Goal: Task Accomplishment & Management: Manage account settings

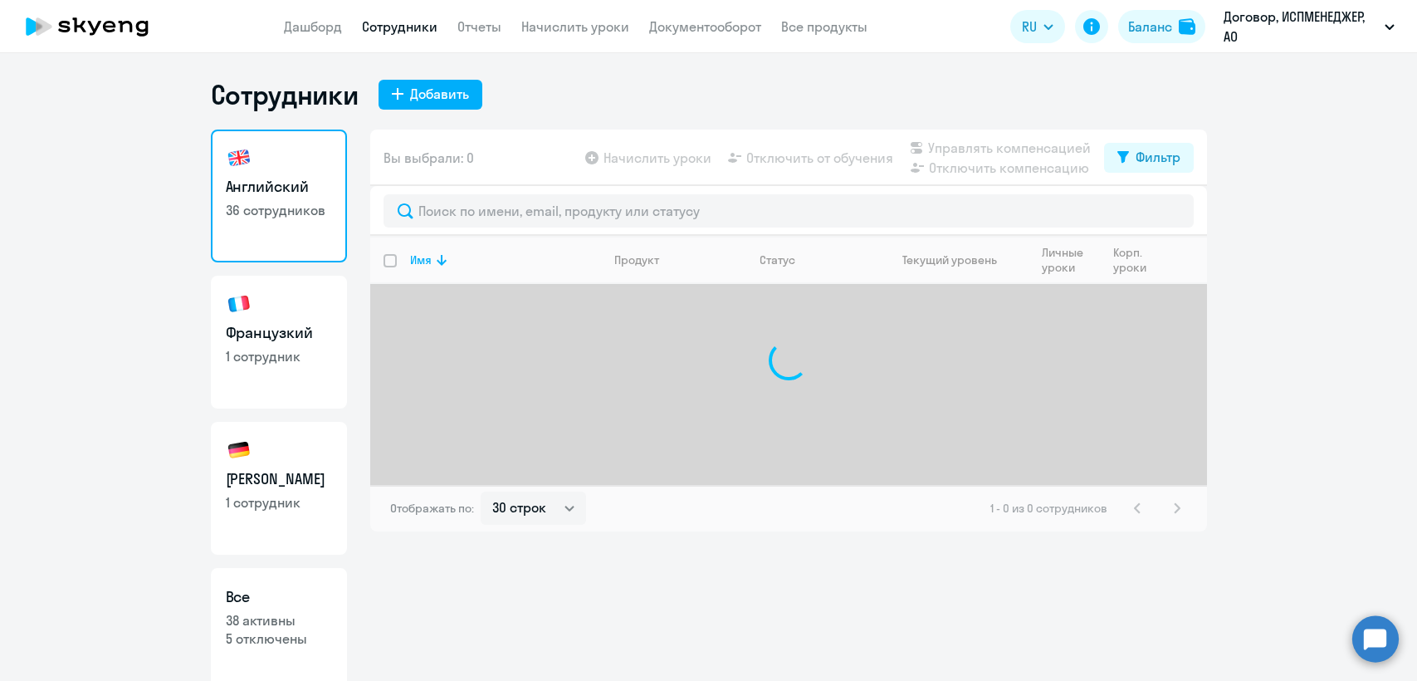
select select "30"
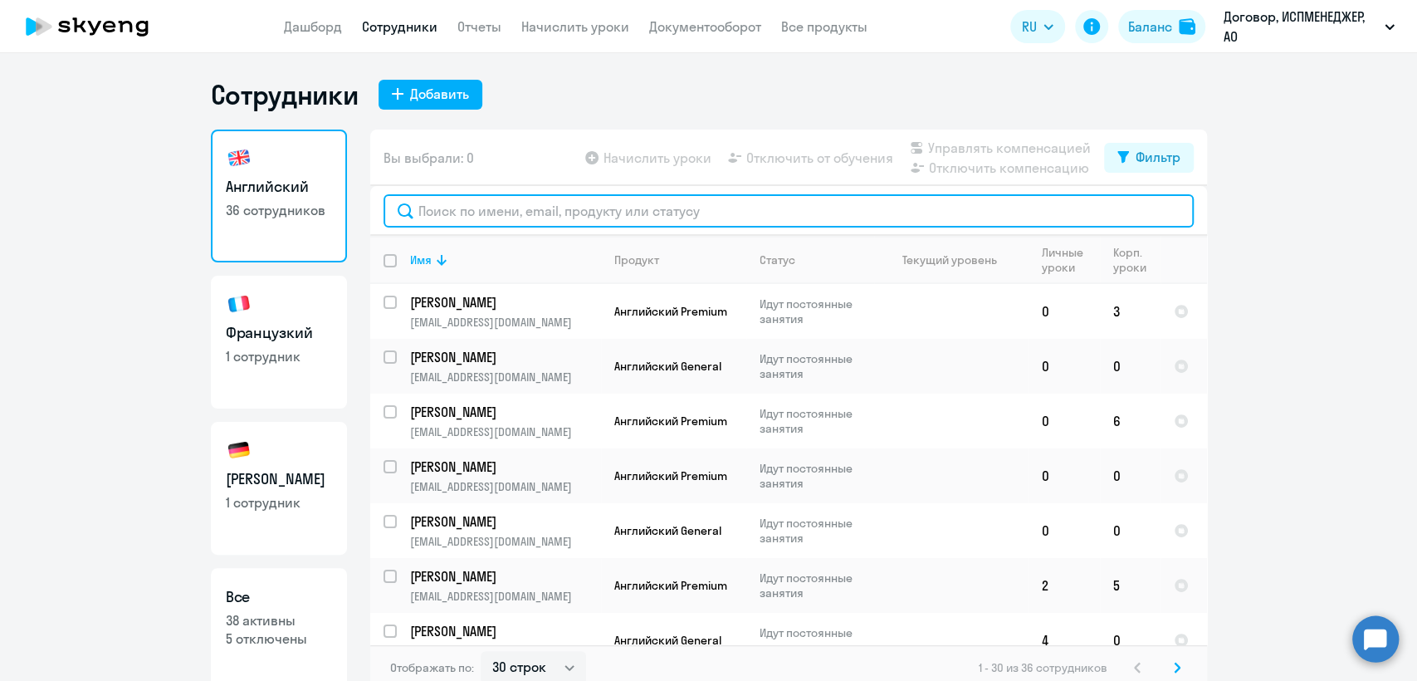
click at [434, 209] on input "text" at bounding box center [789, 210] width 810 height 33
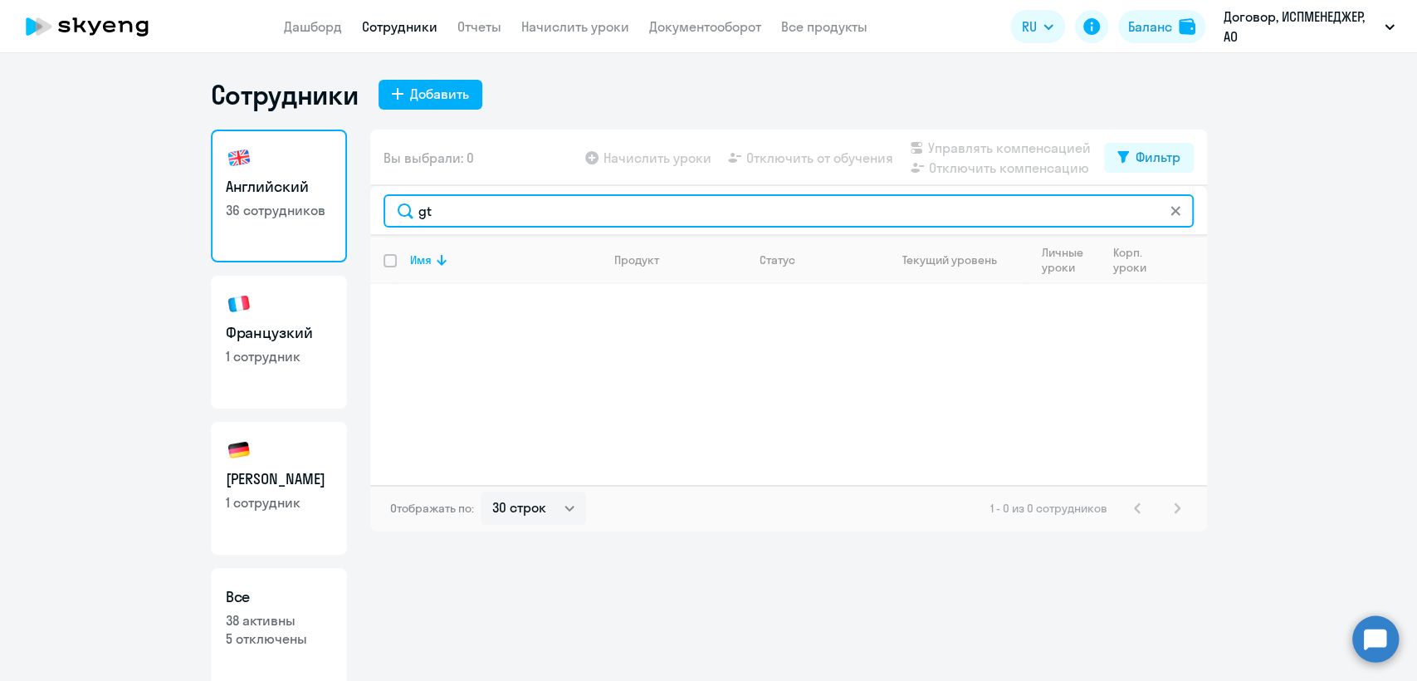
type input "g"
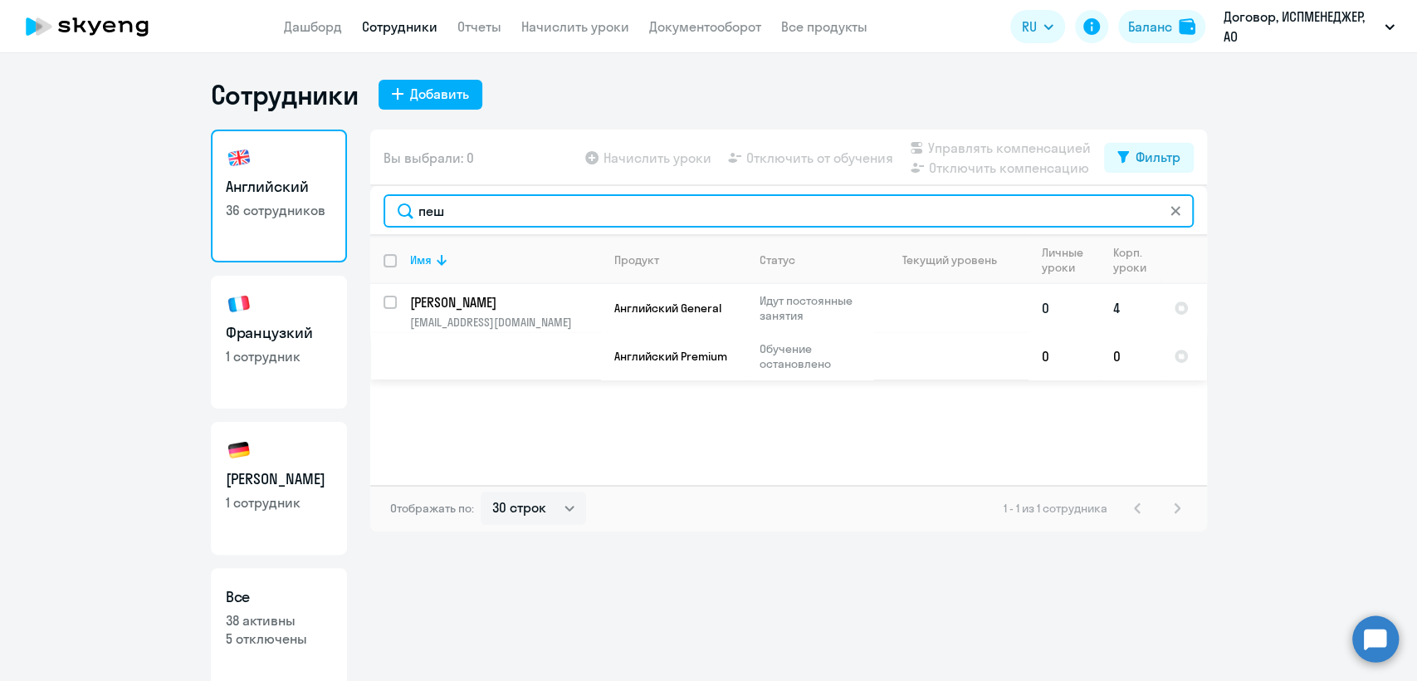
type input "пеш"
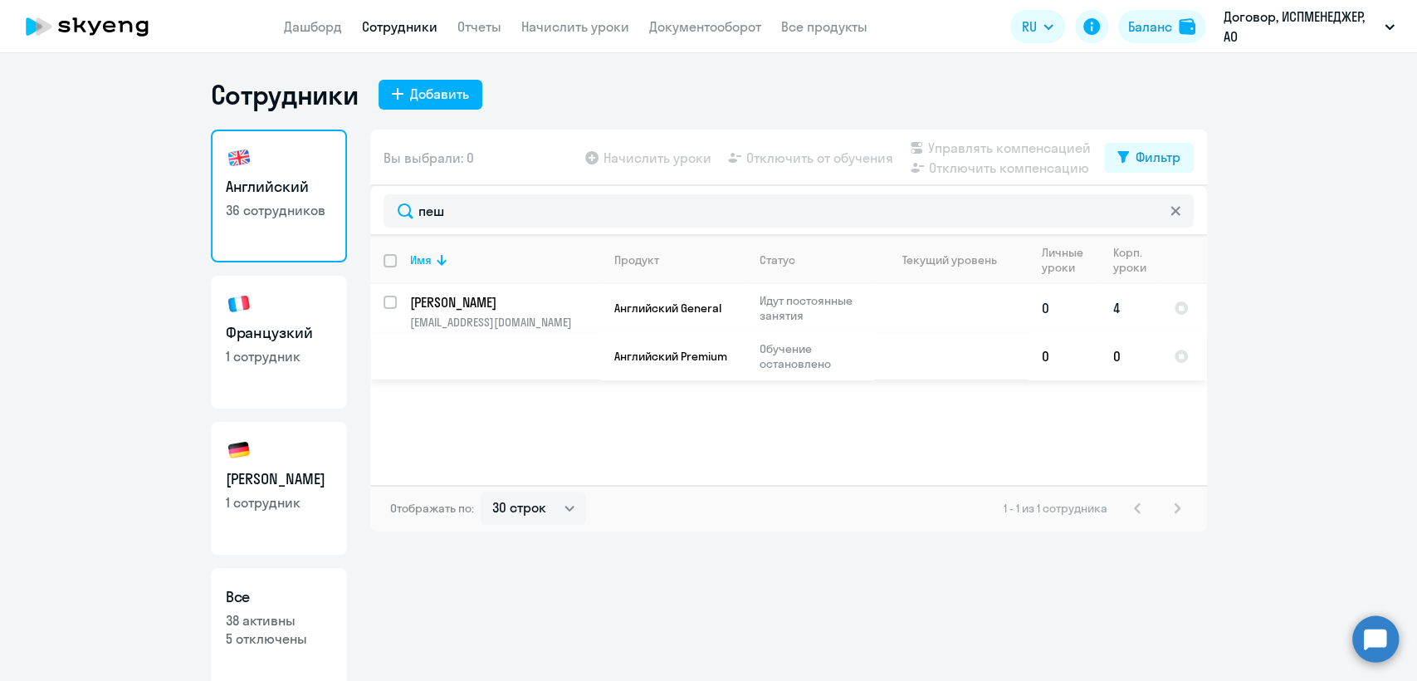
click at [491, 308] on p "[PERSON_NAME]" at bounding box center [504, 302] width 188 height 18
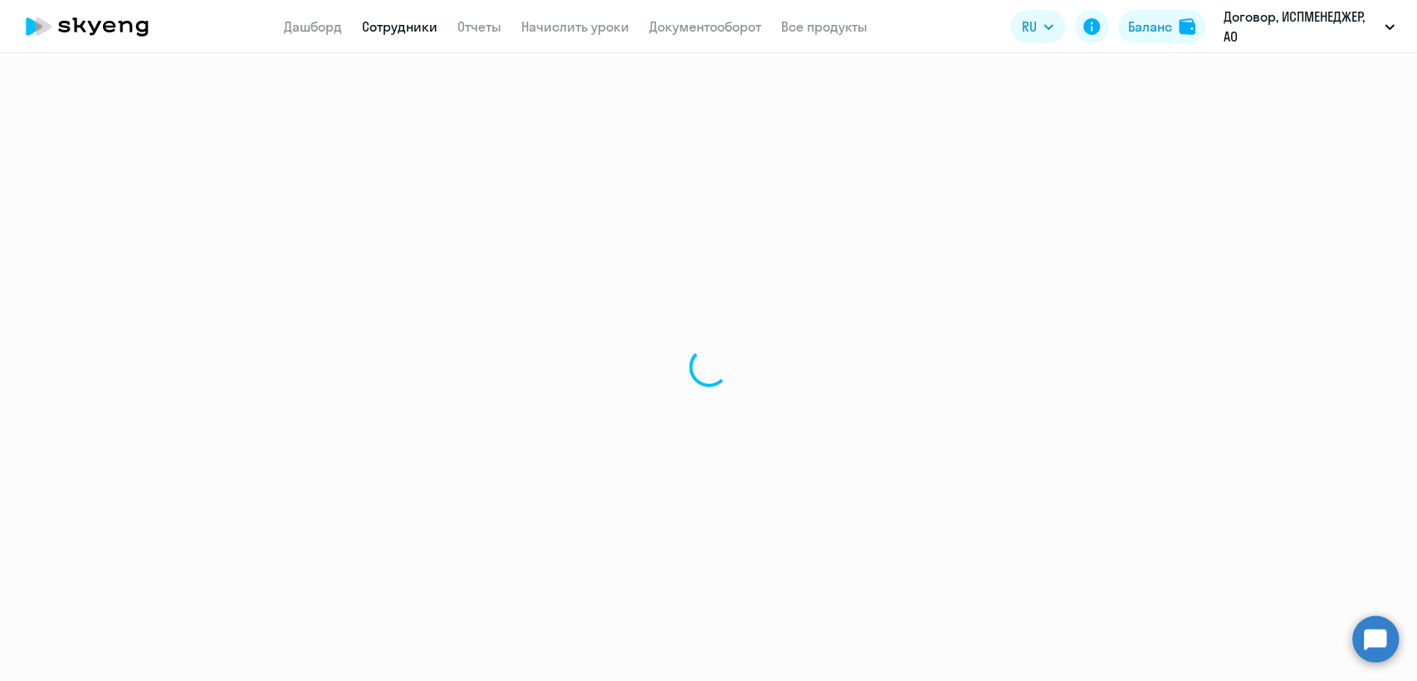
select select "english"
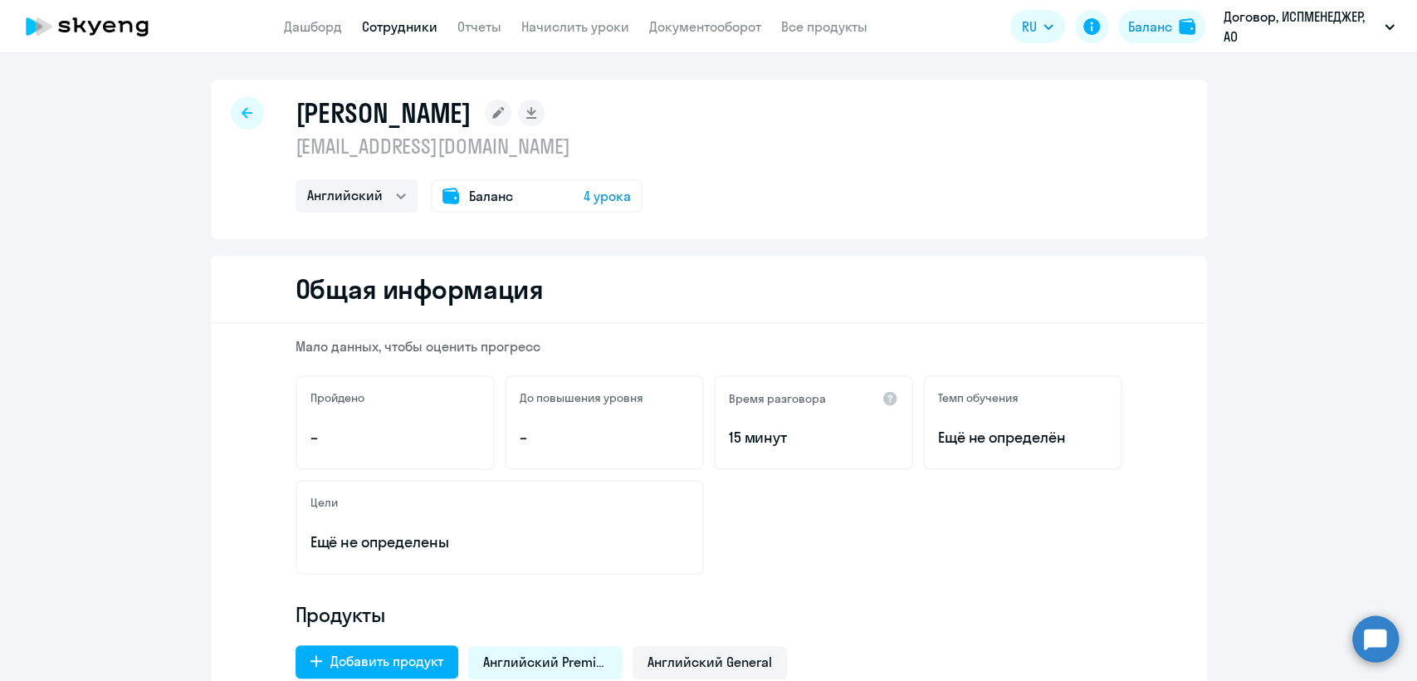
click at [232, 111] on div at bounding box center [247, 112] width 33 height 33
select select "30"
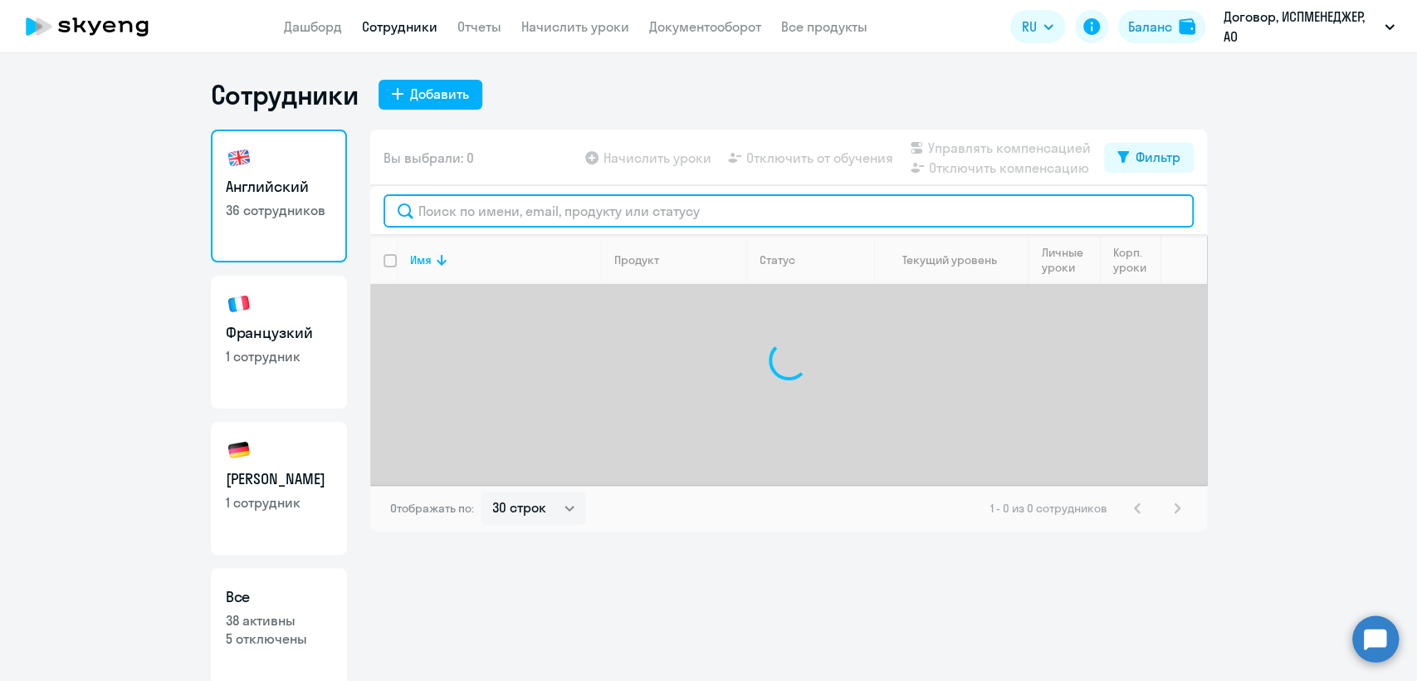
click at [445, 210] on input "text" at bounding box center [789, 210] width 810 height 33
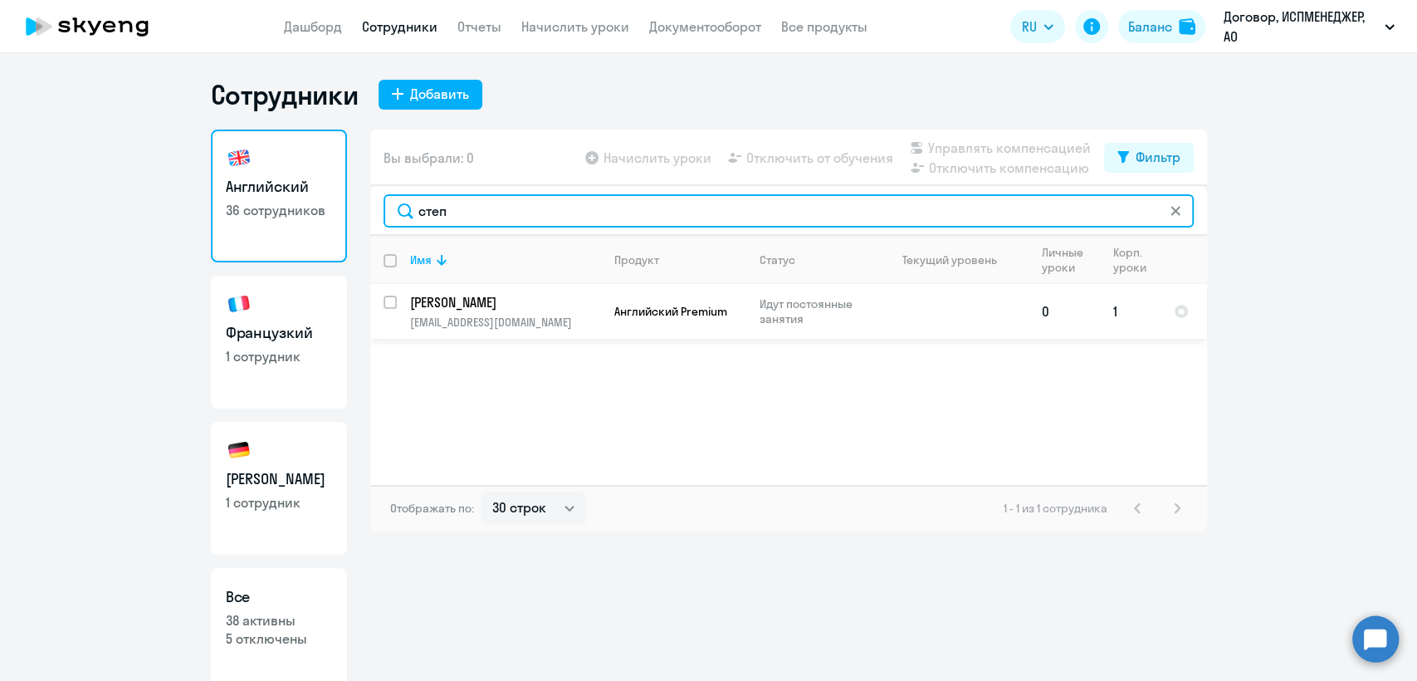
type input "степ"
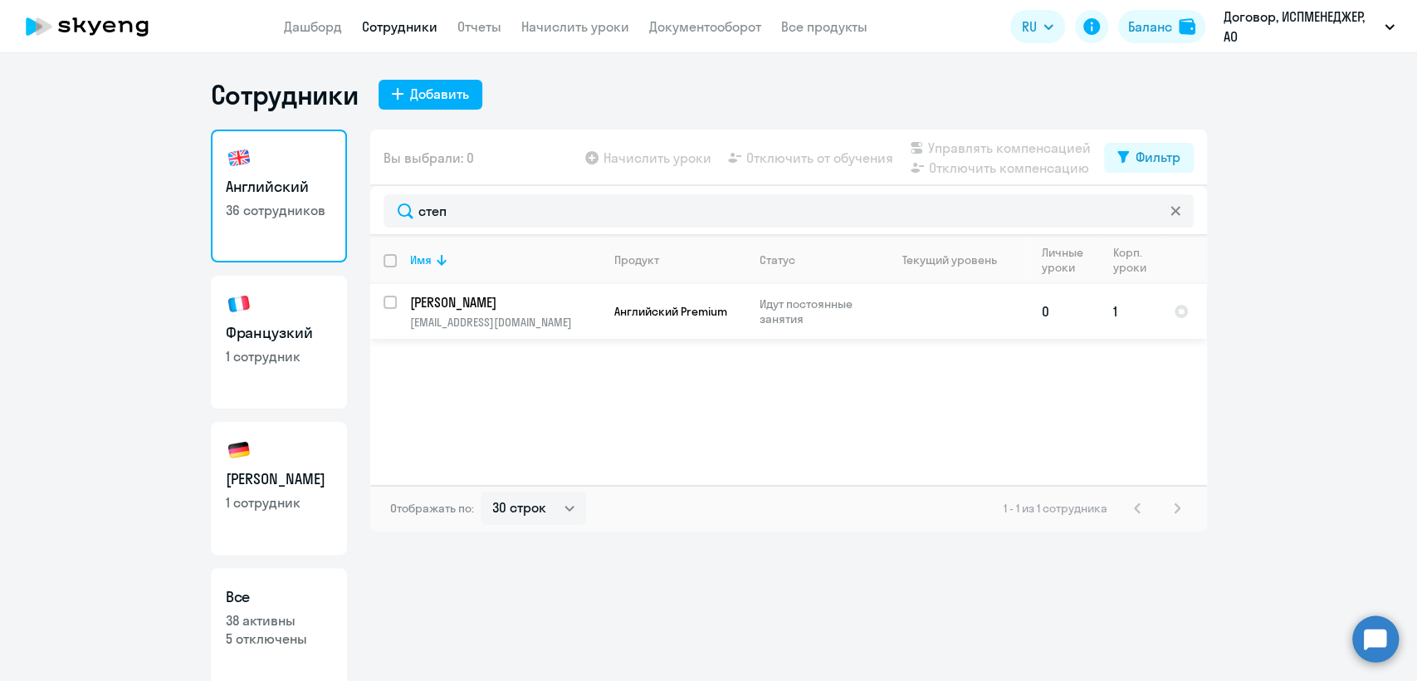
click at [662, 312] on span "Английский Premium" at bounding box center [670, 311] width 113 height 15
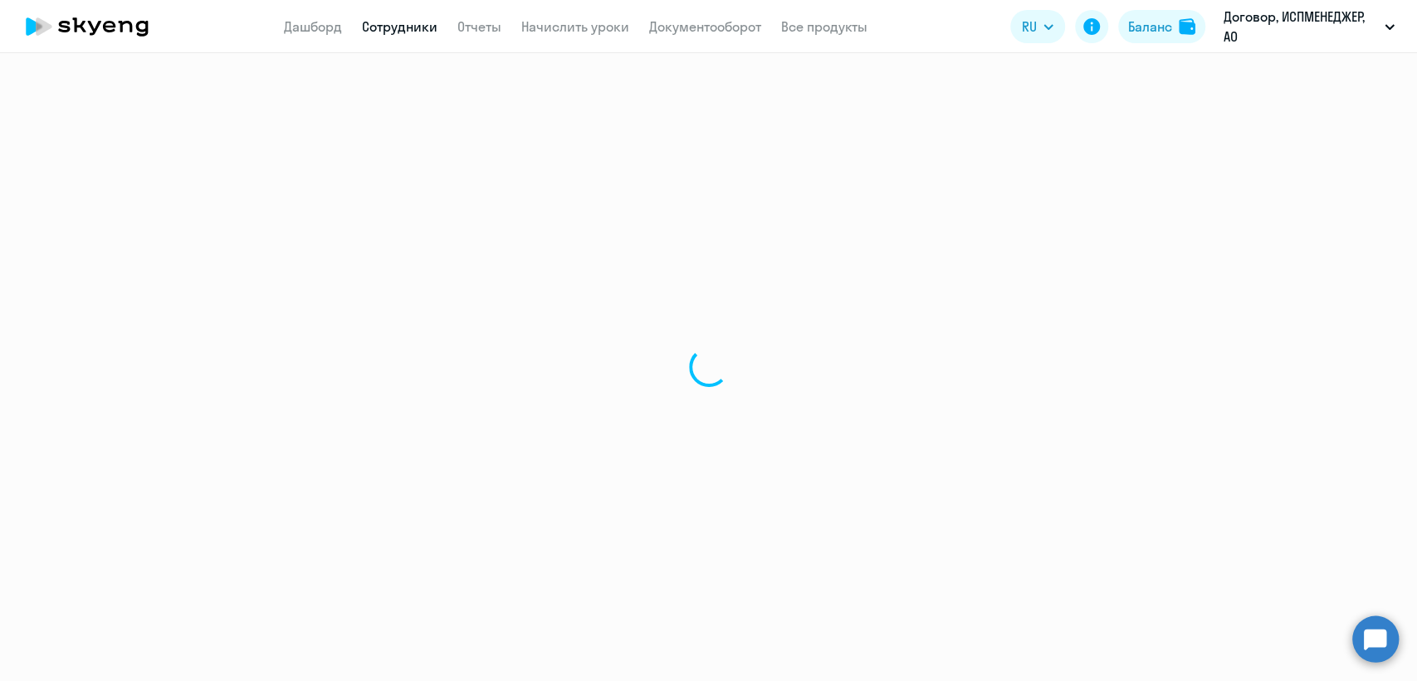
select select "english"
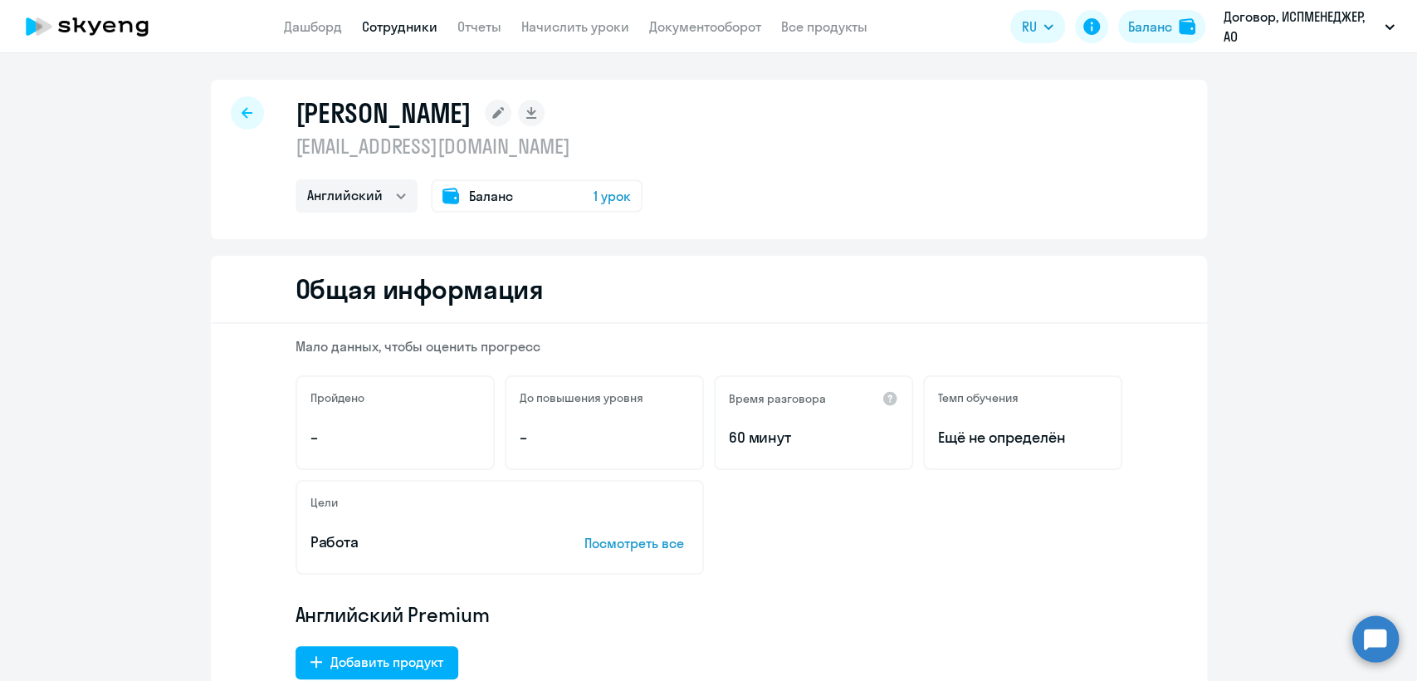
click at [496, 198] on span "Баланс" at bounding box center [491, 196] width 44 height 20
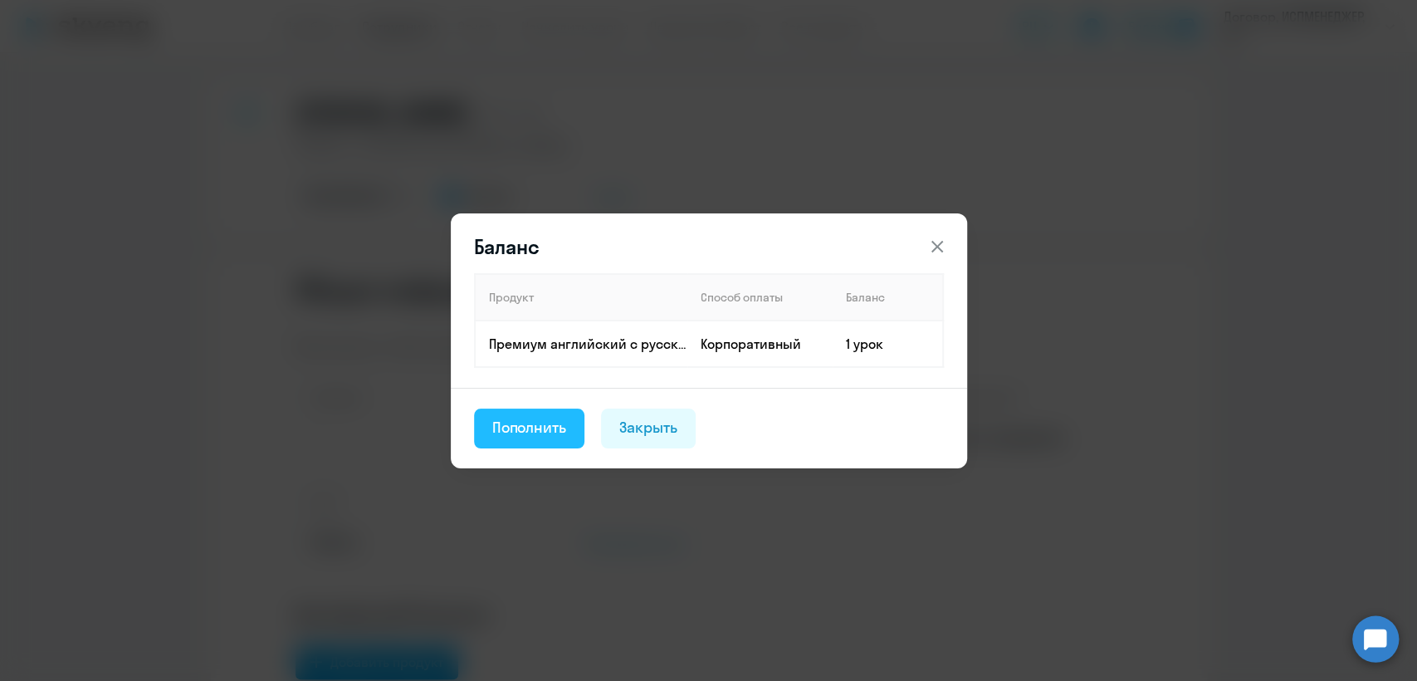
click at [513, 423] on div "Пополнить" at bounding box center [529, 428] width 75 height 22
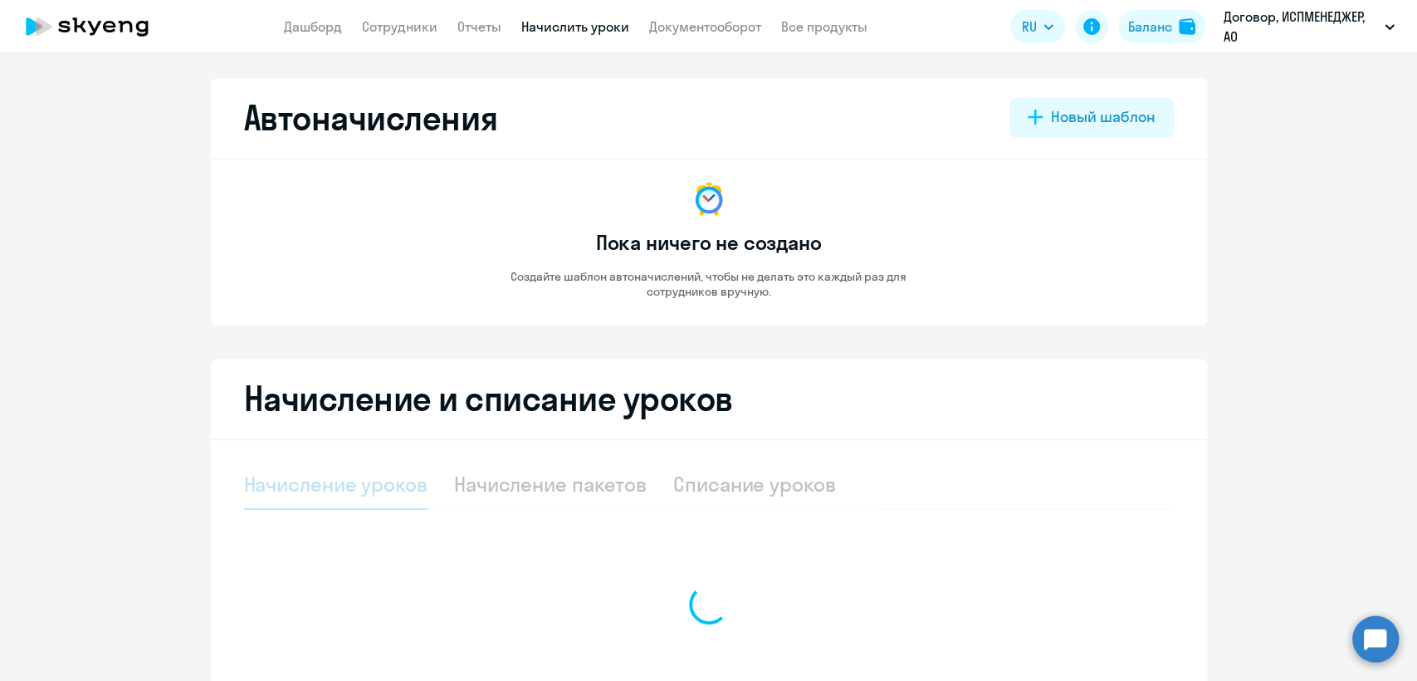
select select "10"
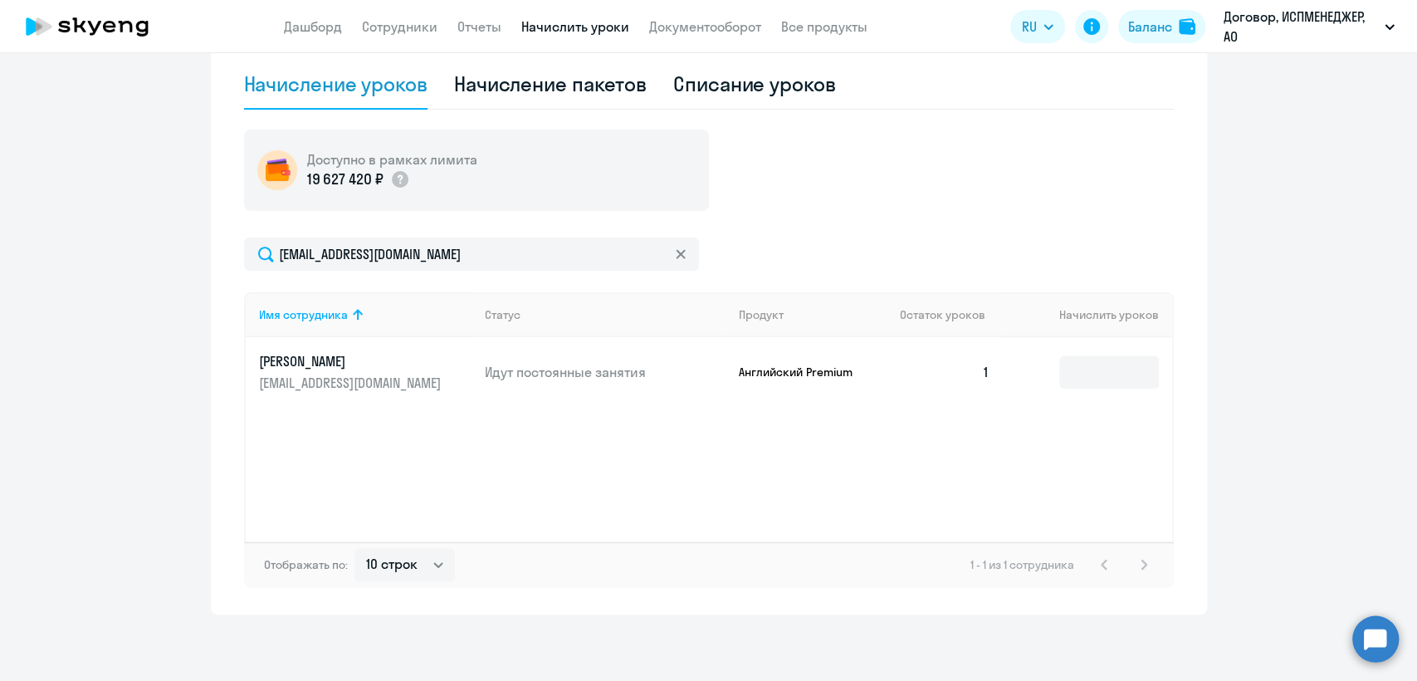
scroll to position [400, 0]
click at [1092, 368] on input at bounding box center [1109, 371] width 100 height 33
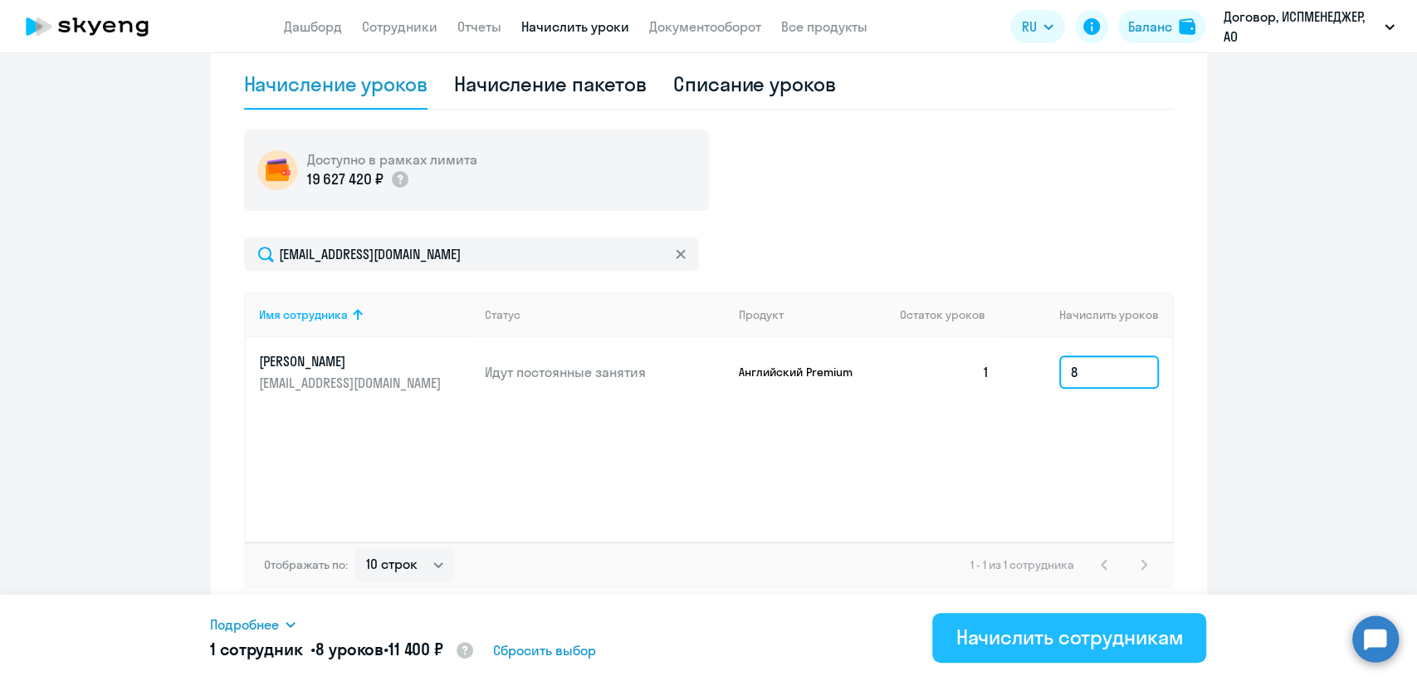
type input "8"
click at [1033, 633] on div "Начислить сотрудникам" at bounding box center [1068, 636] width 227 height 27
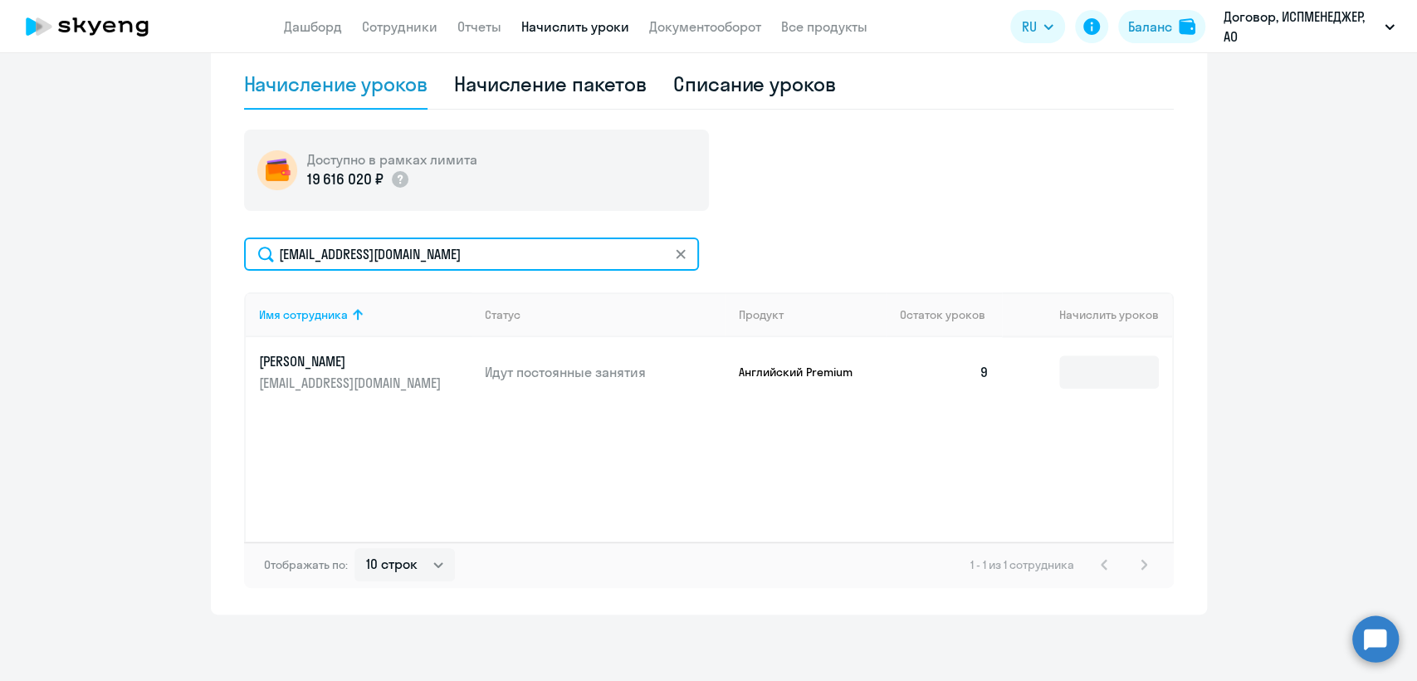
click at [682, 252] on input "[EMAIL_ADDRESS][DOMAIN_NAME]" at bounding box center [471, 253] width 455 height 33
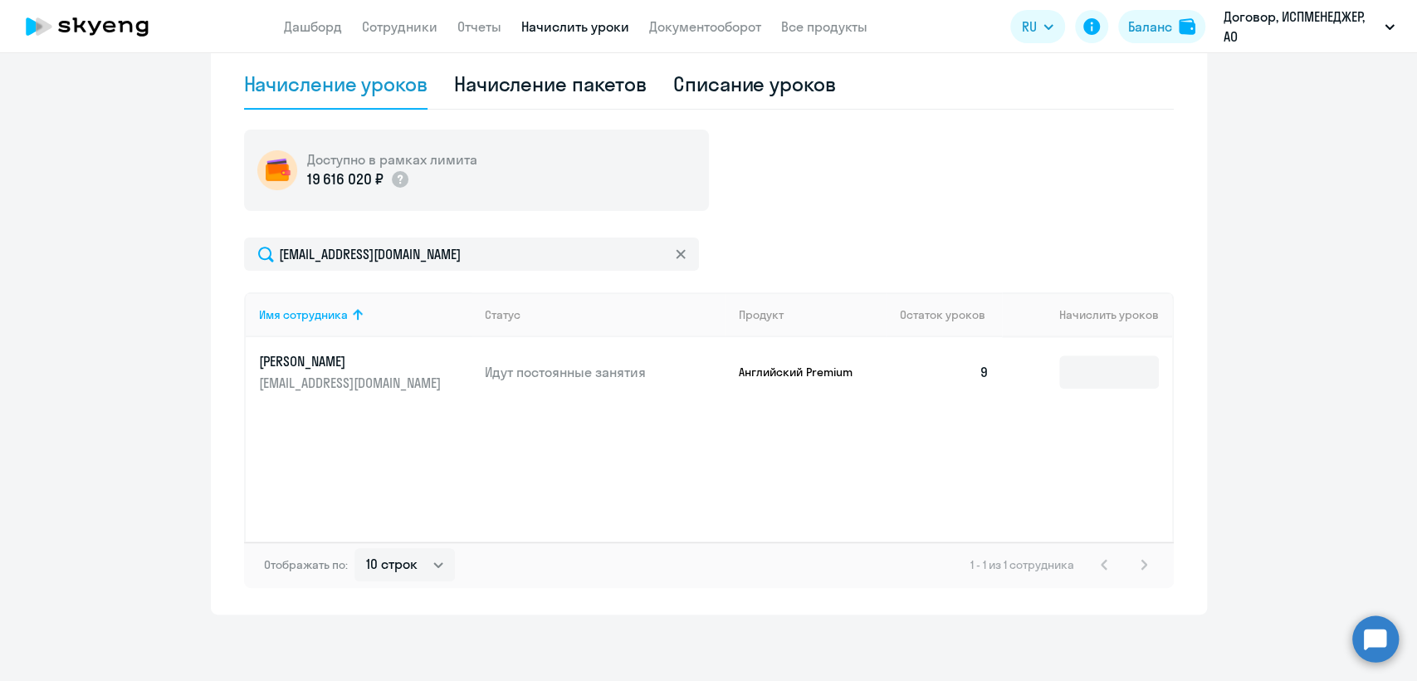
click at [679, 254] on svg-icon at bounding box center [680, 253] width 13 height 13
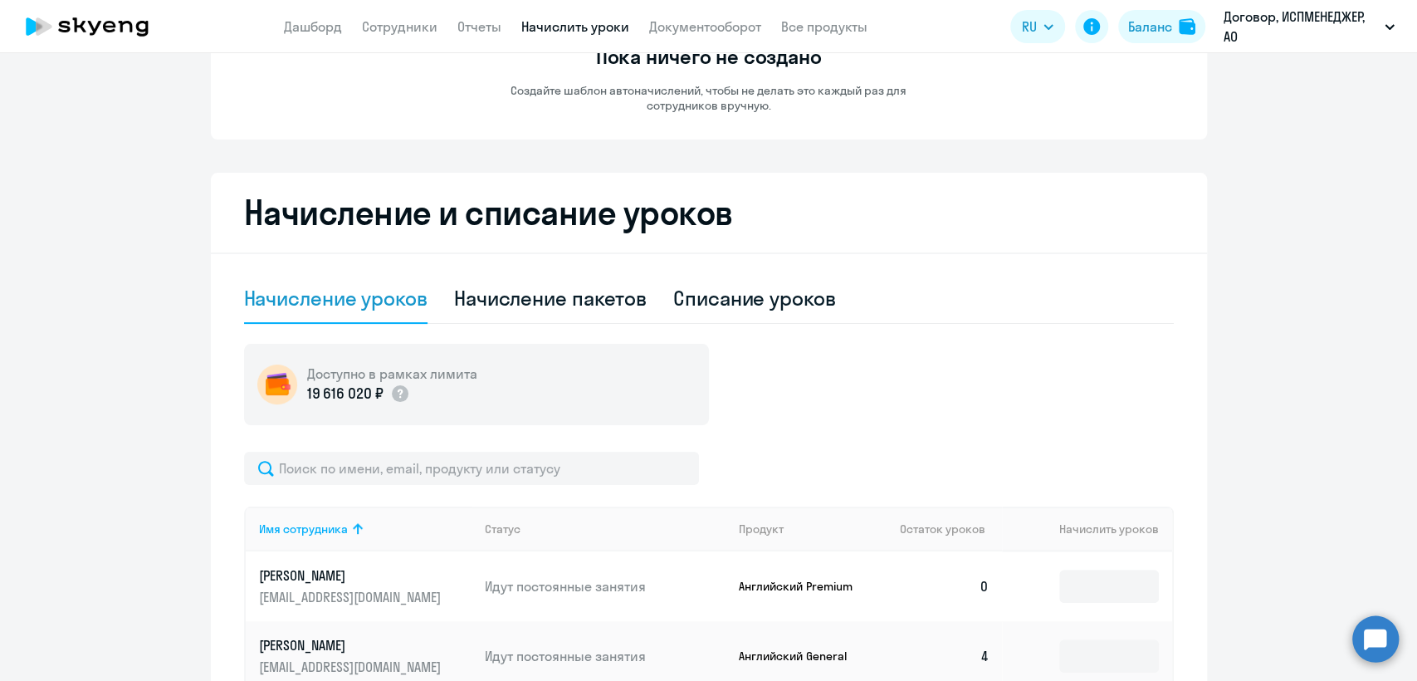
scroll to position [0, 0]
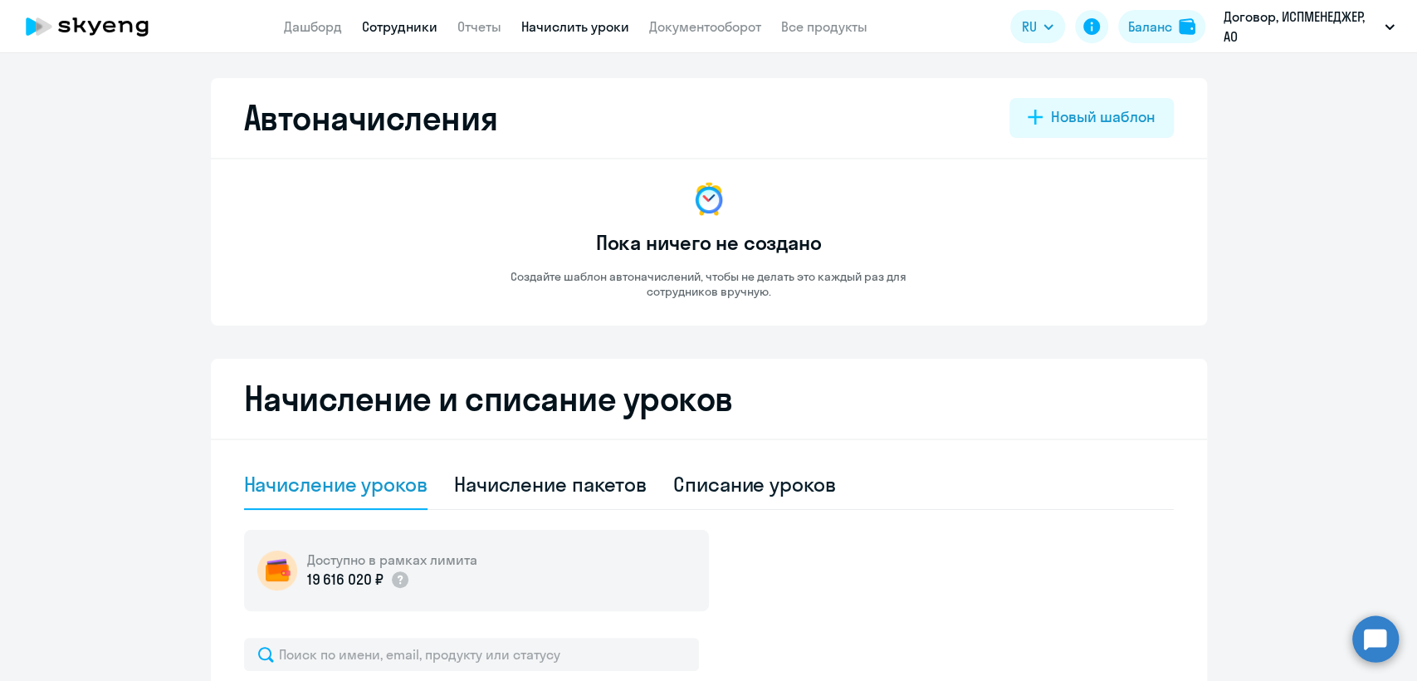
click at [396, 28] on link "Сотрудники" at bounding box center [400, 26] width 76 height 17
select select "30"
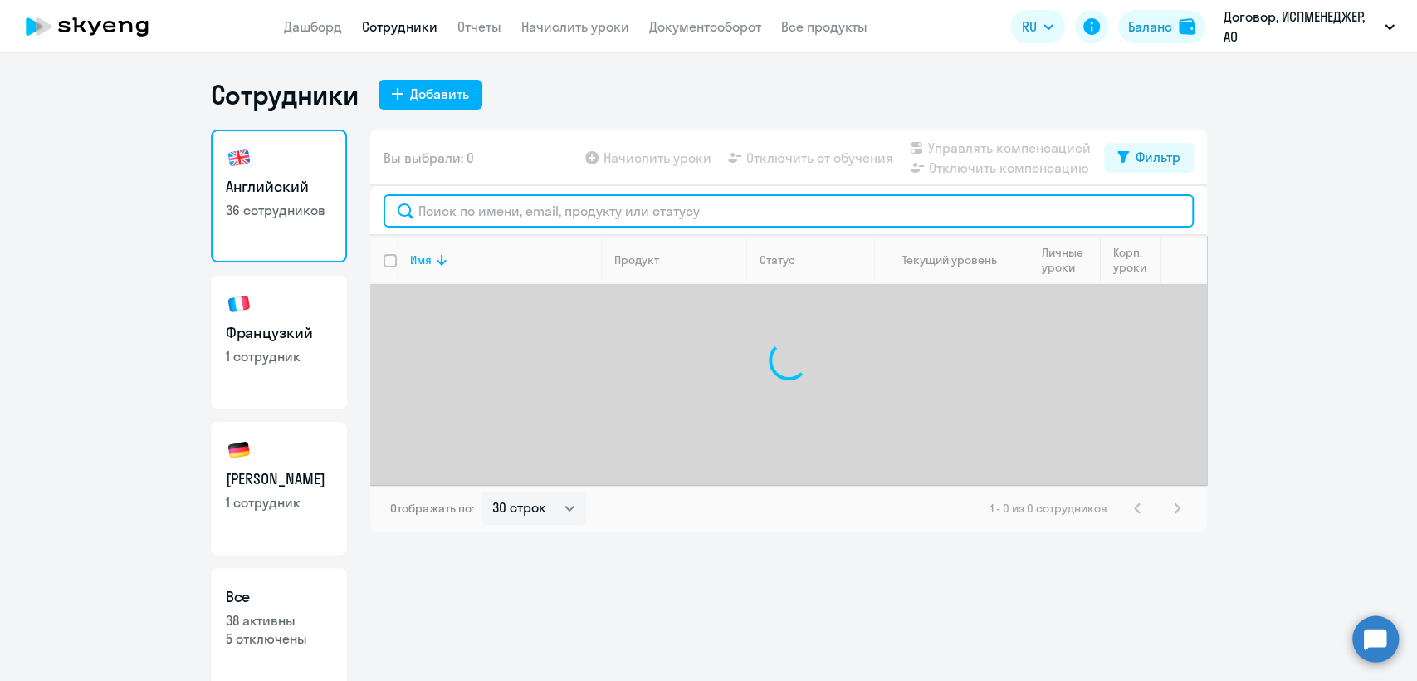
click at [441, 209] on input "text" at bounding box center [789, 210] width 810 height 33
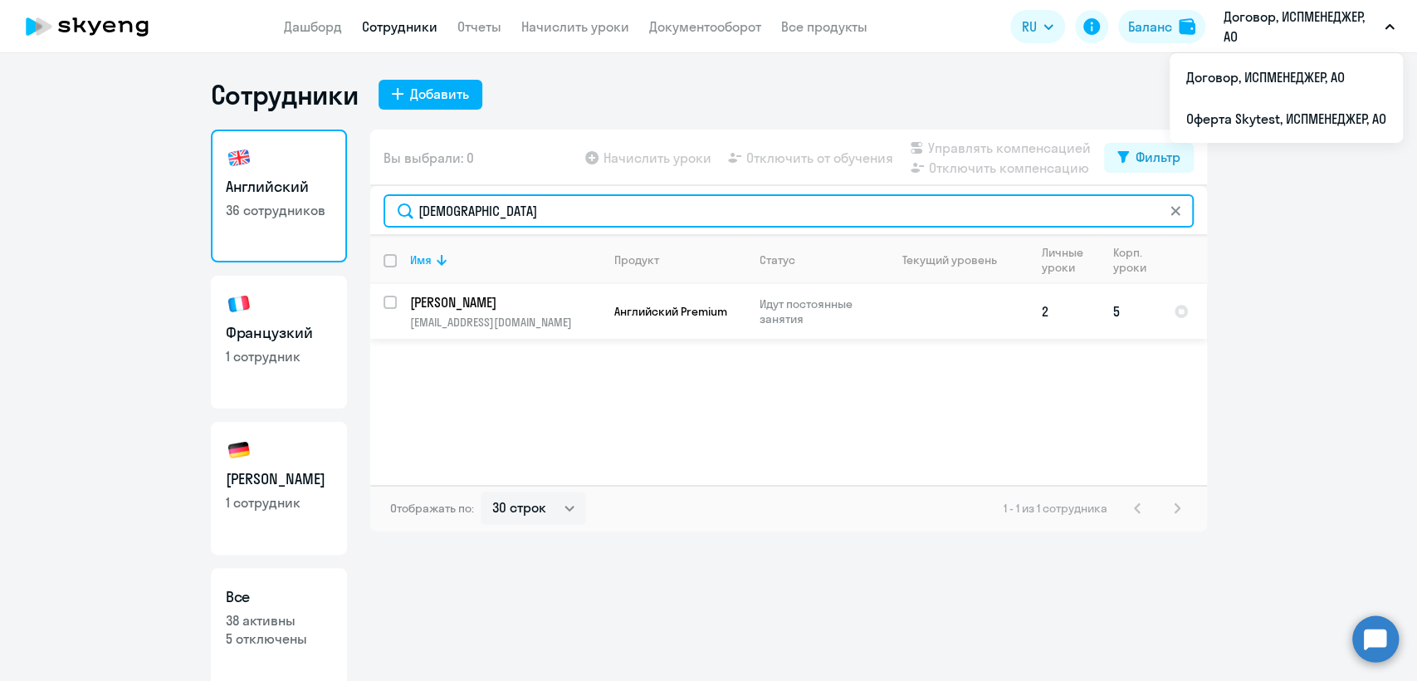
type input "[DEMOGRAPHIC_DATA]"
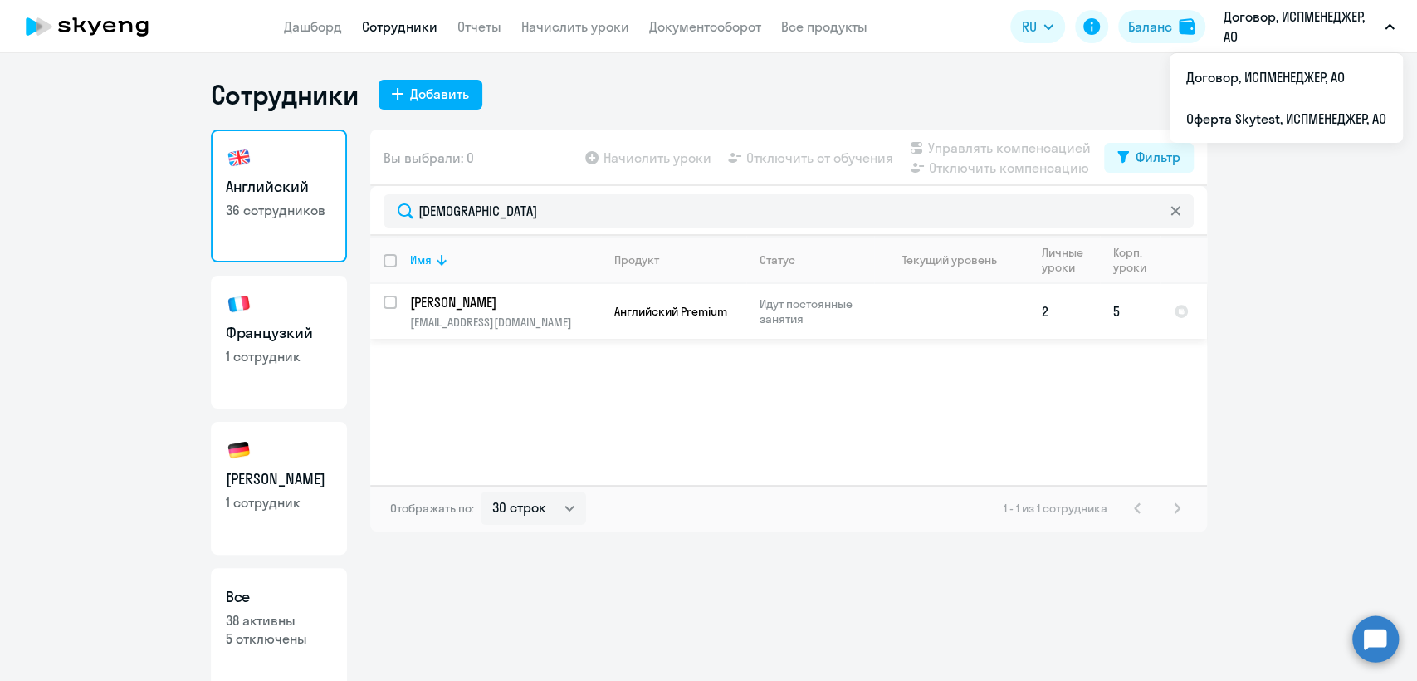
click at [471, 308] on p "[PERSON_NAME]" at bounding box center [504, 302] width 188 height 18
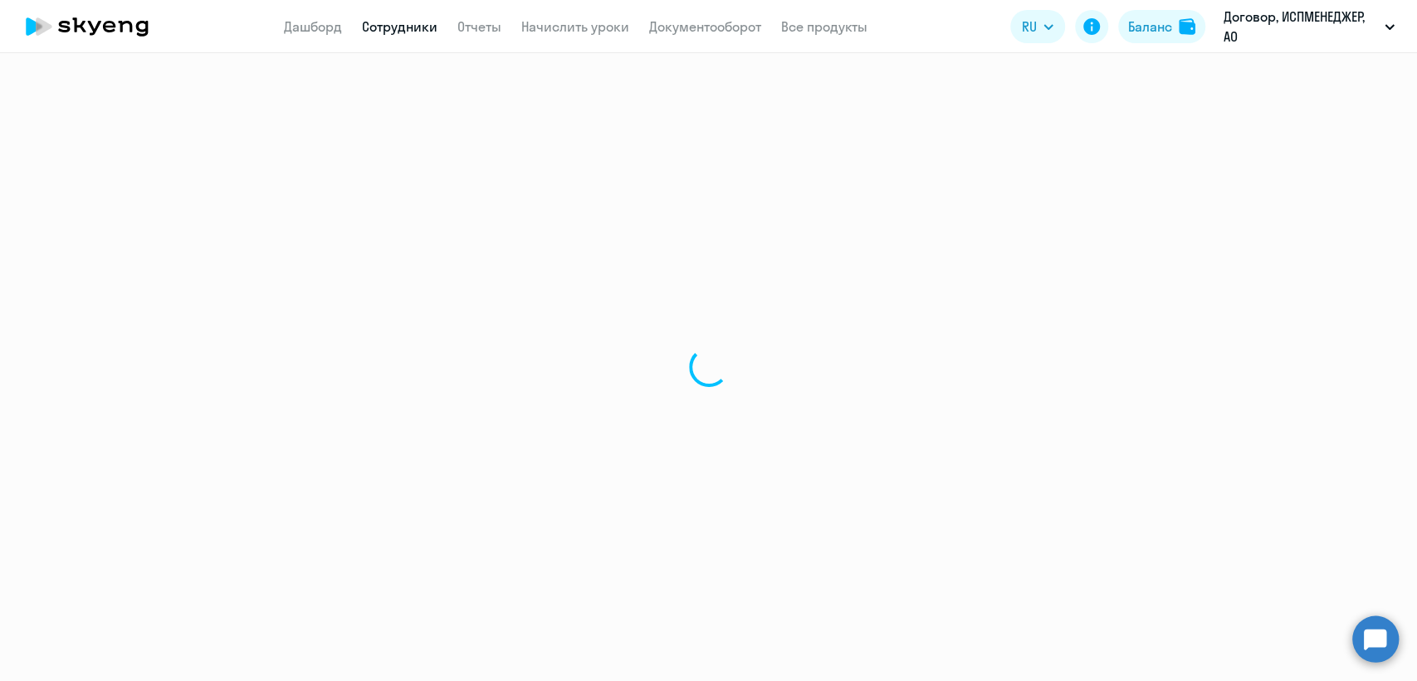
select select "english"
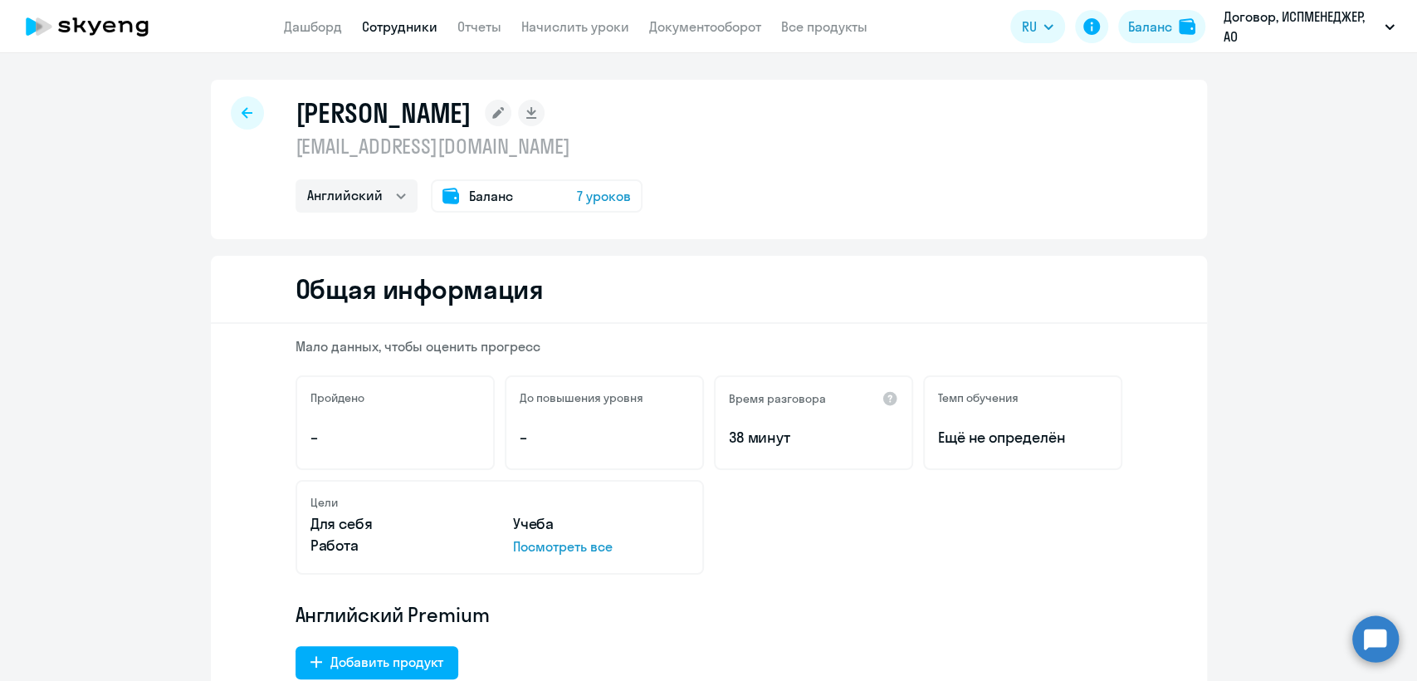
click at [480, 199] on span "Баланс" at bounding box center [491, 196] width 44 height 20
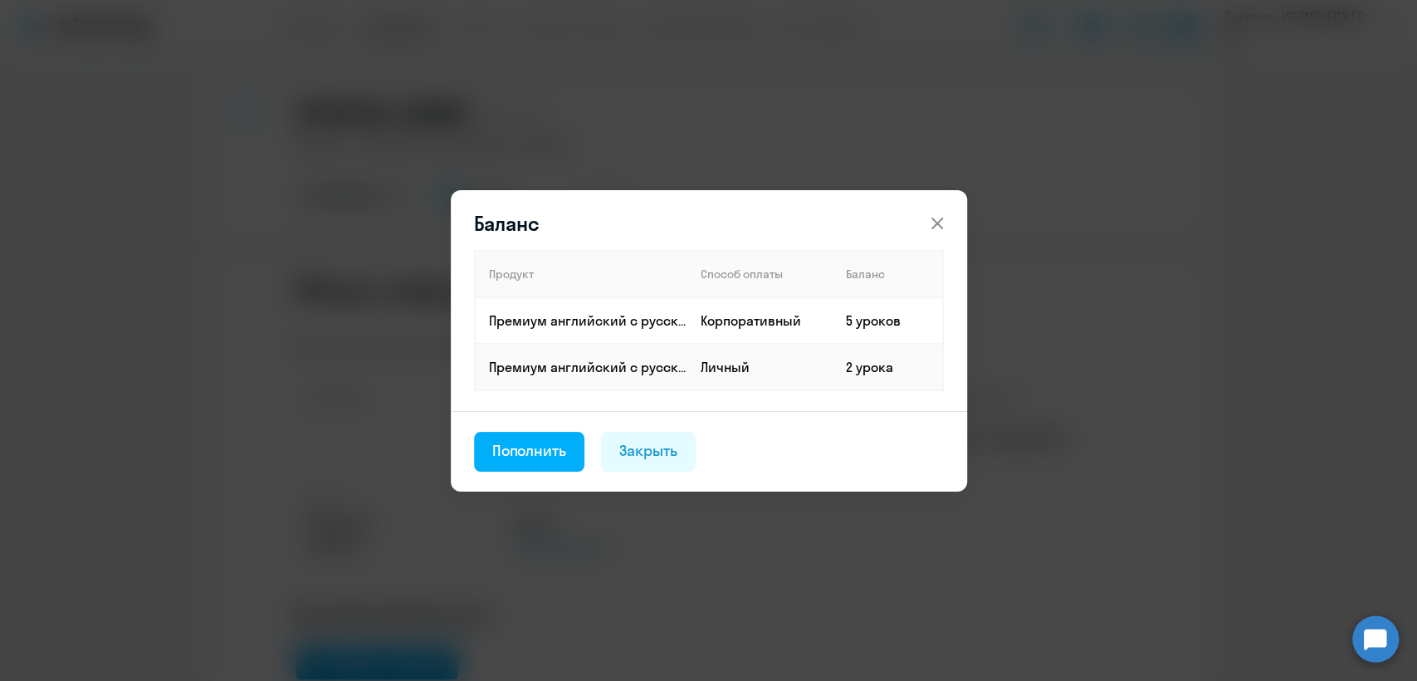
click at [935, 214] on icon at bounding box center [937, 223] width 20 height 20
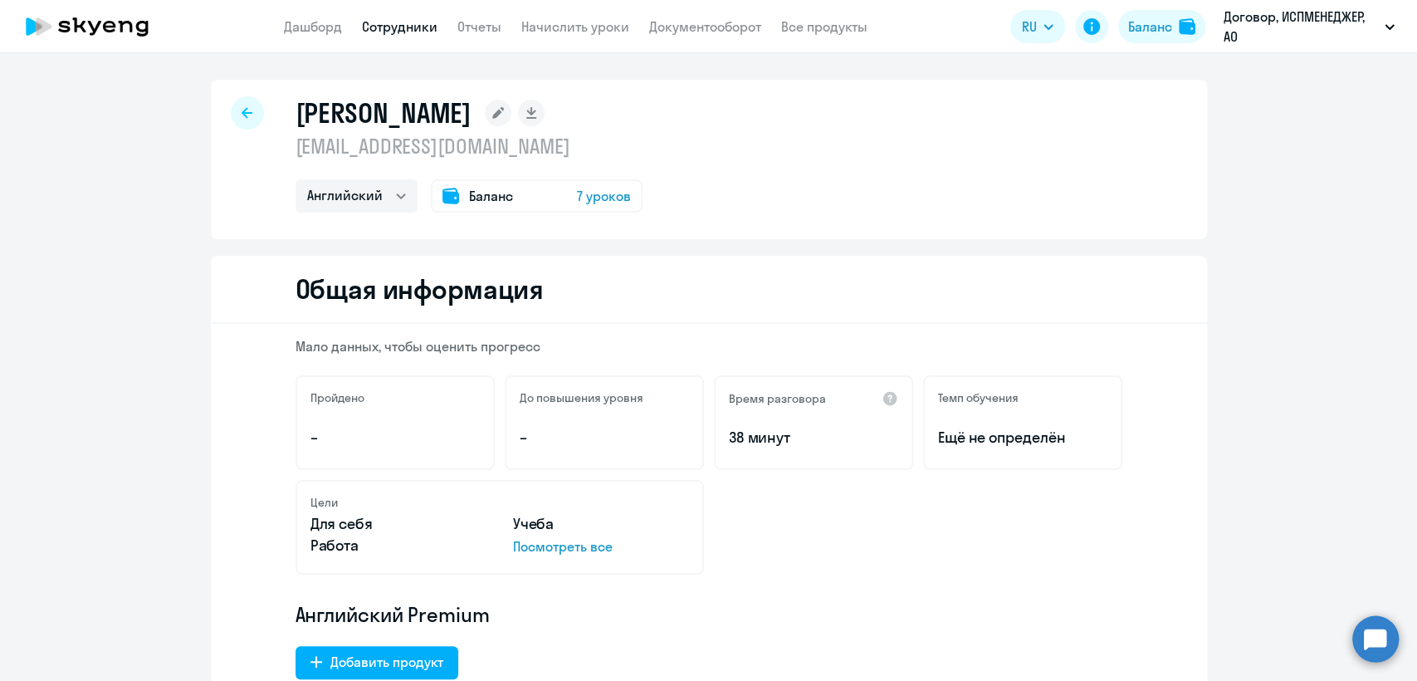
click at [486, 186] on span "Баланс" at bounding box center [491, 196] width 44 height 20
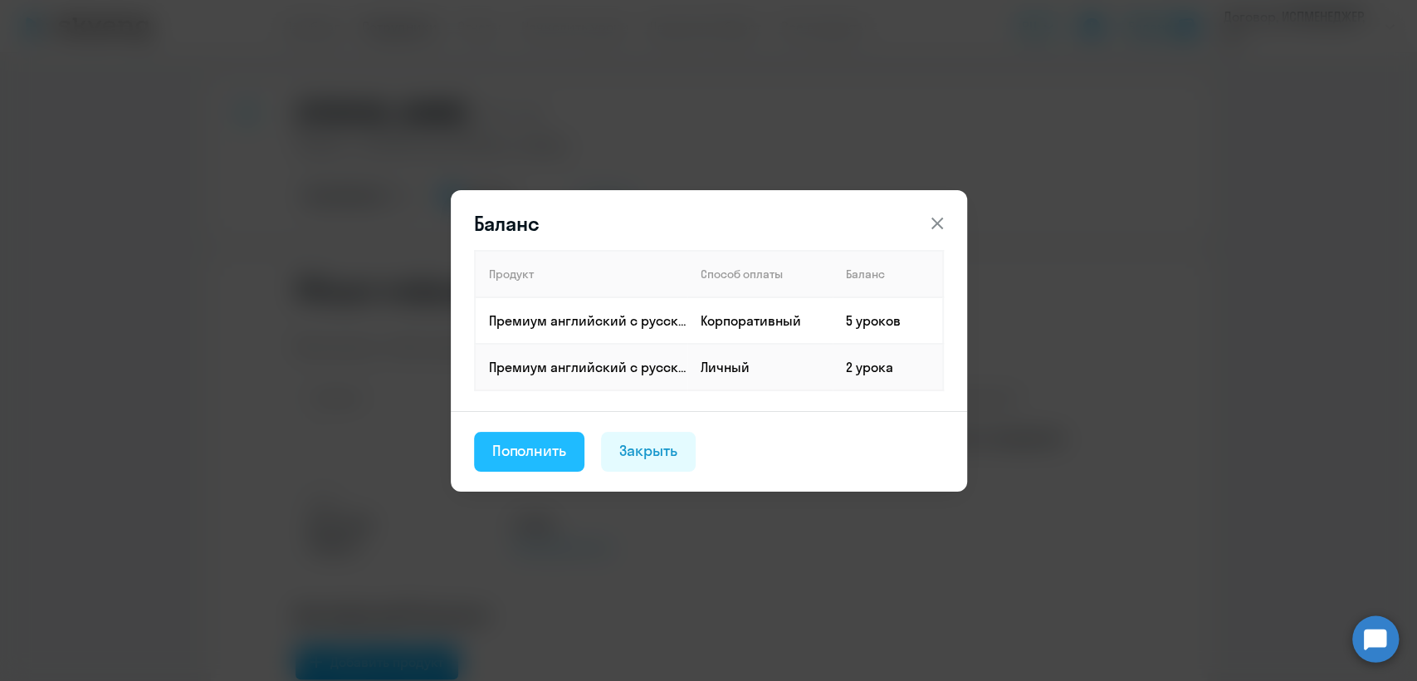
click at [533, 456] on div "Пополнить" at bounding box center [529, 451] width 75 height 22
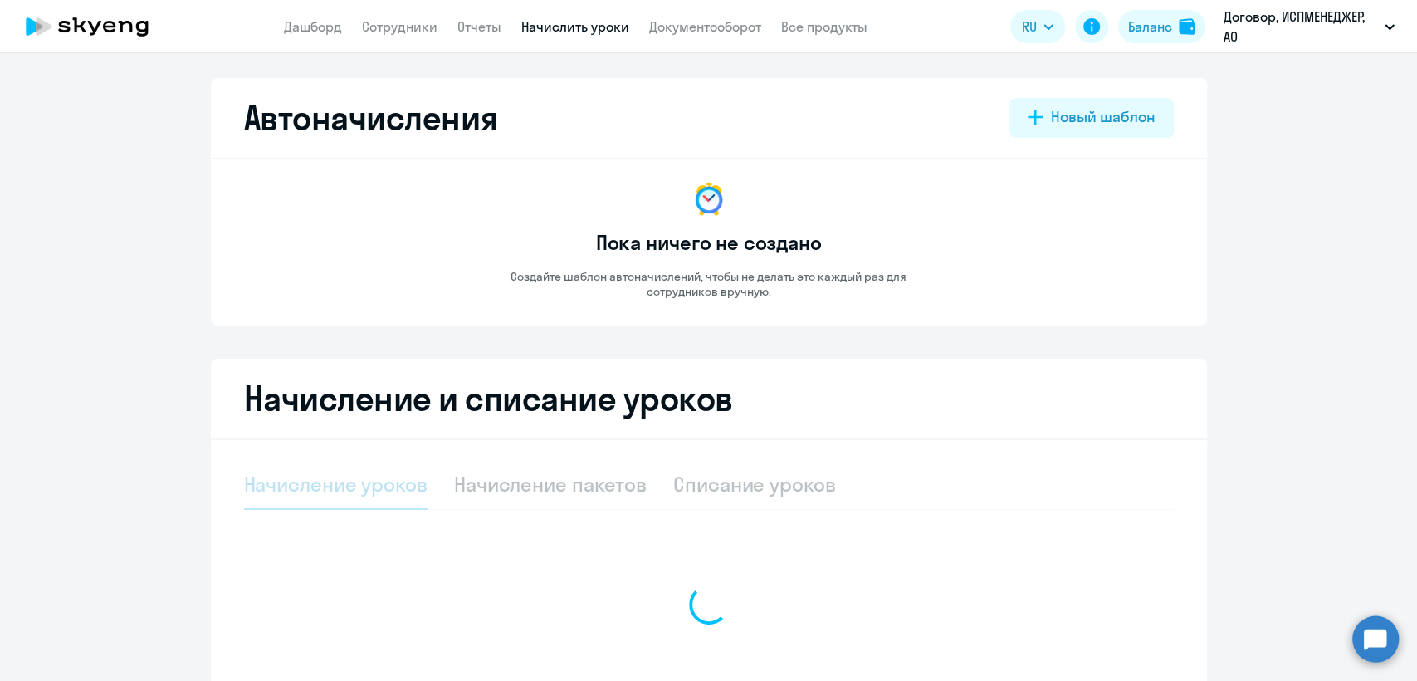
select select "10"
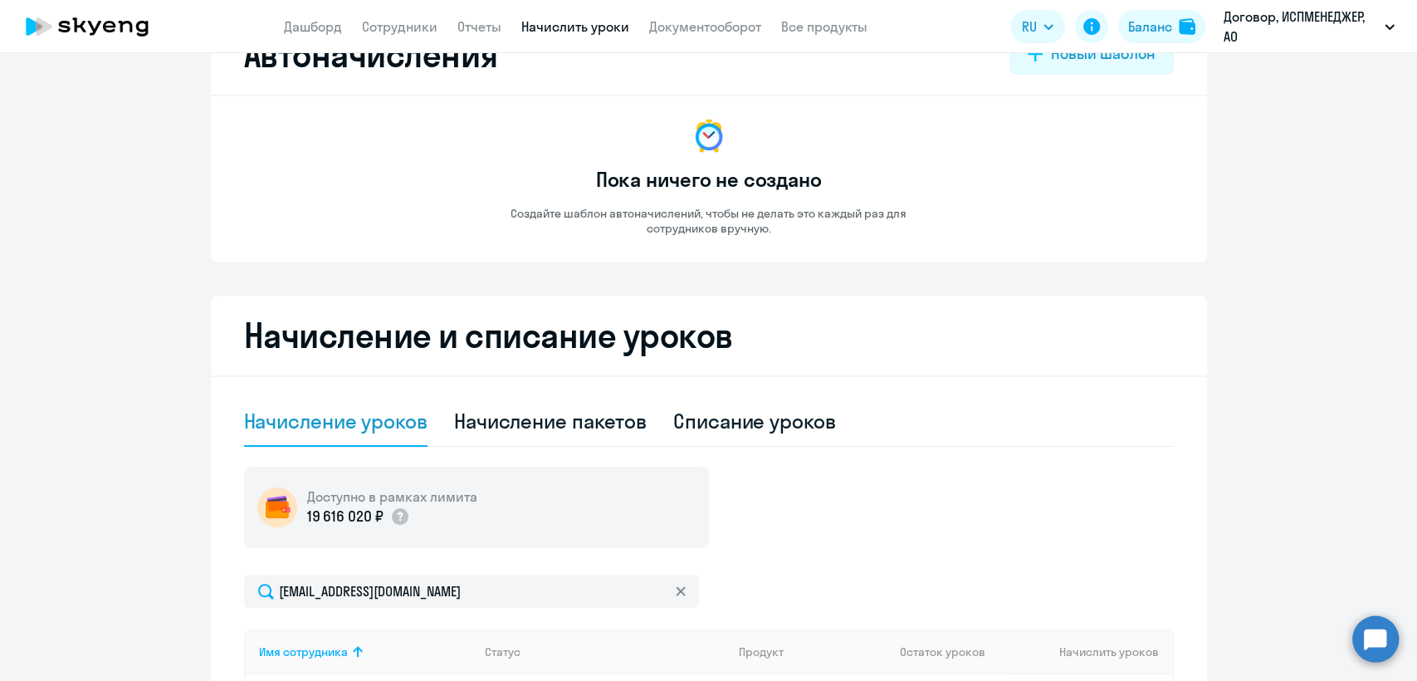
scroll to position [400, 0]
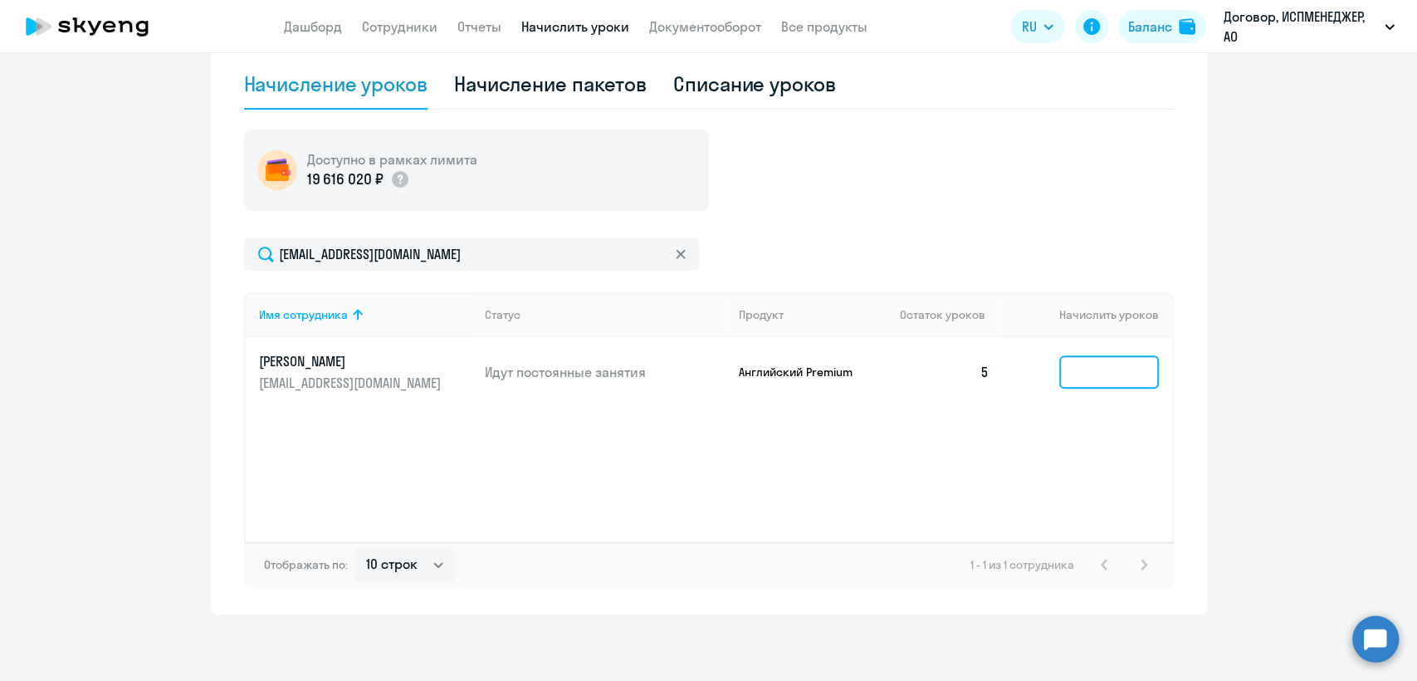
click at [1130, 368] on input at bounding box center [1109, 371] width 100 height 33
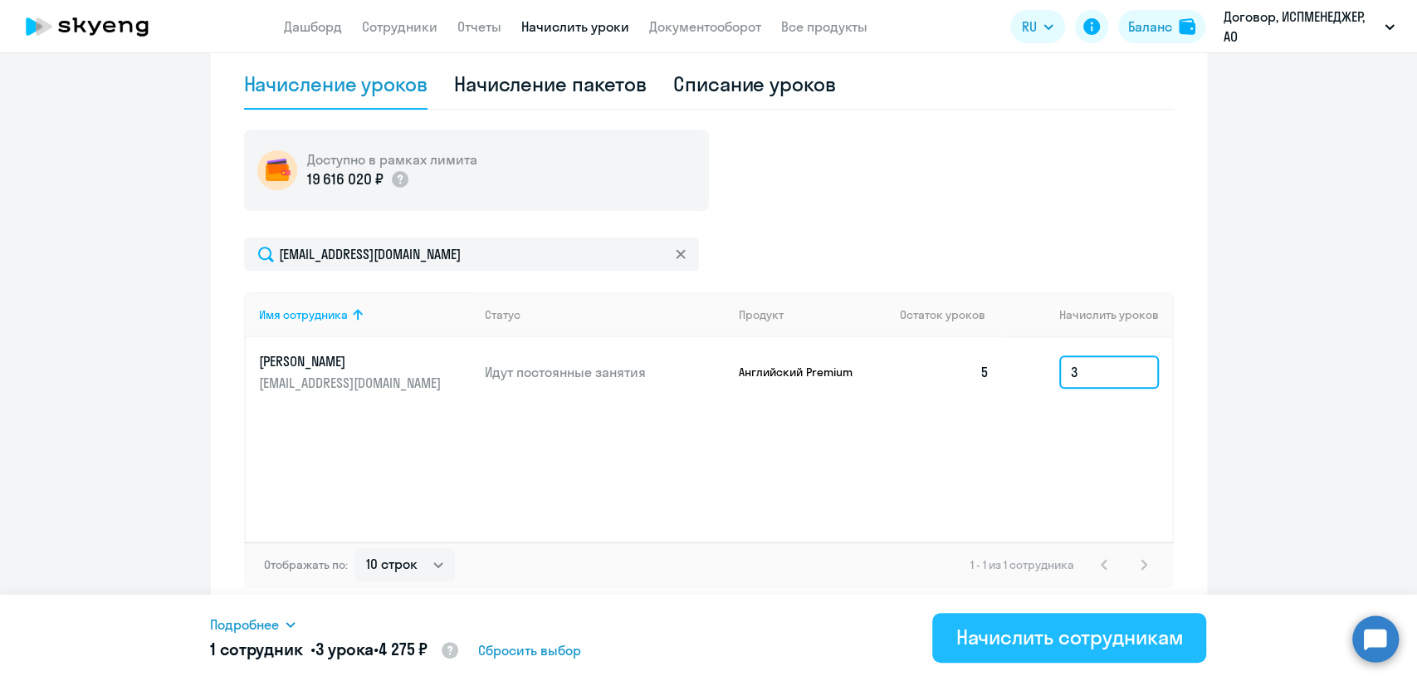
type input "3"
click at [1028, 644] on div "Начислить сотрудникам" at bounding box center [1068, 636] width 227 height 27
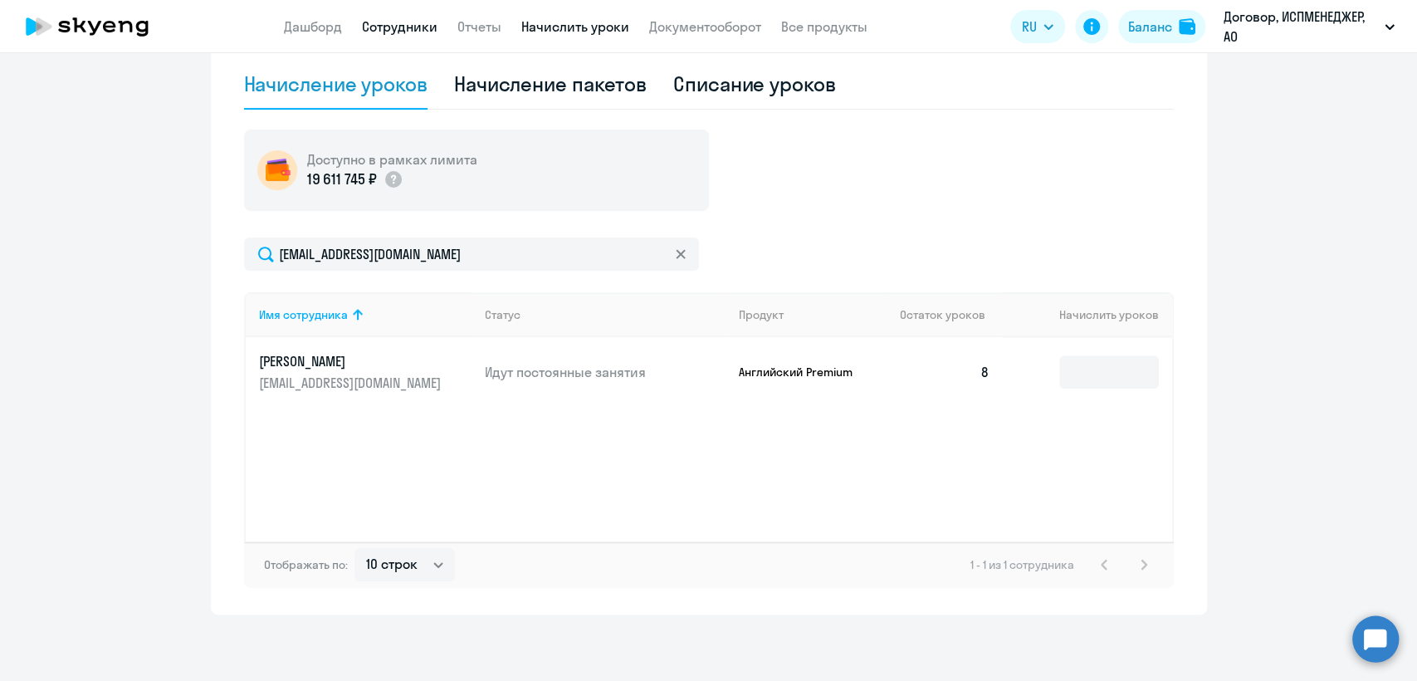
click at [389, 32] on link "Сотрудники" at bounding box center [400, 26] width 76 height 17
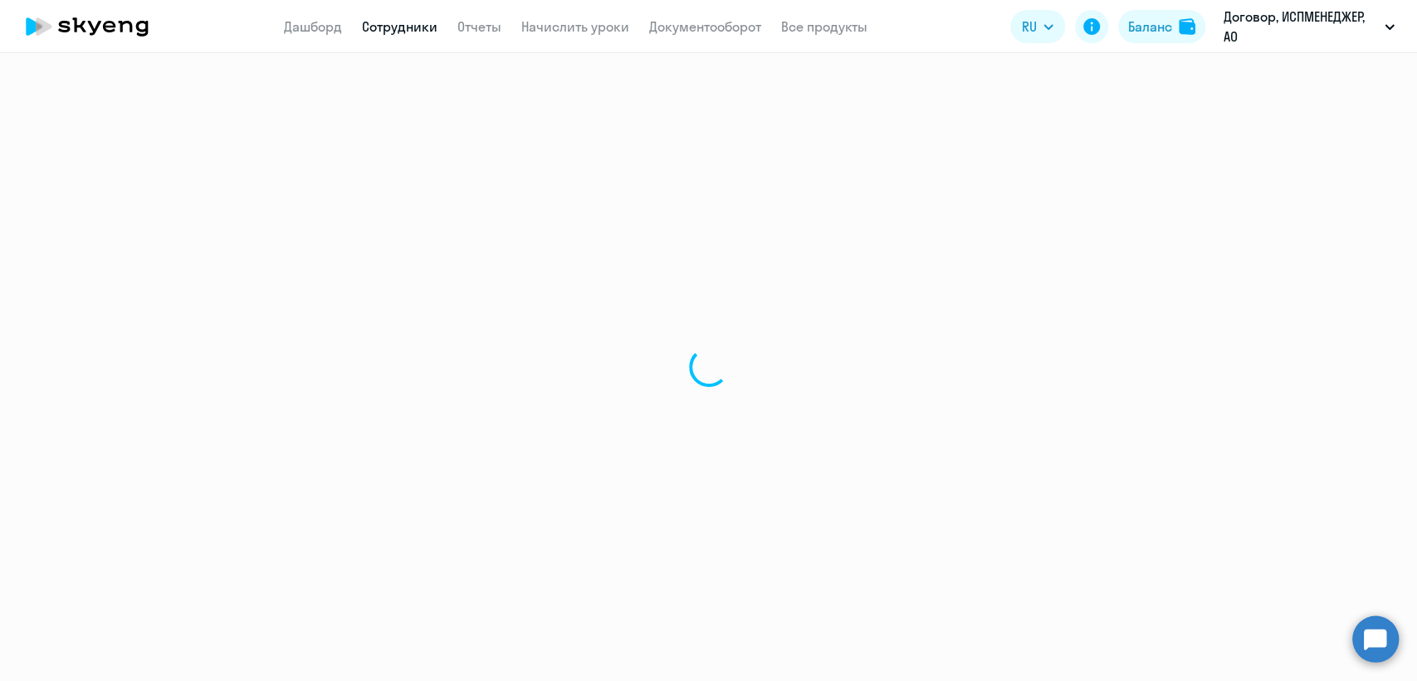
select select "30"
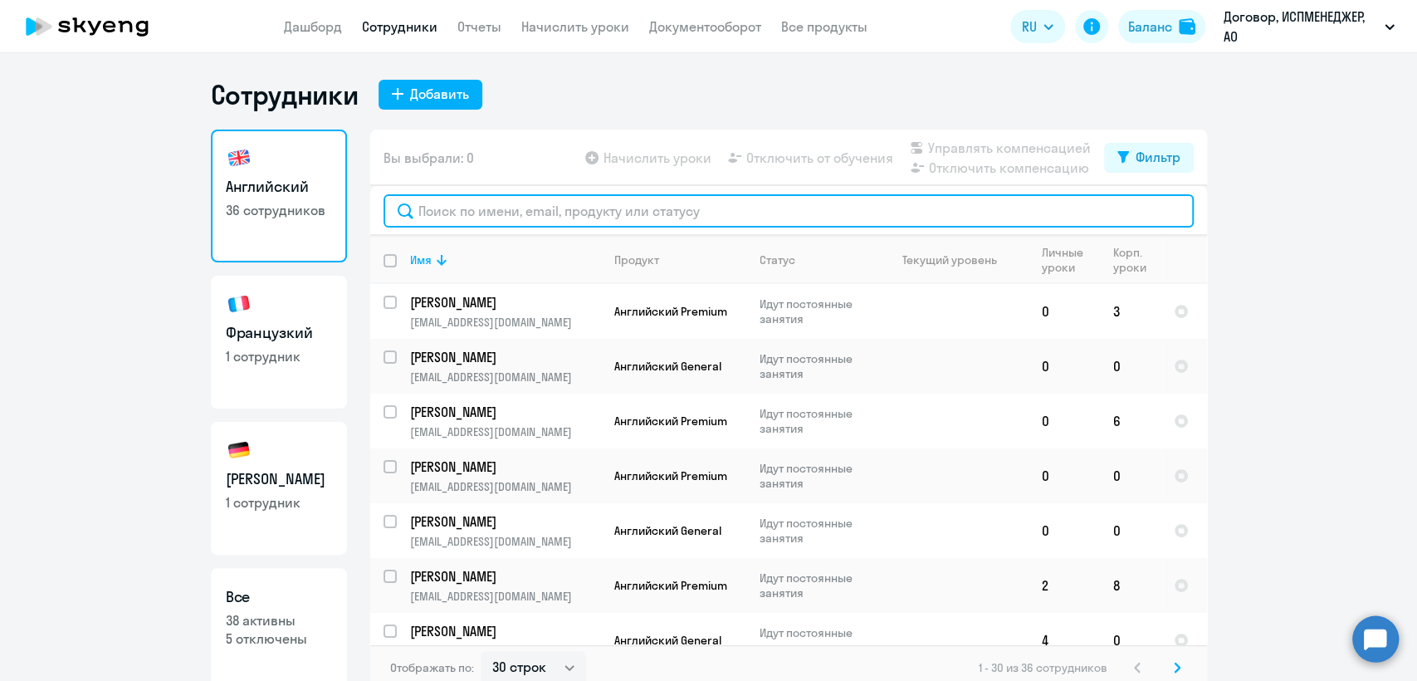
click at [465, 208] on input "text" at bounding box center [789, 210] width 810 height 33
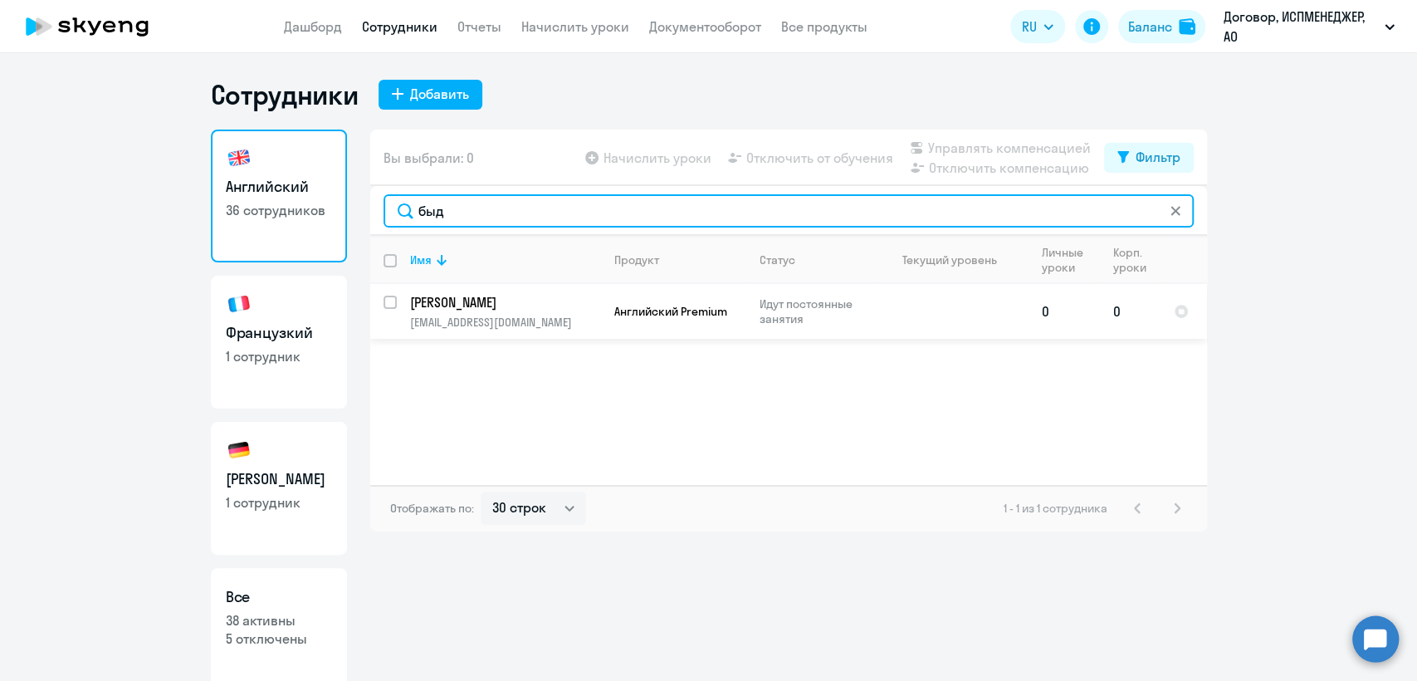
type input "быд"
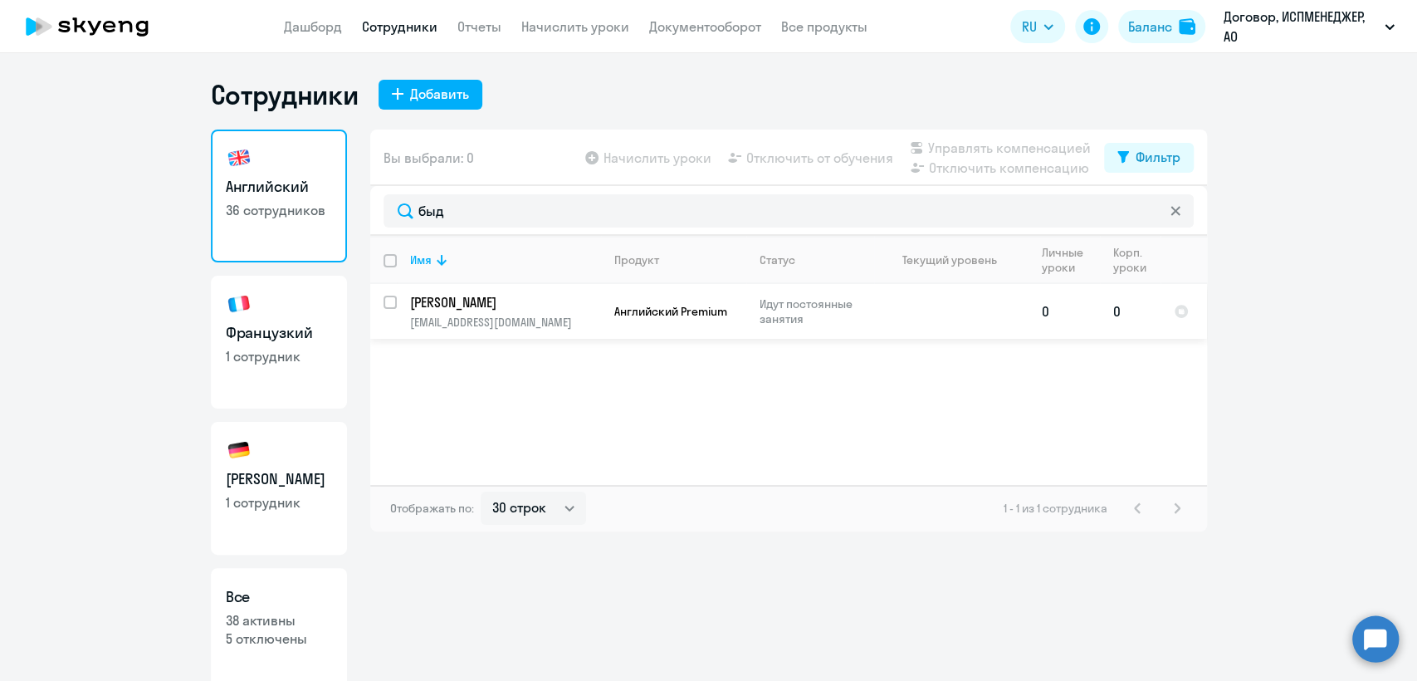
click at [551, 300] on p "[PERSON_NAME]" at bounding box center [504, 302] width 188 height 18
select select "english"
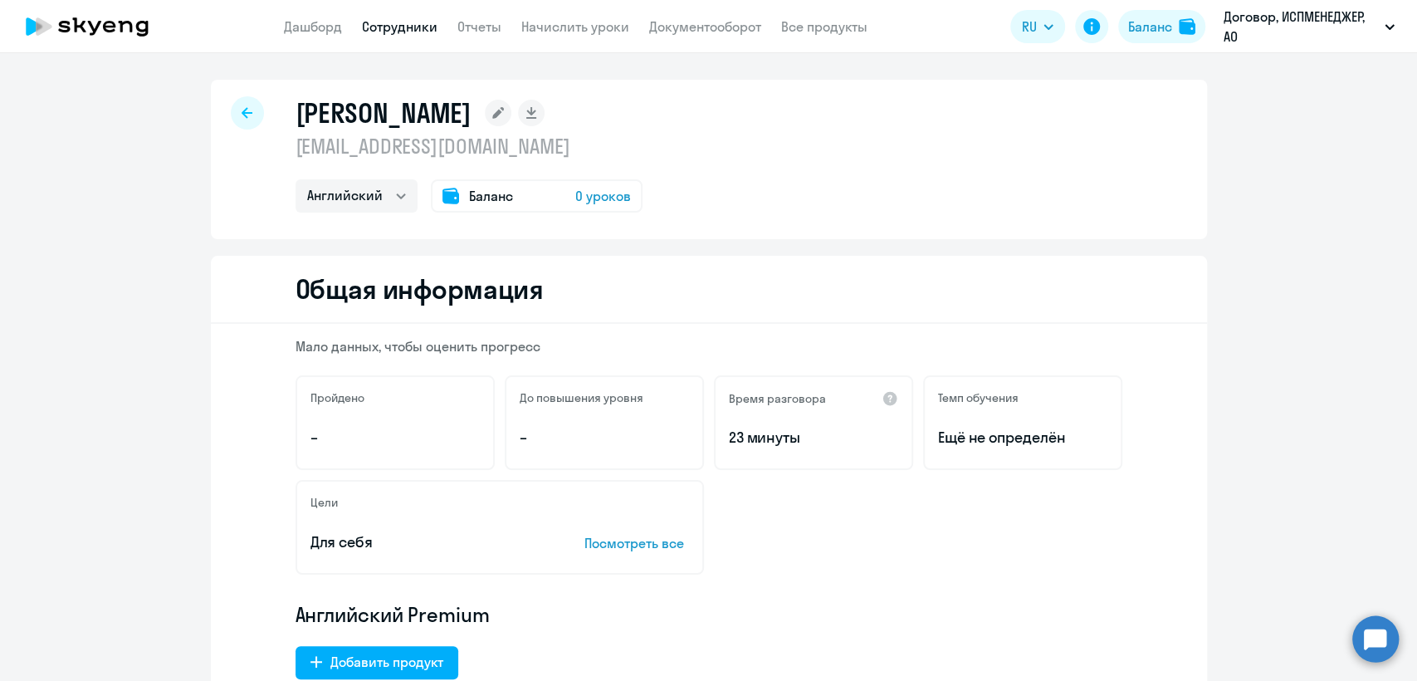
click at [488, 202] on span "Баланс" at bounding box center [491, 196] width 44 height 20
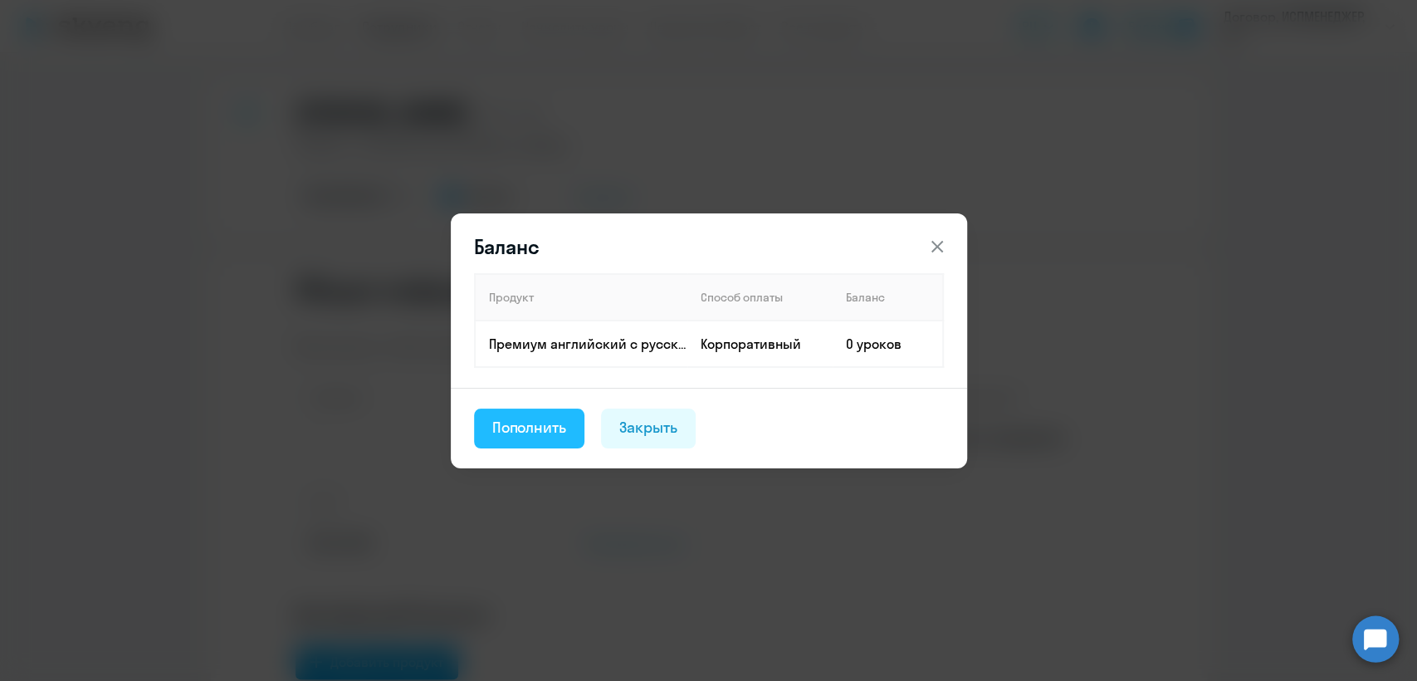
click at [514, 428] on div "Пополнить" at bounding box center [529, 428] width 75 height 22
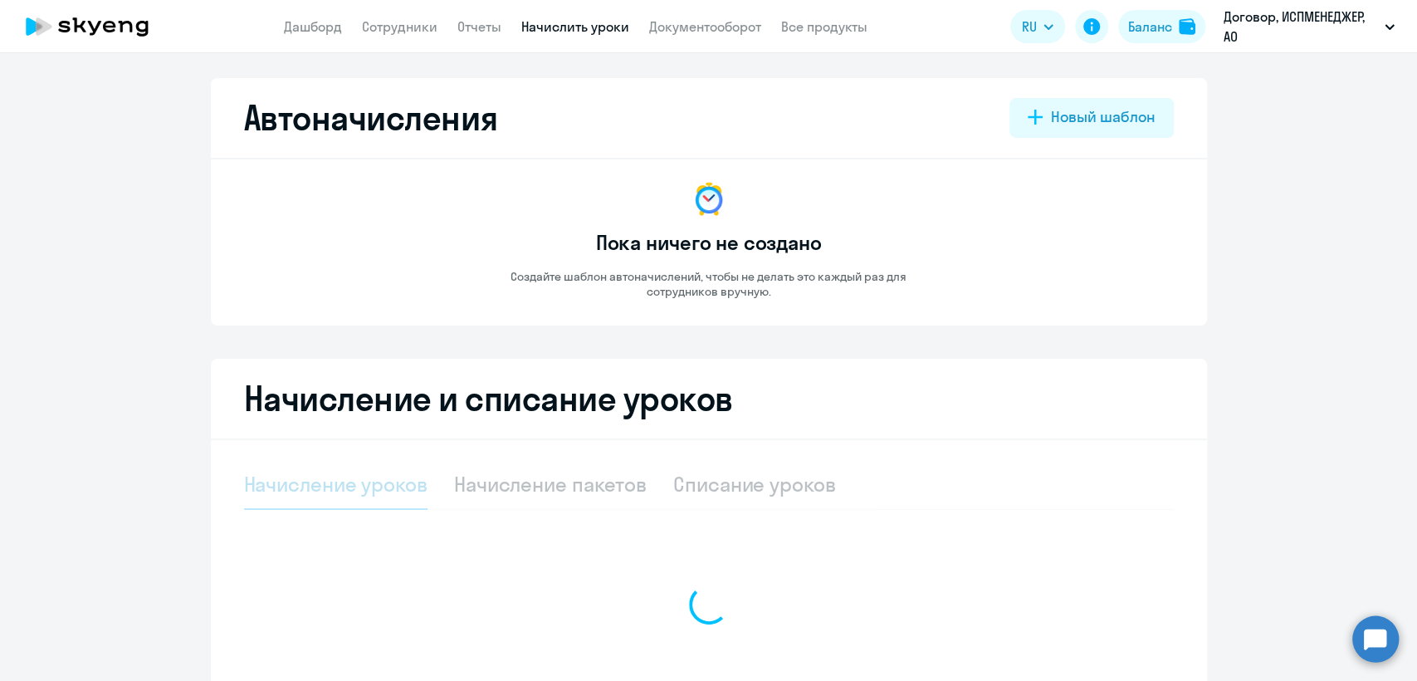
select select "10"
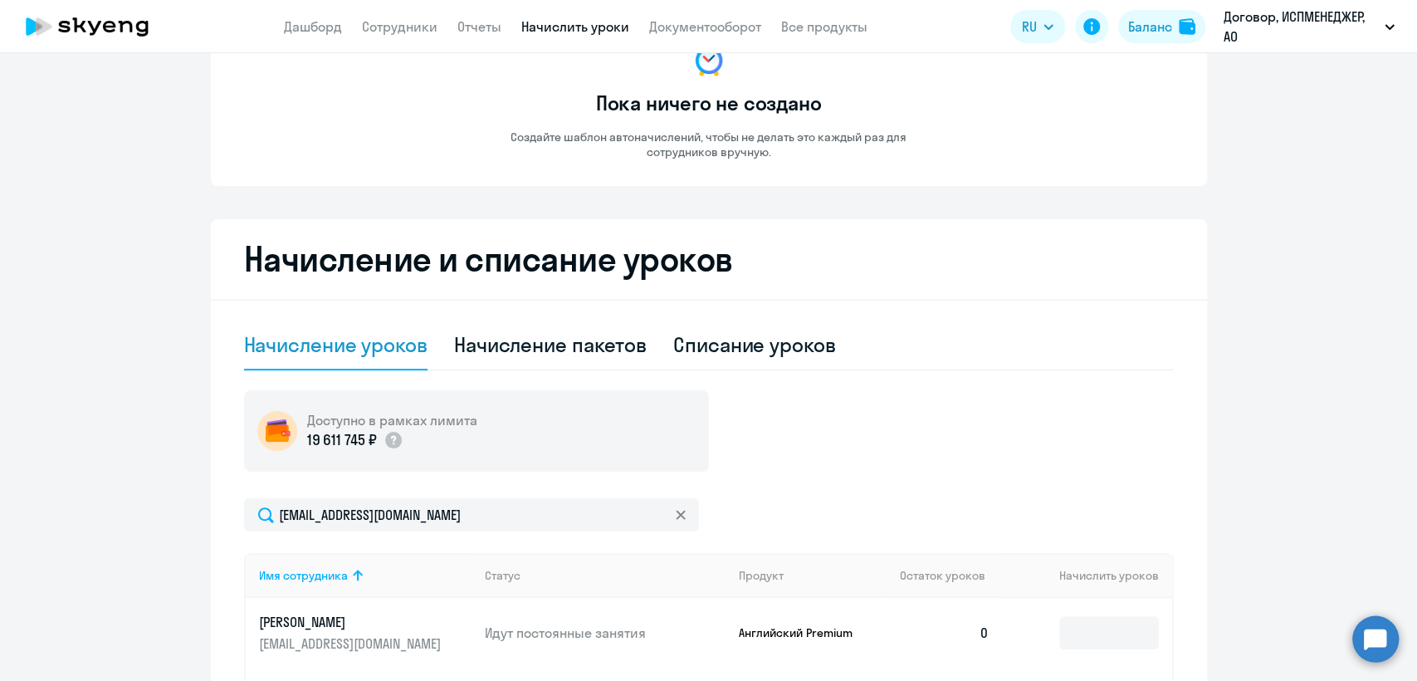
scroll to position [400, 0]
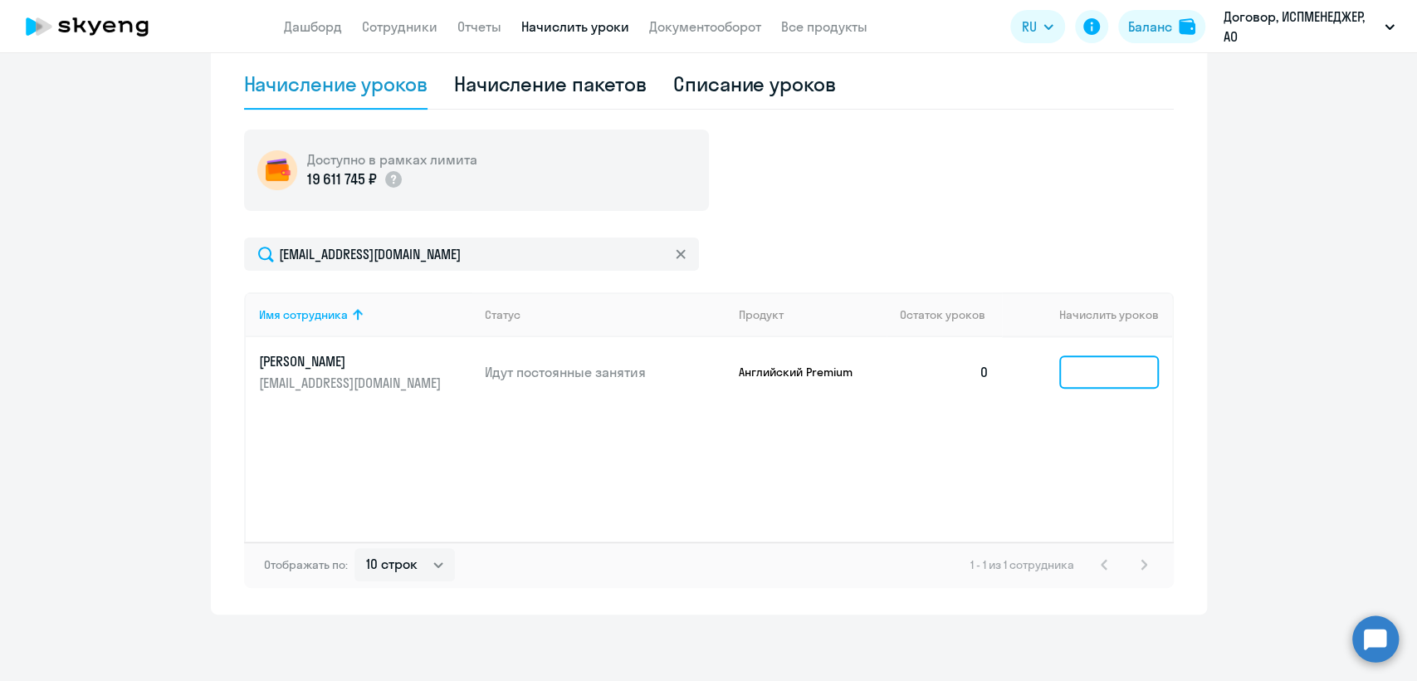
click at [1092, 377] on input at bounding box center [1109, 371] width 100 height 33
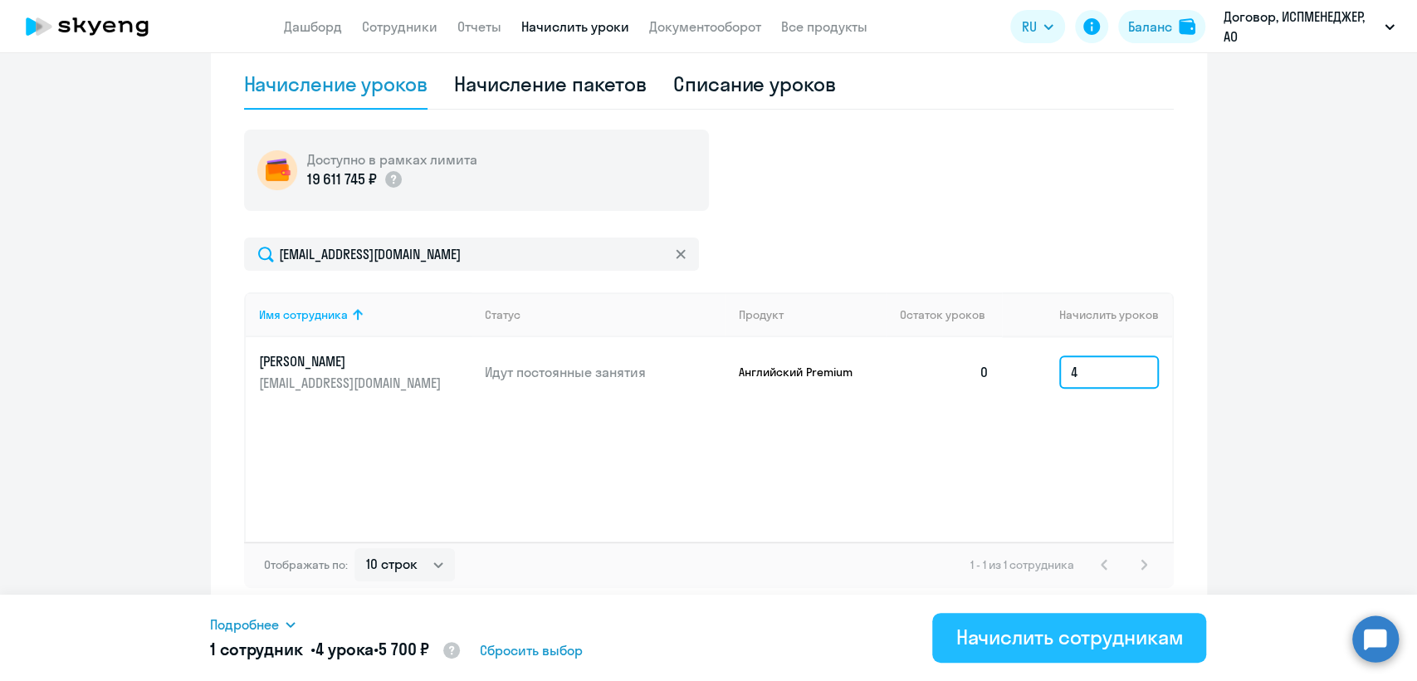
type input "4"
click at [1082, 639] on div "Начислить сотрудникам" at bounding box center [1068, 636] width 227 height 27
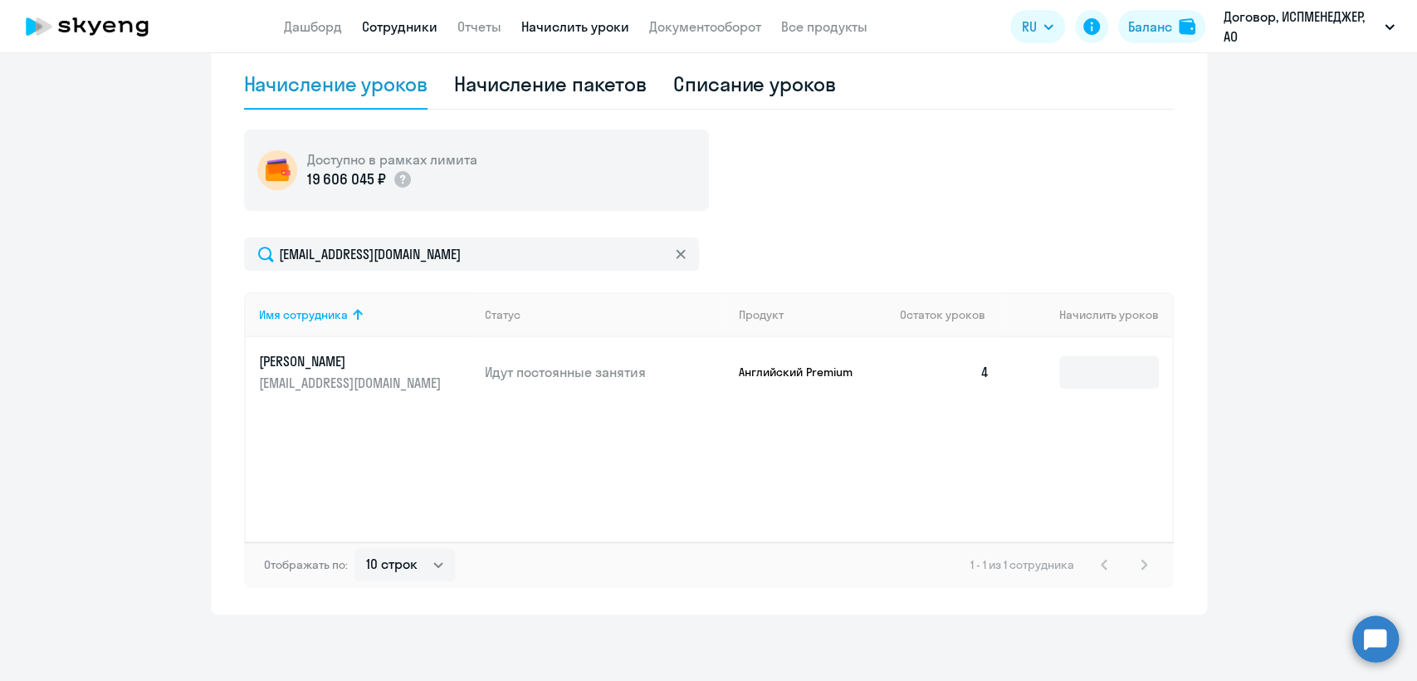
click at [408, 34] on link "Сотрудники" at bounding box center [400, 26] width 76 height 17
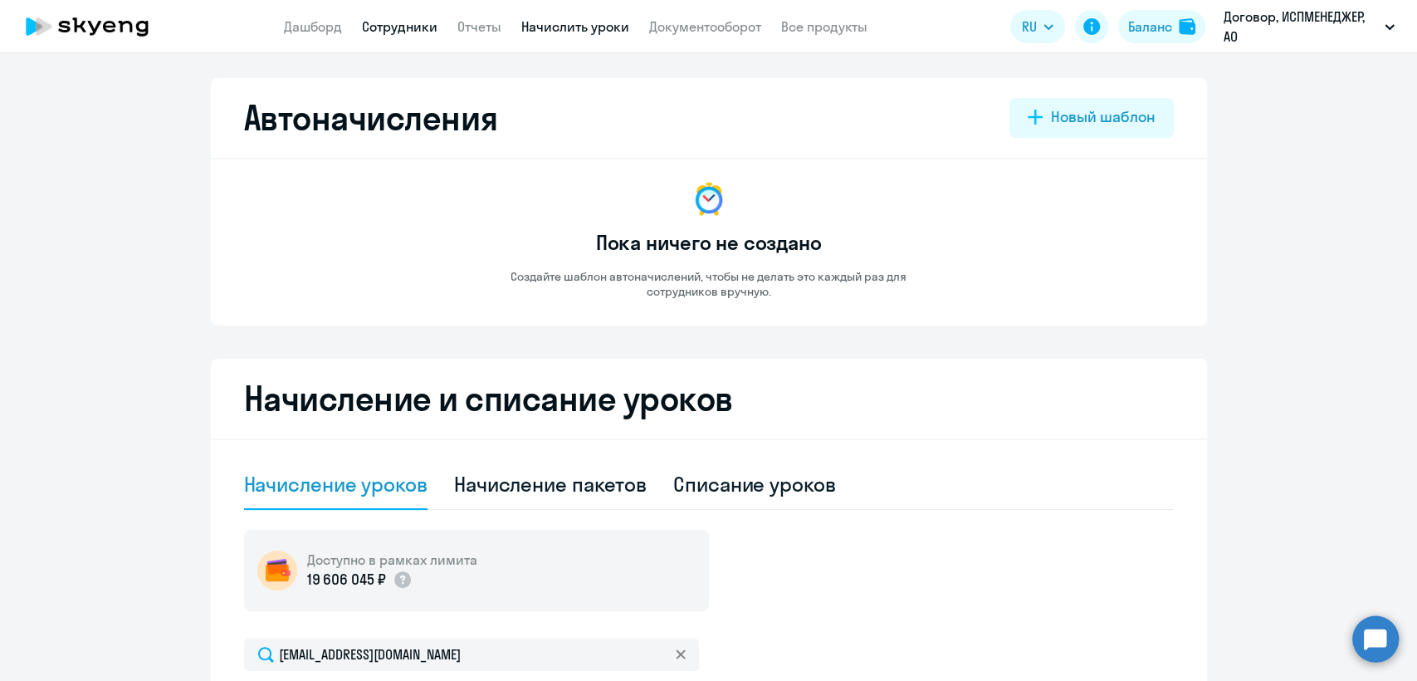
select select "30"
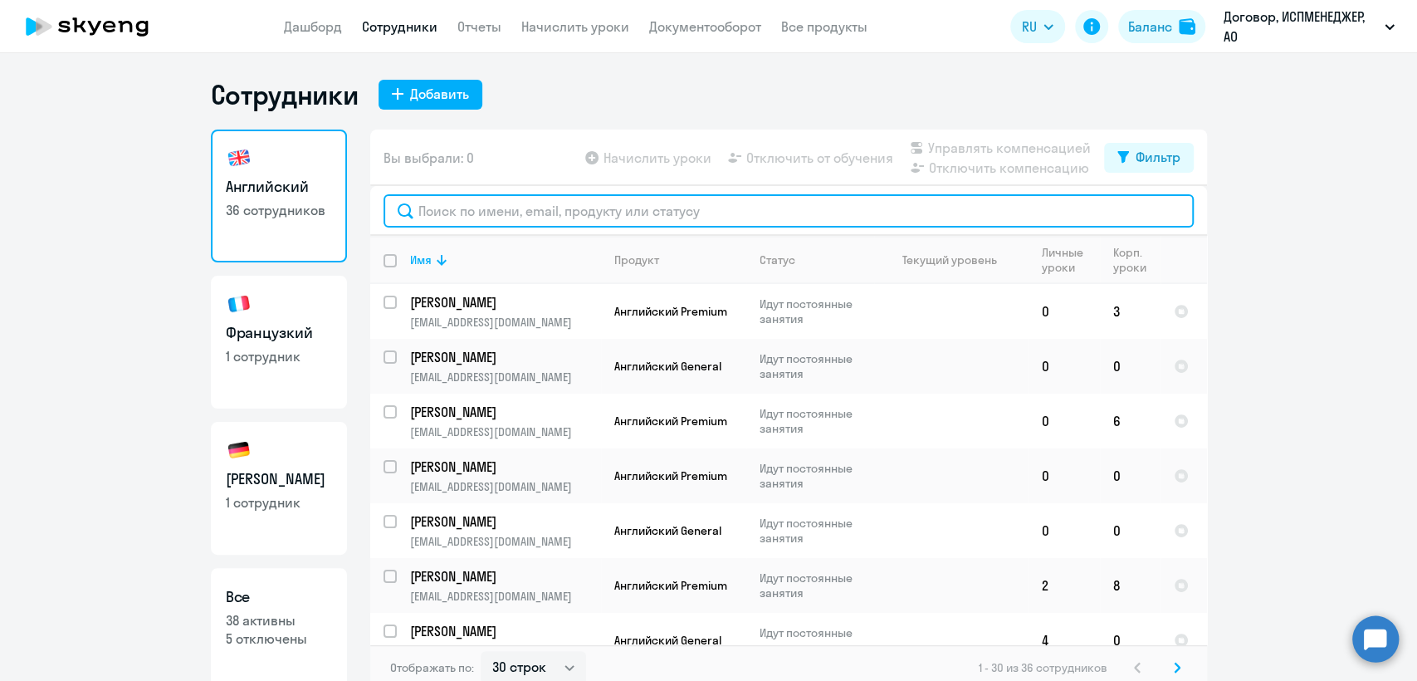
click at [461, 205] on input "text" at bounding box center [789, 210] width 810 height 33
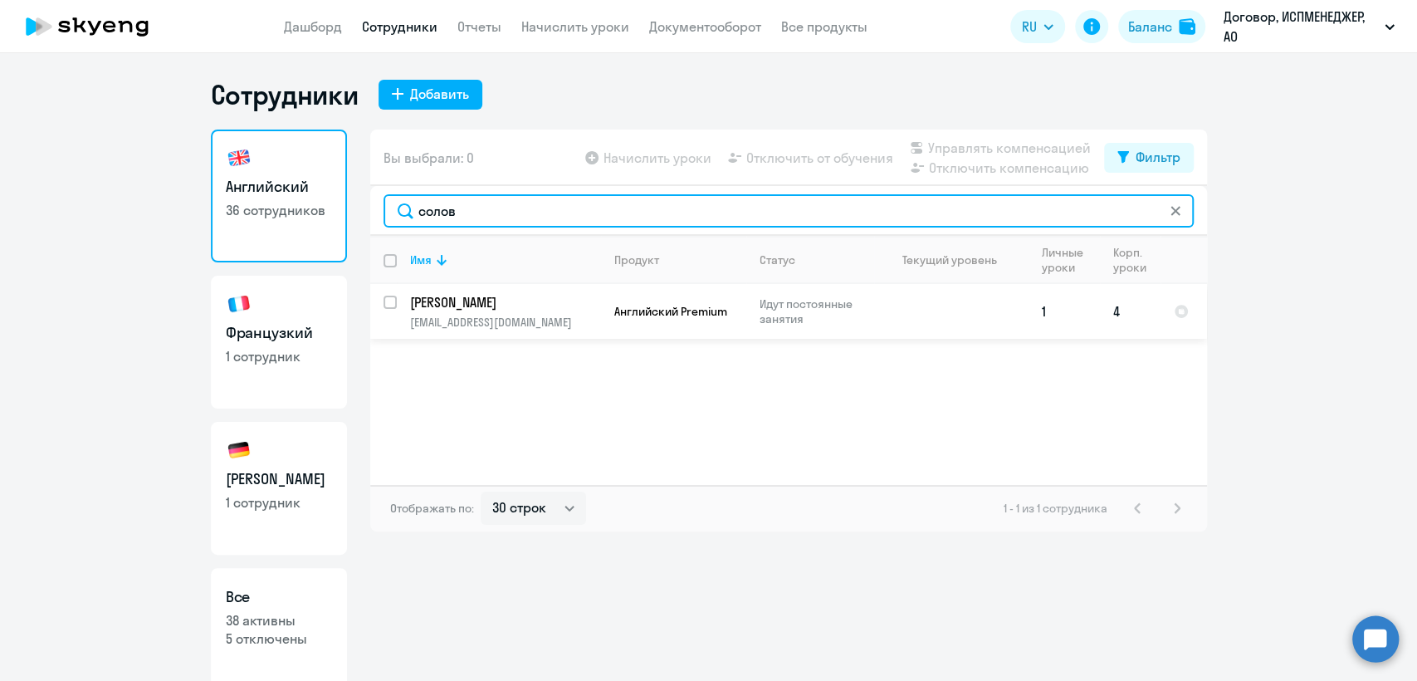
type input "солов"
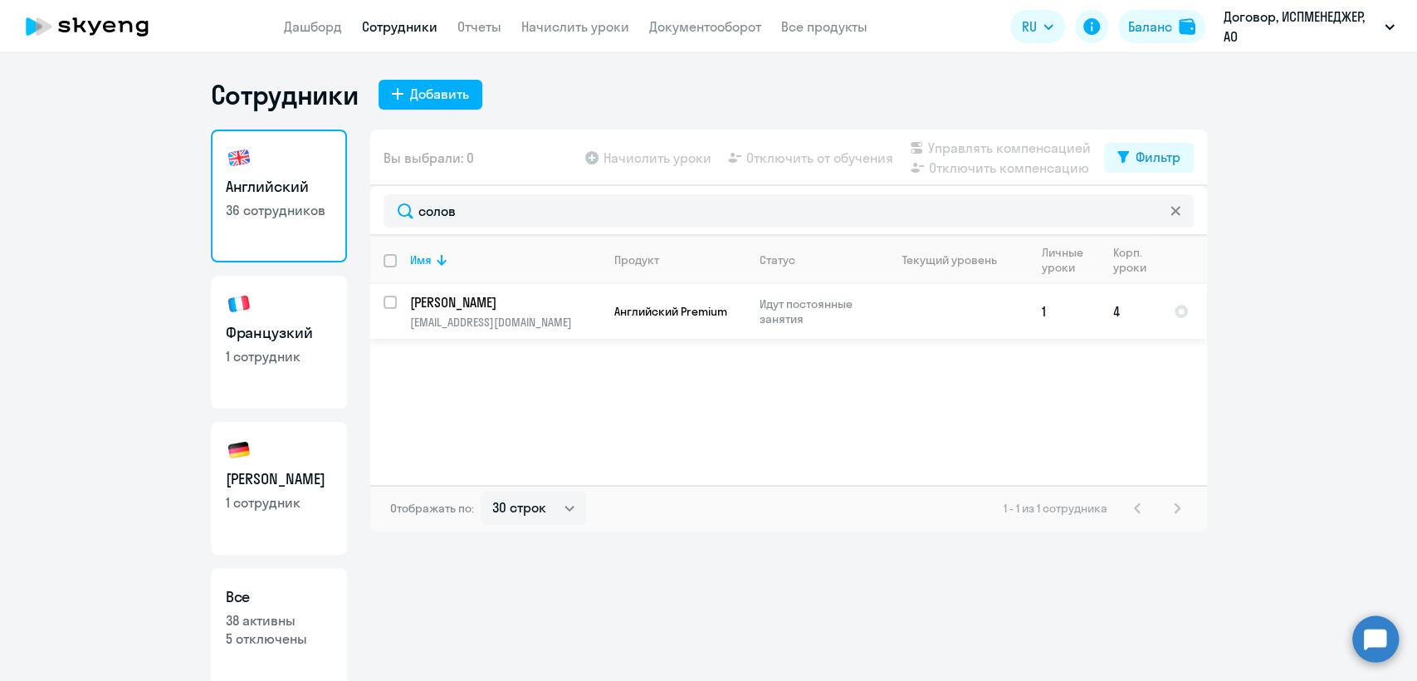
click at [514, 307] on p "[PERSON_NAME]" at bounding box center [504, 302] width 188 height 18
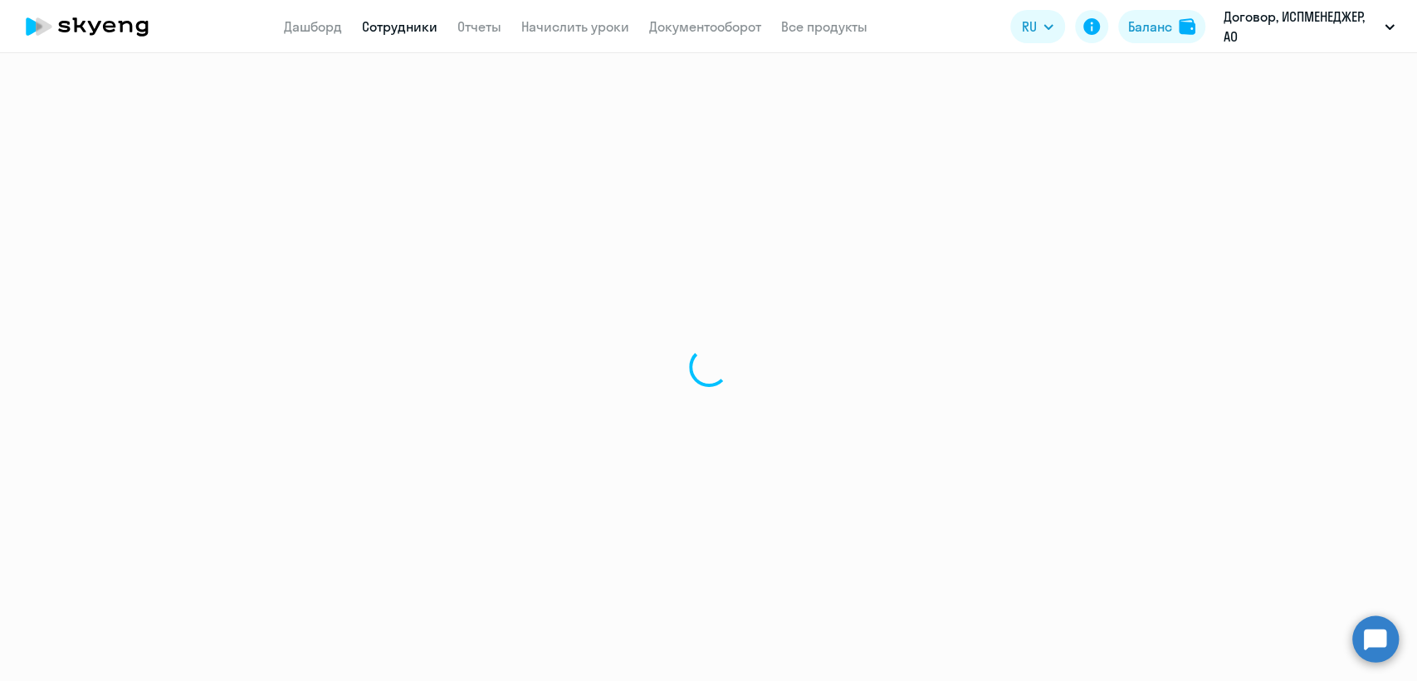
select select "english"
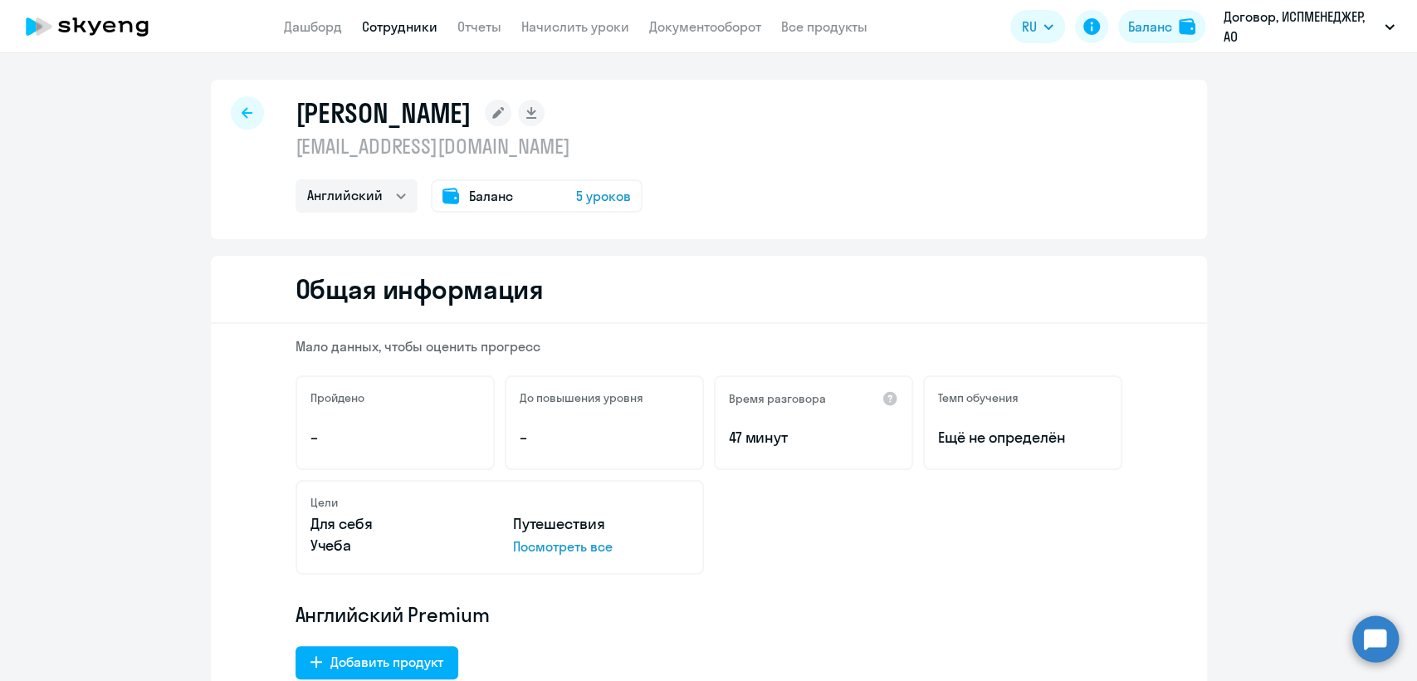
click at [477, 194] on span "Баланс" at bounding box center [491, 196] width 44 height 20
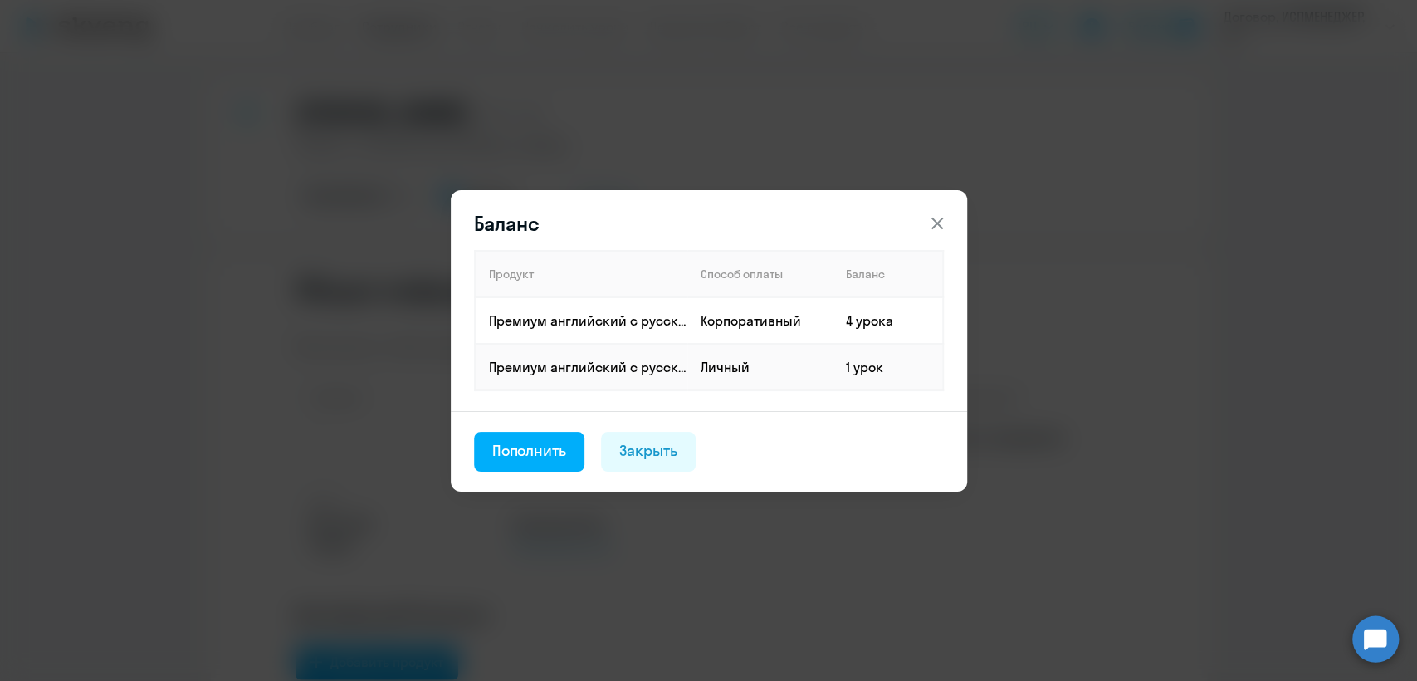
click at [941, 221] on icon at bounding box center [937, 223] width 20 height 20
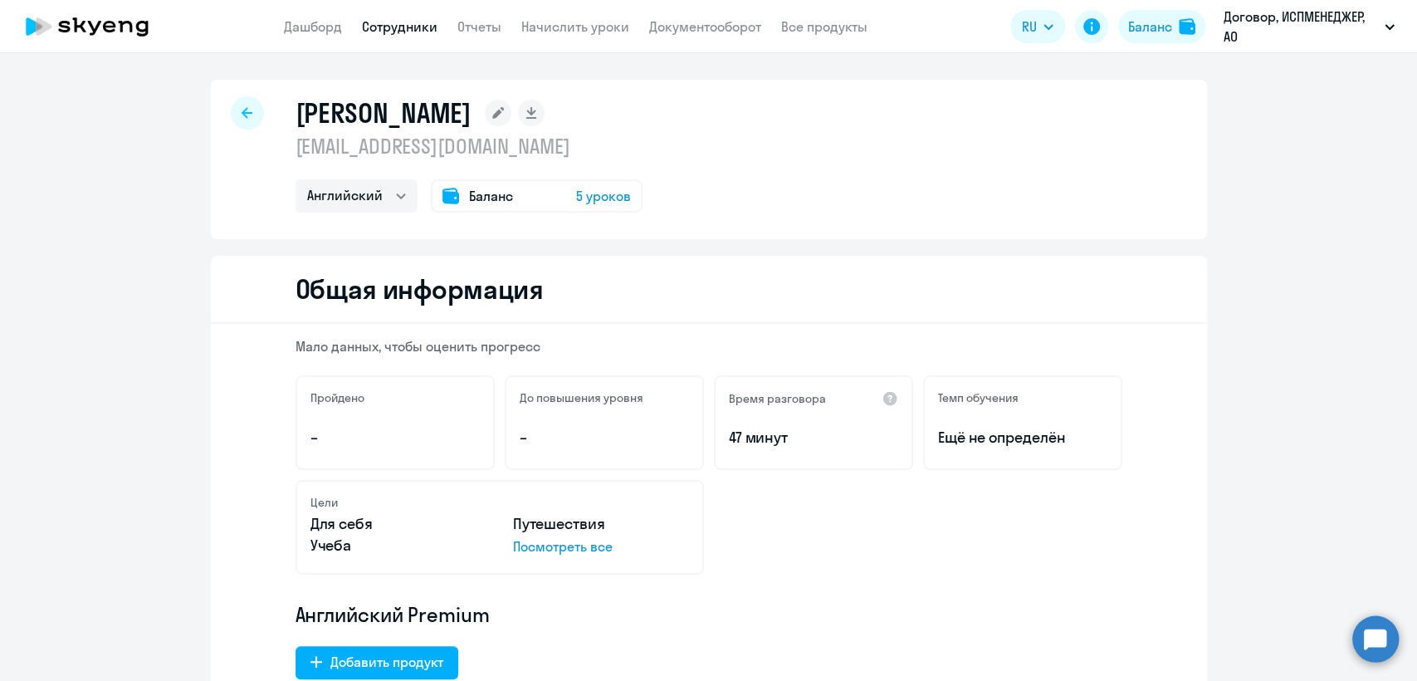
click at [490, 213] on div "[PERSON_NAME] [EMAIL_ADDRESS][DOMAIN_NAME] Английский Баланс 5 уроков" at bounding box center [709, 159] width 996 height 159
click at [471, 200] on span "Баланс" at bounding box center [491, 196] width 44 height 20
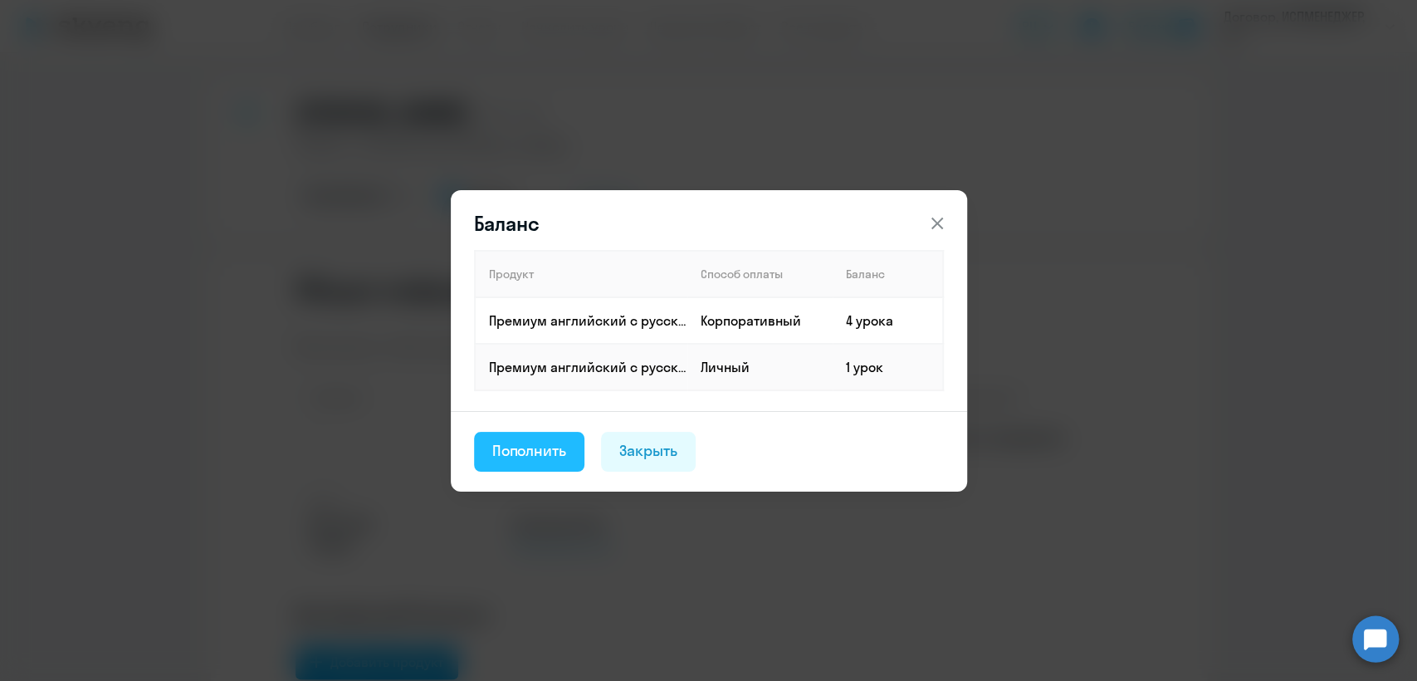
click at [540, 465] on button "Пополнить" at bounding box center [529, 452] width 111 height 40
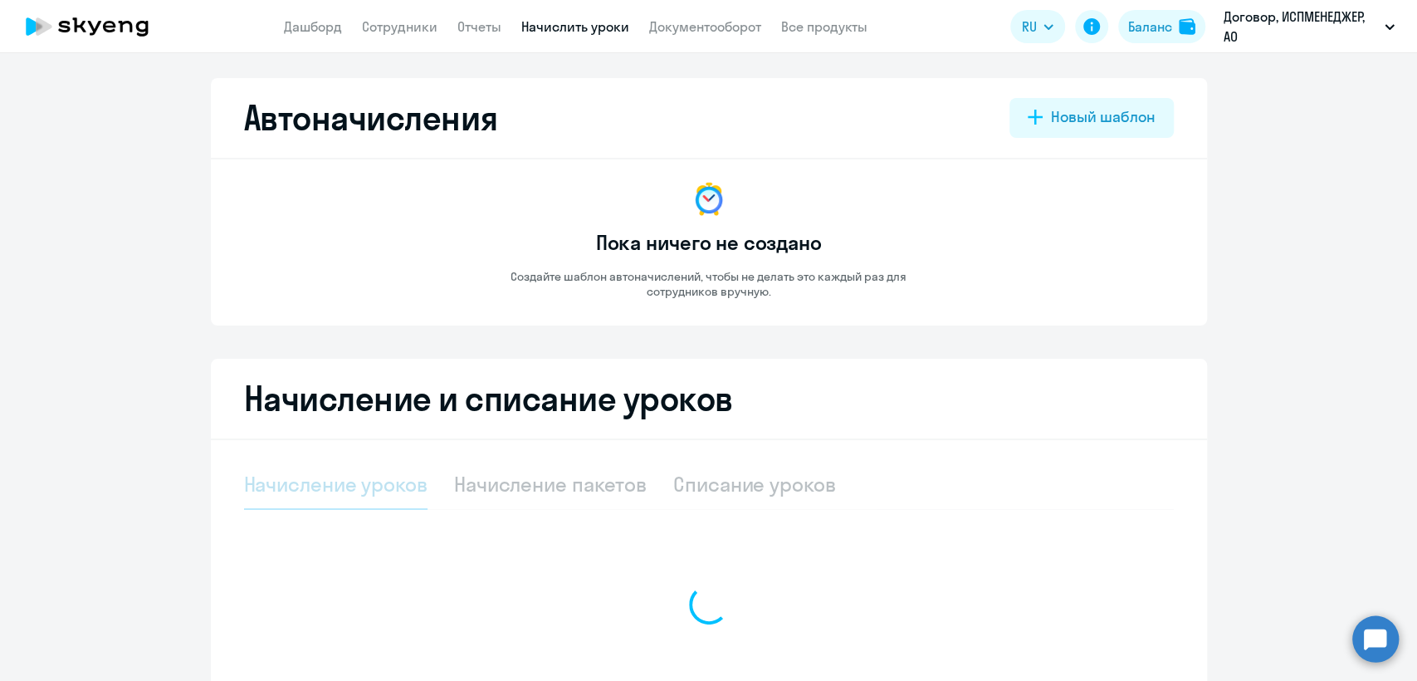
select select "10"
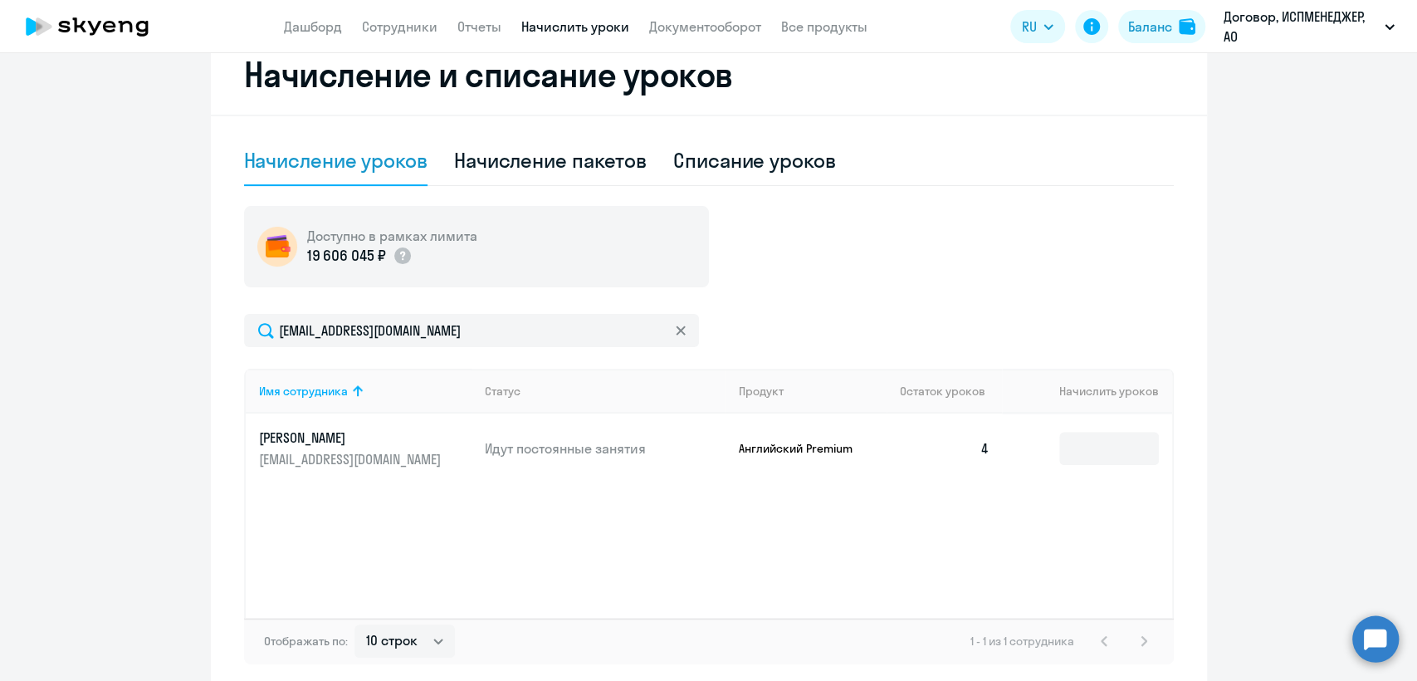
scroll to position [400, 0]
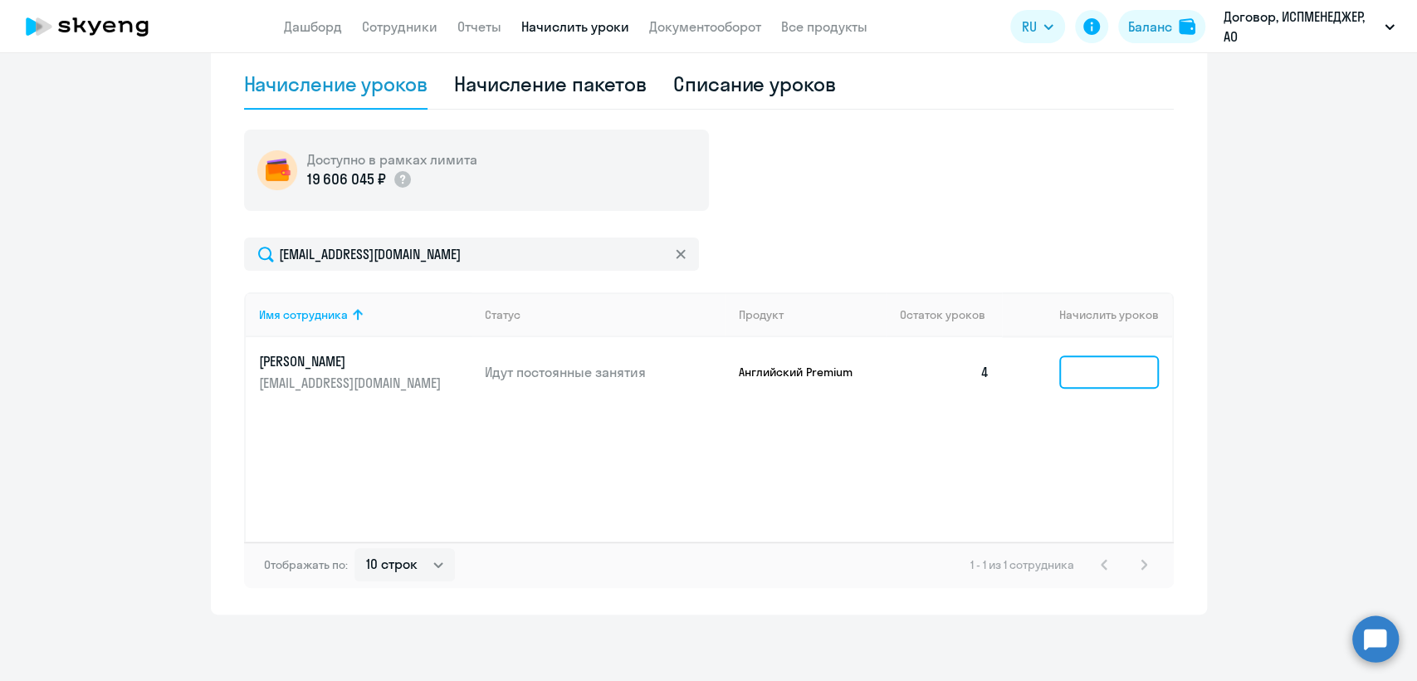
click at [1086, 373] on input at bounding box center [1109, 371] width 100 height 33
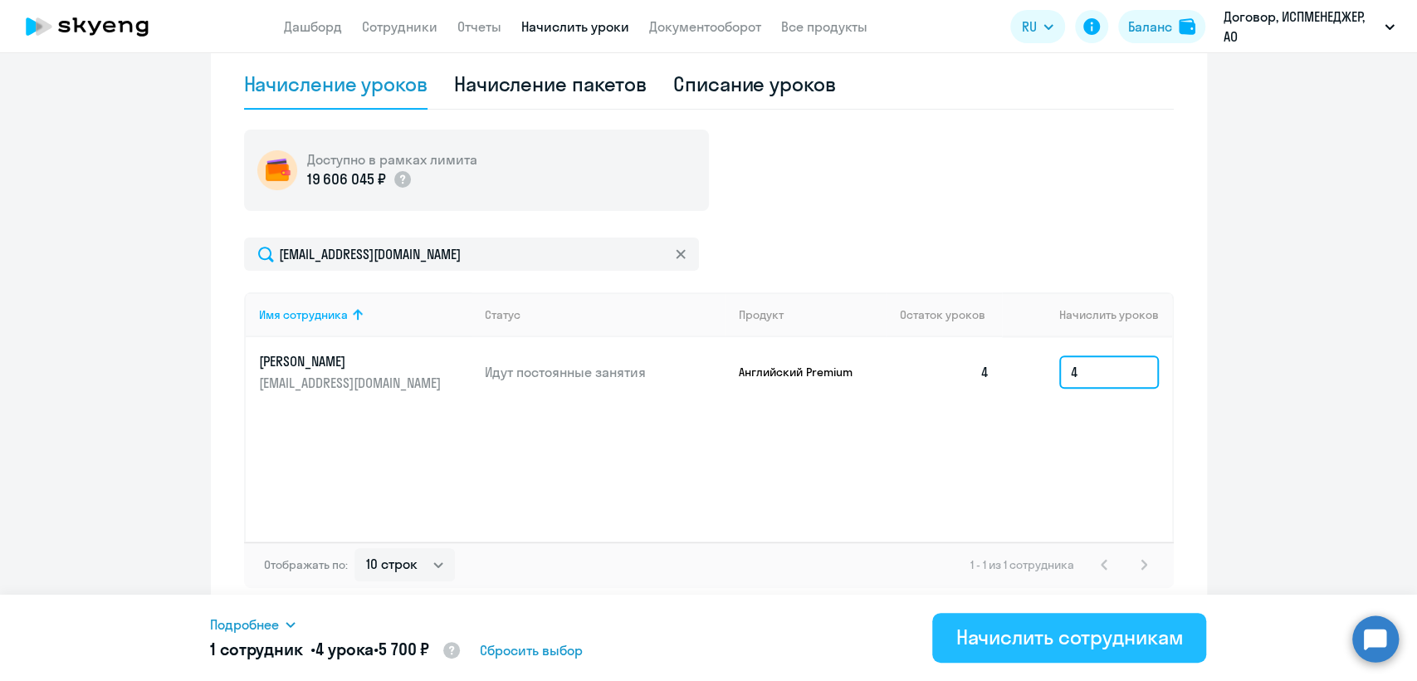
type input "4"
click at [1026, 628] on div "Начислить сотрудникам" at bounding box center [1068, 636] width 227 height 27
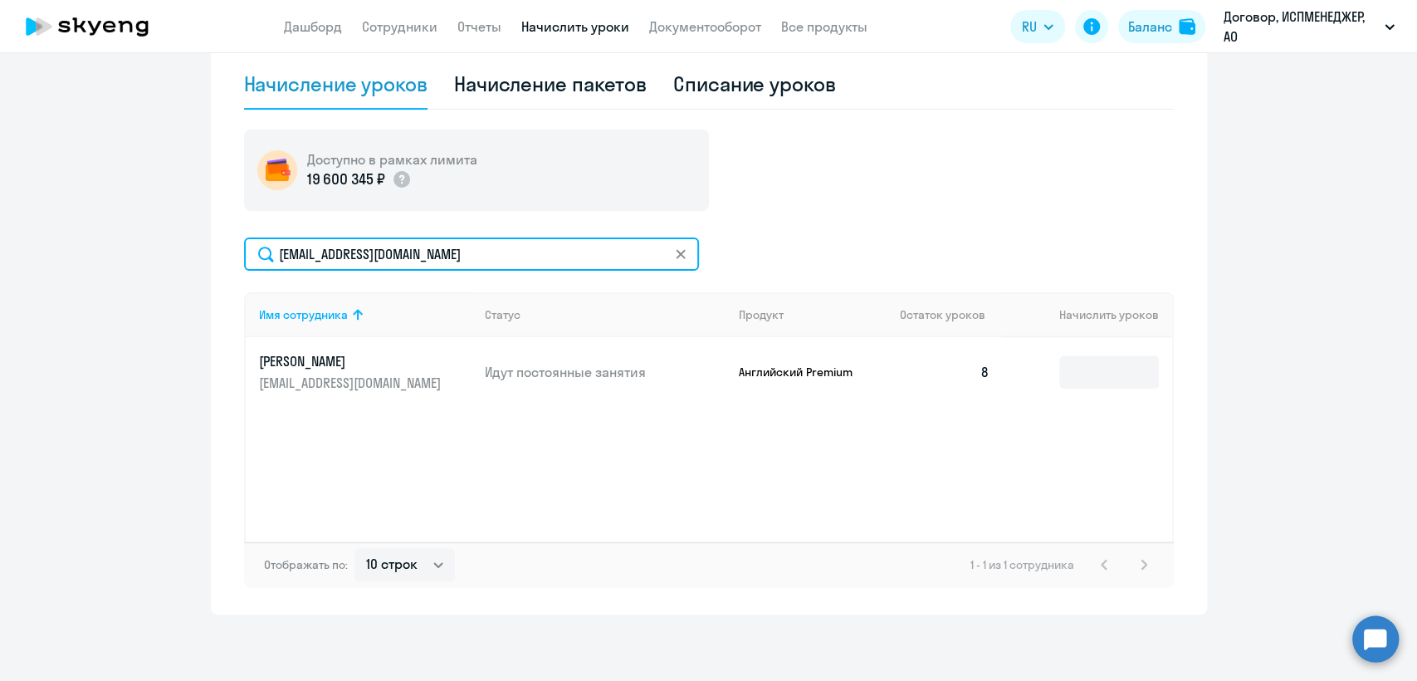
click at [683, 256] on input "[EMAIL_ADDRESS][DOMAIN_NAME]" at bounding box center [471, 253] width 455 height 33
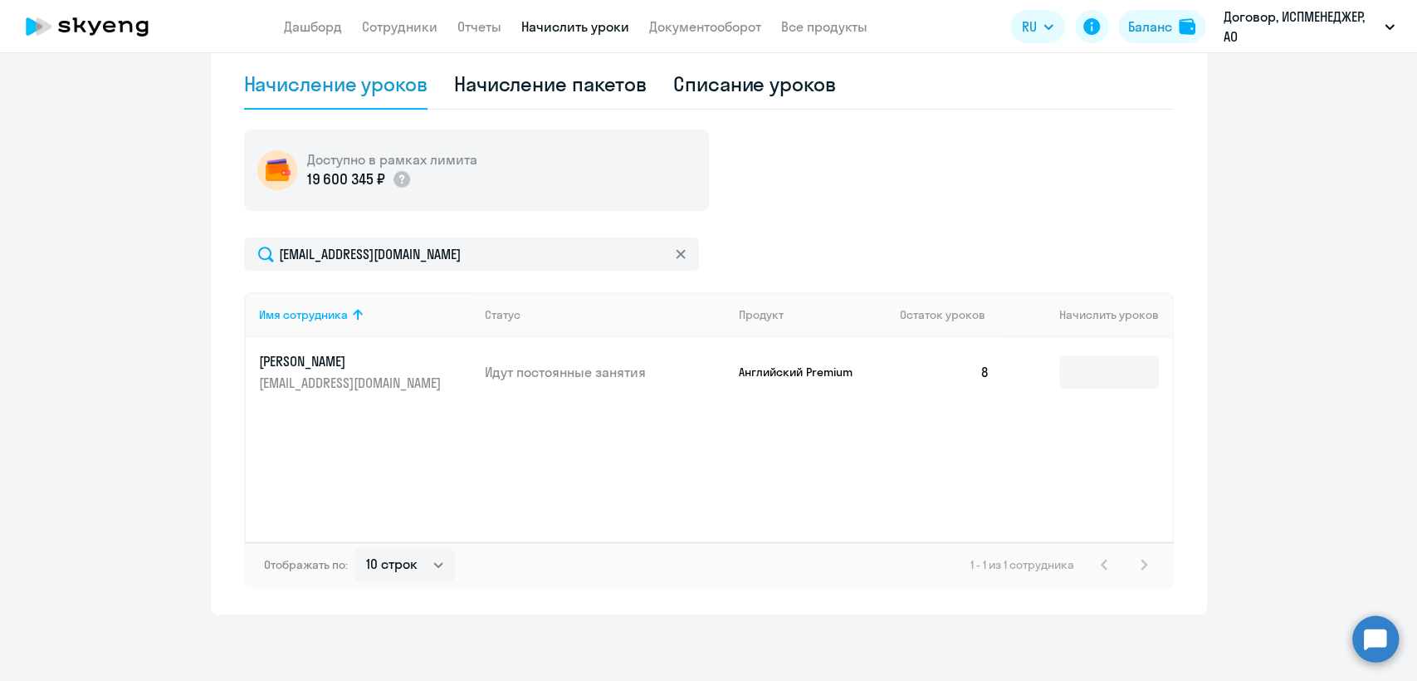
click at [677, 254] on svg-icon at bounding box center [680, 253] width 13 height 13
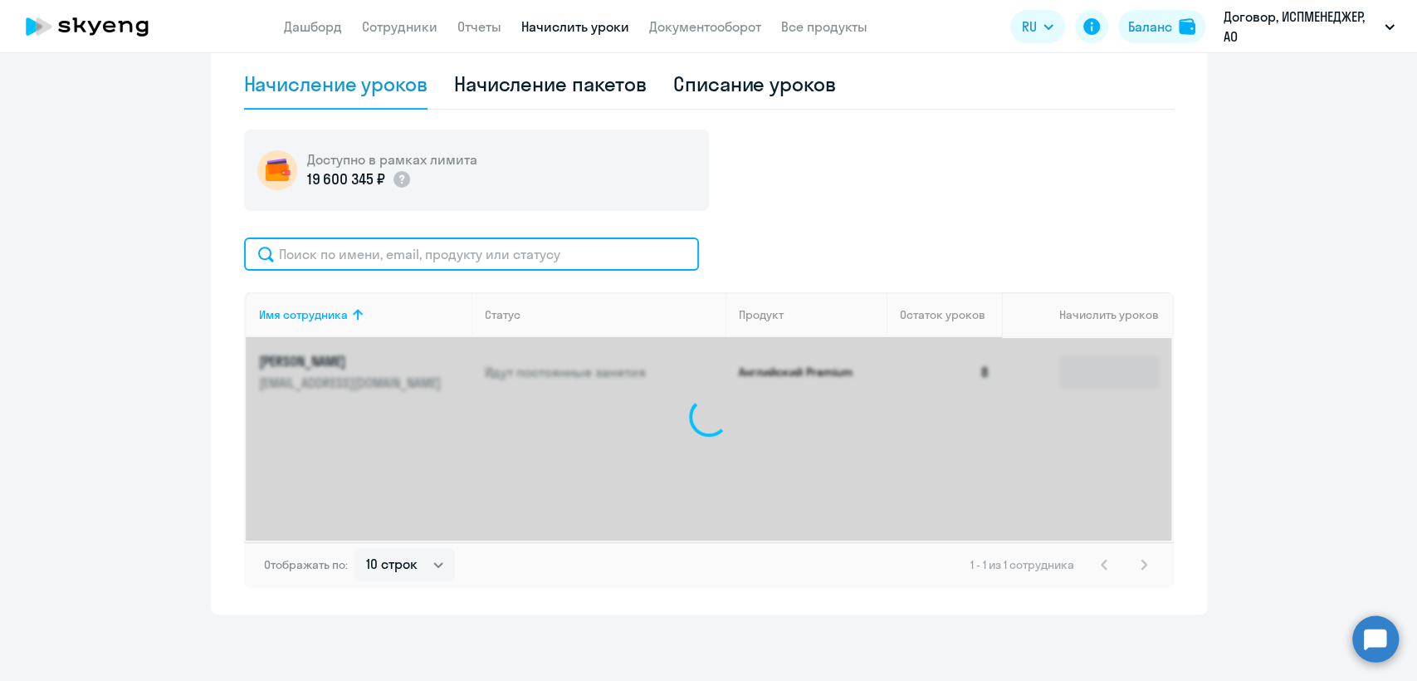
click at [303, 255] on input "text" at bounding box center [471, 253] width 455 height 33
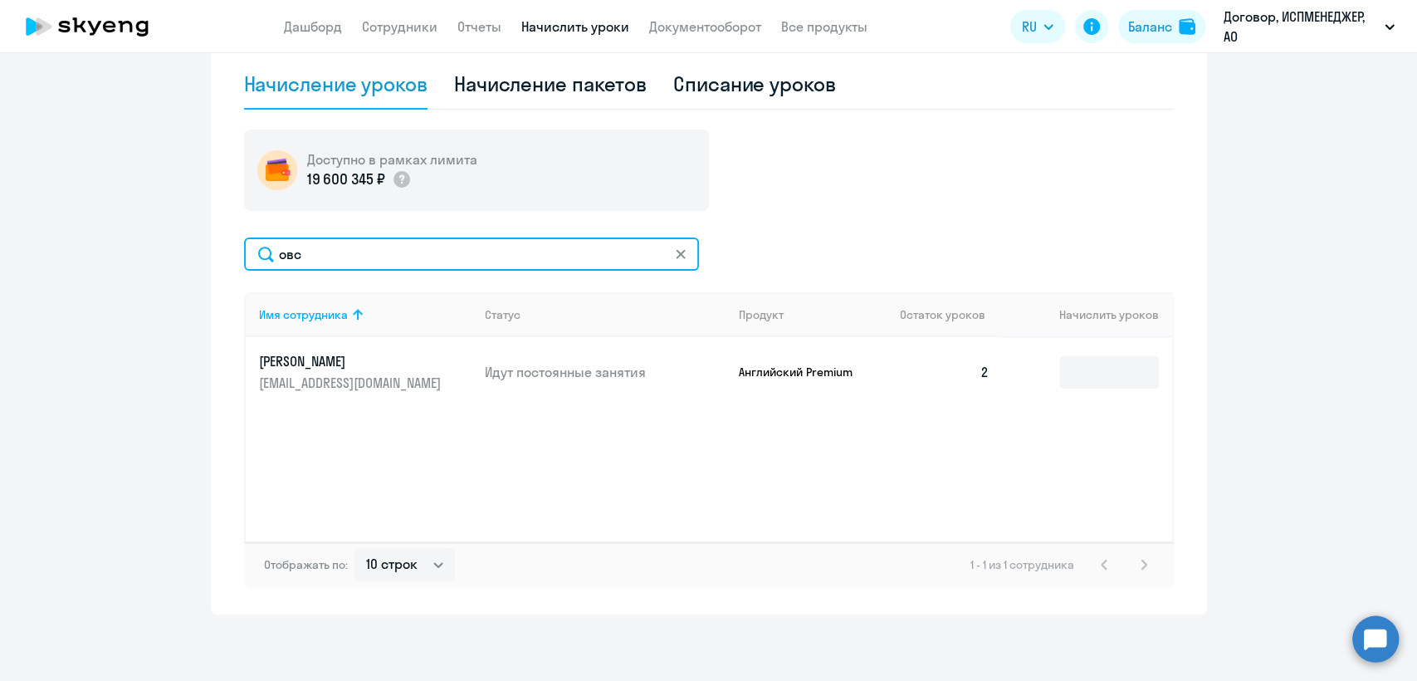
type input "овс"
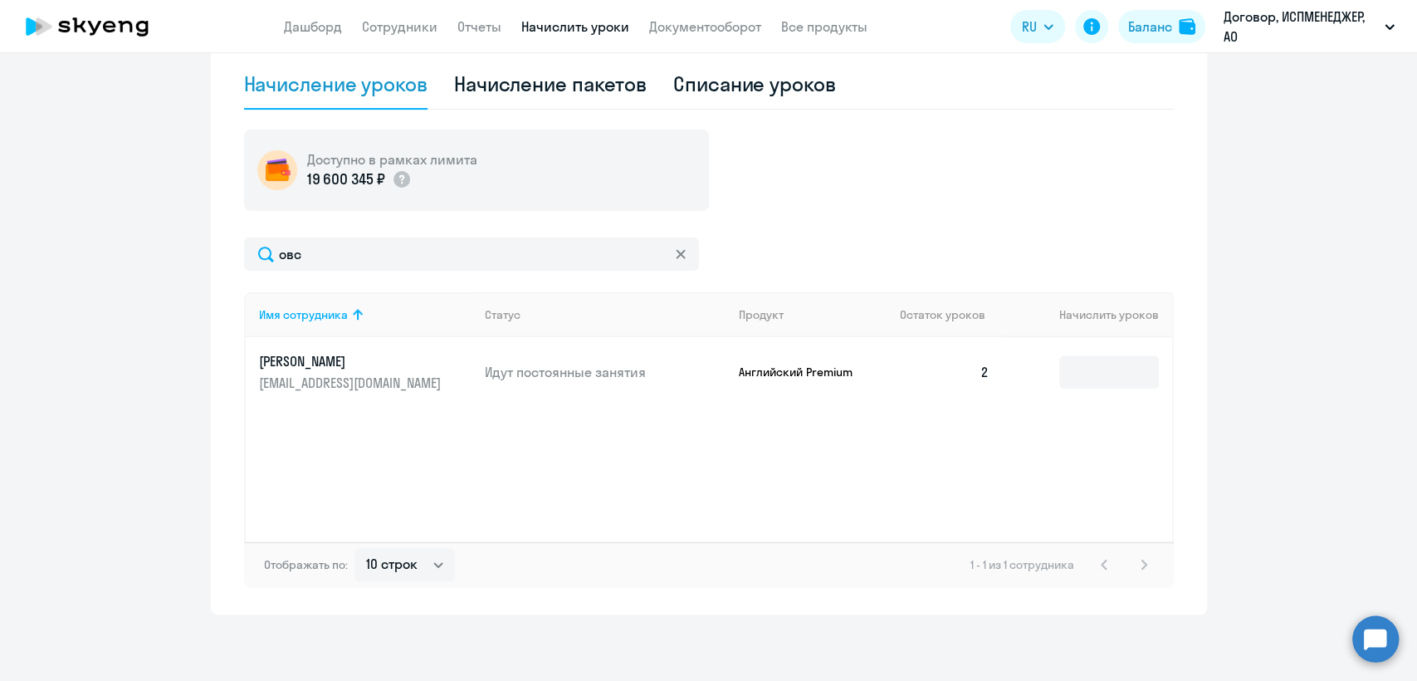
click at [284, 362] on p "[PERSON_NAME]" at bounding box center [352, 361] width 186 height 18
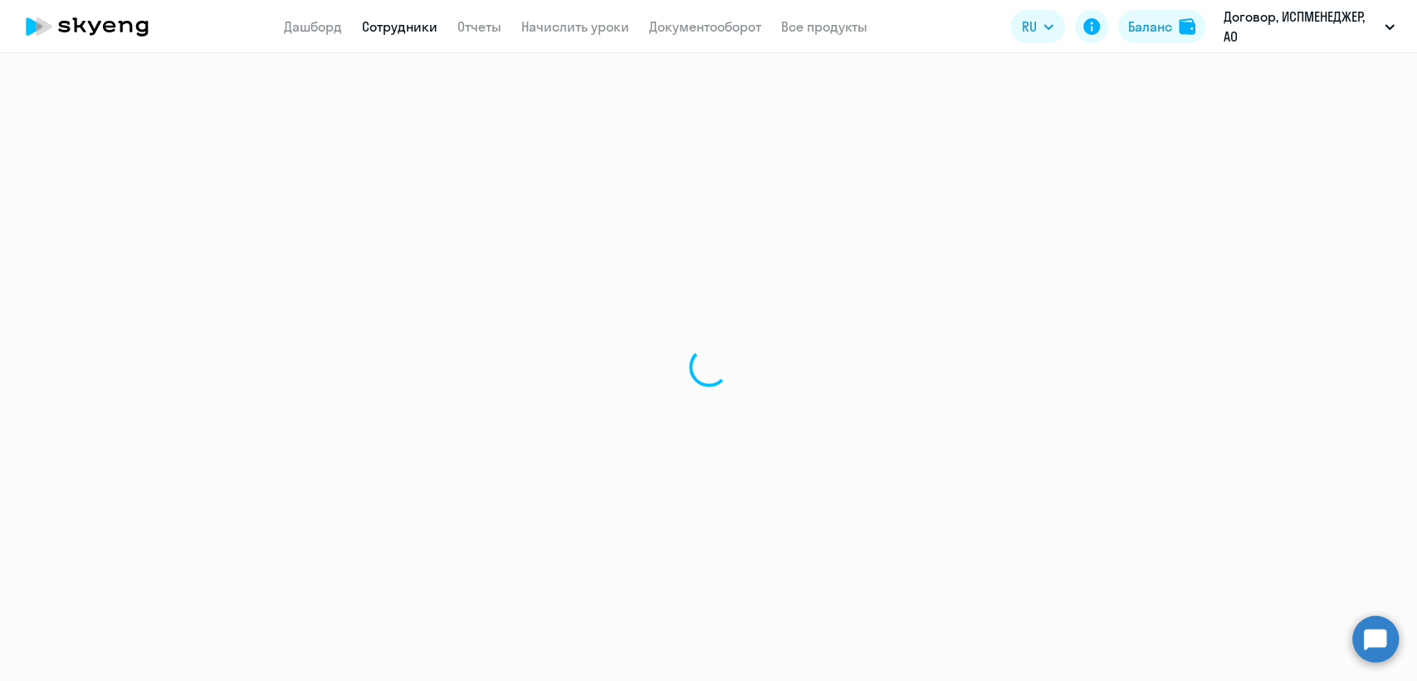
select select "english"
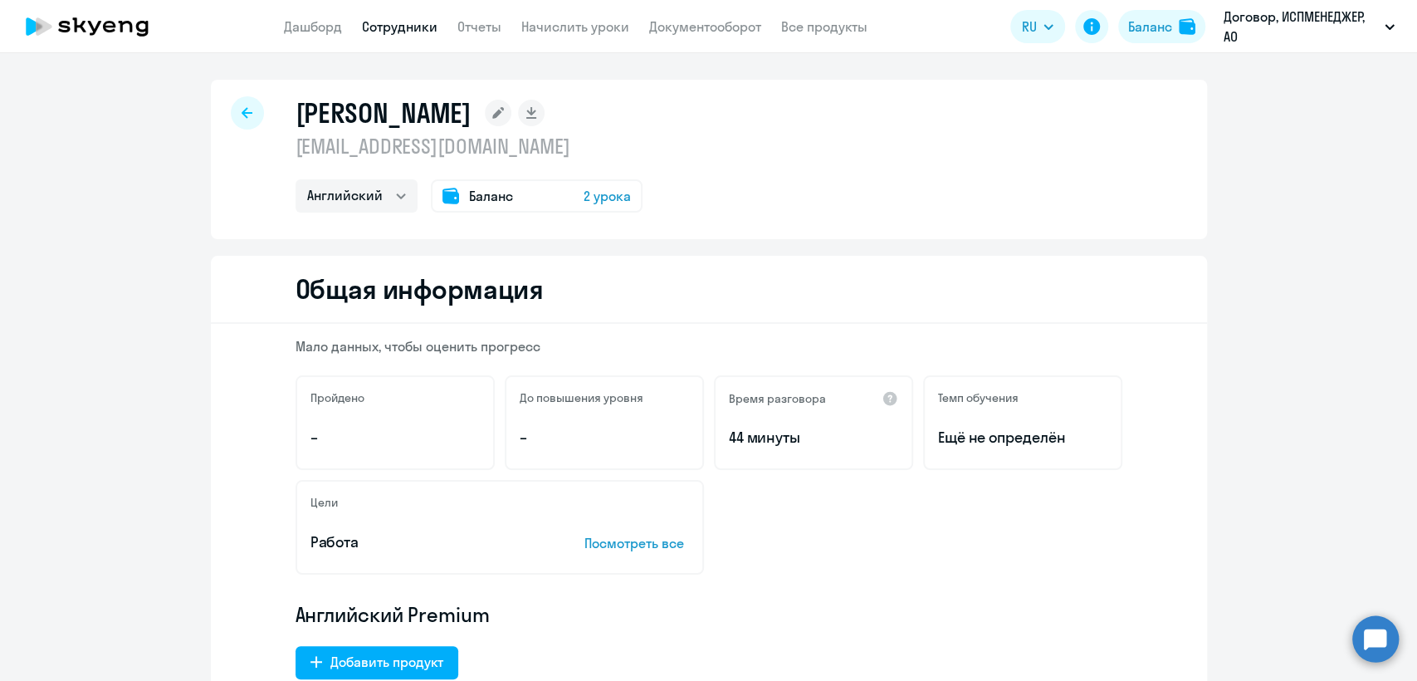
click at [497, 186] on span "Баланс" at bounding box center [491, 196] width 44 height 20
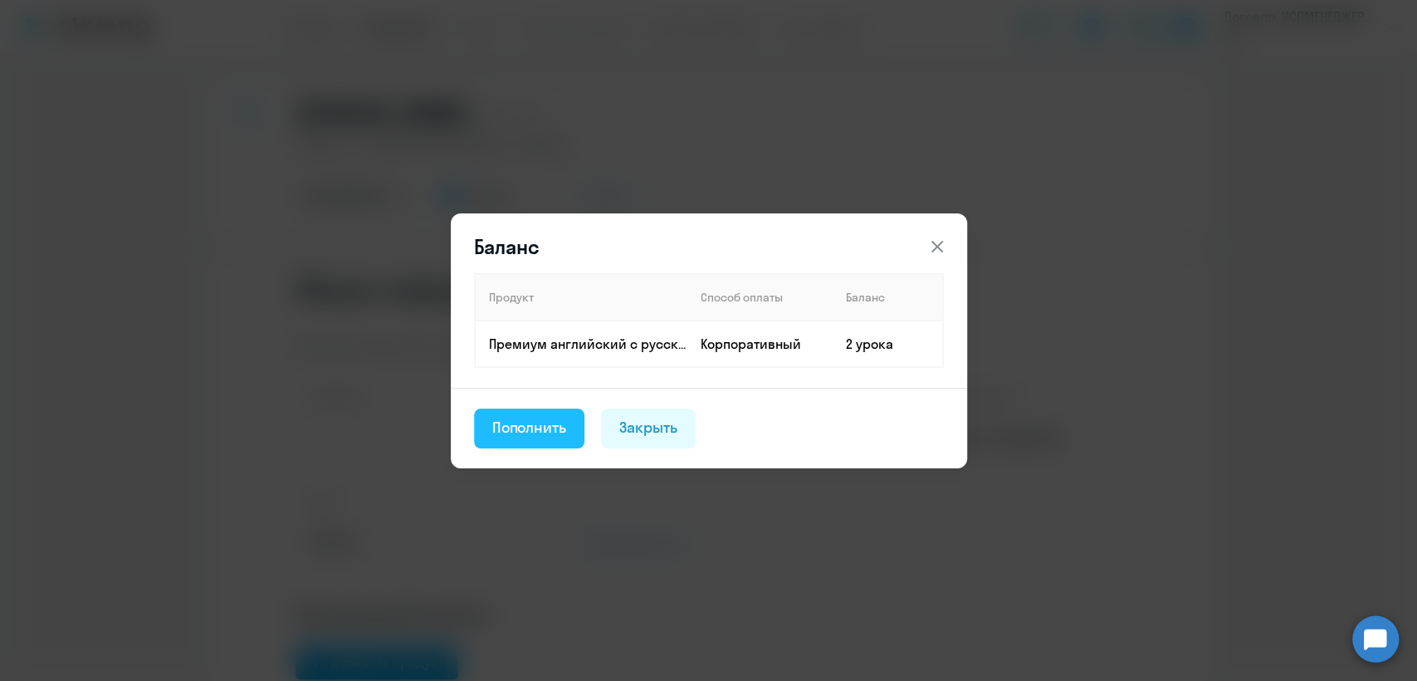
click at [531, 418] on div "Пополнить" at bounding box center [529, 428] width 75 height 22
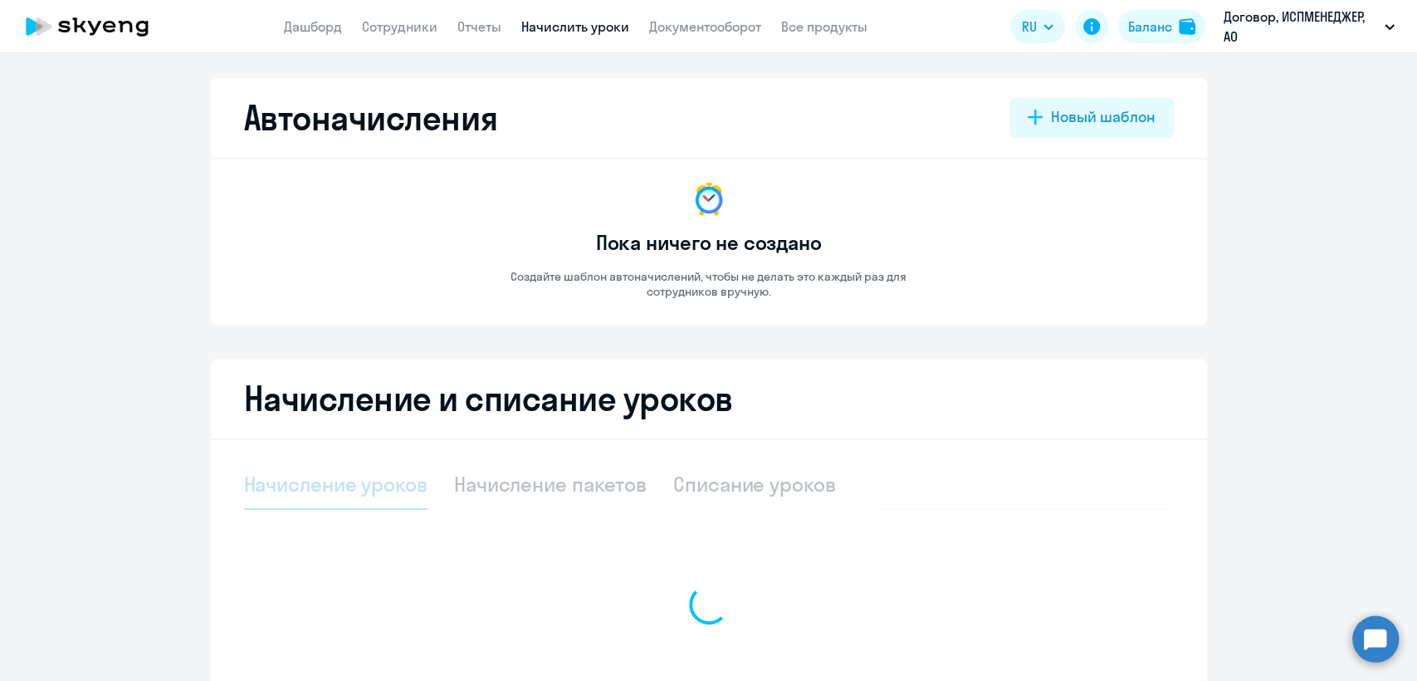
select select "10"
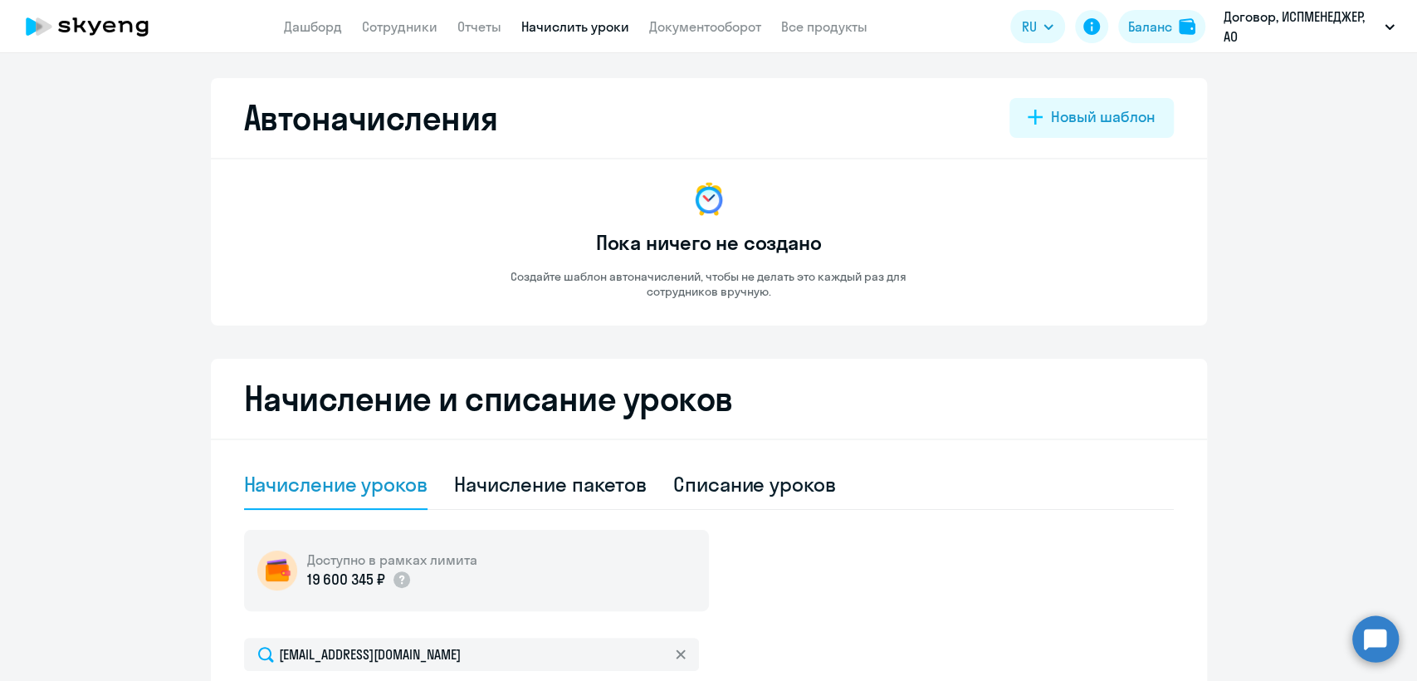
scroll to position [400, 0]
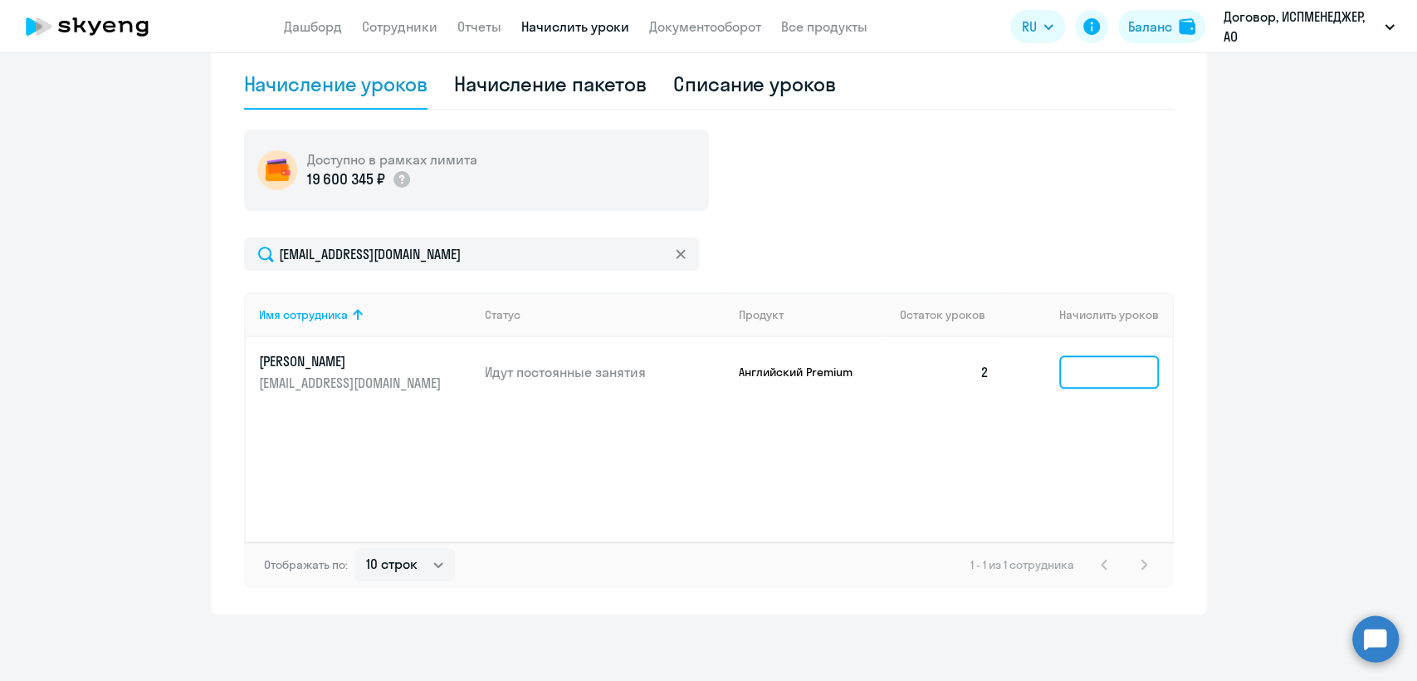
click at [1103, 374] on input at bounding box center [1109, 371] width 100 height 33
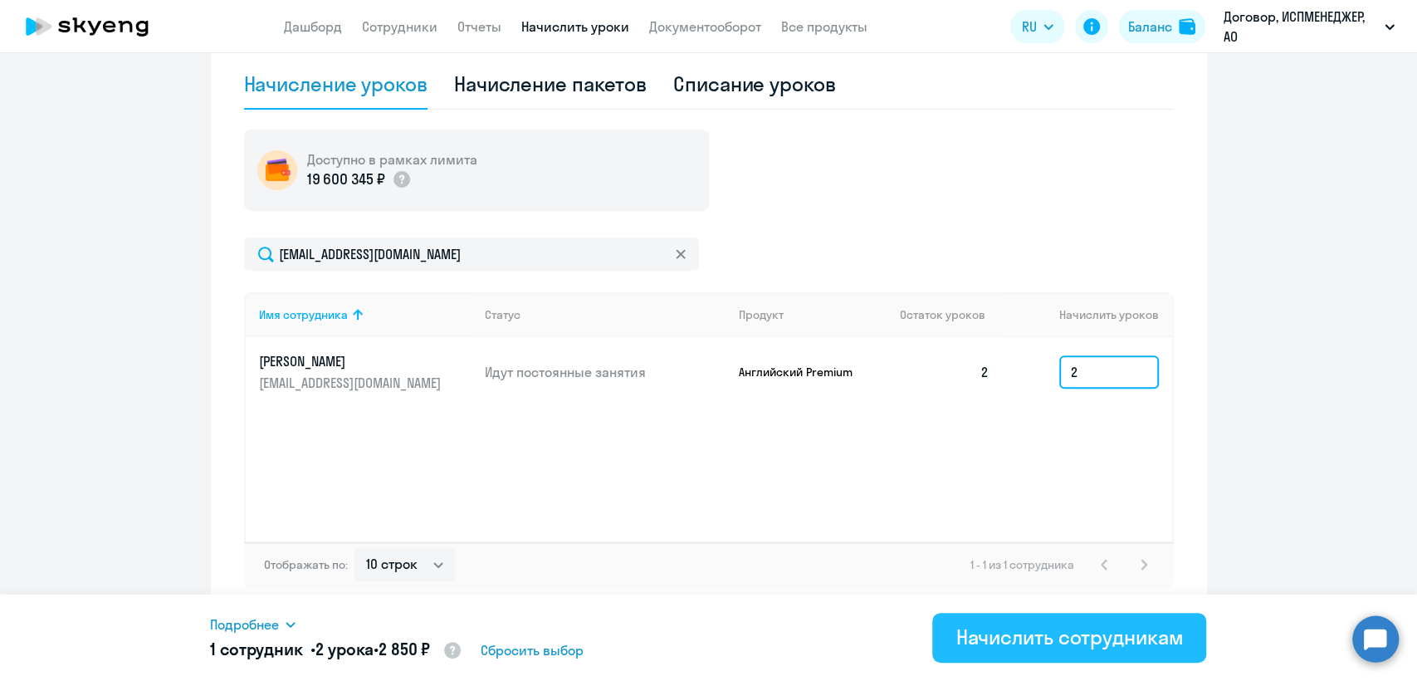
type input "2"
click at [1059, 634] on div "Начислить сотрудникам" at bounding box center [1068, 636] width 227 height 27
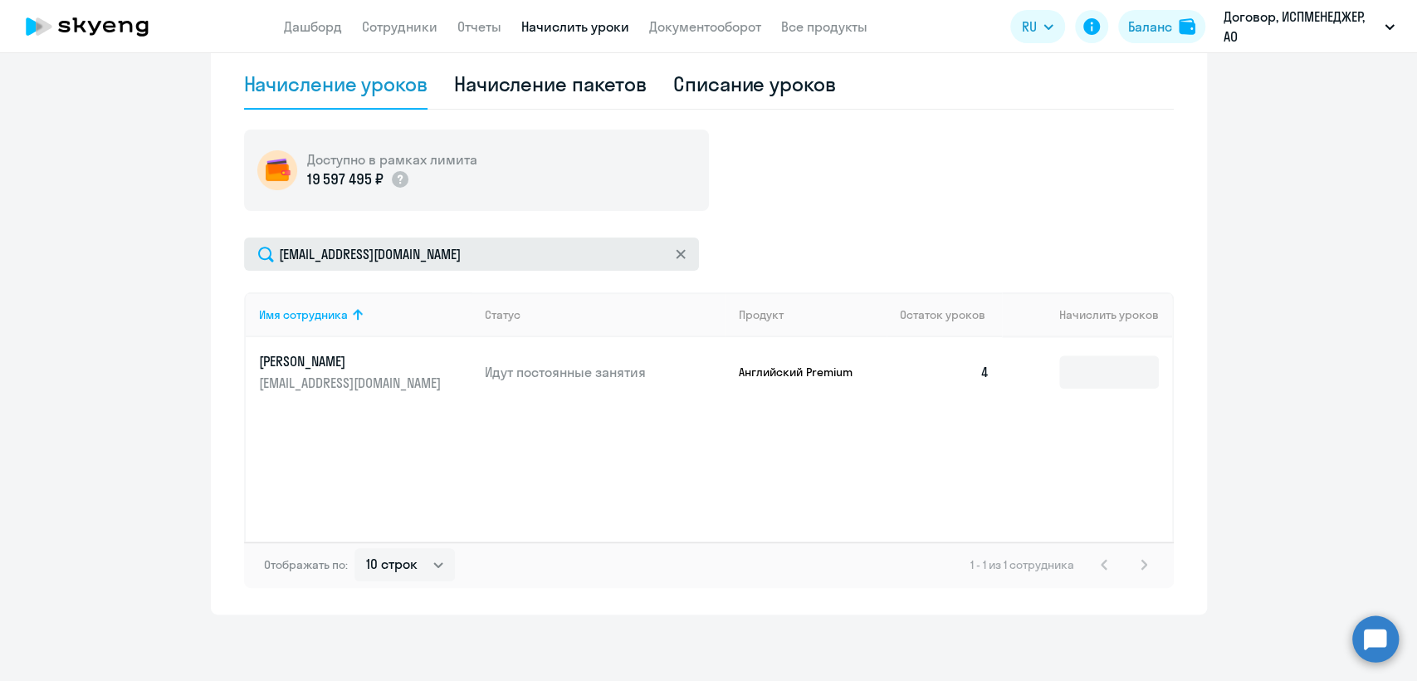
click at [676, 250] on icon at bounding box center [681, 254] width 10 height 10
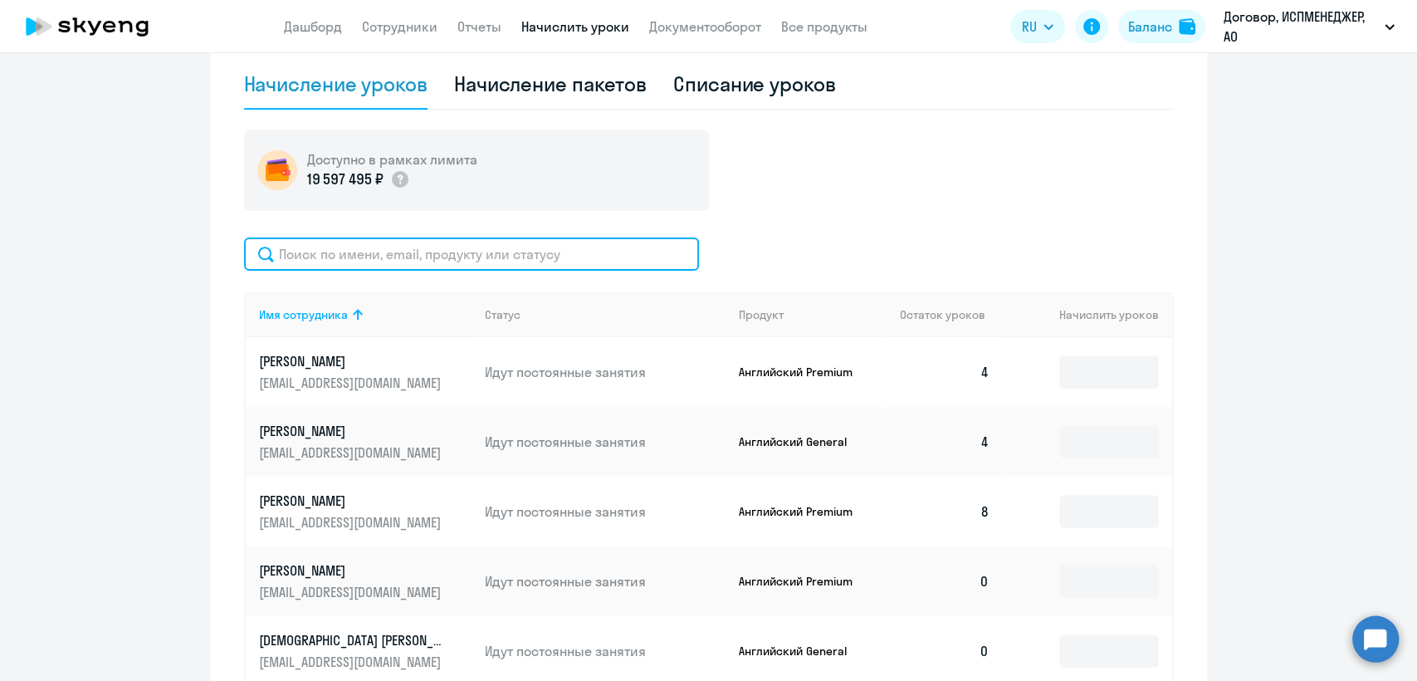
click at [325, 256] on input "text" at bounding box center [471, 253] width 455 height 33
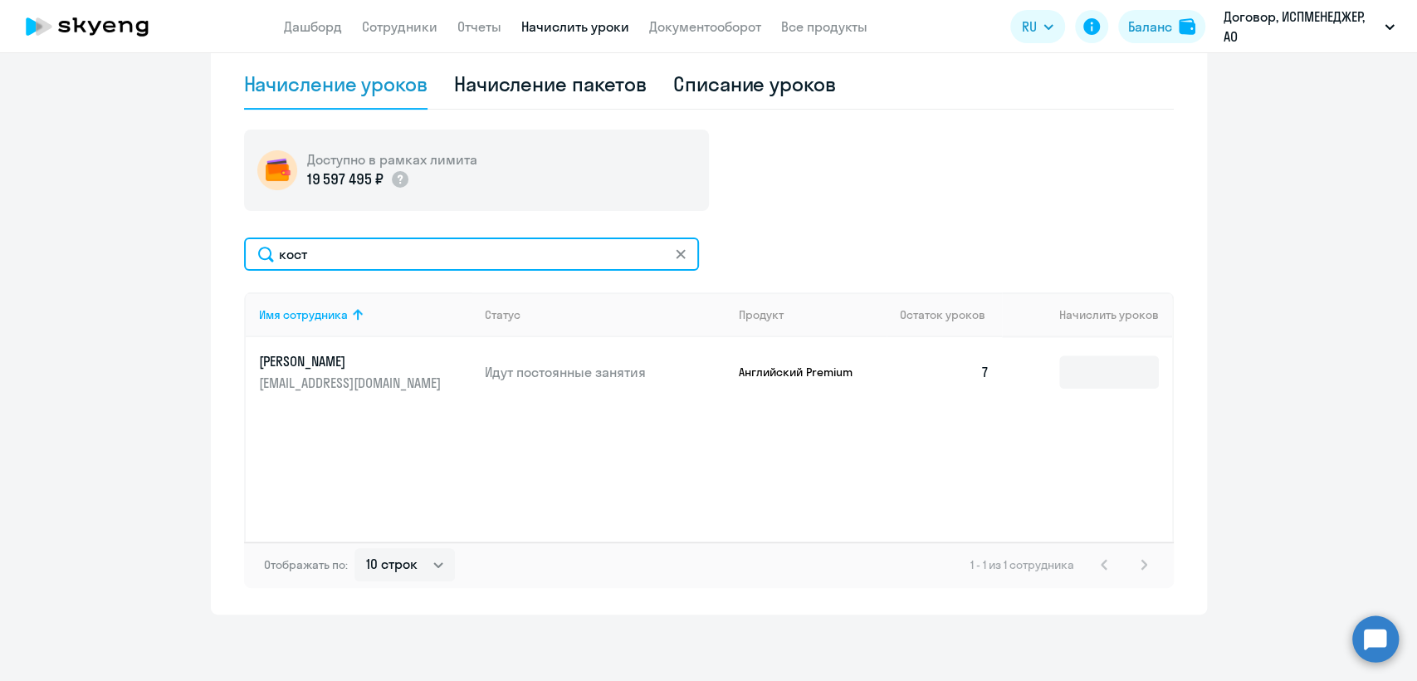
type input "кост"
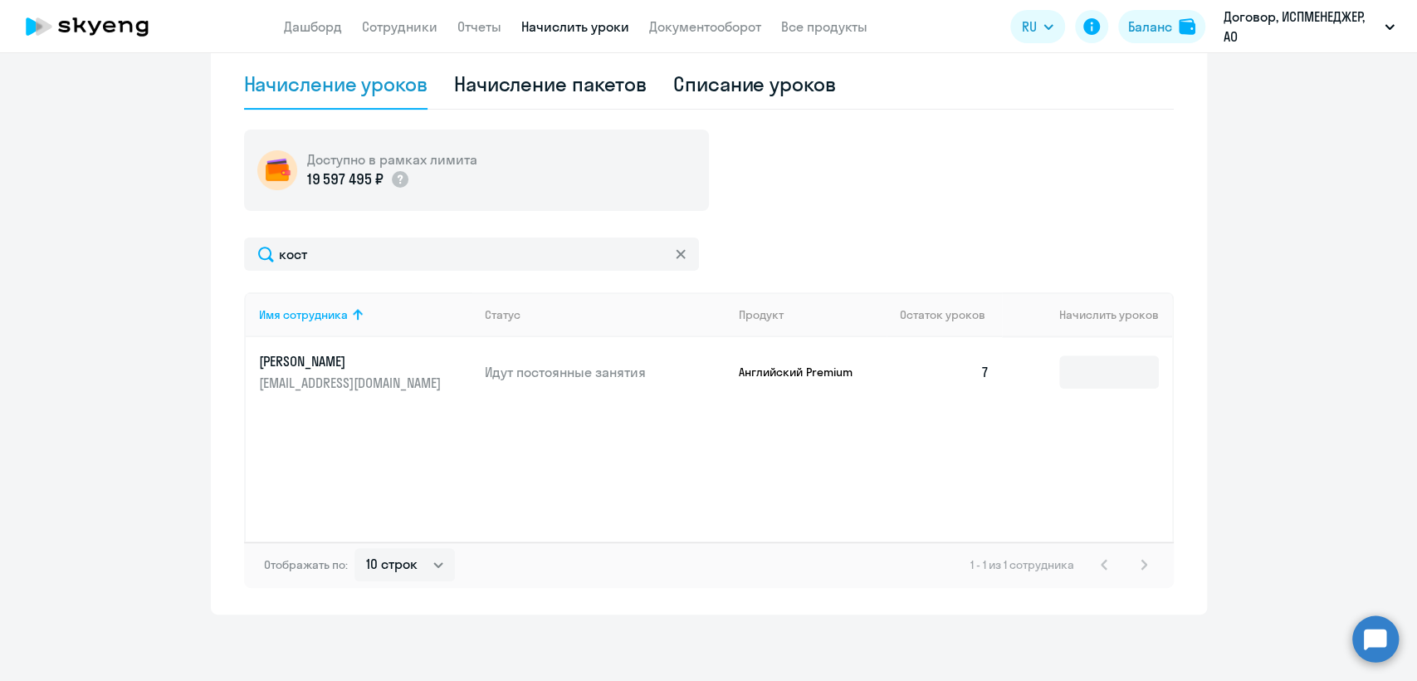
click at [330, 372] on link "[PERSON_NAME] [EMAIL_ADDRESS][DOMAIN_NAME]" at bounding box center [365, 372] width 213 height 40
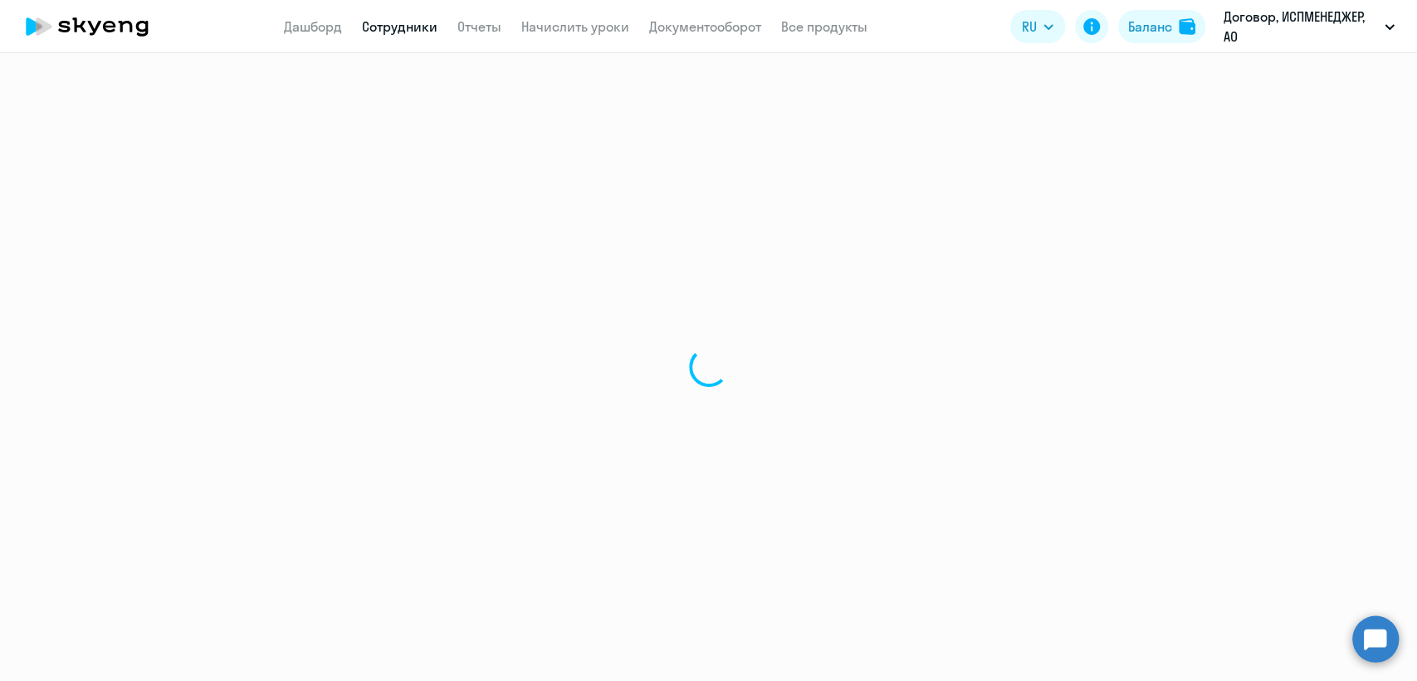
select select "english"
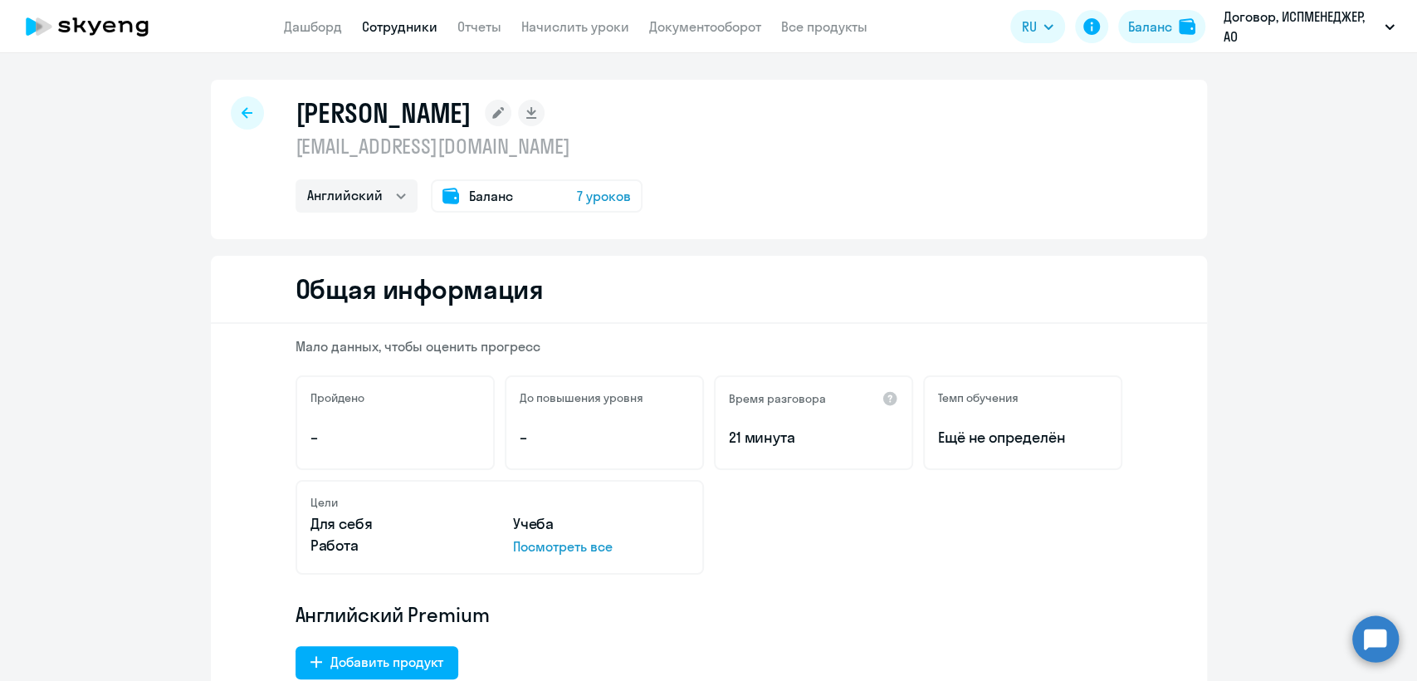
click at [466, 184] on div "Баланс 7 уроков" at bounding box center [537, 195] width 212 height 33
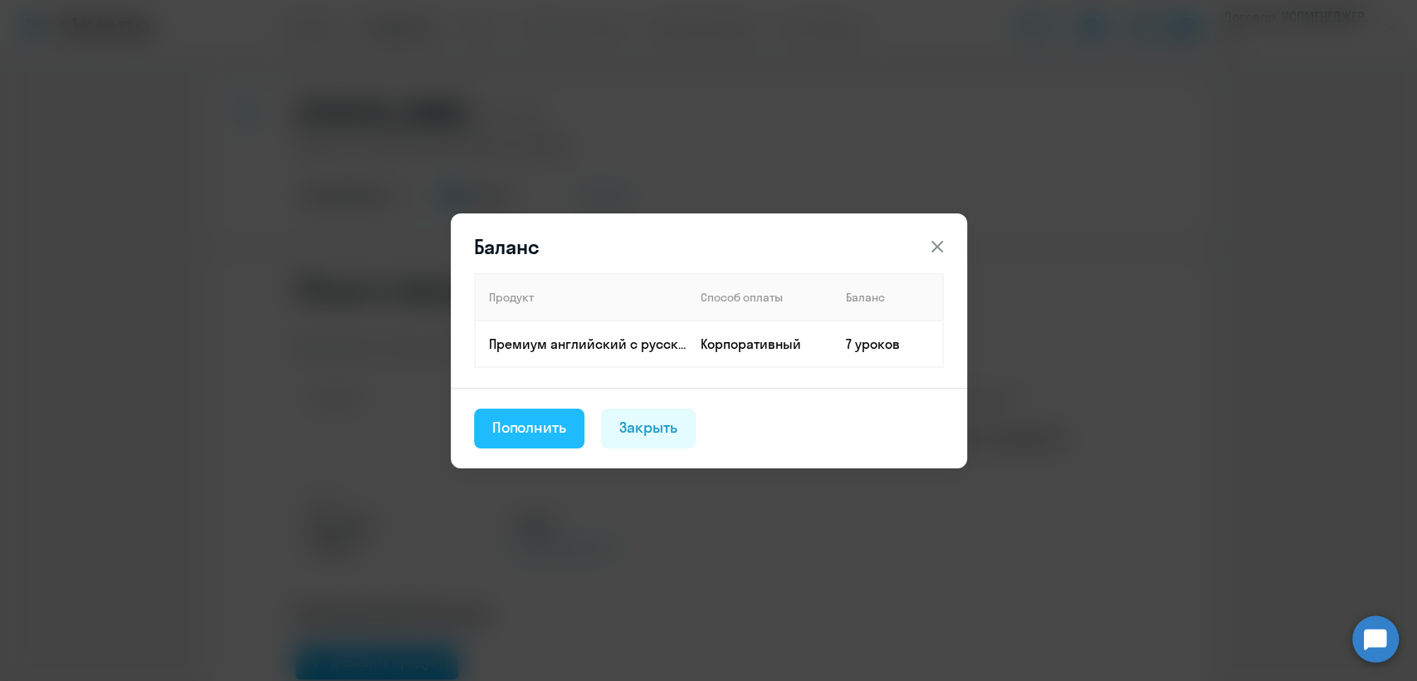
click at [517, 423] on div "Пополнить" at bounding box center [529, 428] width 75 height 22
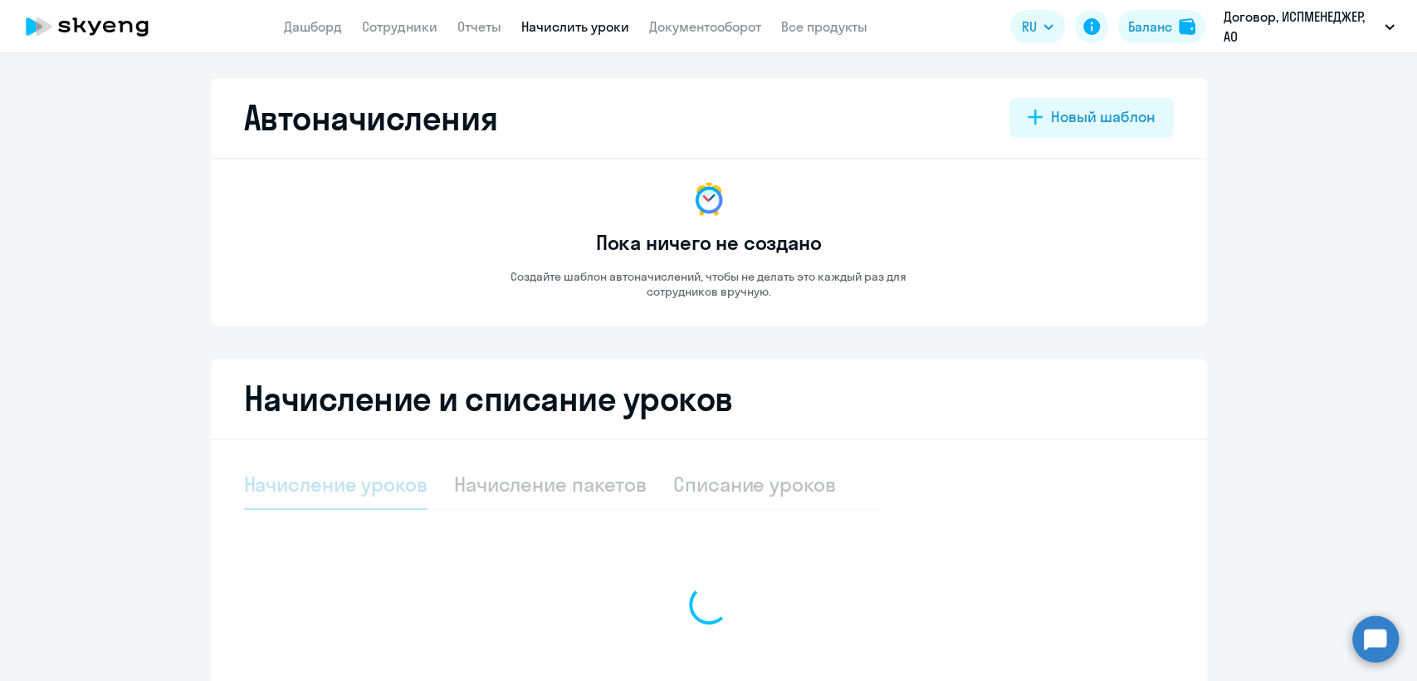
select select "10"
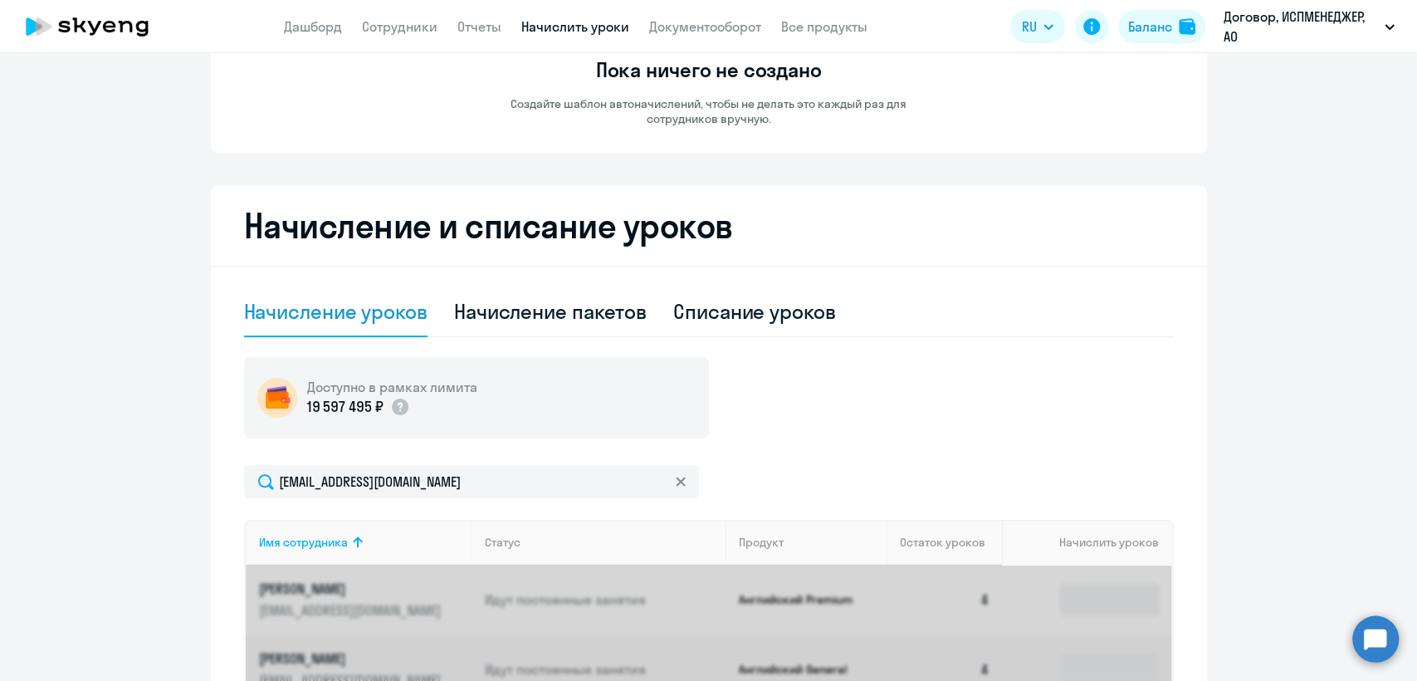
scroll to position [369, 0]
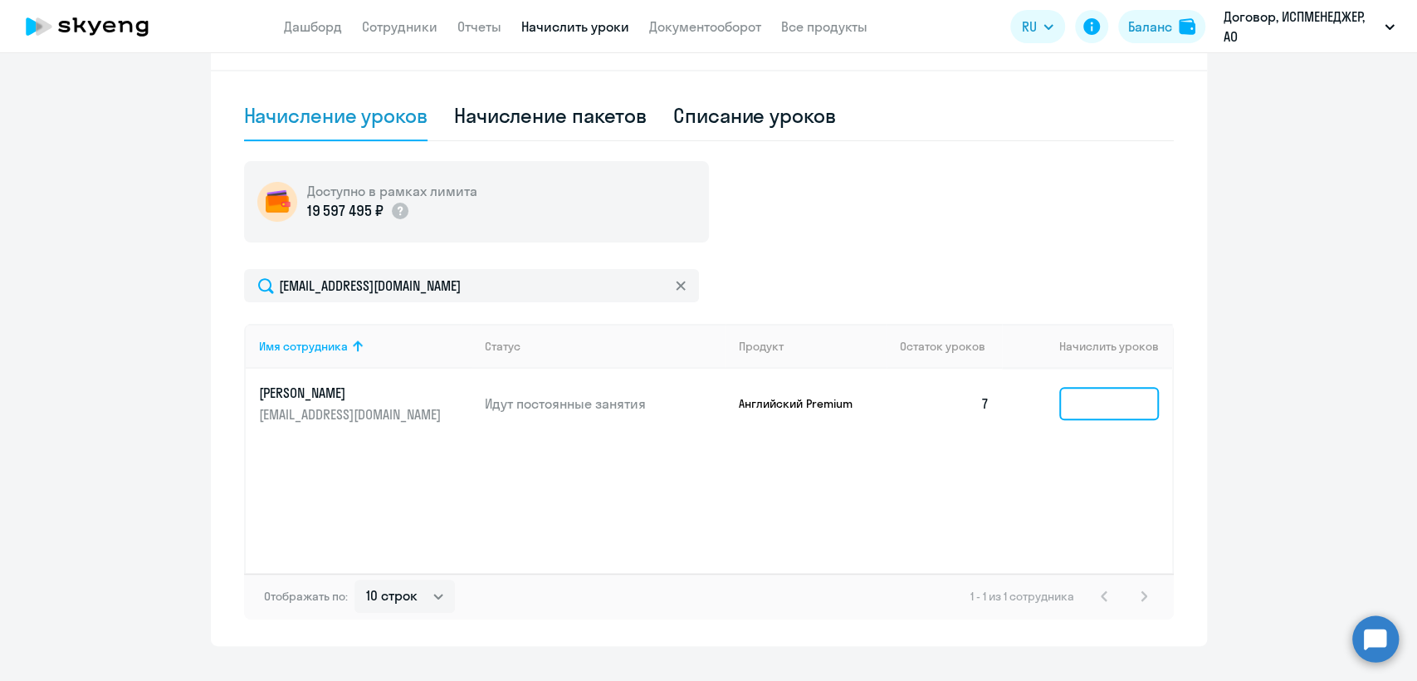
click at [1101, 397] on input at bounding box center [1109, 403] width 100 height 33
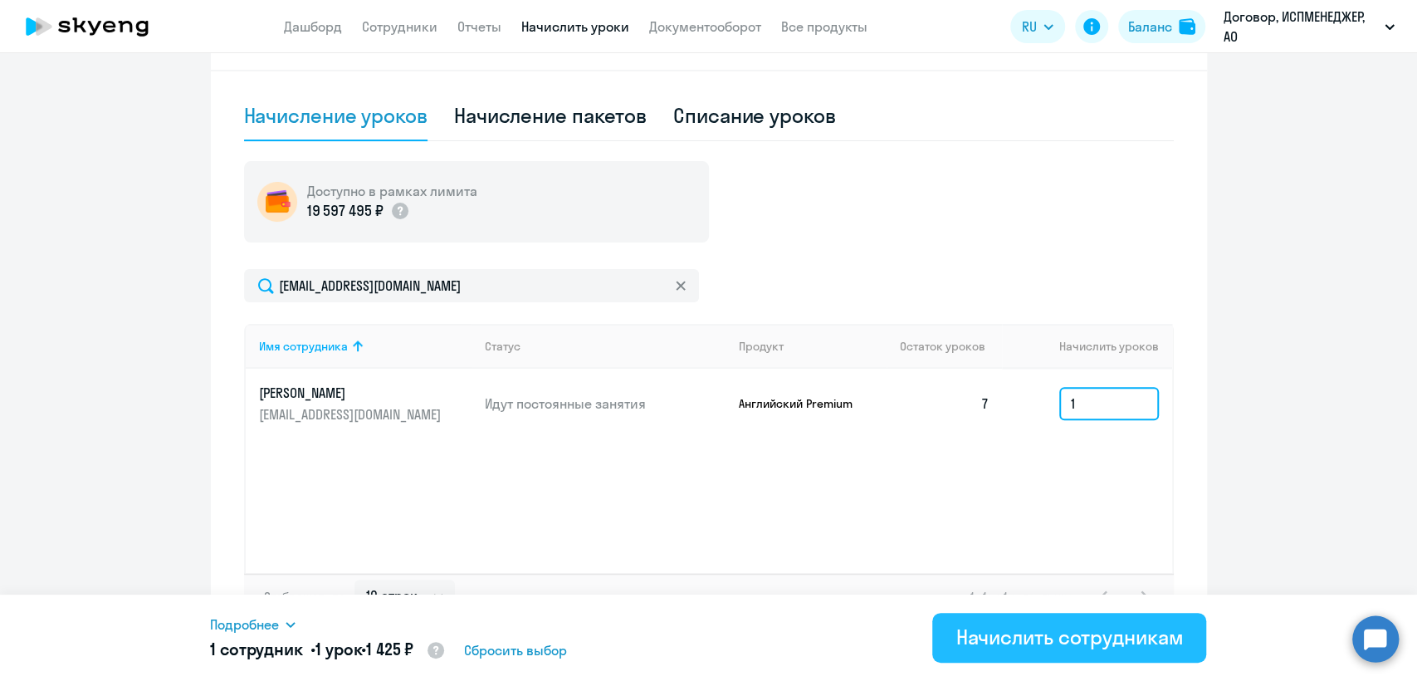
type input "1"
click at [1082, 621] on button "Начислить сотрудникам" at bounding box center [1069, 638] width 274 height 50
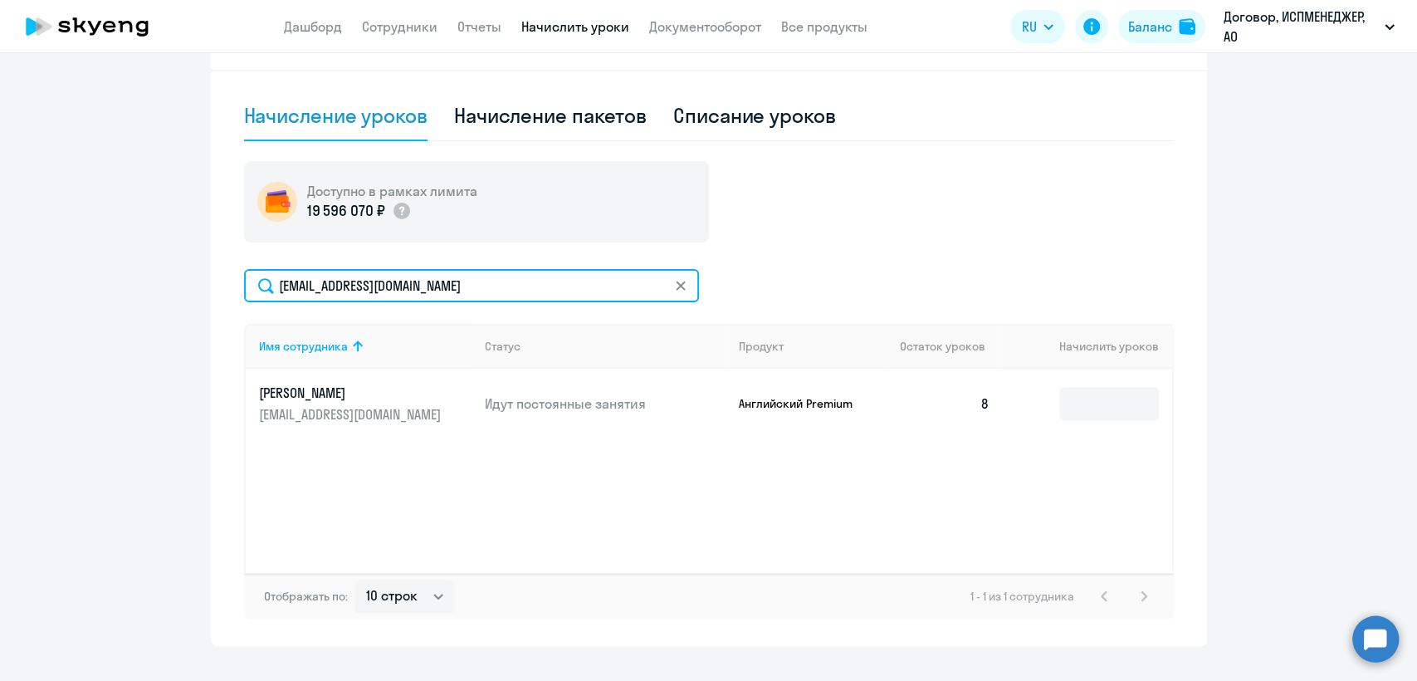
click at [684, 294] on input "[EMAIL_ADDRESS][DOMAIN_NAME]" at bounding box center [471, 285] width 455 height 33
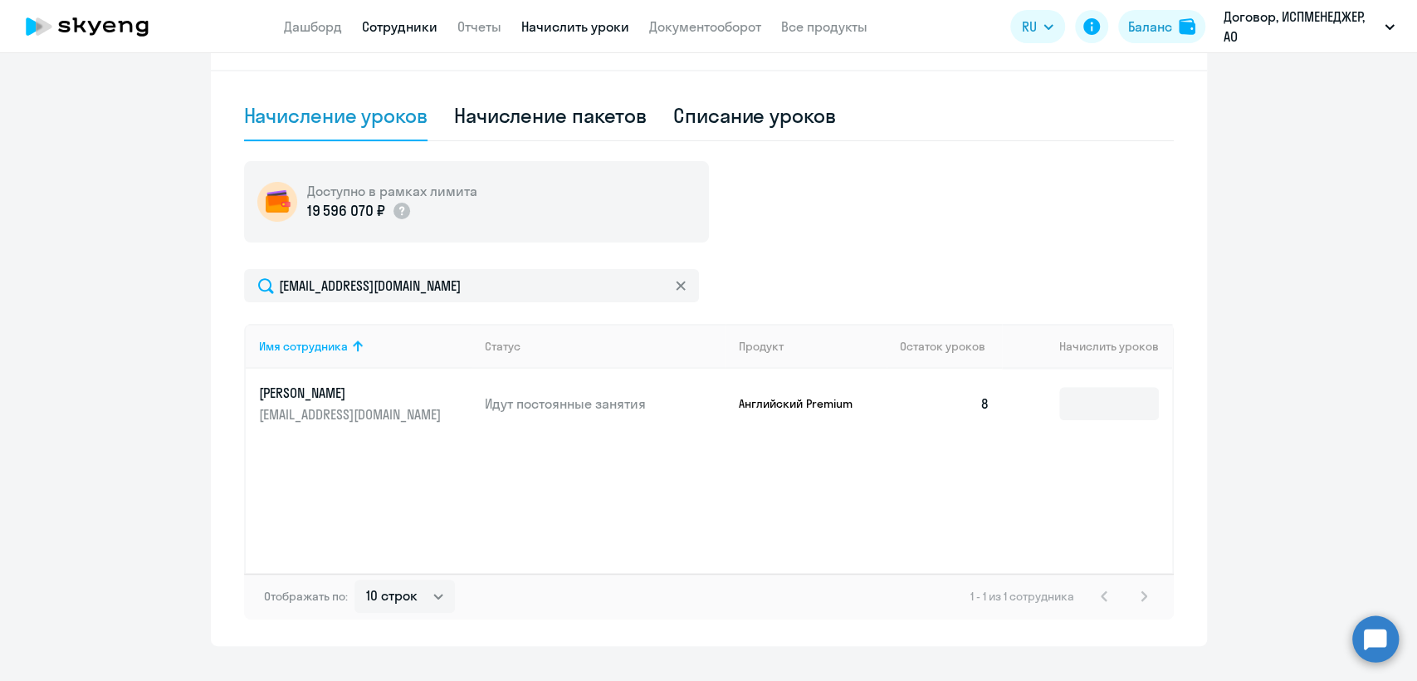
click at [413, 25] on link "Сотрудники" at bounding box center [400, 26] width 76 height 17
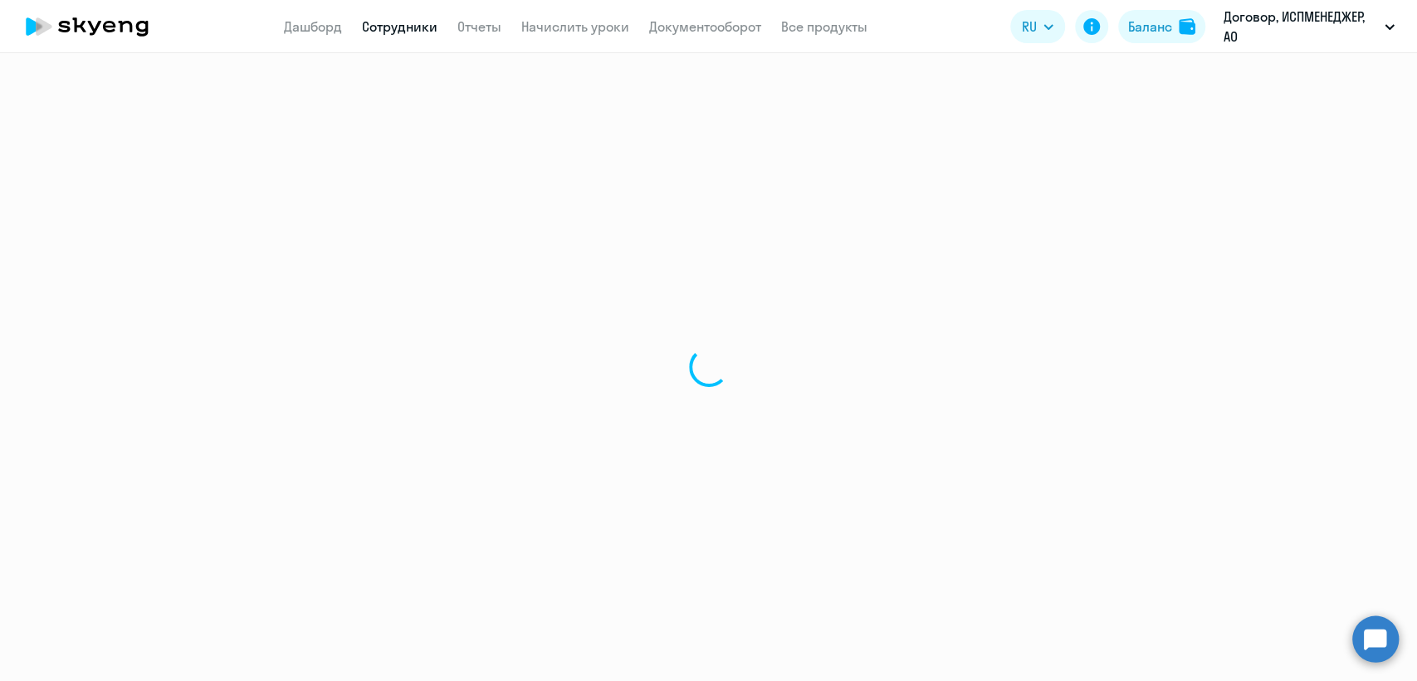
select select "30"
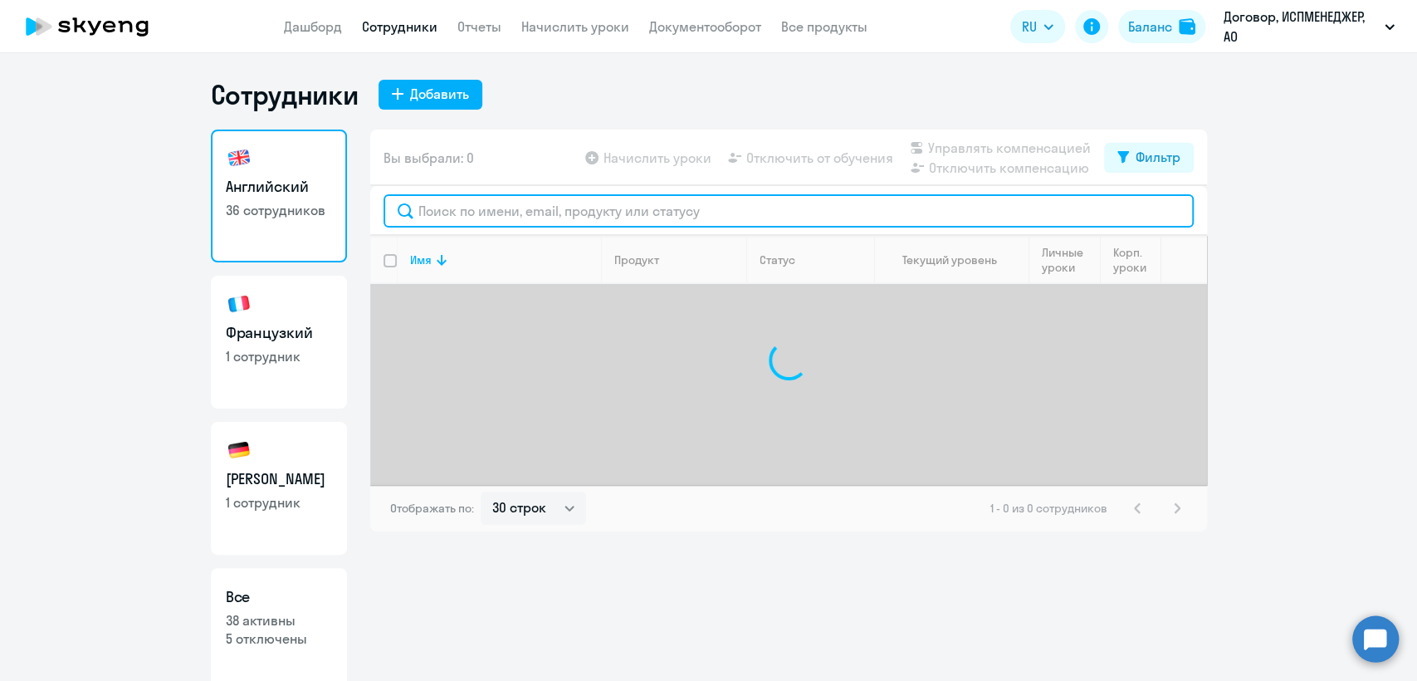
click at [441, 200] on input "text" at bounding box center [789, 210] width 810 height 33
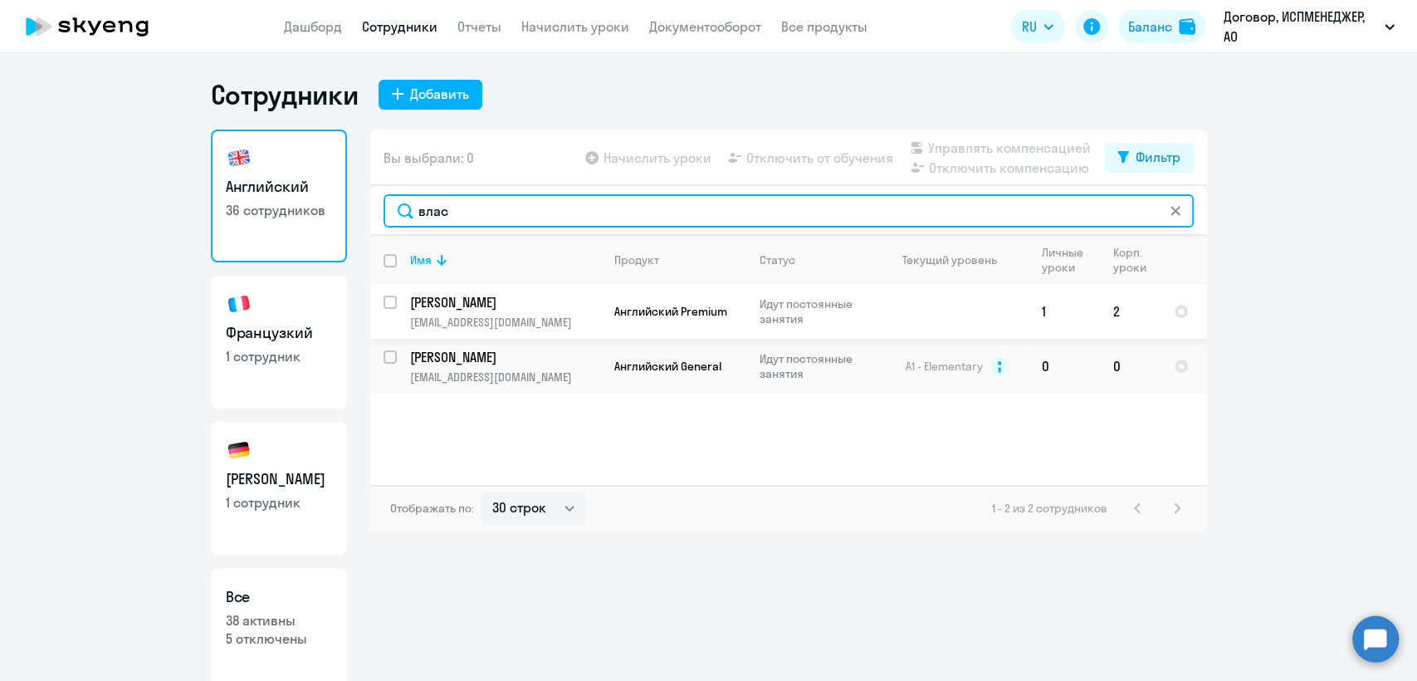
type input "влас"
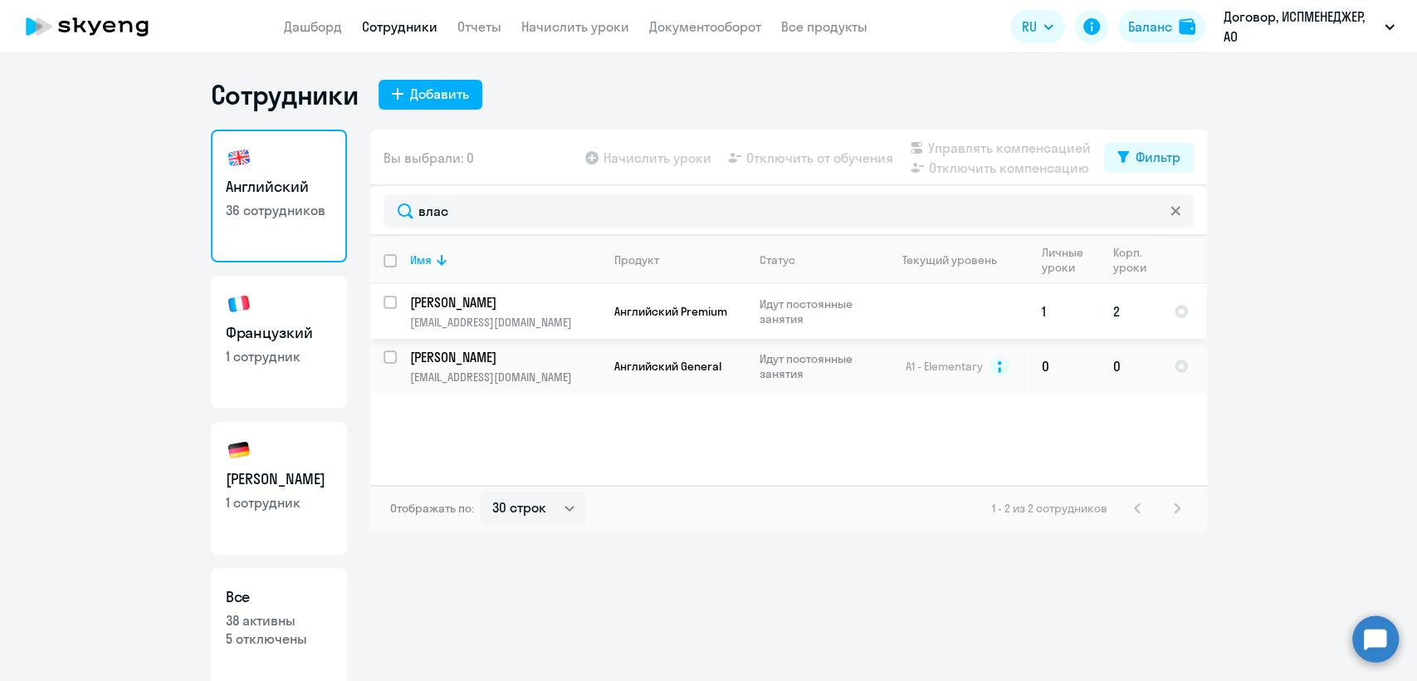
click at [491, 305] on p "[PERSON_NAME]" at bounding box center [504, 302] width 188 height 18
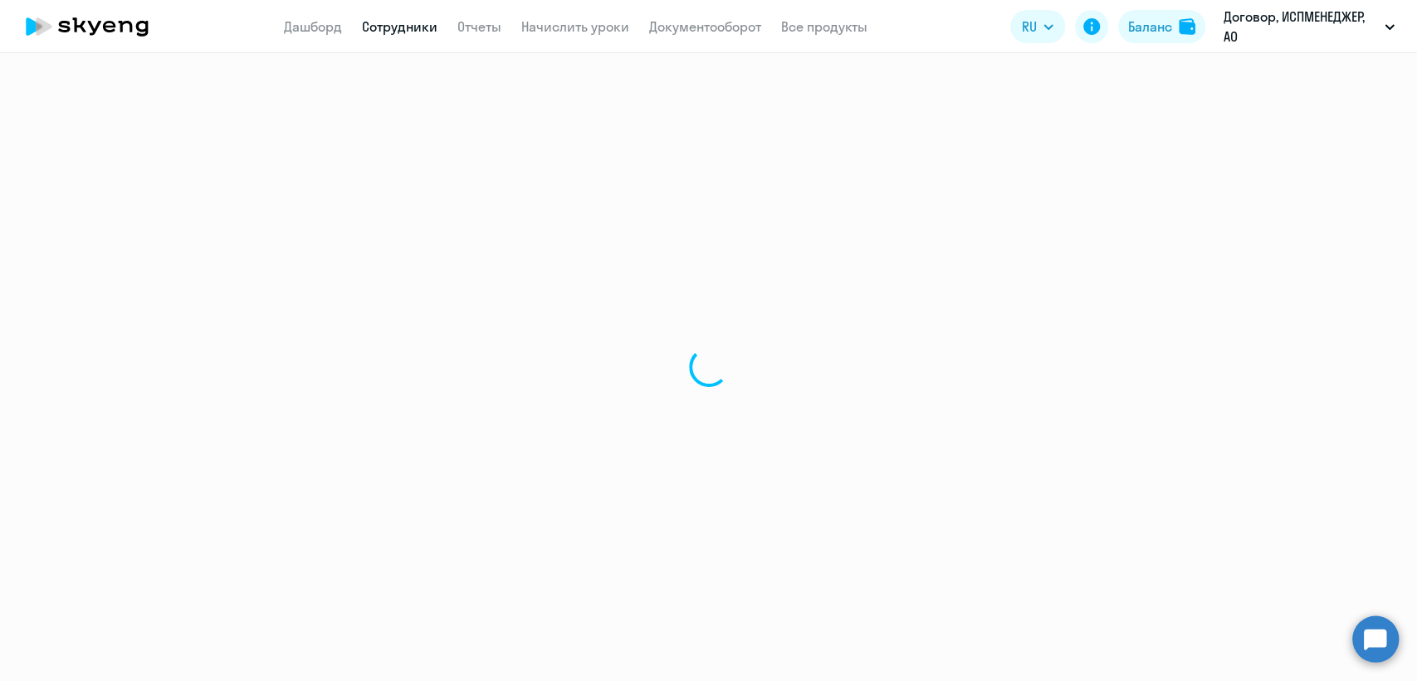
select select "english"
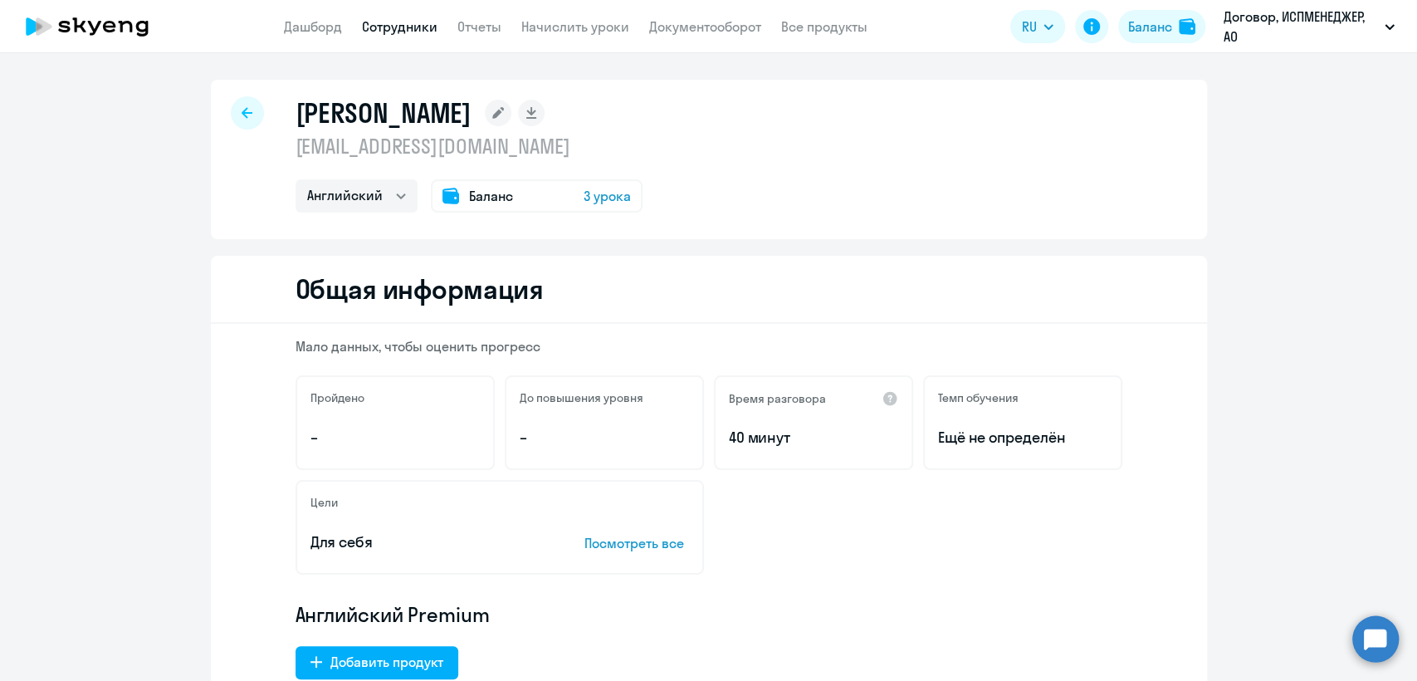
click at [462, 183] on div "Баланс 3 урока" at bounding box center [537, 195] width 212 height 33
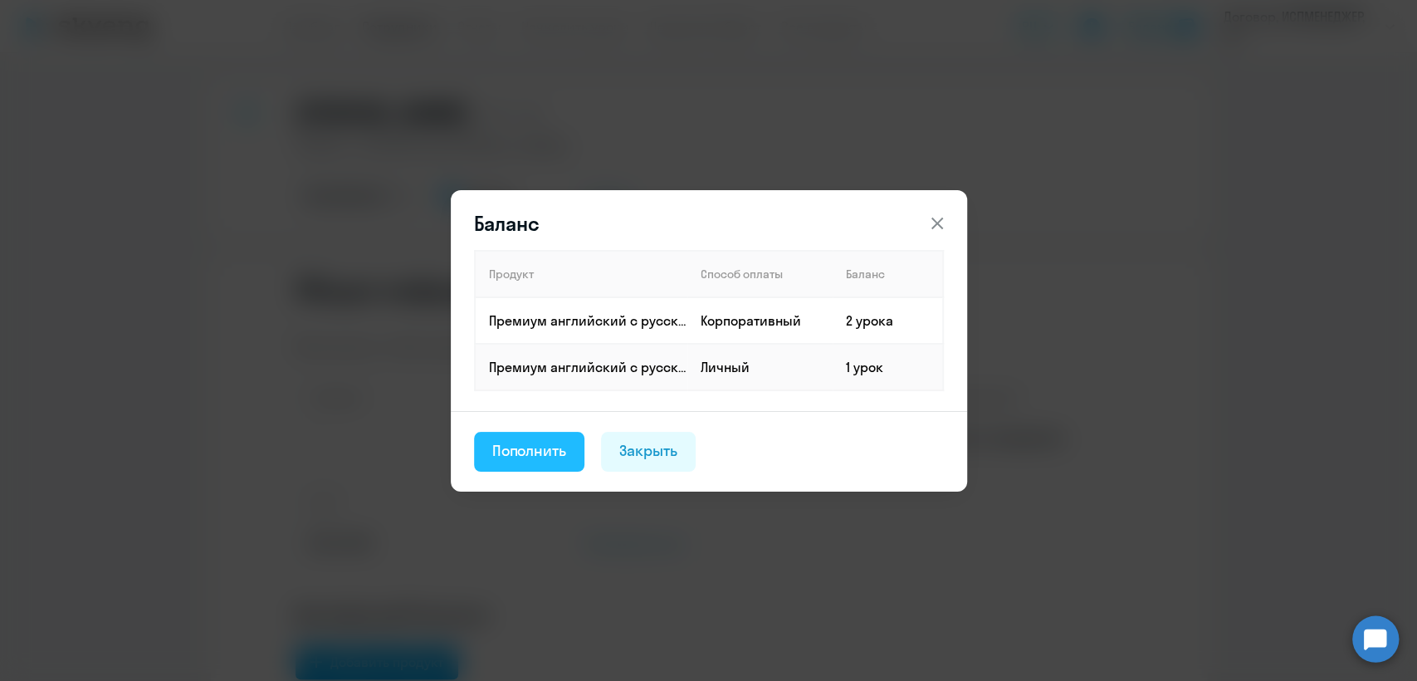
click at [526, 449] on div "Пополнить" at bounding box center [529, 451] width 75 height 22
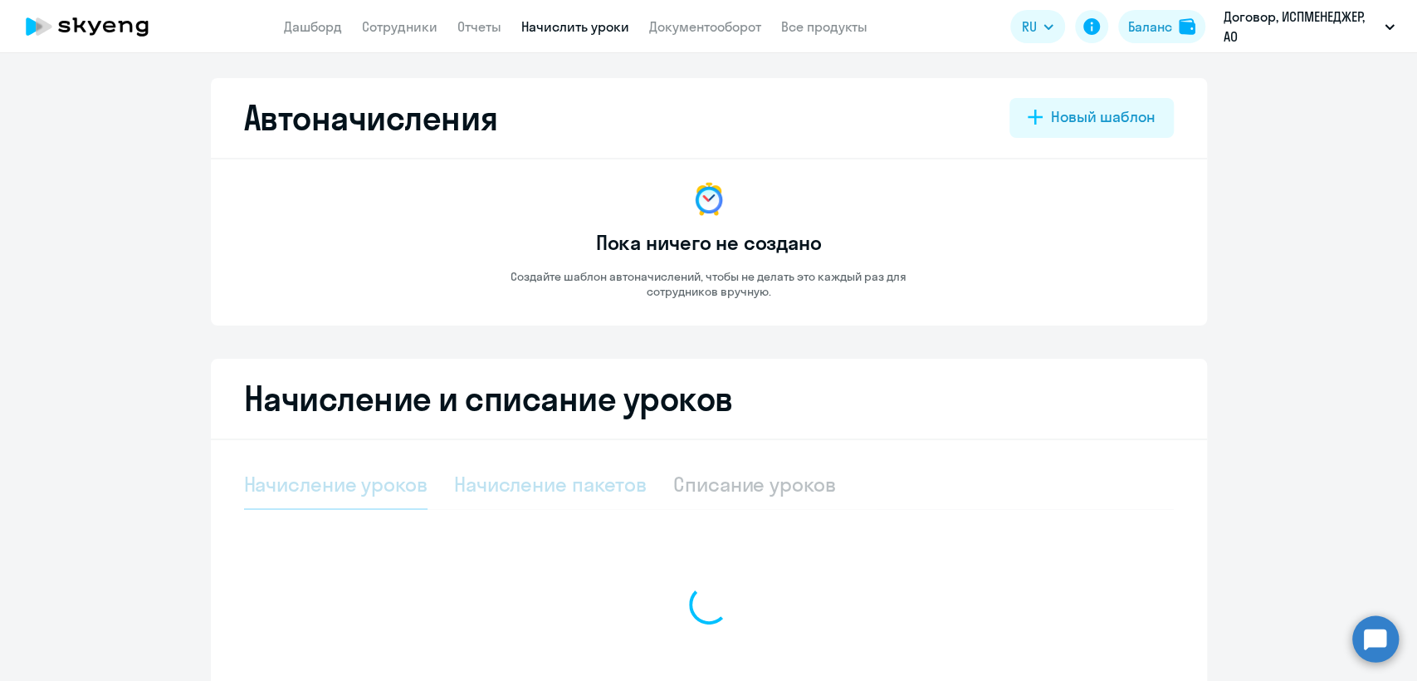
select select "10"
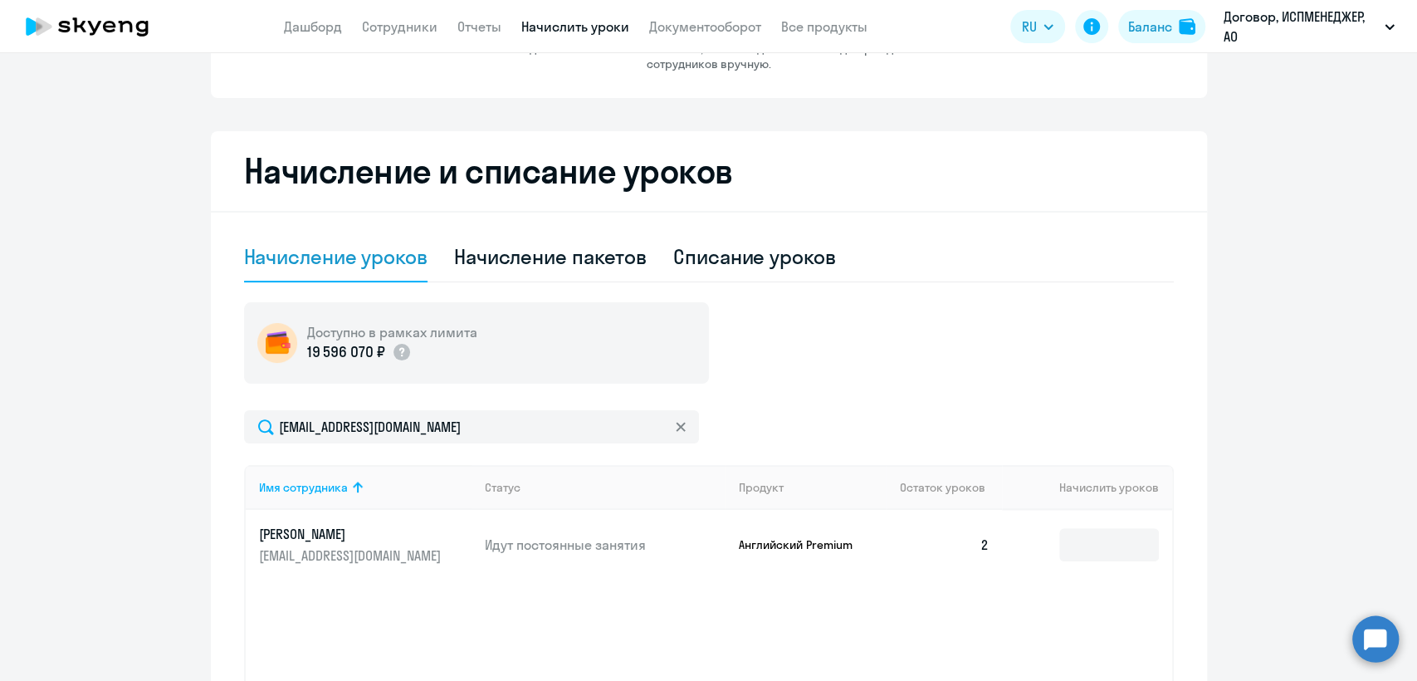
scroll to position [369, 0]
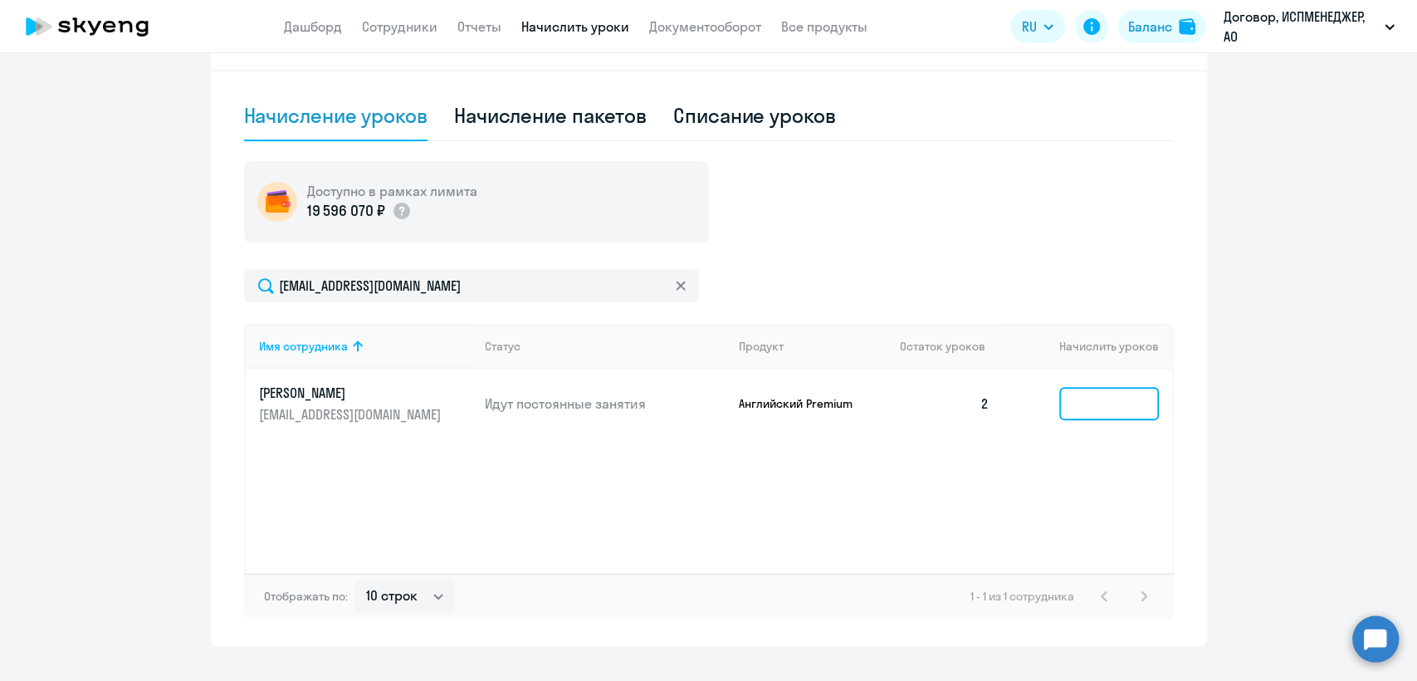
click at [1079, 395] on input at bounding box center [1109, 403] width 100 height 33
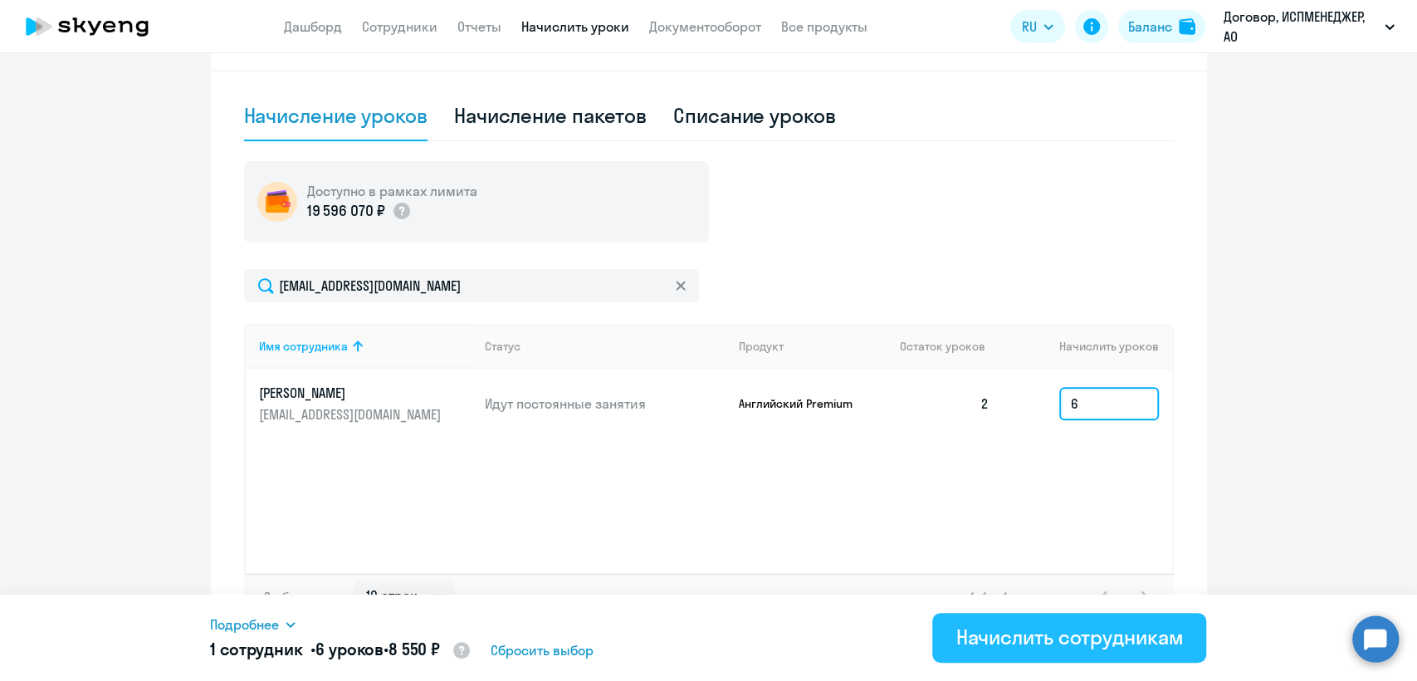
type input "6"
click at [1038, 638] on div "Начислить сотрудникам" at bounding box center [1068, 636] width 227 height 27
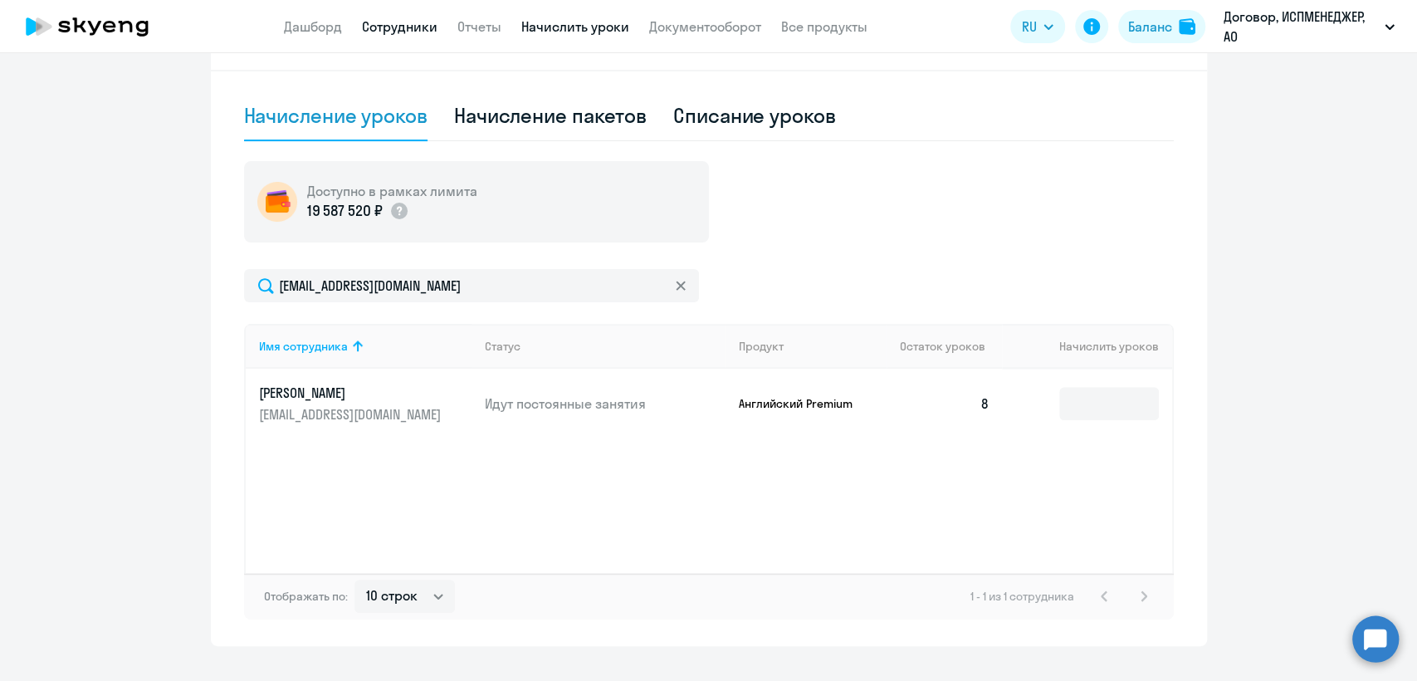
click at [399, 34] on link "Сотрудники" at bounding box center [400, 26] width 76 height 17
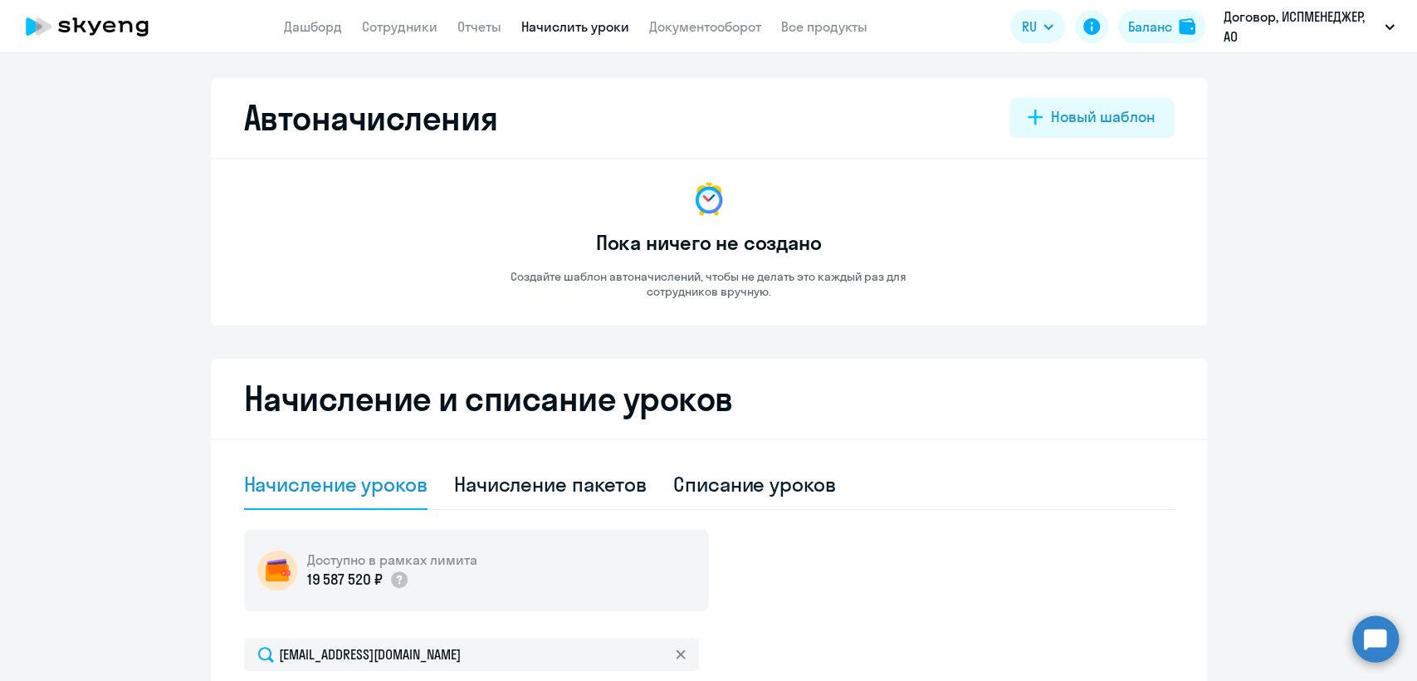
select select "30"
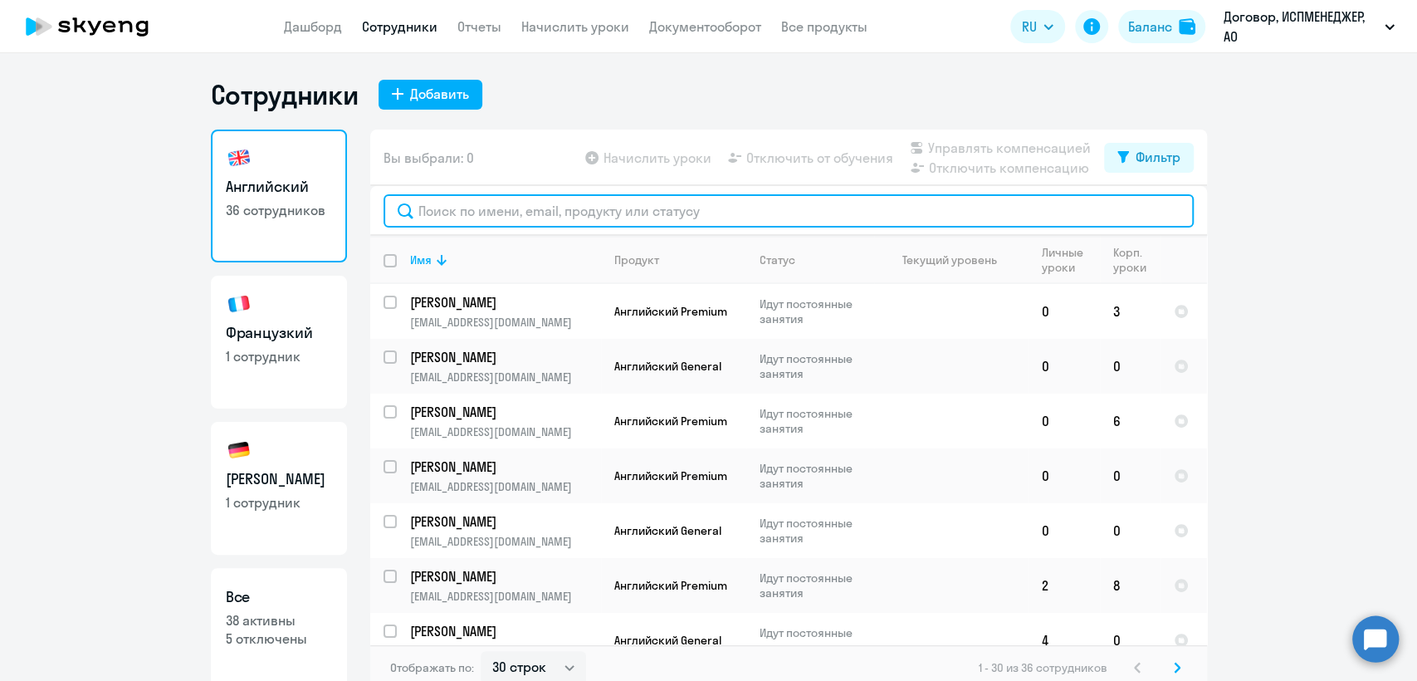
click at [459, 214] on input "text" at bounding box center [789, 210] width 810 height 33
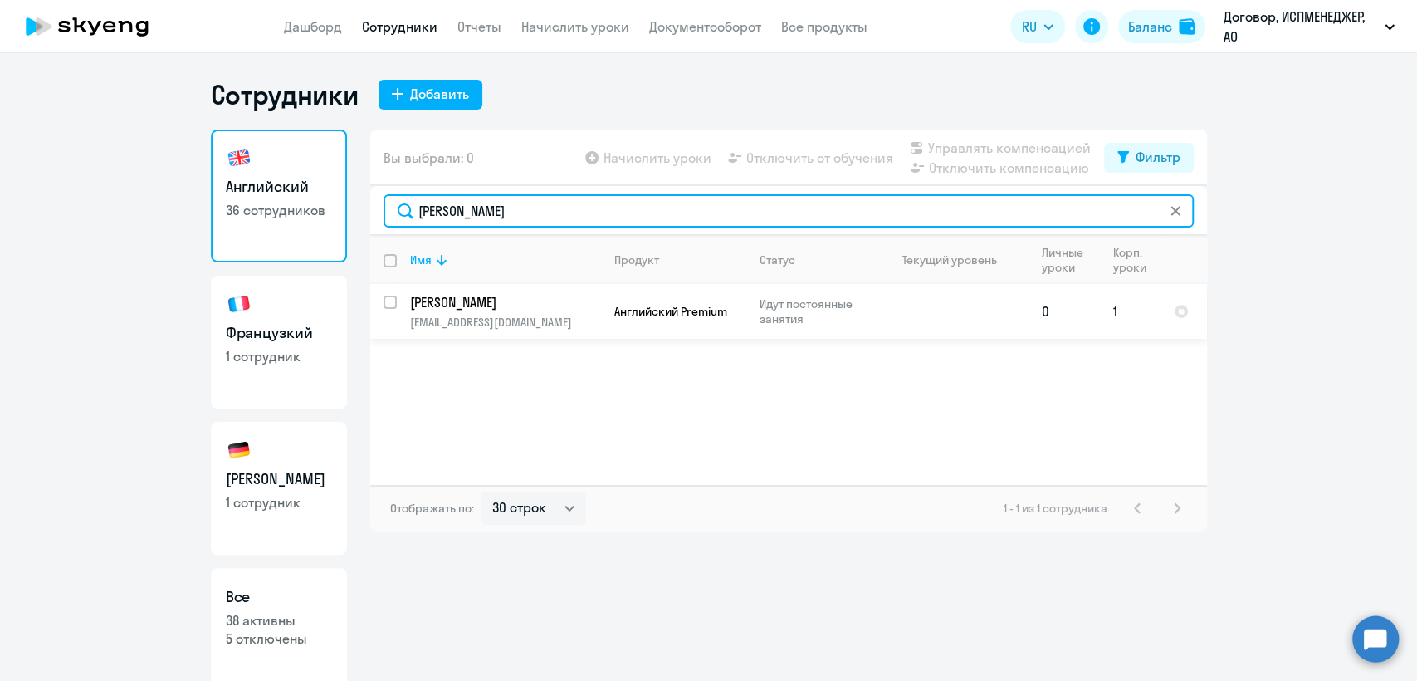
type input "[PERSON_NAME]"
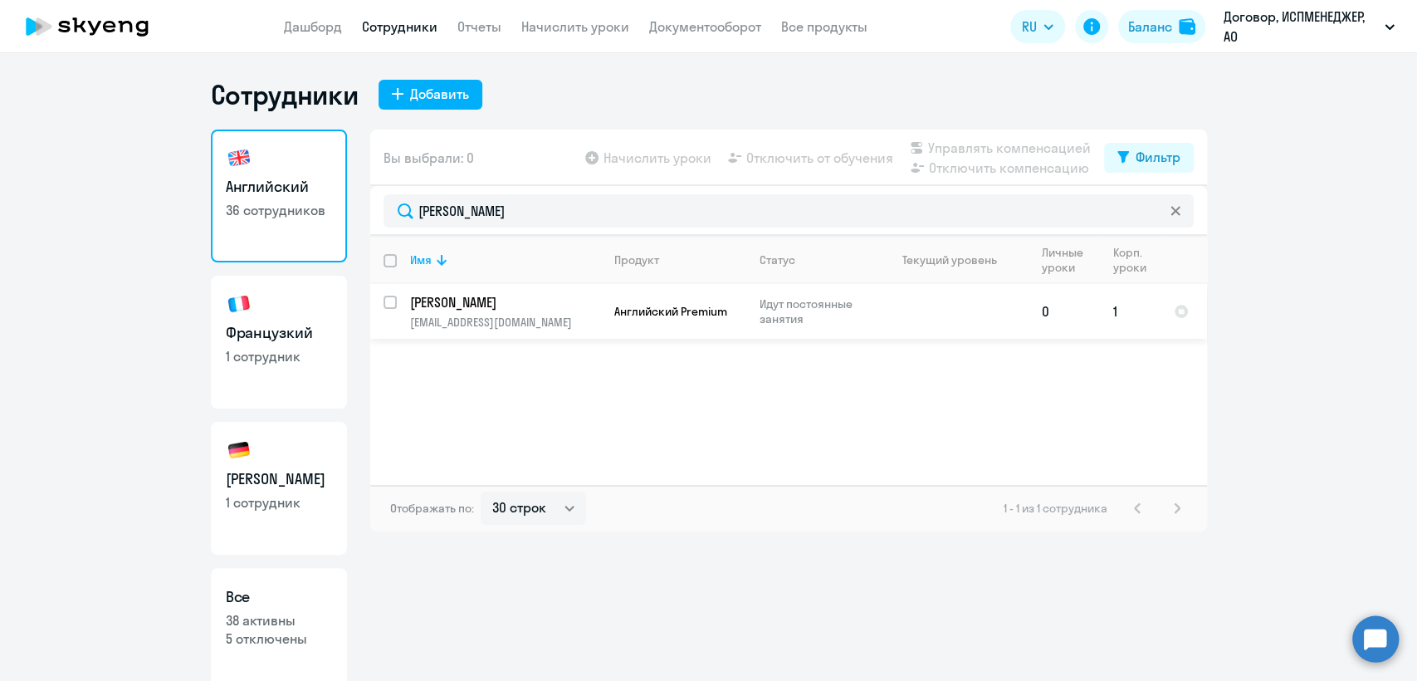
click at [487, 296] on p "[PERSON_NAME]" at bounding box center [504, 302] width 188 height 18
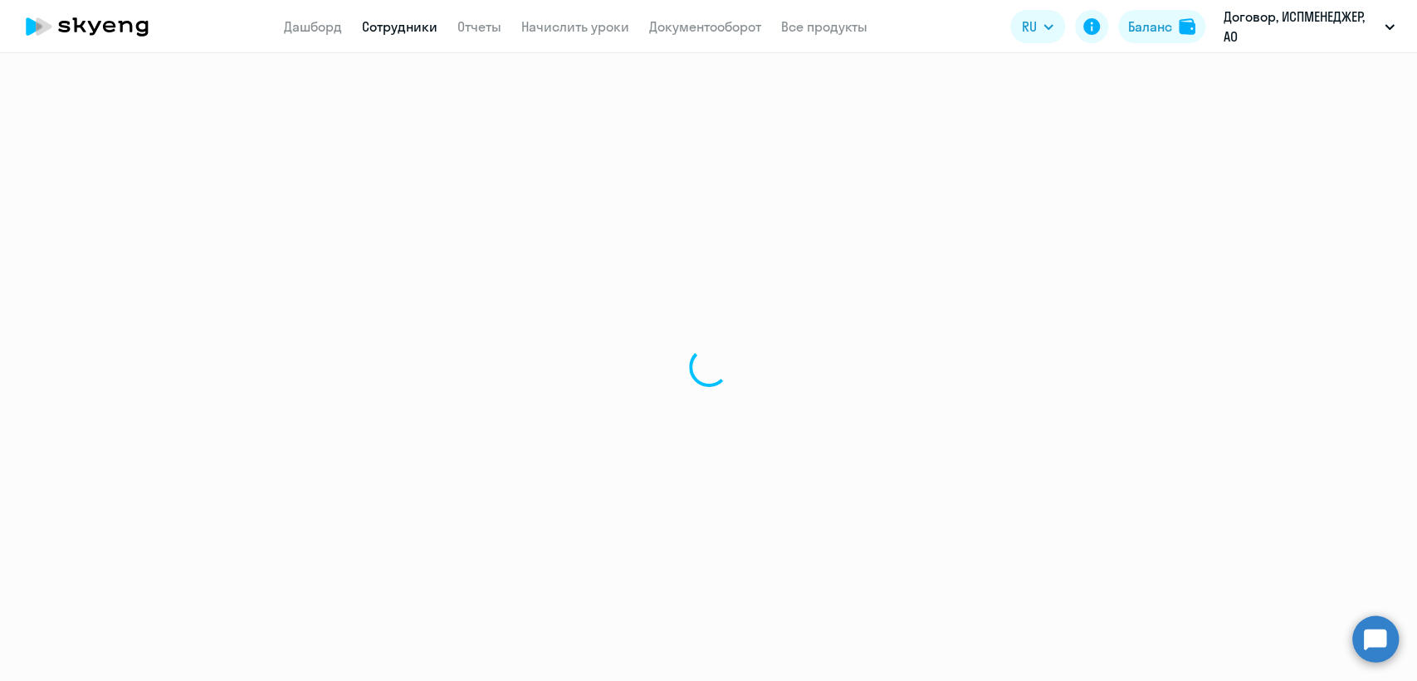
select select "english"
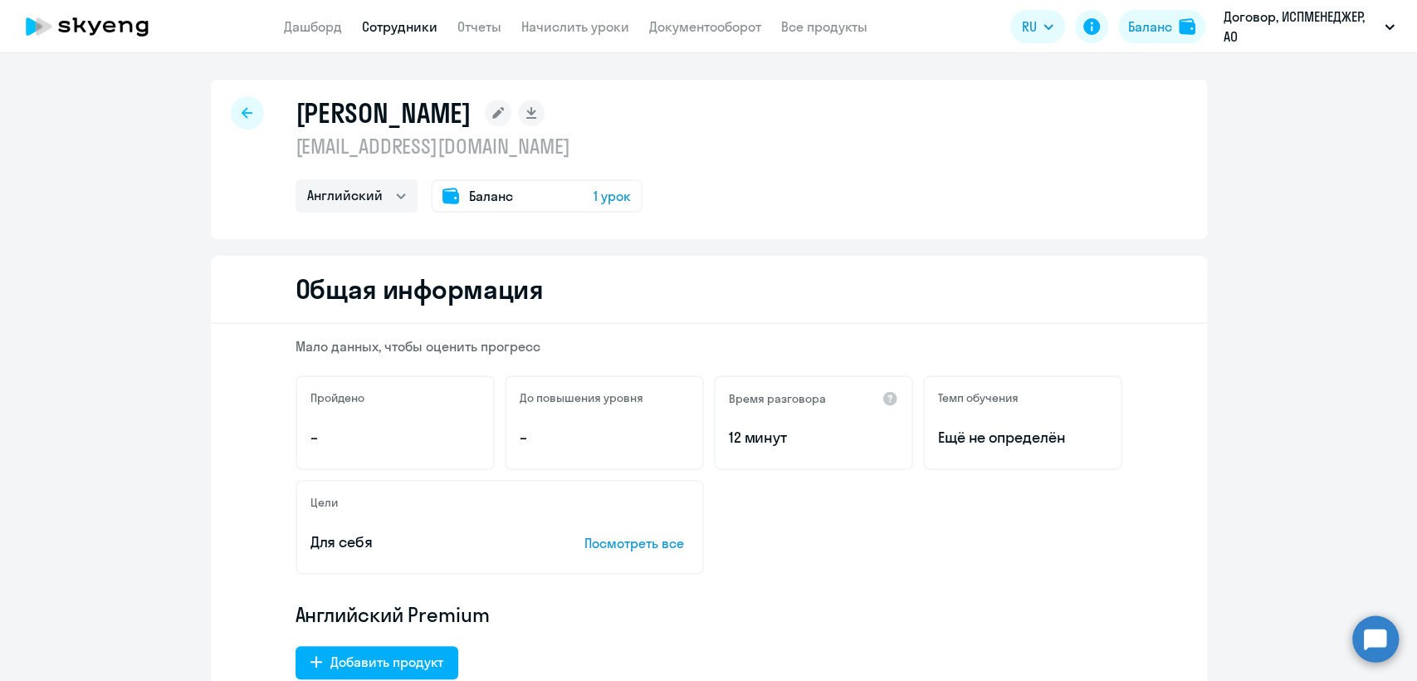
click at [479, 193] on span "Баланс" at bounding box center [491, 196] width 44 height 20
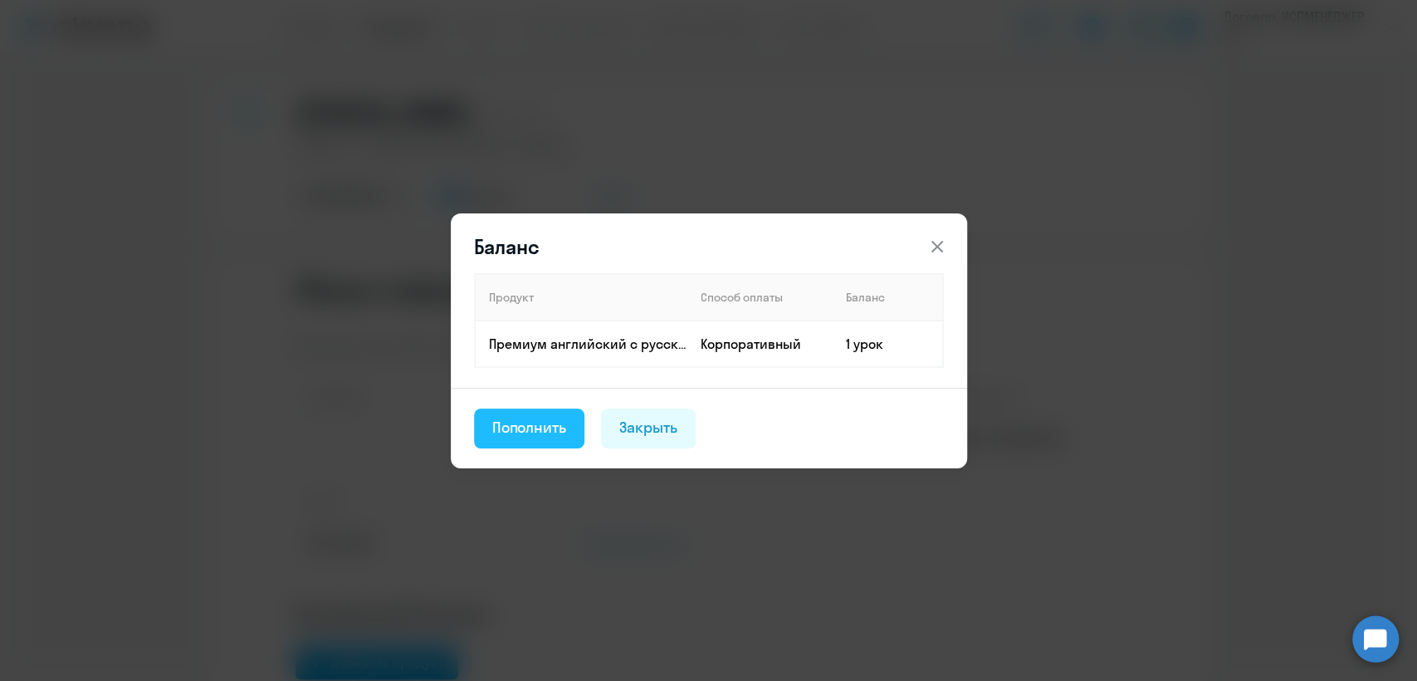
click at [492, 432] on div "Пополнить" at bounding box center [529, 428] width 75 height 22
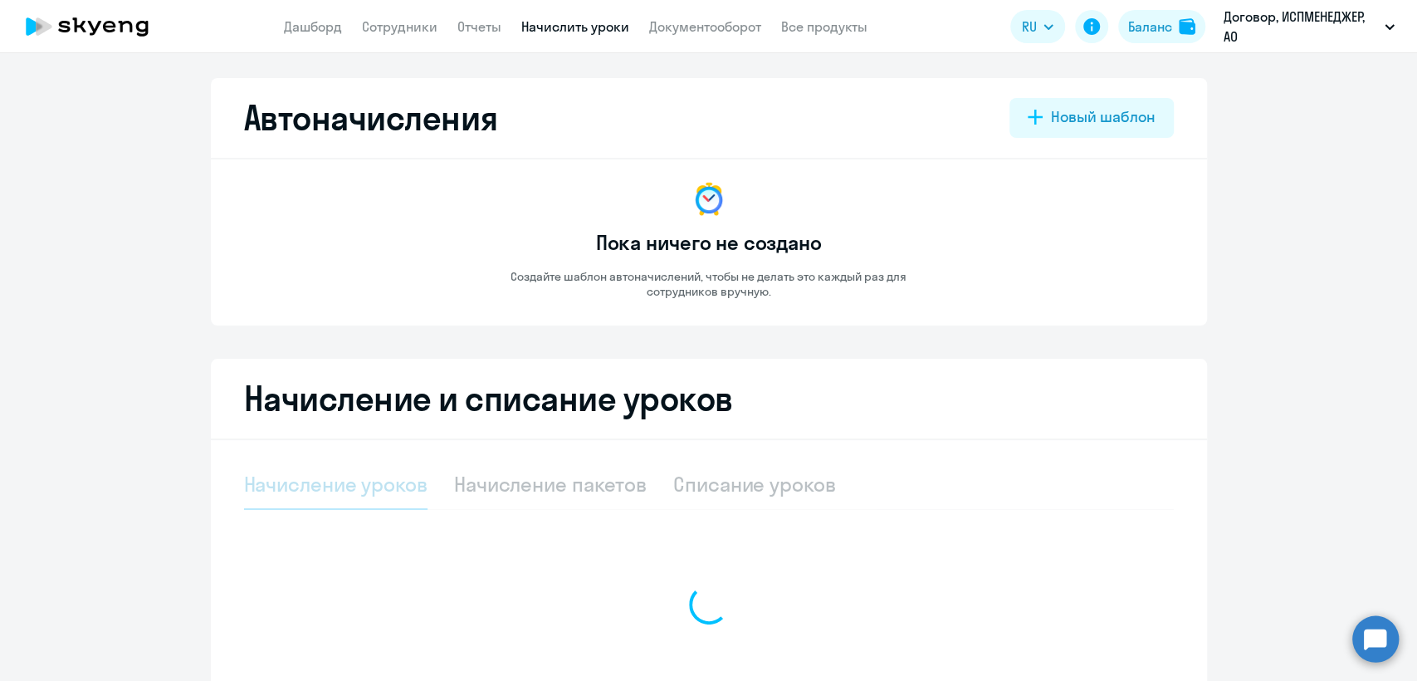
select select "10"
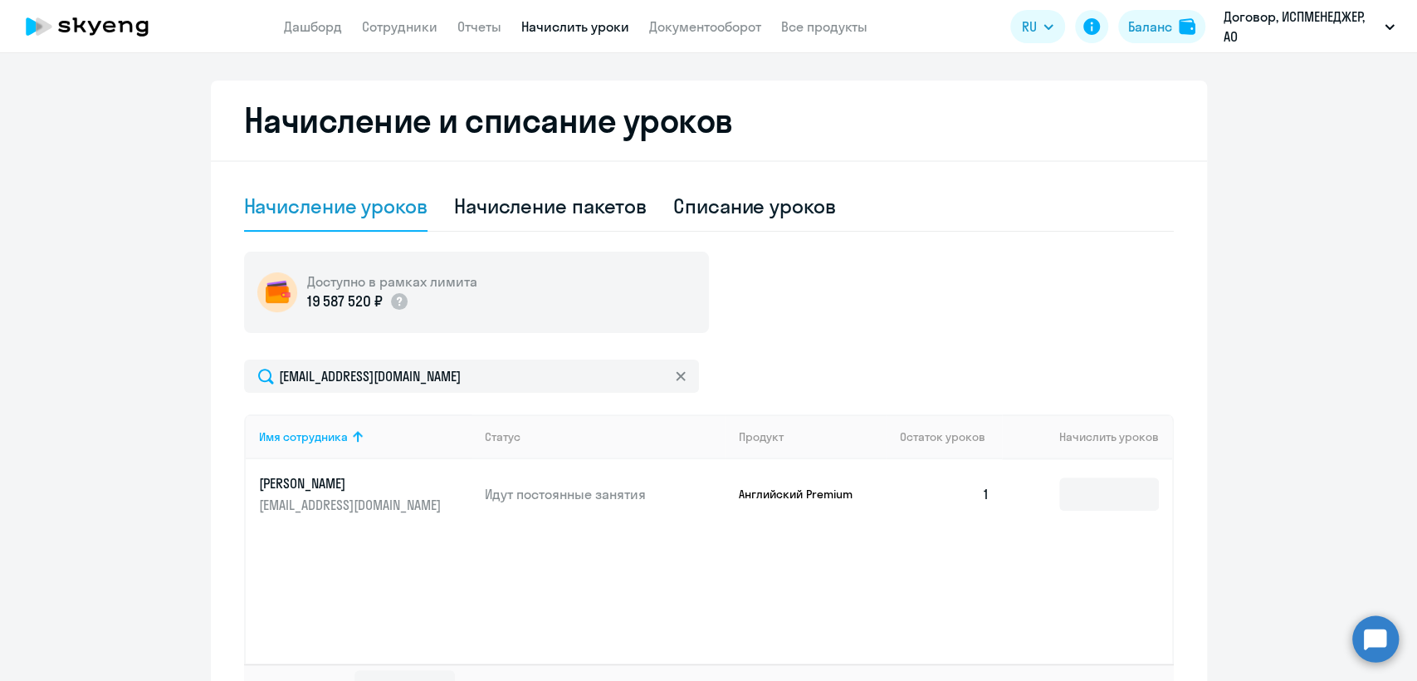
scroll to position [400, 0]
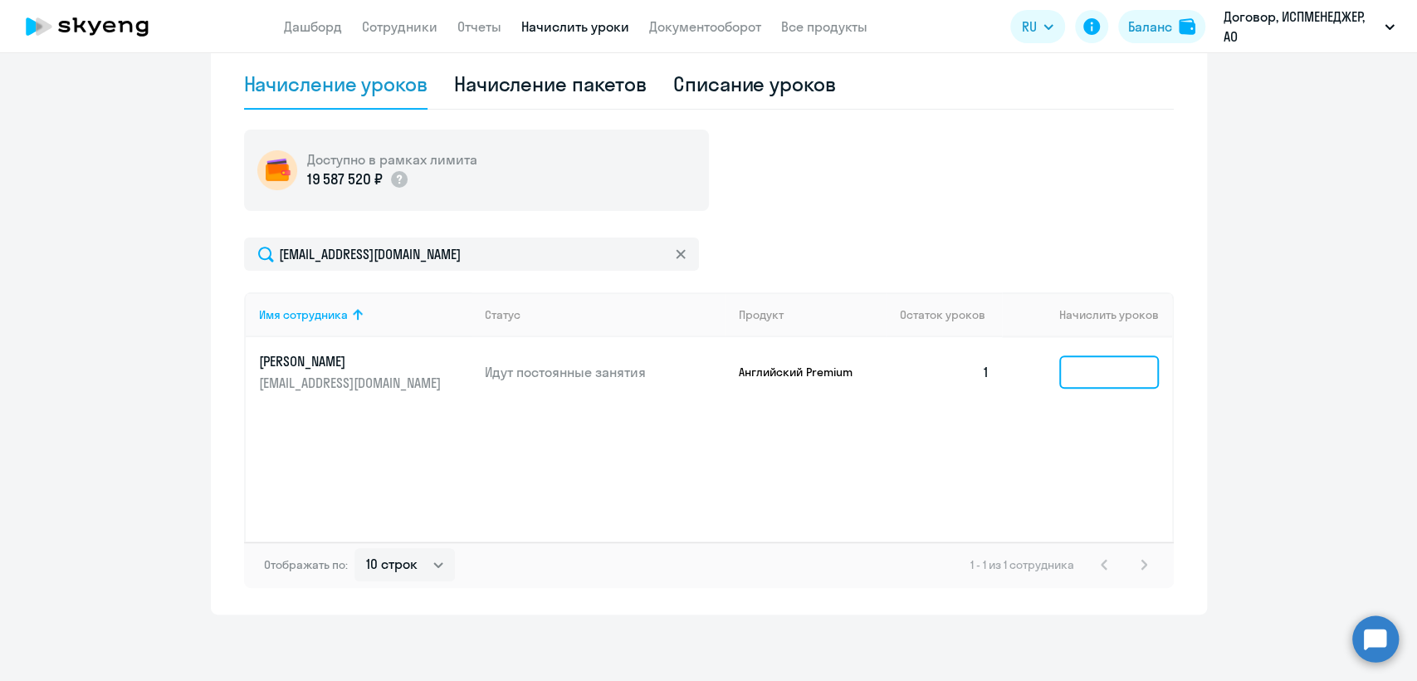
click at [1072, 363] on input at bounding box center [1109, 371] width 100 height 33
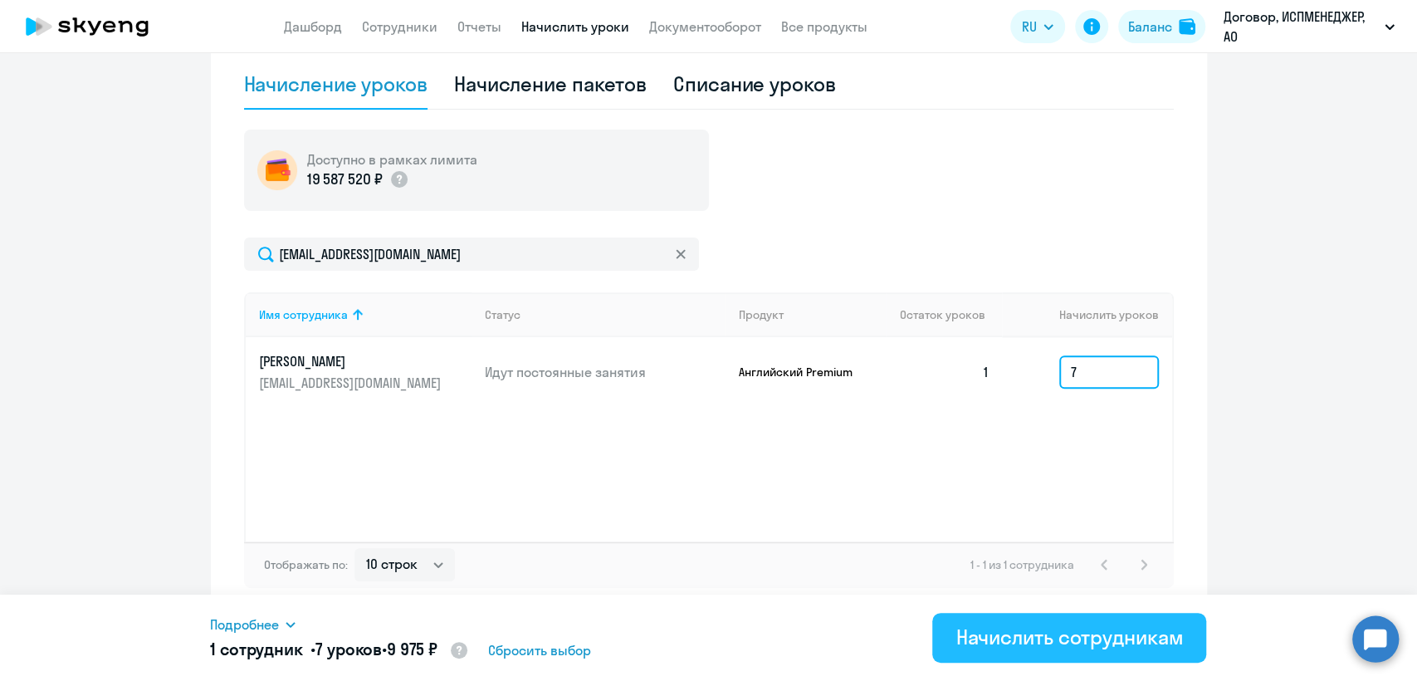
type input "7"
click at [1009, 629] on div "Начислить сотрудникам" at bounding box center [1068, 636] width 227 height 27
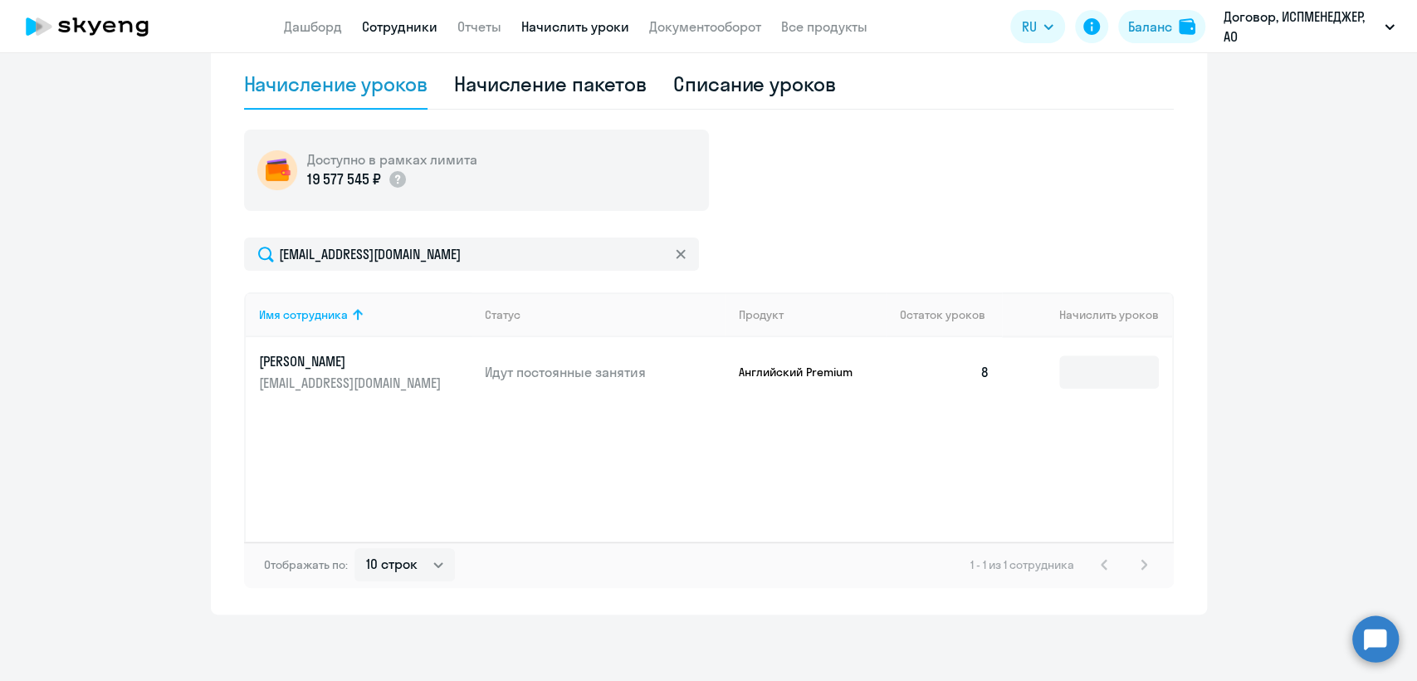
click at [405, 20] on link "Сотрудники" at bounding box center [400, 26] width 76 height 17
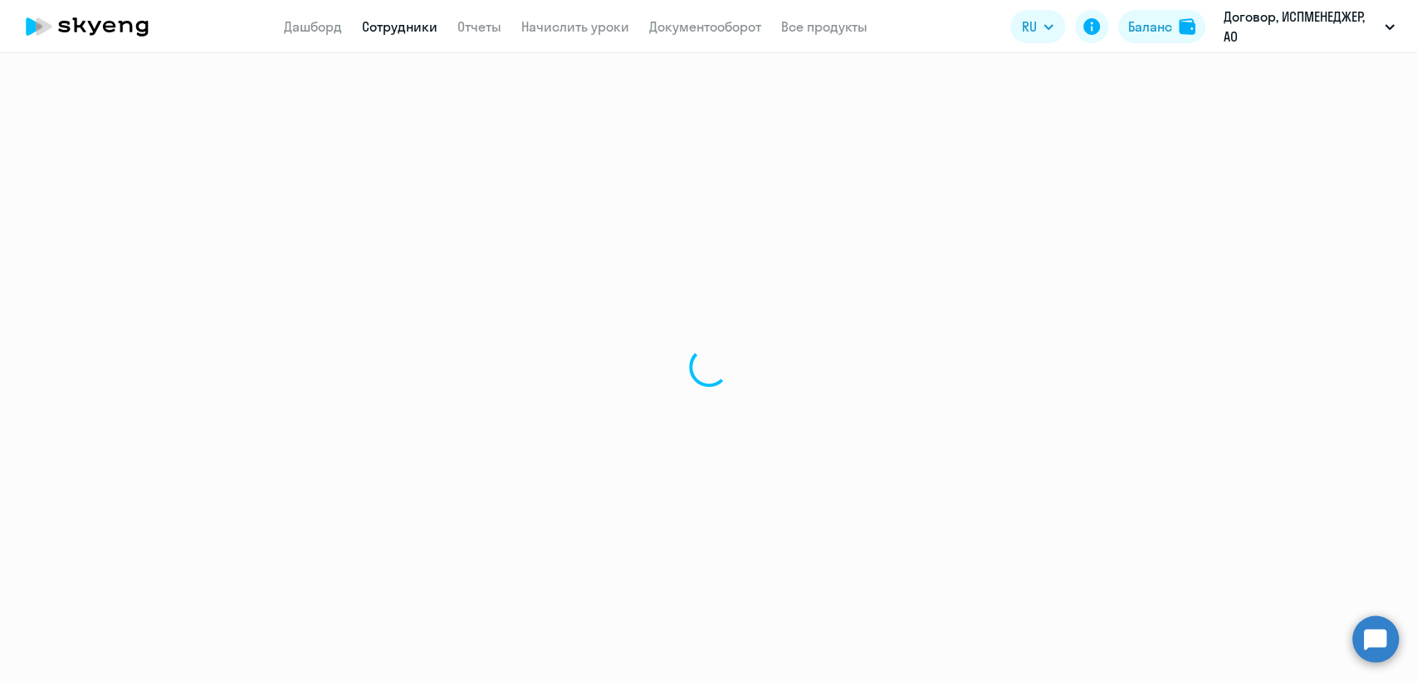
select select "30"
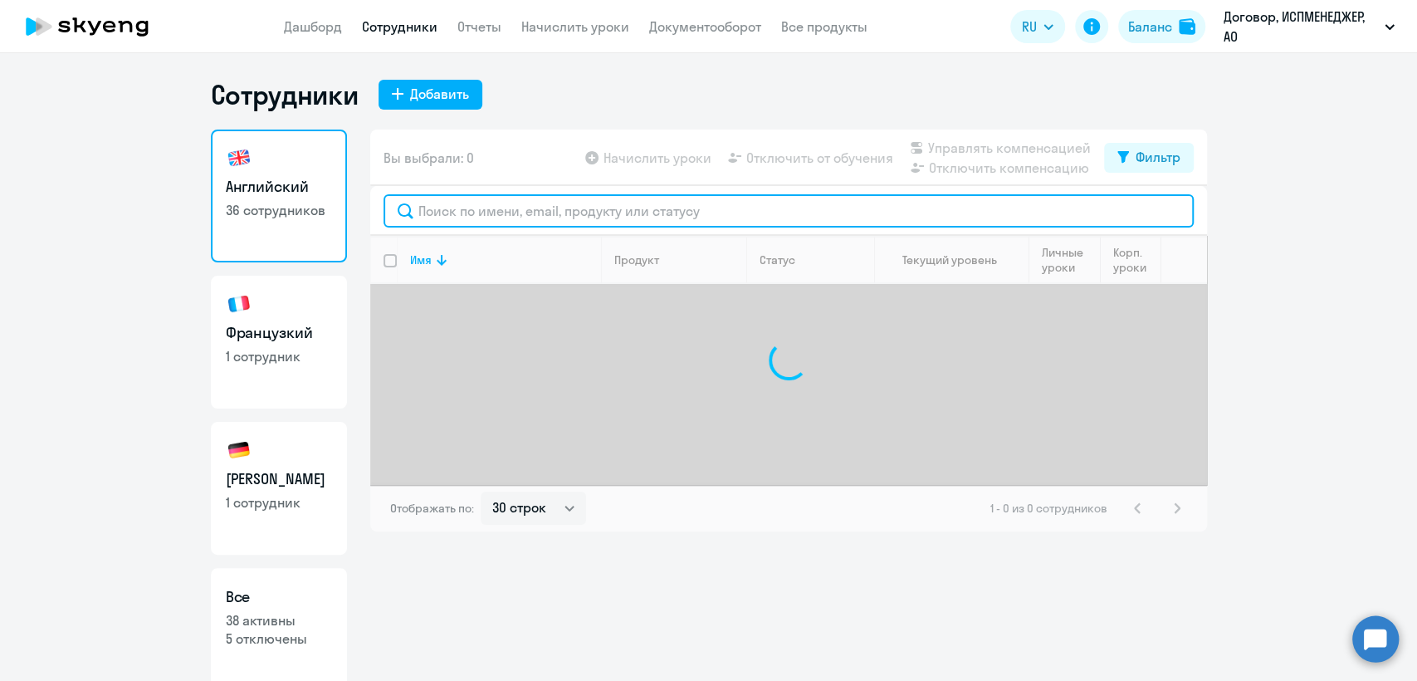
click at [470, 213] on input "text" at bounding box center [789, 210] width 810 height 33
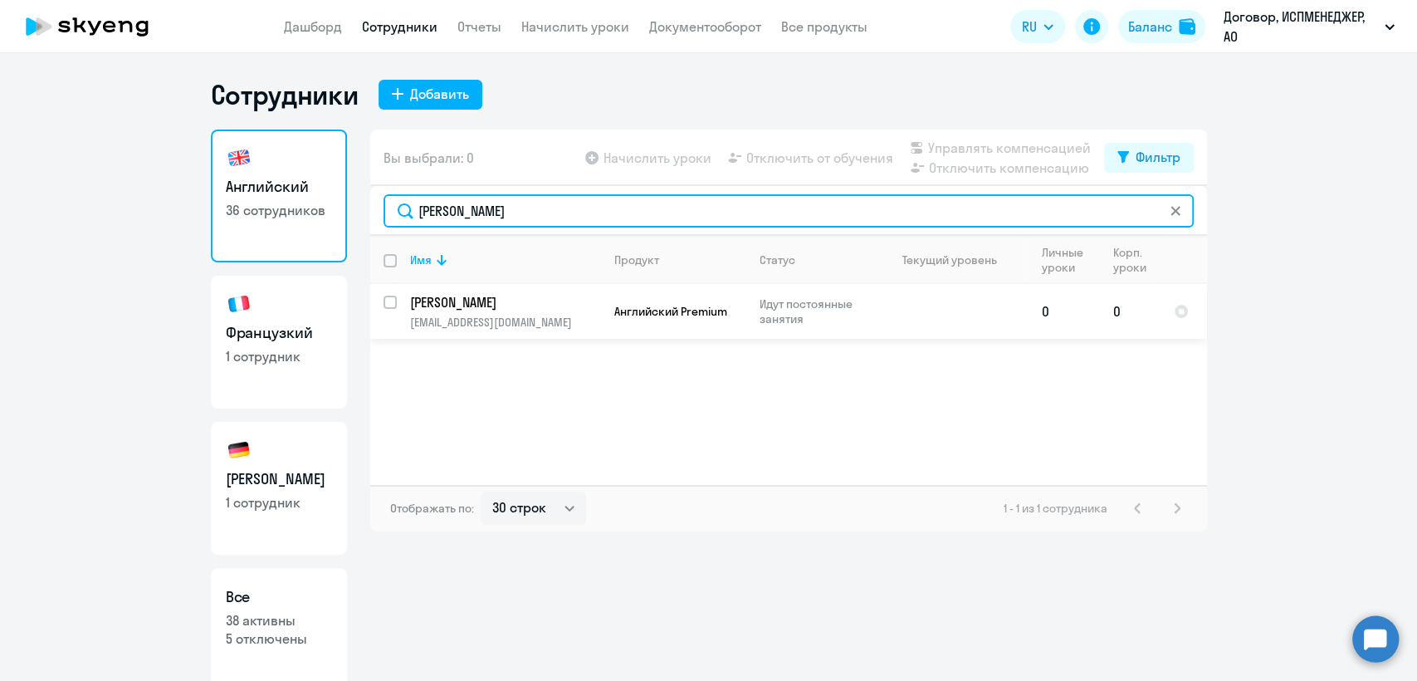
type input "[PERSON_NAME]"
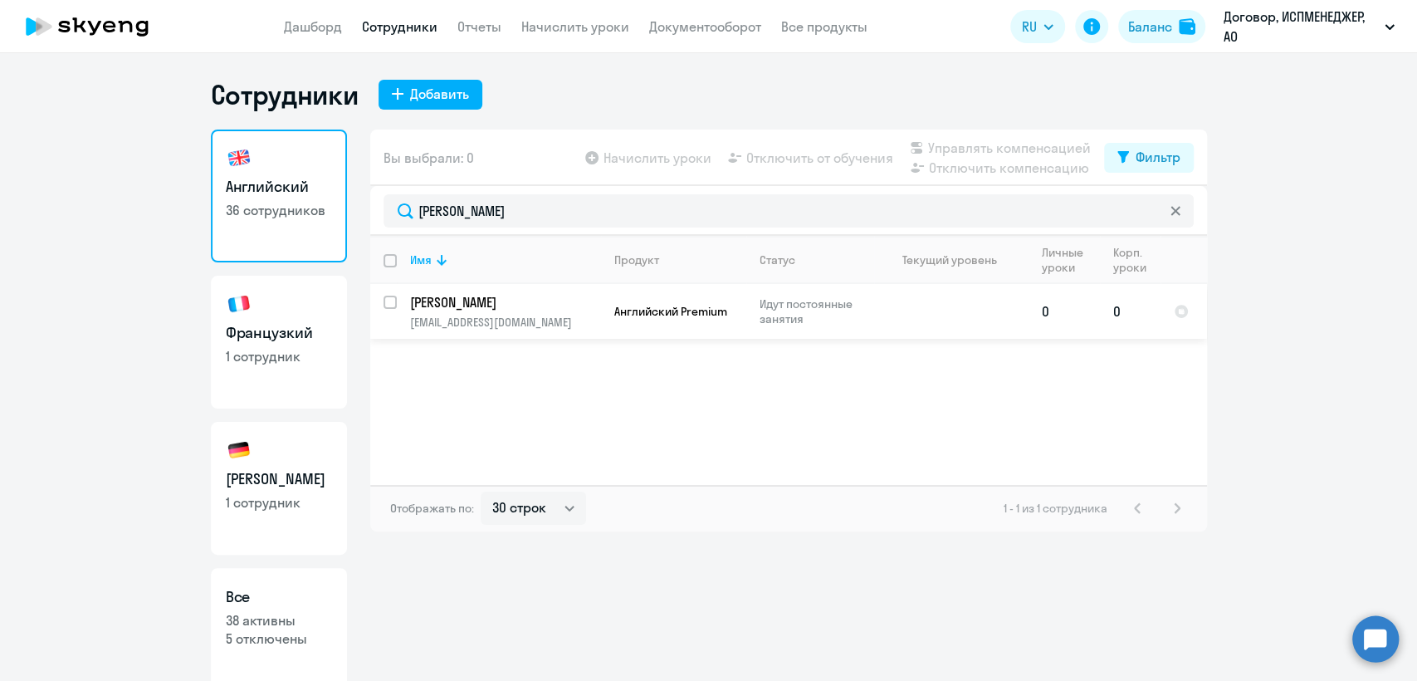
click at [512, 315] on p "[EMAIL_ADDRESS][DOMAIN_NAME]" at bounding box center [505, 322] width 190 height 15
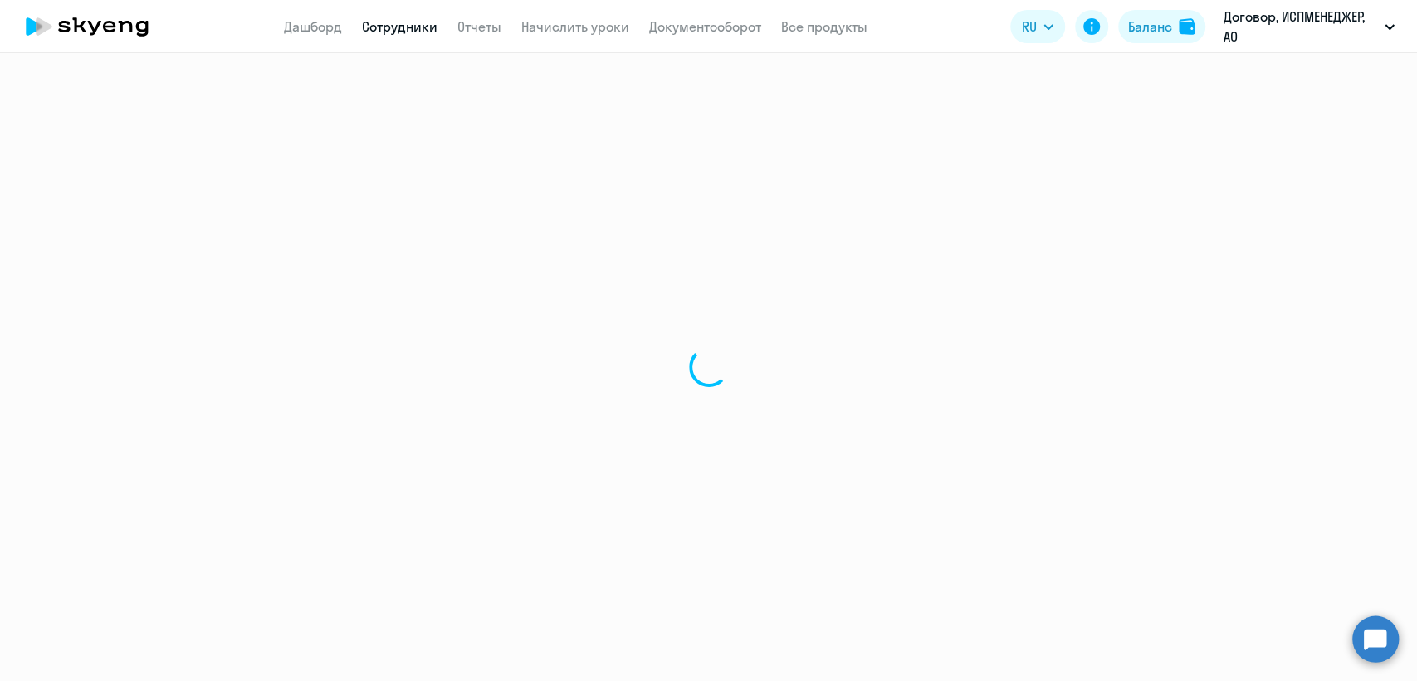
select select "english"
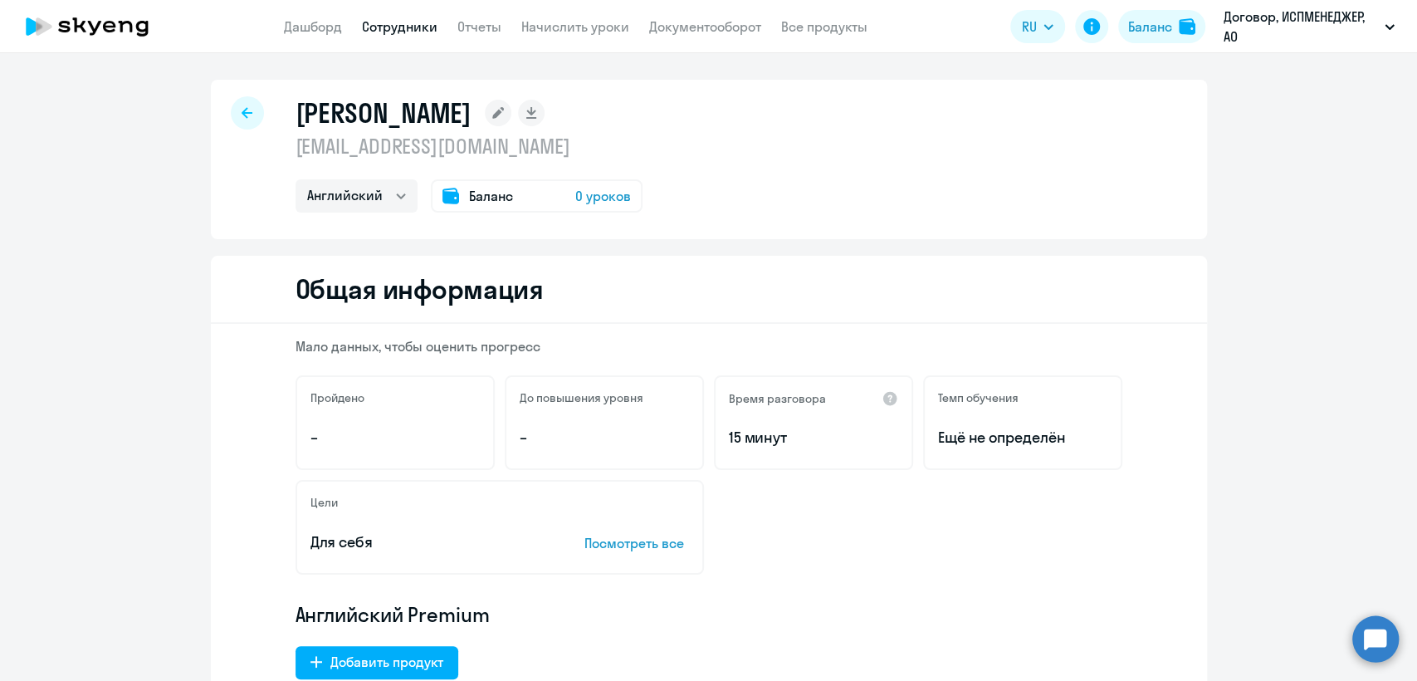
click at [469, 193] on span "Баланс" at bounding box center [491, 196] width 44 height 20
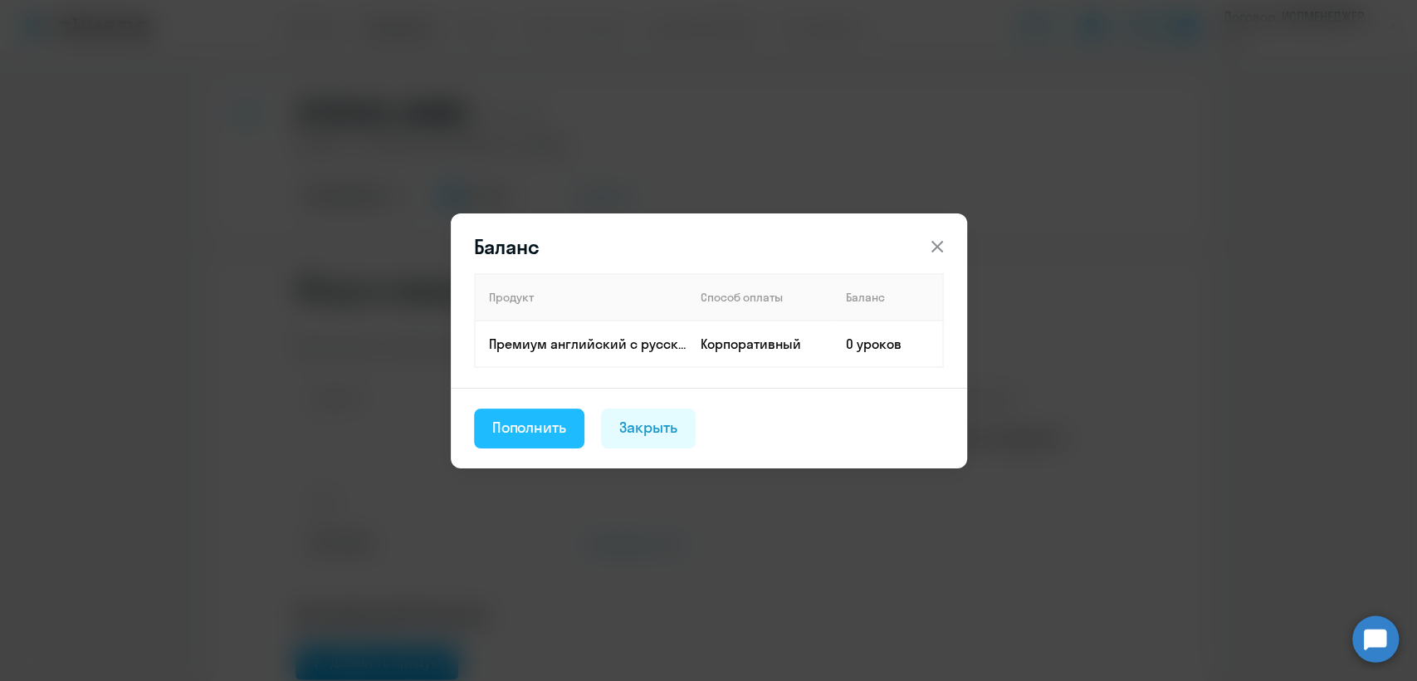
click at [501, 425] on div "Пополнить" at bounding box center [529, 428] width 75 height 22
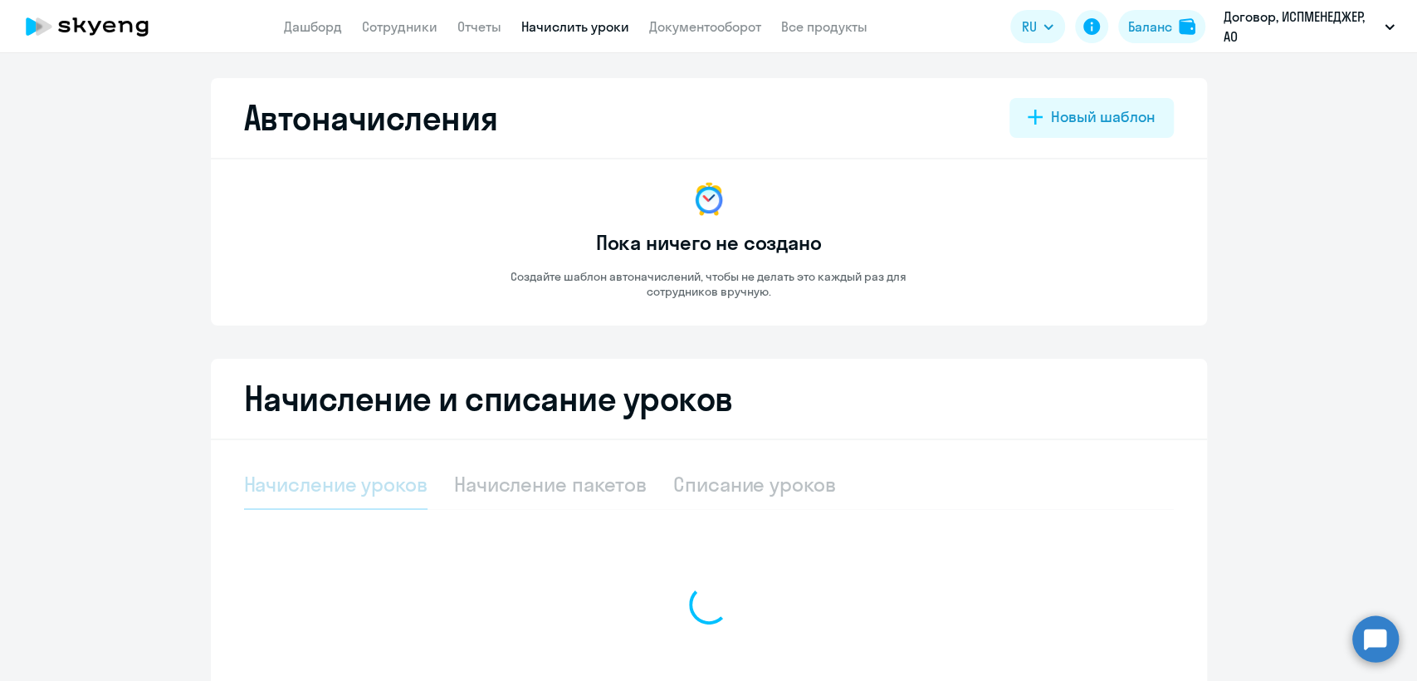
select select "10"
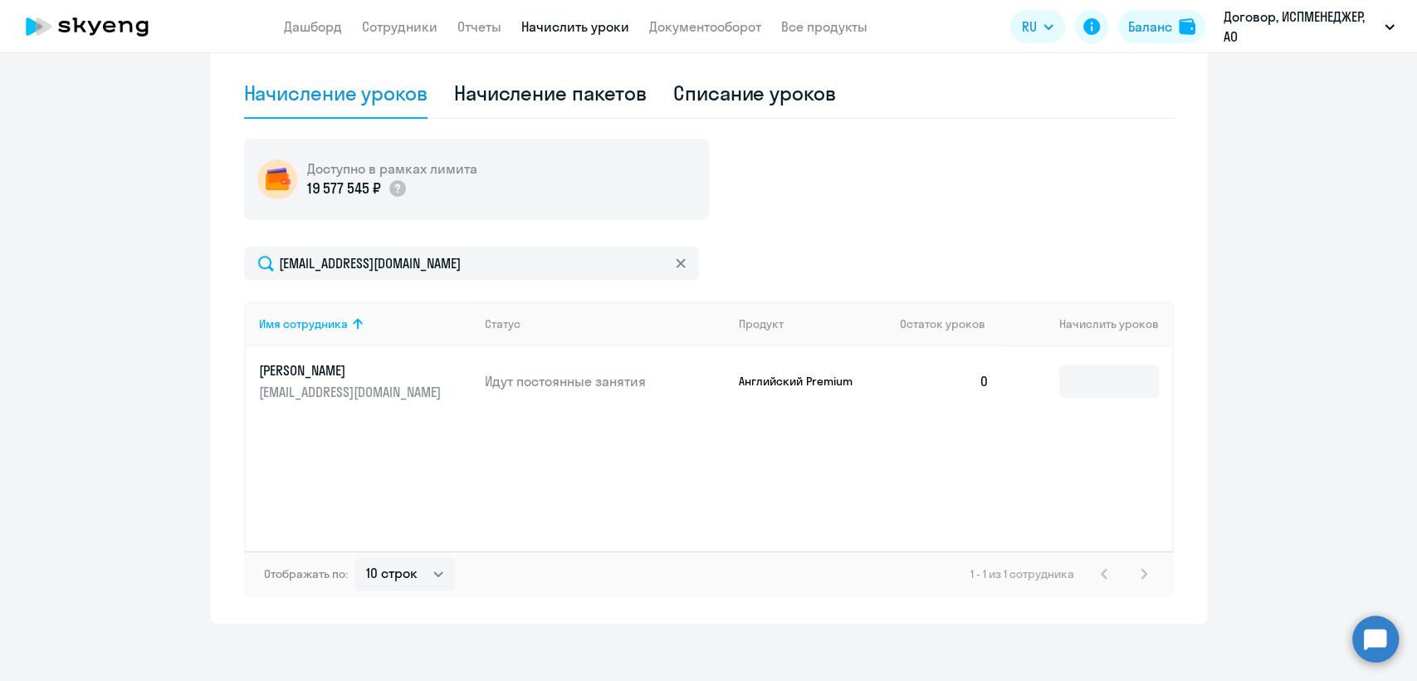
scroll to position [400, 0]
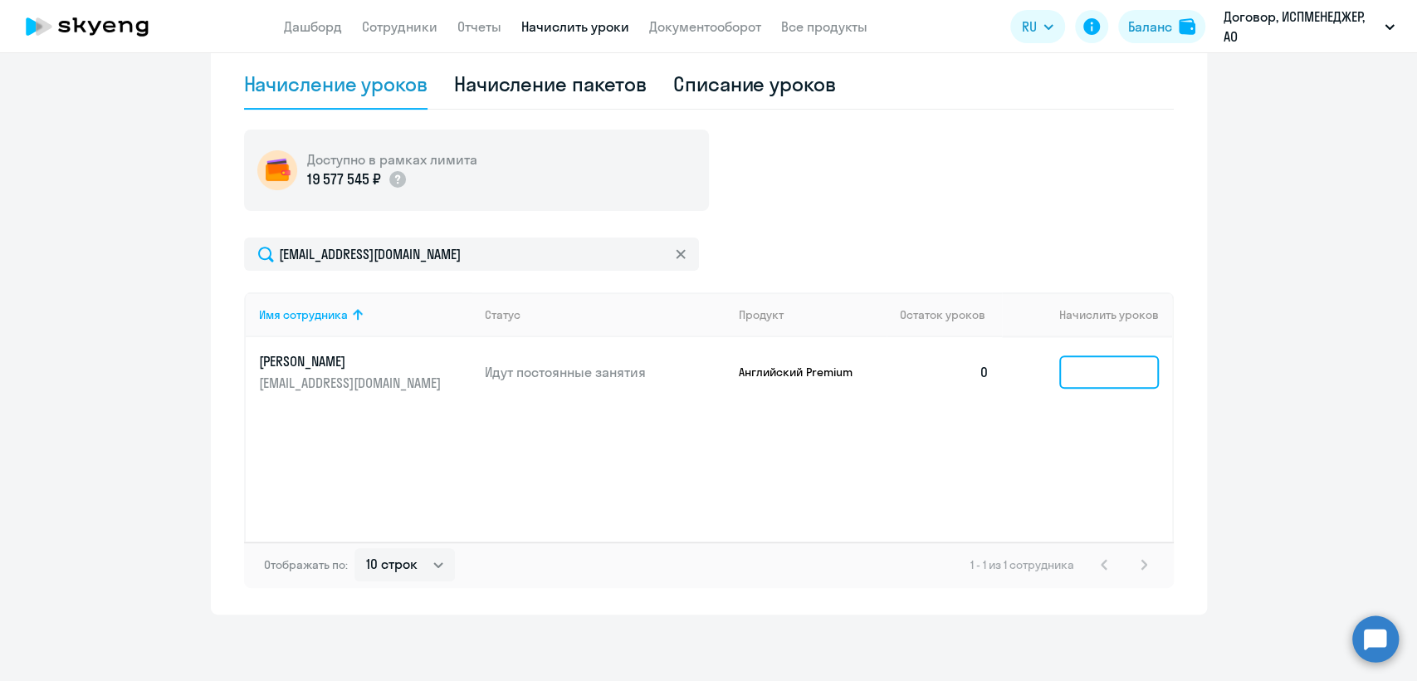
click at [1074, 368] on input at bounding box center [1109, 371] width 100 height 33
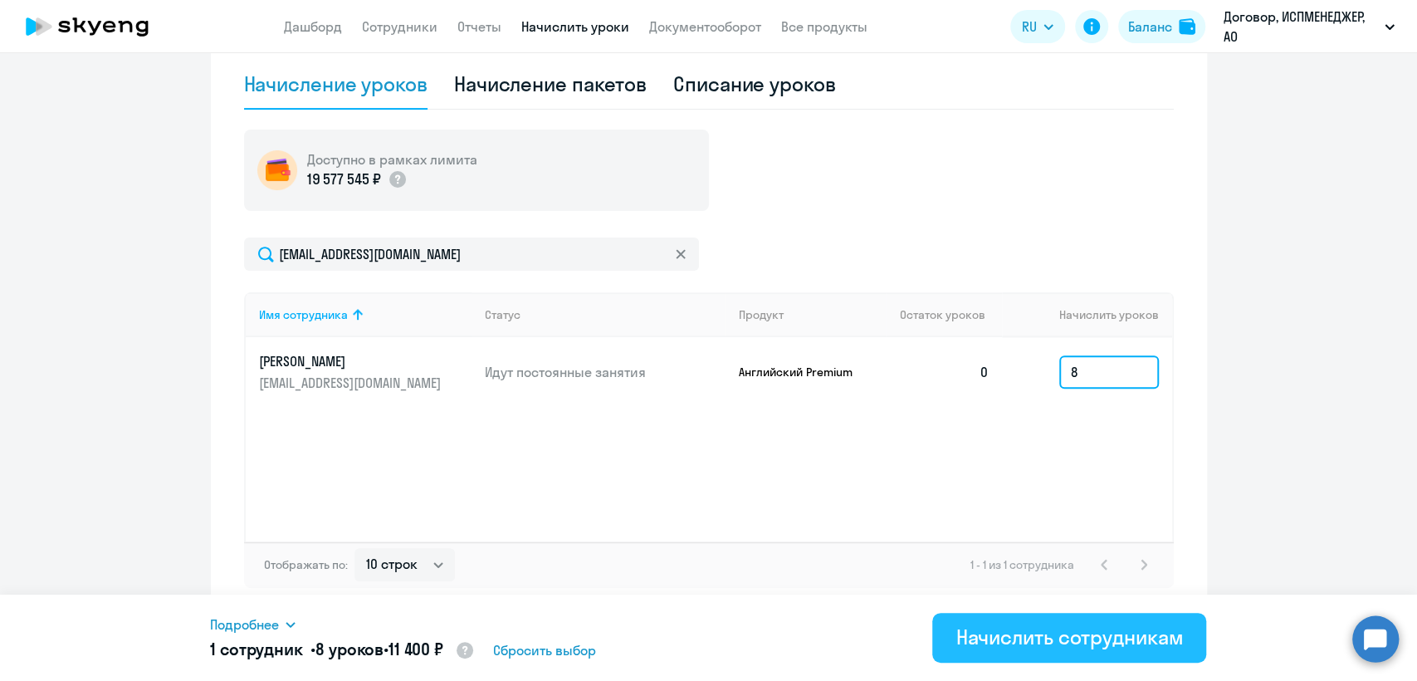
type input "8"
click at [1043, 649] on button "Начислить сотрудникам" at bounding box center [1069, 638] width 274 height 50
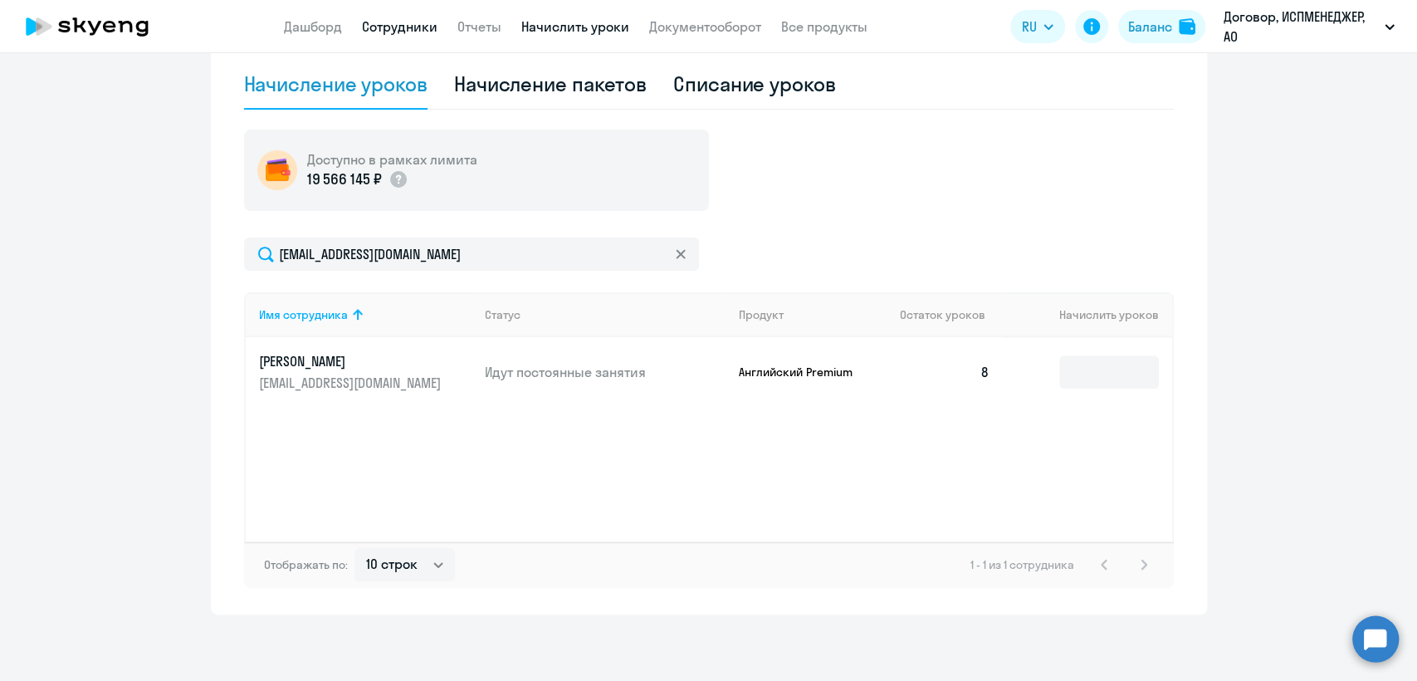
click at [388, 25] on link "Сотрудники" at bounding box center [400, 26] width 76 height 17
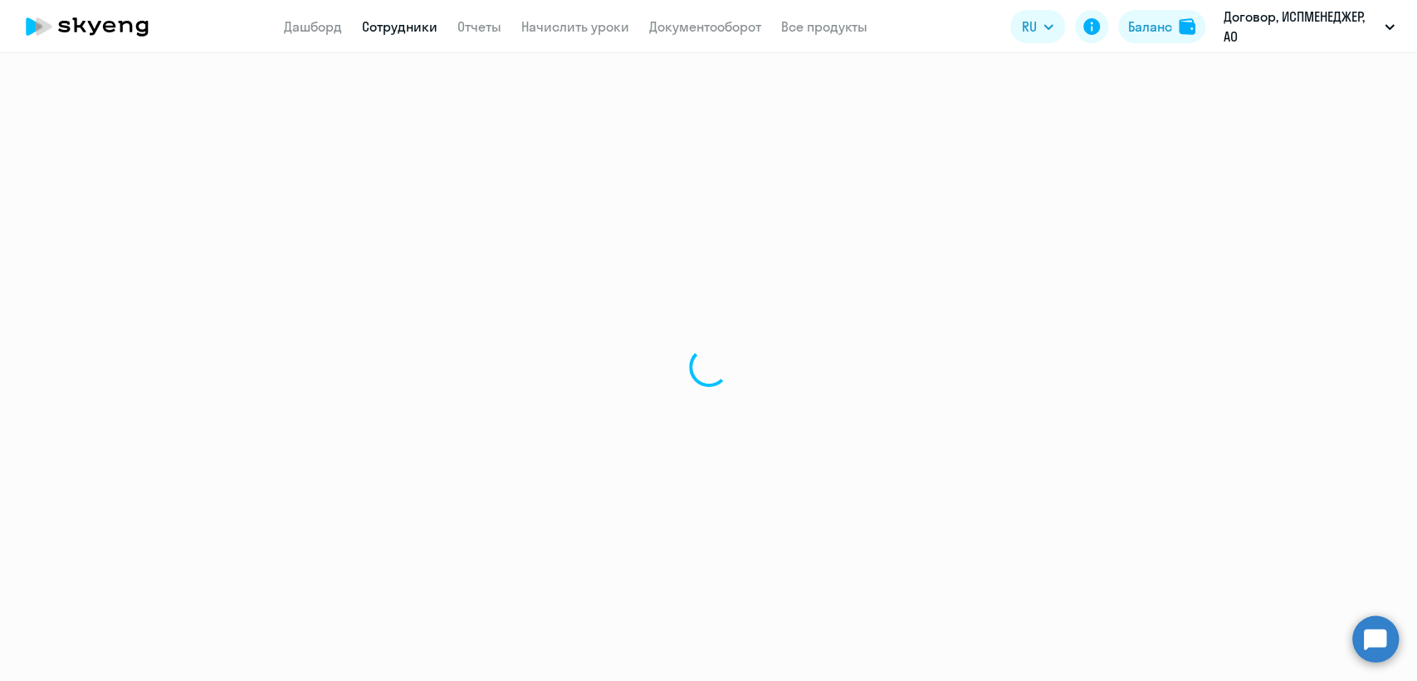
select select "30"
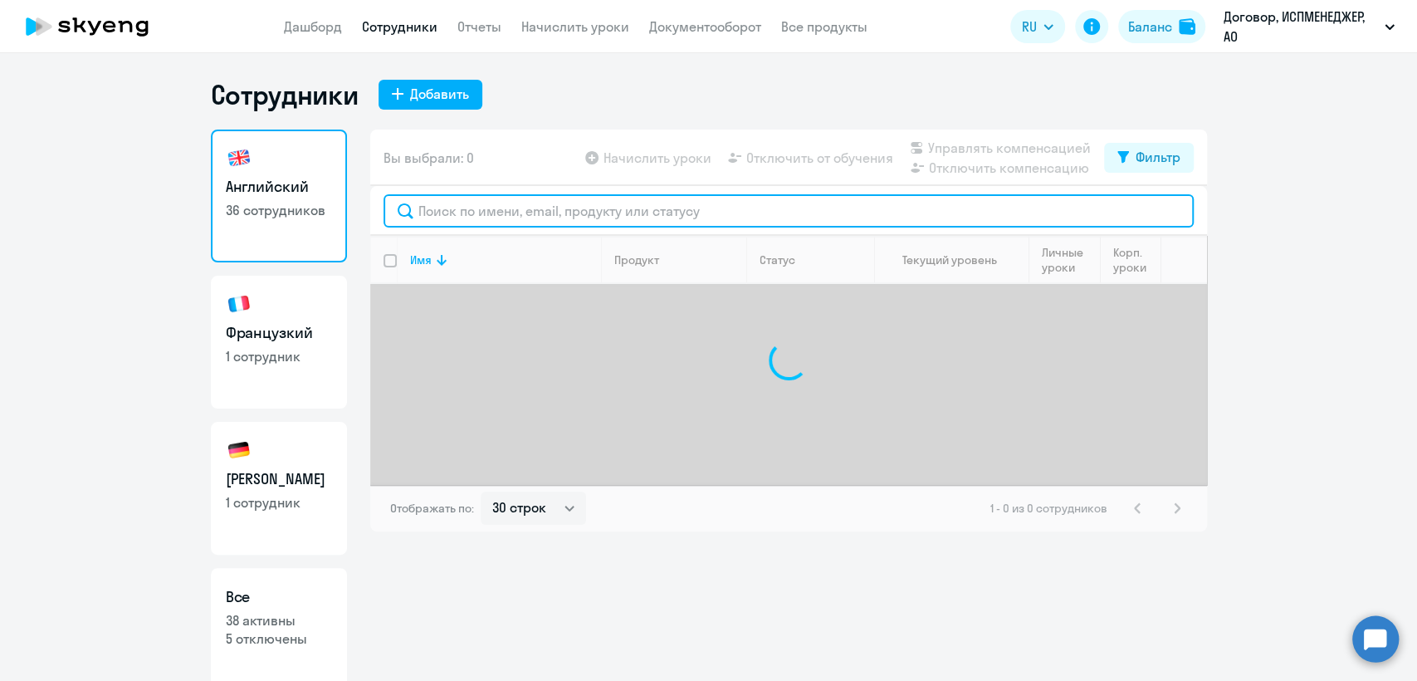
click at [438, 210] on input "text" at bounding box center [789, 210] width 810 height 33
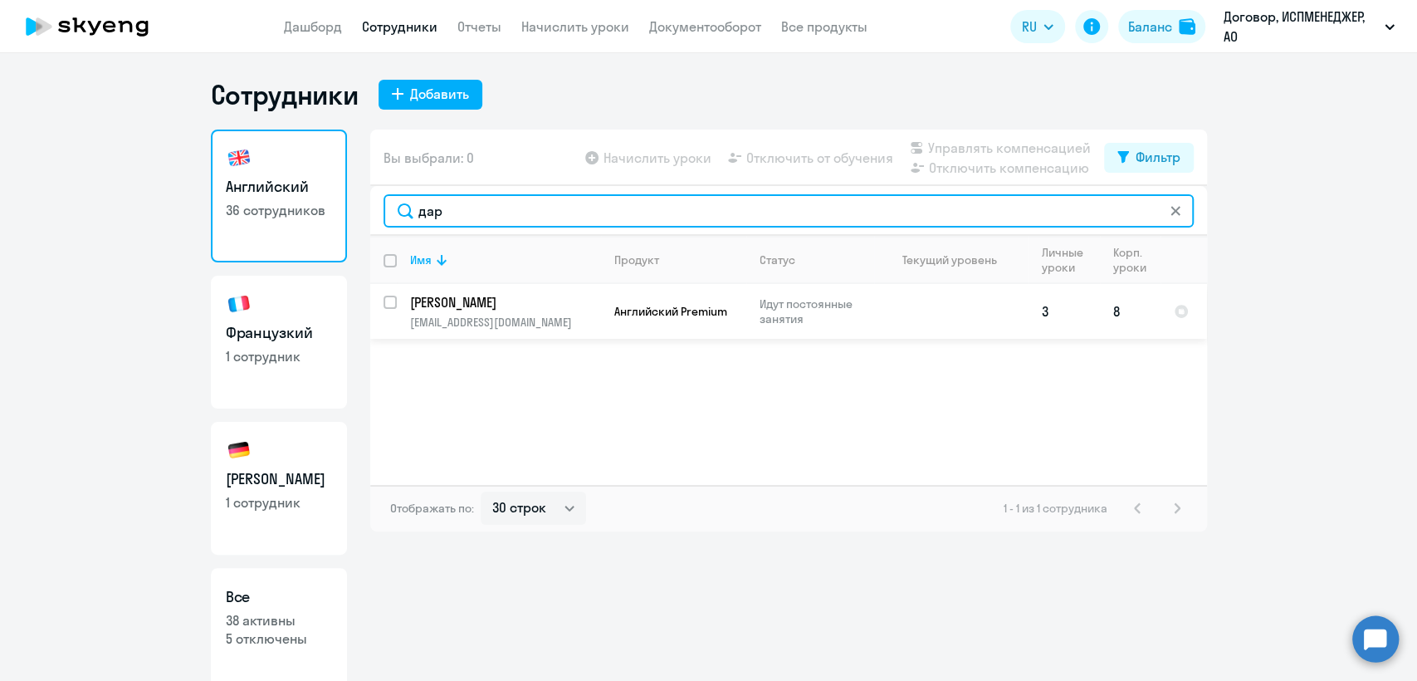
type input "дар"
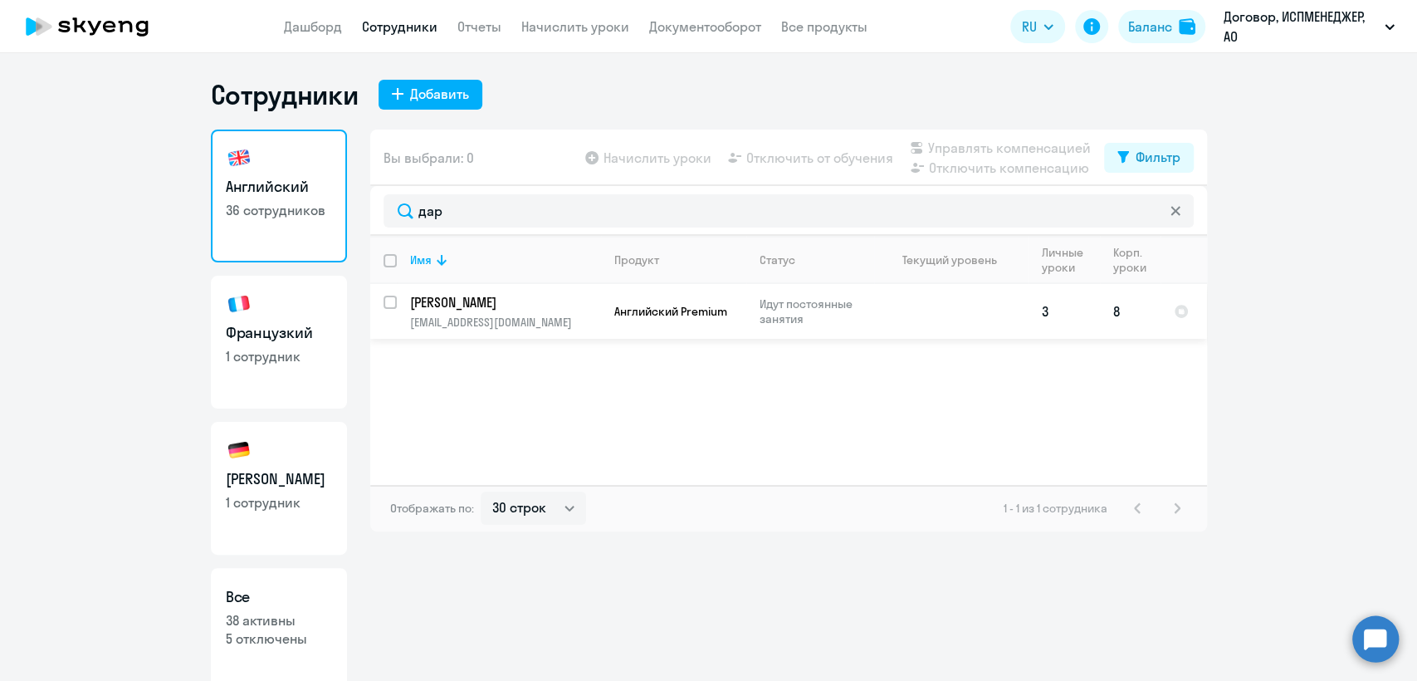
click at [466, 320] on p "[EMAIL_ADDRESS][DOMAIN_NAME]" at bounding box center [505, 322] width 190 height 15
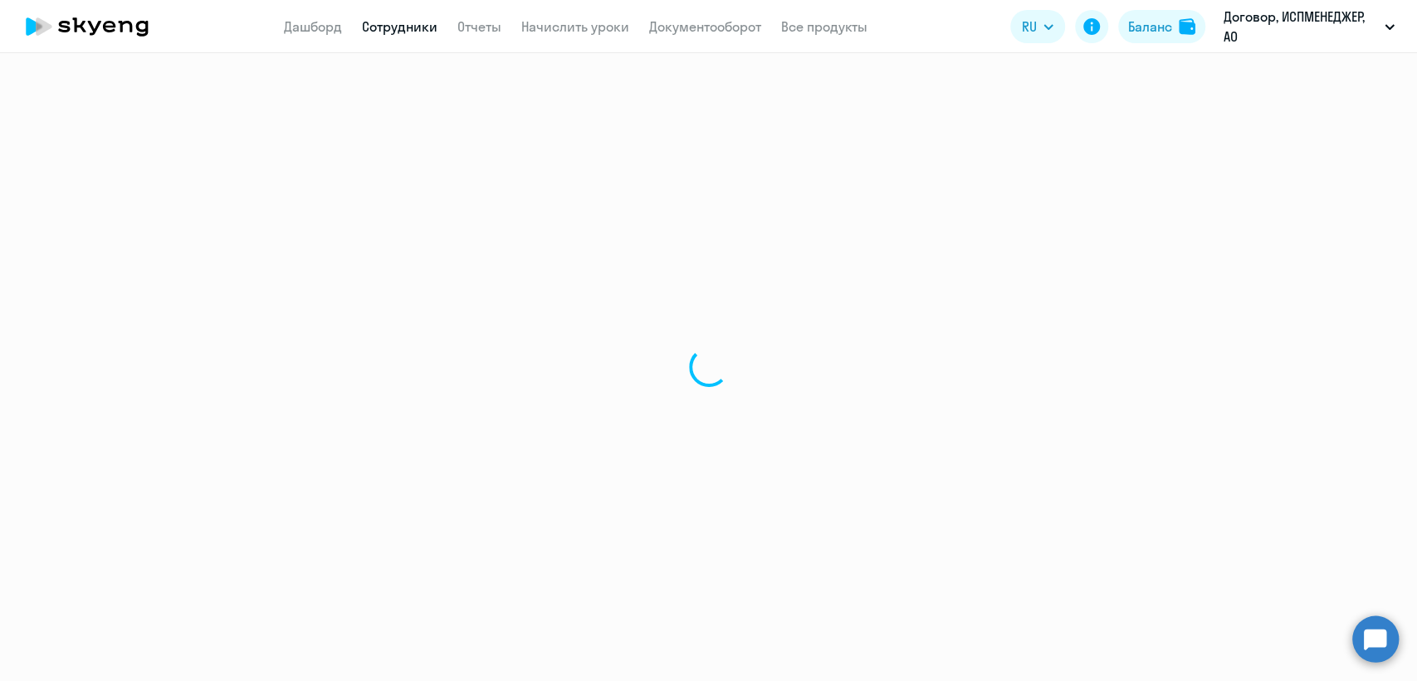
select select "english"
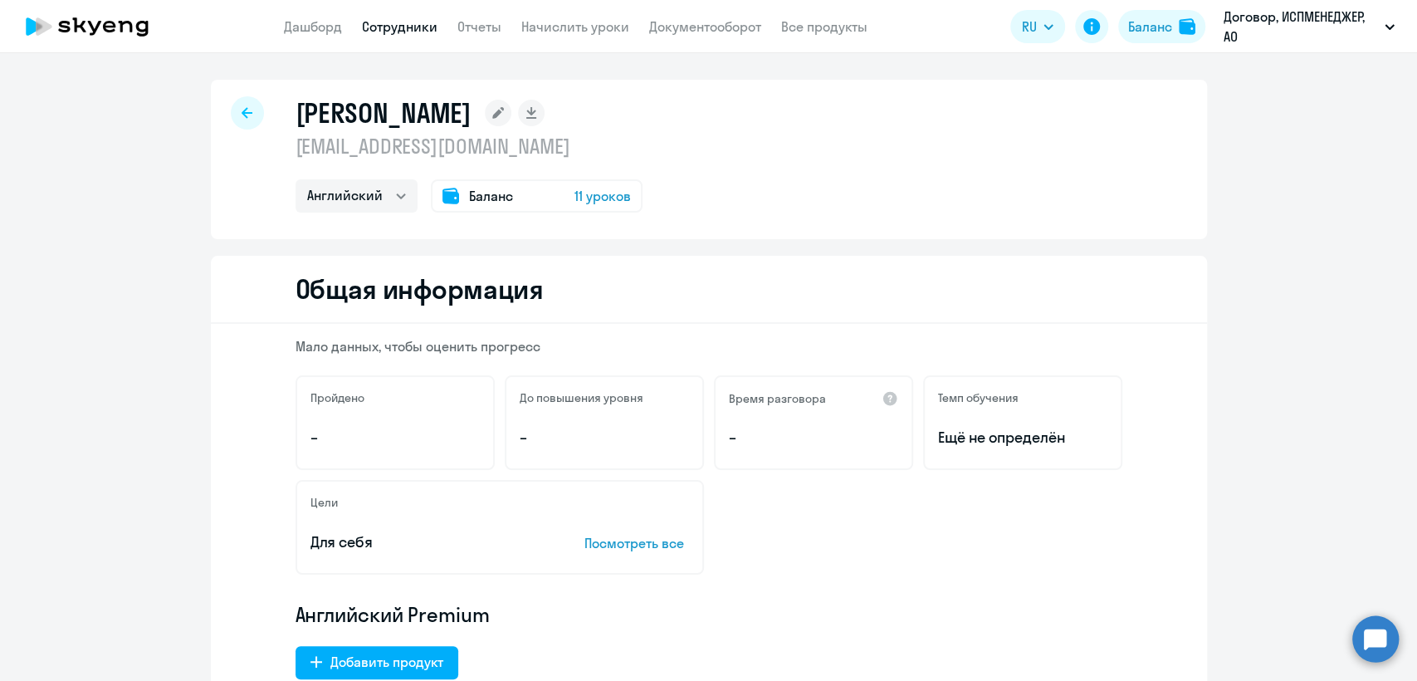
click at [242, 109] on icon at bounding box center [247, 113] width 11 height 12
select select "30"
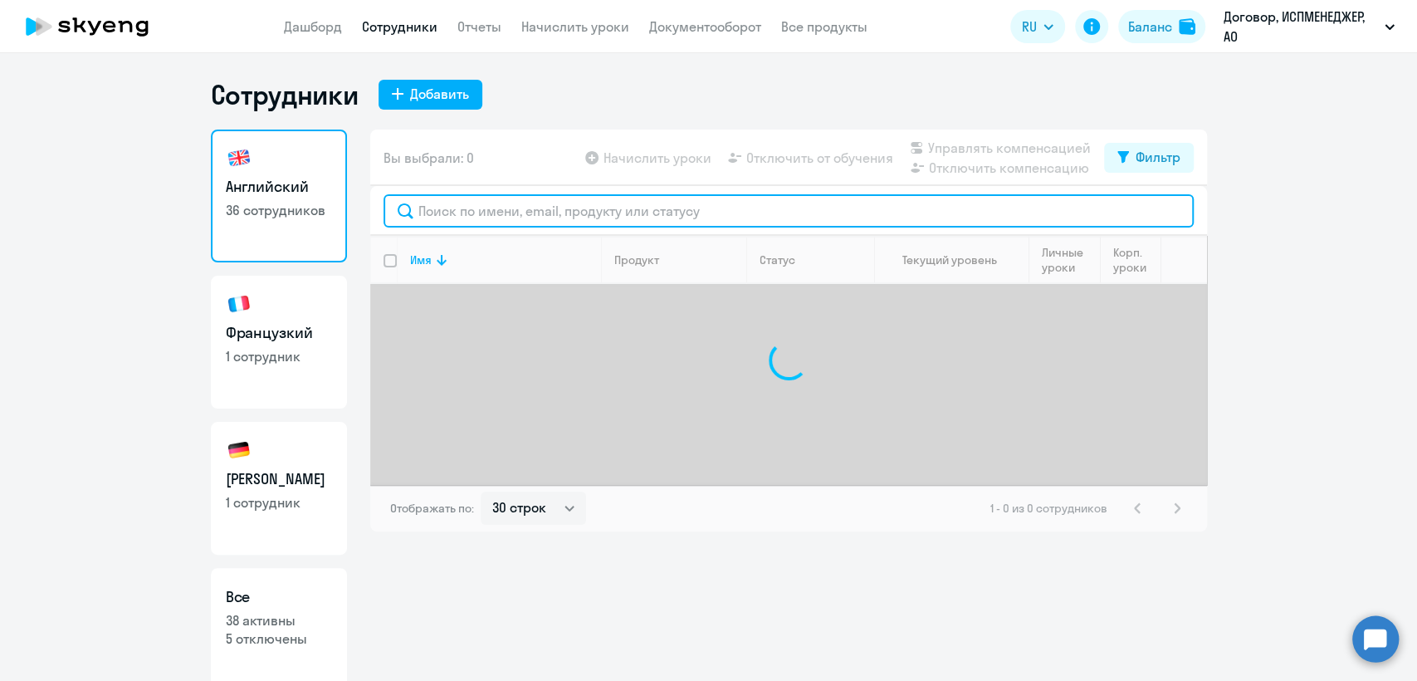
click at [441, 208] on input "text" at bounding box center [789, 210] width 810 height 33
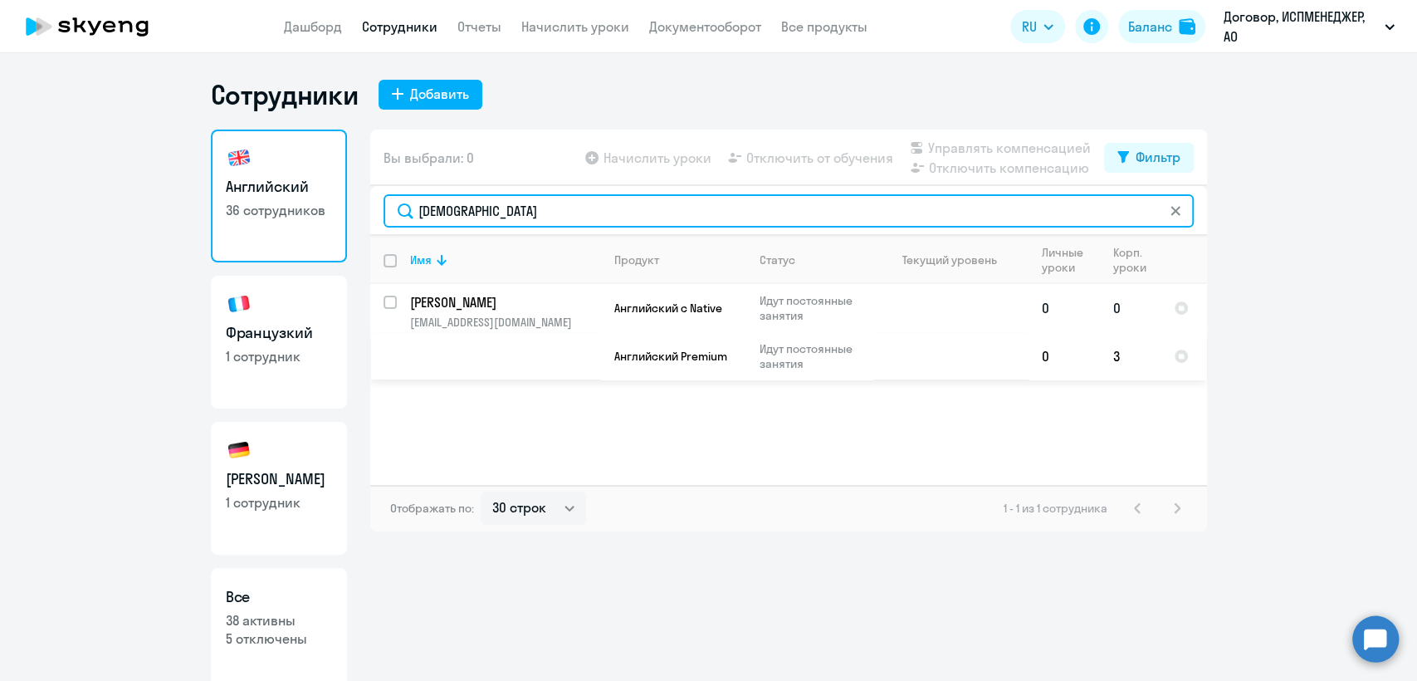
type input "[DEMOGRAPHIC_DATA]"
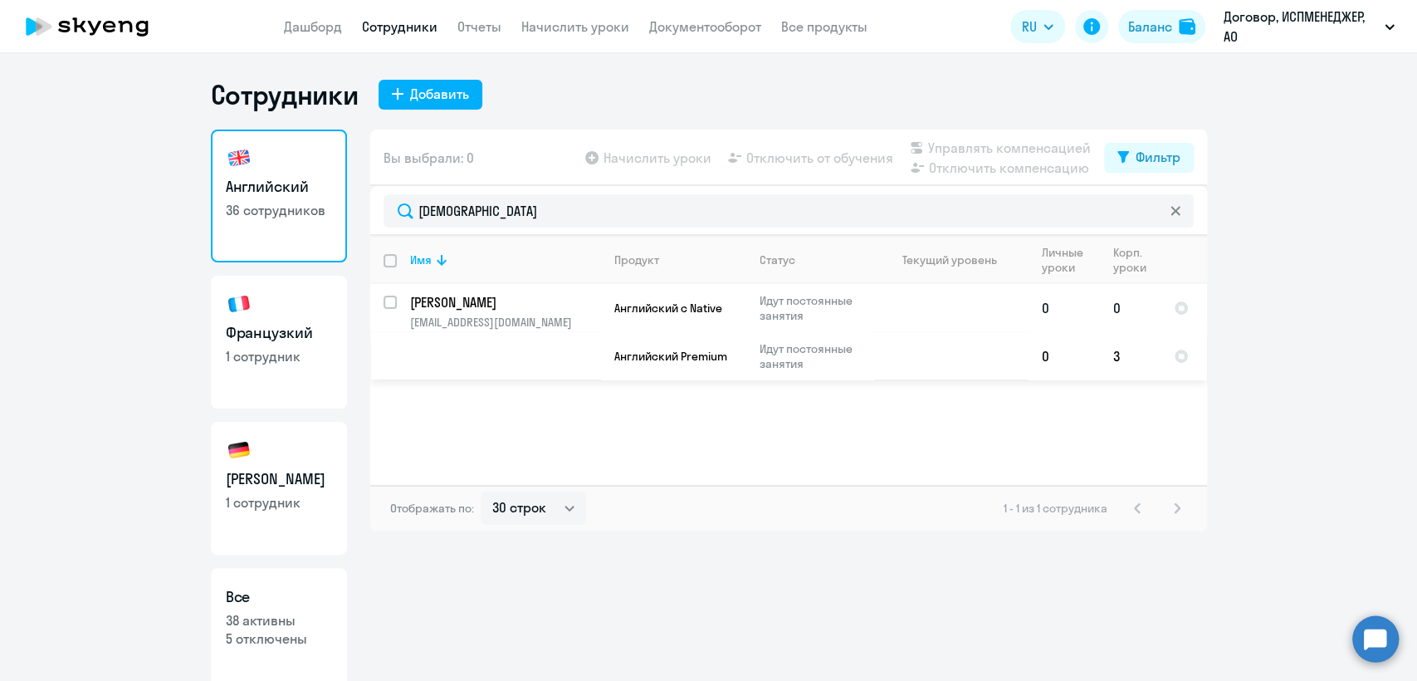
click at [530, 320] on p "[EMAIL_ADDRESS][DOMAIN_NAME]" at bounding box center [505, 322] width 190 height 15
select select "english"
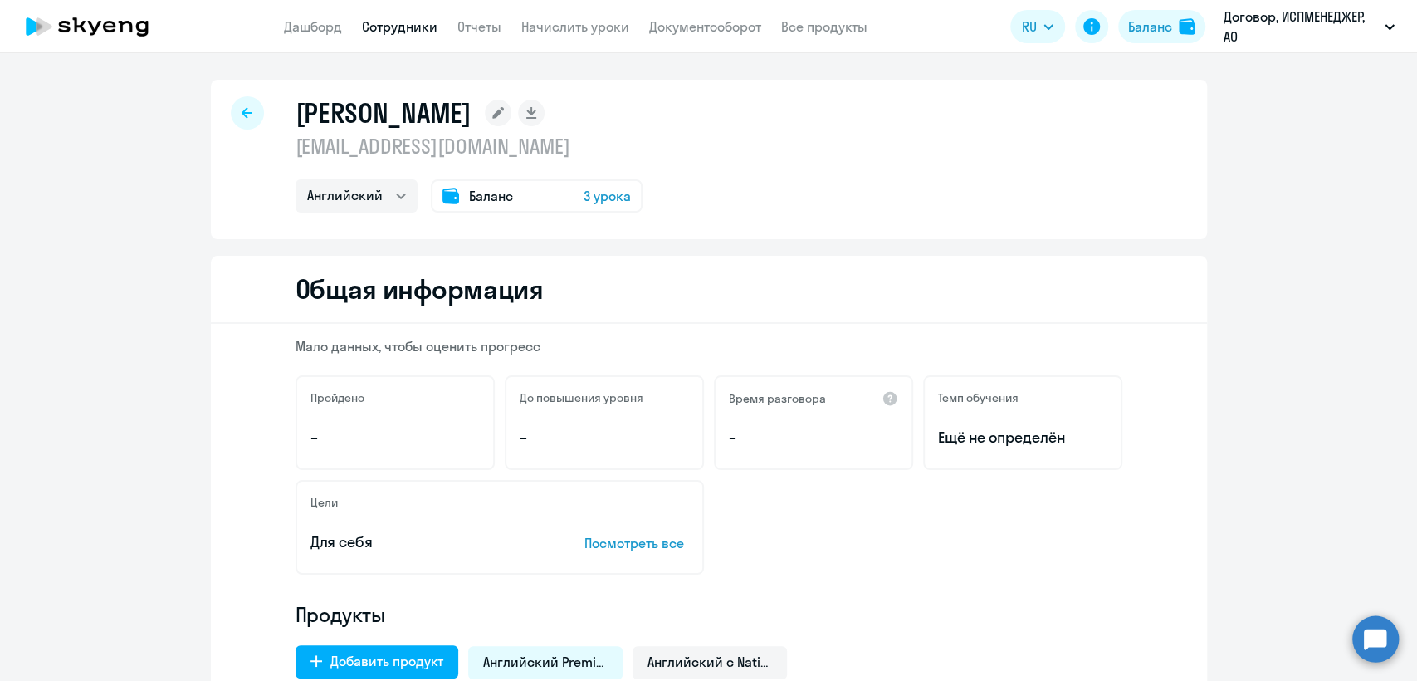
click at [481, 194] on span "Баланс" at bounding box center [491, 196] width 44 height 20
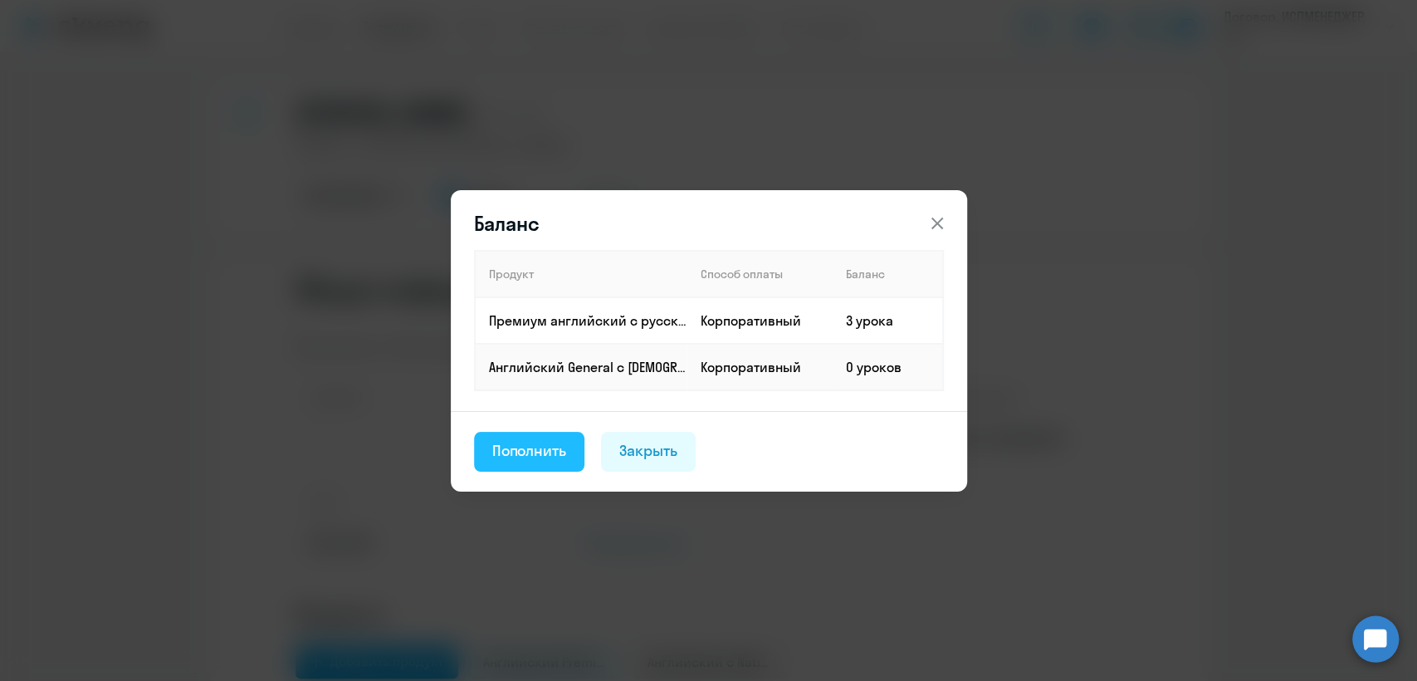
click at [523, 458] on div "Пополнить" at bounding box center [529, 451] width 75 height 22
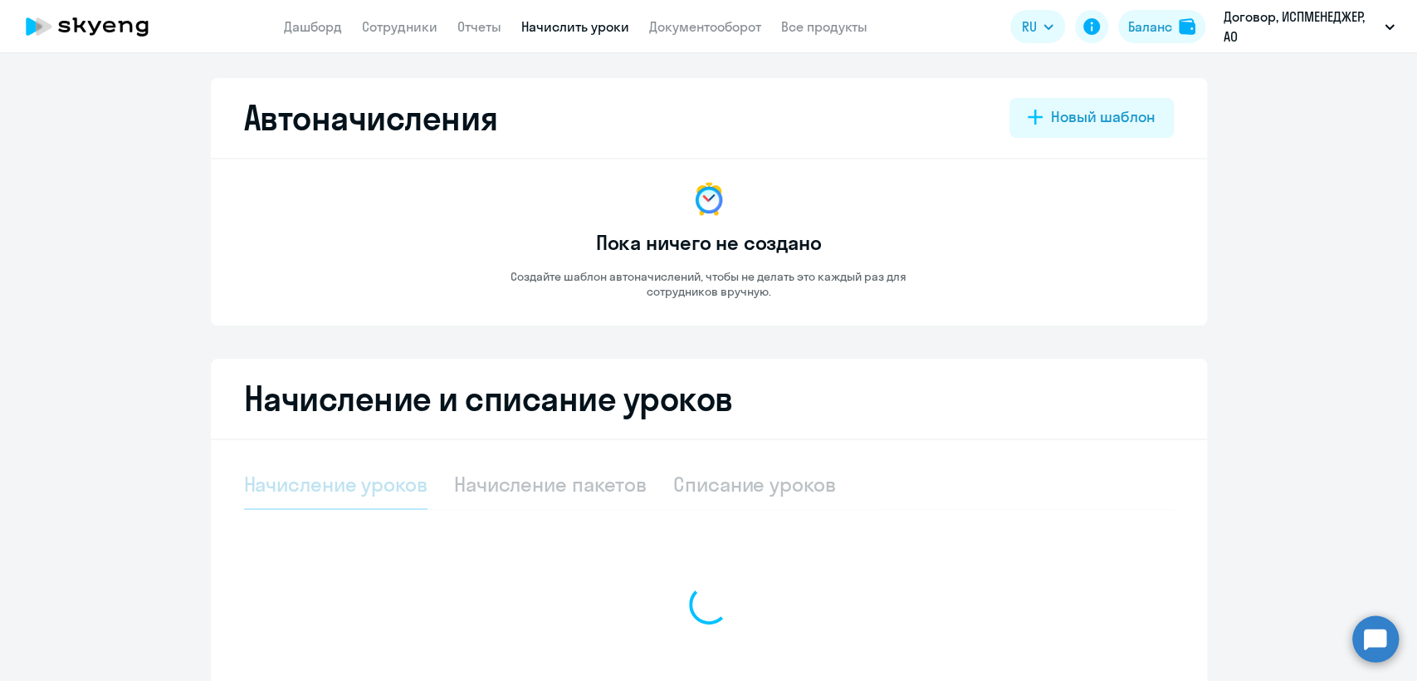
select select "10"
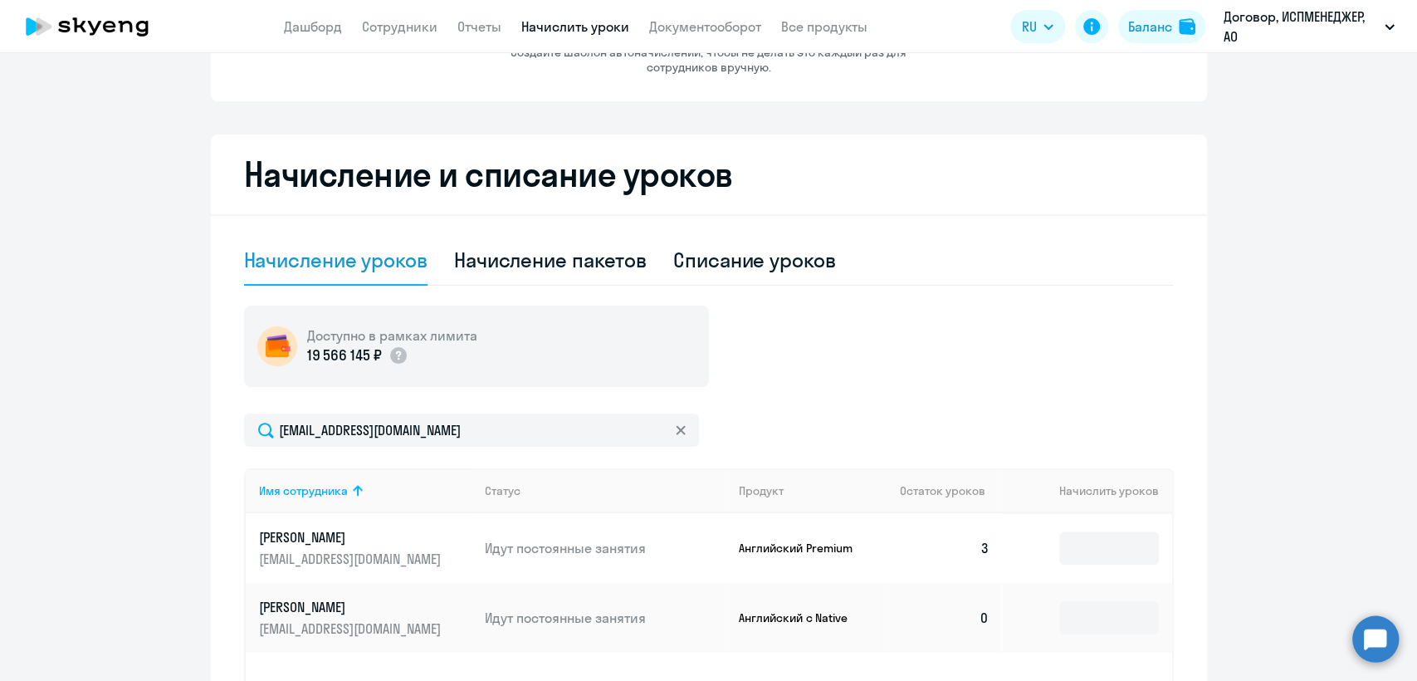
scroll to position [369, 0]
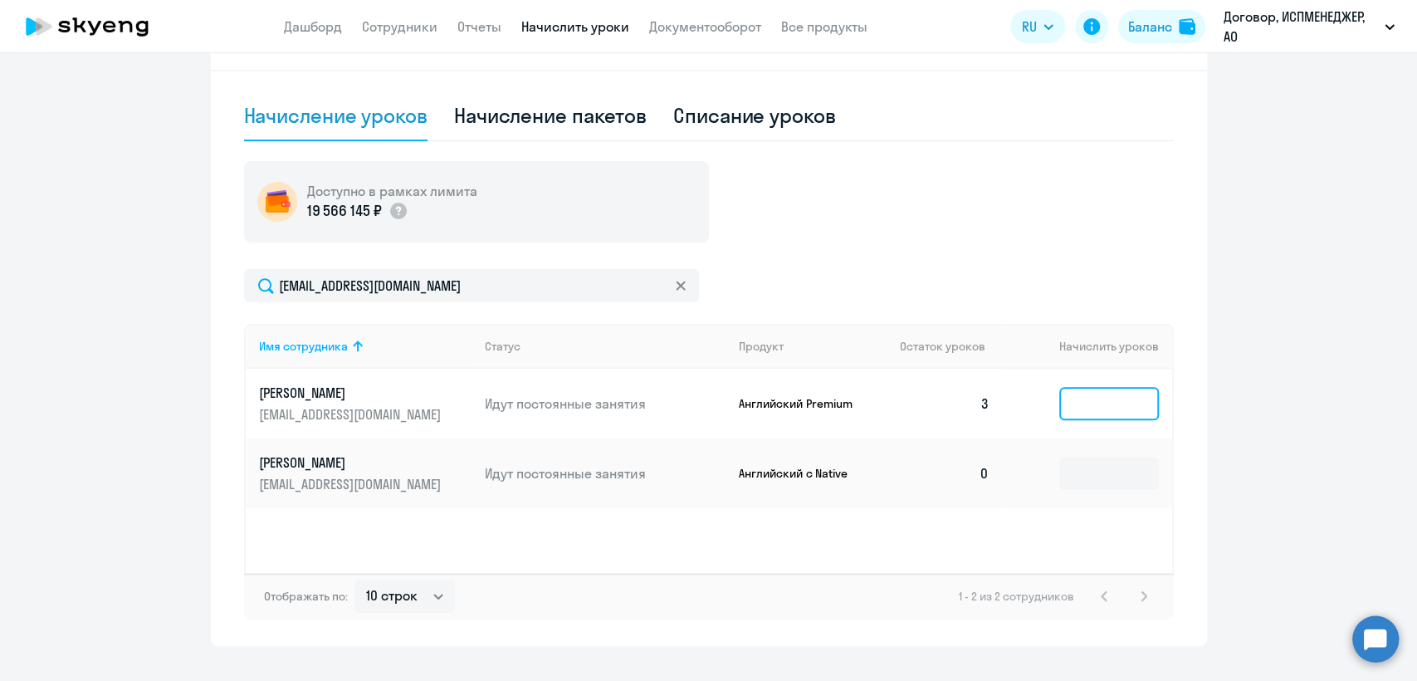
click at [1075, 393] on input at bounding box center [1109, 403] width 100 height 33
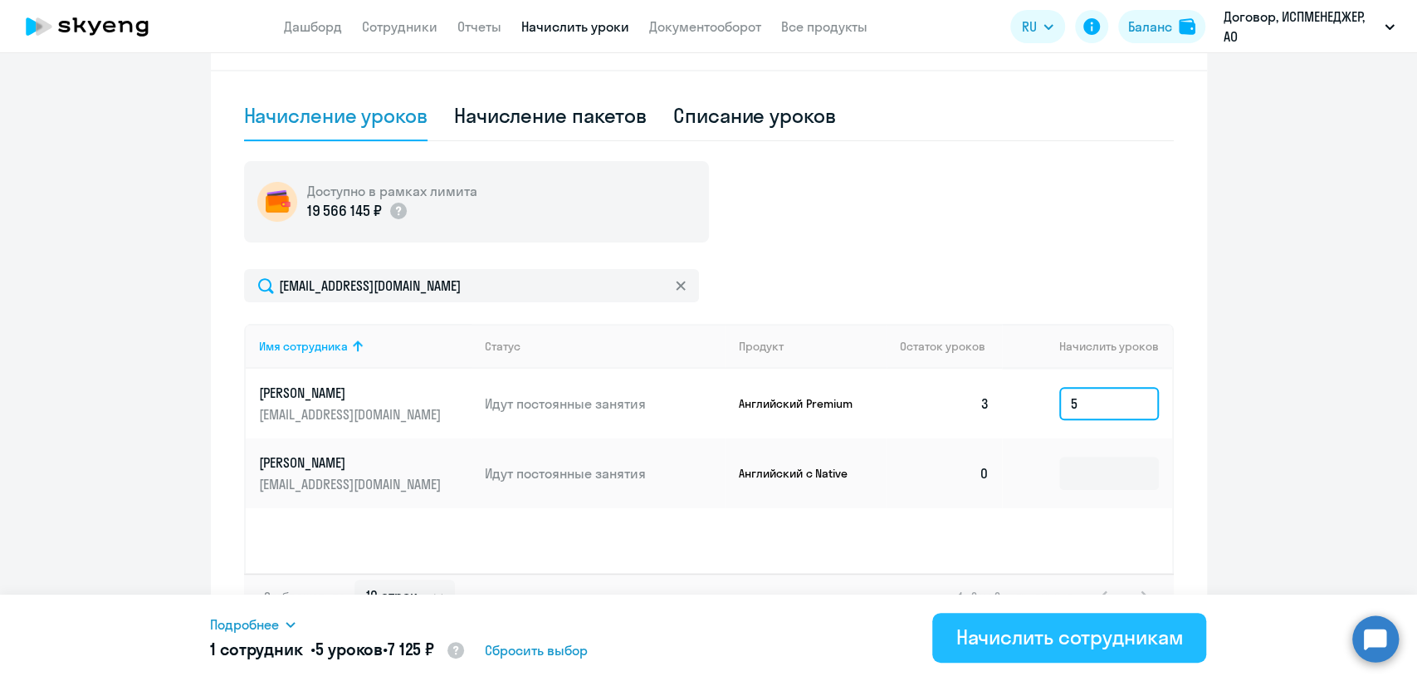
type input "5"
click at [1056, 643] on div "Начислить сотрудникам" at bounding box center [1068, 636] width 227 height 27
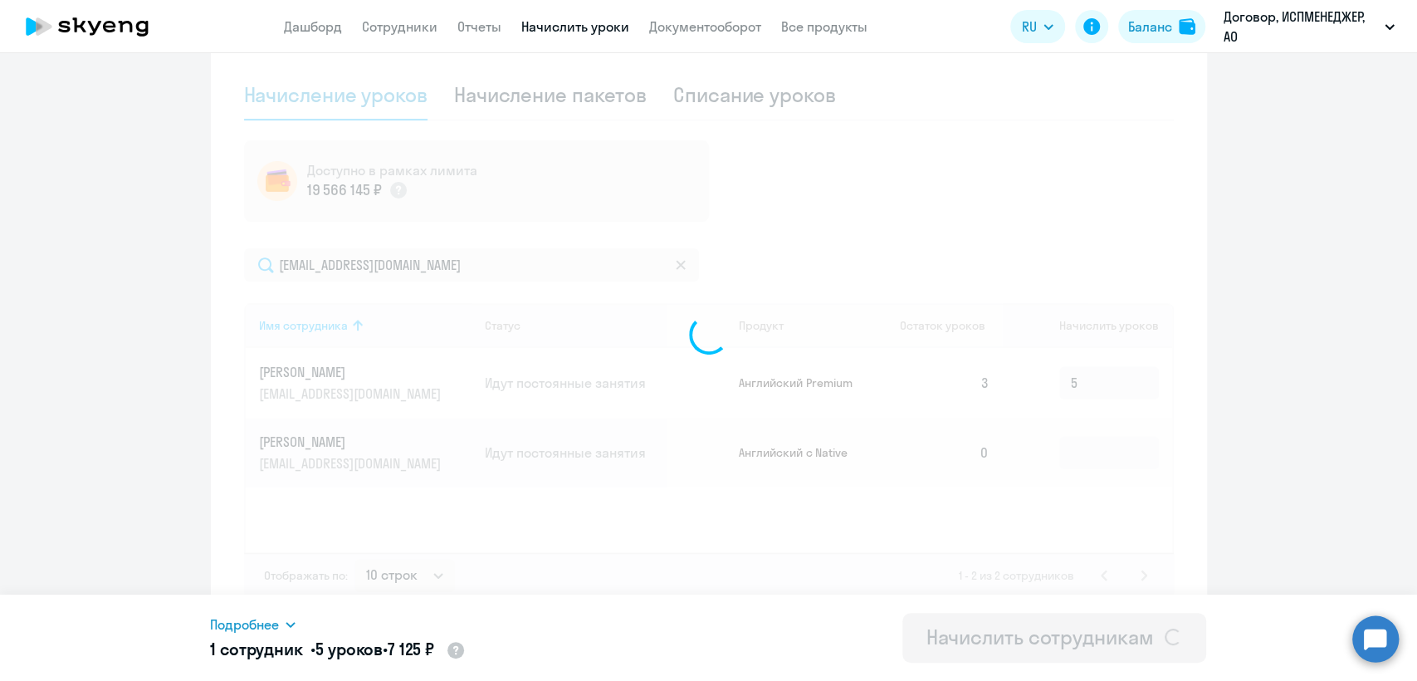
scroll to position [400, 0]
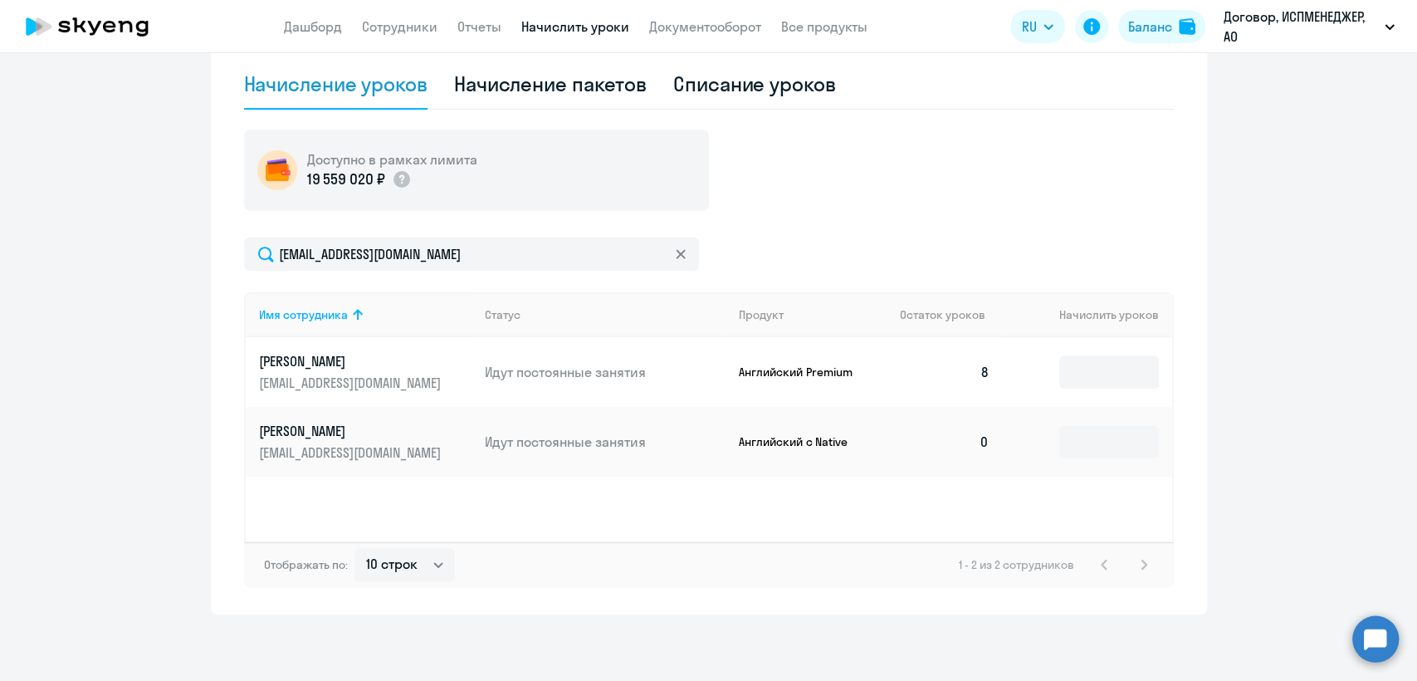
click at [396, 36] on app-menu-item-link "Сотрудники" at bounding box center [400, 27] width 76 height 21
click at [408, 37] on app-header "Дашборд Сотрудники Отчеты Начислить уроки Документооборот Все продукты Дашборд …" at bounding box center [708, 26] width 1417 height 53
click at [405, 28] on link "Сотрудники" at bounding box center [400, 26] width 76 height 17
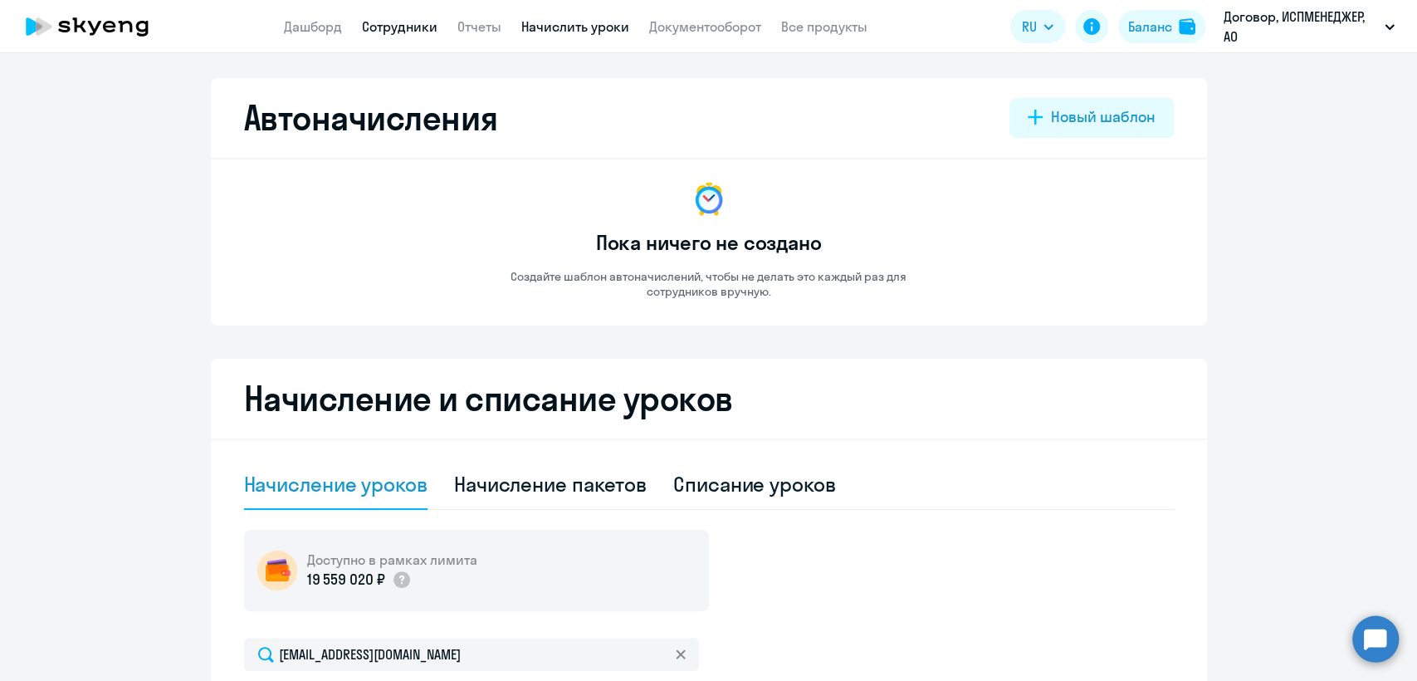
select select "30"
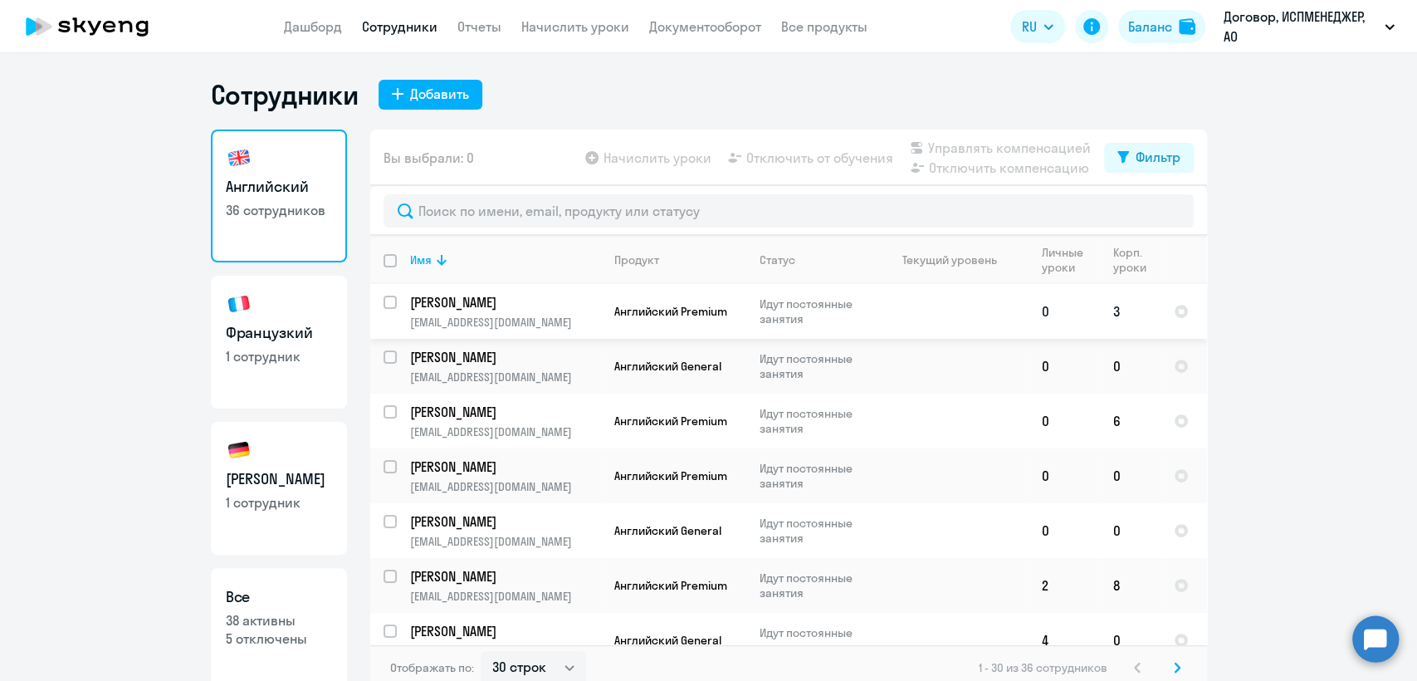
click at [474, 325] on p "[EMAIL_ADDRESS][DOMAIN_NAME]" at bounding box center [505, 322] width 190 height 15
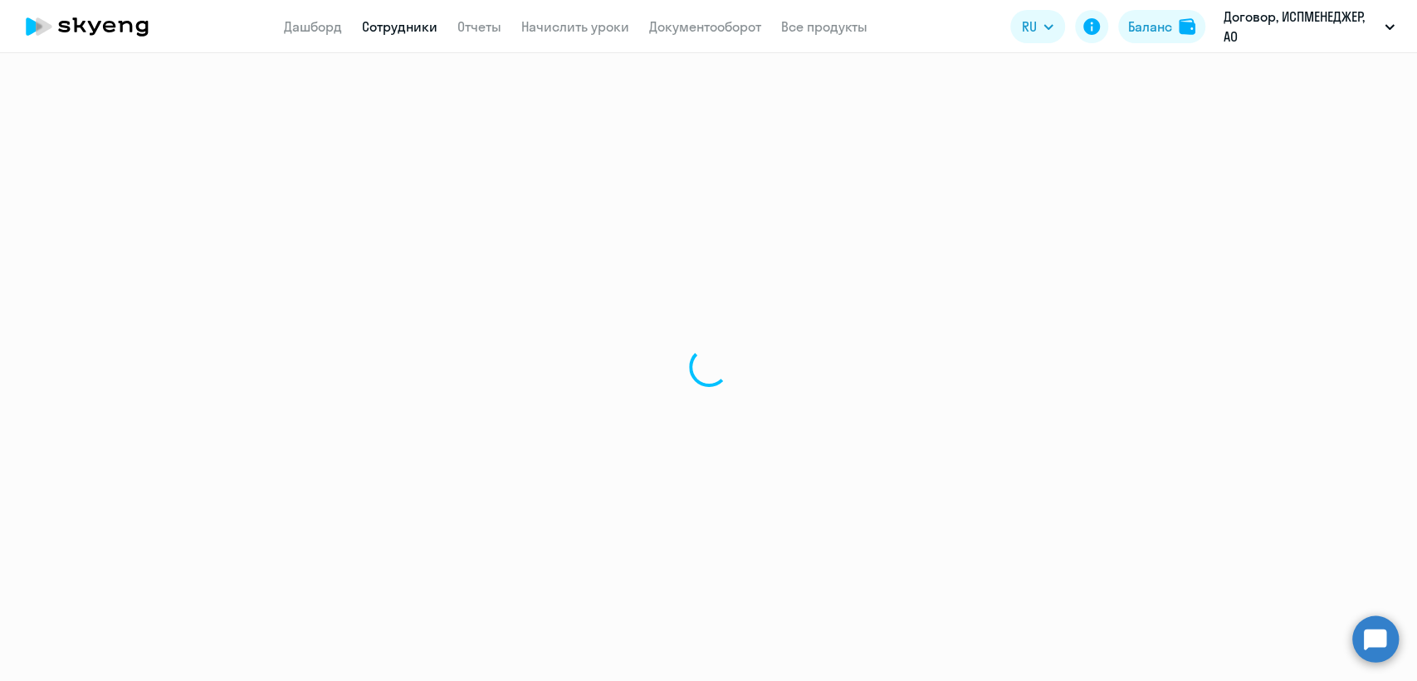
select select "english"
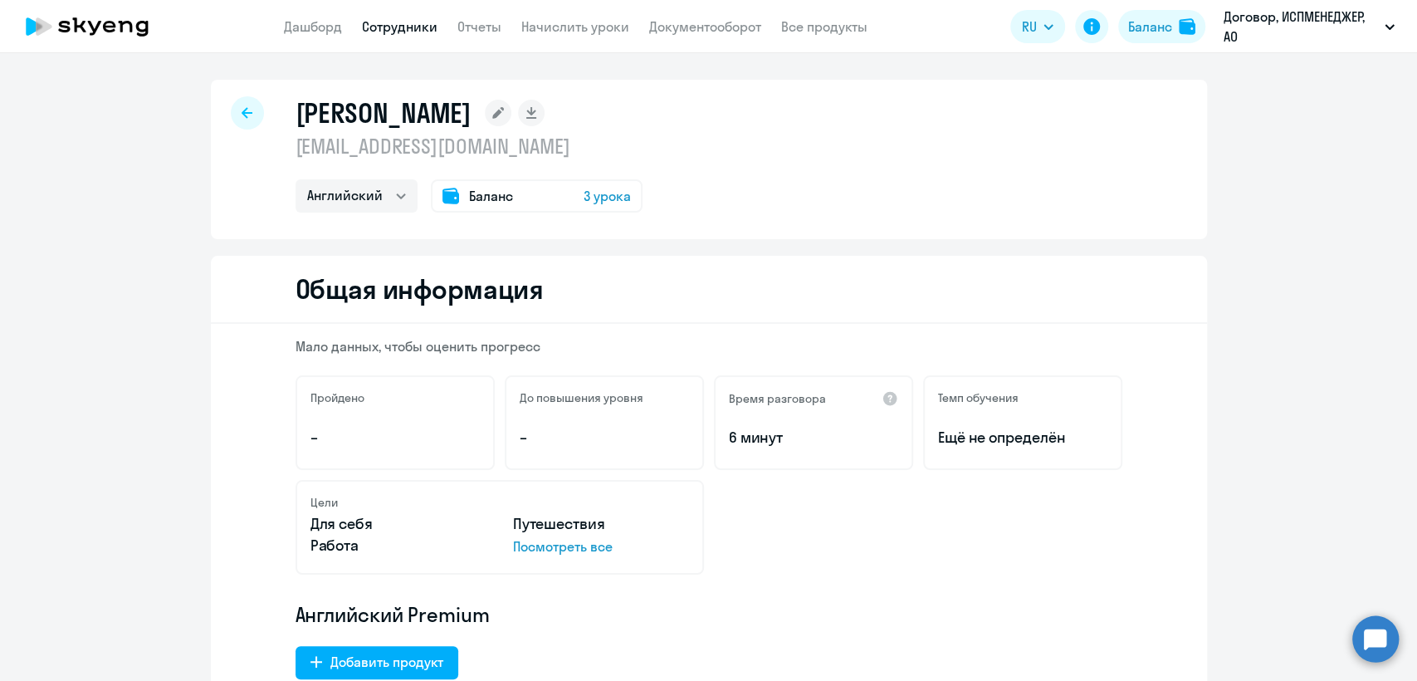
click at [476, 194] on span "Баланс" at bounding box center [491, 196] width 44 height 20
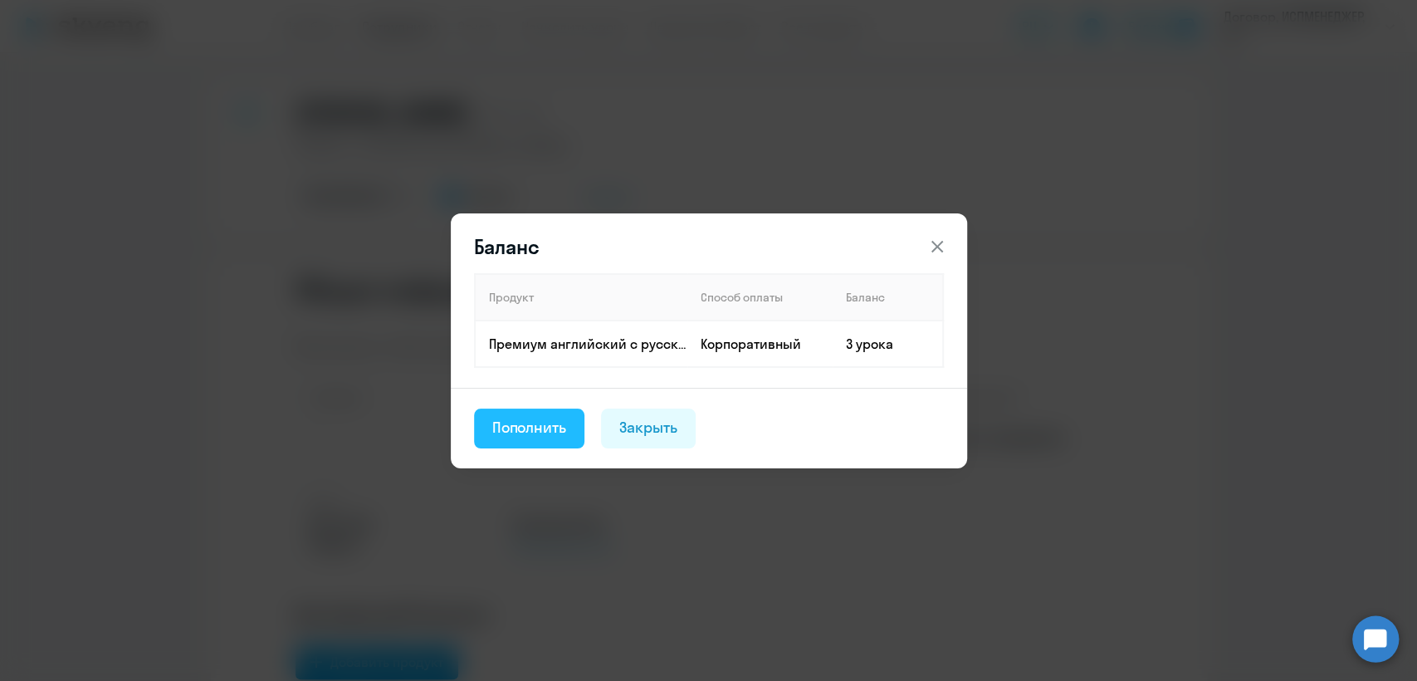
click at [534, 428] on div "Пополнить" at bounding box center [529, 428] width 75 height 22
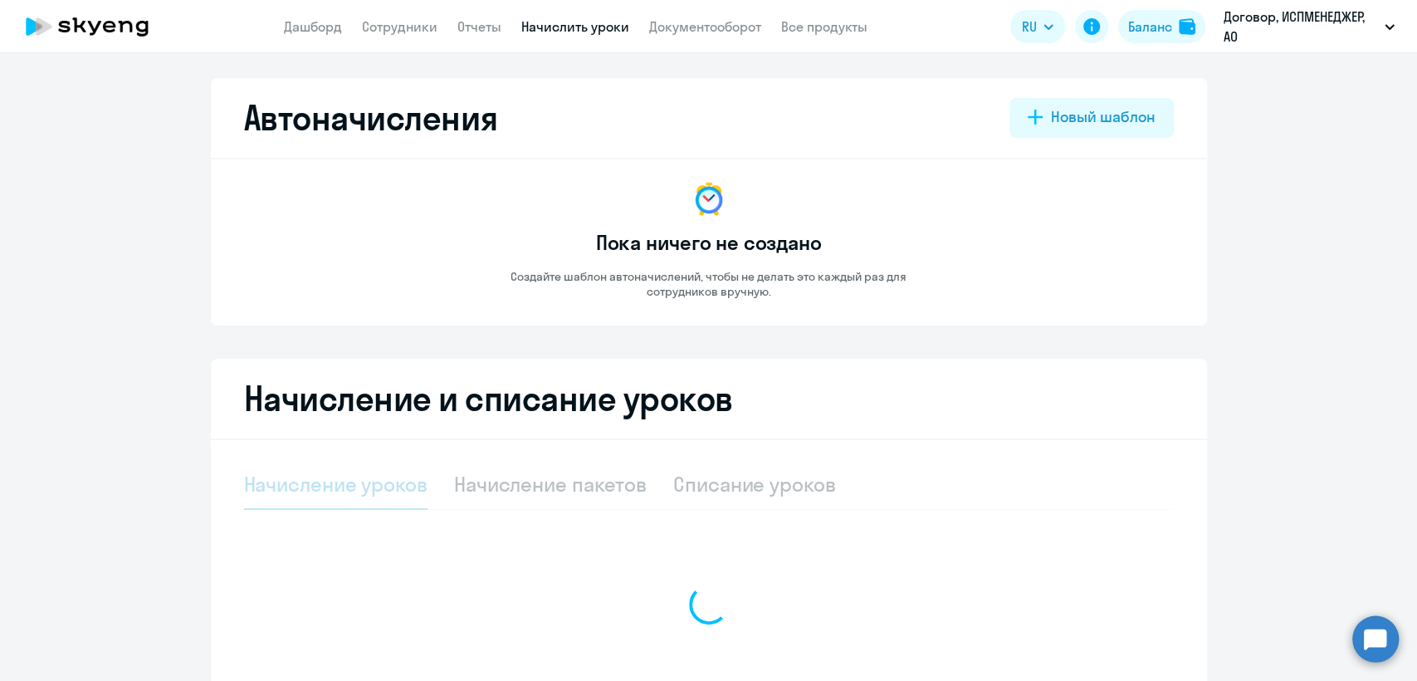
select select "10"
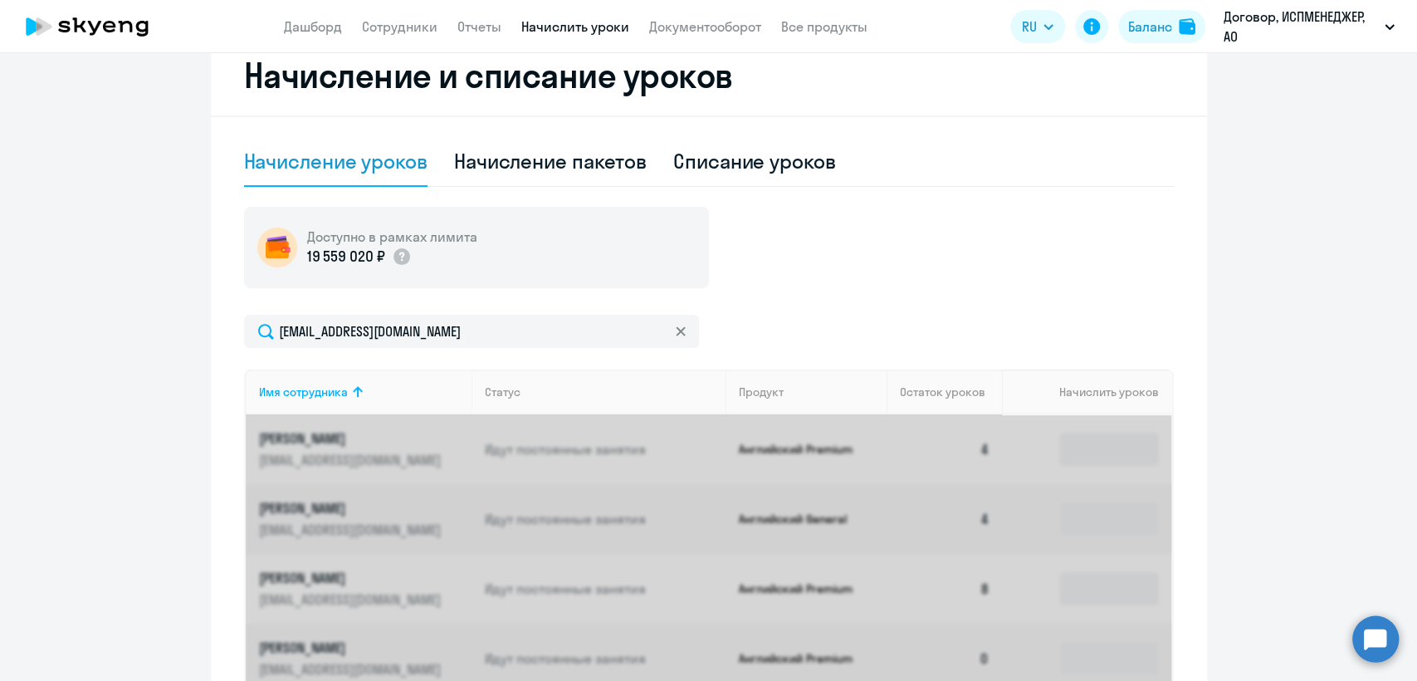
scroll to position [369, 0]
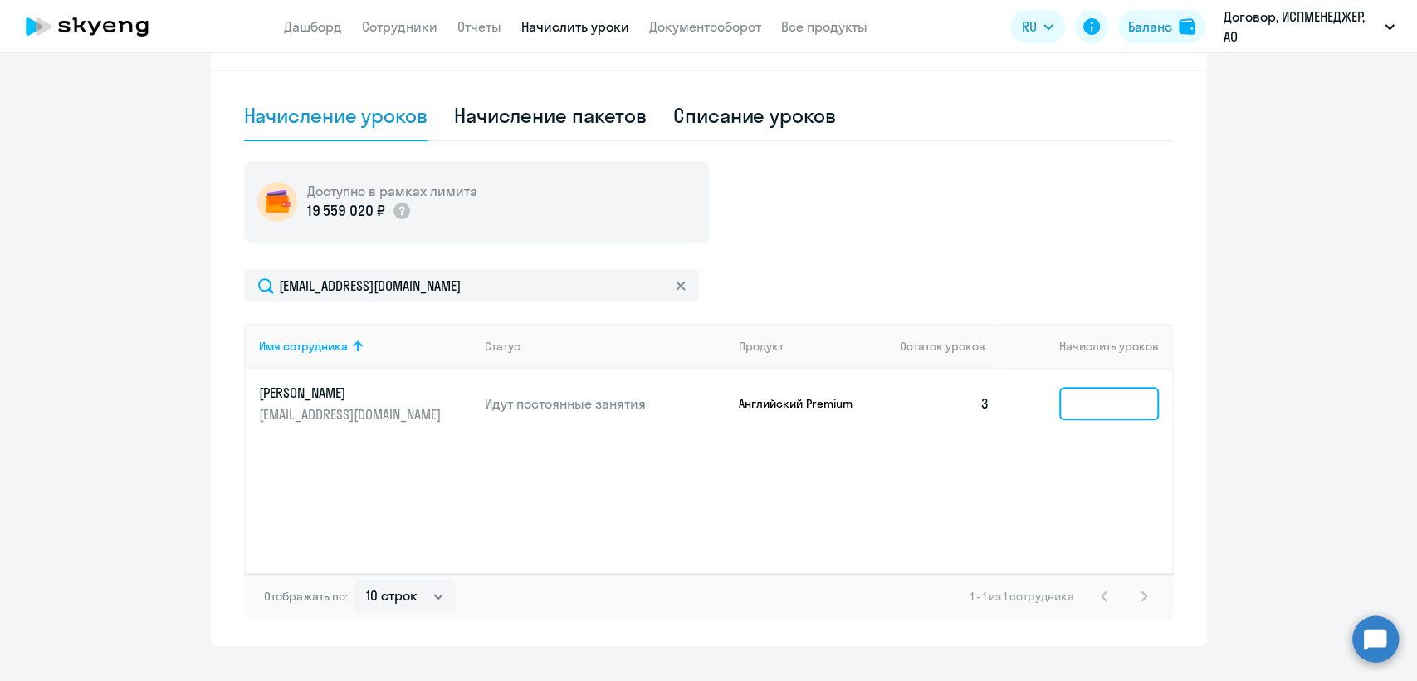
click at [1090, 399] on input at bounding box center [1109, 403] width 100 height 33
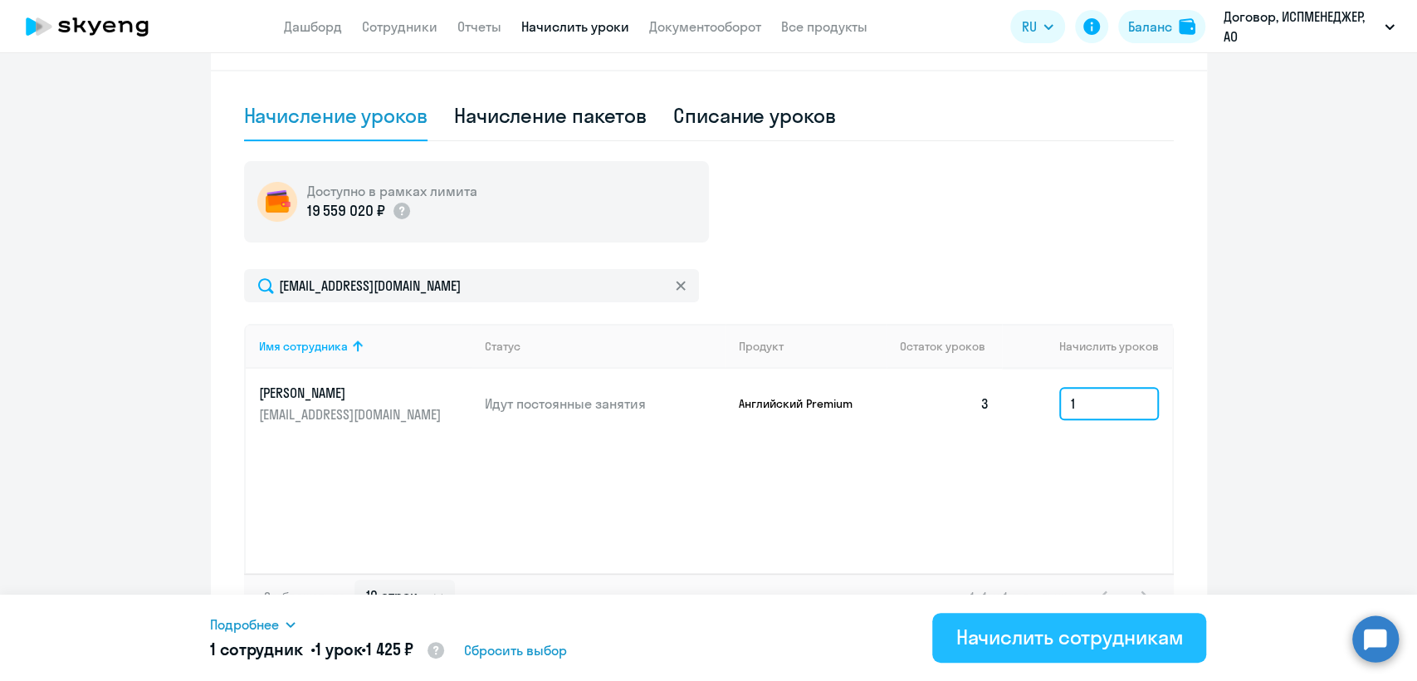
type input "1"
click at [1074, 626] on div "Начислить сотрудникам" at bounding box center [1068, 636] width 227 height 27
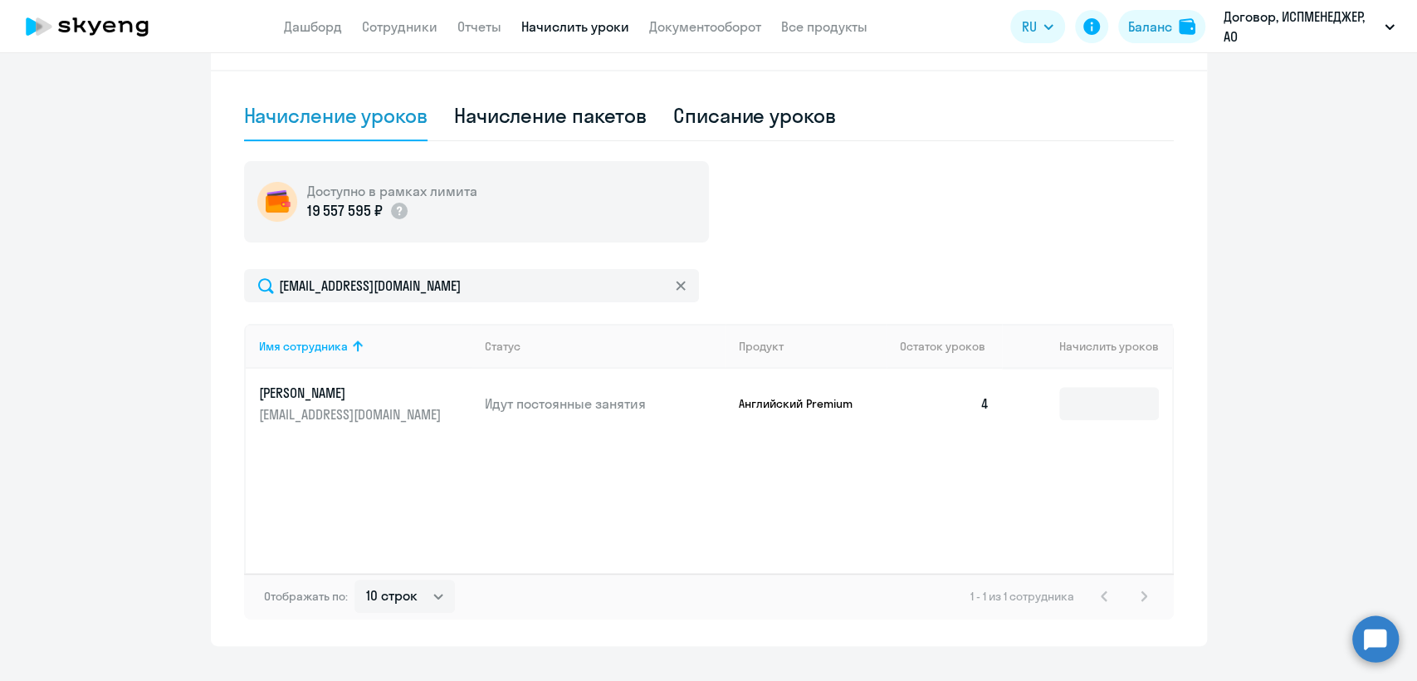
click at [397, 9] on app-header "Дашборд Сотрудники Отчеты Начислить уроки Документооборот Все продукты Дашборд …" at bounding box center [708, 26] width 1417 height 53
click at [391, 22] on link "Сотрудники" at bounding box center [400, 26] width 76 height 17
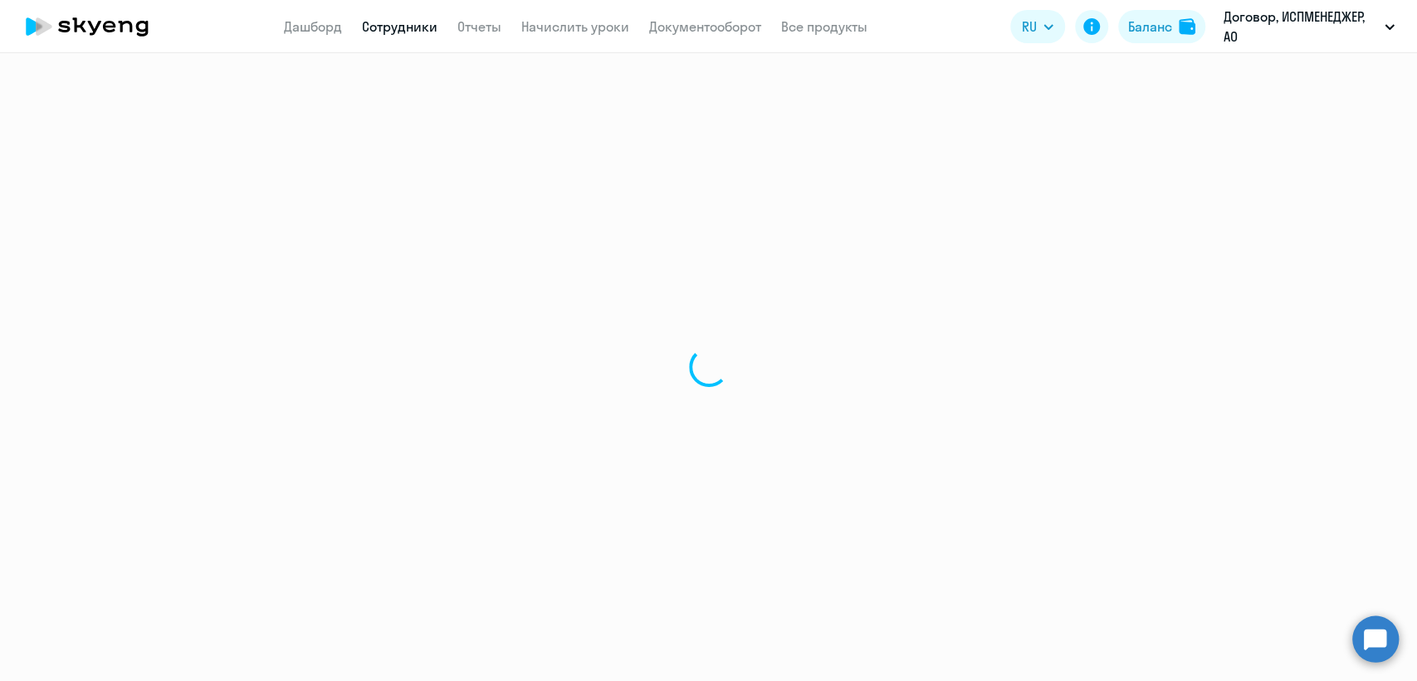
select select "30"
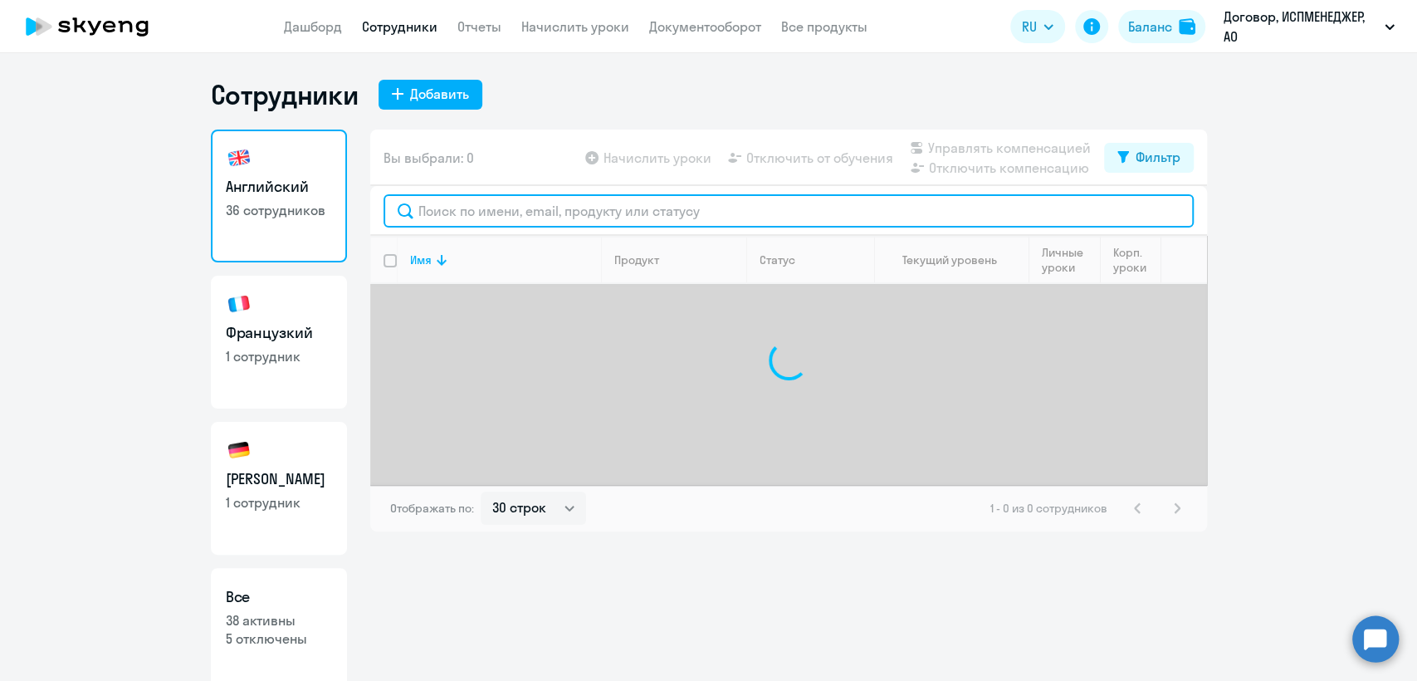
click at [457, 204] on input "text" at bounding box center [789, 210] width 810 height 33
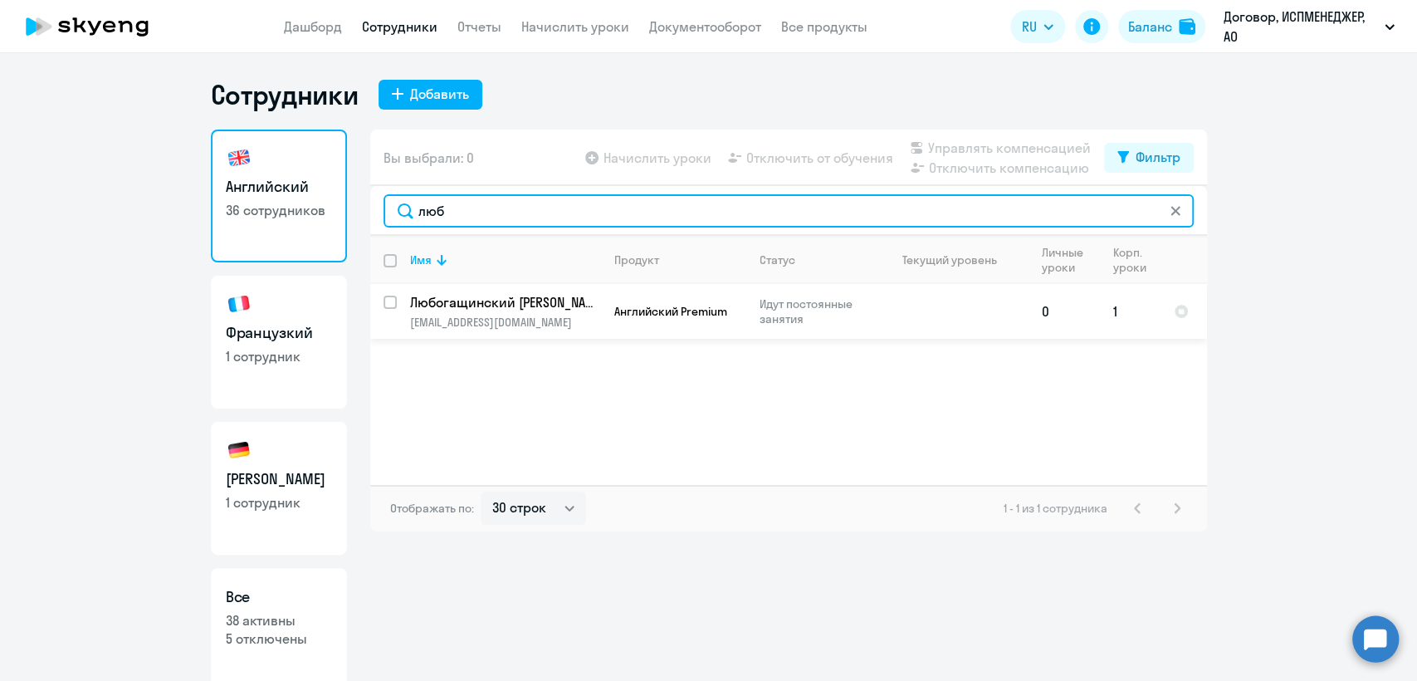
type input "люб"
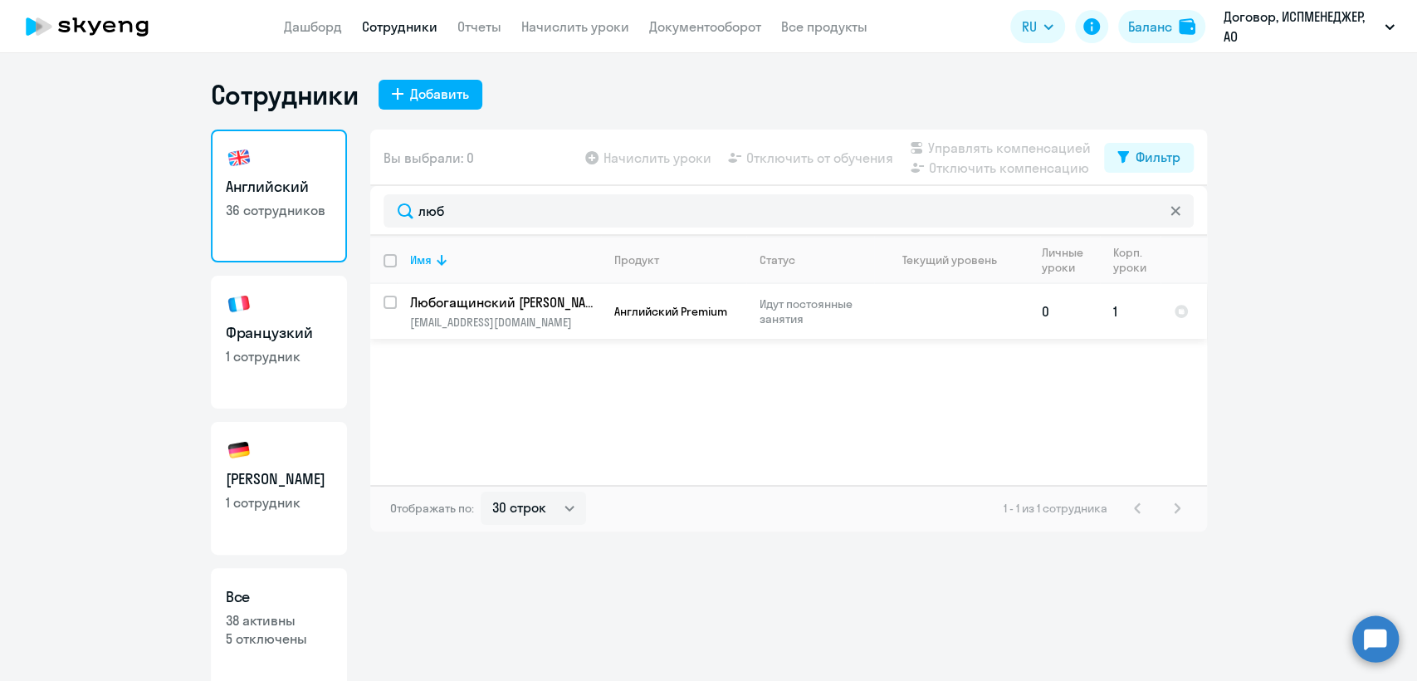
click at [503, 308] on p "Любогащинский [PERSON_NAME]" at bounding box center [504, 302] width 188 height 18
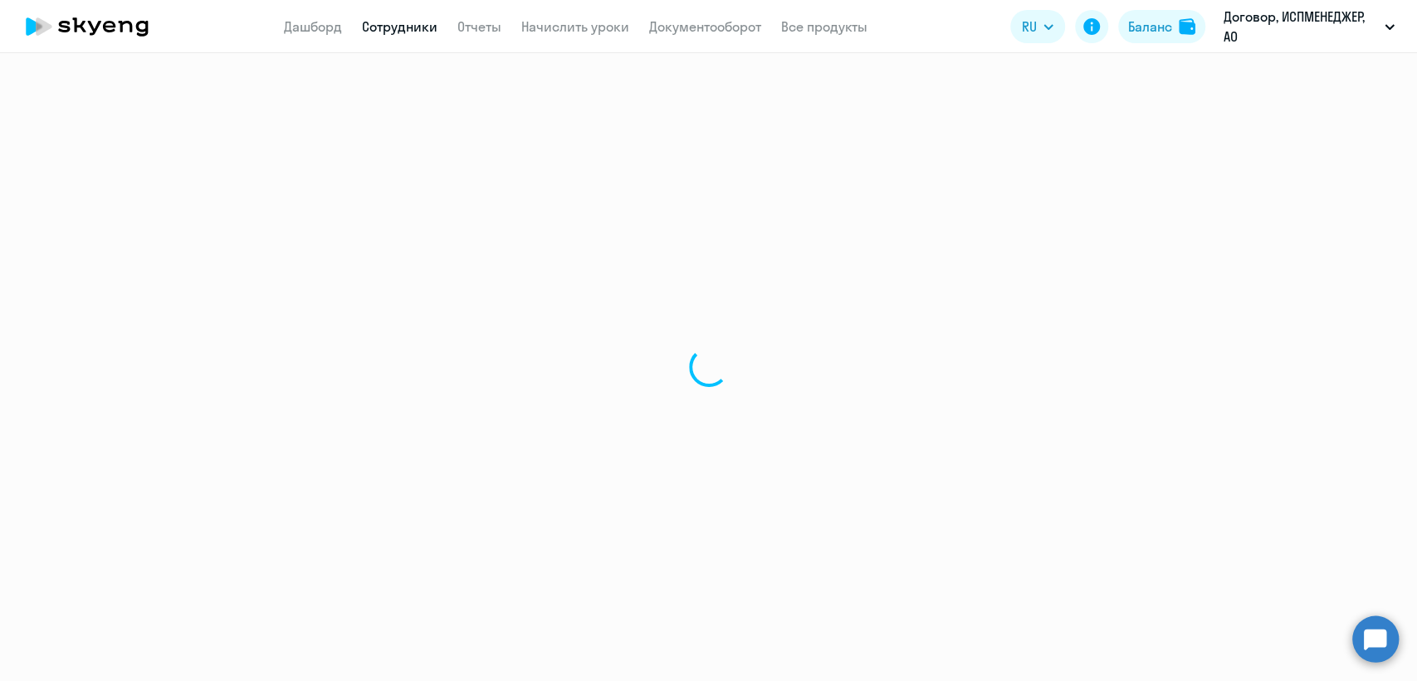
select select "english"
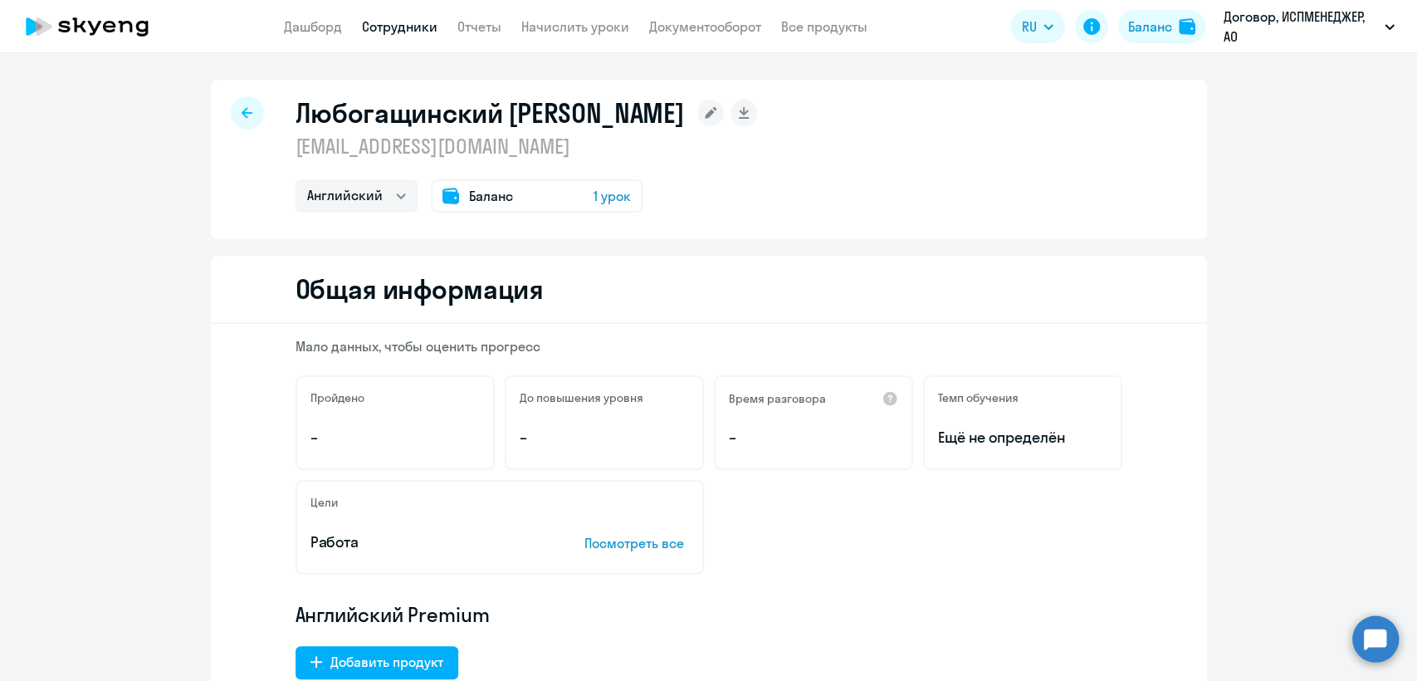
click at [485, 189] on span "Баланс" at bounding box center [491, 196] width 44 height 20
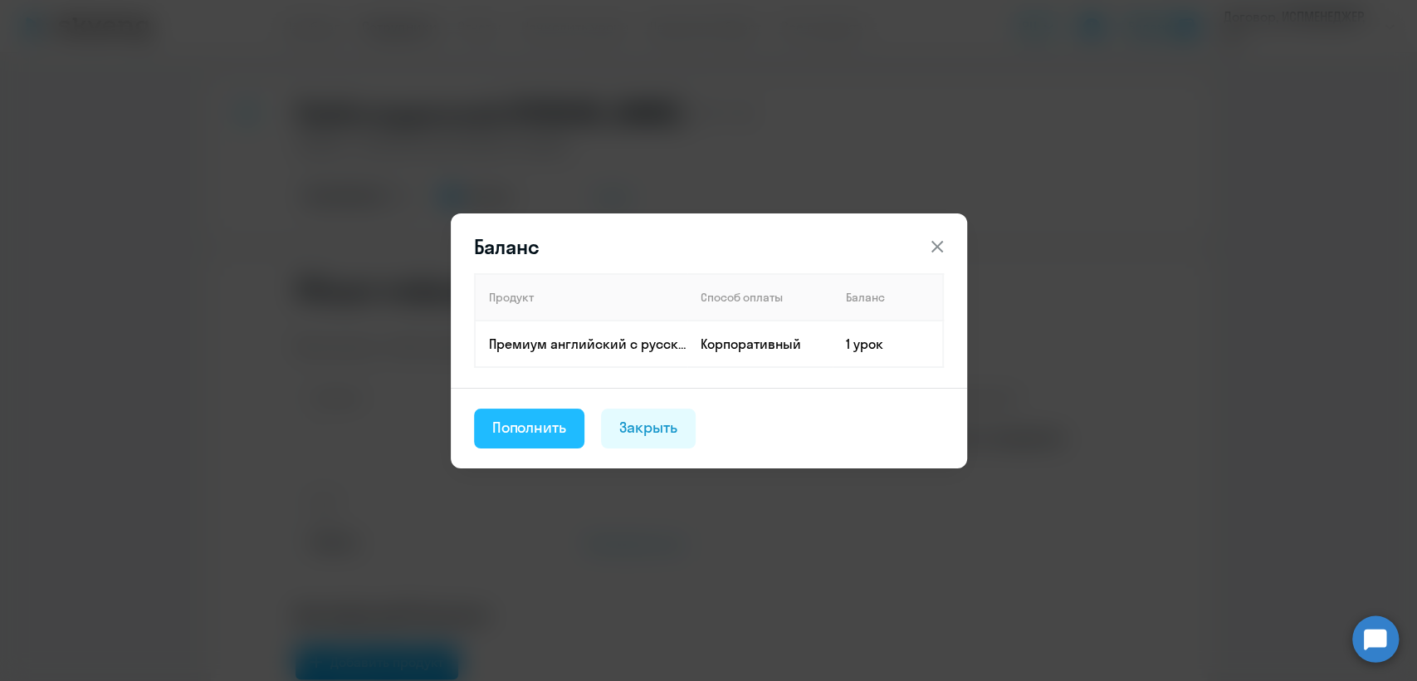
click at [528, 437] on div "Пополнить" at bounding box center [529, 428] width 75 height 22
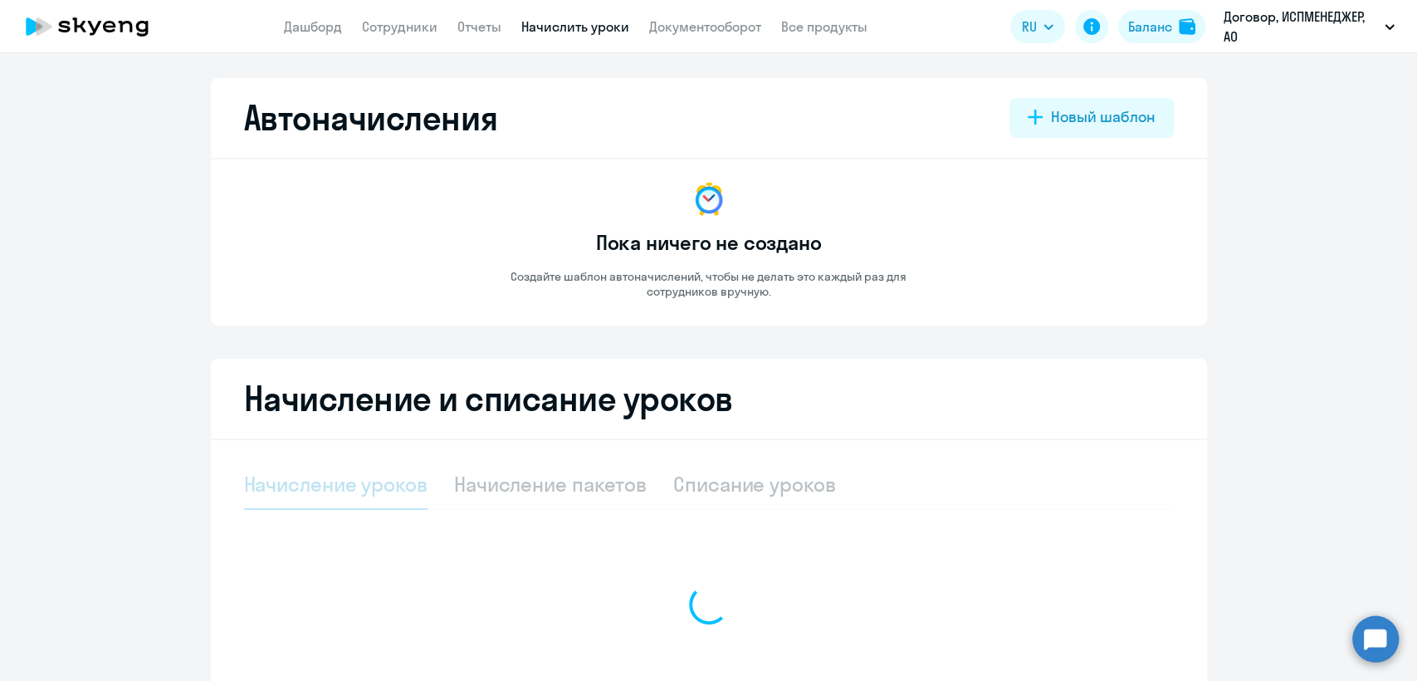
select select "10"
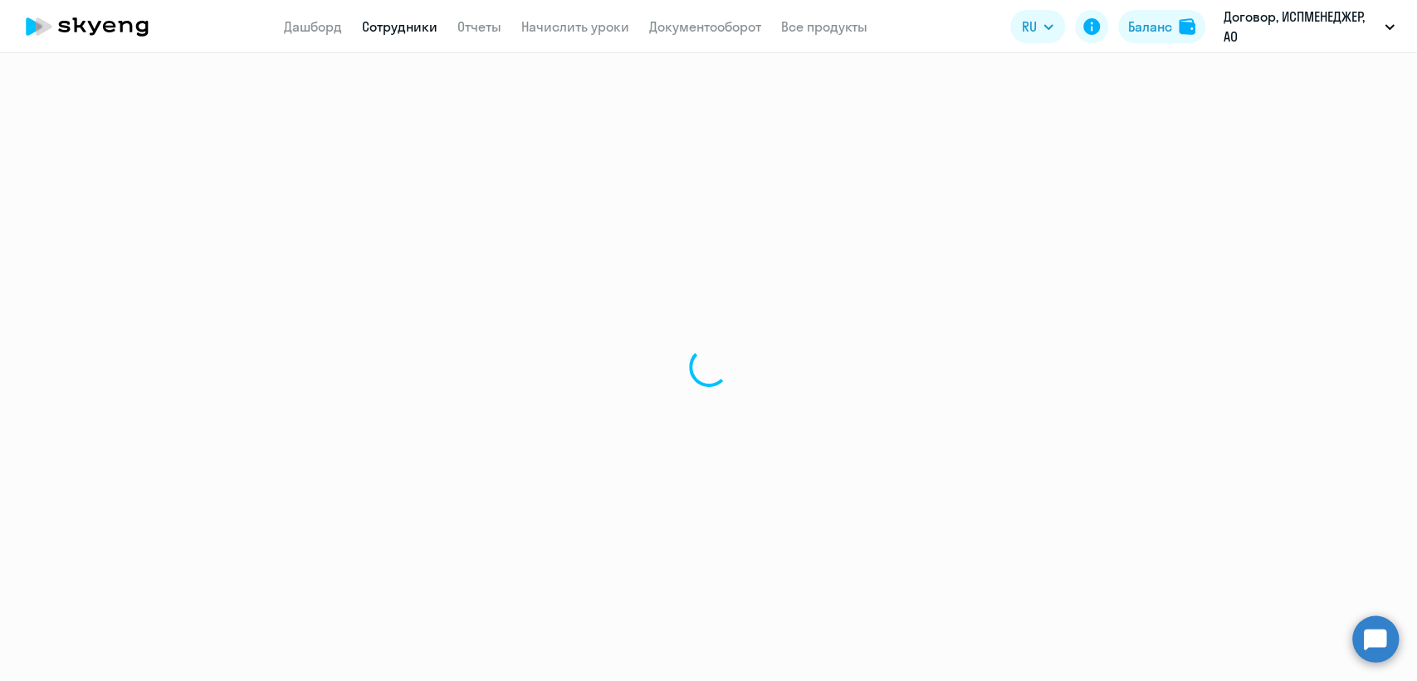
select select "english"
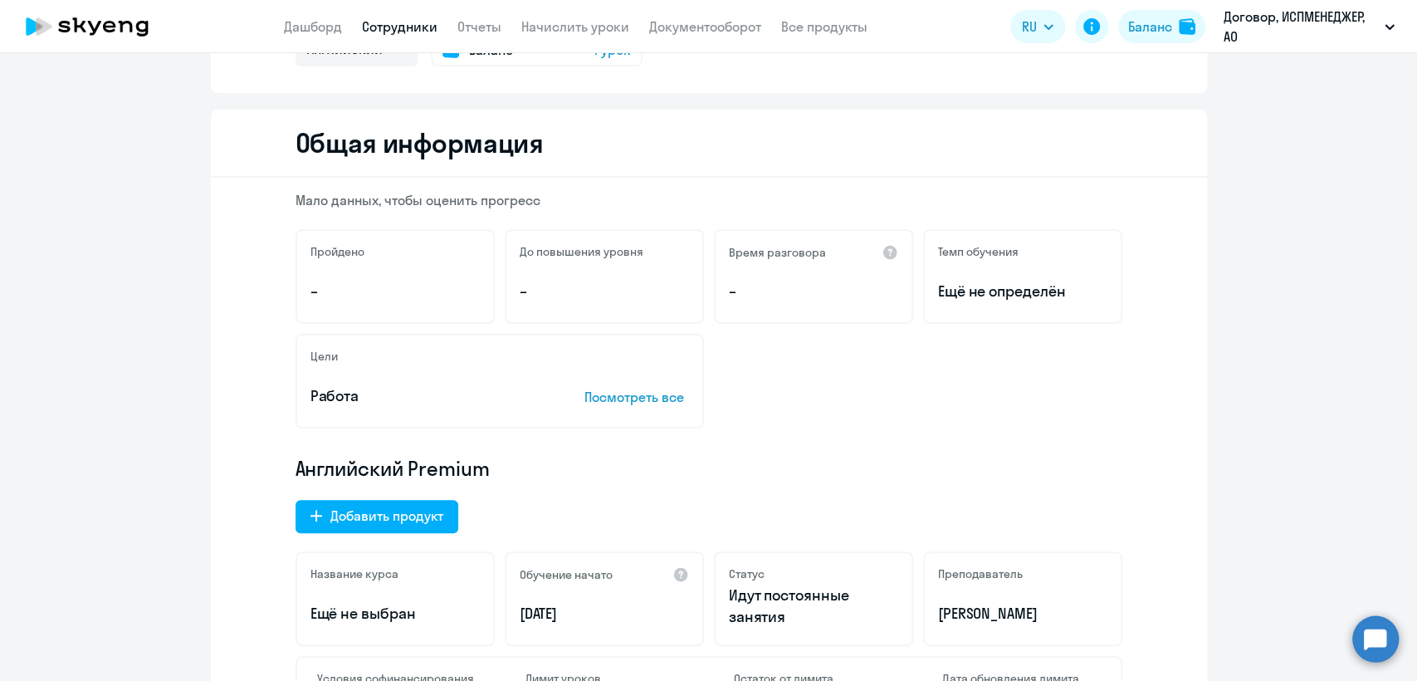
scroll to position [129, 0]
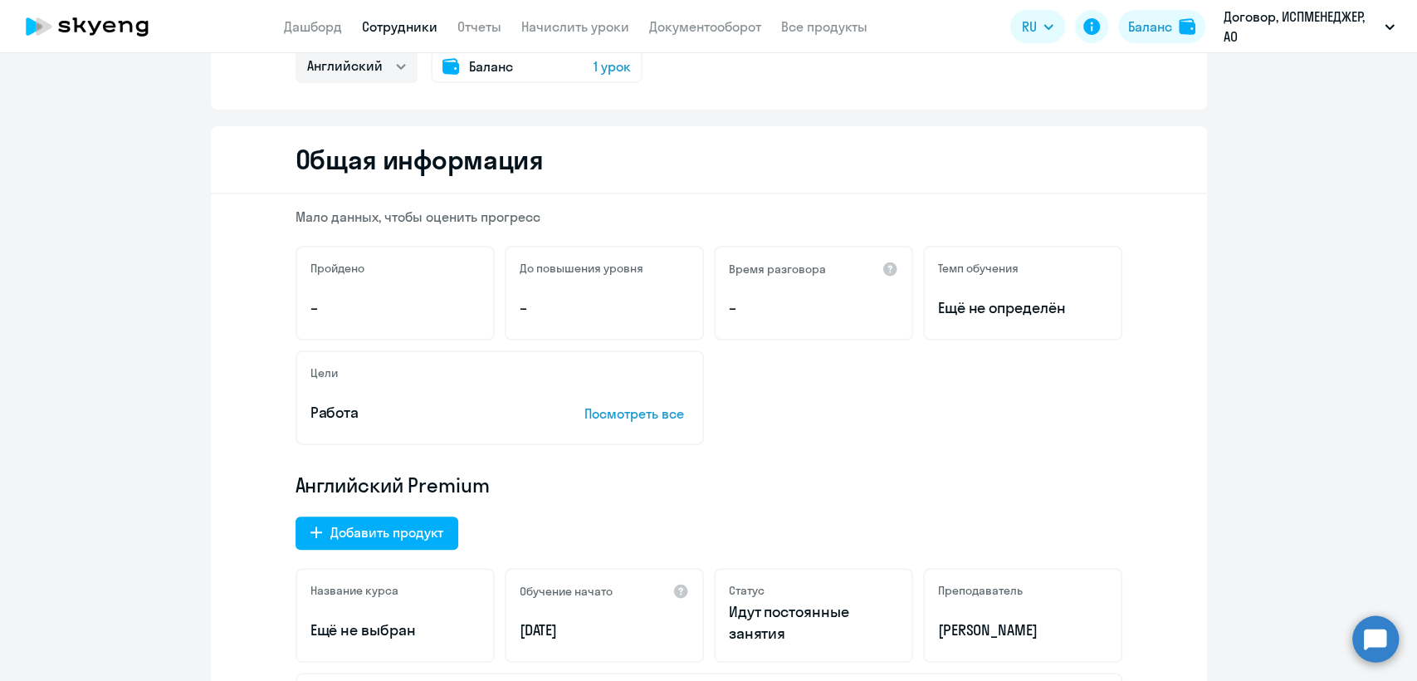
click at [476, 57] on span "Баланс" at bounding box center [491, 66] width 44 height 20
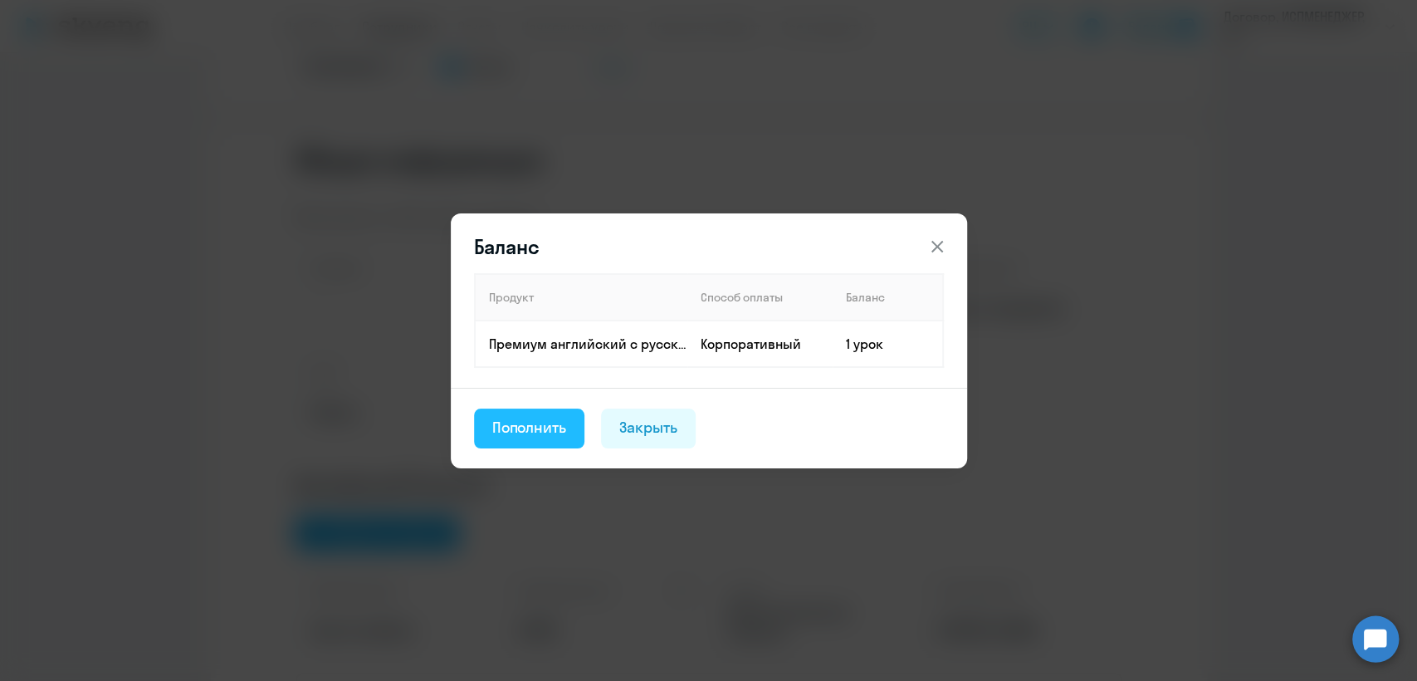
click at [549, 432] on div "Пополнить" at bounding box center [529, 428] width 75 height 22
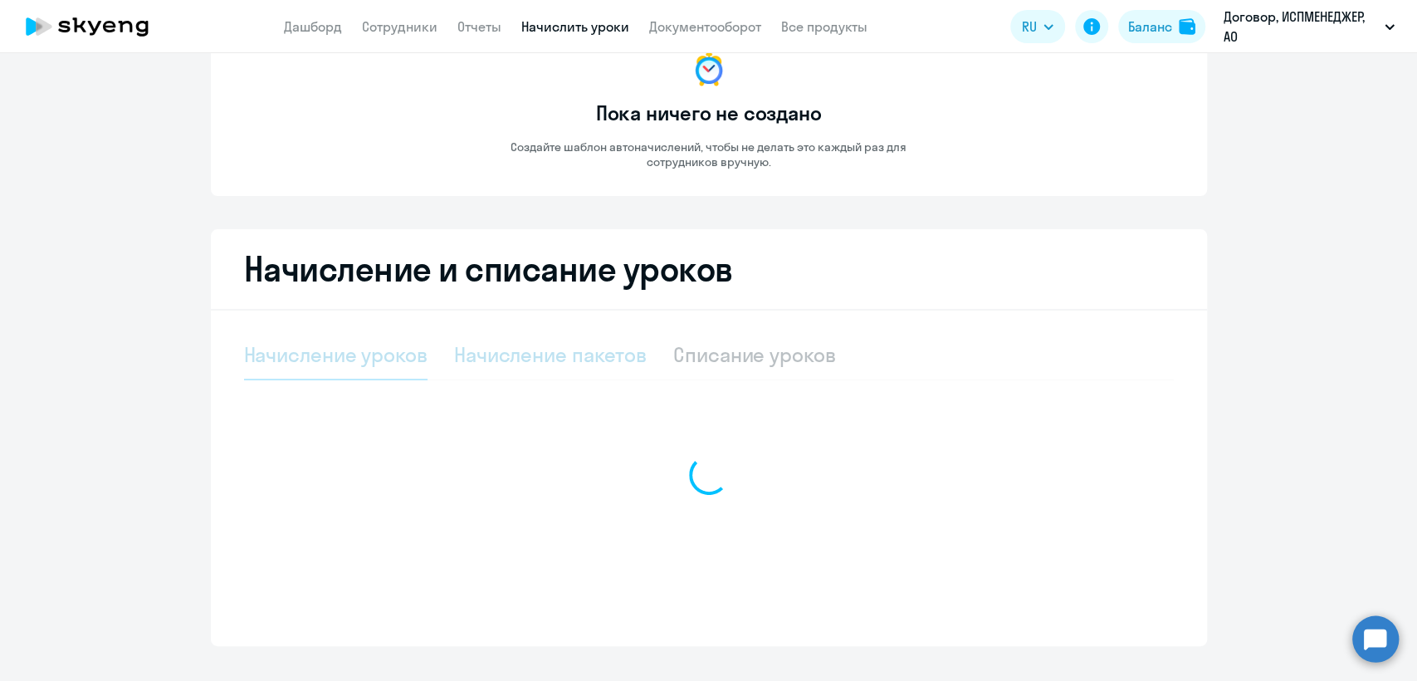
select select "10"
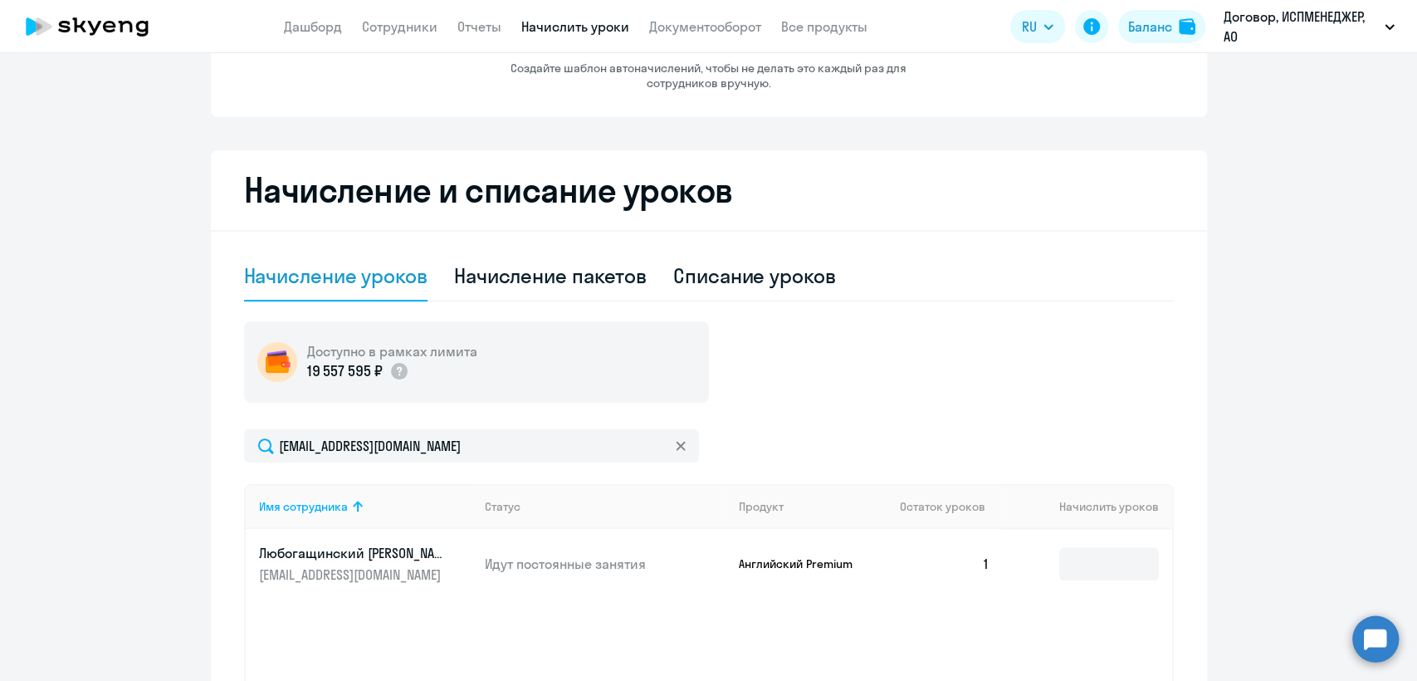
scroll to position [314, 0]
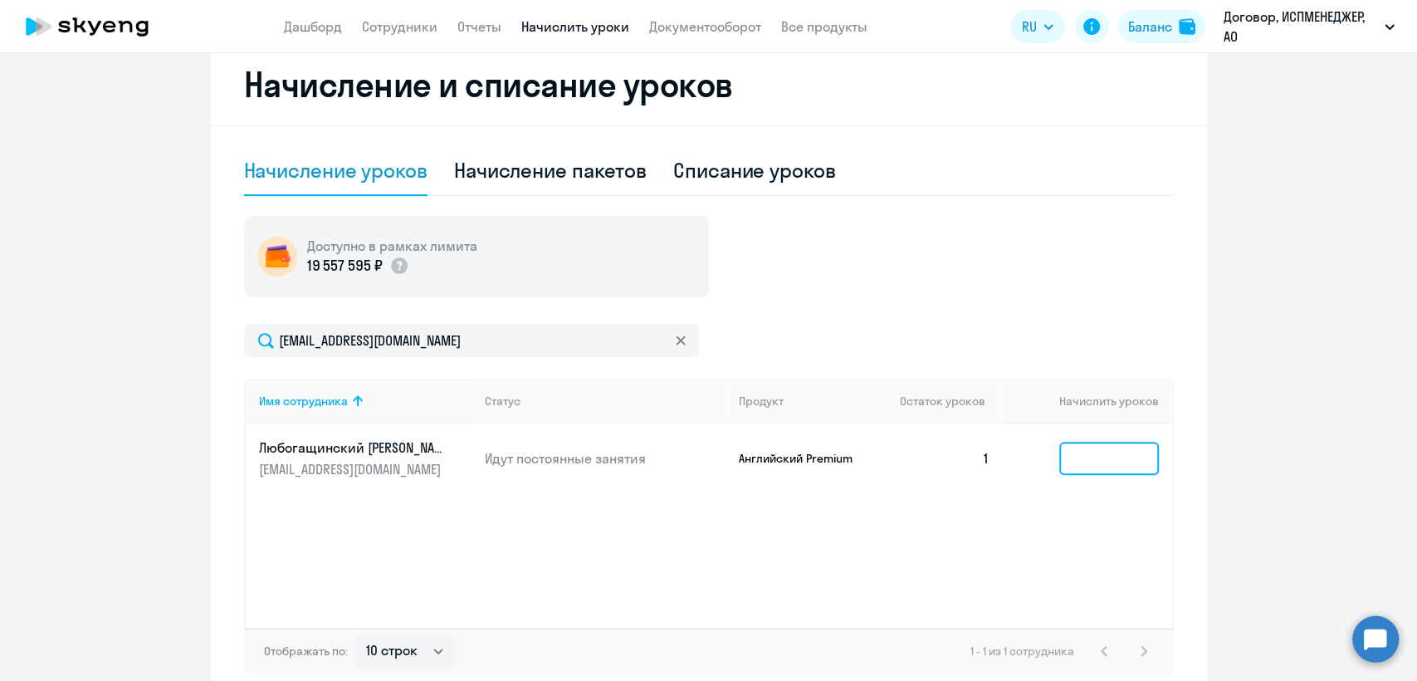
click at [1080, 455] on input at bounding box center [1109, 458] width 100 height 33
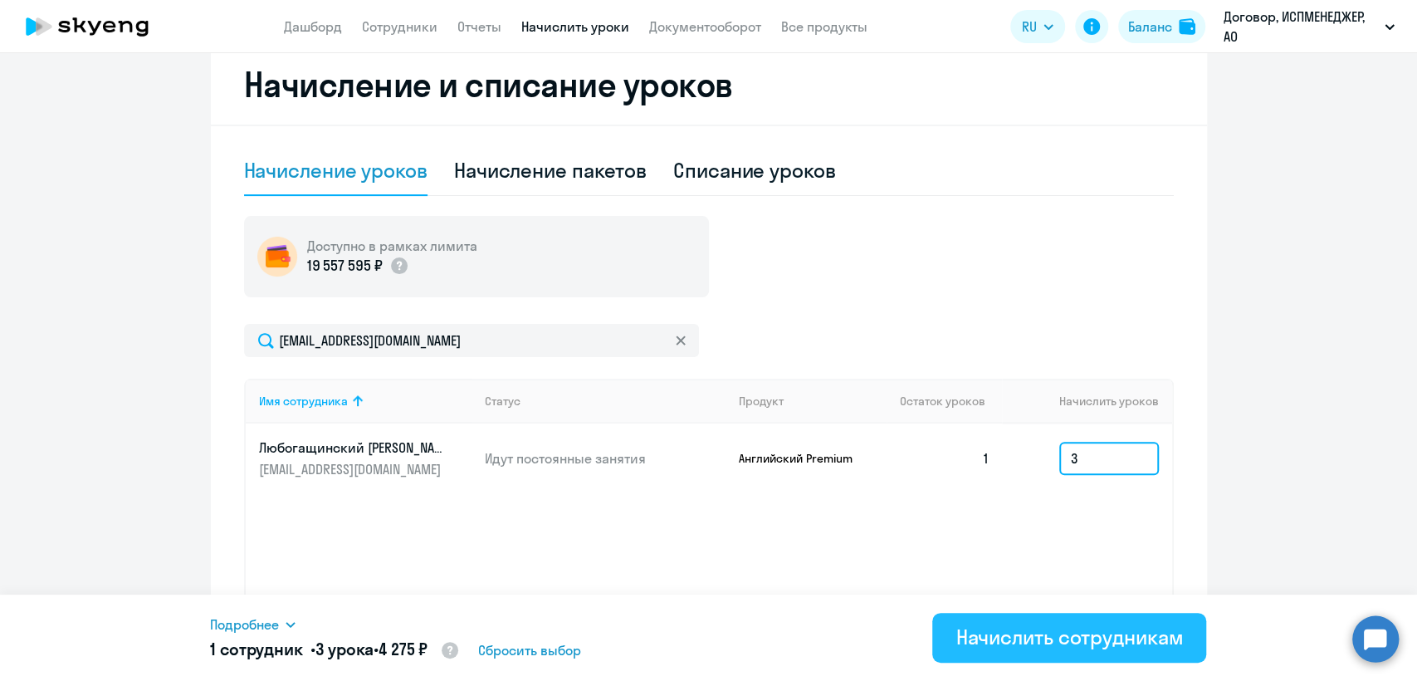
type input "3"
click at [1058, 630] on div "Начислить сотрудникам" at bounding box center [1068, 636] width 227 height 27
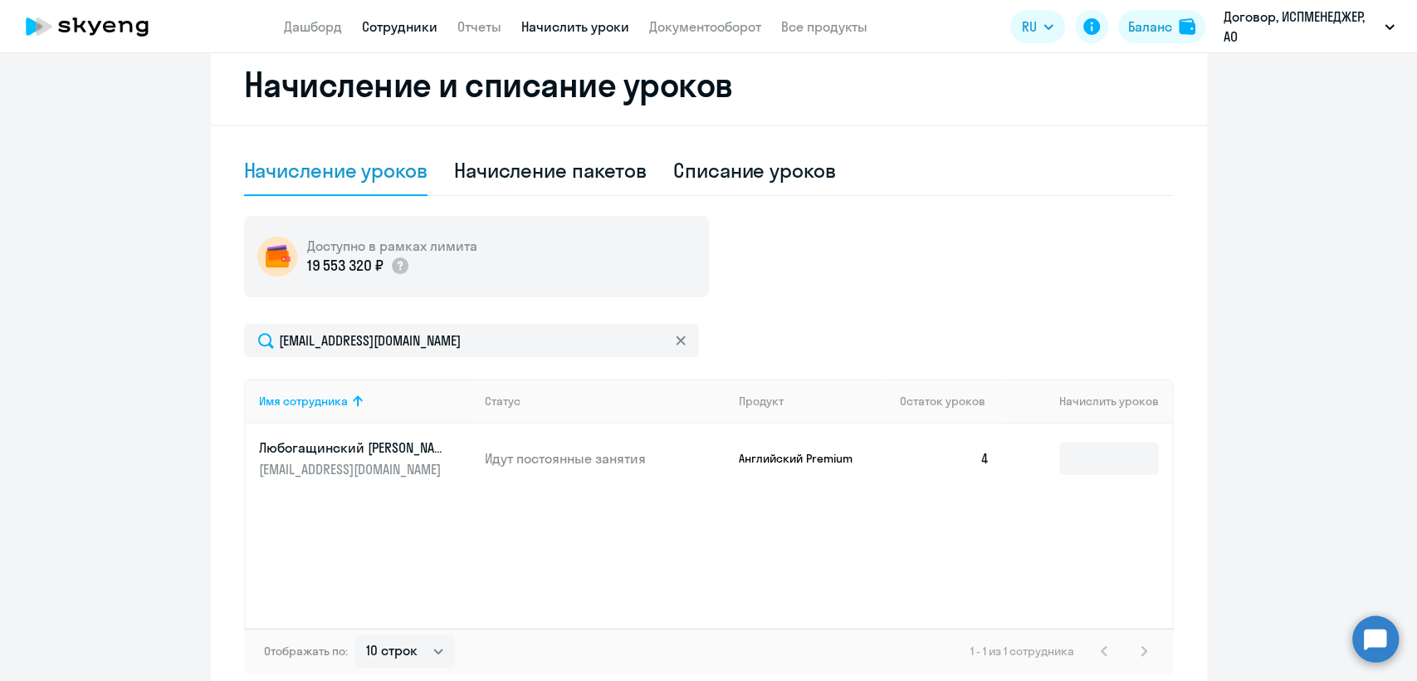
click at [391, 33] on link "Сотрудники" at bounding box center [400, 26] width 76 height 17
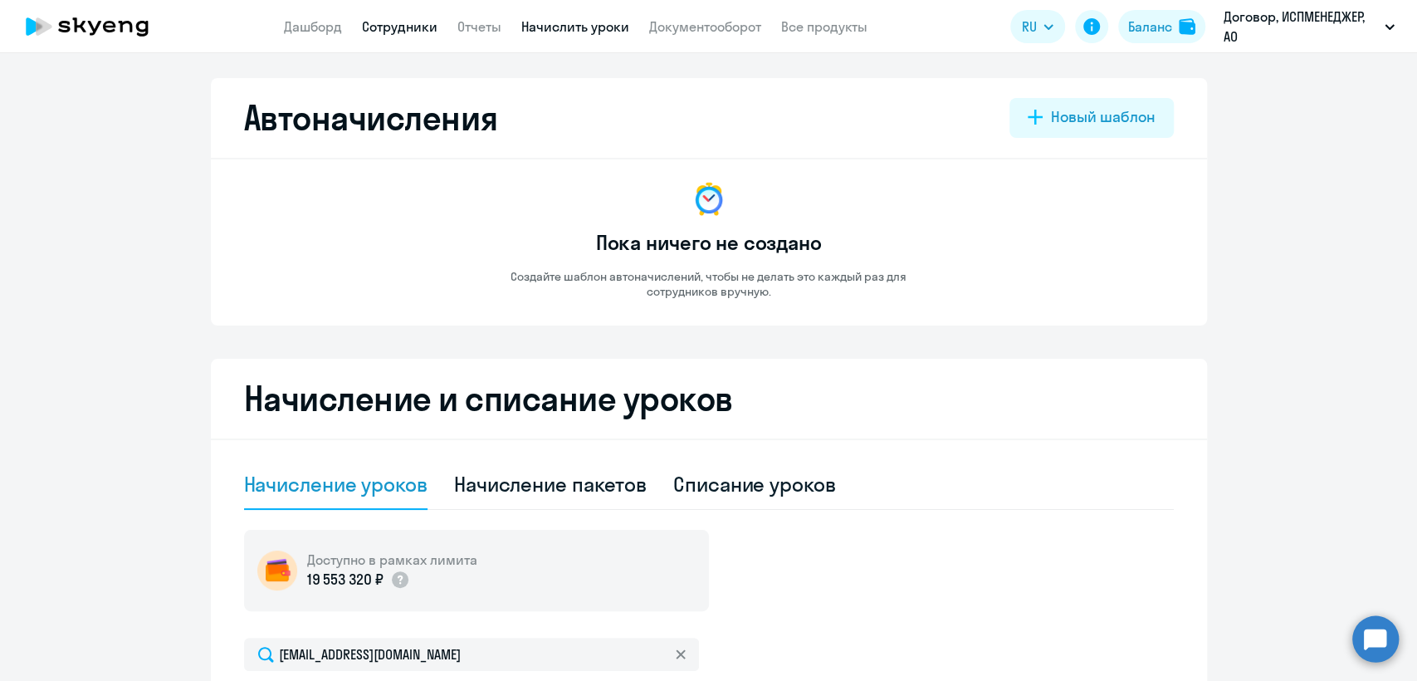
select select "30"
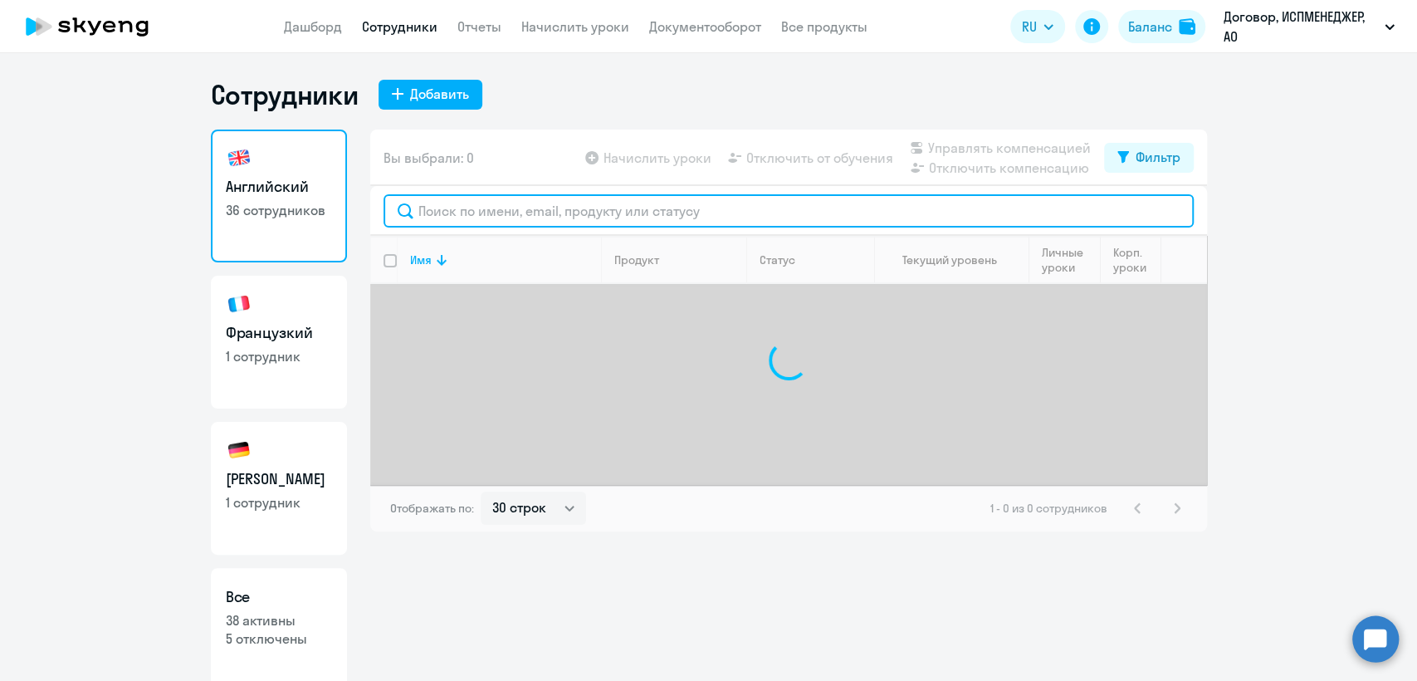
click at [450, 212] on input "text" at bounding box center [789, 210] width 810 height 33
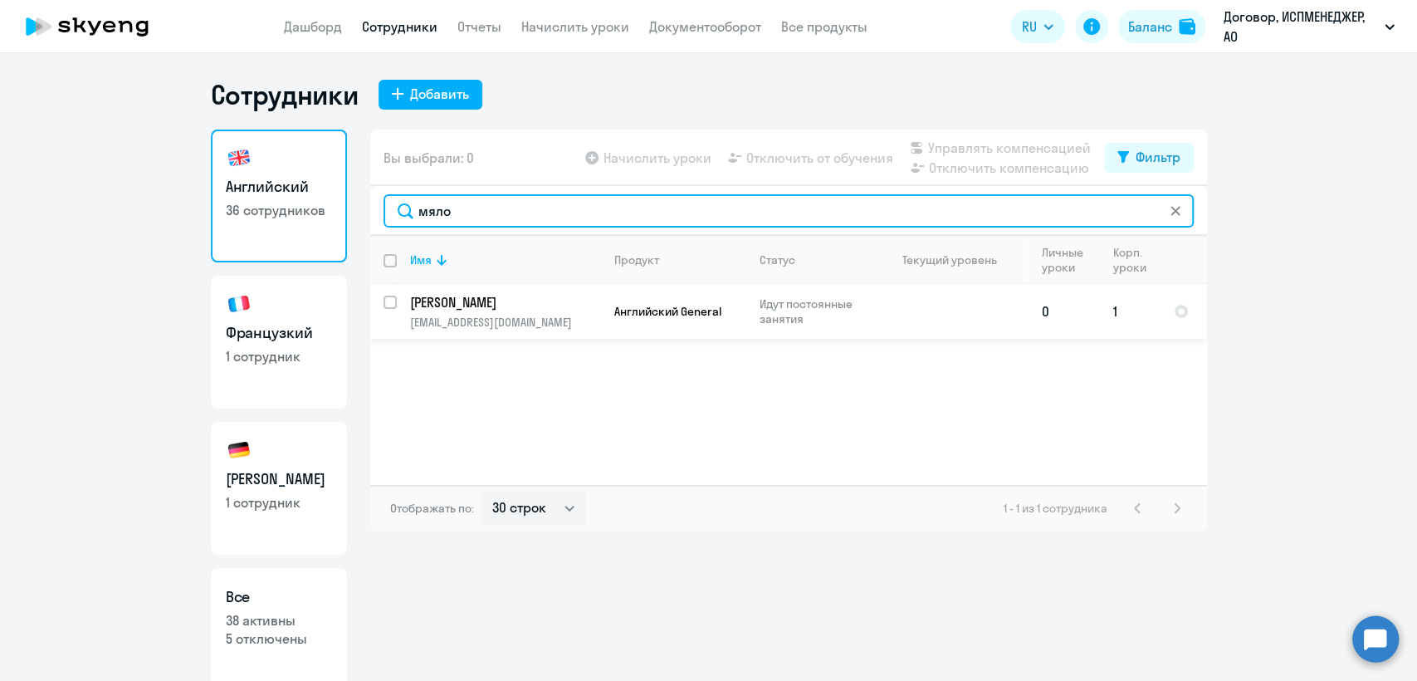
type input "мяло"
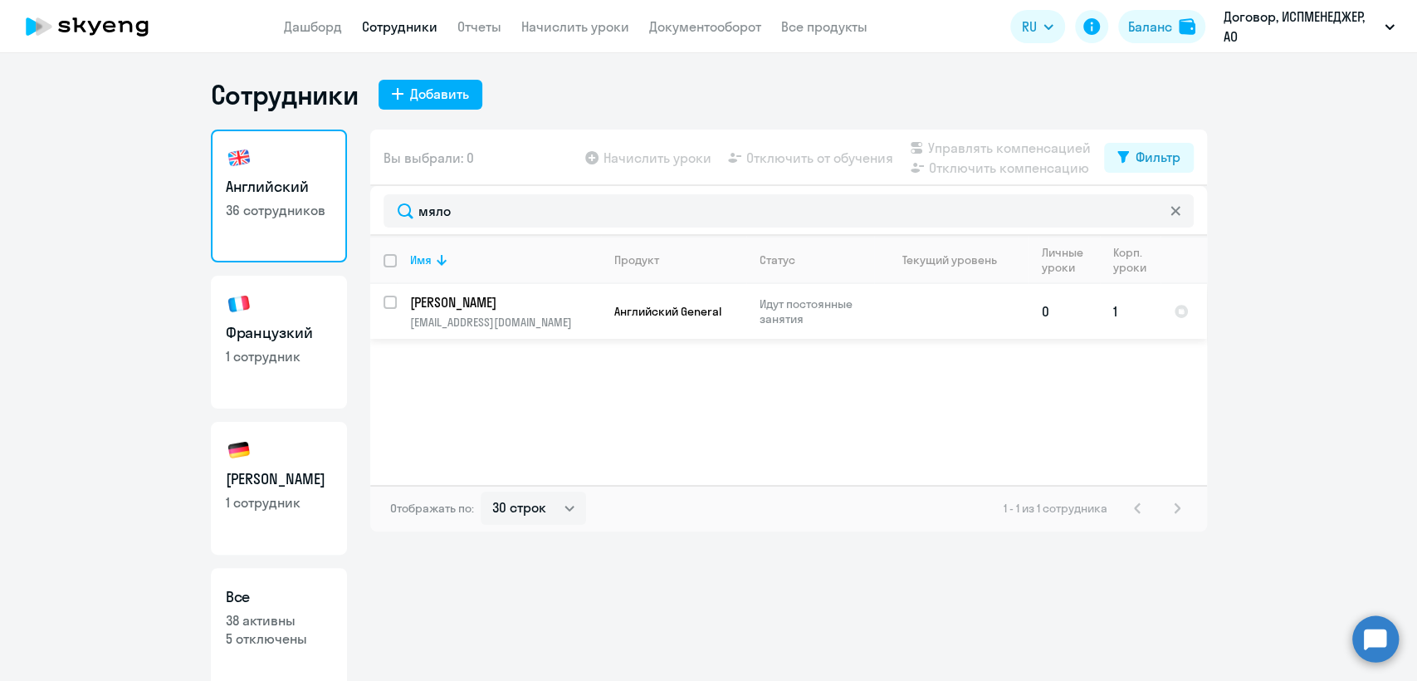
click at [517, 305] on p "[PERSON_NAME]" at bounding box center [504, 302] width 188 height 18
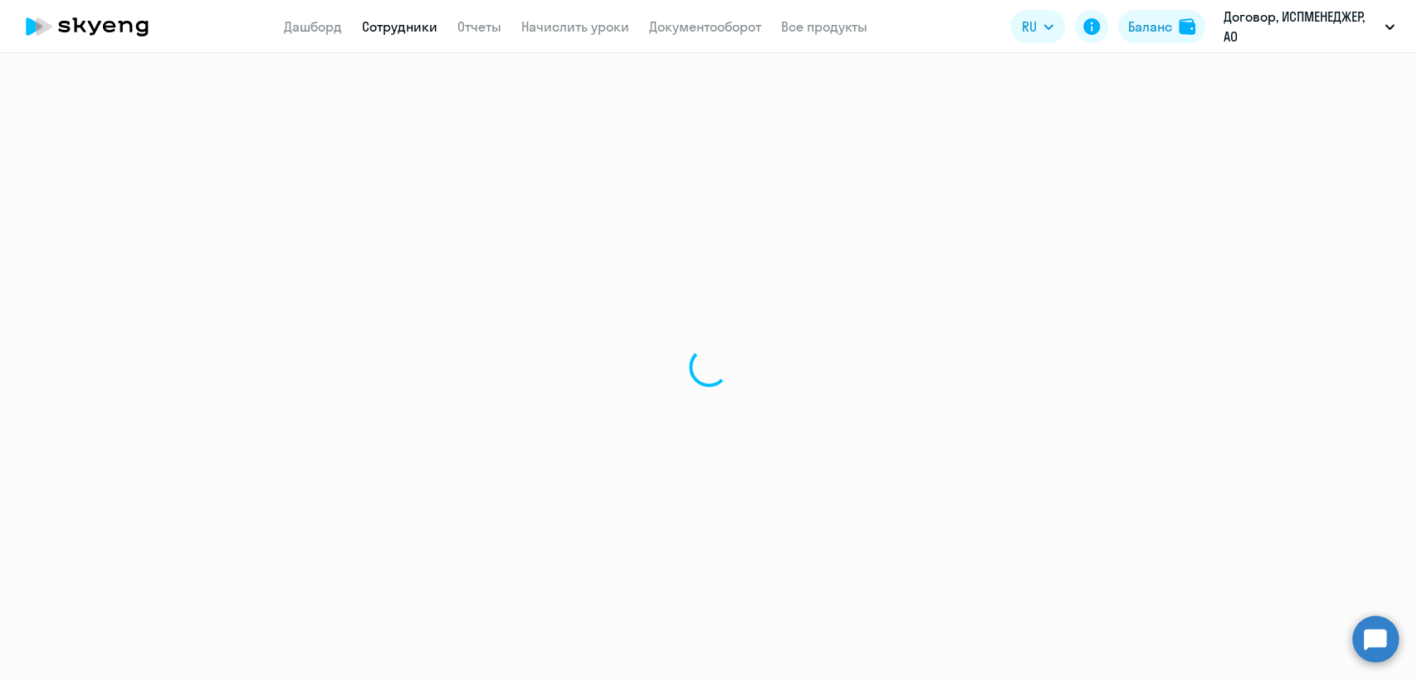
select select "english"
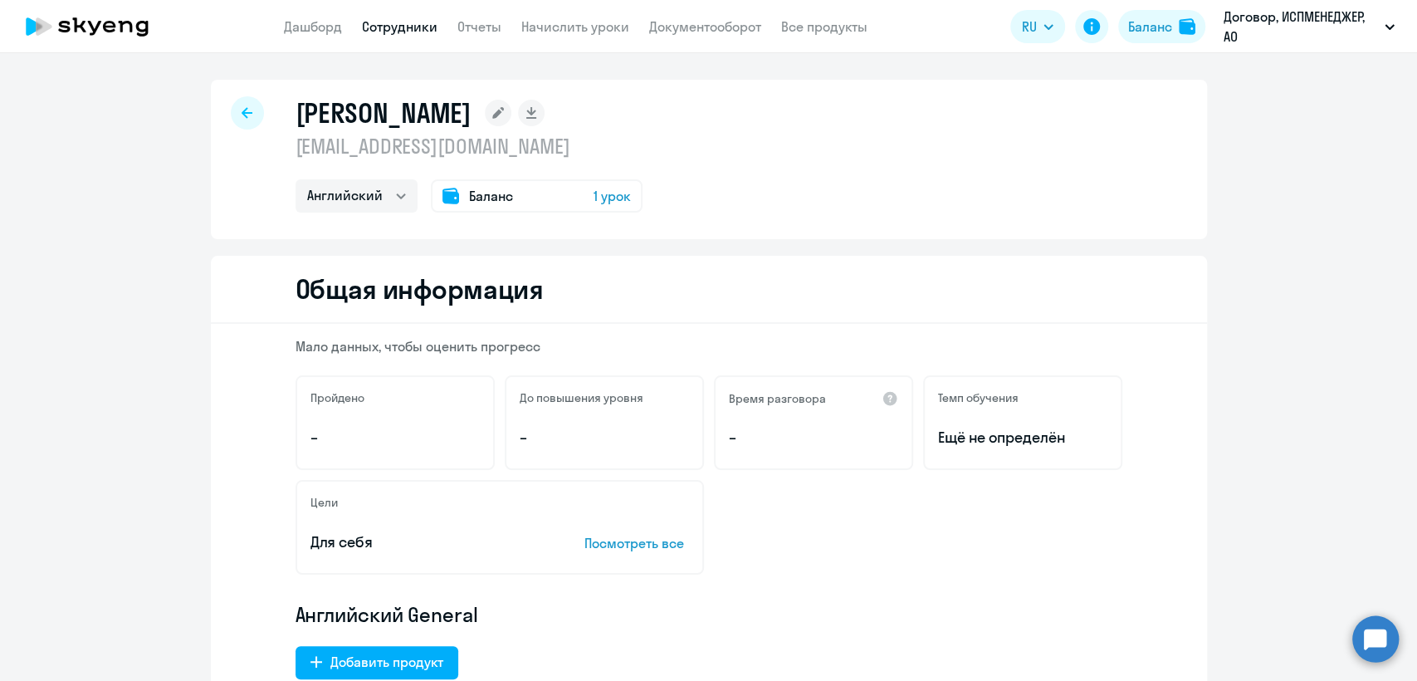
click at [488, 197] on span "Баланс" at bounding box center [491, 196] width 44 height 20
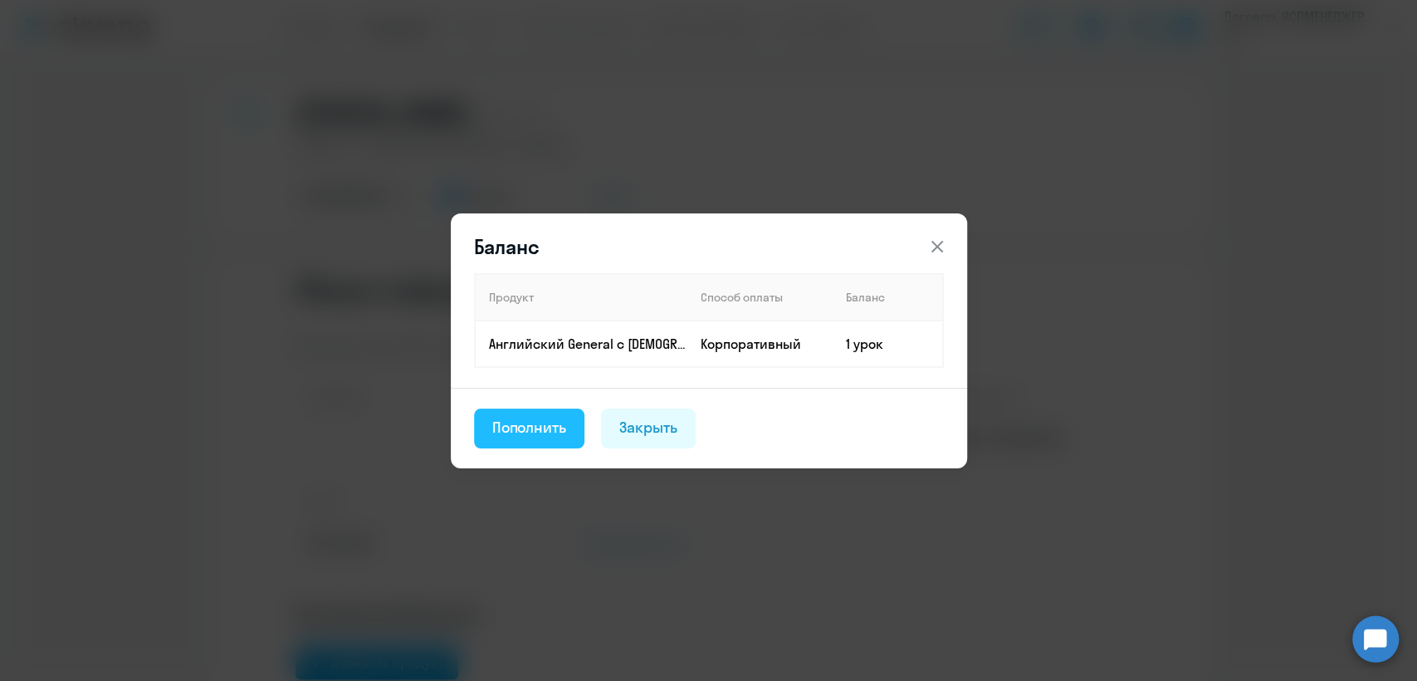
click at [534, 425] on div "Пополнить" at bounding box center [529, 428] width 75 height 22
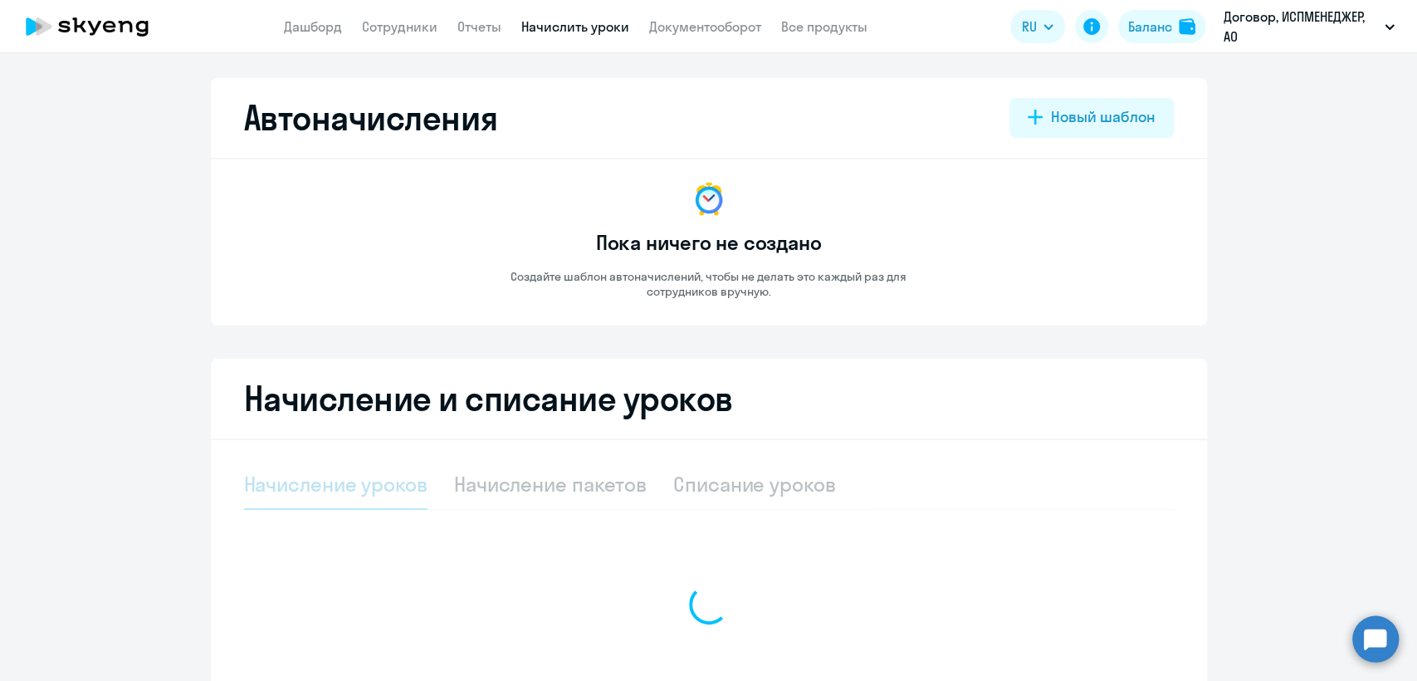
select select "10"
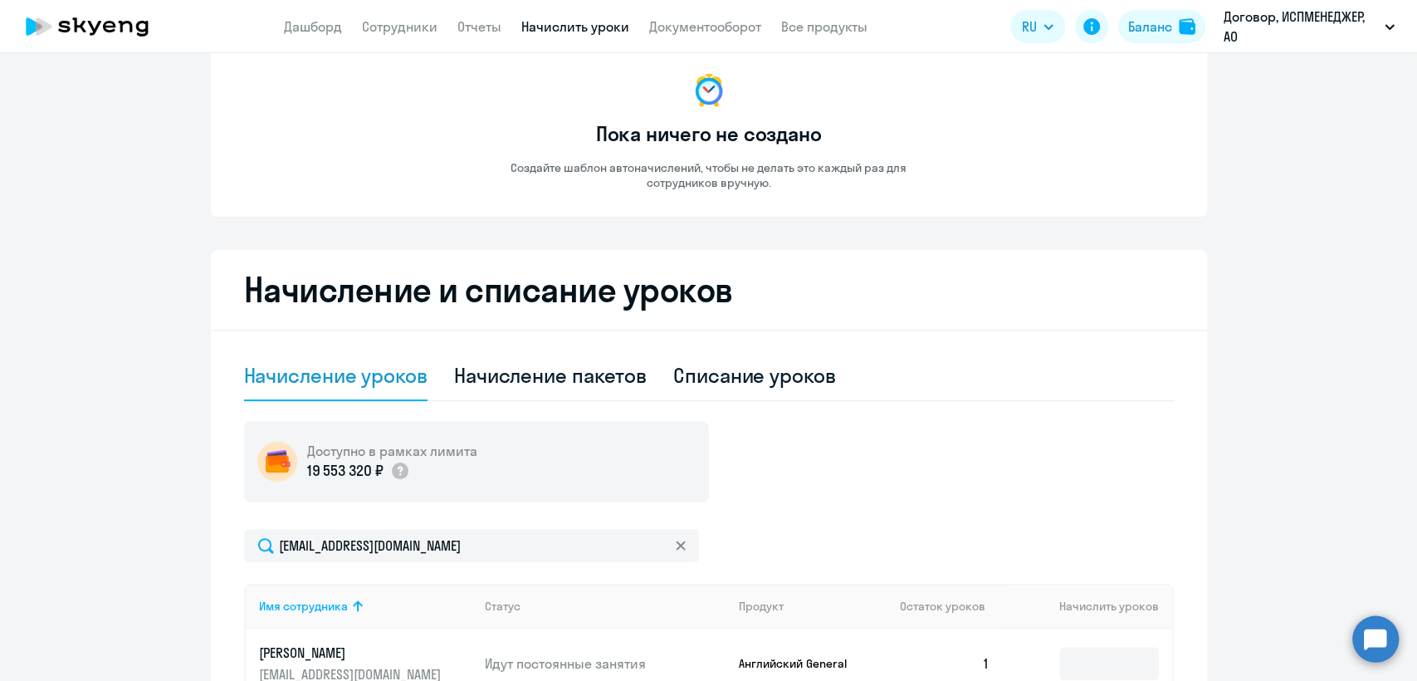
scroll to position [369, 0]
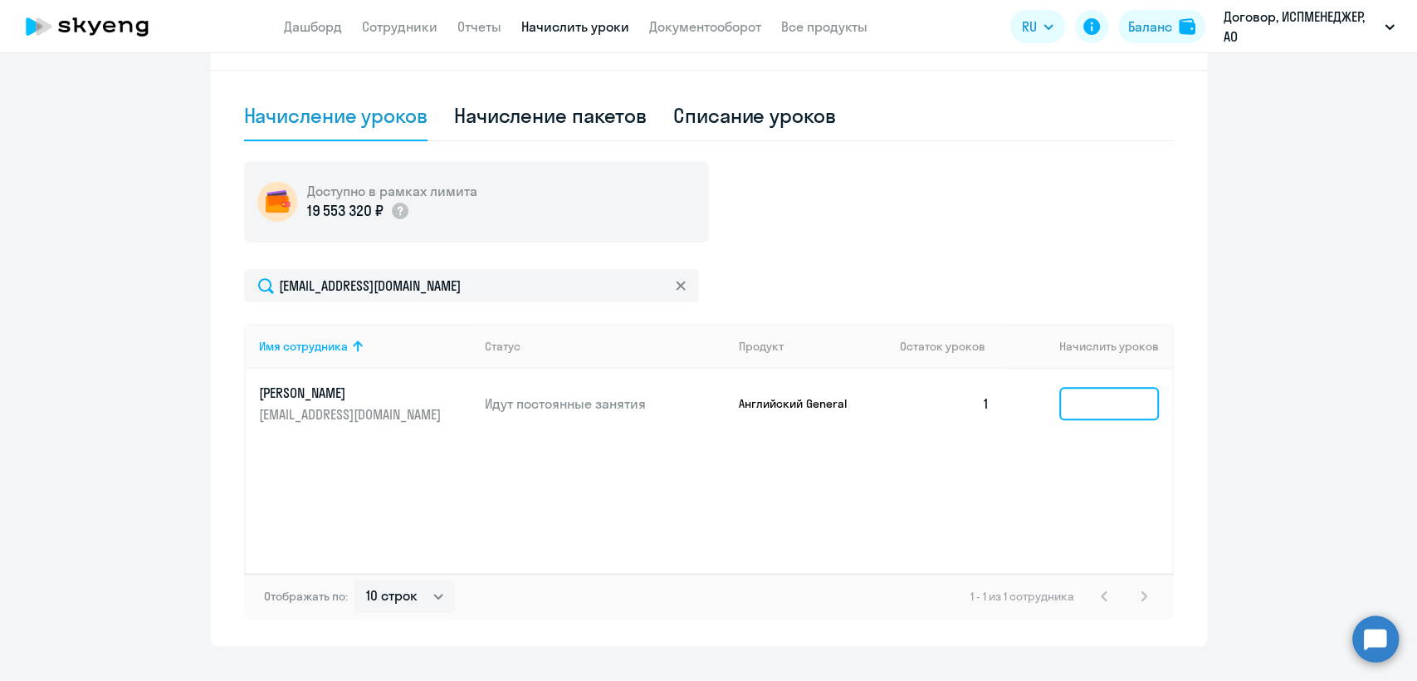
click at [1087, 391] on input at bounding box center [1109, 403] width 100 height 33
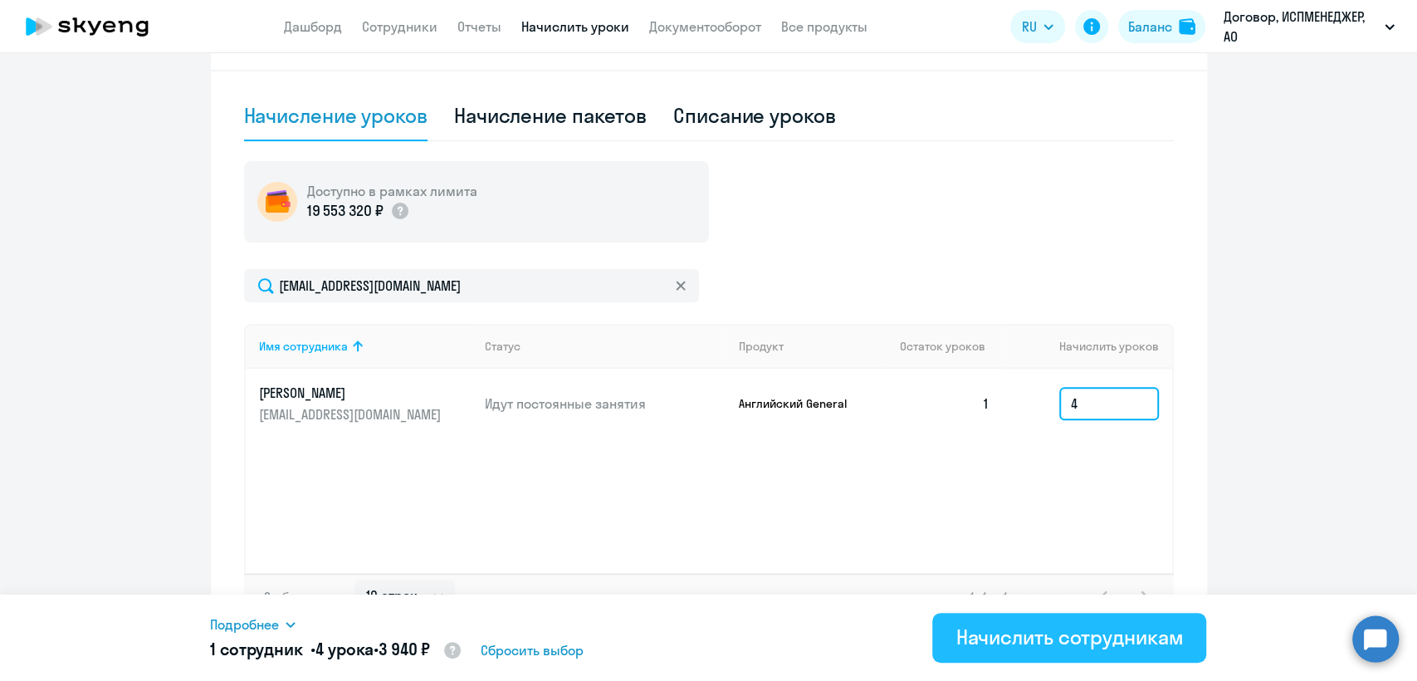
type input "4"
click at [1073, 634] on div "Начислить сотрудникам" at bounding box center [1068, 636] width 227 height 27
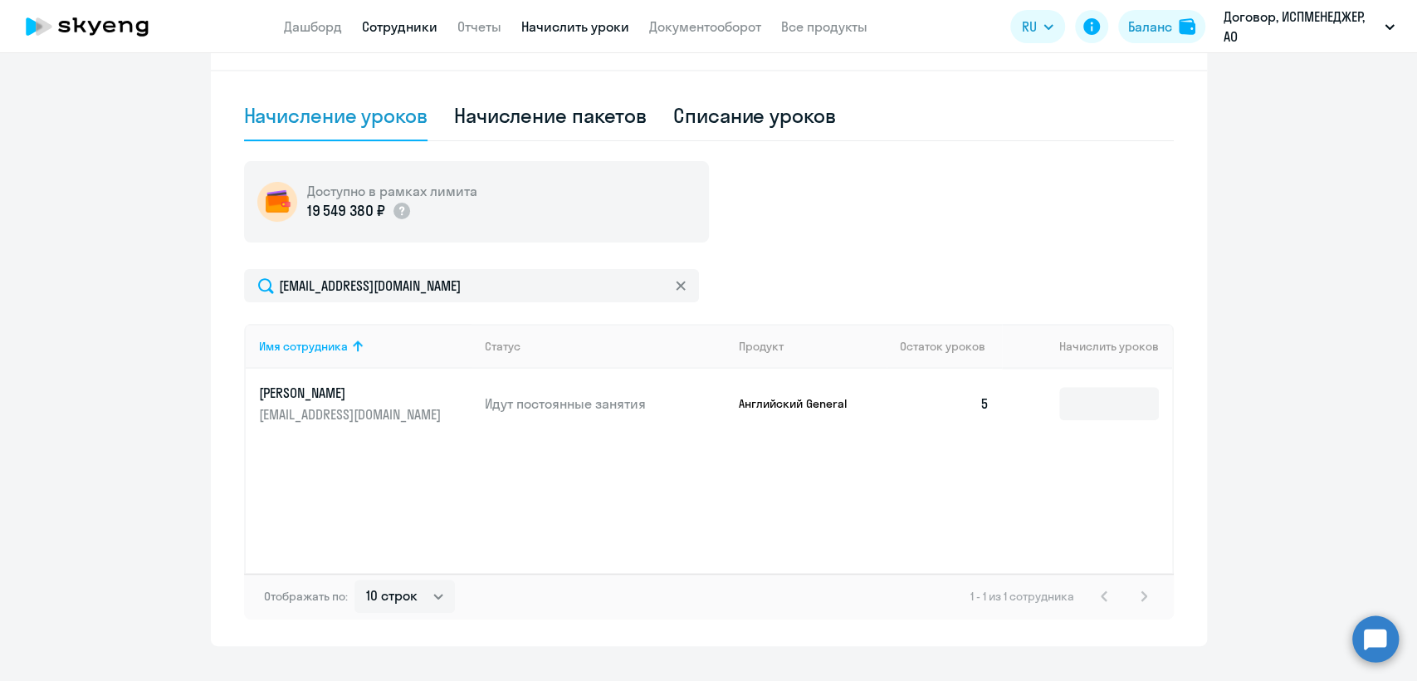
click at [379, 28] on link "Сотрудники" at bounding box center [400, 26] width 76 height 17
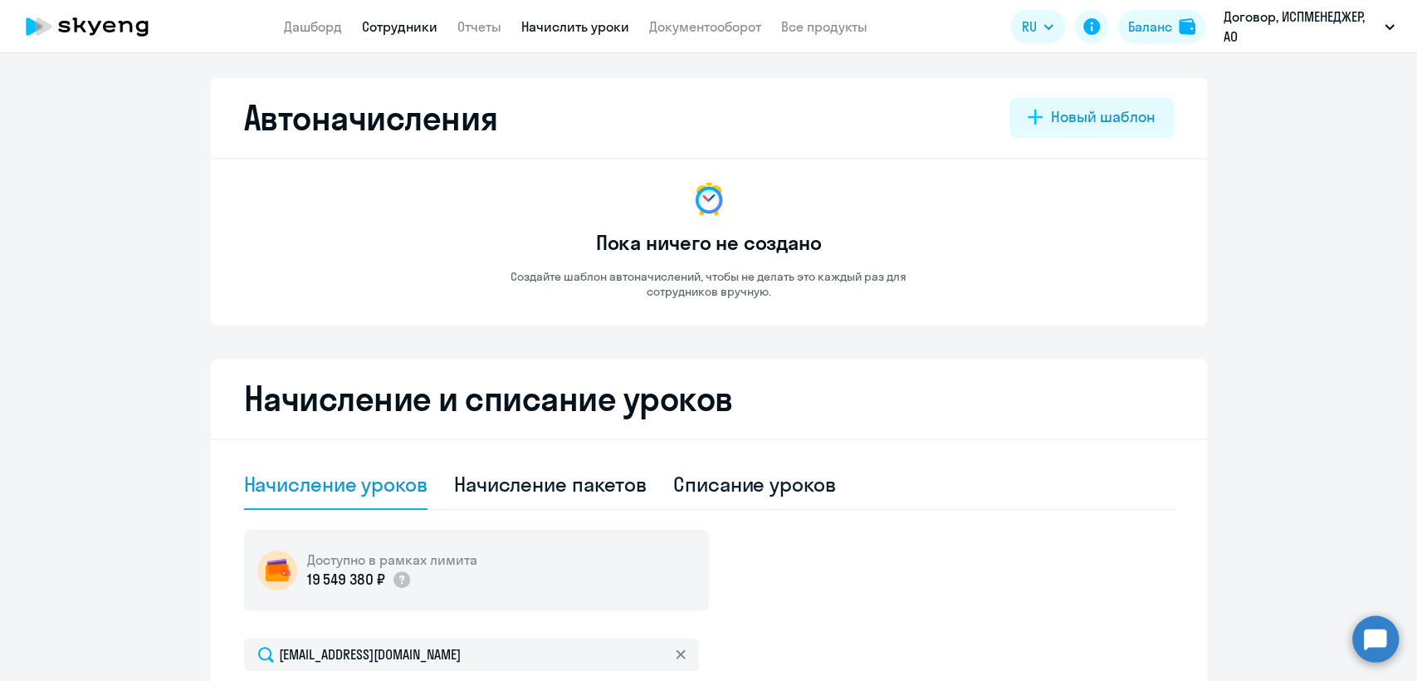
select select "30"
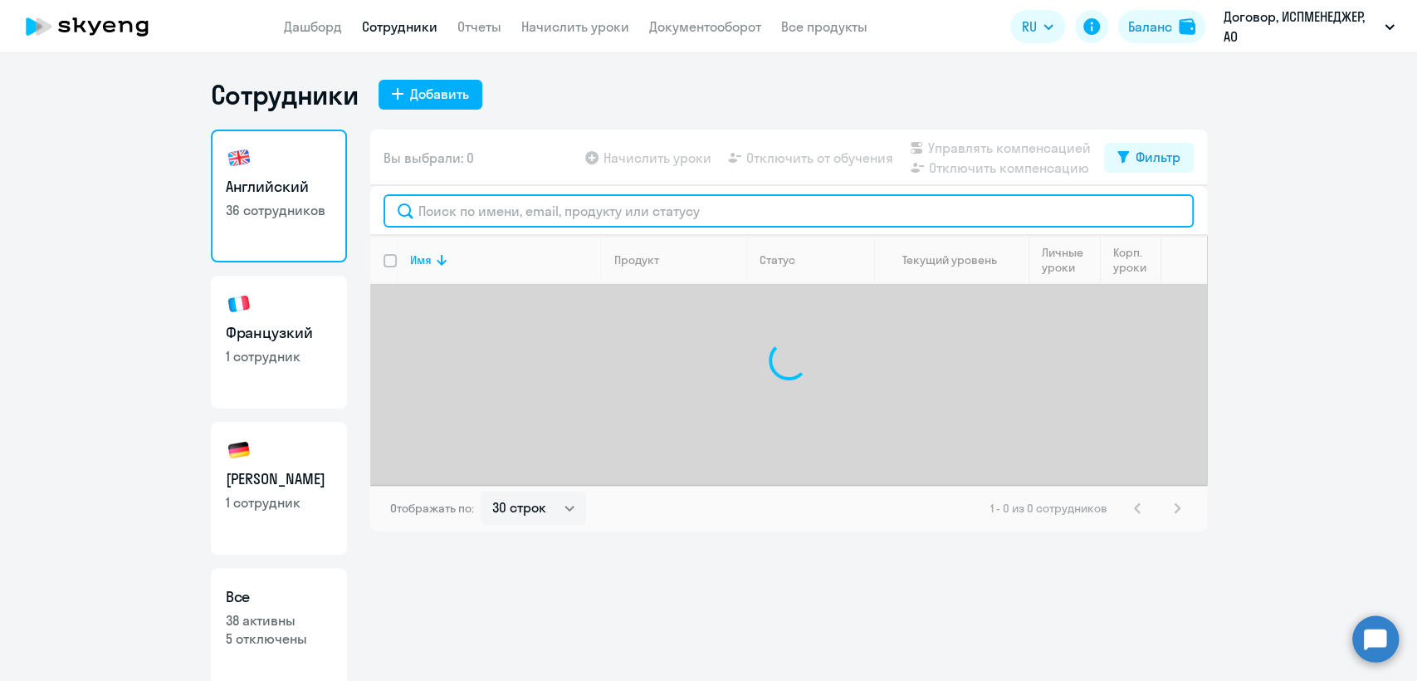
click at [470, 206] on input "text" at bounding box center [789, 210] width 810 height 33
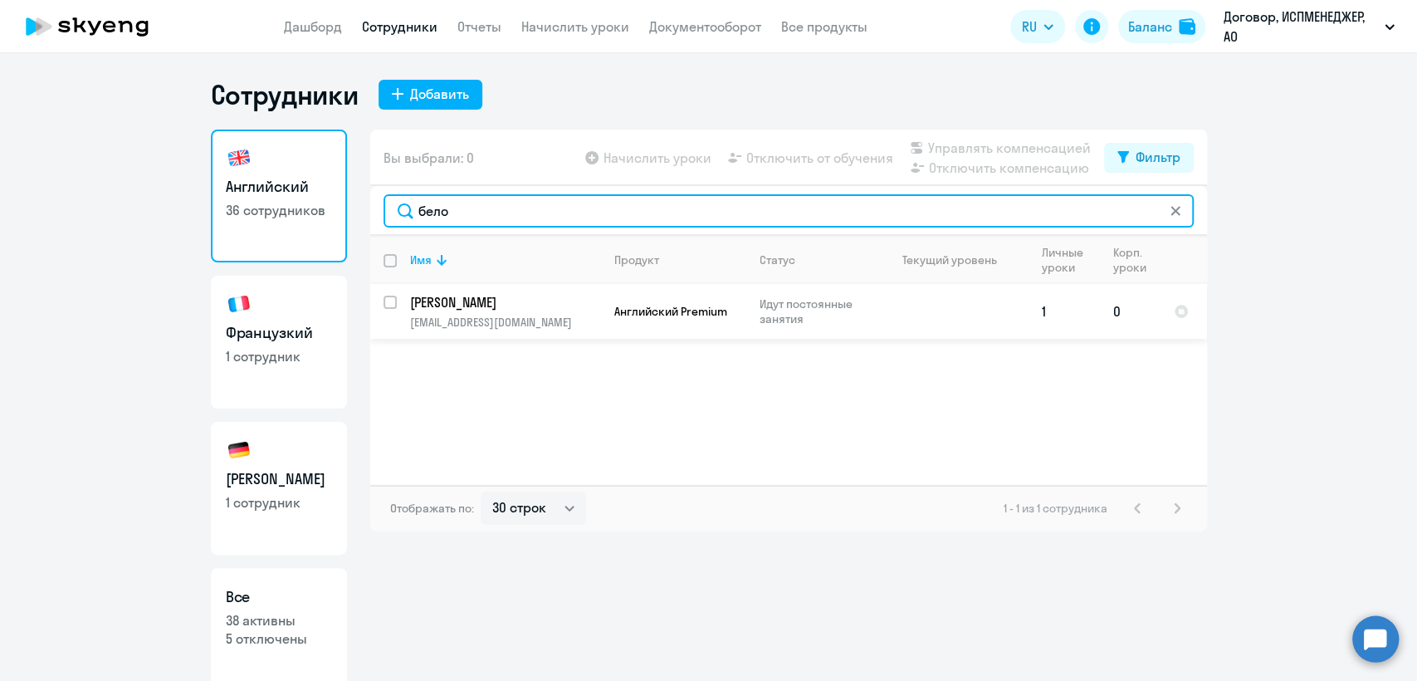
type input "бело"
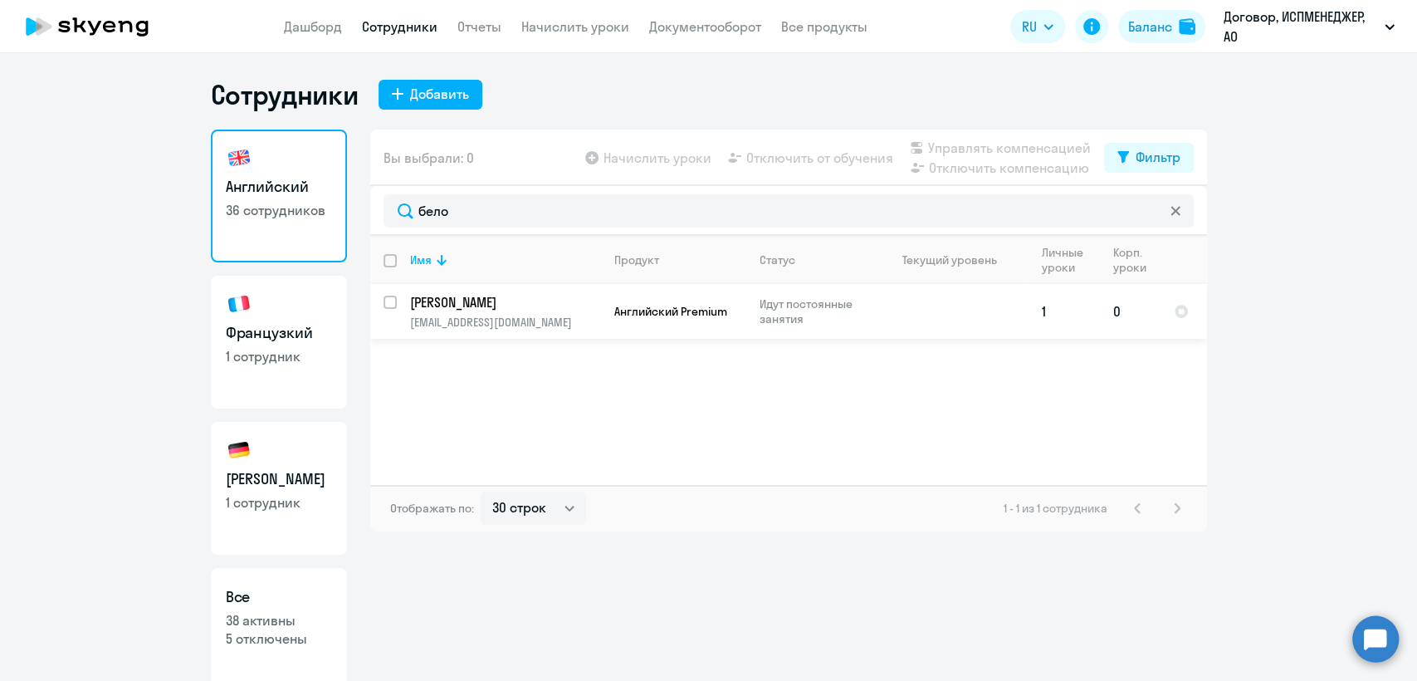
click at [474, 299] on p "[PERSON_NAME]" at bounding box center [504, 302] width 188 height 18
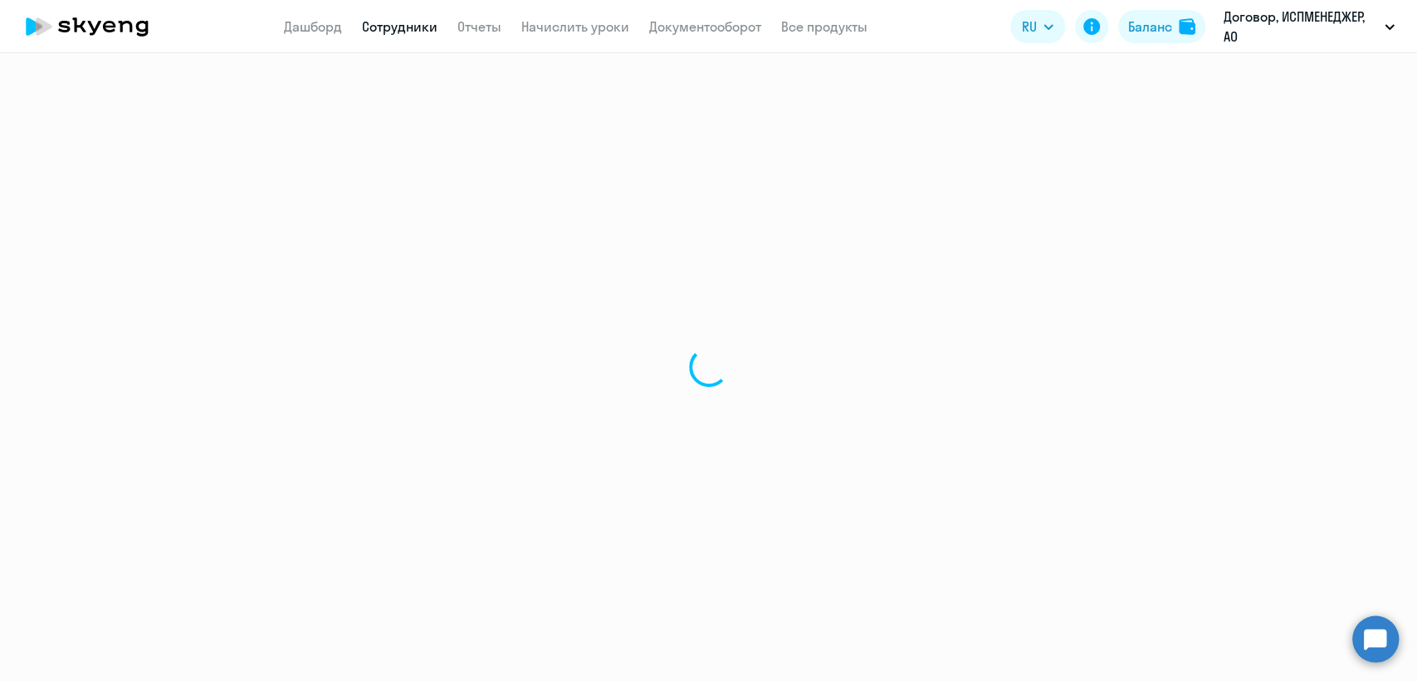
select select "english"
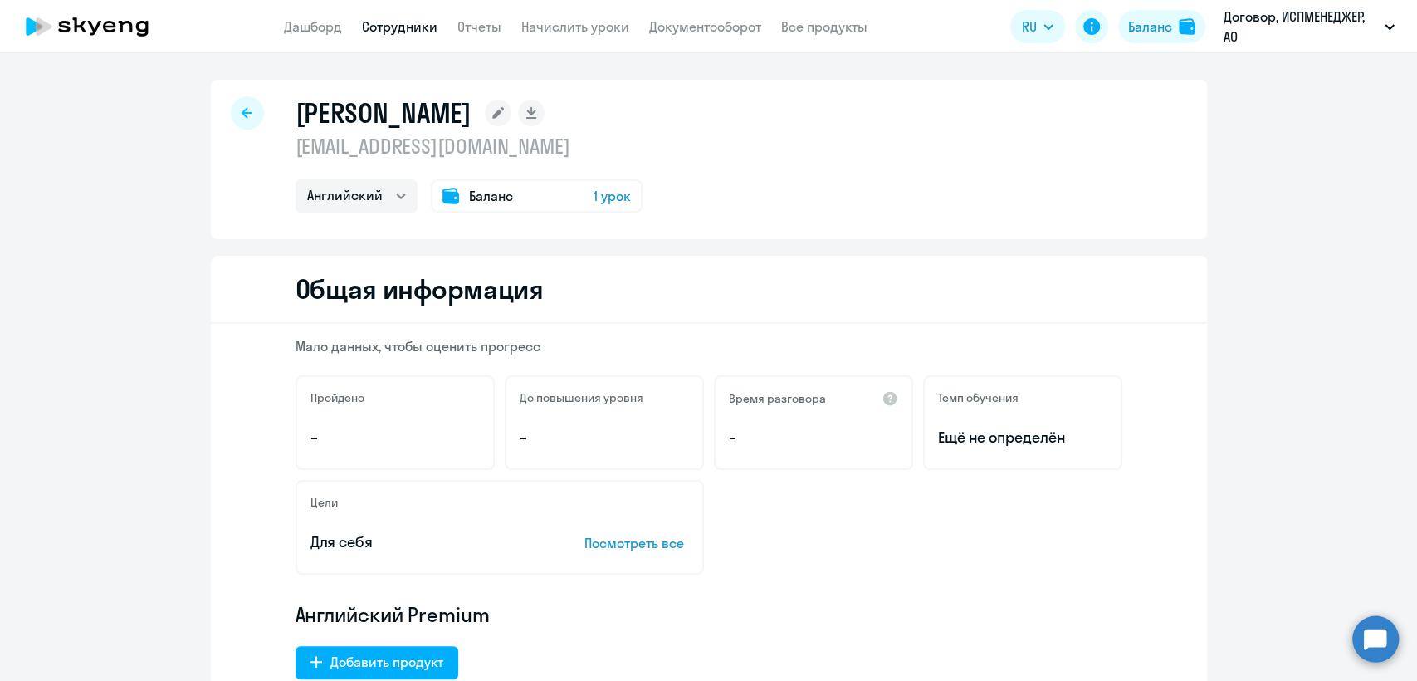
click at [490, 198] on span "Баланс" at bounding box center [491, 196] width 44 height 20
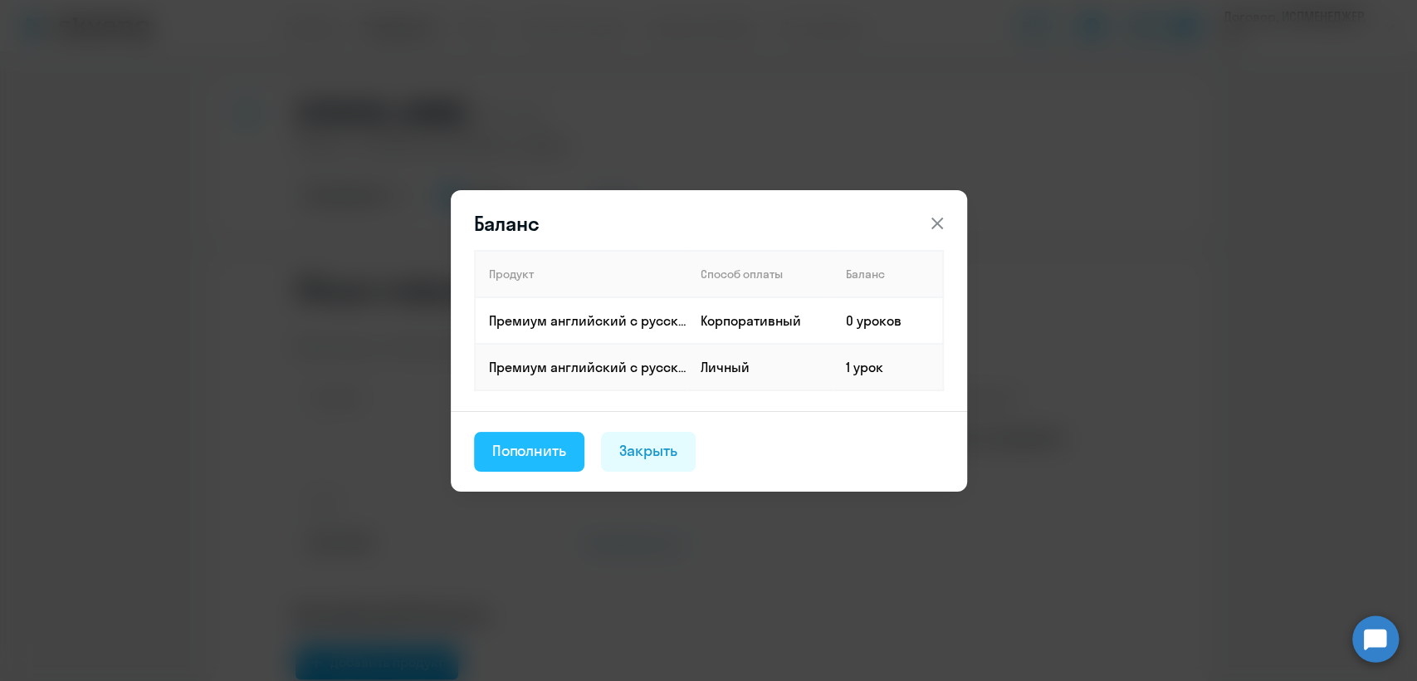
click at [507, 451] on div "Пополнить" at bounding box center [529, 451] width 75 height 22
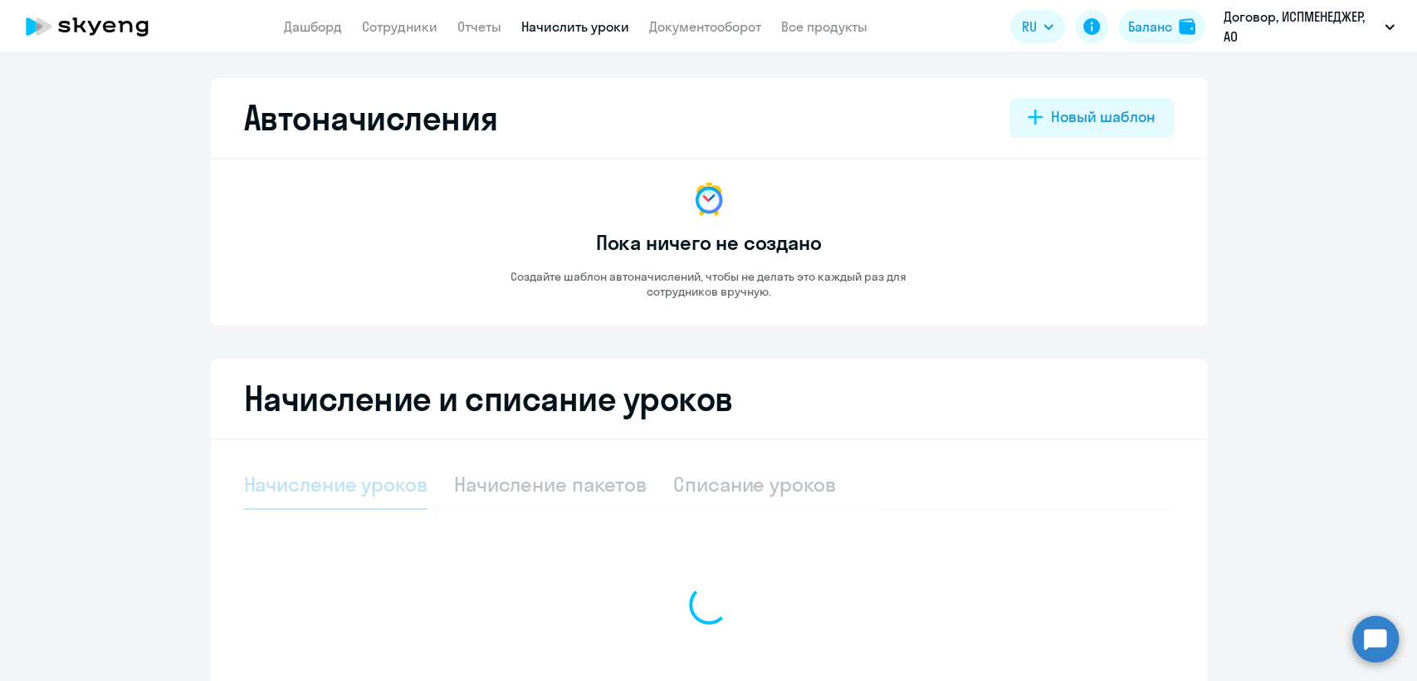
select select "10"
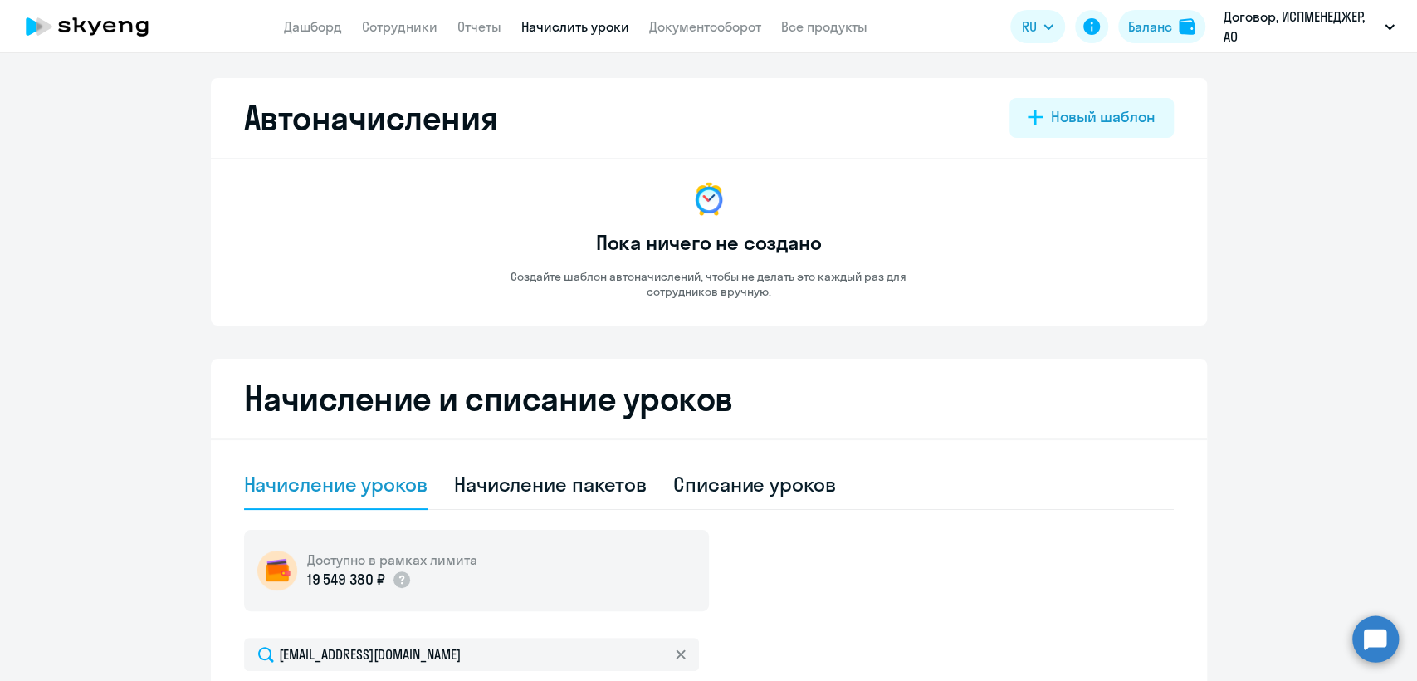
scroll to position [369, 0]
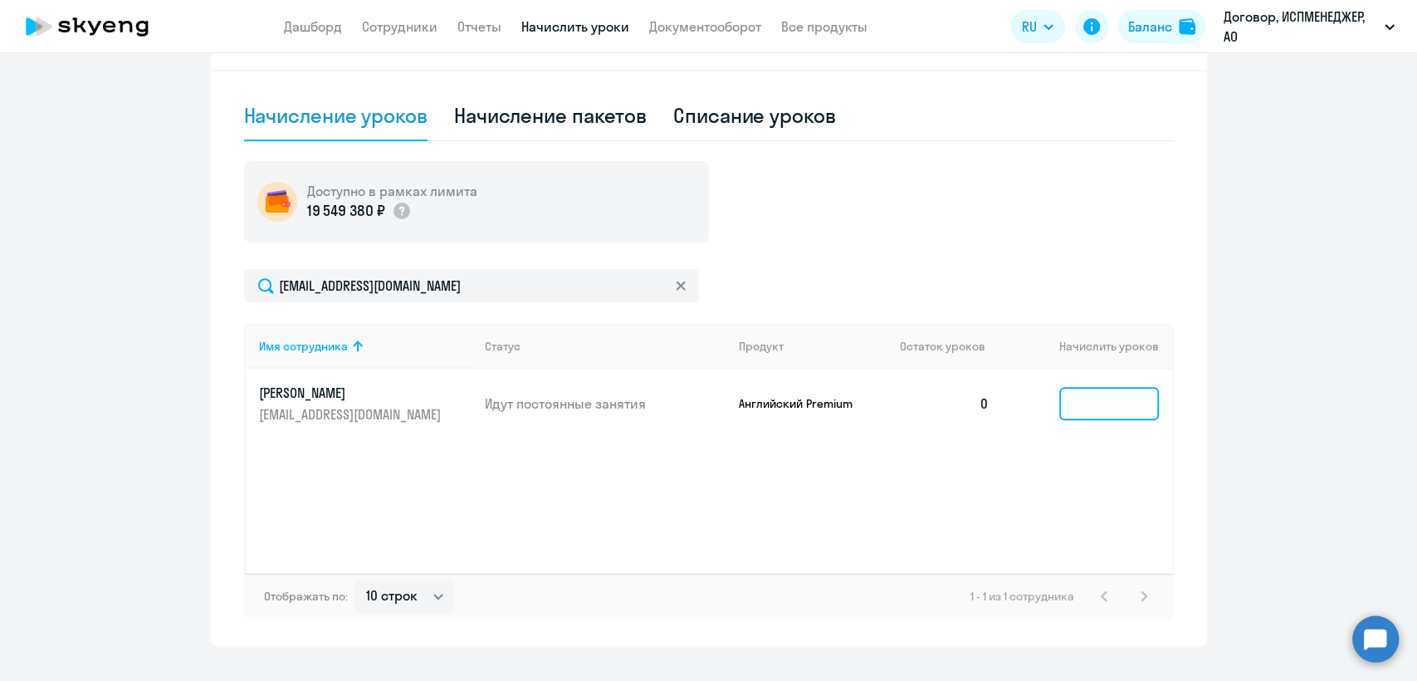
click at [1095, 395] on input at bounding box center [1109, 403] width 100 height 33
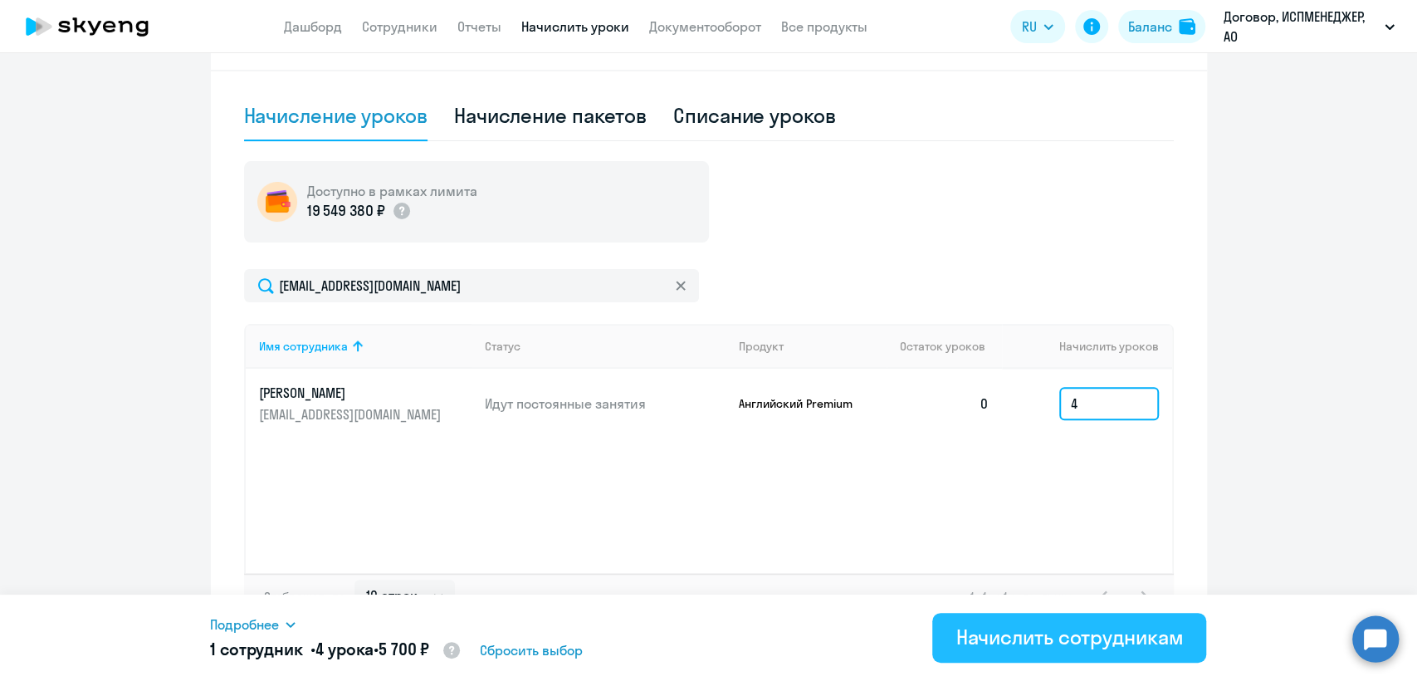
type input "4"
click at [1098, 638] on div "Начислить сотрудникам" at bounding box center [1068, 636] width 227 height 27
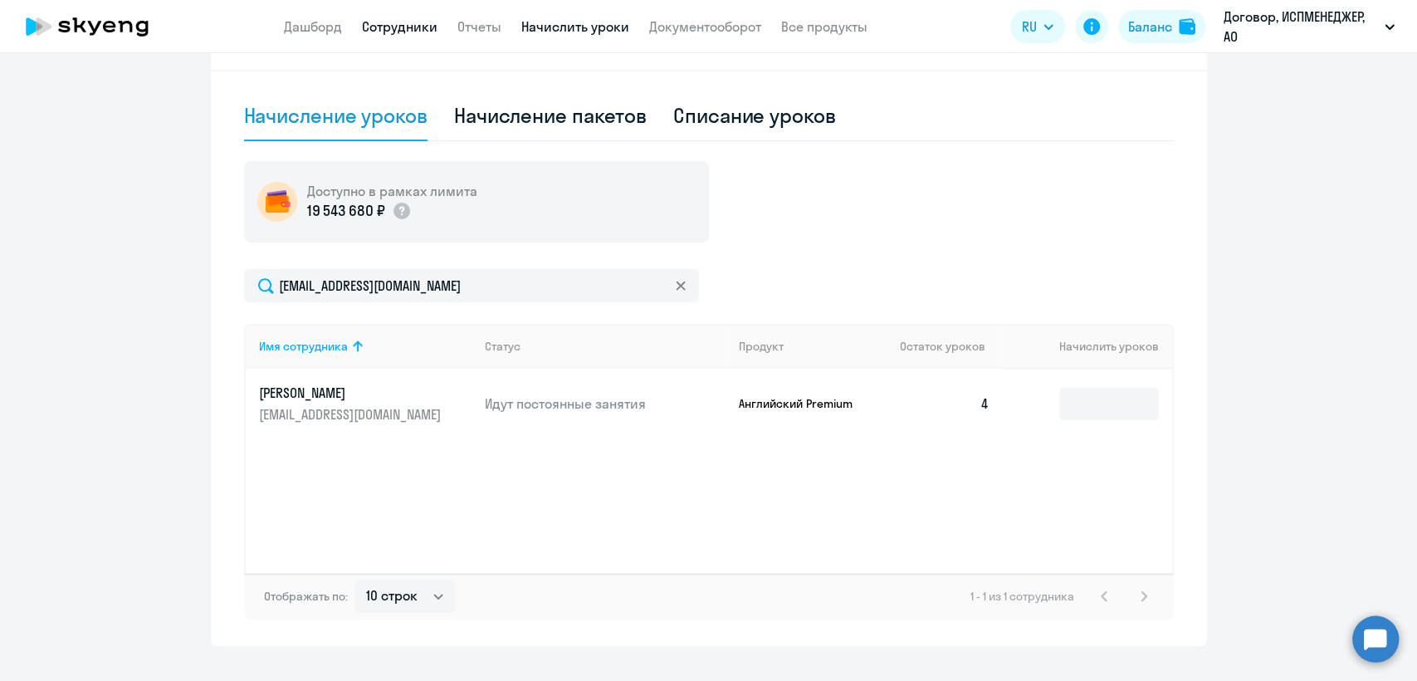
click at [402, 33] on link "Сотрудники" at bounding box center [400, 26] width 76 height 17
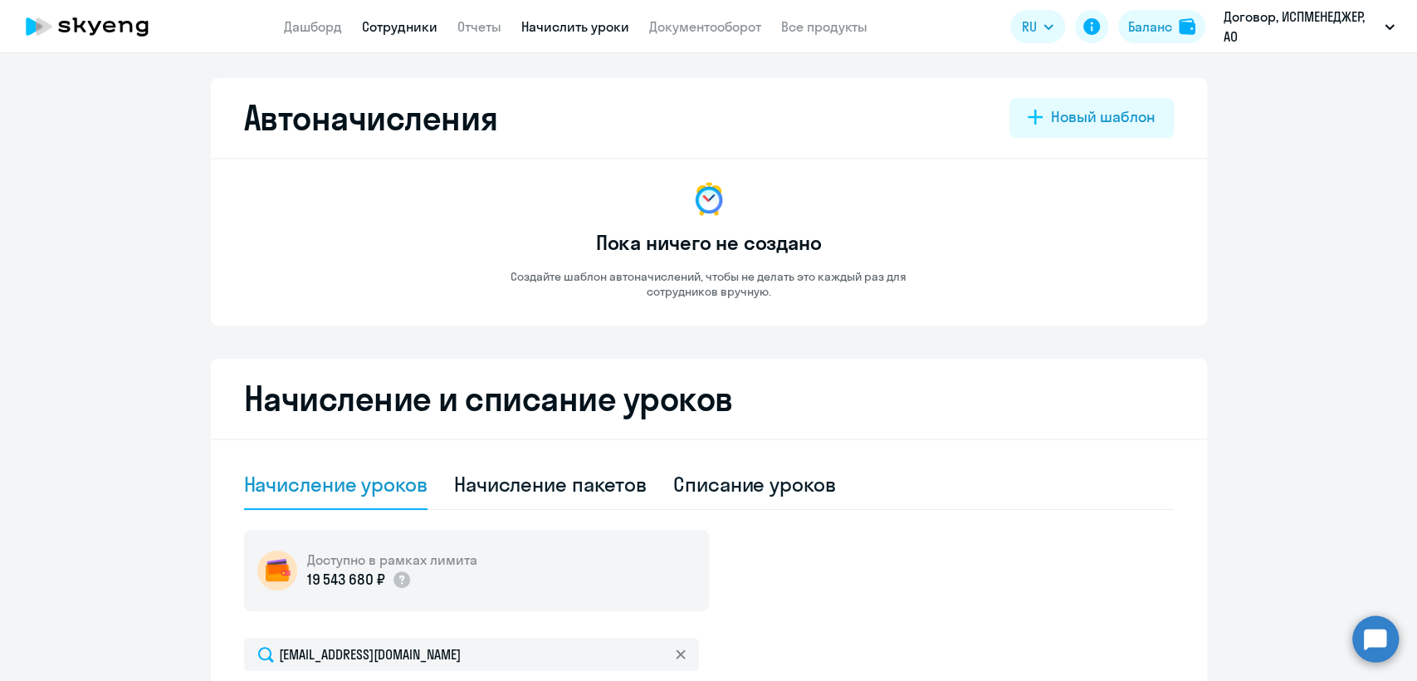
select select "30"
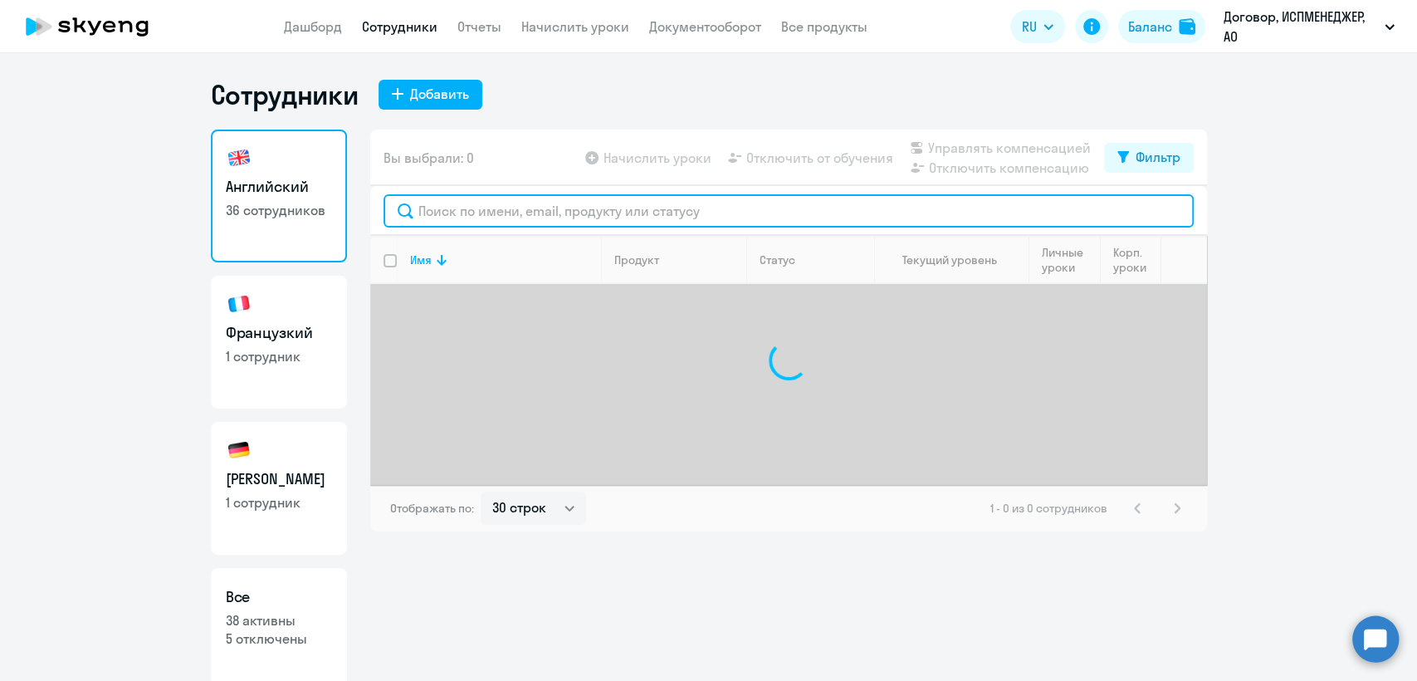
click at [446, 213] on input "text" at bounding box center [789, 210] width 810 height 33
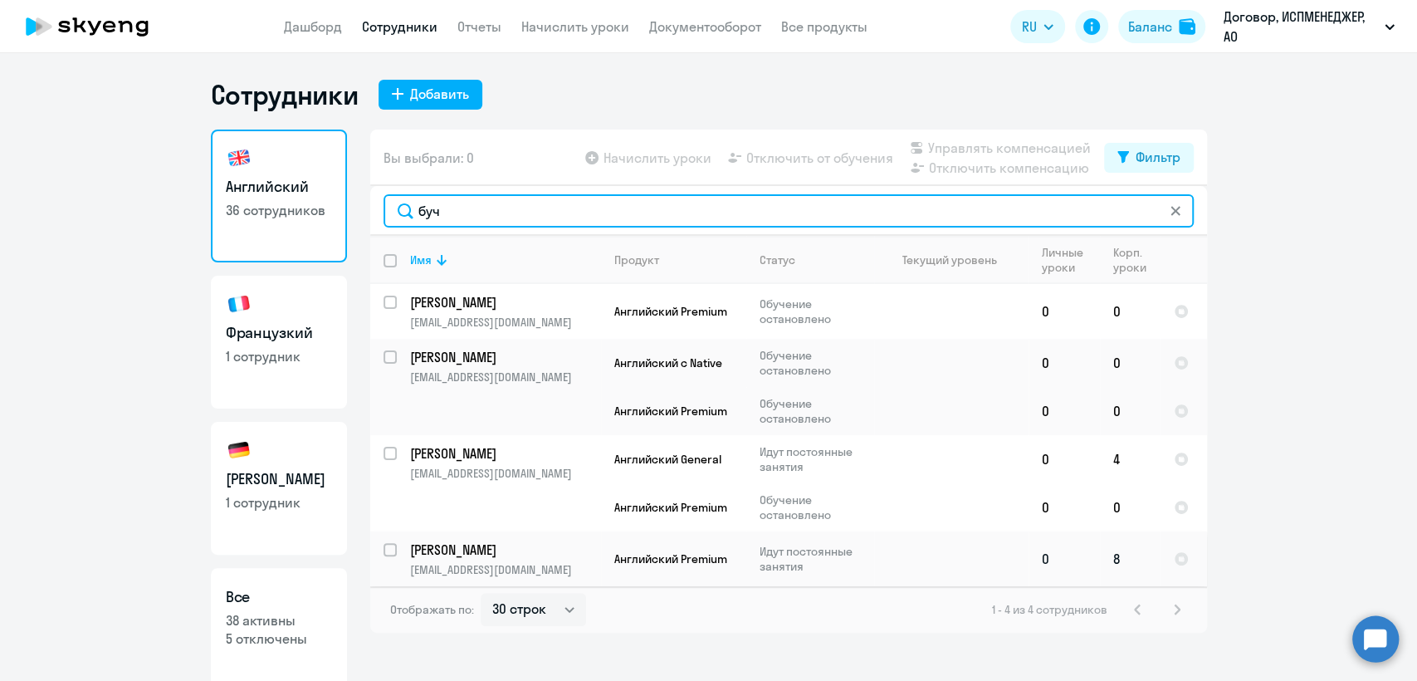
type input "буч"
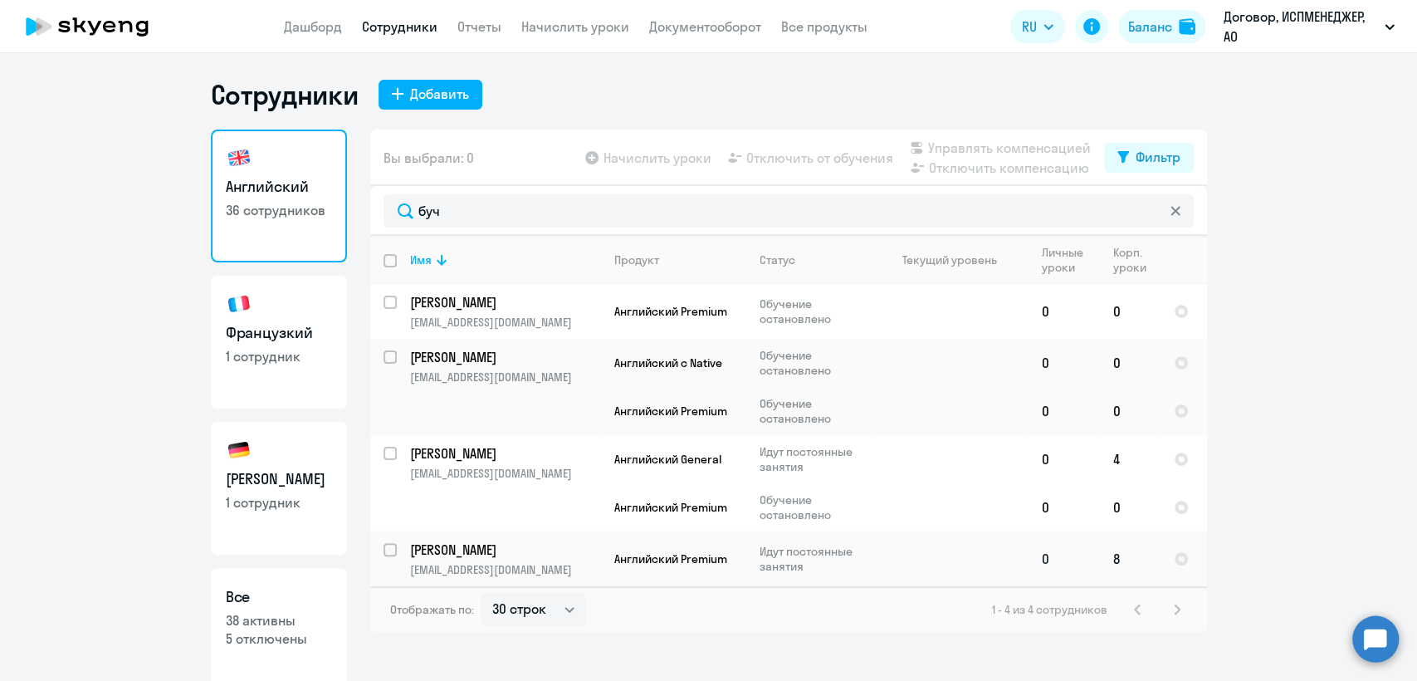
click at [570, 555] on p "[PERSON_NAME]" at bounding box center [504, 549] width 188 height 18
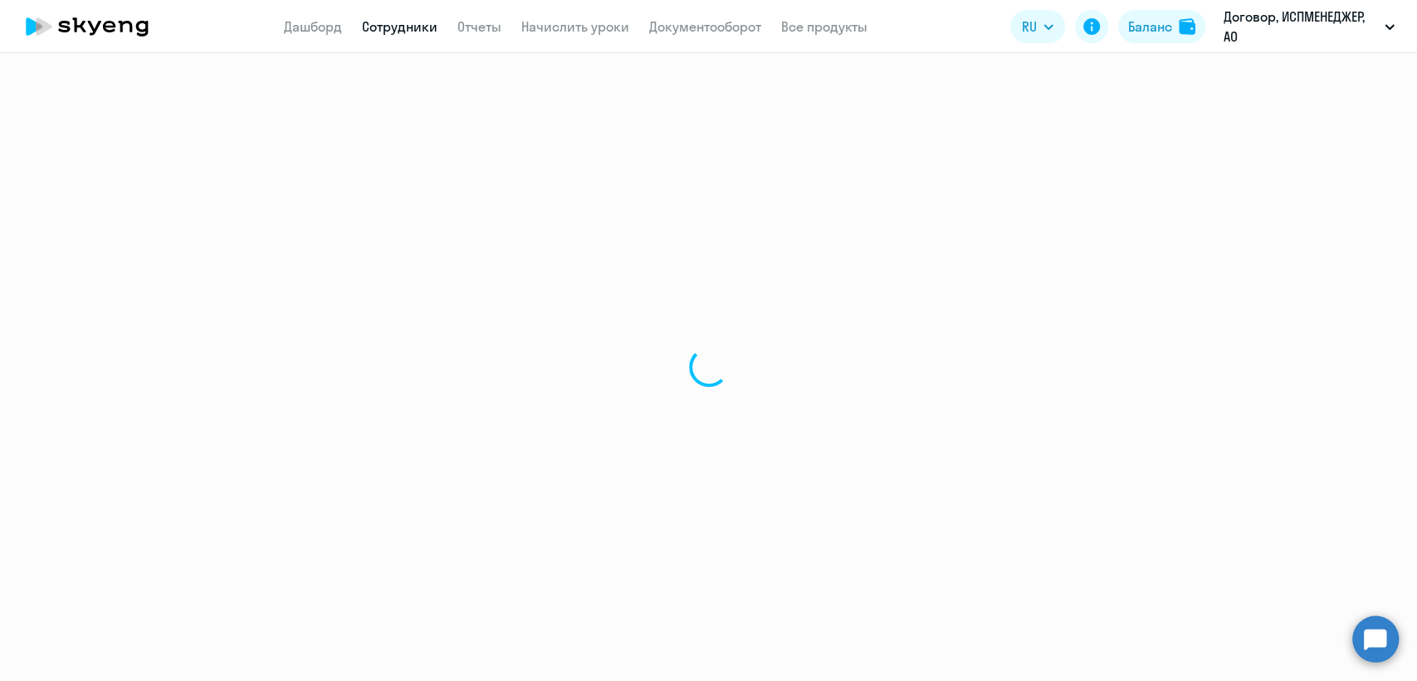
select select "english"
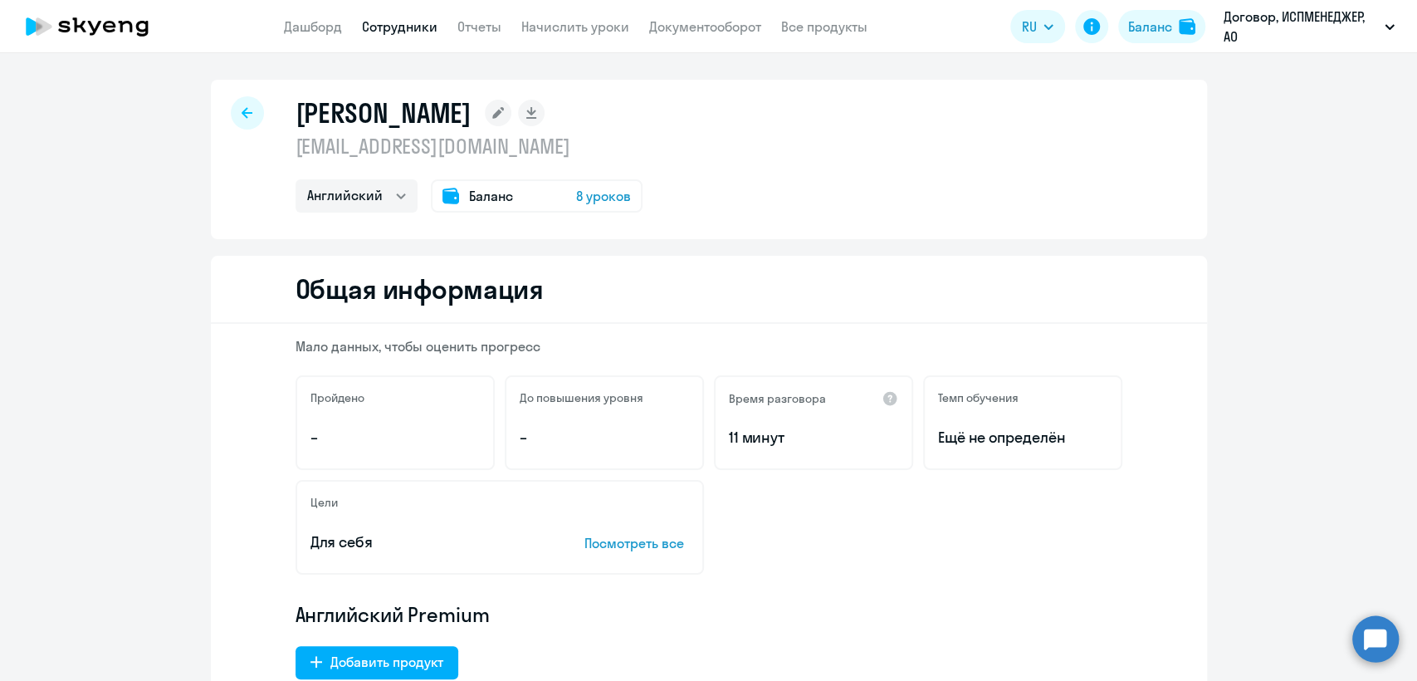
click at [244, 112] on icon at bounding box center [247, 112] width 11 height 11
select select "30"
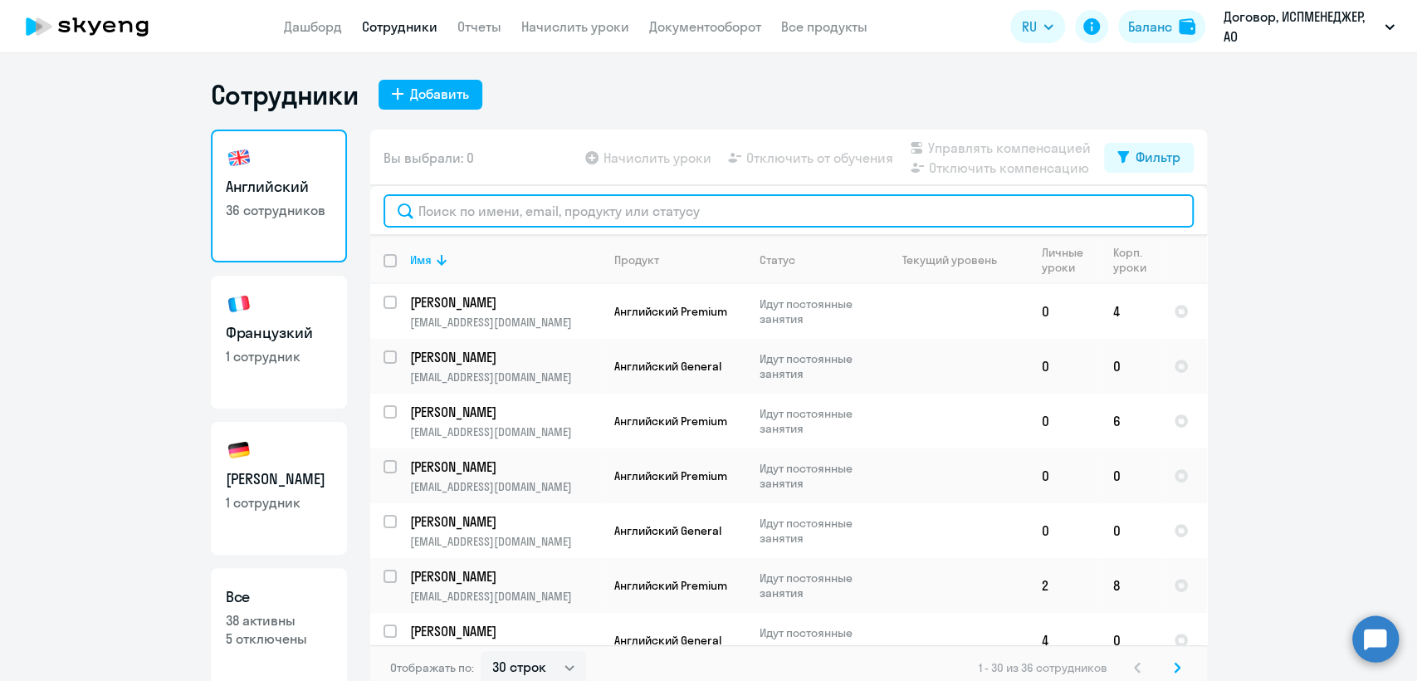
click at [492, 201] on input "text" at bounding box center [789, 210] width 810 height 33
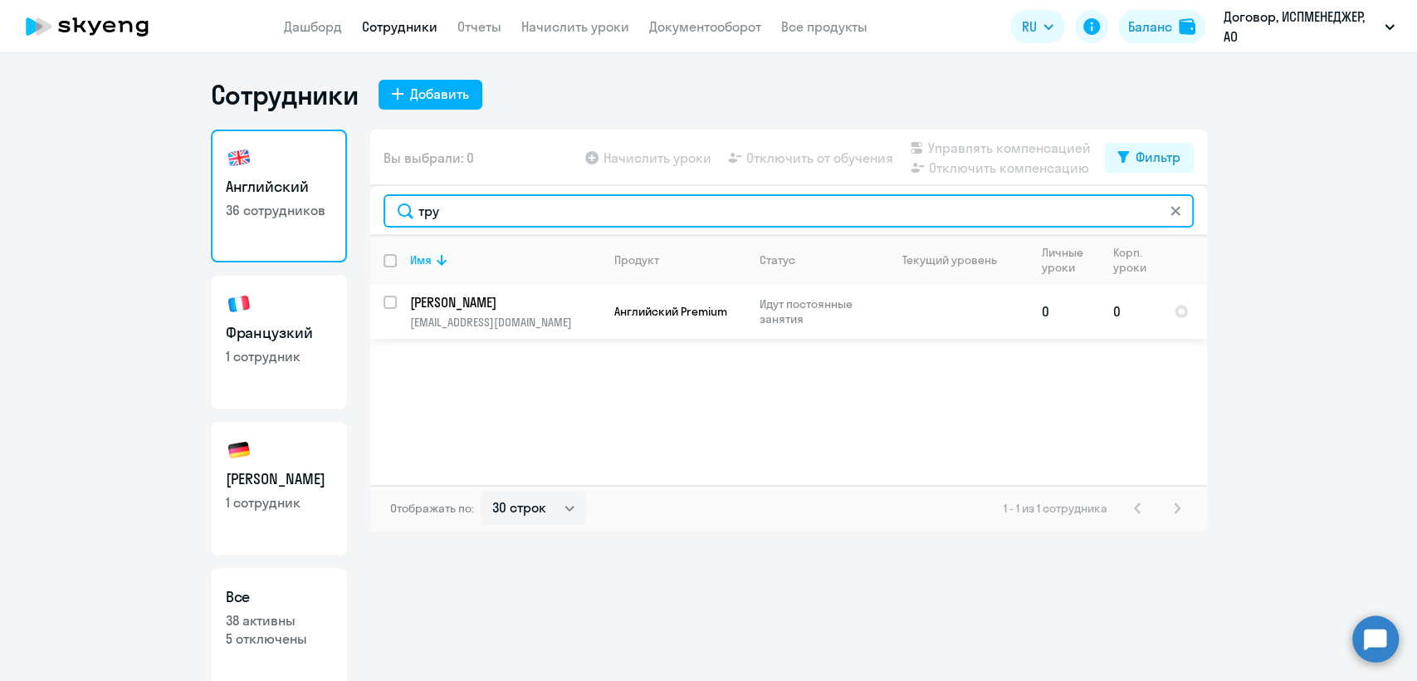
type input "тру"
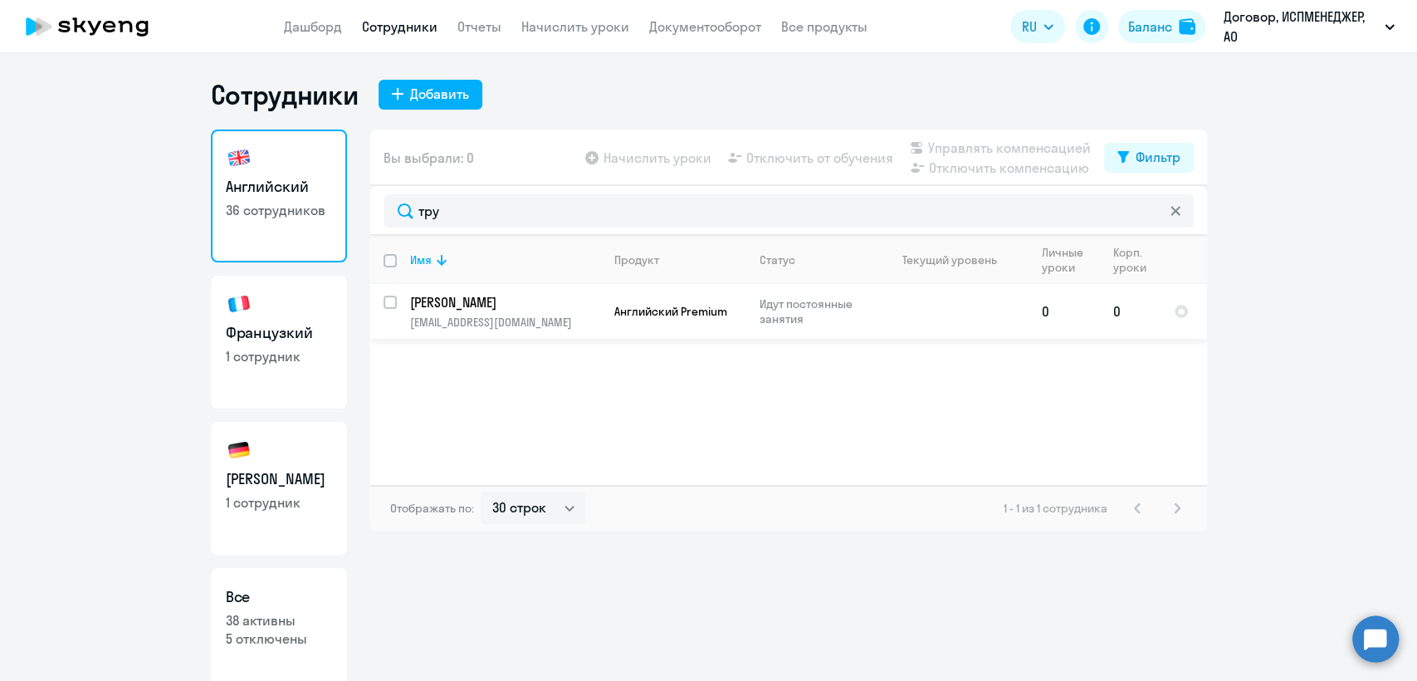
click at [487, 306] on p "[PERSON_NAME]" at bounding box center [504, 302] width 188 height 18
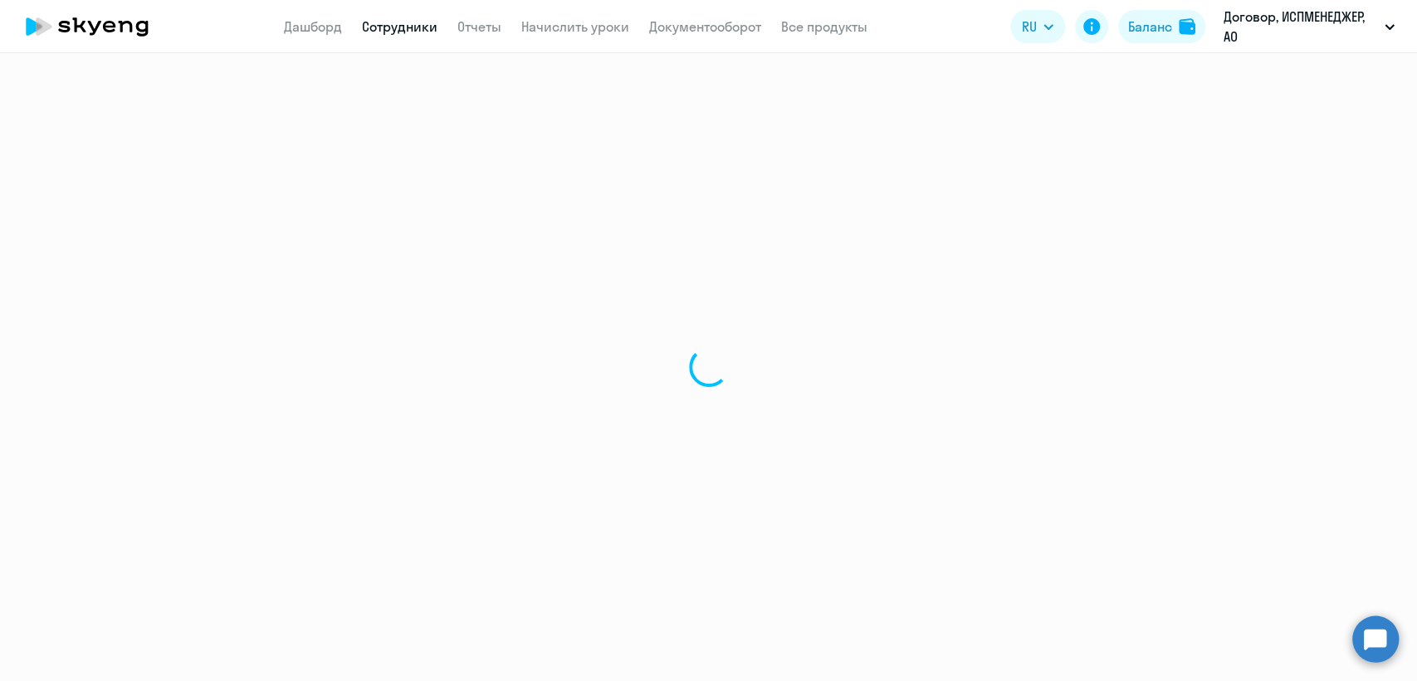
select select "english"
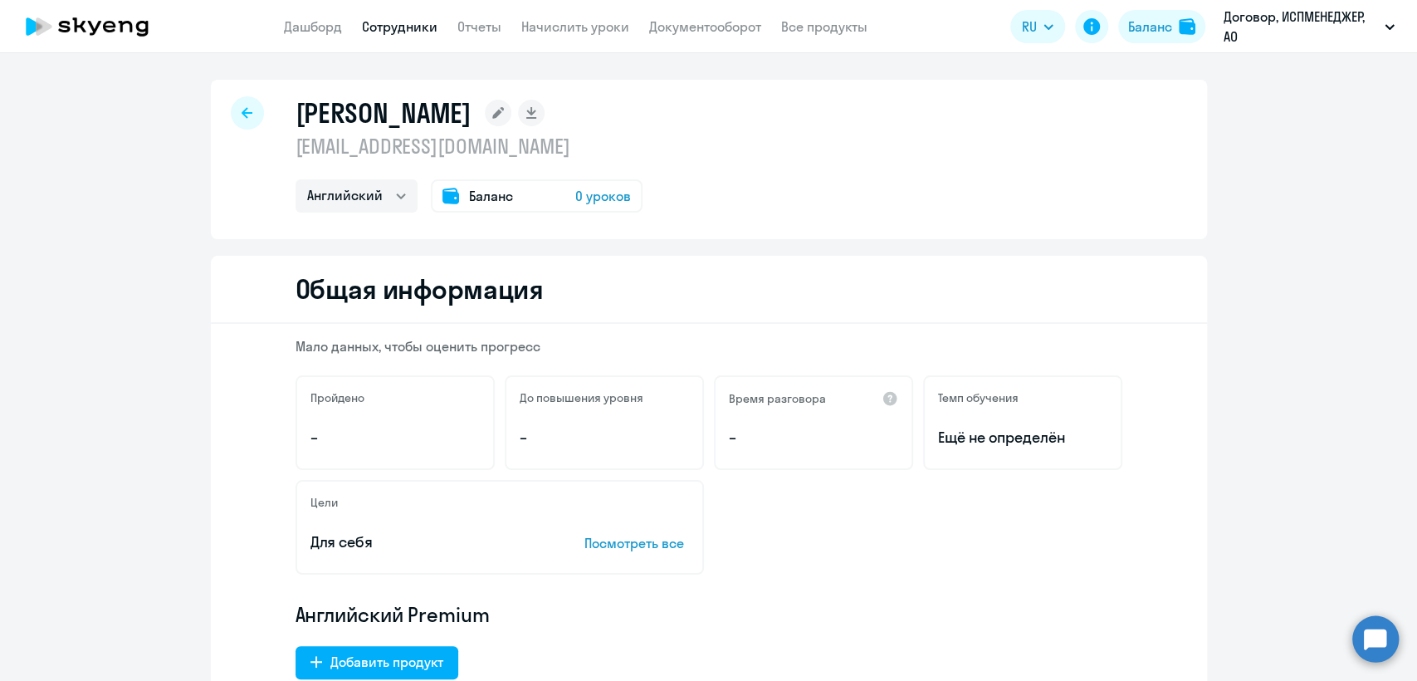
click at [472, 193] on span "Баланс" at bounding box center [491, 196] width 44 height 20
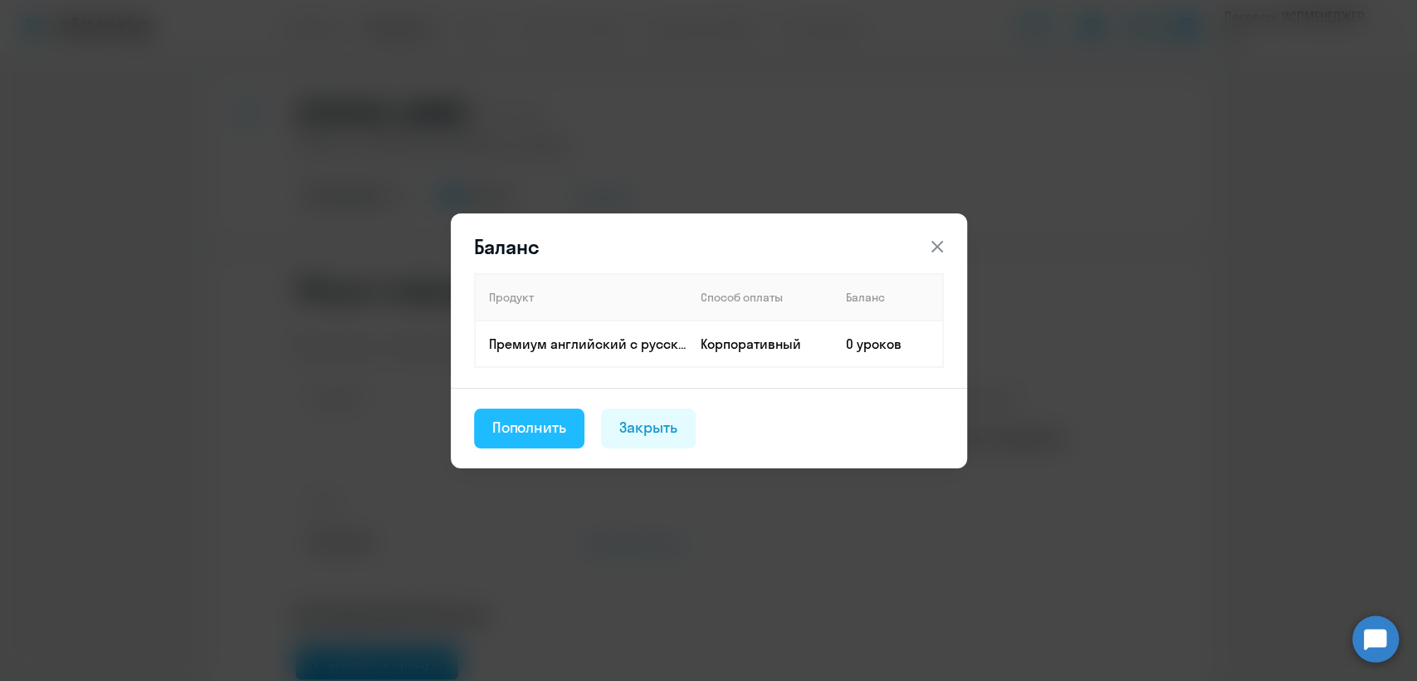
click at [550, 422] on div "Пополнить" at bounding box center [529, 428] width 75 height 22
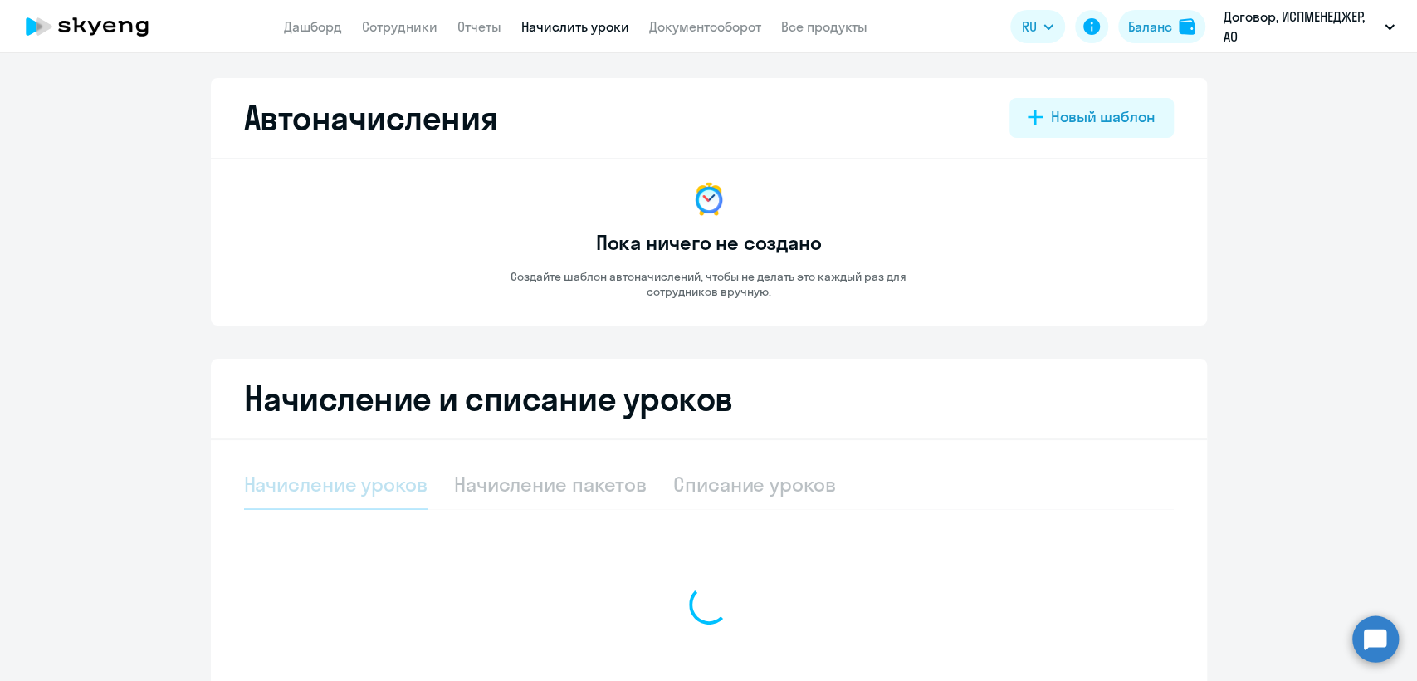
select select "10"
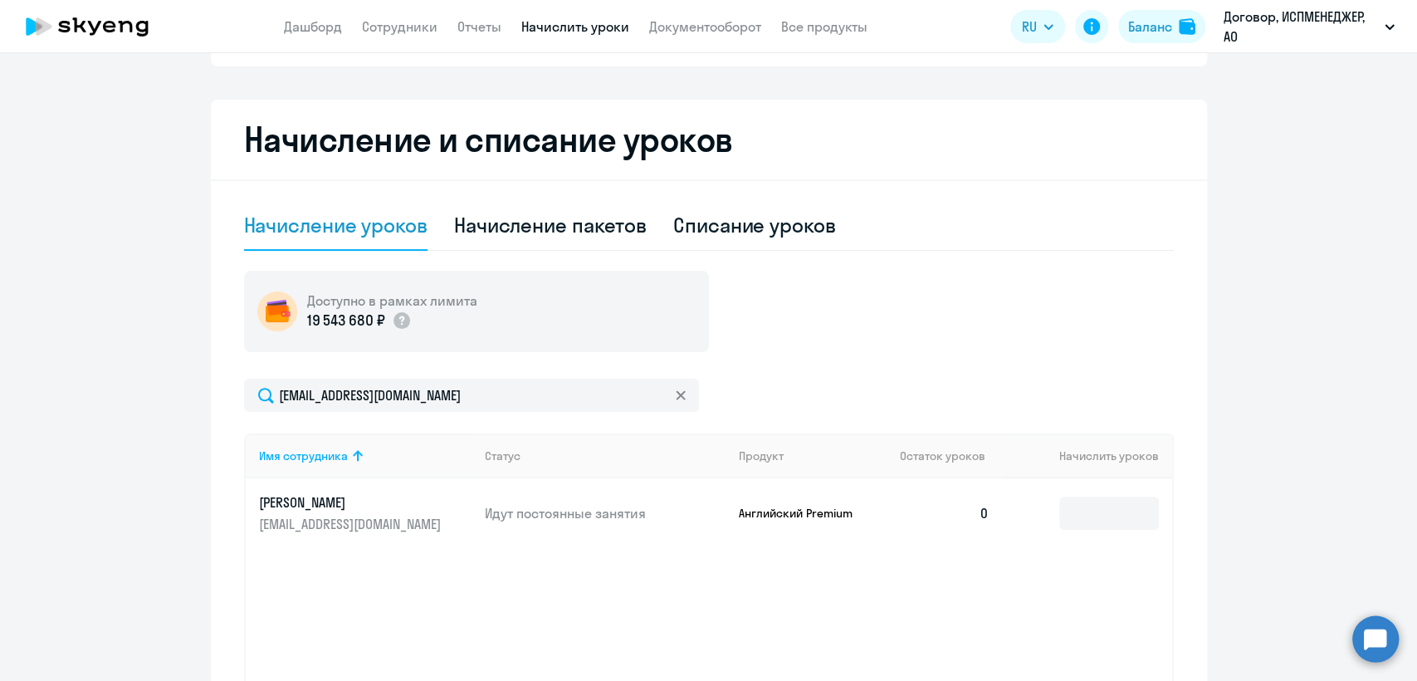
scroll to position [369, 0]
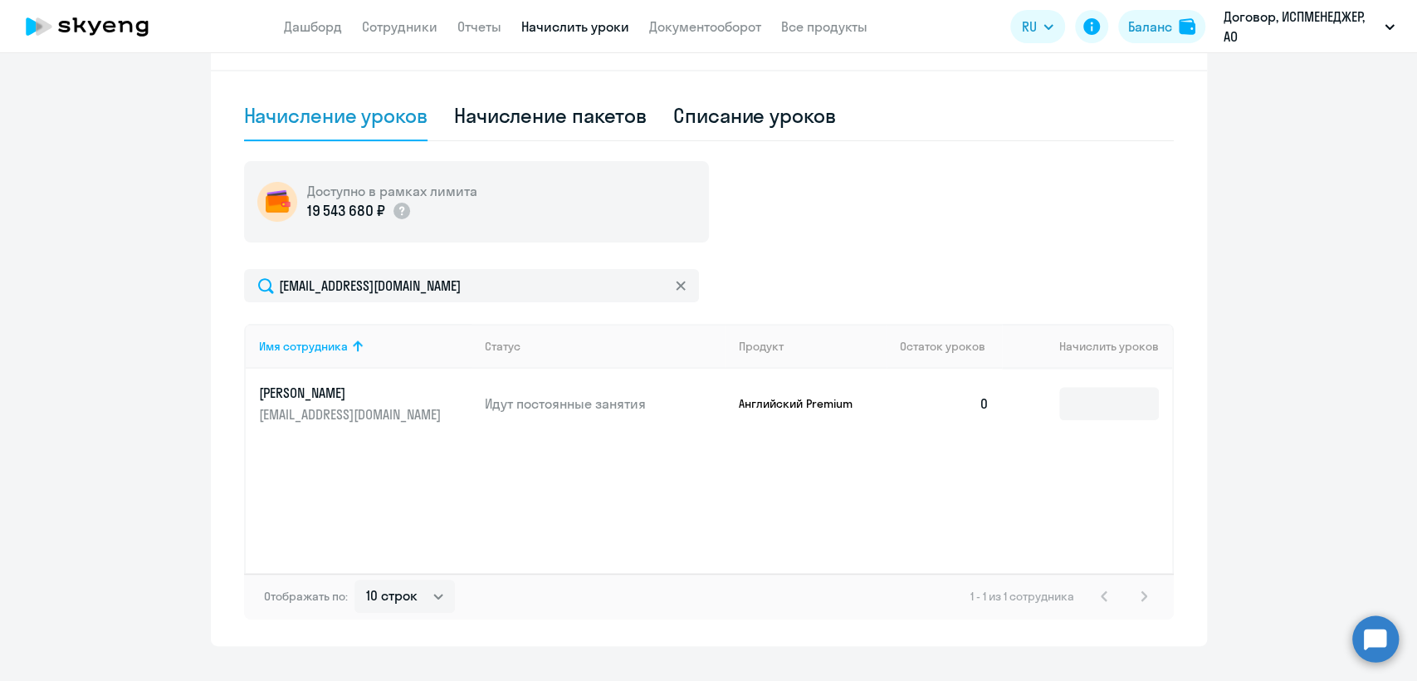
click at [1087, 385] on td at bounding box center [1086, 404] width 169 height 70
click at [1085, 395] on input at bounding box center [1109, 403] width 100 height 33
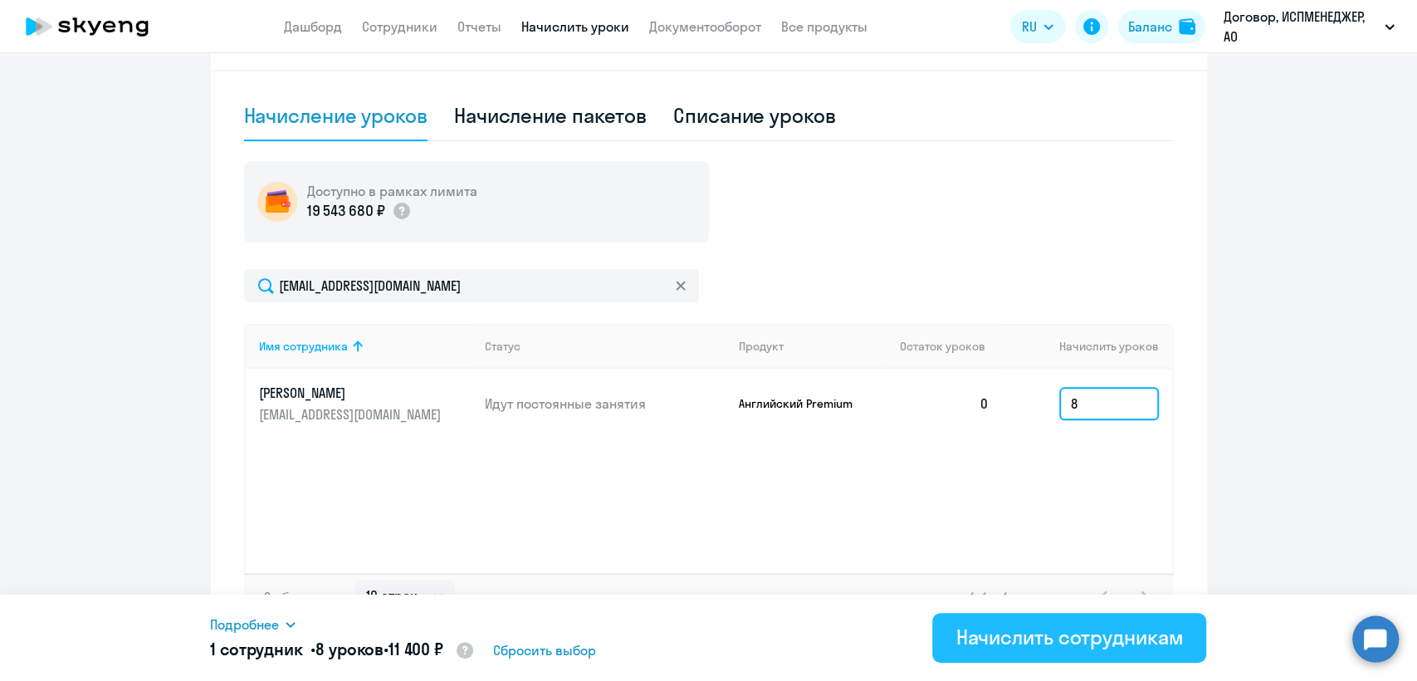
type input "8"
click at [1051, 628] on div "Начислить сотрудникам" at bounding box center [1068, 636] width 227 height 27
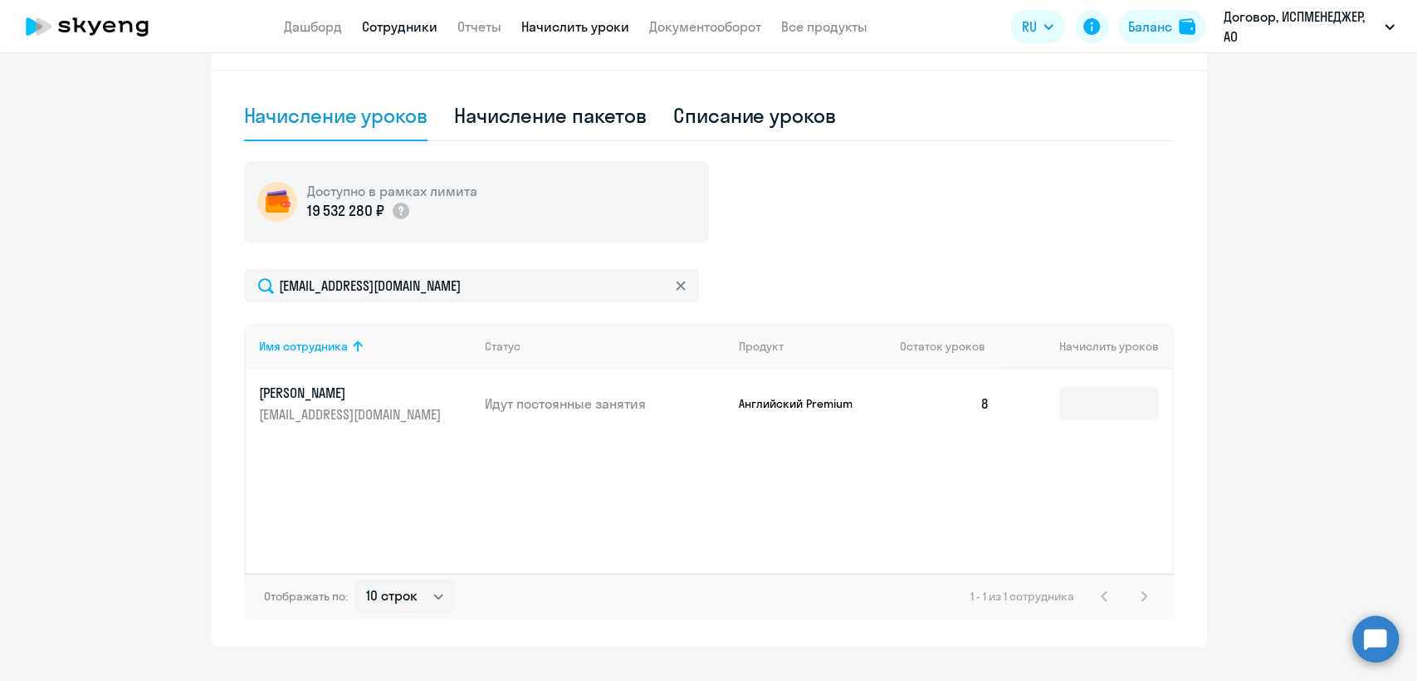
click at [382, 31] on link "Сотрудники" at bounding box center [400, 26] width 76 height 17
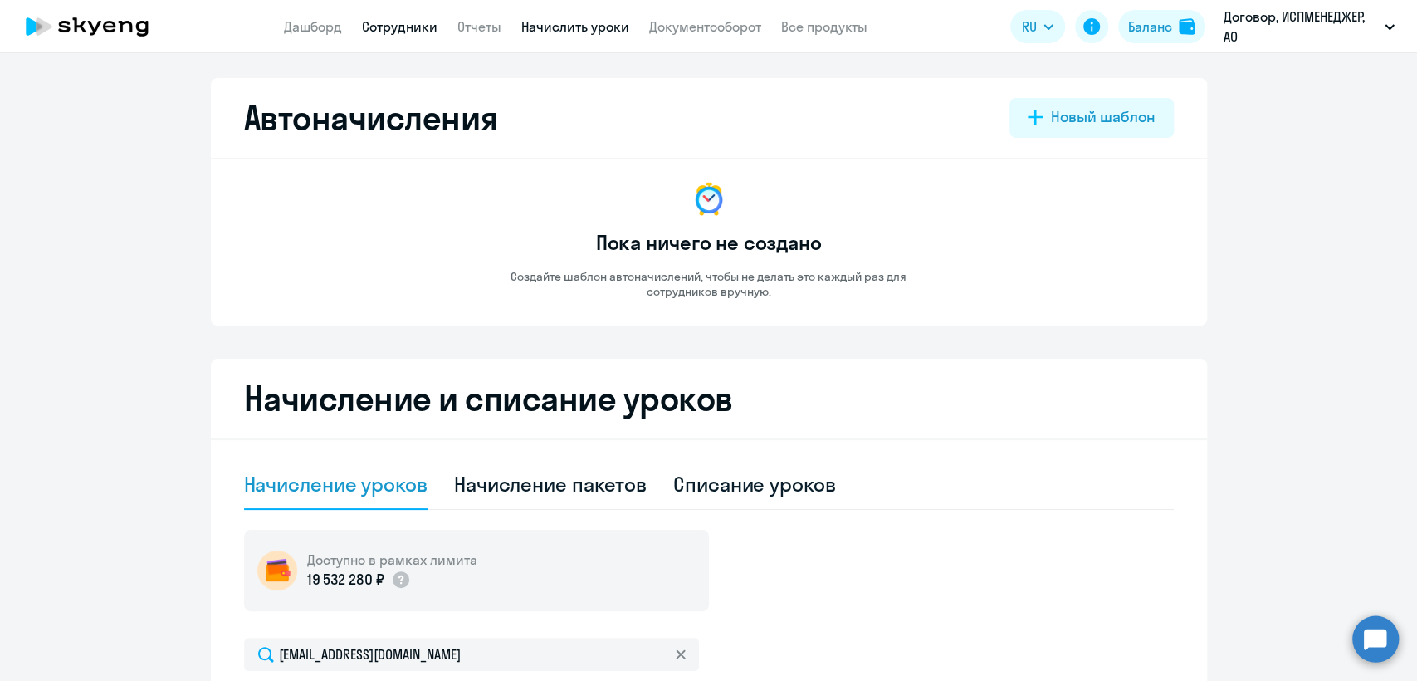
select select "30"
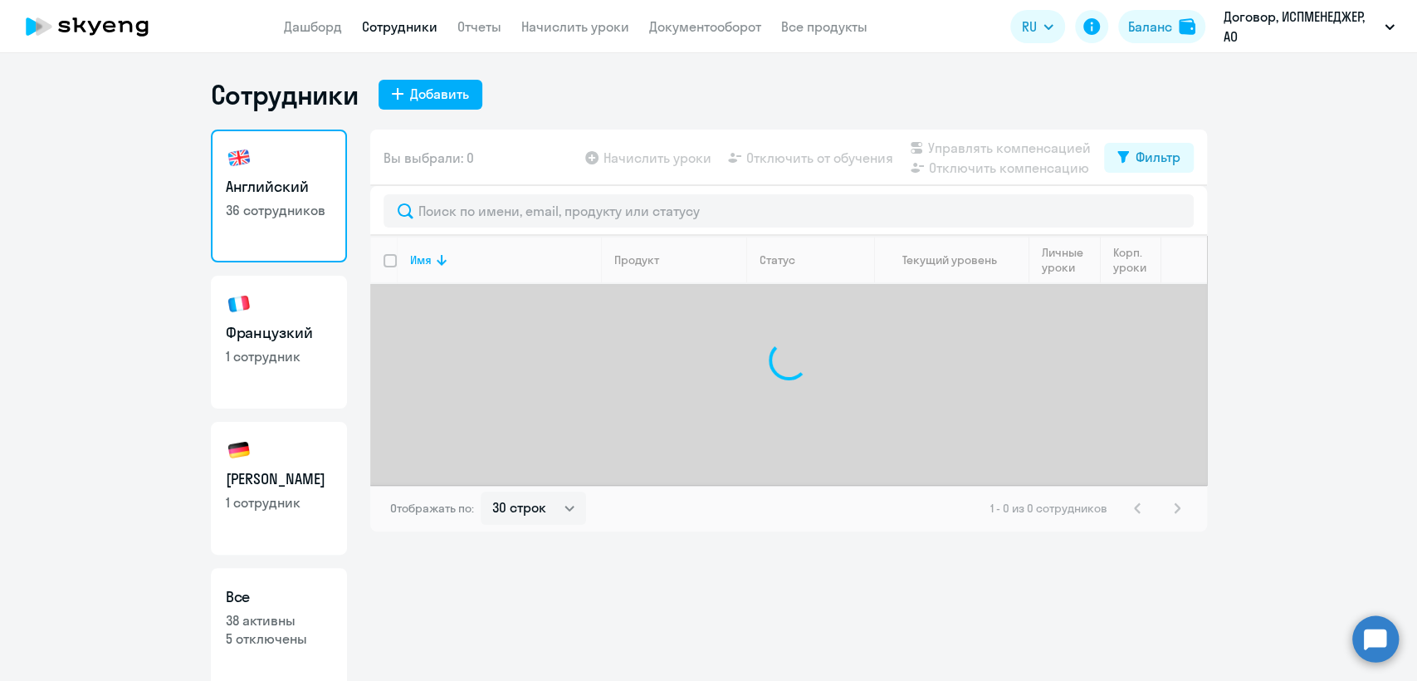
click at [271, 322] on h3 "Французкий" at bounding box center [279, 333] width 106 height 22
select select "30"
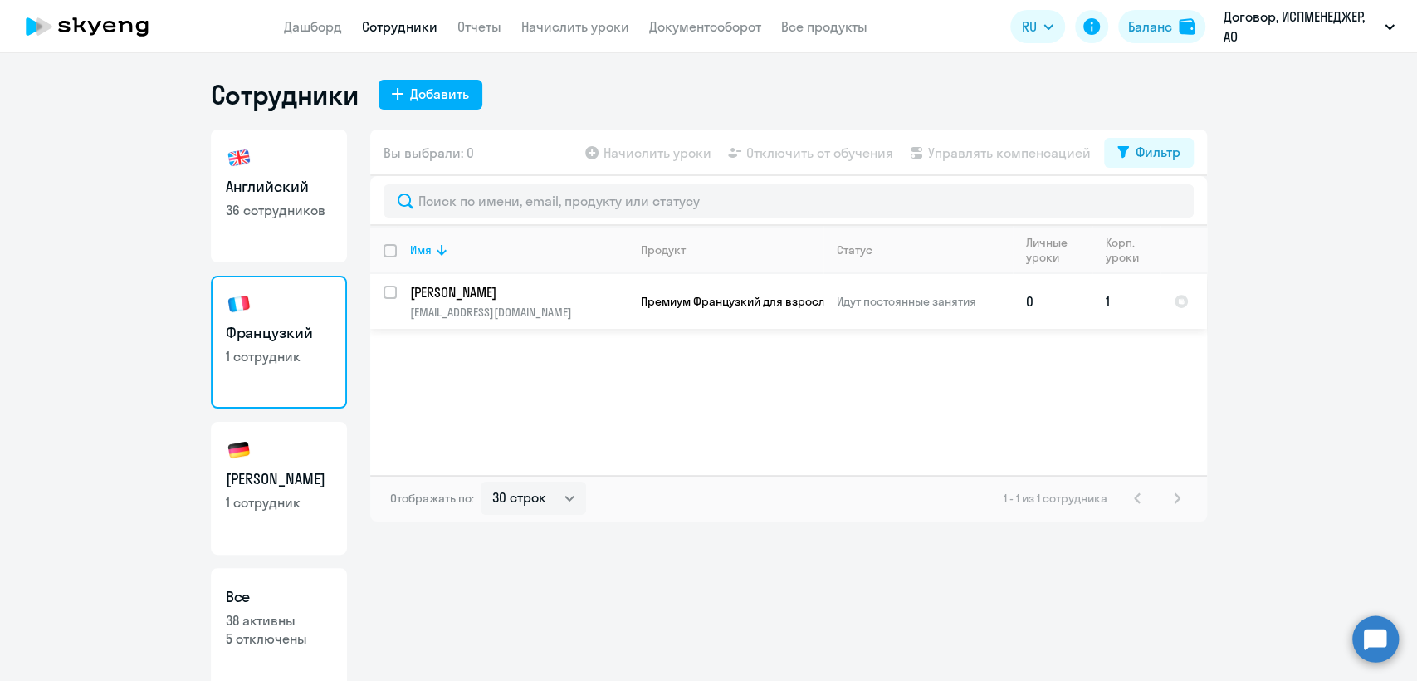
click at [693, 296] on span "Премиум Французкий для взрослых" at bounding box center [740, 301] width 198 height 15
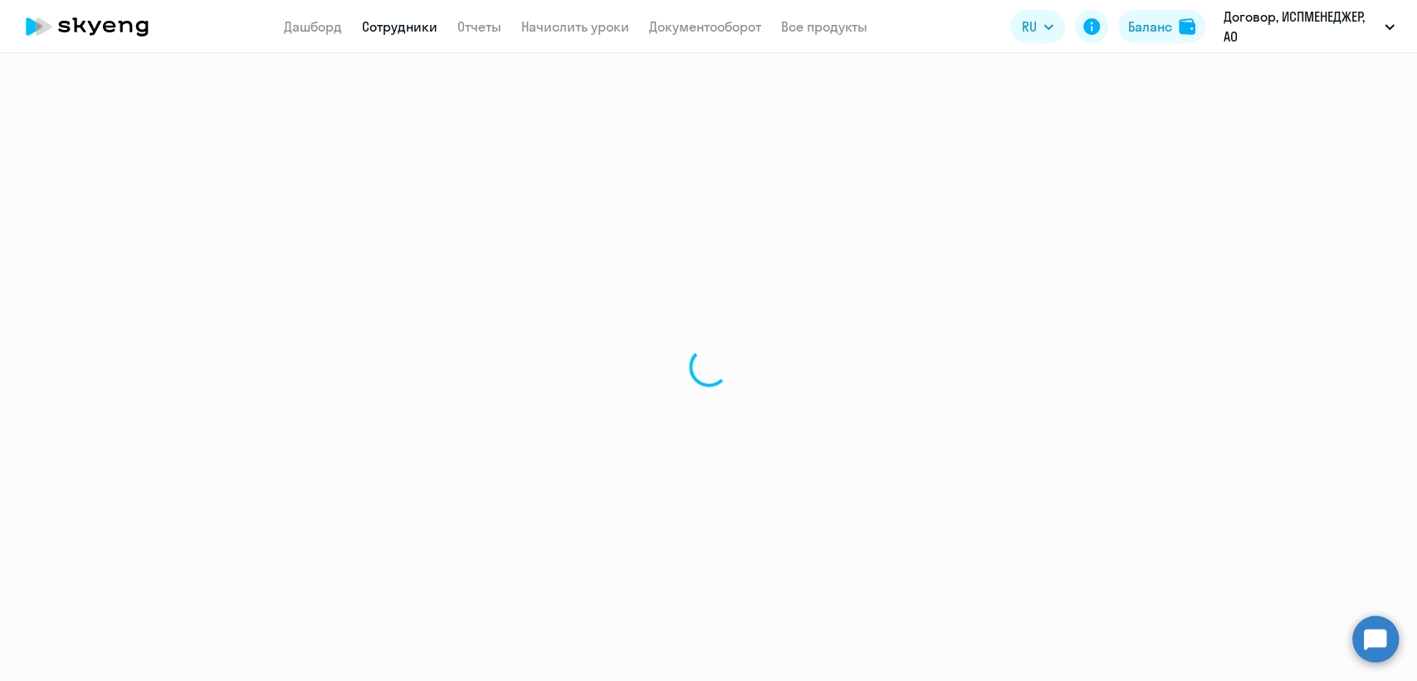
select select "french"
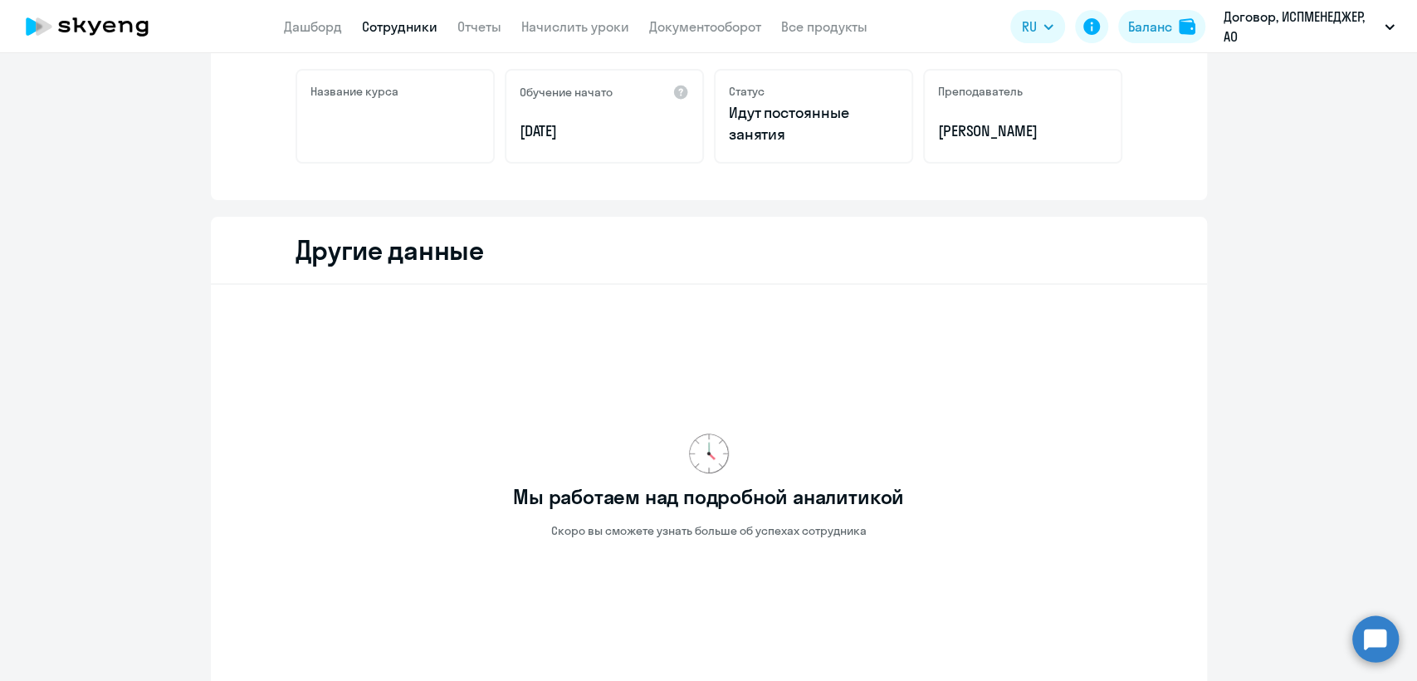
scroll to position [110, 0]
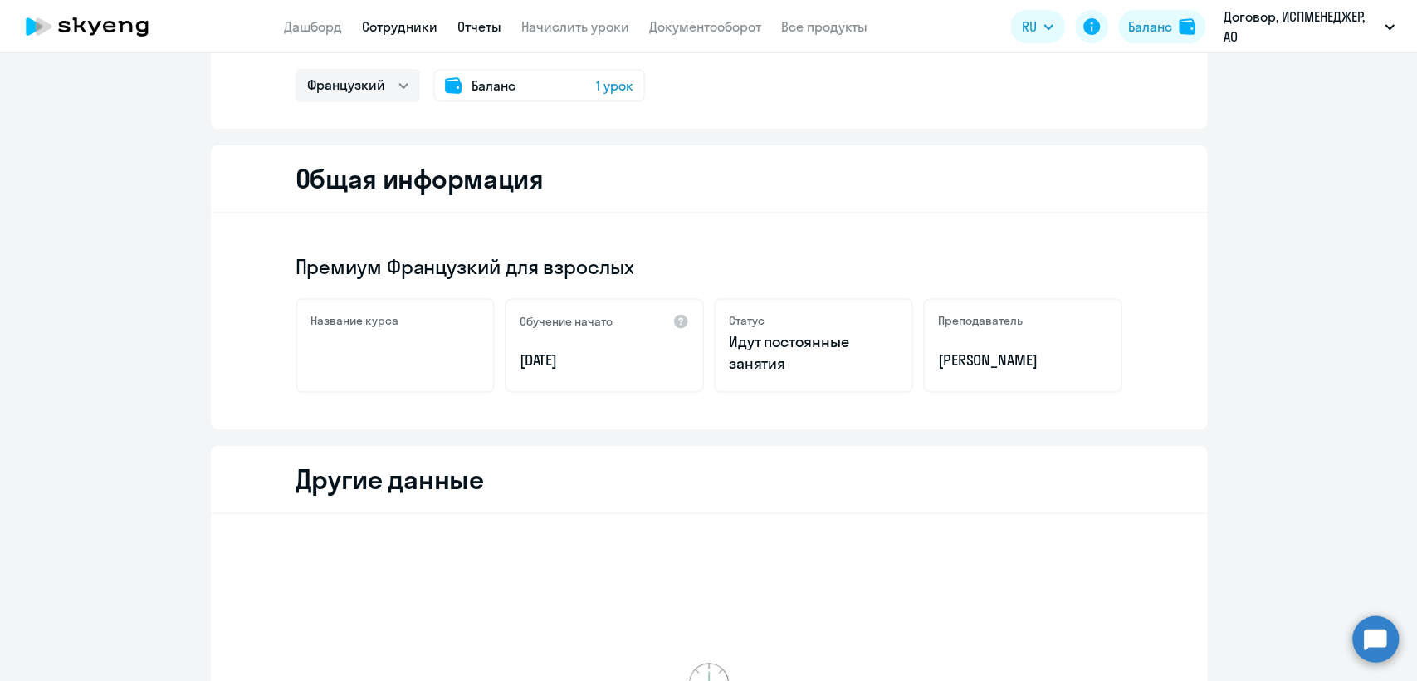
click at [483, 32] on link "Отчеты" at bounding box center [479, 26] width 44 height 17
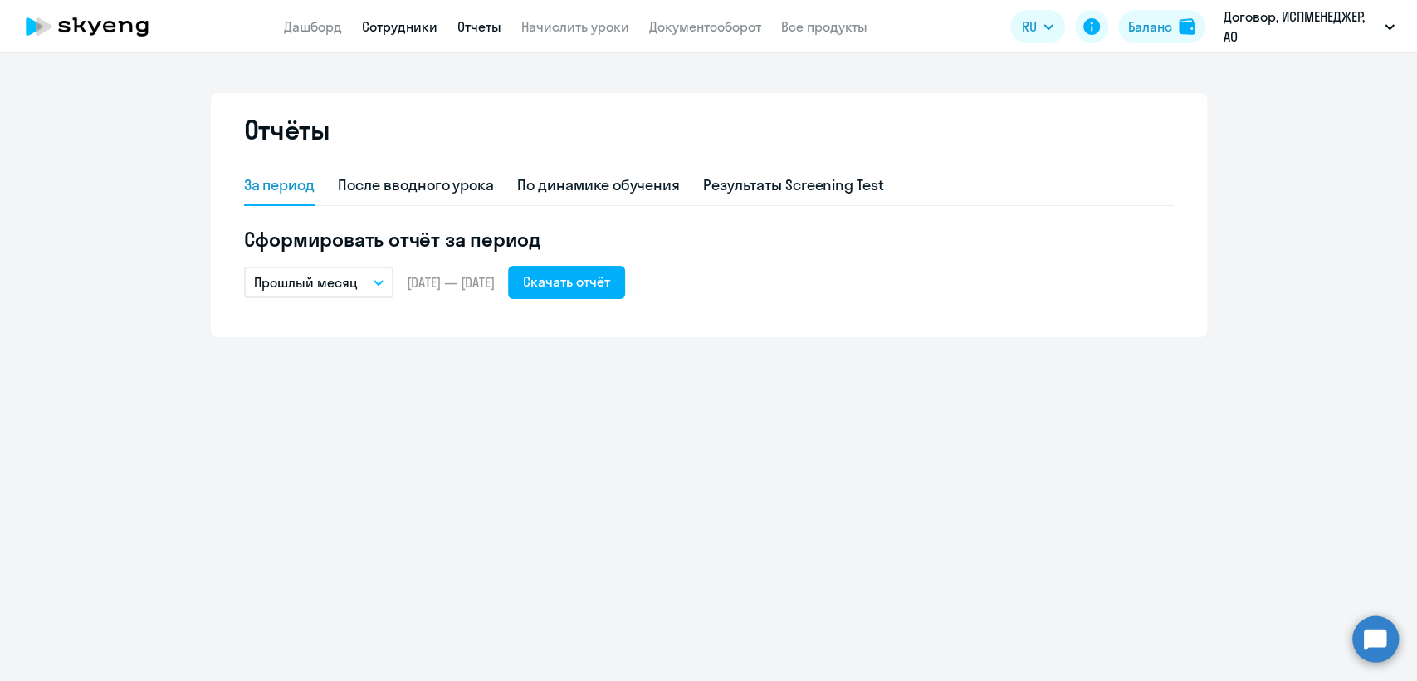
click at [420, 28] on link "Сотрудники" at bounding box center [400, 26] width 76 height 17
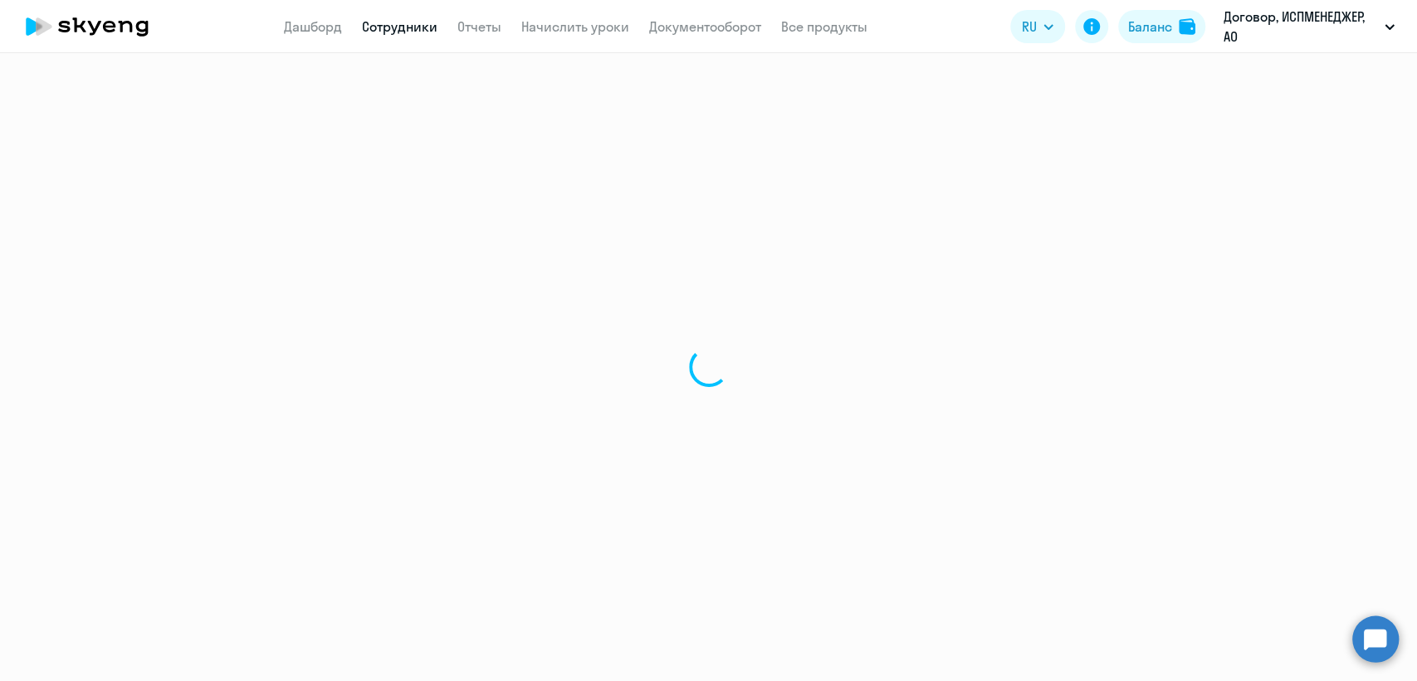
select select "30"
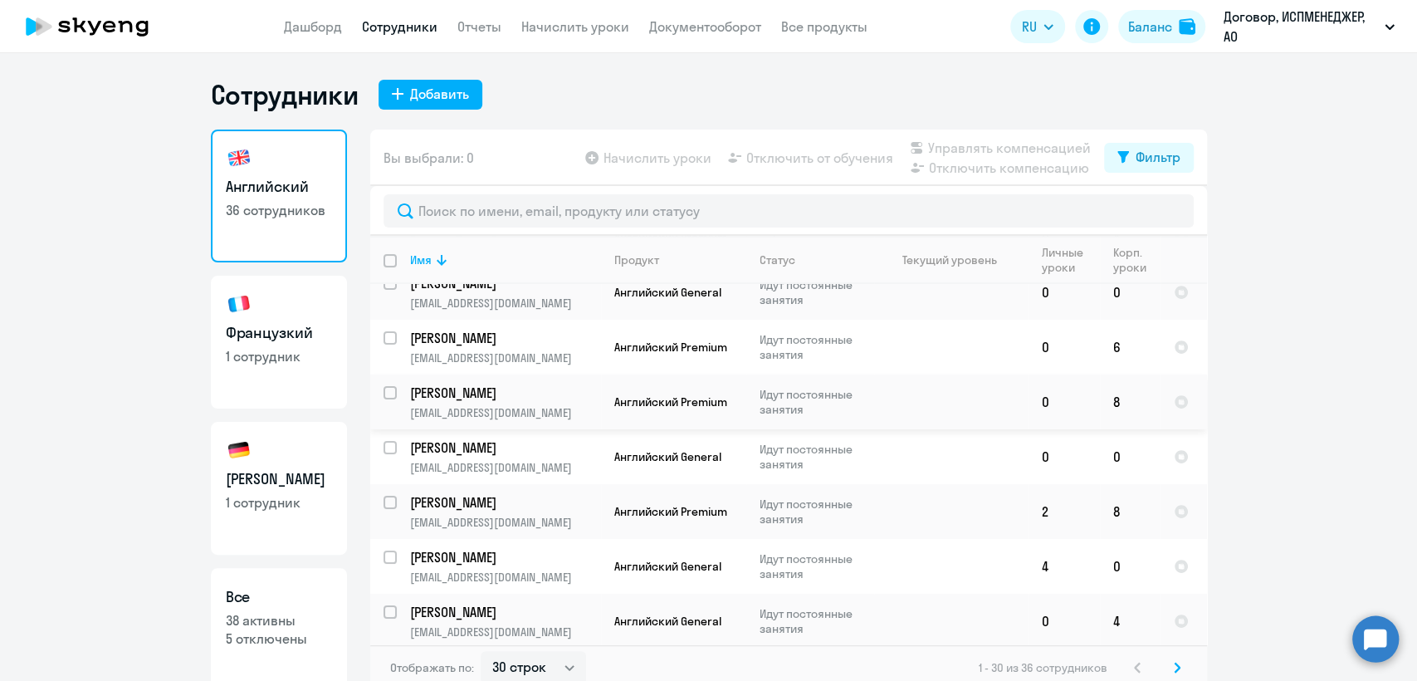
scroll to position [276, 0]
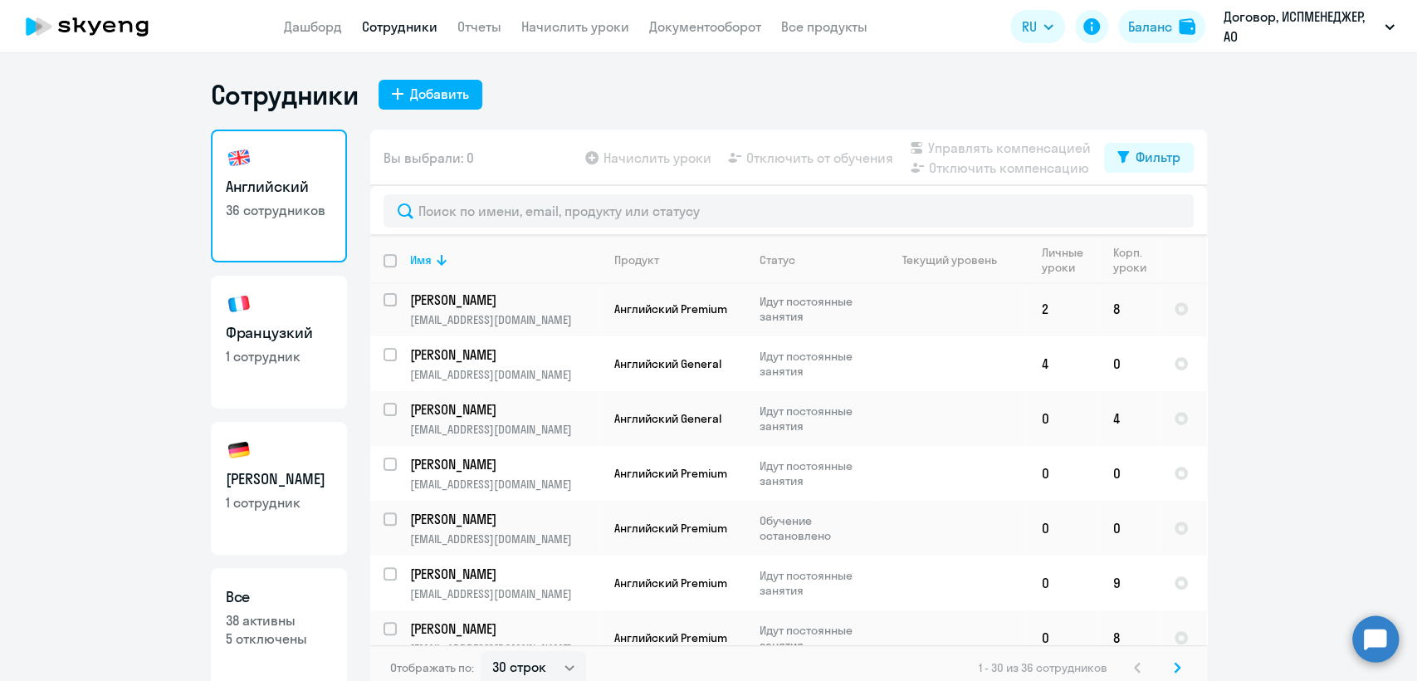
click at [302, 340] on h3 "Французкий" at bounding box center [279, 333] width 106 height 22
select select "30"
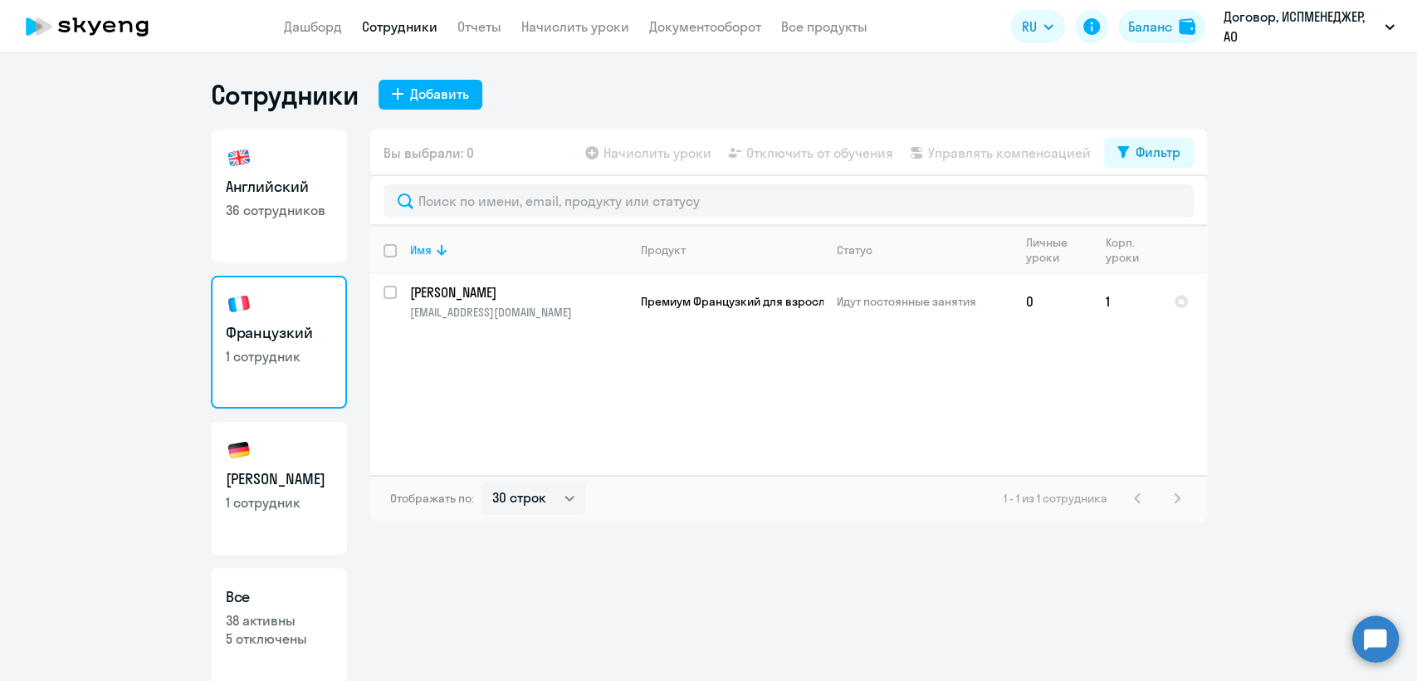
click at [269, 473] on h3 "[PERSON_NAME]" at bounding box center [279, 479] width 106 height 22
select select "30"
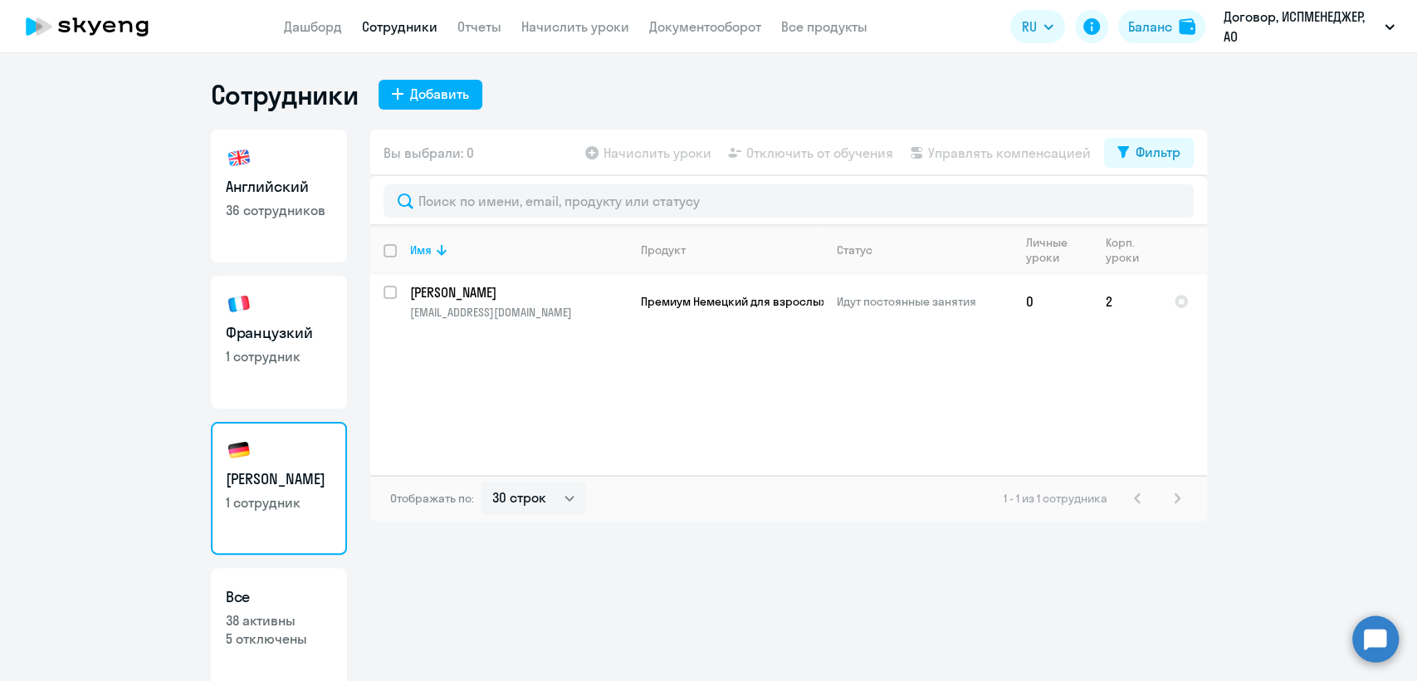
click at [260, 350] on p "1 сотрудник" at bounding box center [279, 356] width 106 height 18
select select "30"
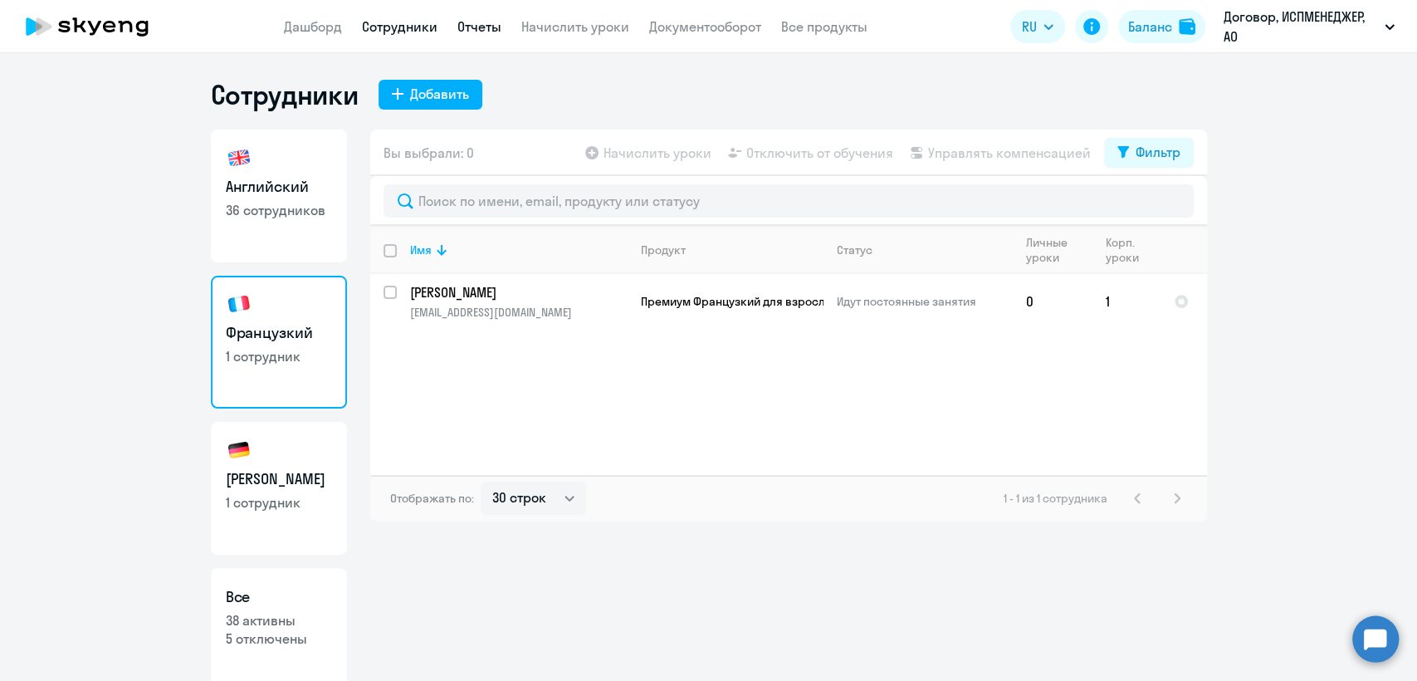
click at [488, 26] on link "Отчеты" at bounding box center [479, 26] width 44 height 17
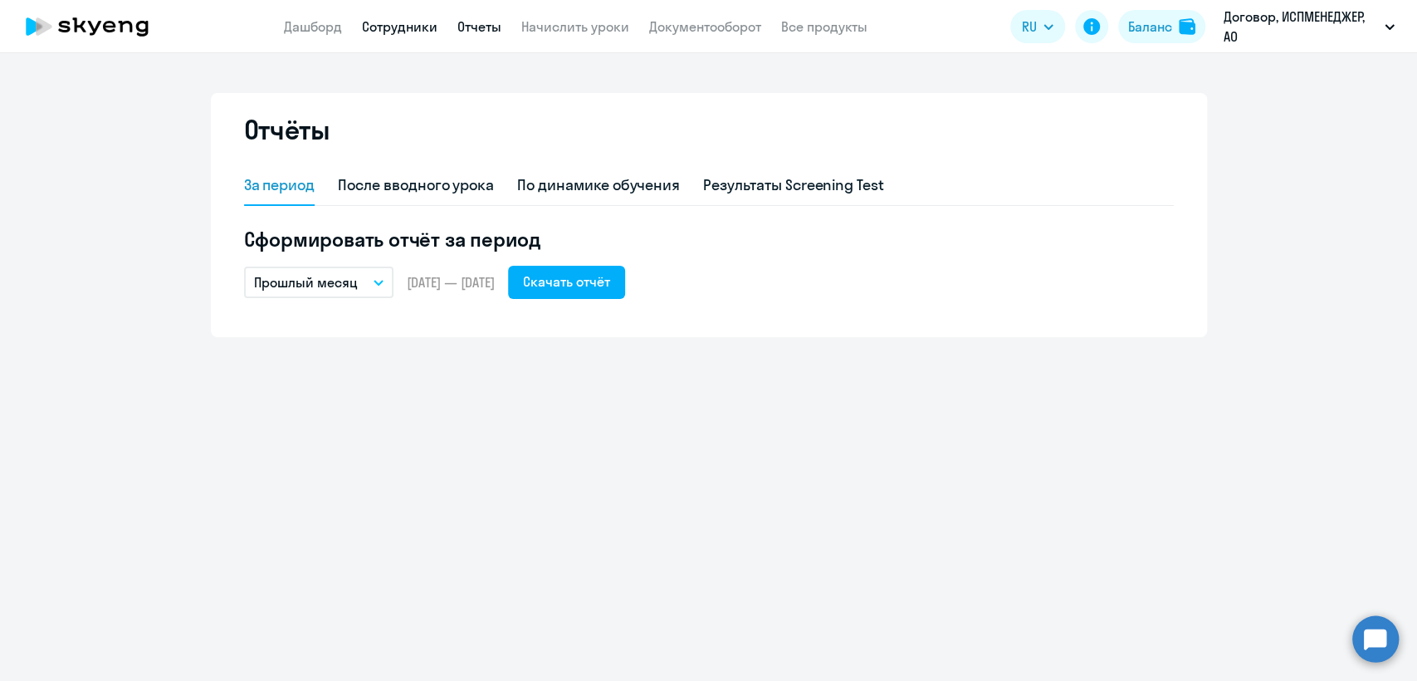
click at [399, 27] on link "Сотрудники" at bounding box center [400, 26] width 76 height 17
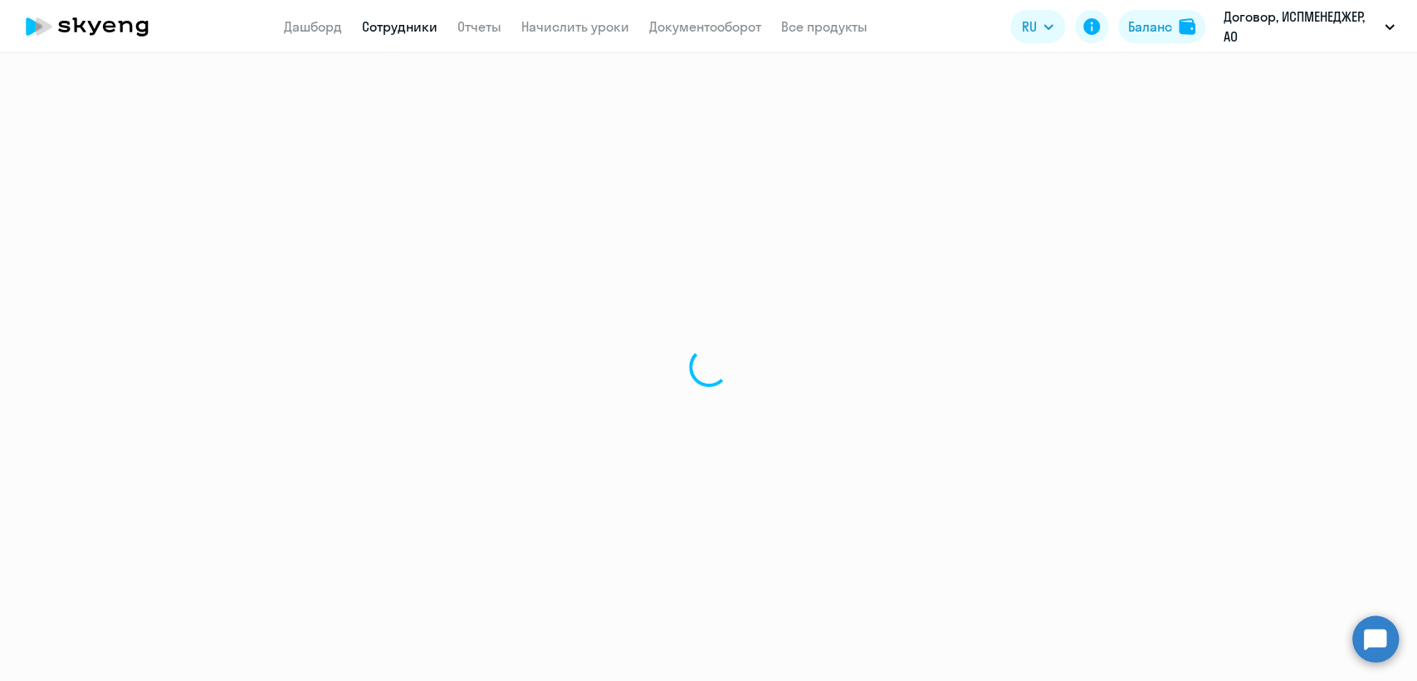
select select "30"
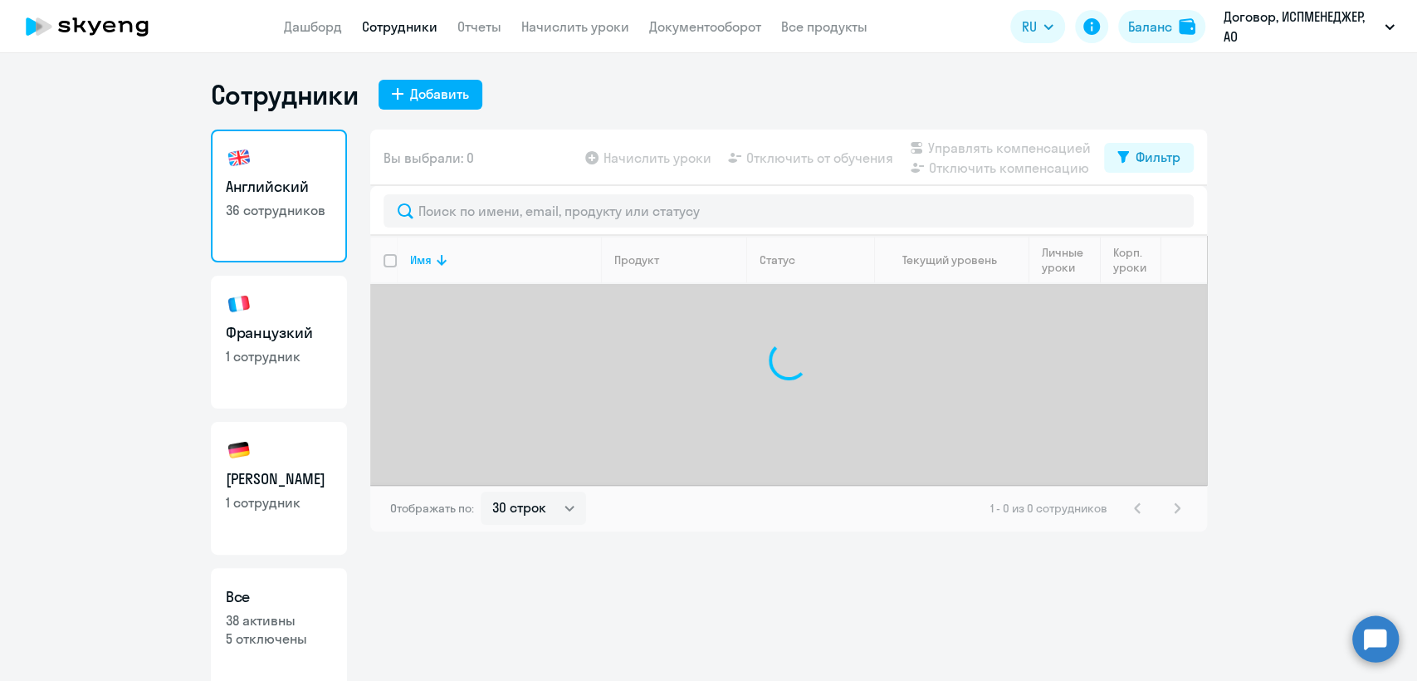
click at [313, 334] on h3 "Французкий" at bounding box center [279, 333] width 106 height 22
select select "30"
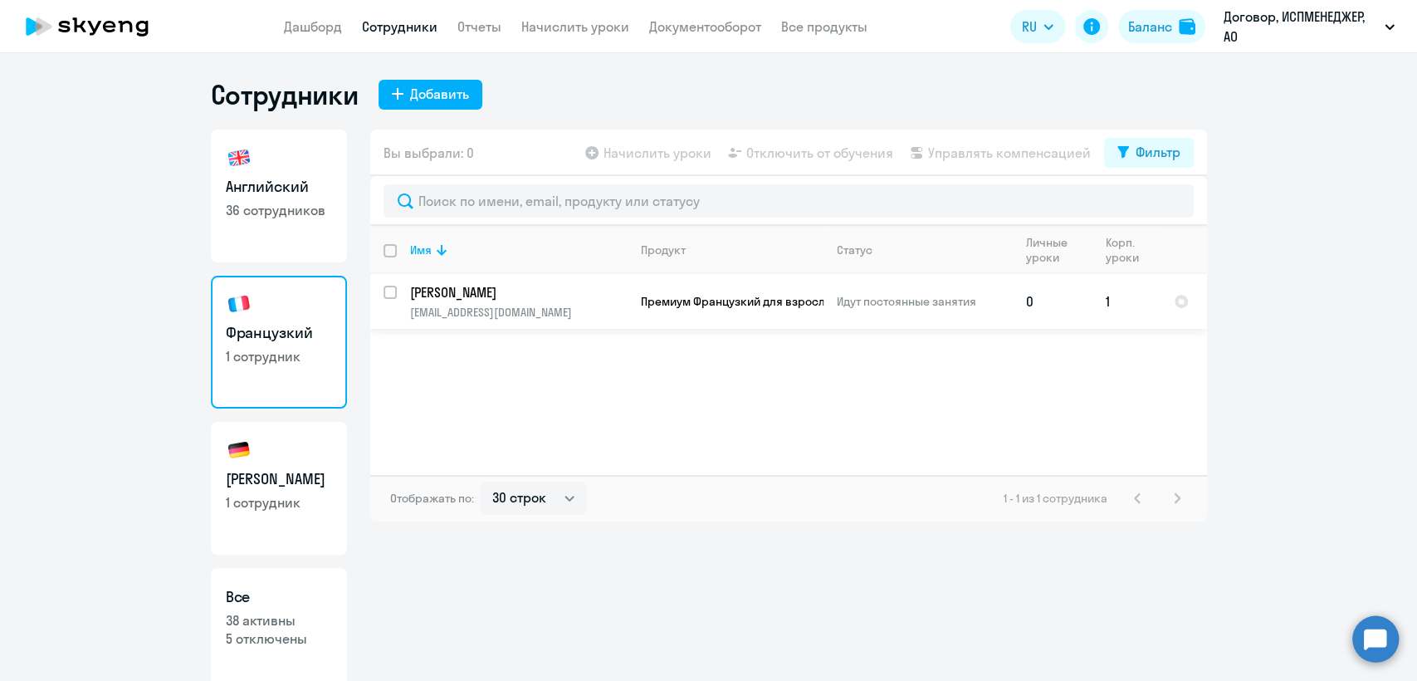
click at [579, 308] on p "[EMAIL_ADDRESS][DOMAIN_NAME]" at bounding box center [518, 312] width 217 height 15
select select "french"
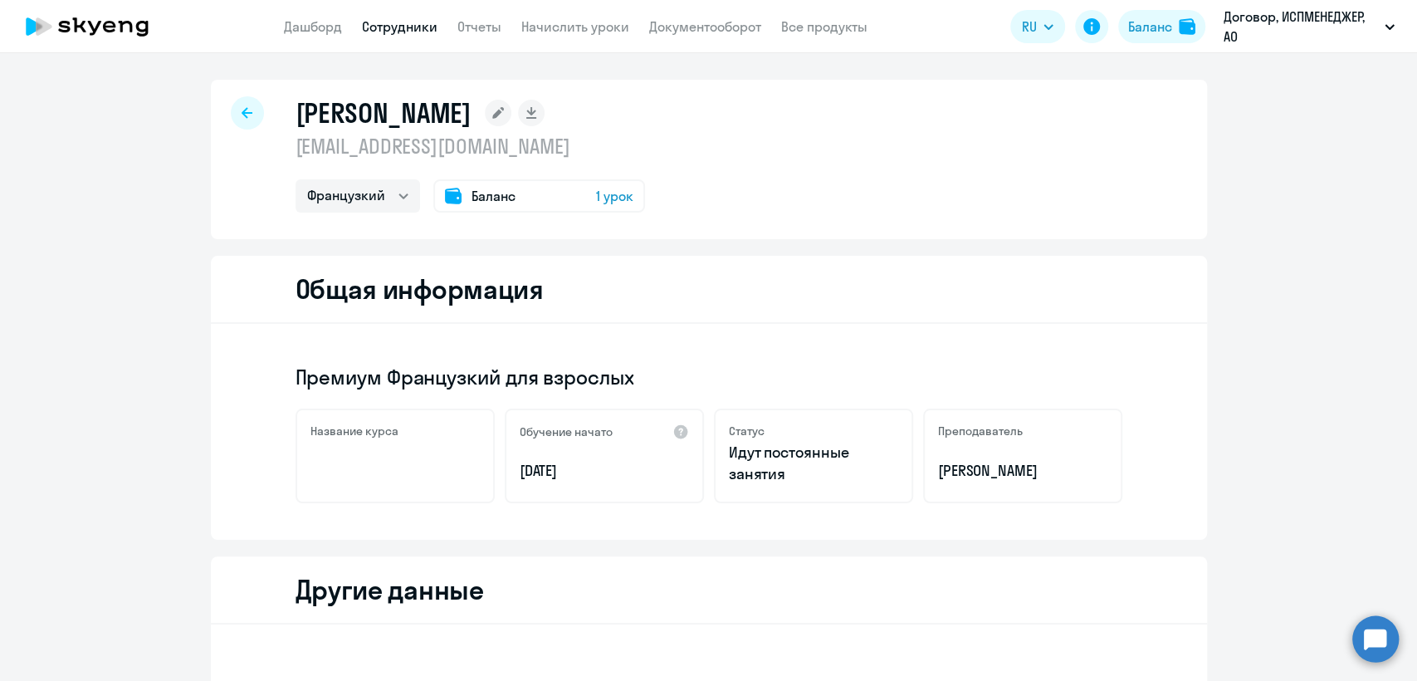
click at [497, 198] on span "Баланс" at bounding box center [494, 196] width 44 height 20
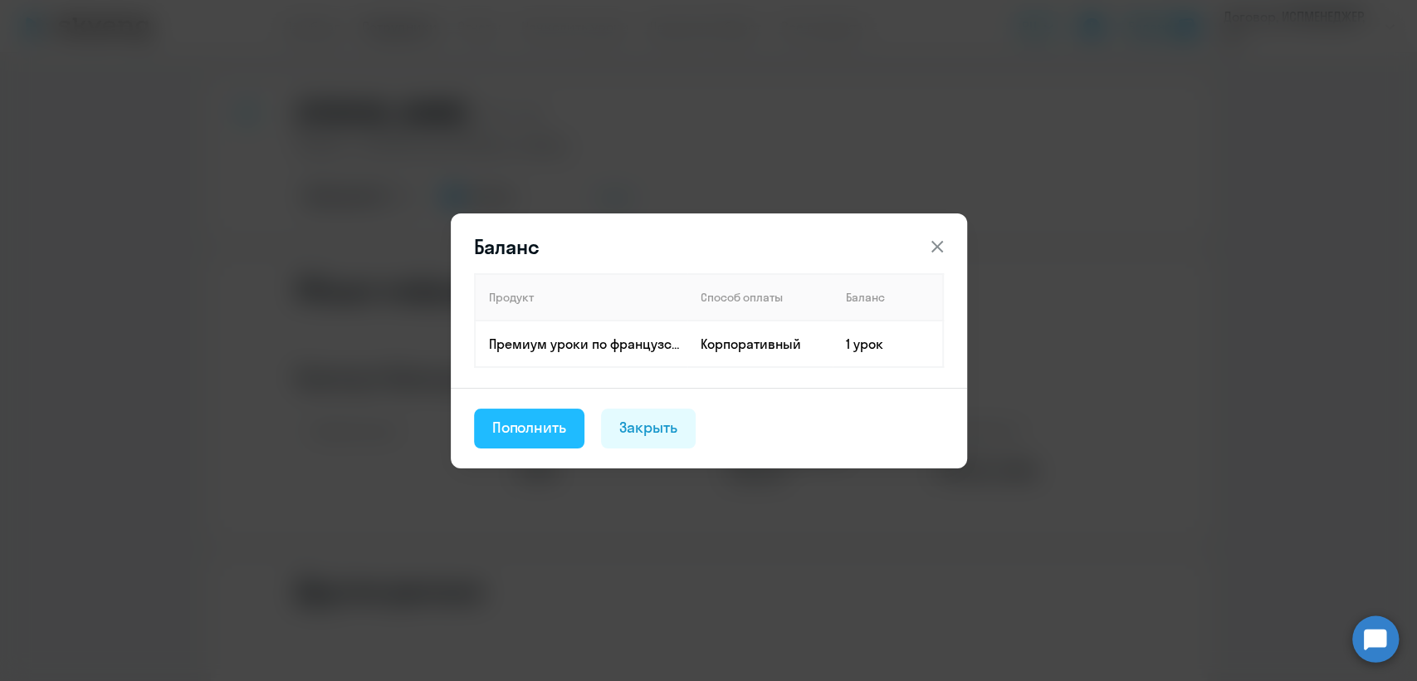
click at [540, 433] on div "Пополнить" at bounding box center [529, 428] width 75 height 22
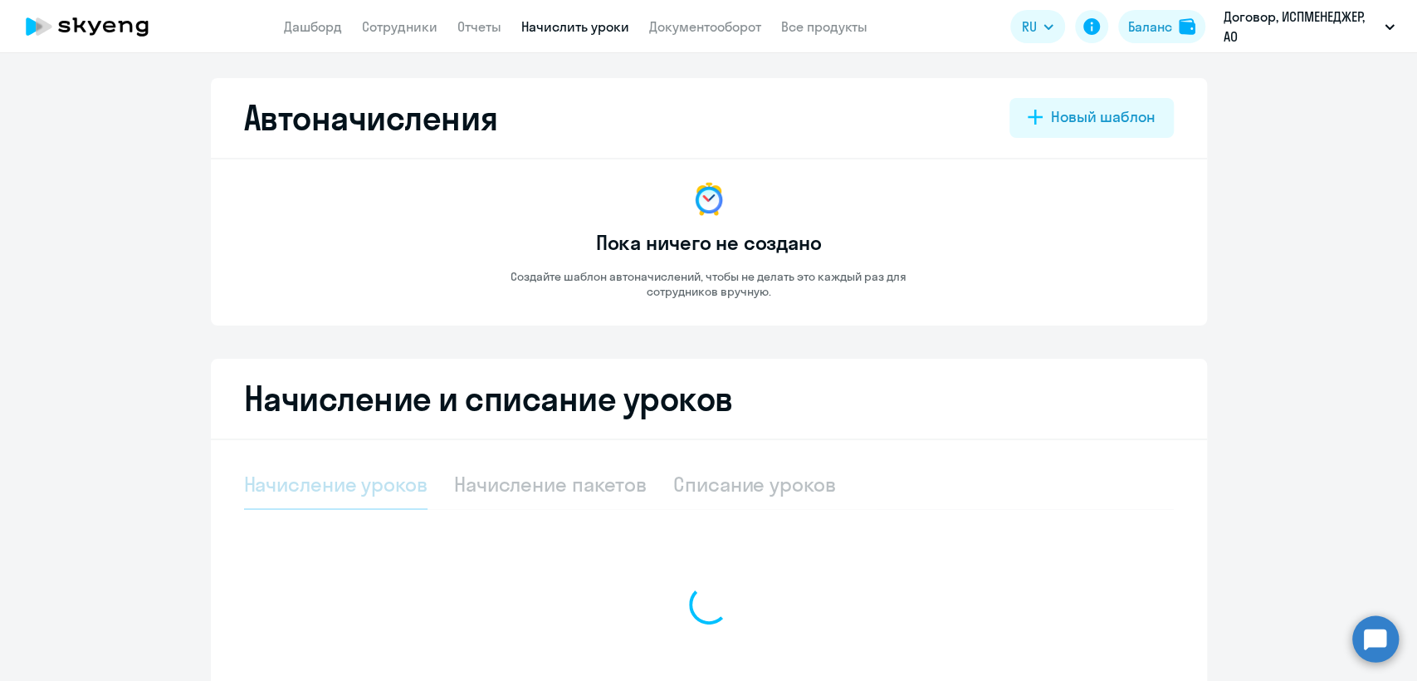
select select "10"
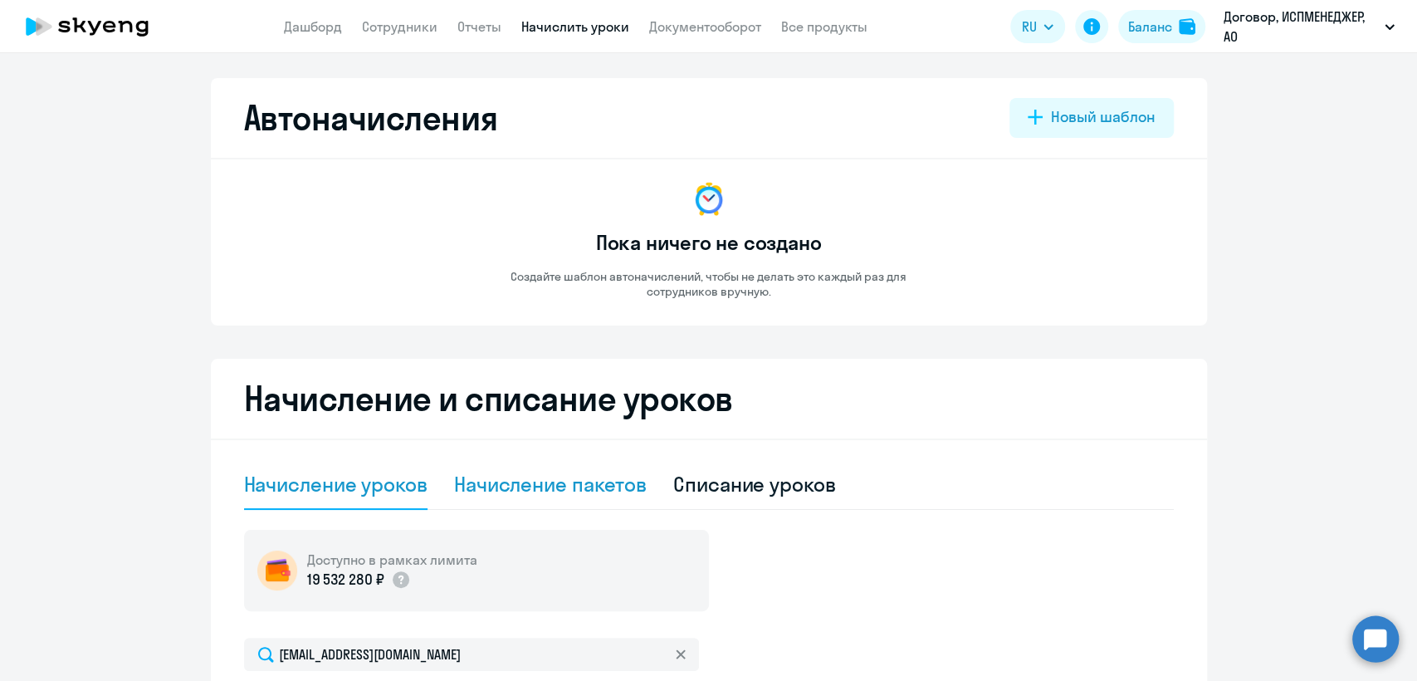
click at [538, 472] on div "Начисление пакетов" at bounding box center [550, 484] width 193 height 27
select select "10"
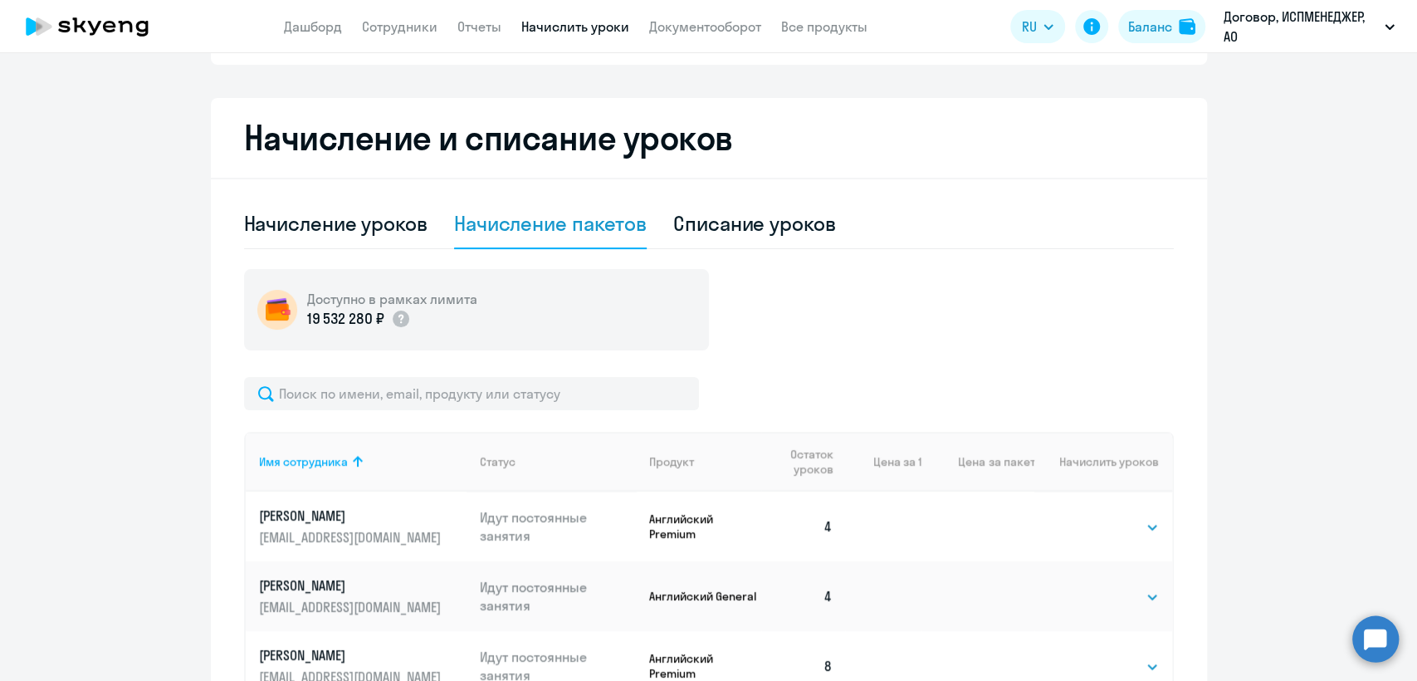
scroll to position [369, 0]
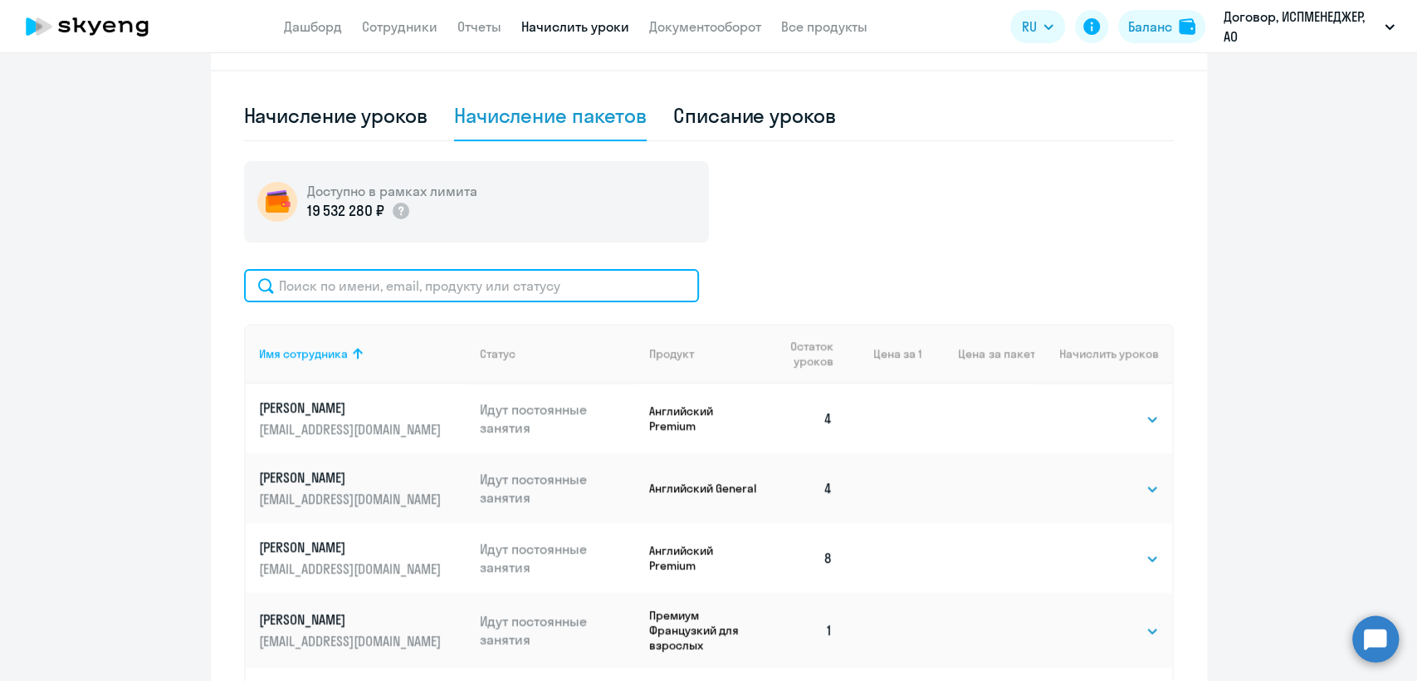
click at [390, 291] on input "text" at bounding box center [471, 285] width 455 height 33
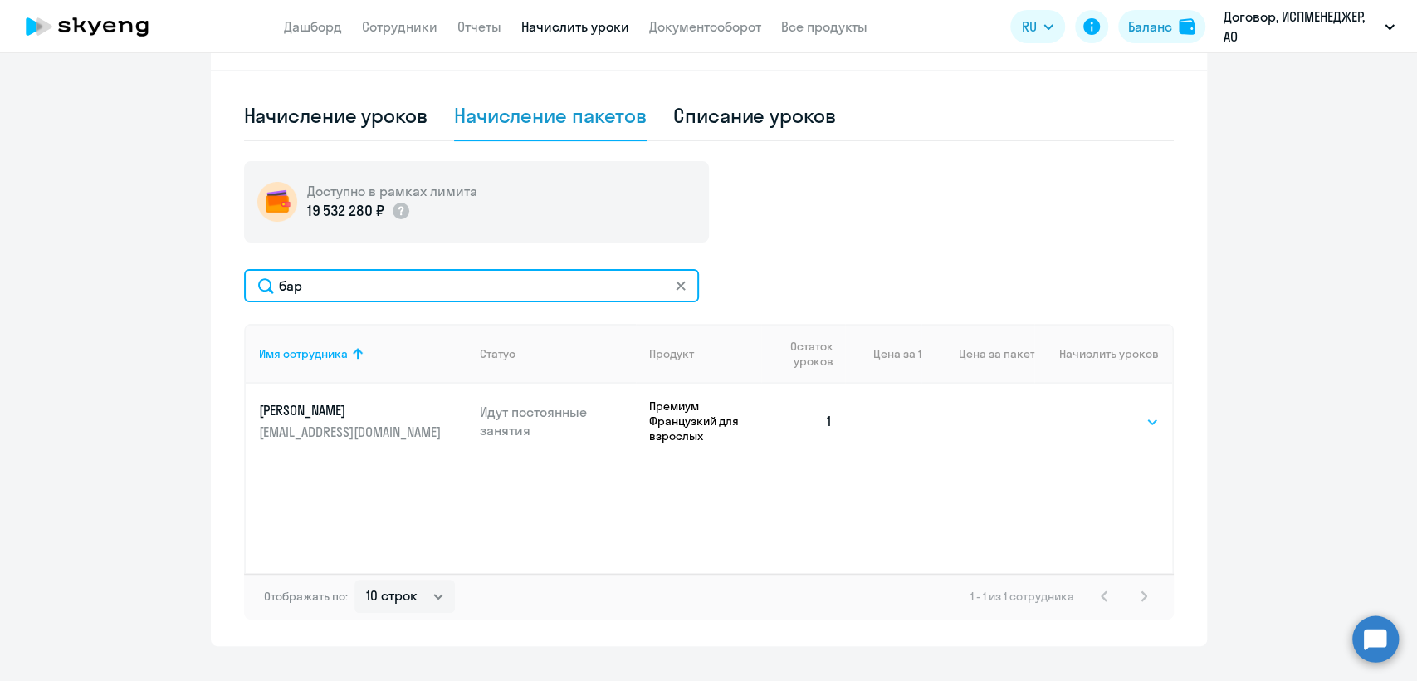
type input "бар"
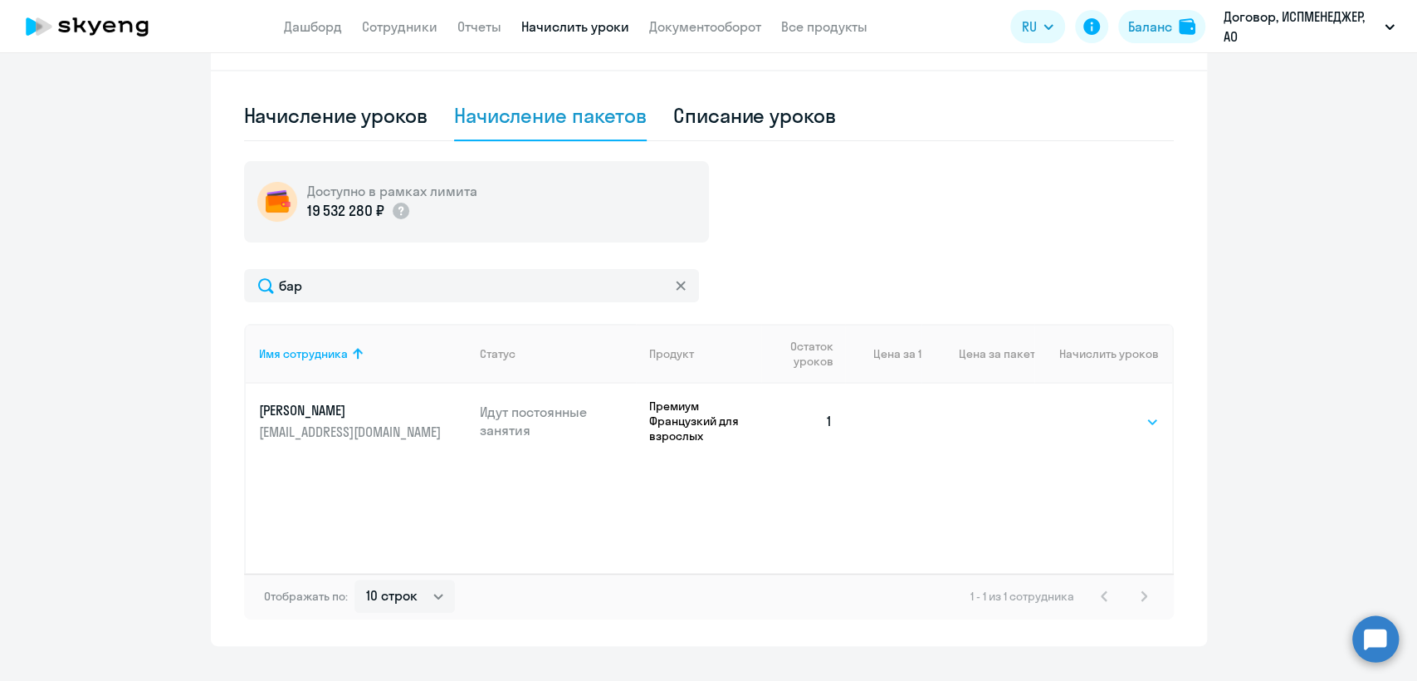
click at [1142, 421] on select "Выбрать 4 8 16 32 64 96 128" at bounding box center [1125, 422] width 68 height 20
select select "4"
click at [1091, 412] on select "Выбрать 4 8 16 32 64 96 128" at bounding box center [1125, 422] width 68 height 20
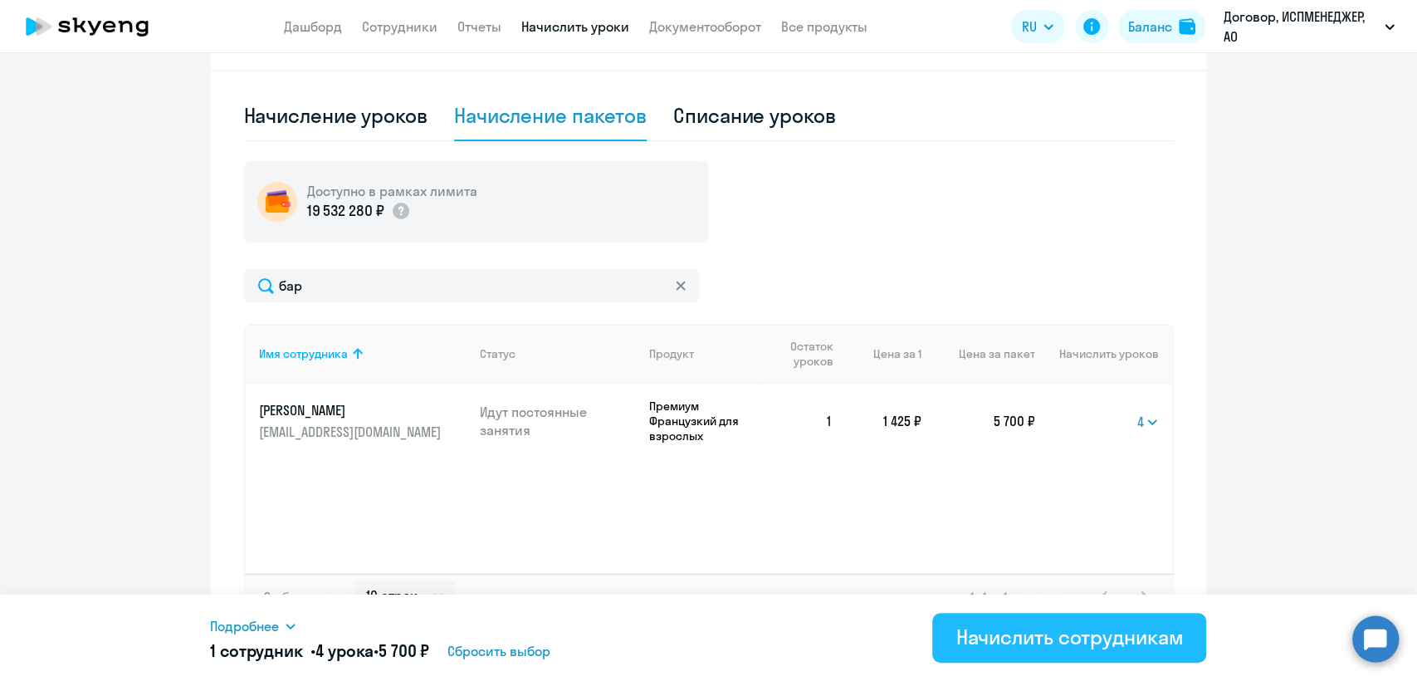
click at [1067, 652] on button "Начислить сотрудникам" at bounding box center [1069, 638] width 274 height 50
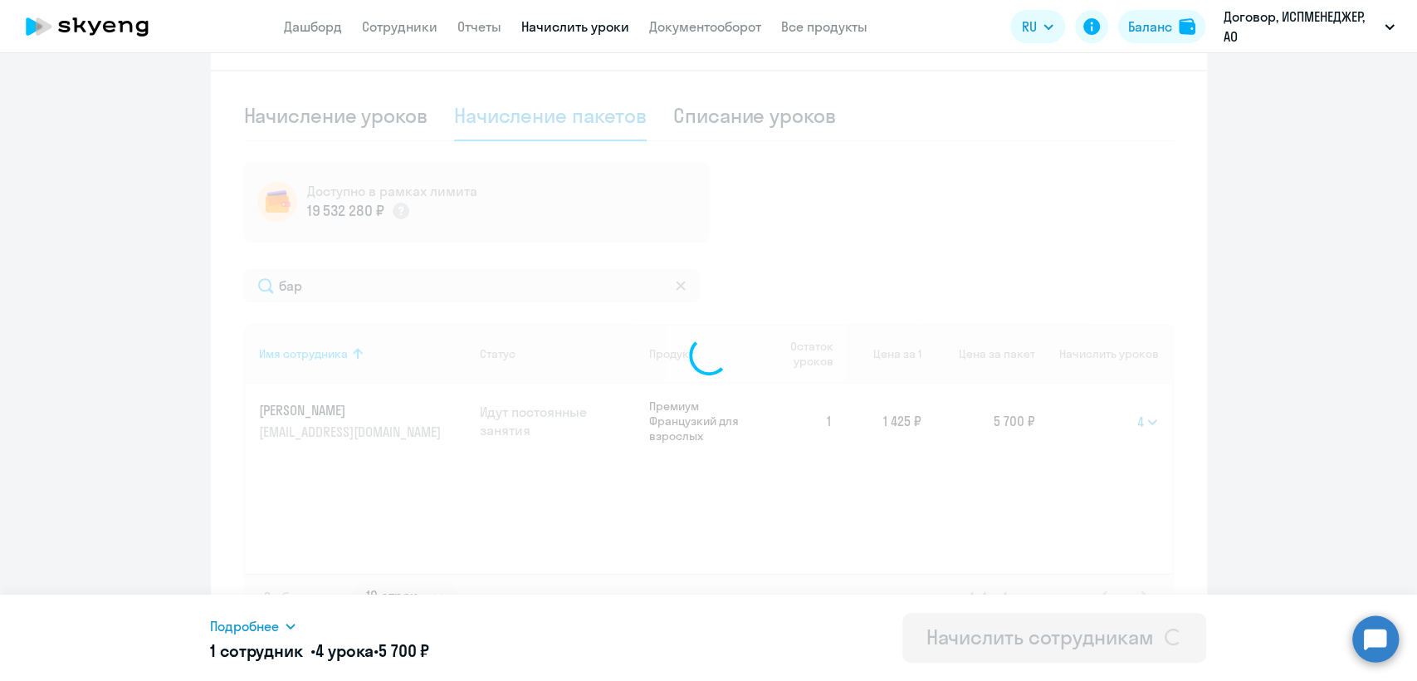
select select
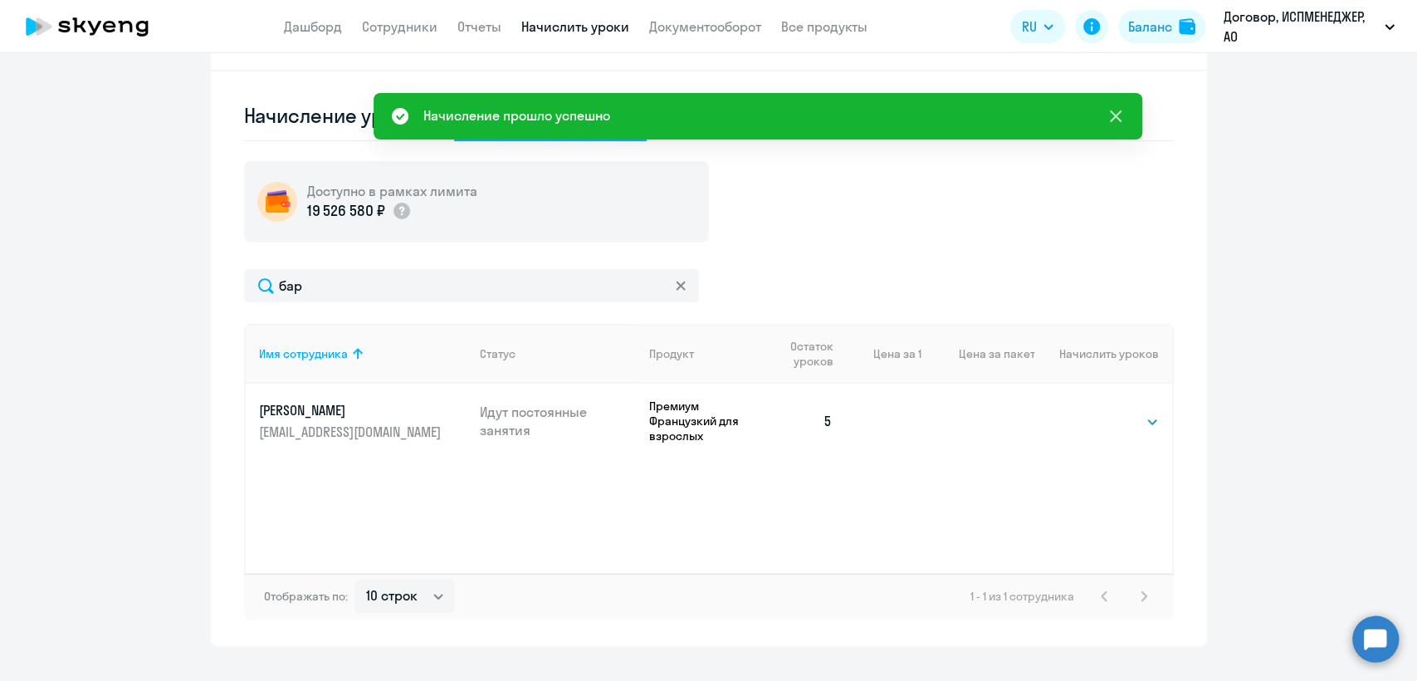
click at [1110, 115] on icon at bounding box center [1116, 116] width 20 height 20
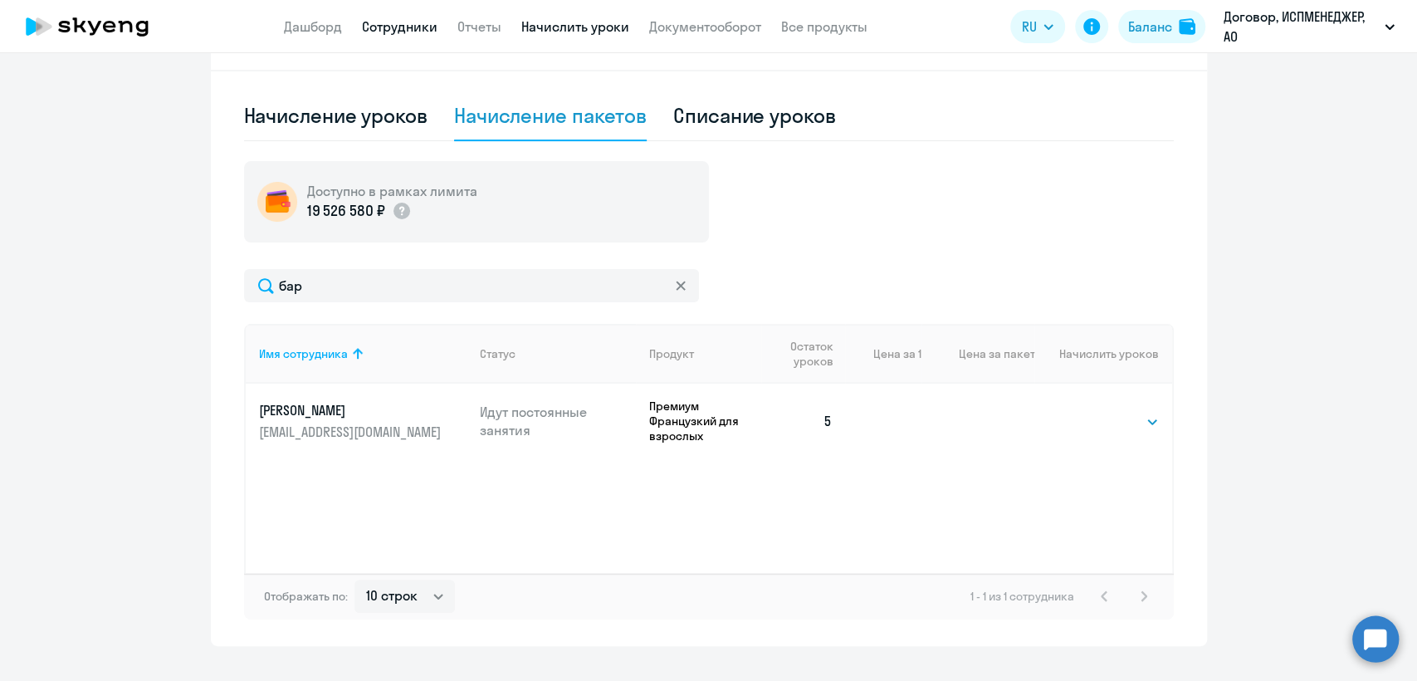
click at [400, 34] on link "Сотрудники" at bounding box center [400, 26] width 76 height 17
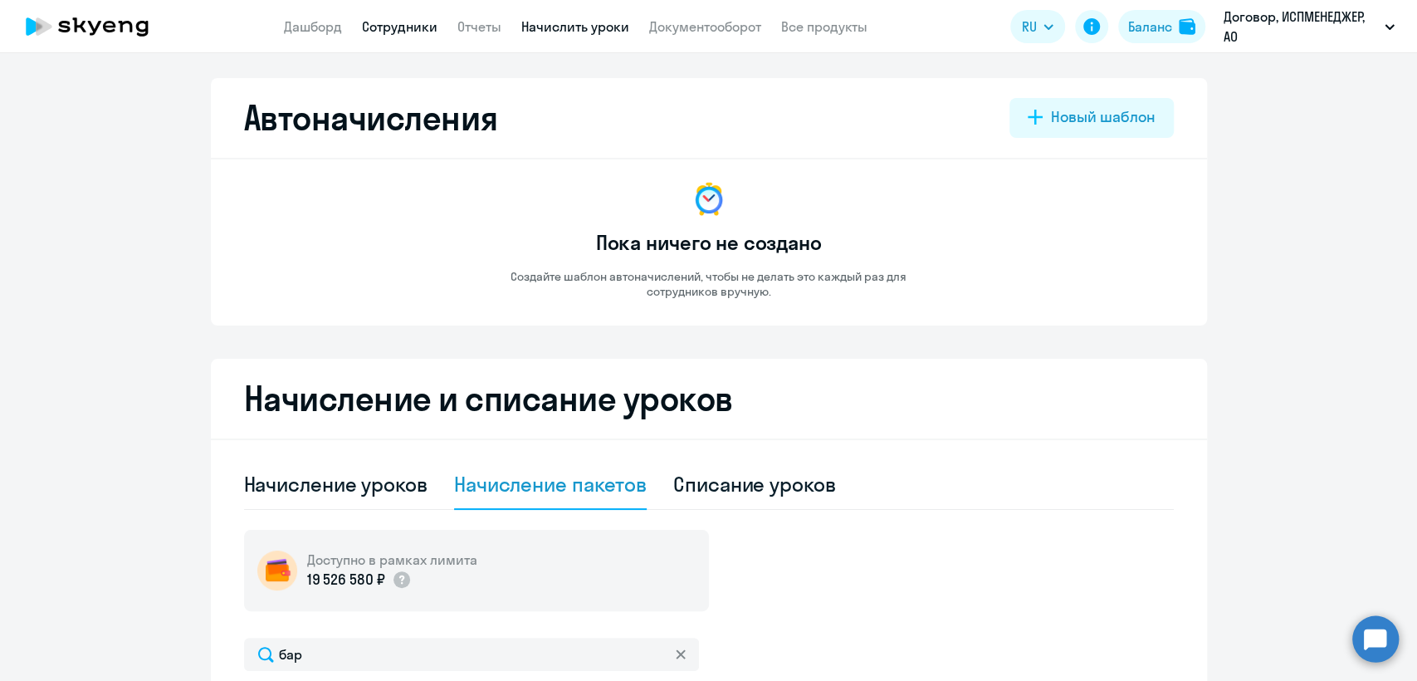
select select "30"
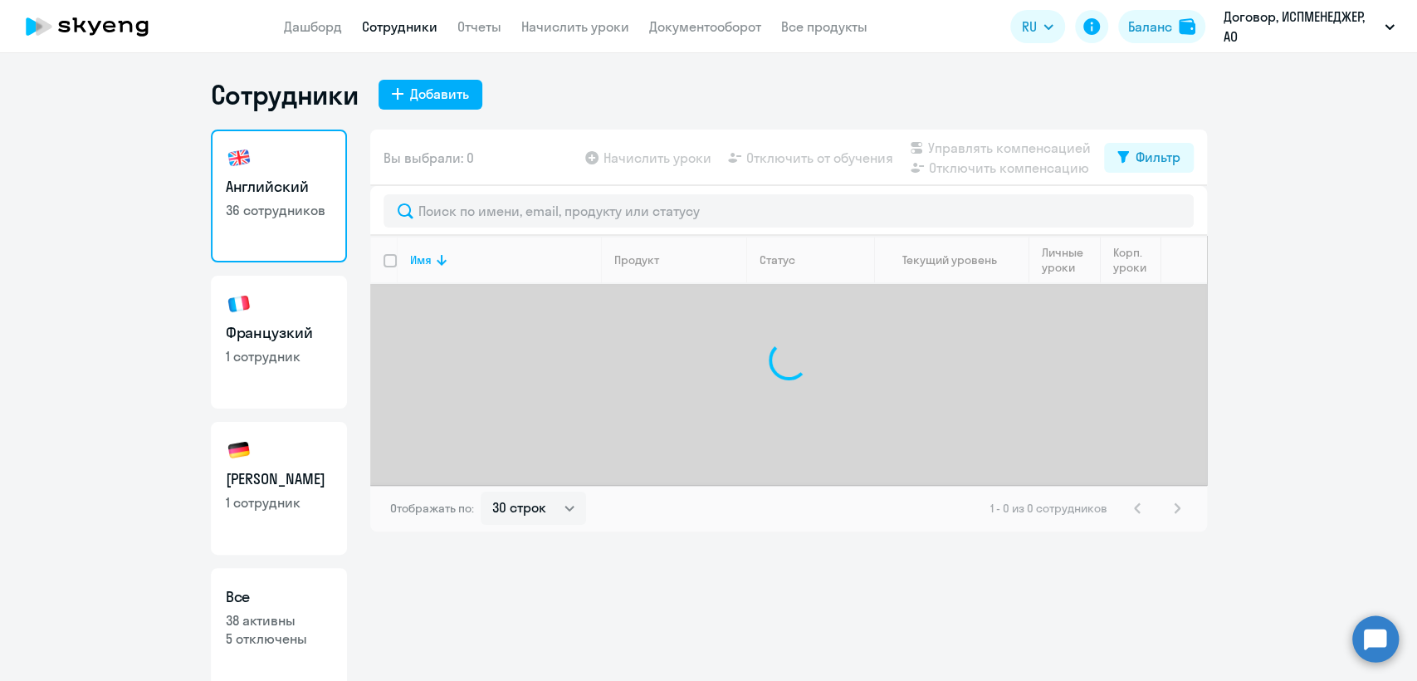
click at [305, 467] on link "Немецкий 1 сотрудник" at bounding box center [279, 488] width 136 height 133
select select "30"
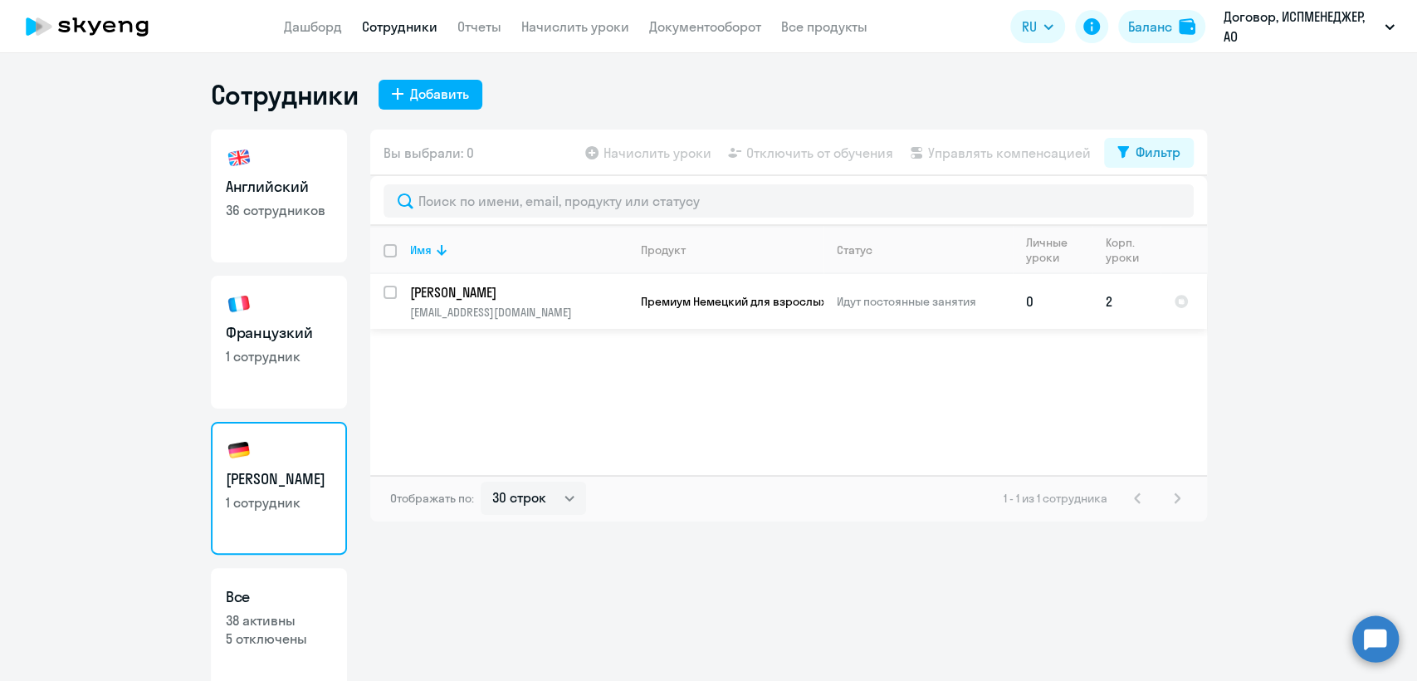
click at [547, 299] on p "[PERSON_NAME]" at bounding box center [518, 292] width 217 height 18
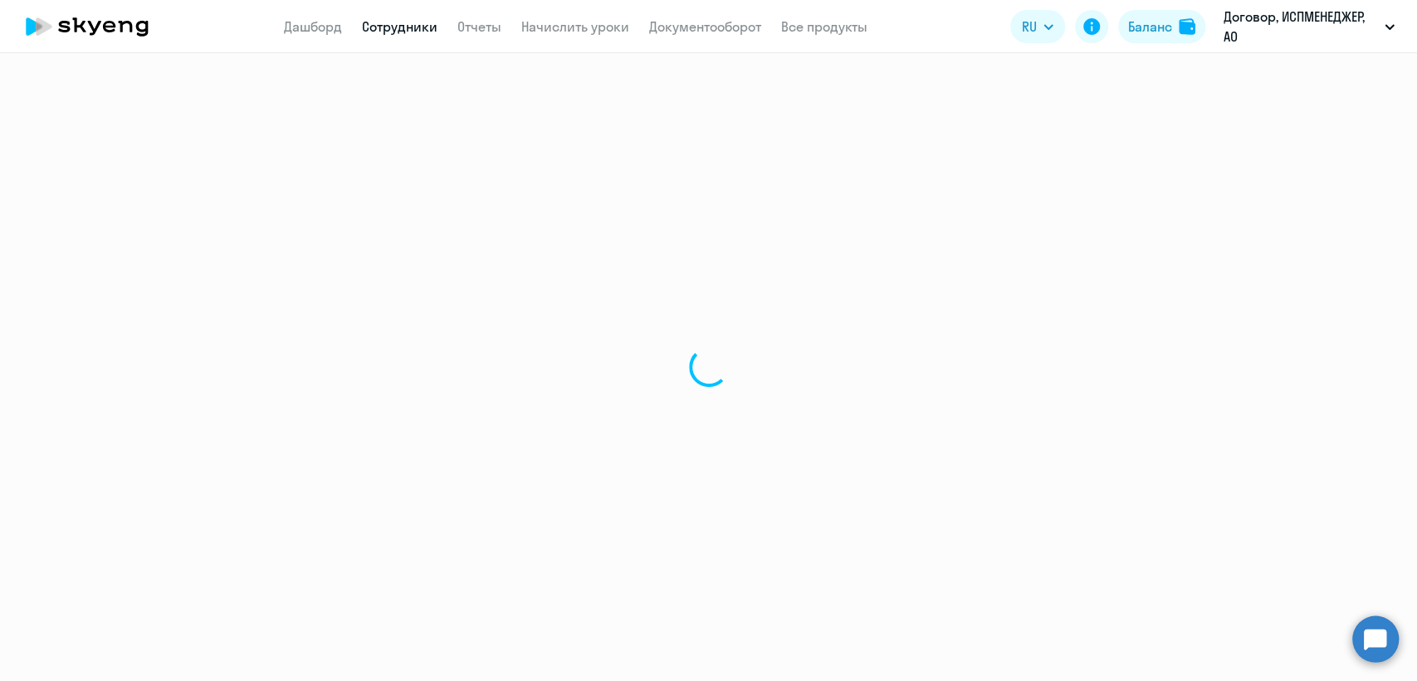
select select "german"
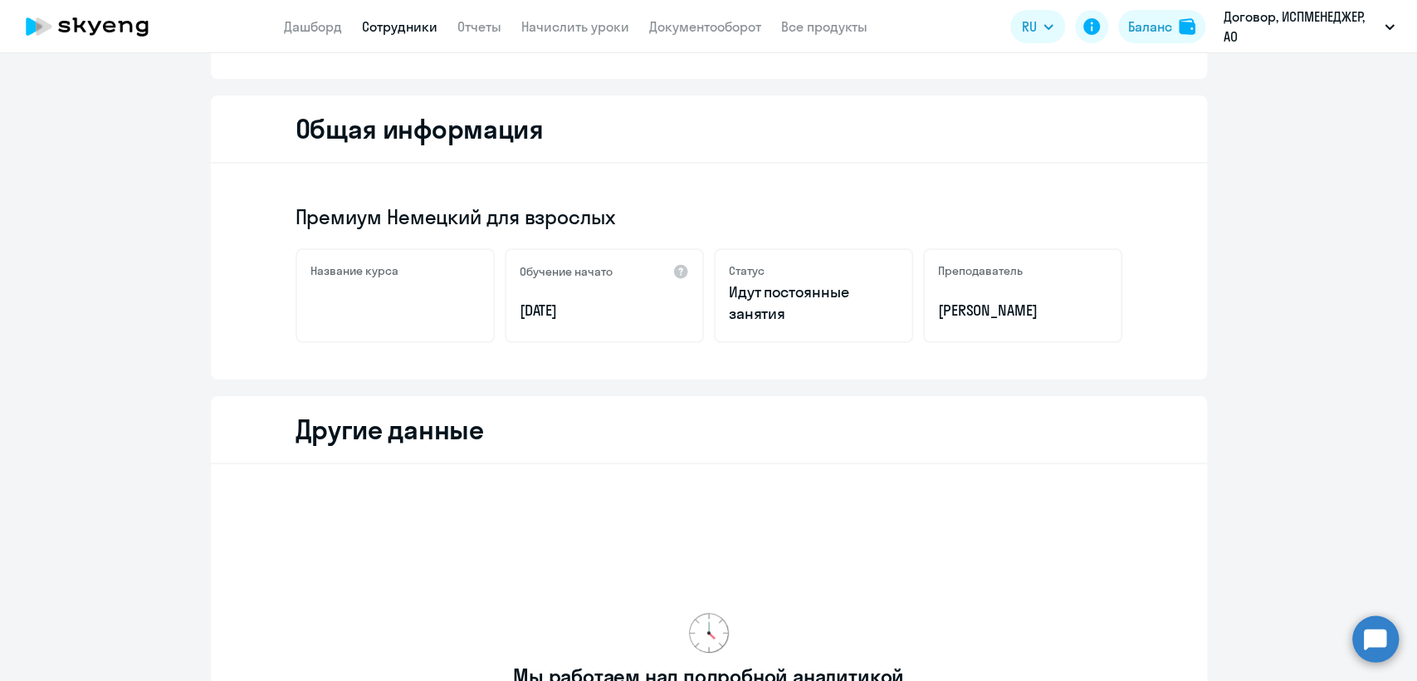
scroll to position [92, 0]
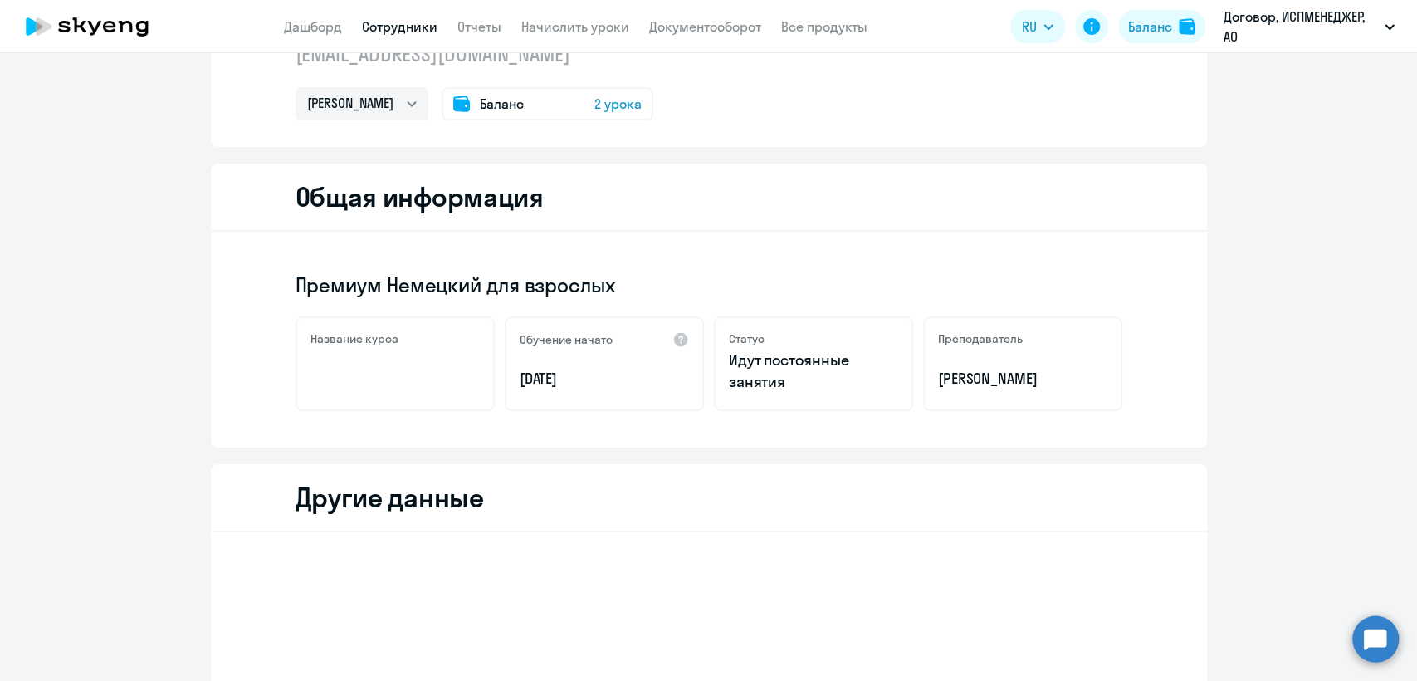
click at [480, 95] on span "Баланс" at bounding box center [502, 104] width 44 height 20
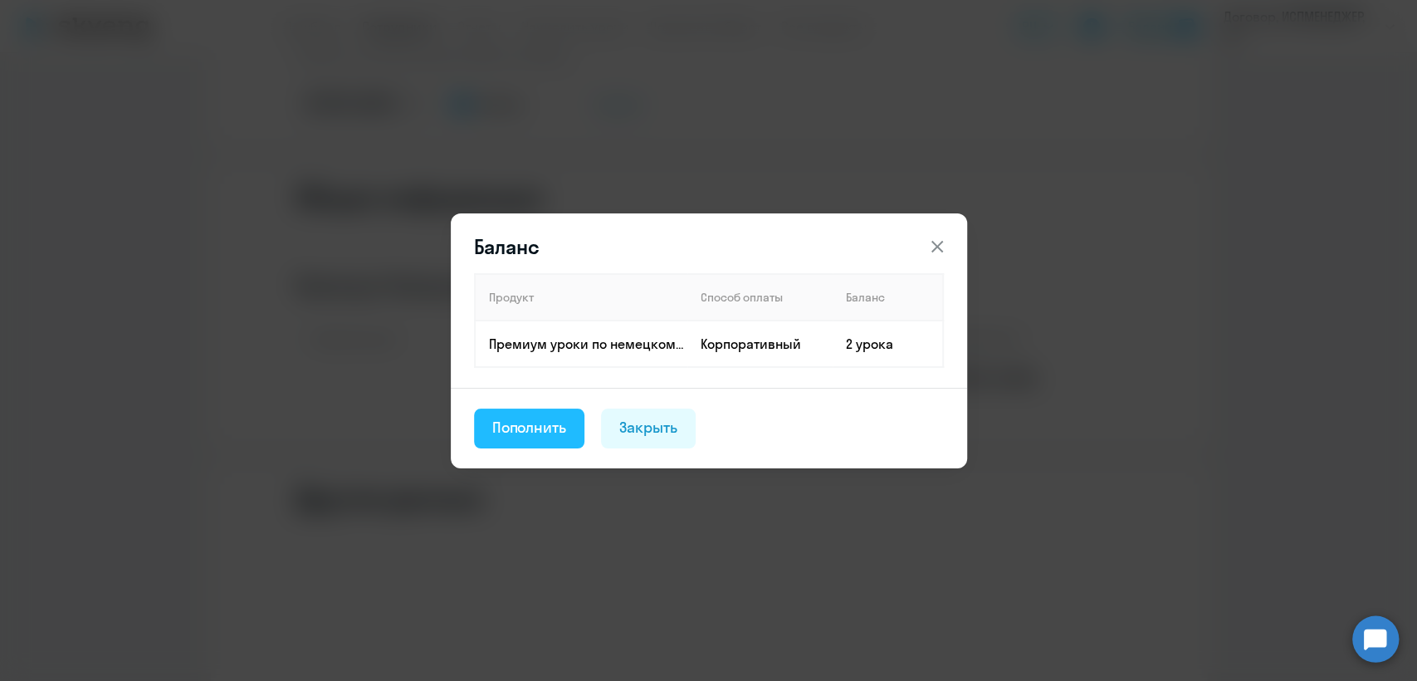
click at [521, 431] on div "Пополнить" at bounding box center [529, 428] width 75 height 22
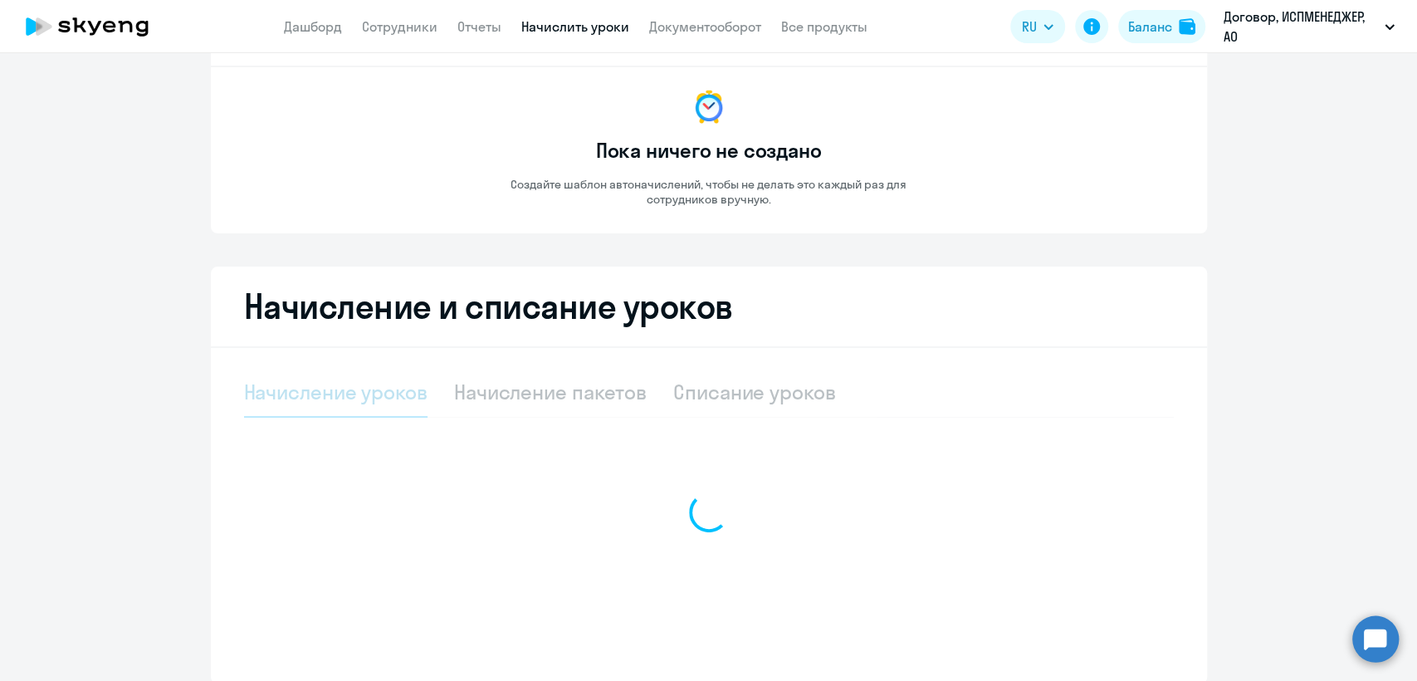
select select "10"
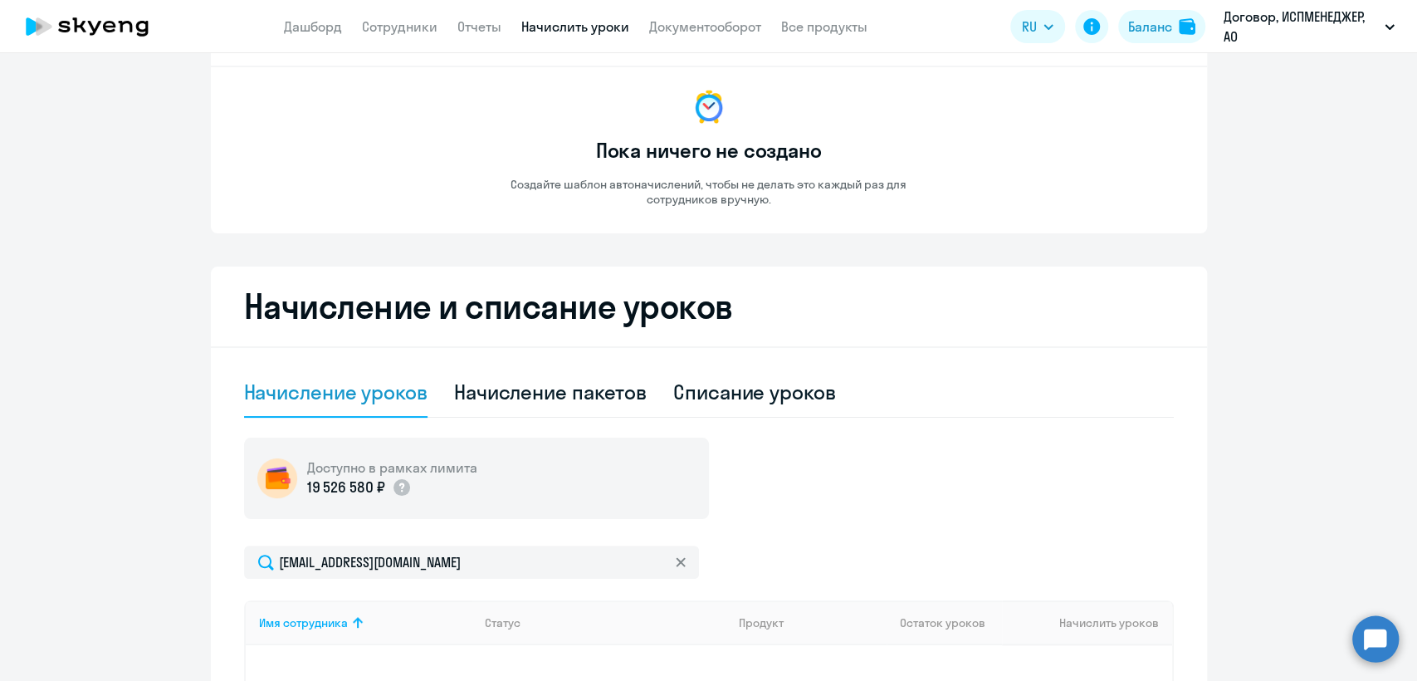
scroll to position [400, 0]
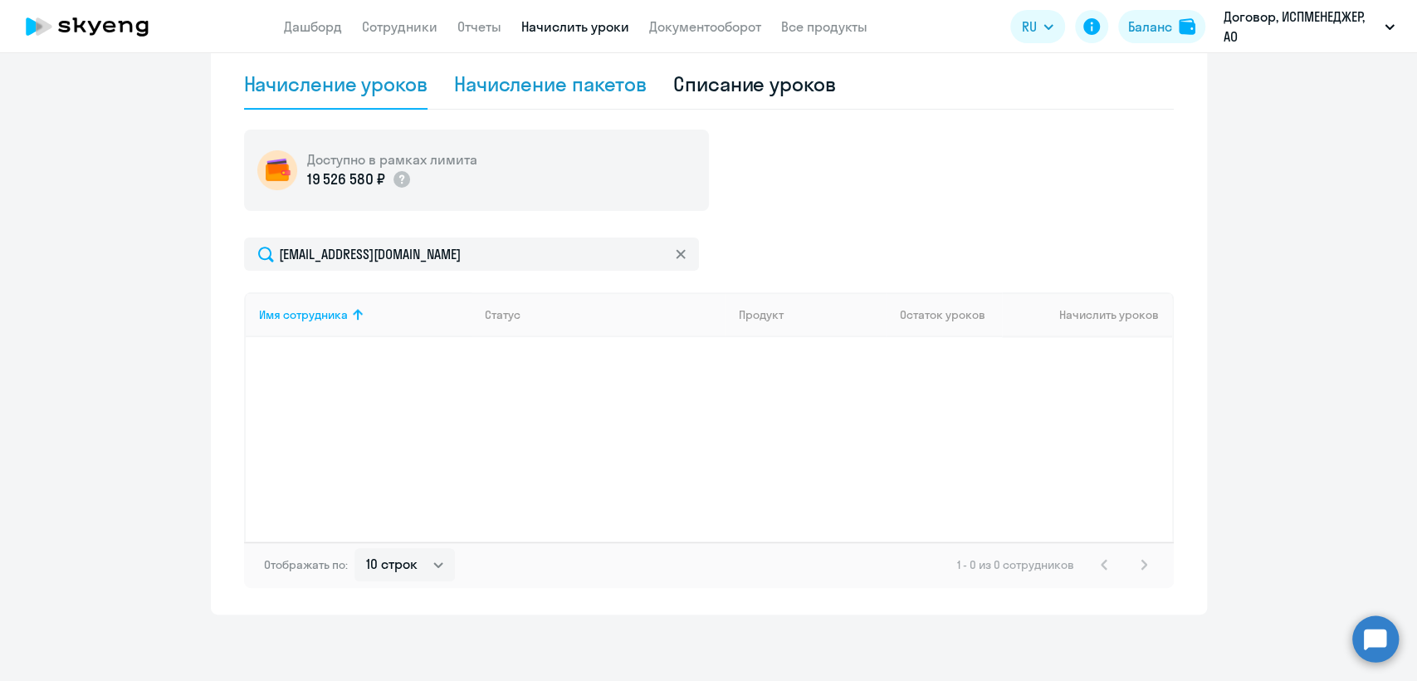
click at [522, 79] on div "Начисление пакетов" at bounding box center [550, 84] width 193 height 27
select select "10"
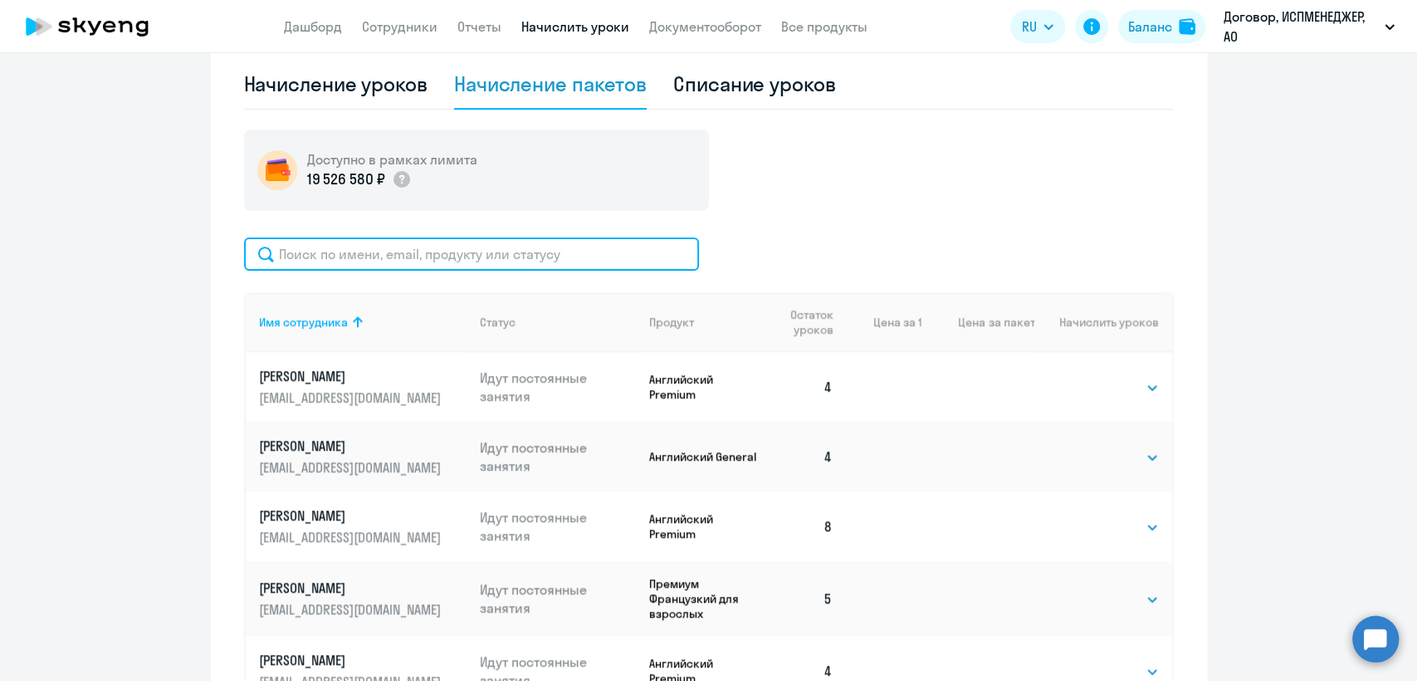
click at [354, 254] on input "text" at bounding box center [471, 253] width 455 height 33
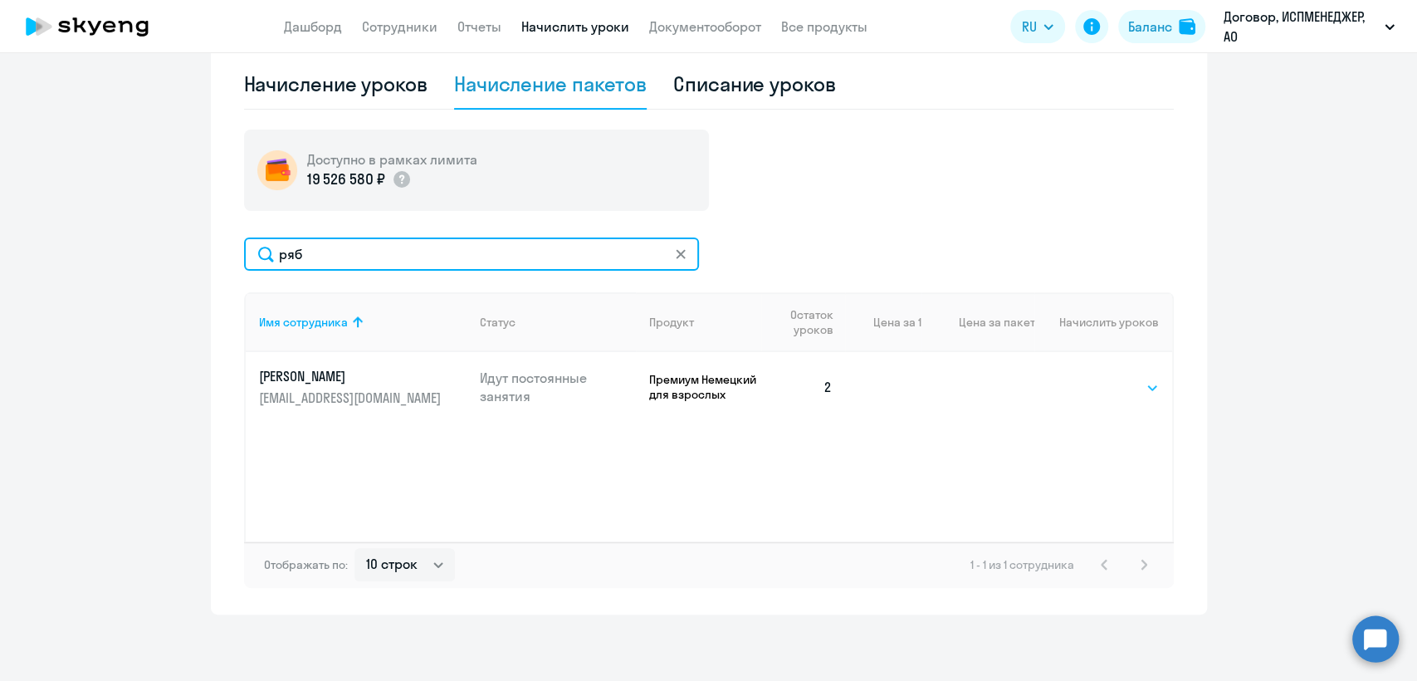
type input "ряб"
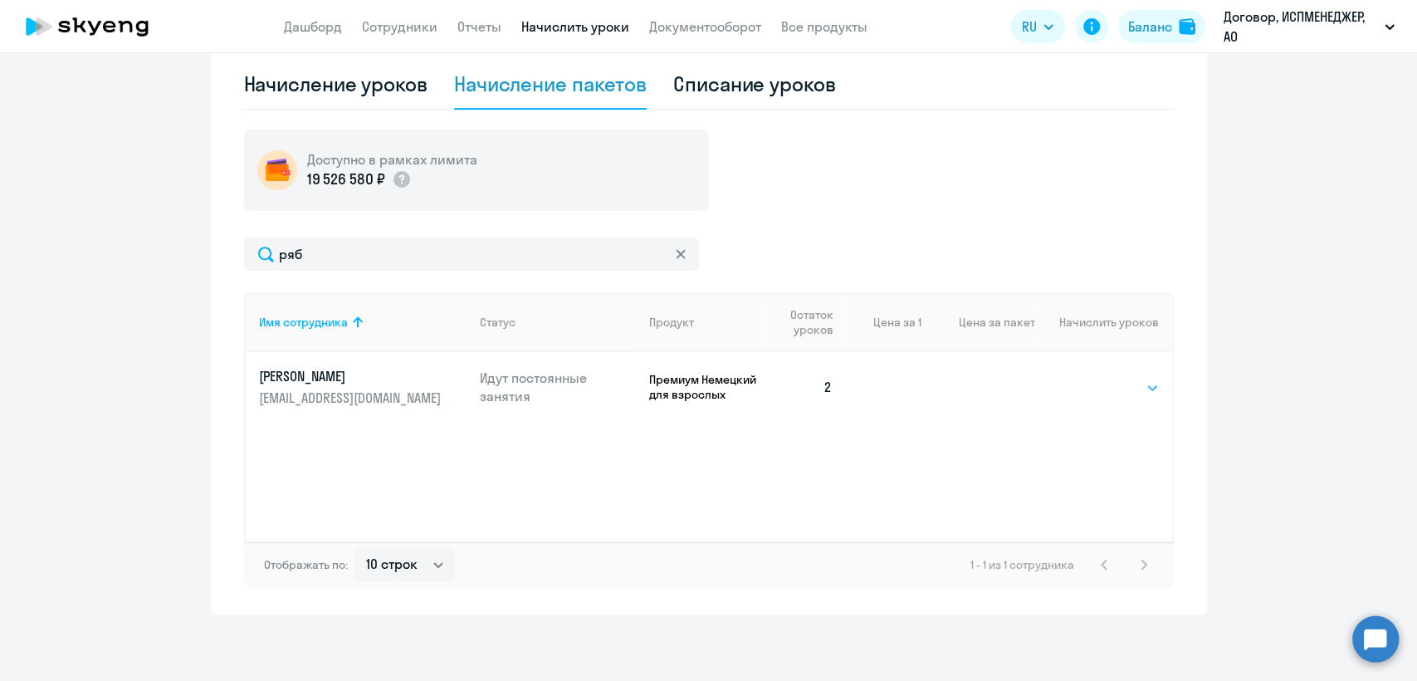
click at [1122, 387] on select "Выбрать 4 8 16 32 64 96 128" at bounding box center [1125, 388] width 68 height 20
select select "4"
click at [1091, 378] on select "Выбрать 4 8 16 32 64 96 128" at bounding box center [1125, 388] width 68 height 20
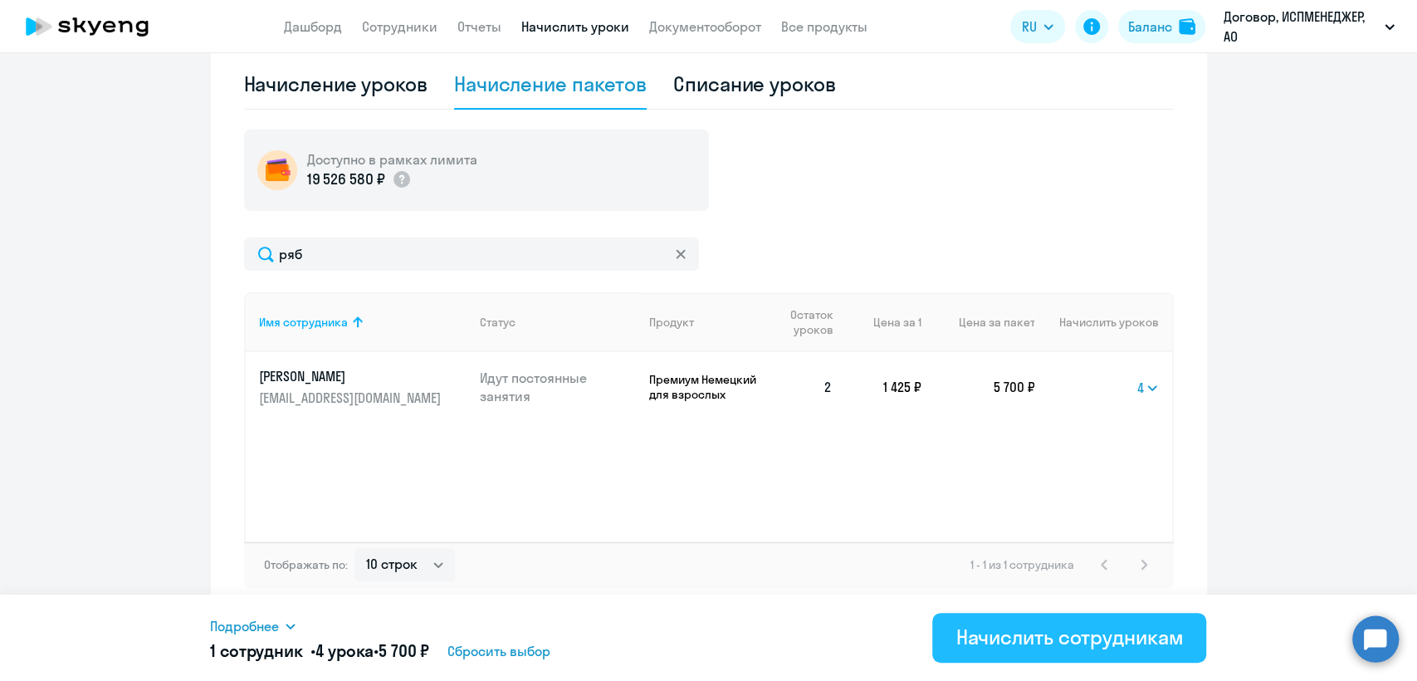
click at [1042, 641] on div "Начислить сотрудникам" at bounding box center [1068, 636] width 227 height 27
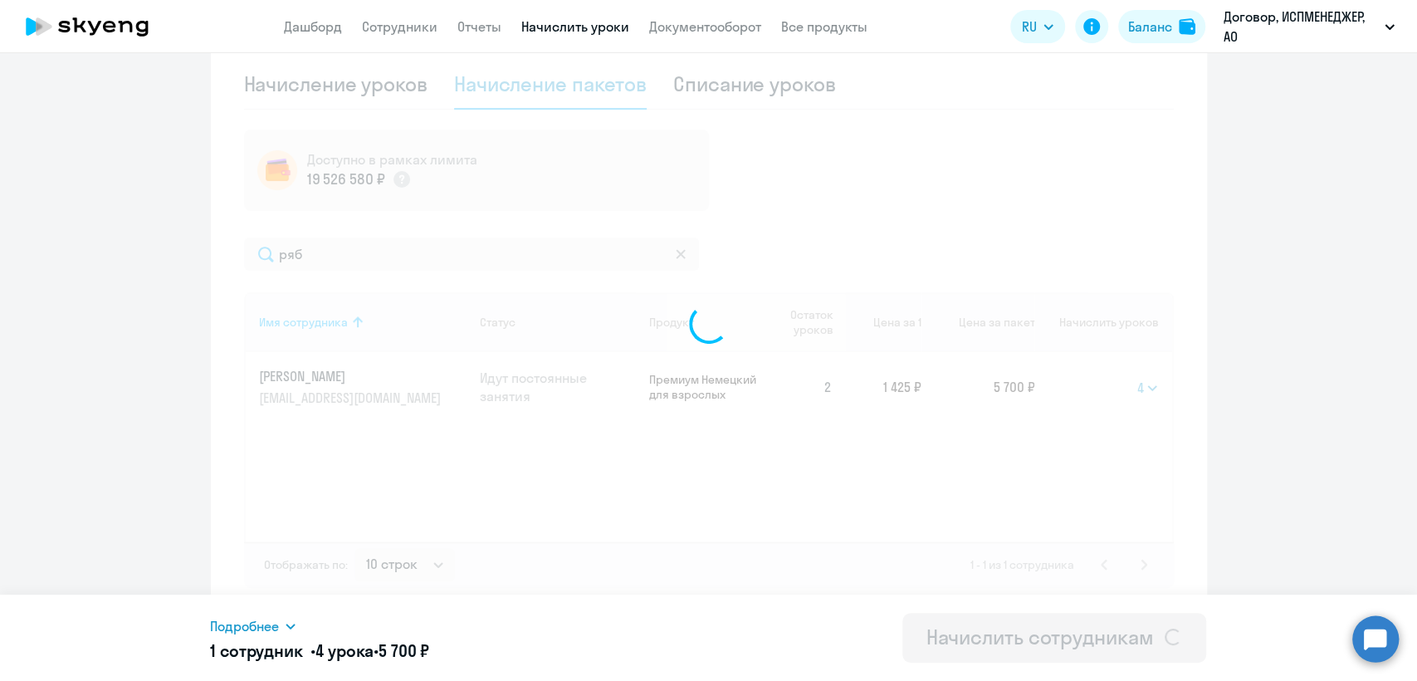
select select
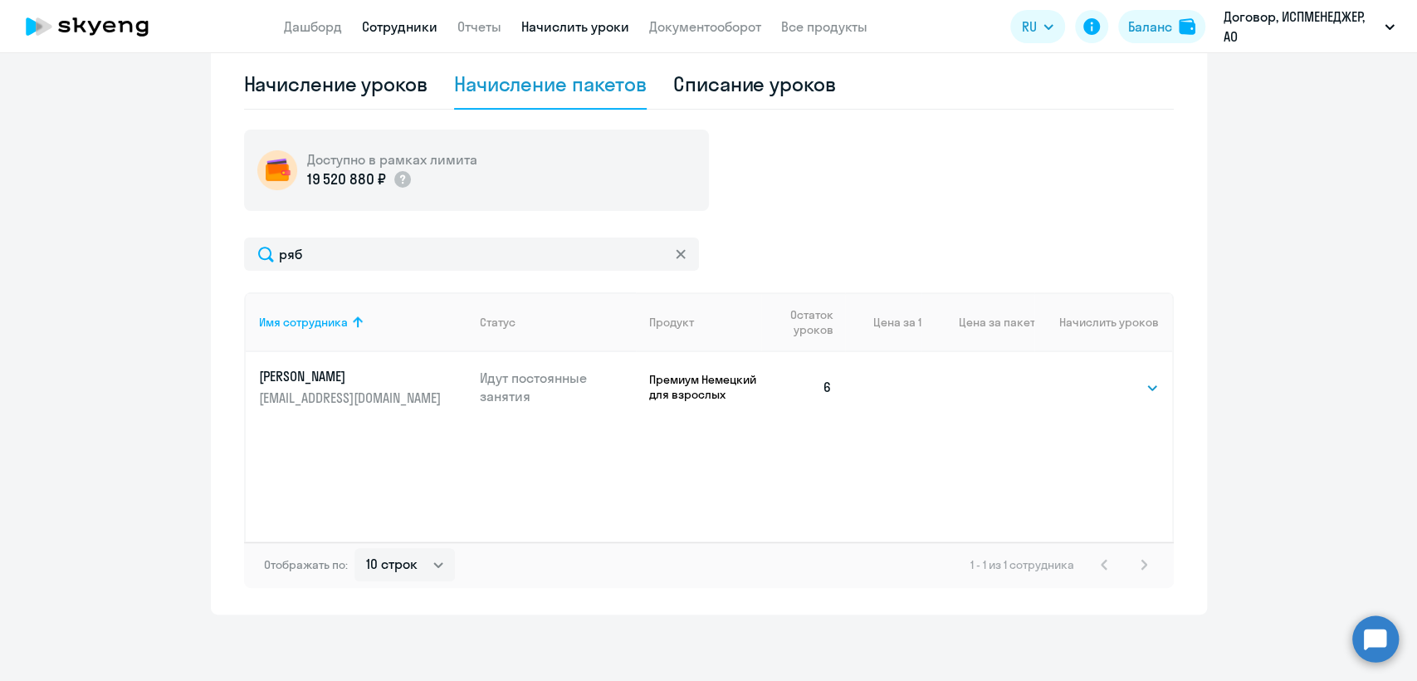
click at [401, 32] on link "Сотрудники" at bounding box center [400, 26] width 76 height 17
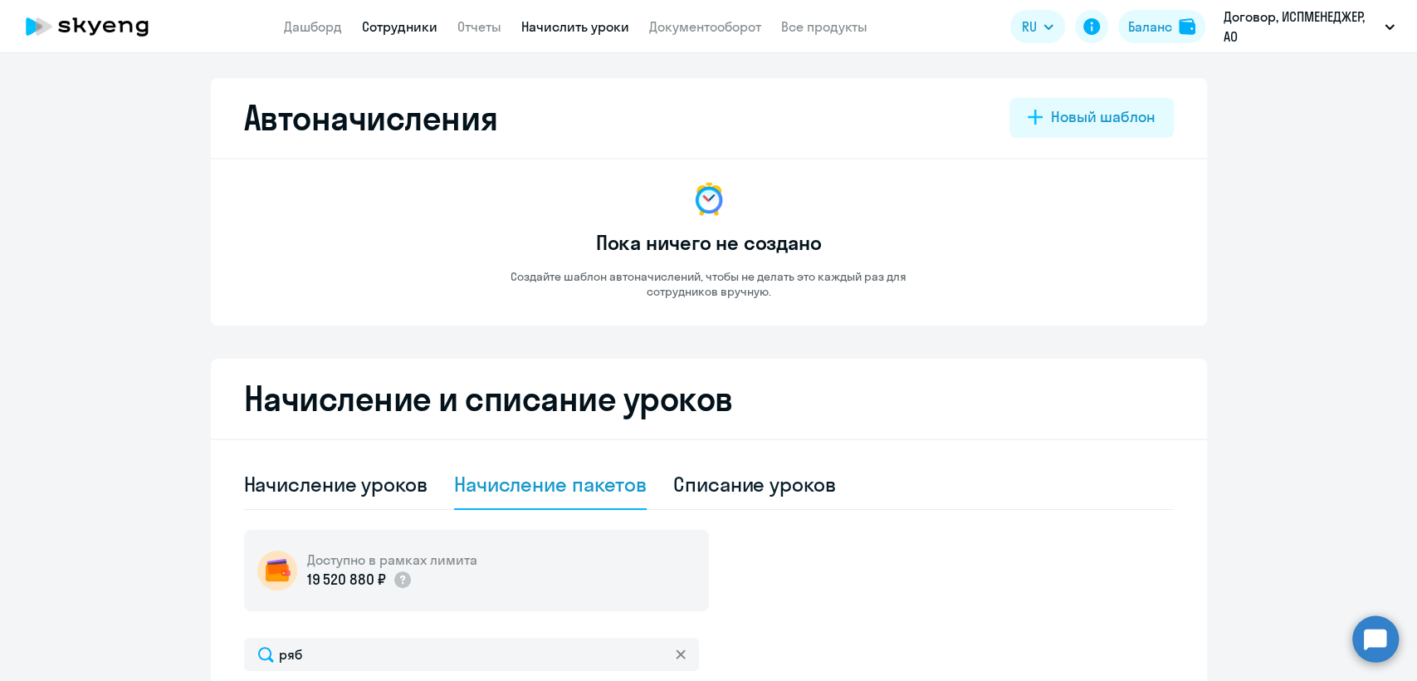
select select "30"
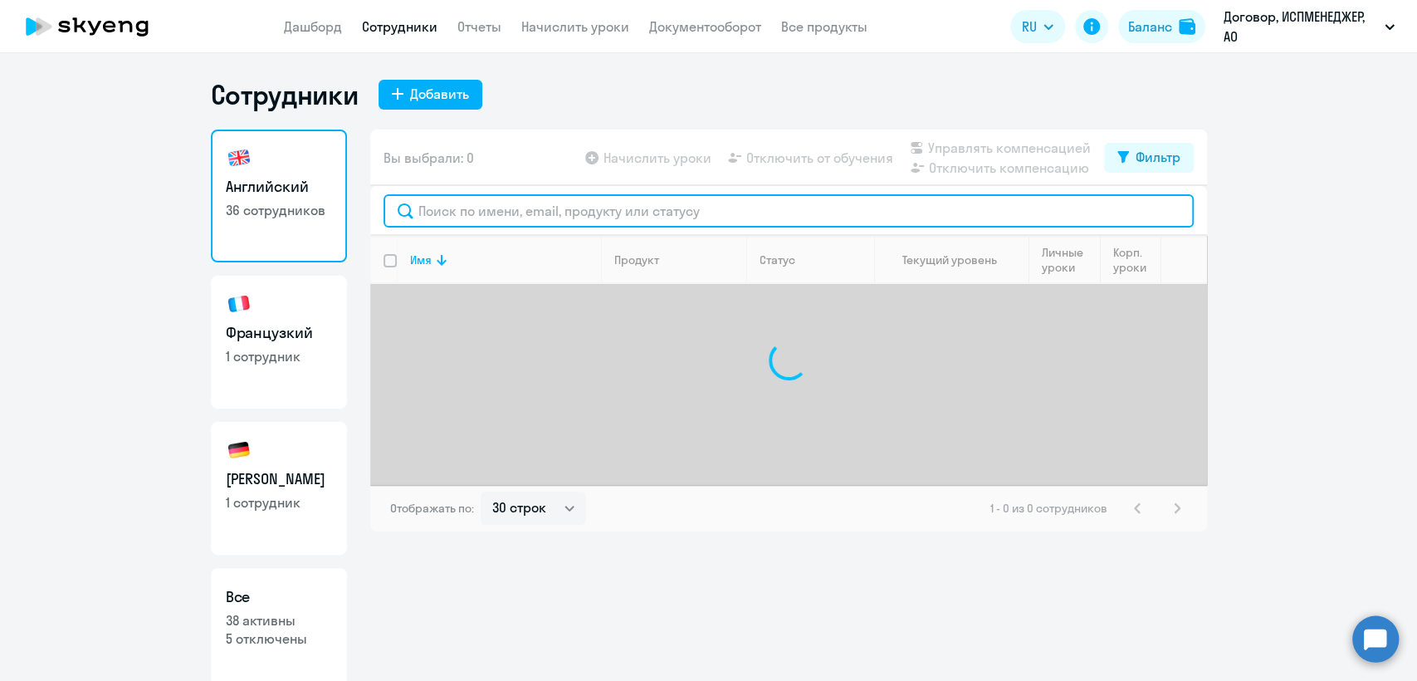
click at [442, 205] on input "text" at bounding box center [789, 210] width 810 height 33
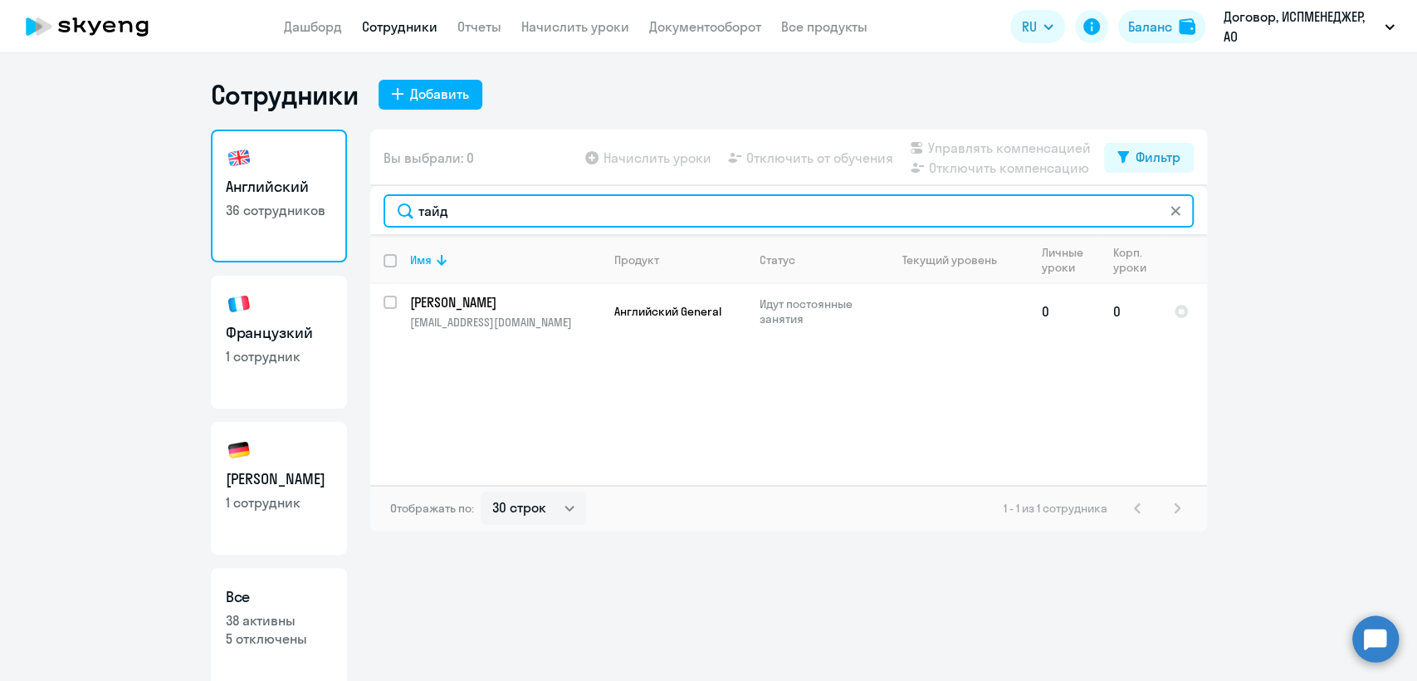
type input "тайд"
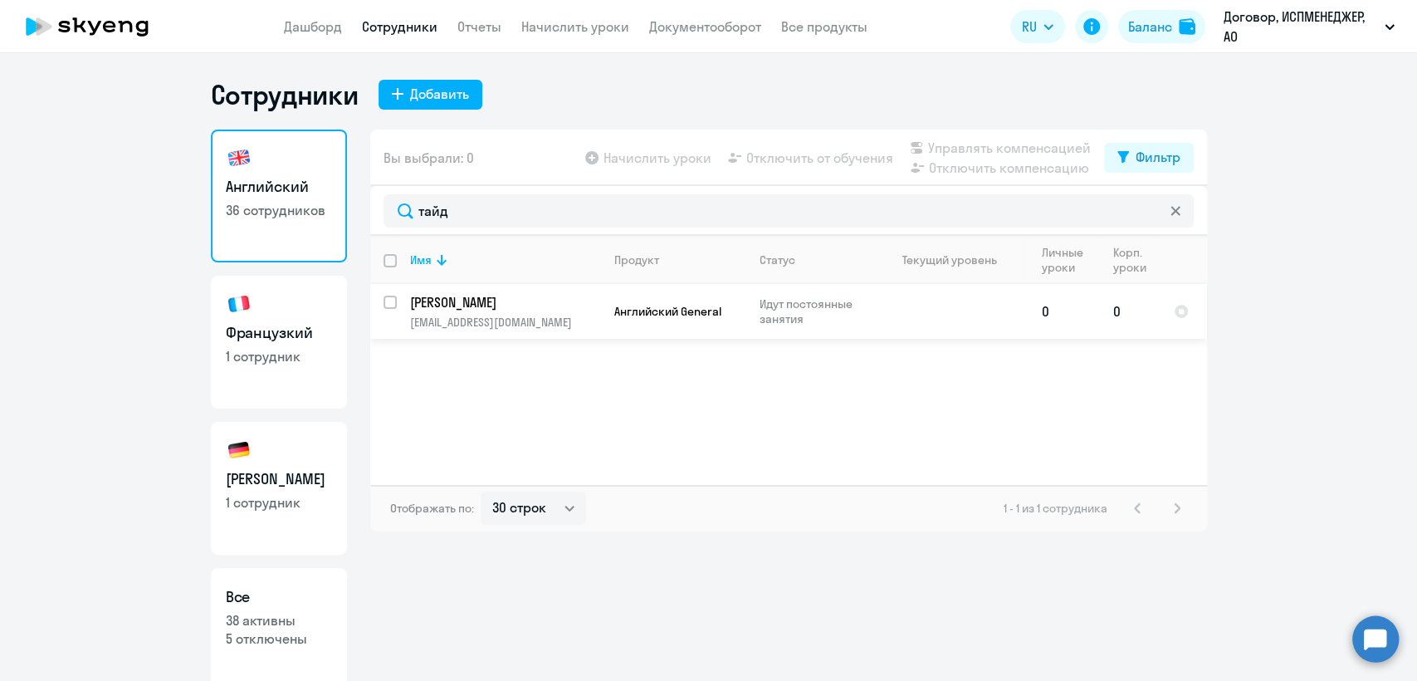
click at [504, 301] on p "[PERSON_NAME]" at bounding box center [504, 302] width 188 height 18
select select "english"
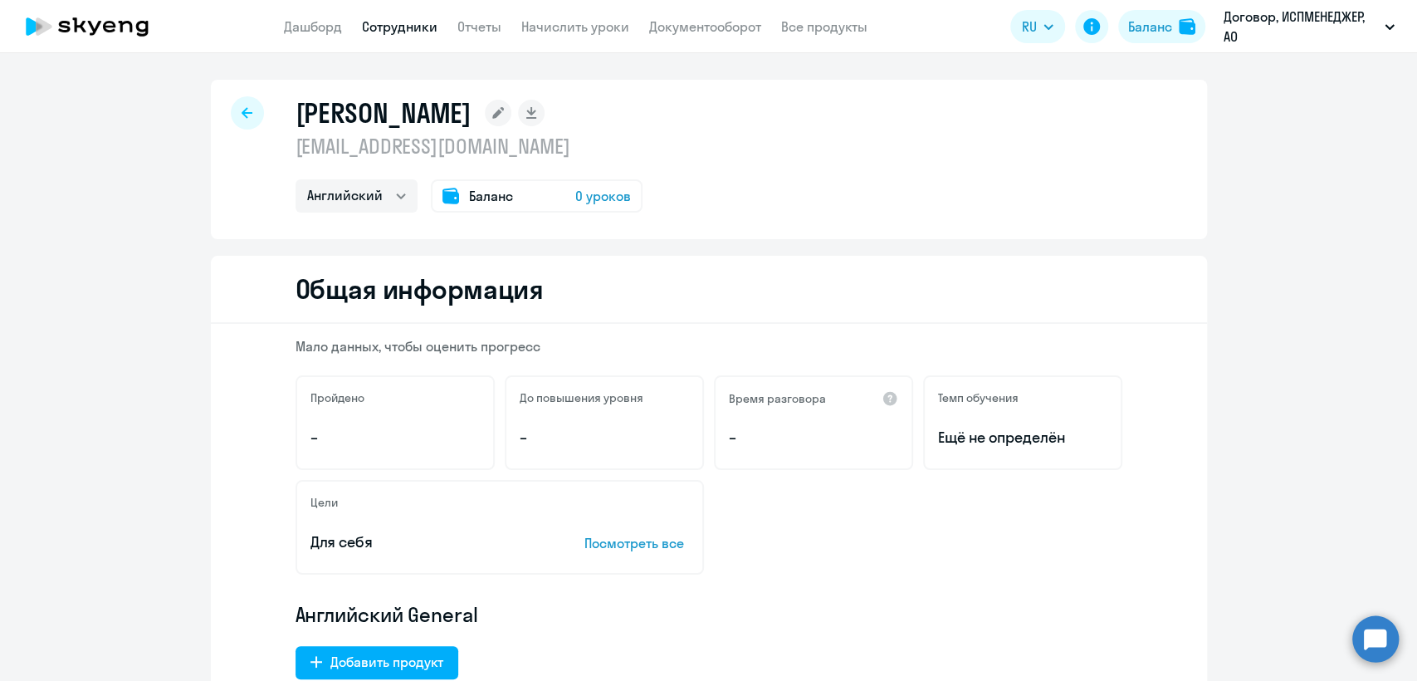
click at [484, 189] on span "Баланс" at bounding box center [491, 196] width 44 height 20
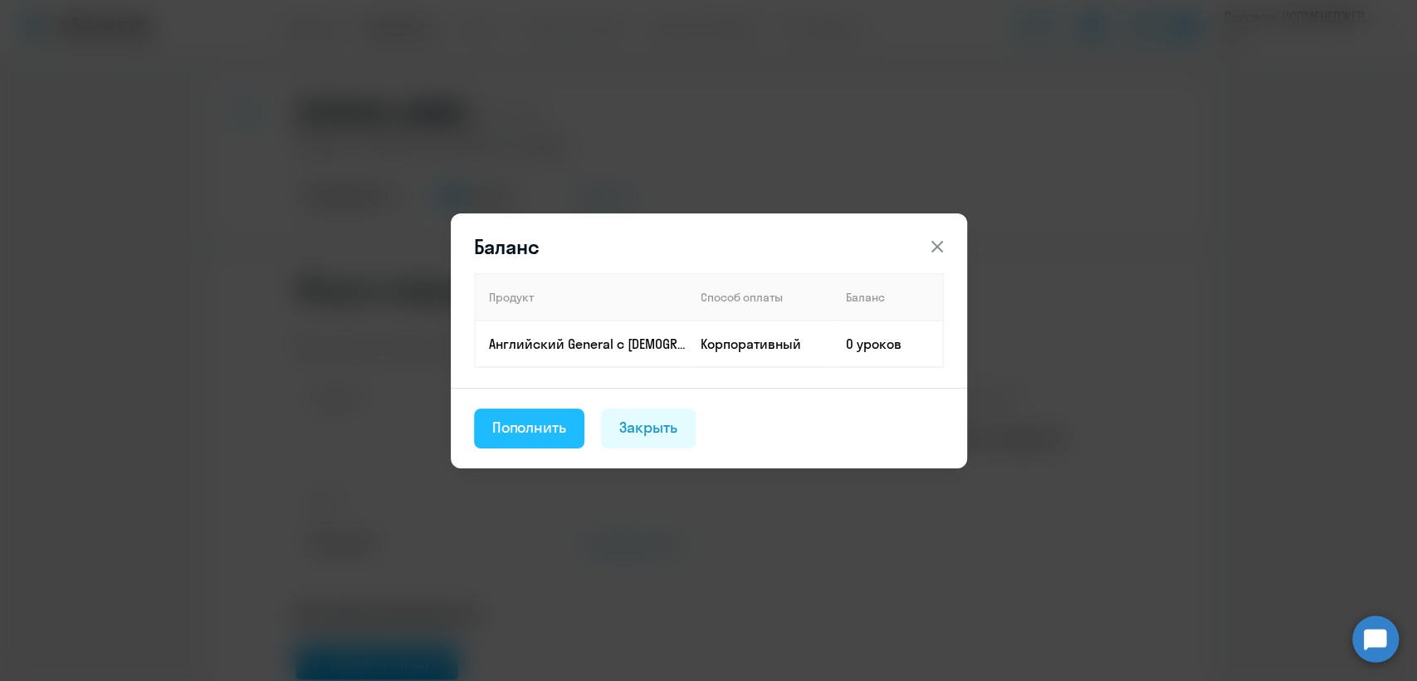
click at [529, 423] on div "Пополнить" at bounding box center [529, 428] width 75 height 22
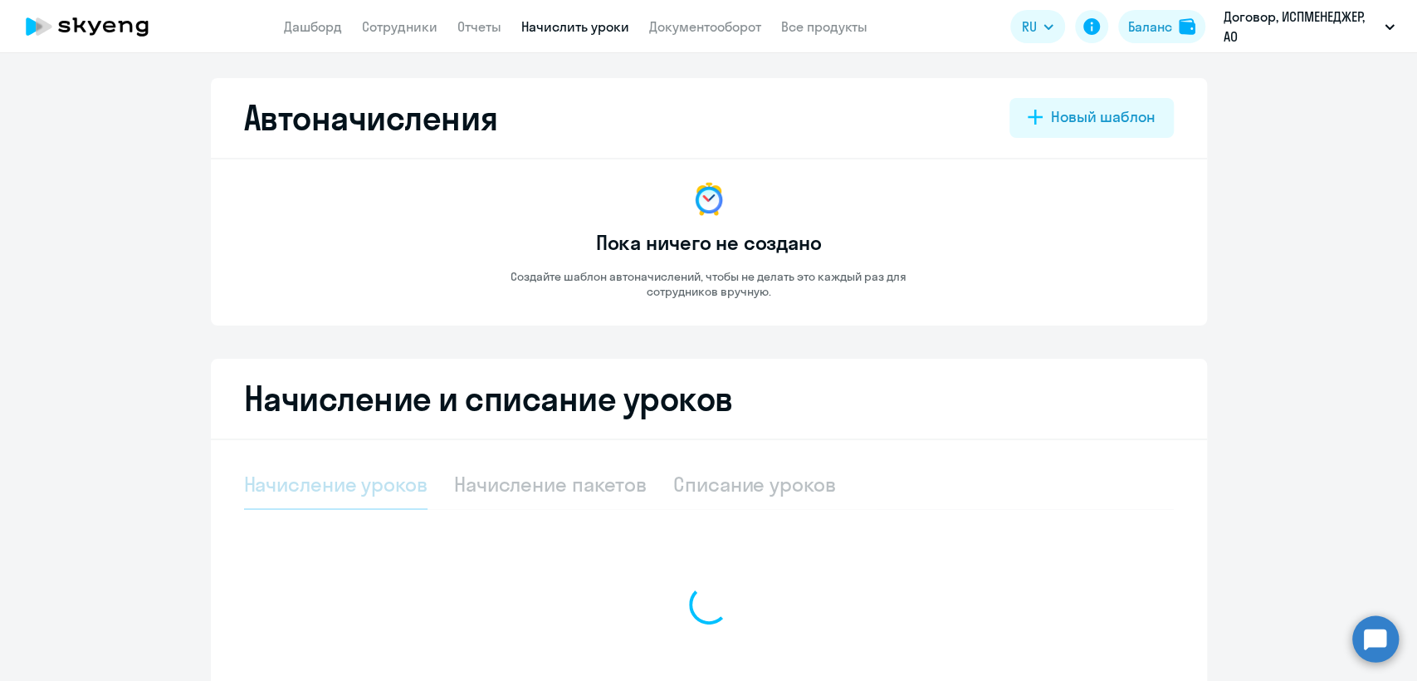
select select "10"
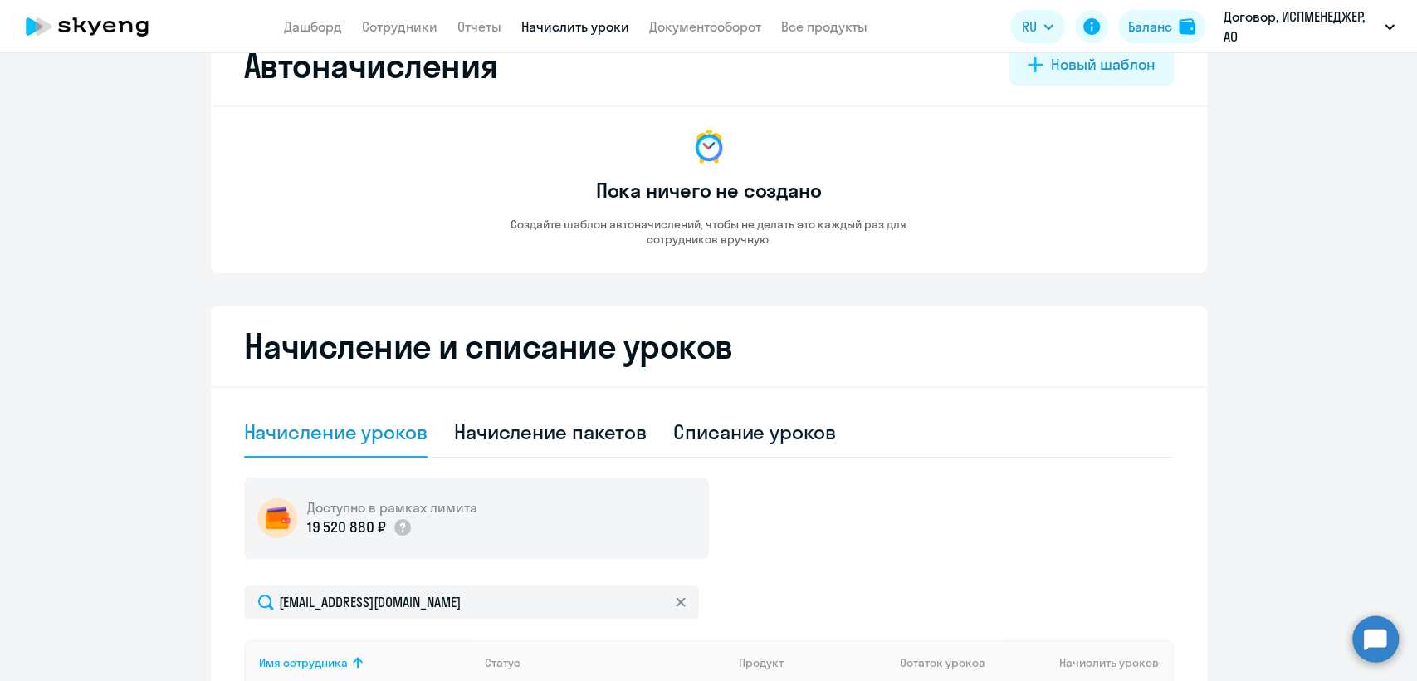
scroll to position [369, 0]
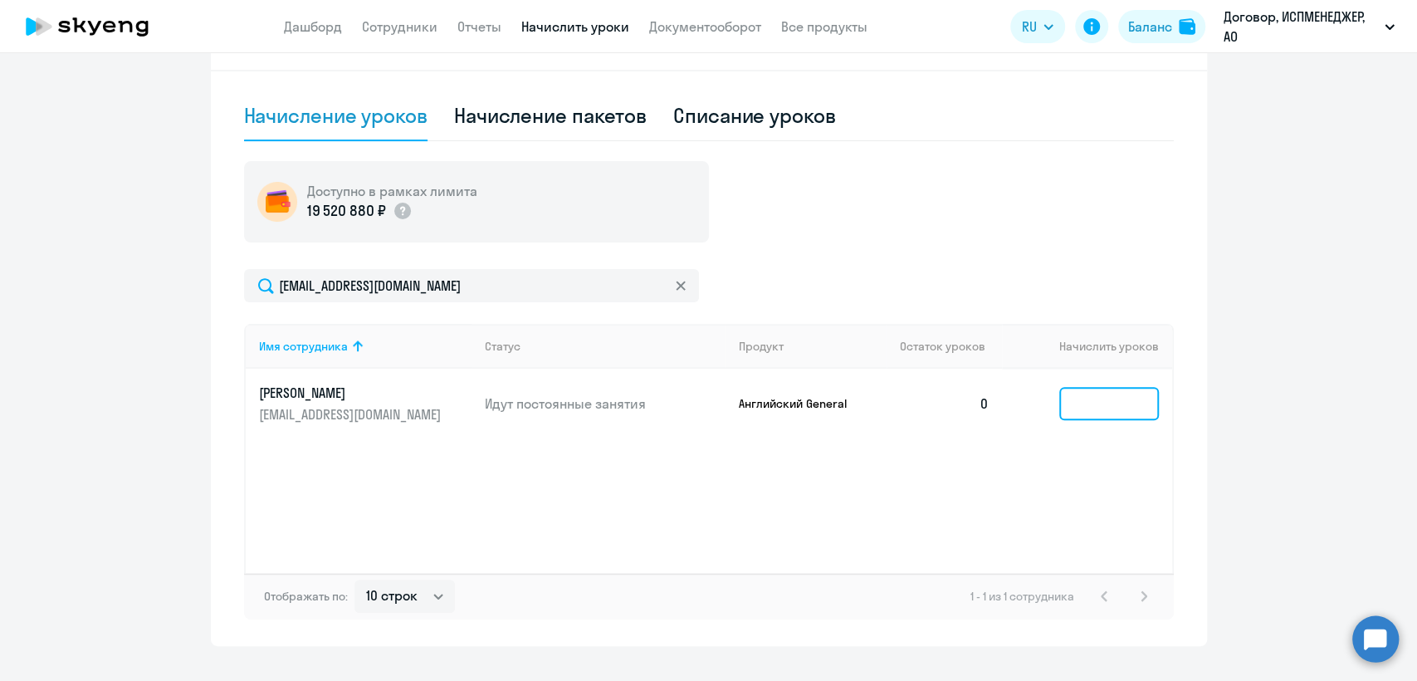
click at [1074, 408] on input at bounding box center [1109, 403] width 100 height 33
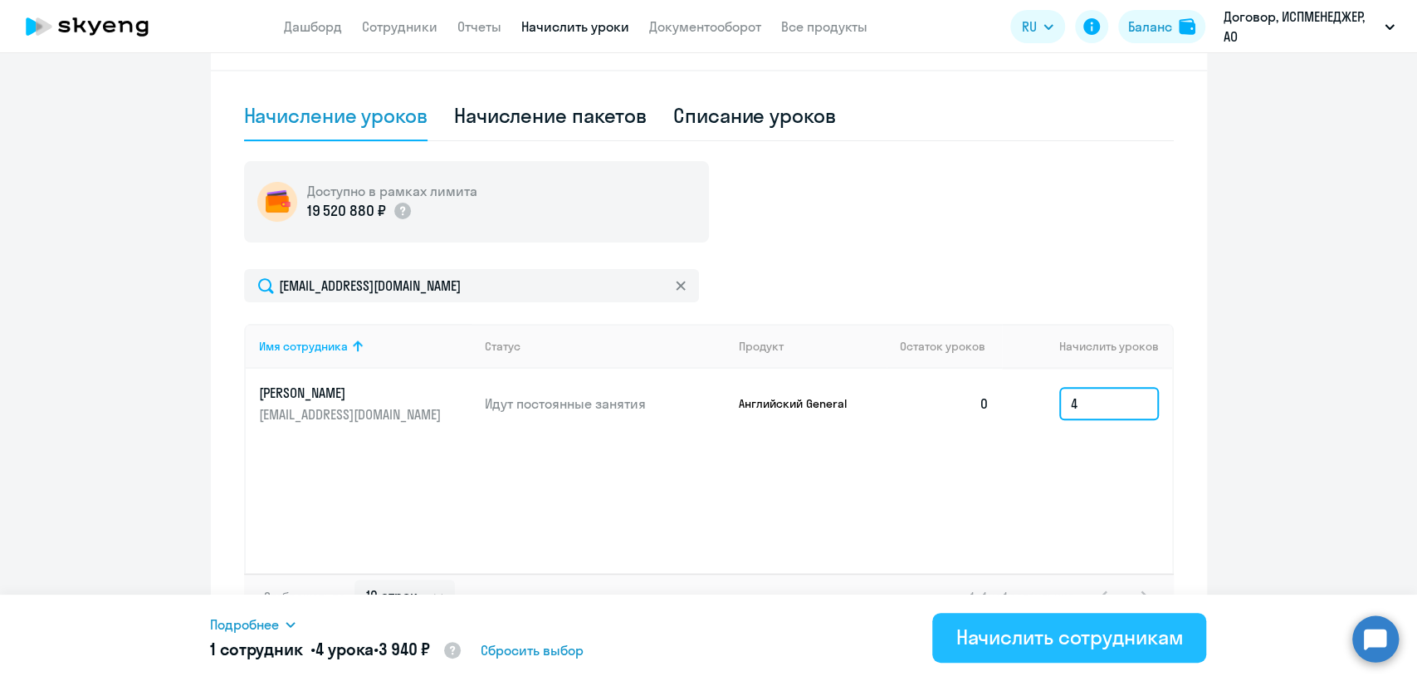
type input "4"
click at [1065, 633] on div "Начислить сотрудникам" at bounding box center [1068, 636] width 227 height 27
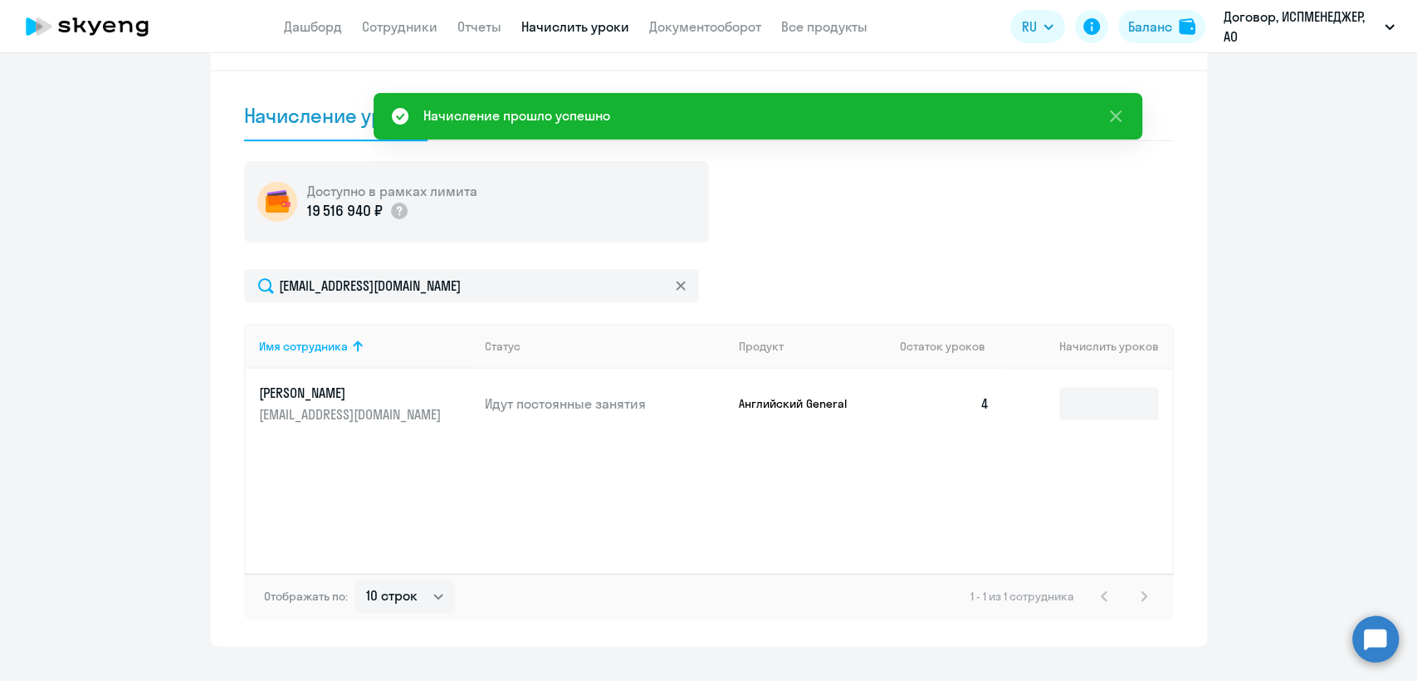
click at [405, 15] on app-header "Дашборд Сотрудники Отчеты Начислить уроки Документооборот Все продукты Дашборд …" at bounding box center [708, 26] width 1417 height 53
click at [407, 28] on link "Сотрудники" at bounding box center [400, 26] width 76 height 17
select select "30"
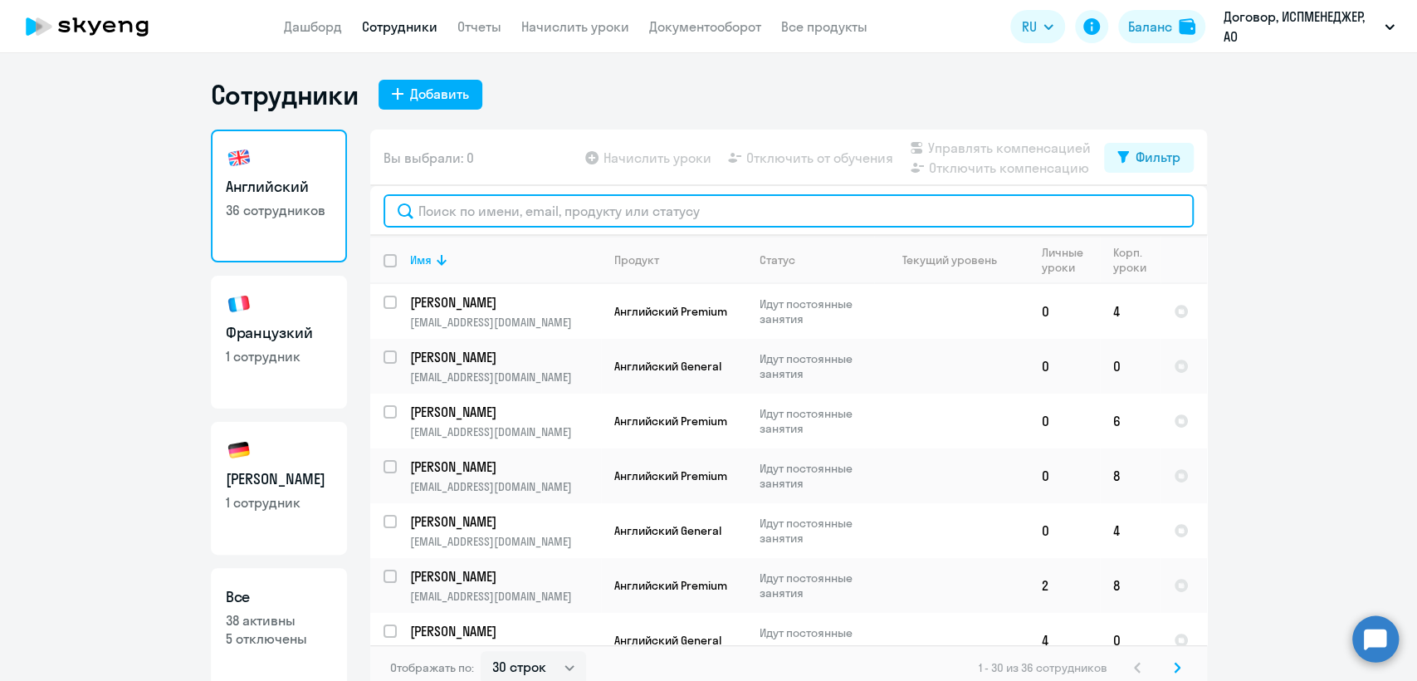
click at [462, 208] on input "text" at bounding box center [789, 210] width 810 height 33
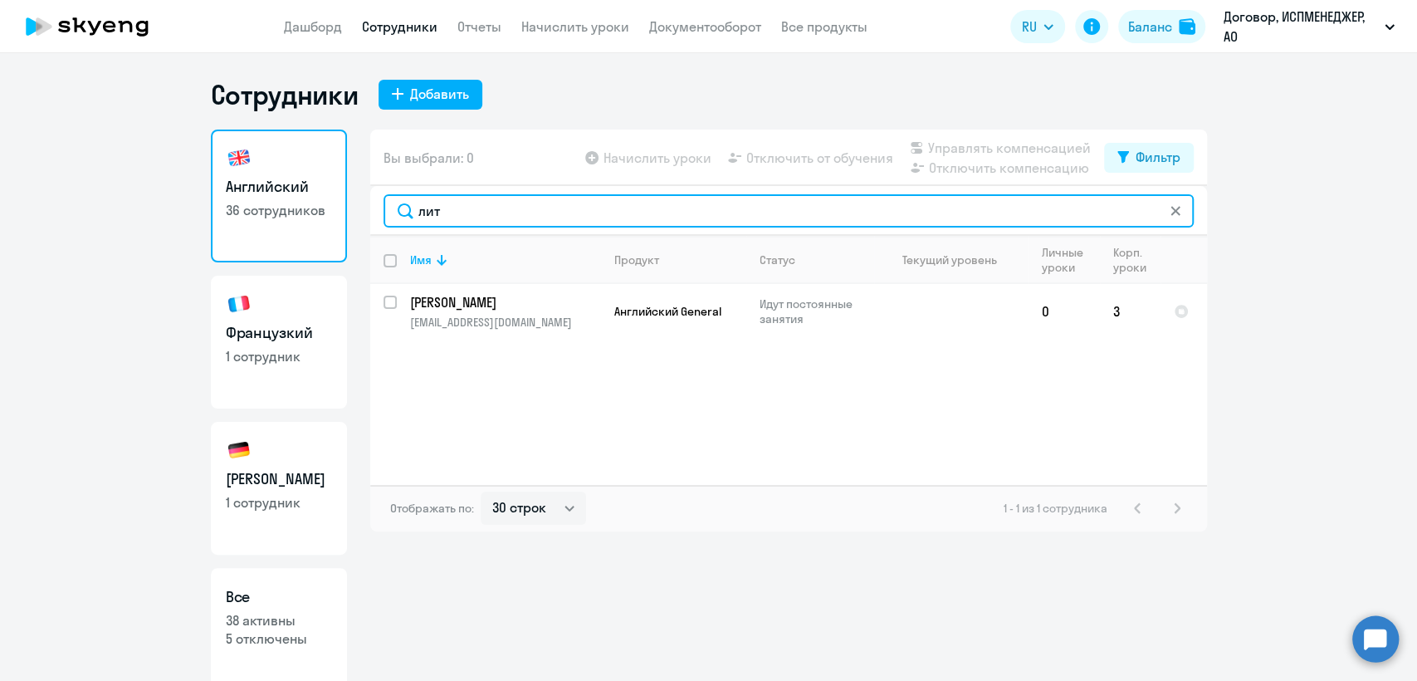
type input "лит"
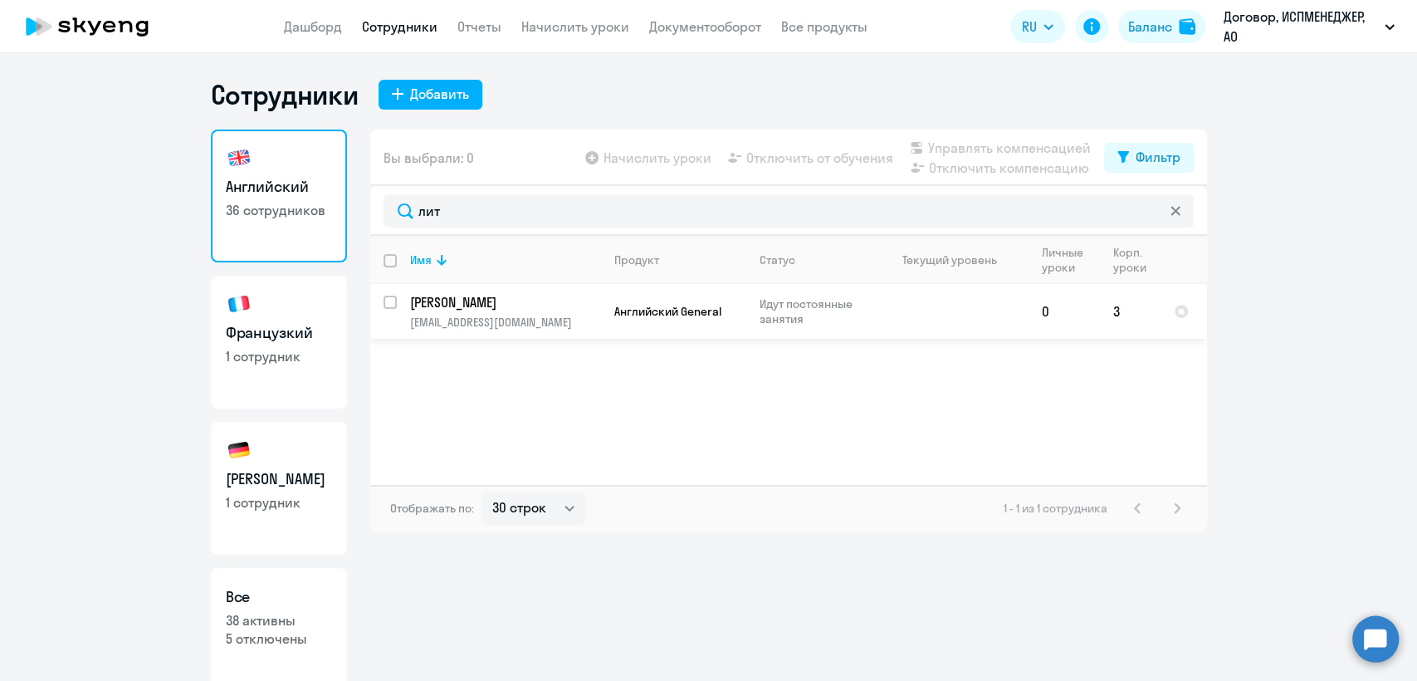
click at [515, 308] on p "[PERSON_NAME]" at bounding box center [504, 302] width 188 height 18
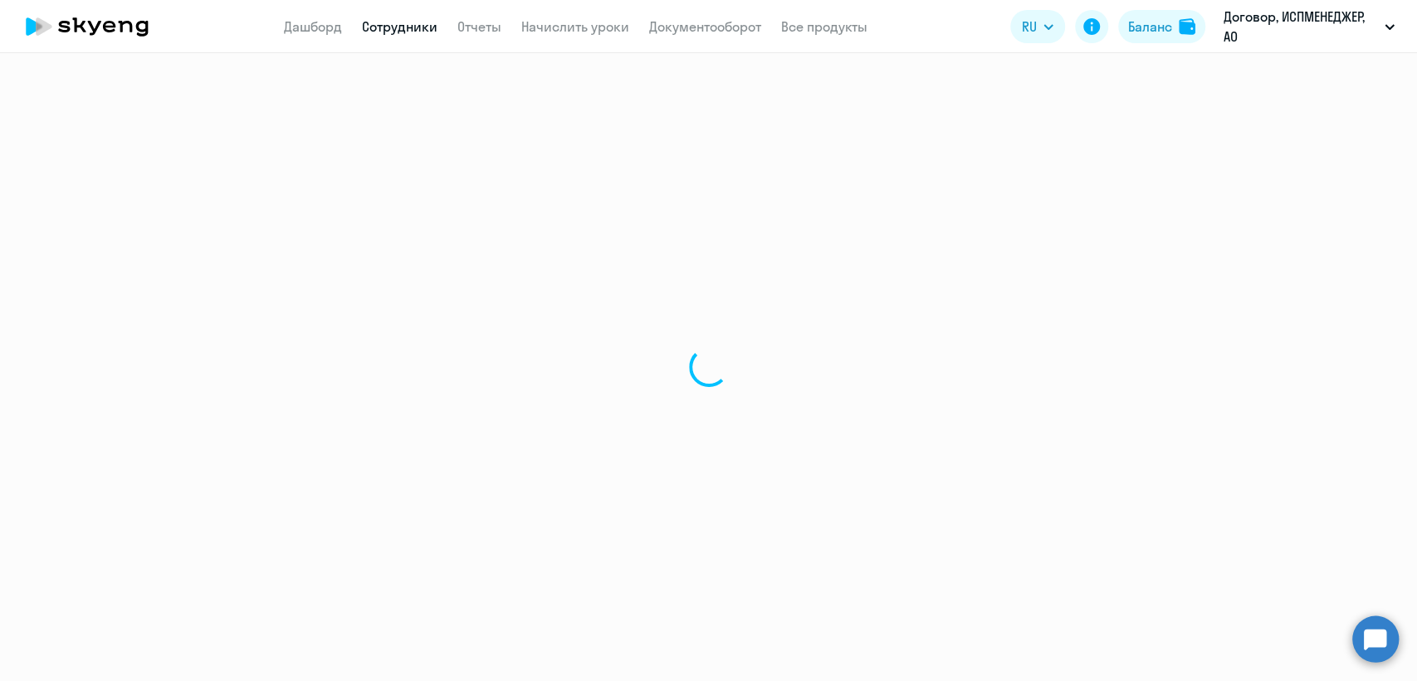
select select "english"
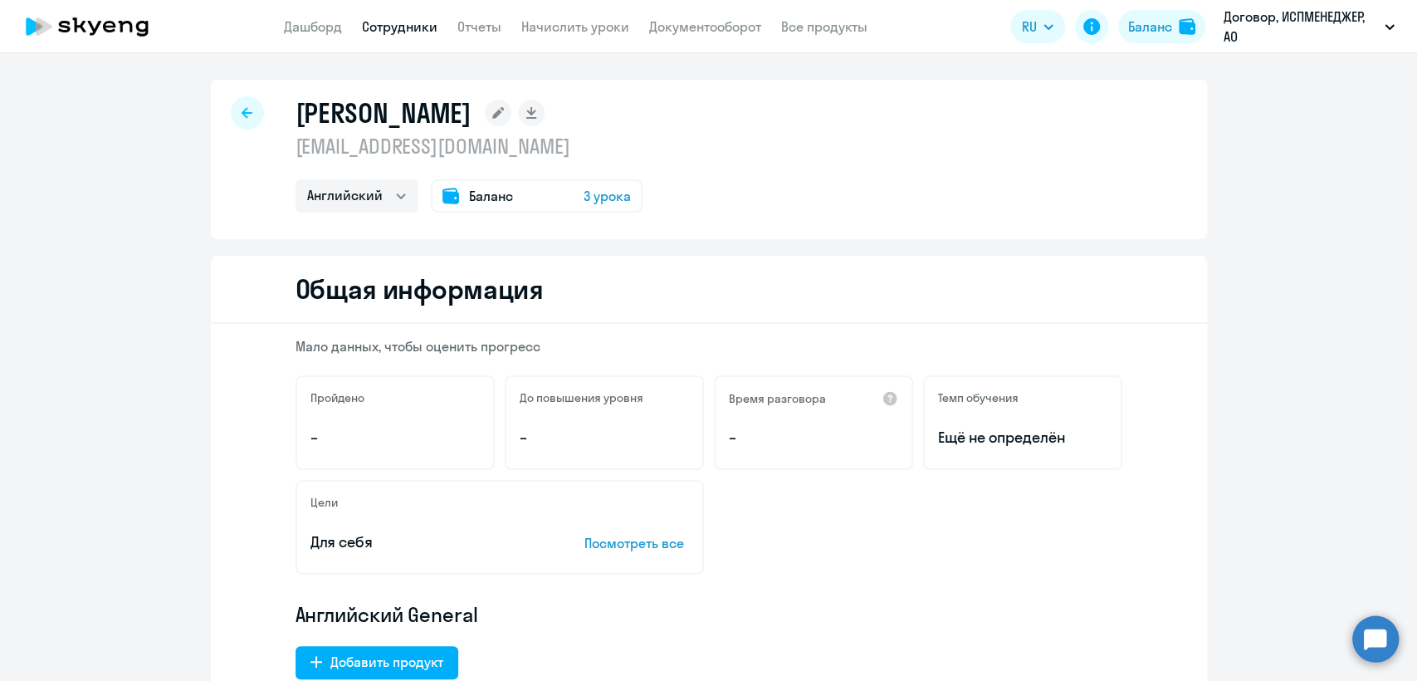
click at [481, 205] on span "Баланс" at bounding box center [491, 196] width 44 height 20
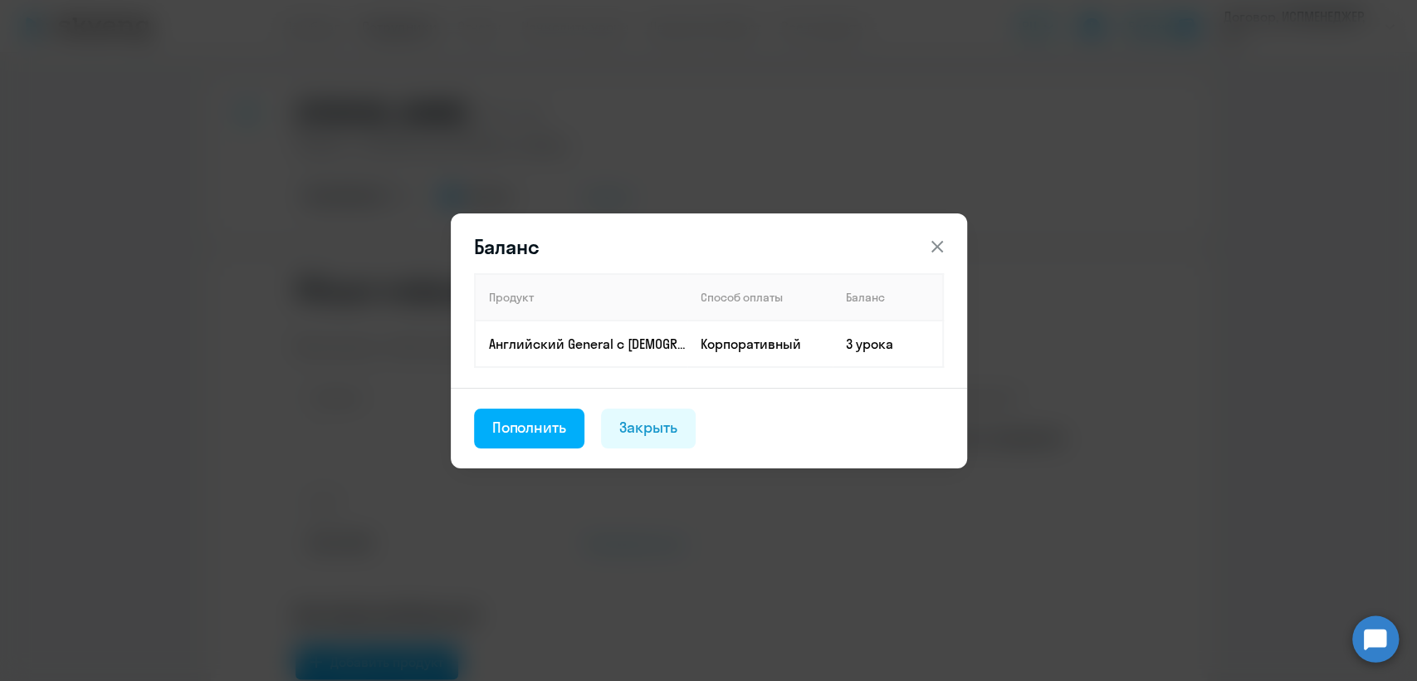
click at [943, 241] on icon at bounding box center [937, 247] width 20 height 20
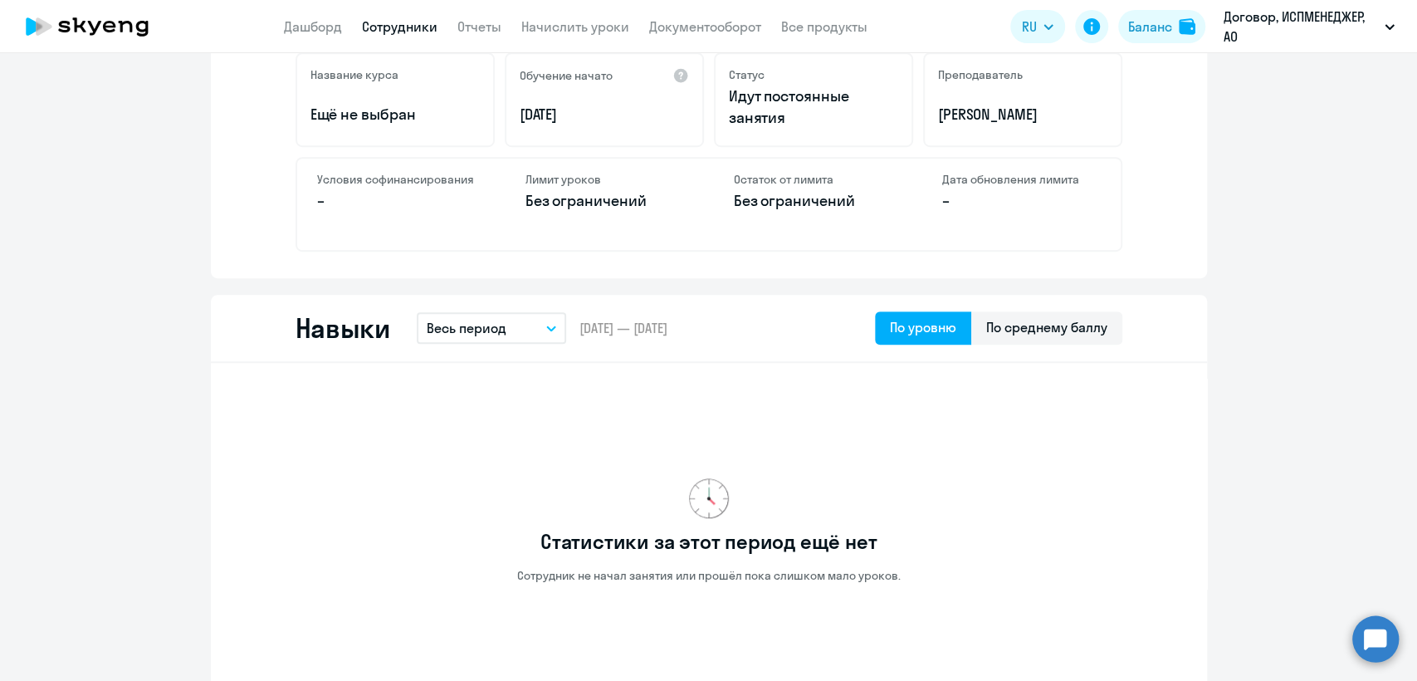
scroll to position [92, 0]
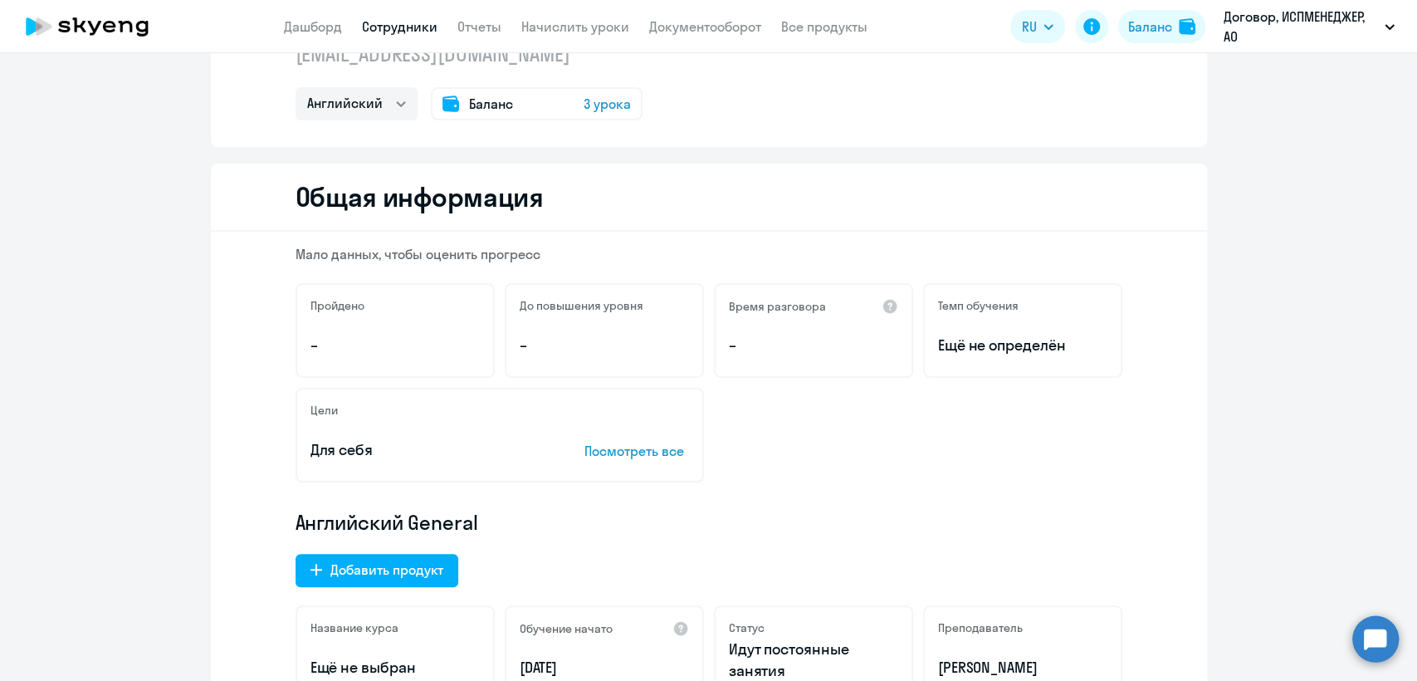
click at [455, 103] on div "Баланс 3 урока" at bounding box center [537, 103] width 212 height 33
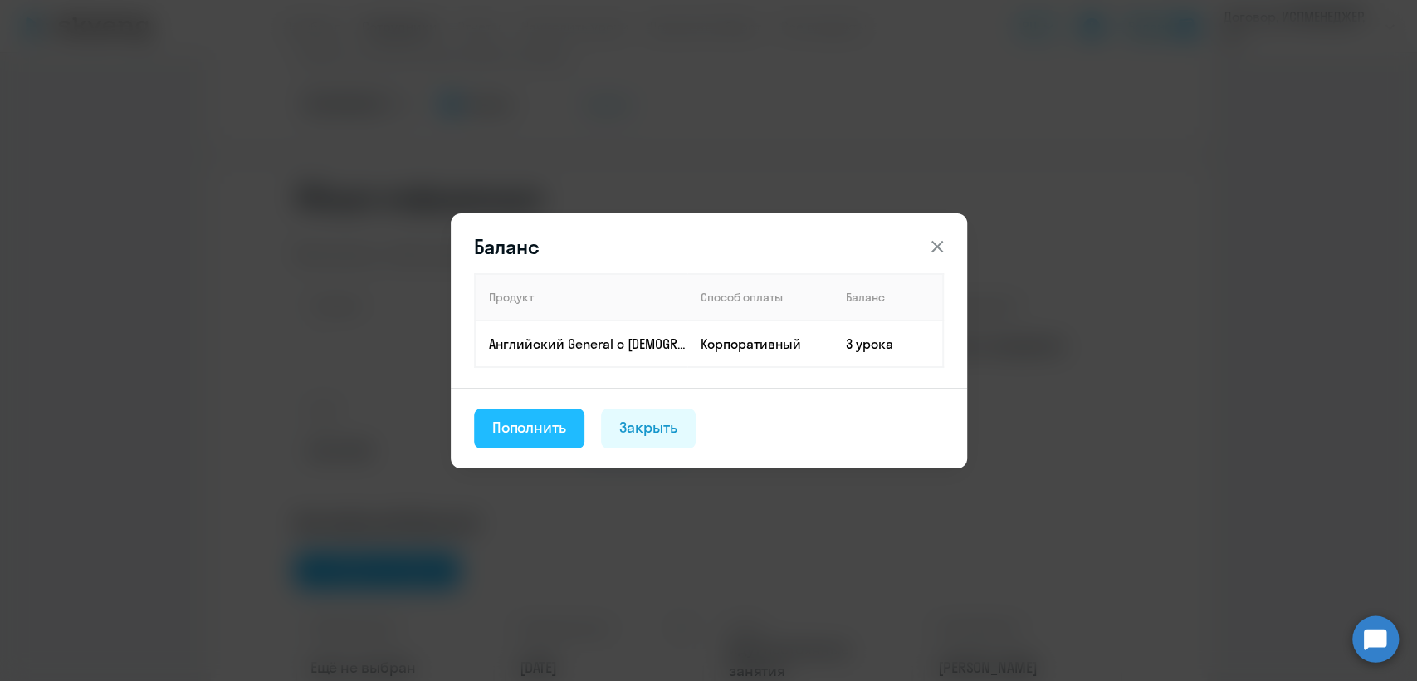
click at [552, 425] on div "Пополнить" at bounding box center [529, 428] width 75 height 22
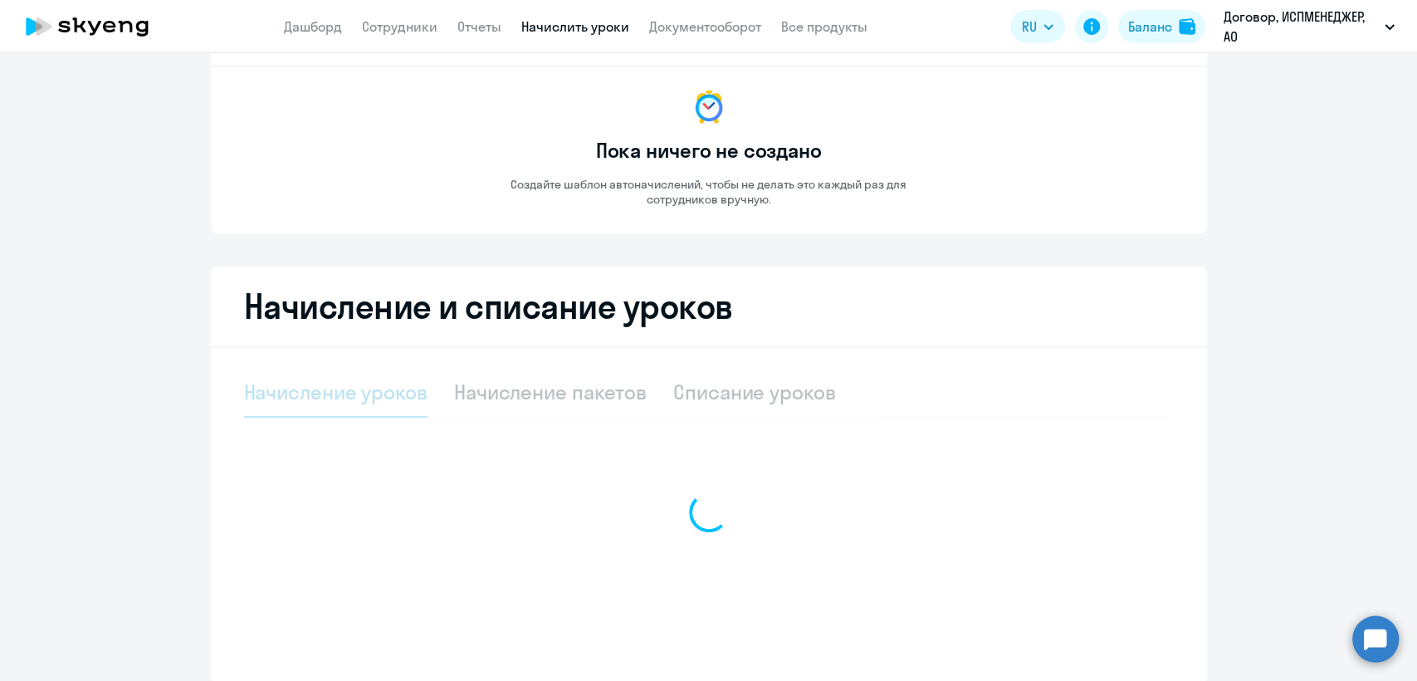
select select "10"
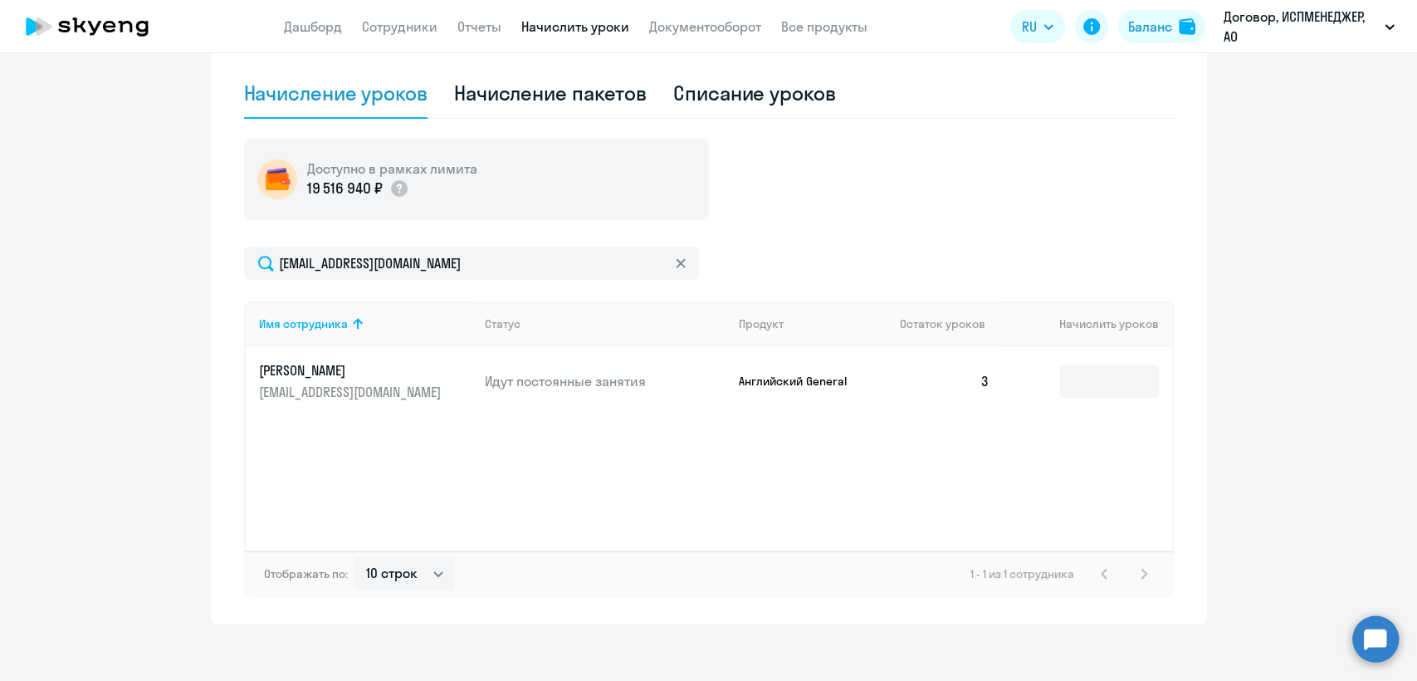
scroll to position [400, 0]
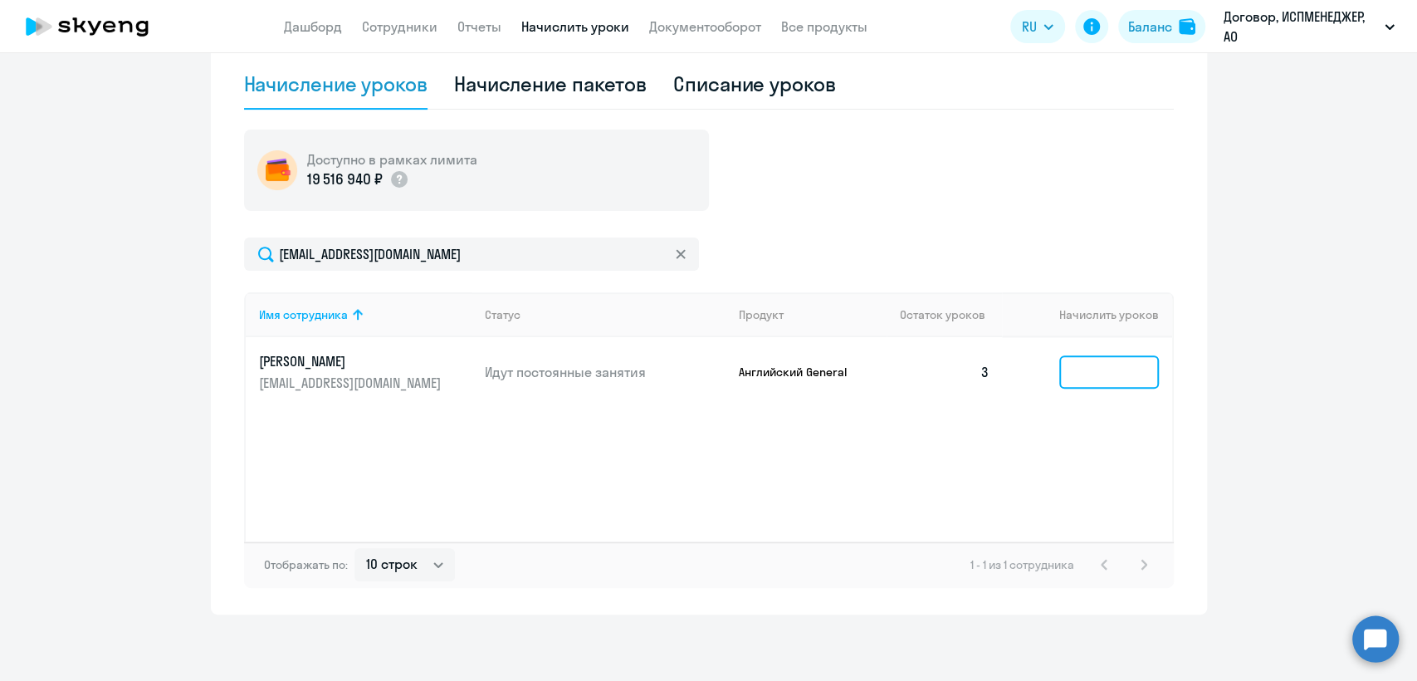
click at [1089, 369] on input at bounding box center [1109, 371] width 100 height 33
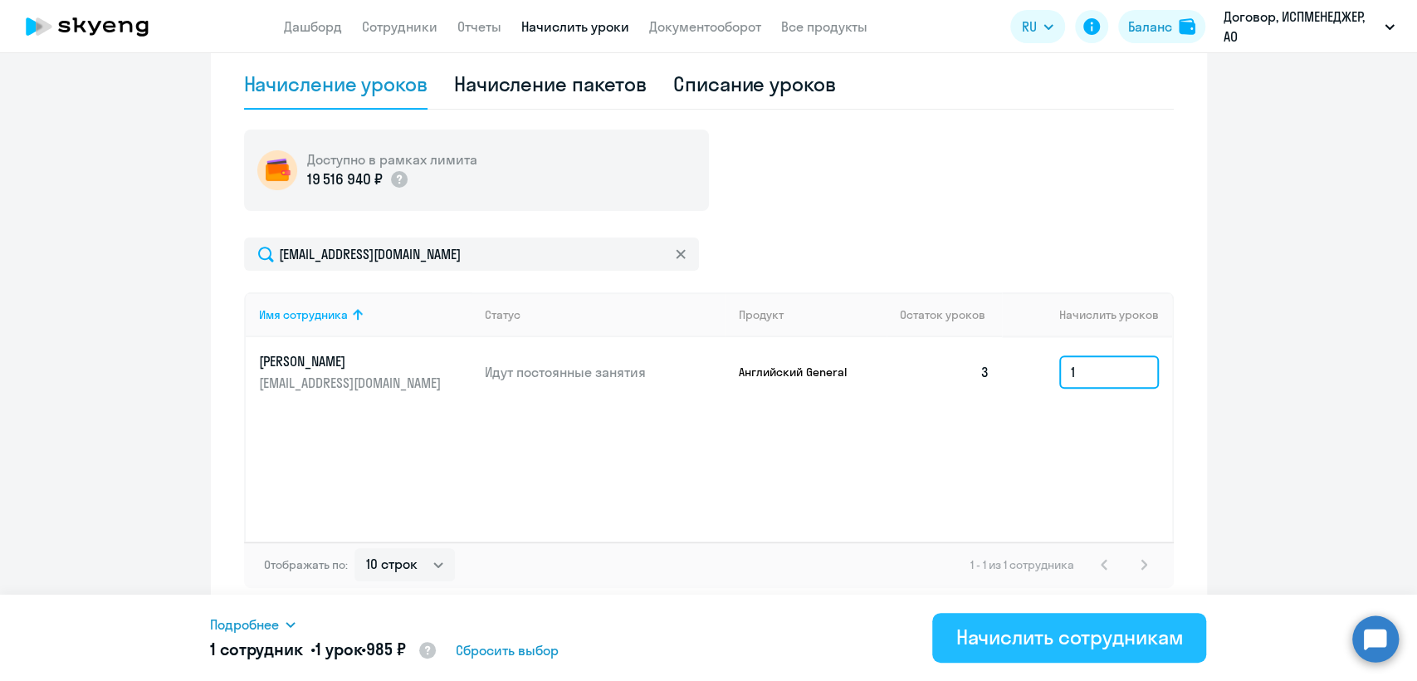
type input "1"
click at [1030, 639] on div "Начислить сотрудникам" at bounding box center [1068, 636] width 227 height 27
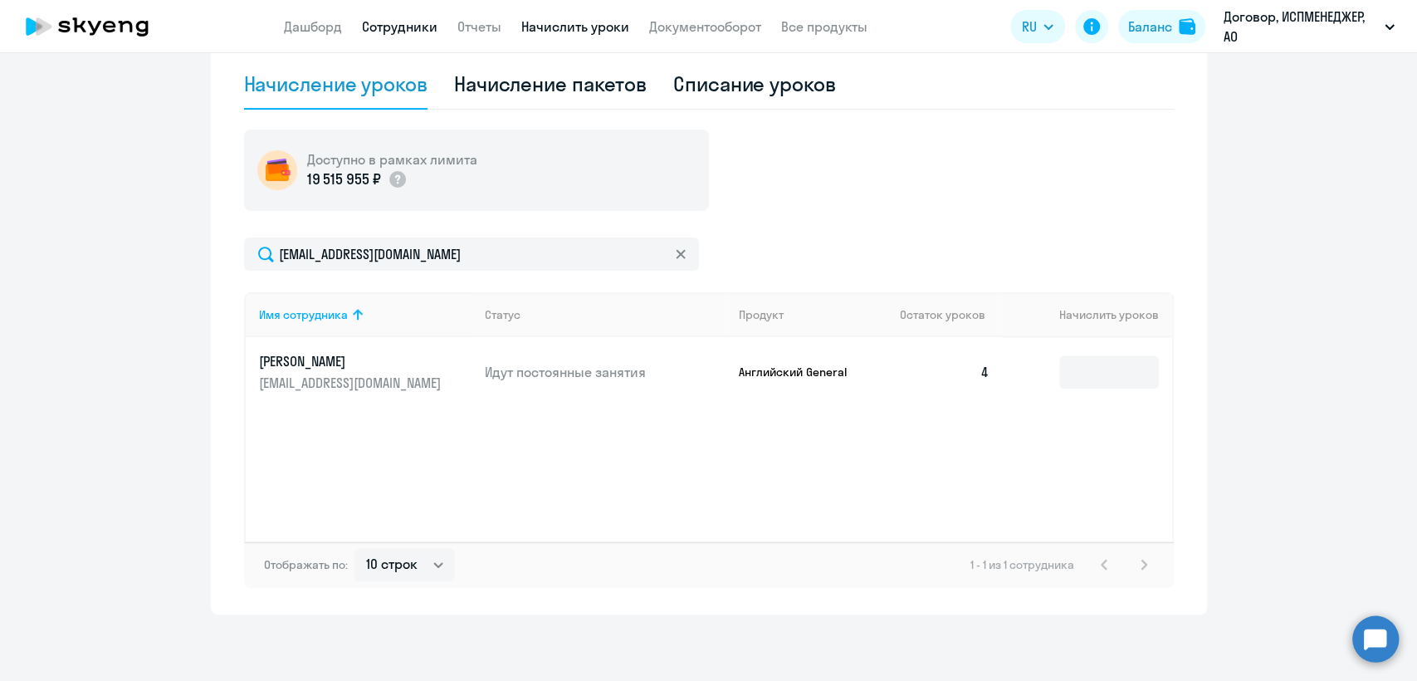
click at [391, 29] on link "Сотрудники" at bounding box center [400, 26] width 76 height 17
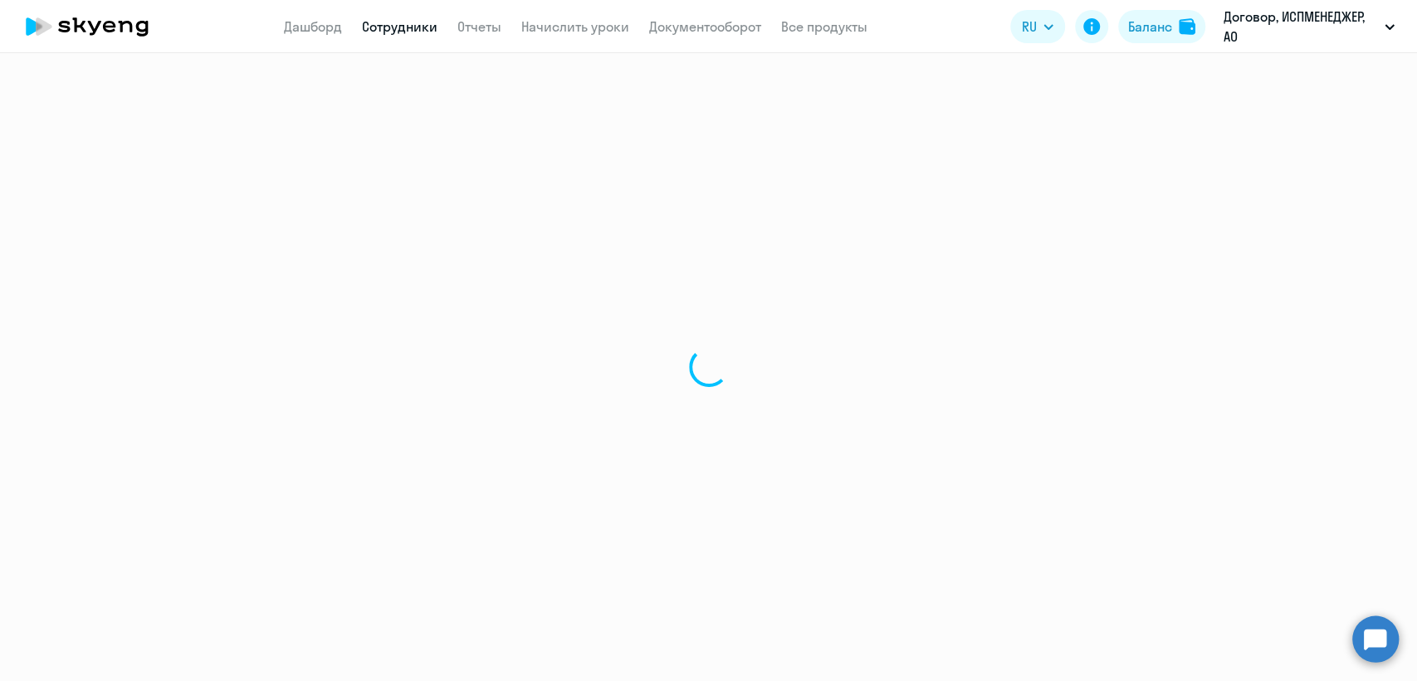
select select "30"
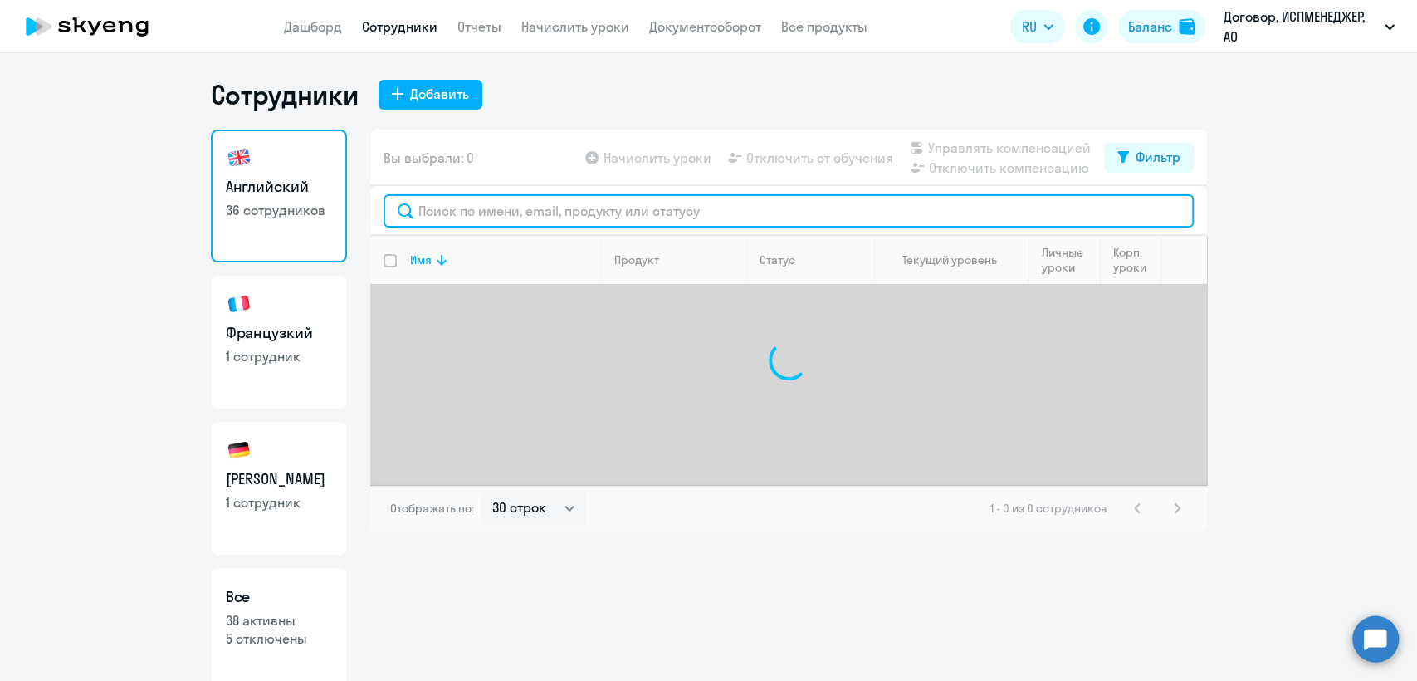
click at [454, 221] on input "text" at bounding box center [789, 210] width 810 height 33
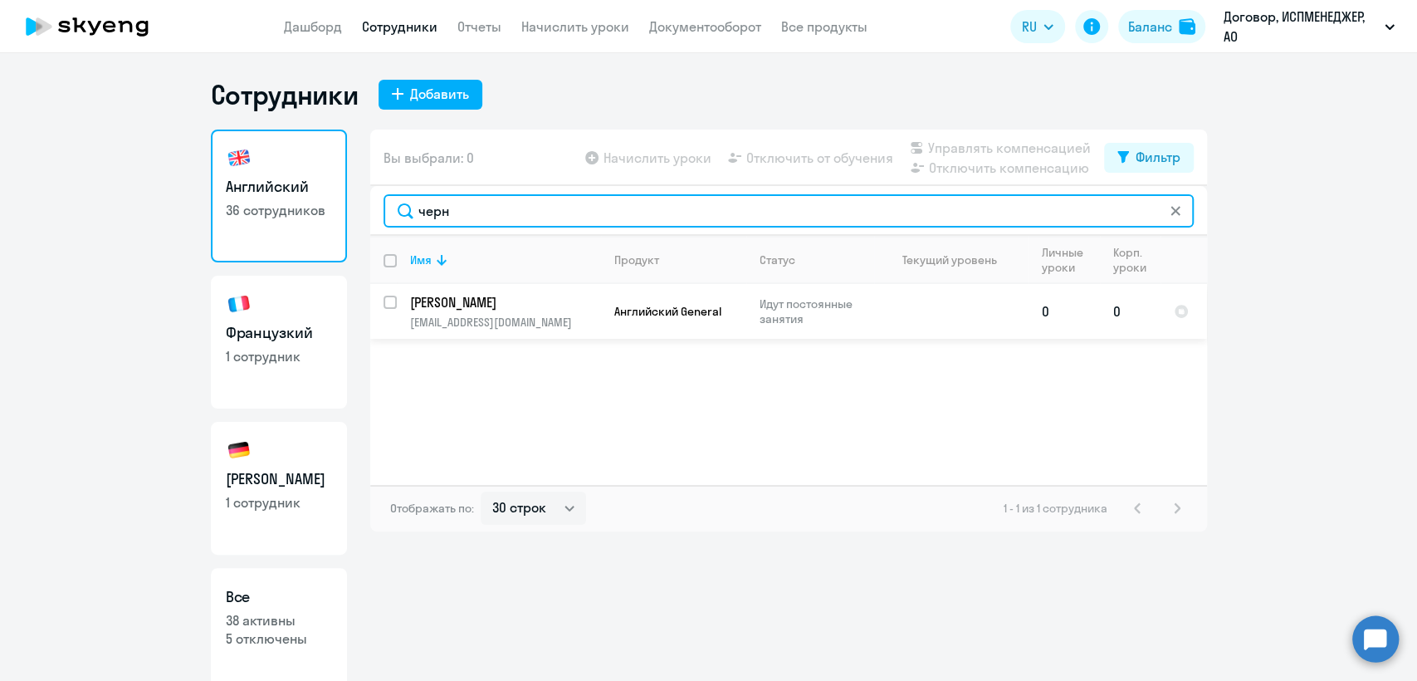
type input "черн"
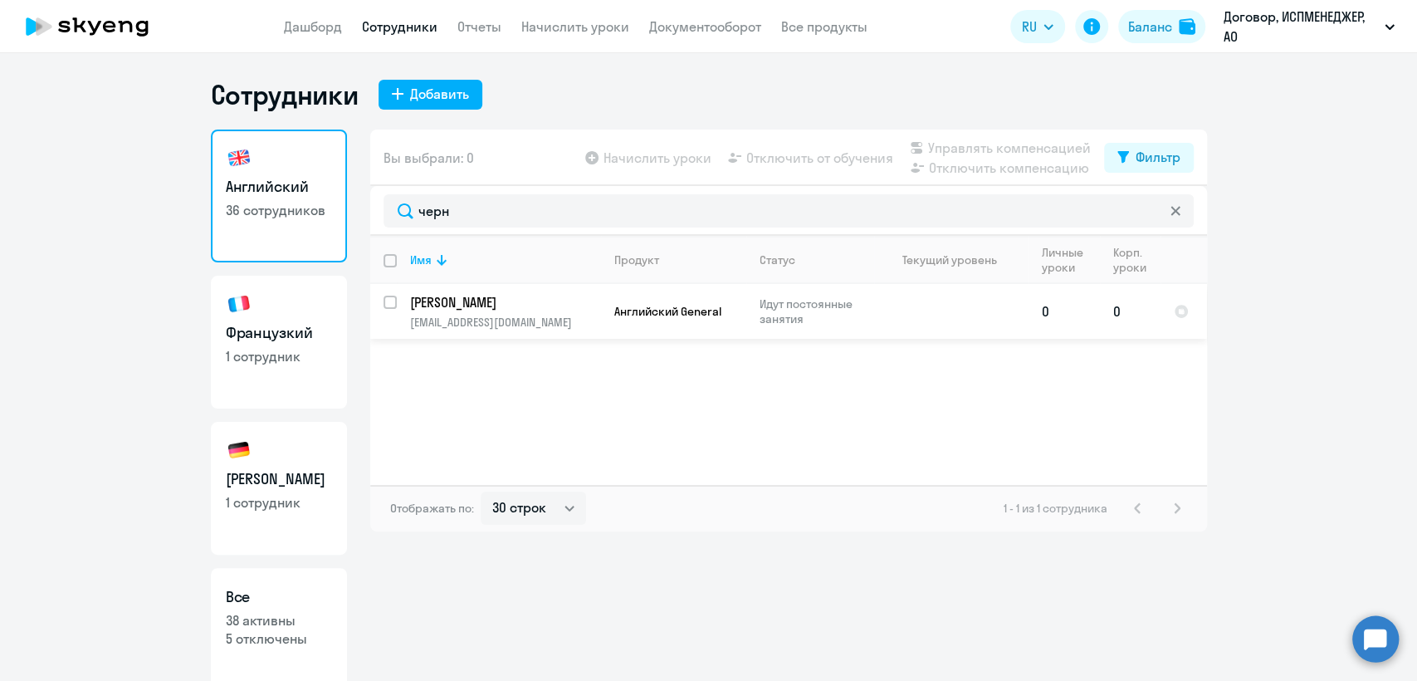
click at [531, 299] on p "[PERSON_NAME]" at bounding box center [504, 302] width 188 height 18
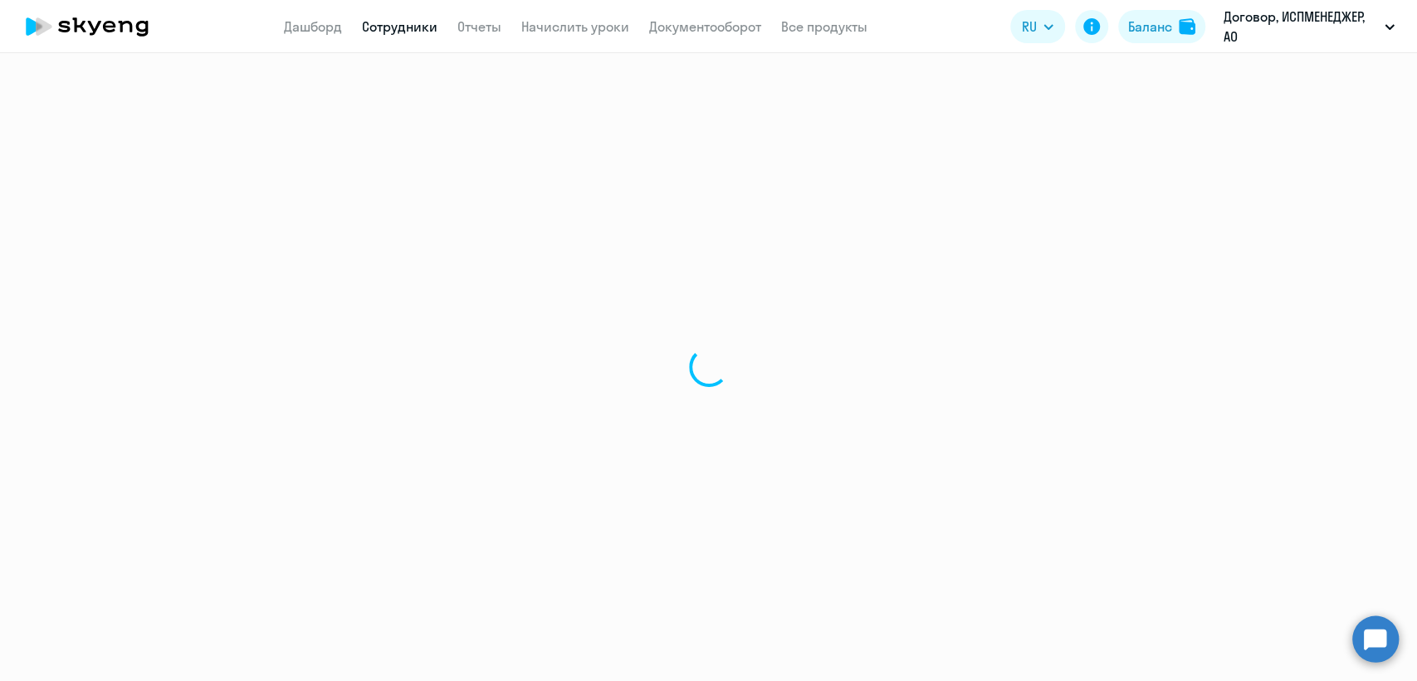
select select "english"
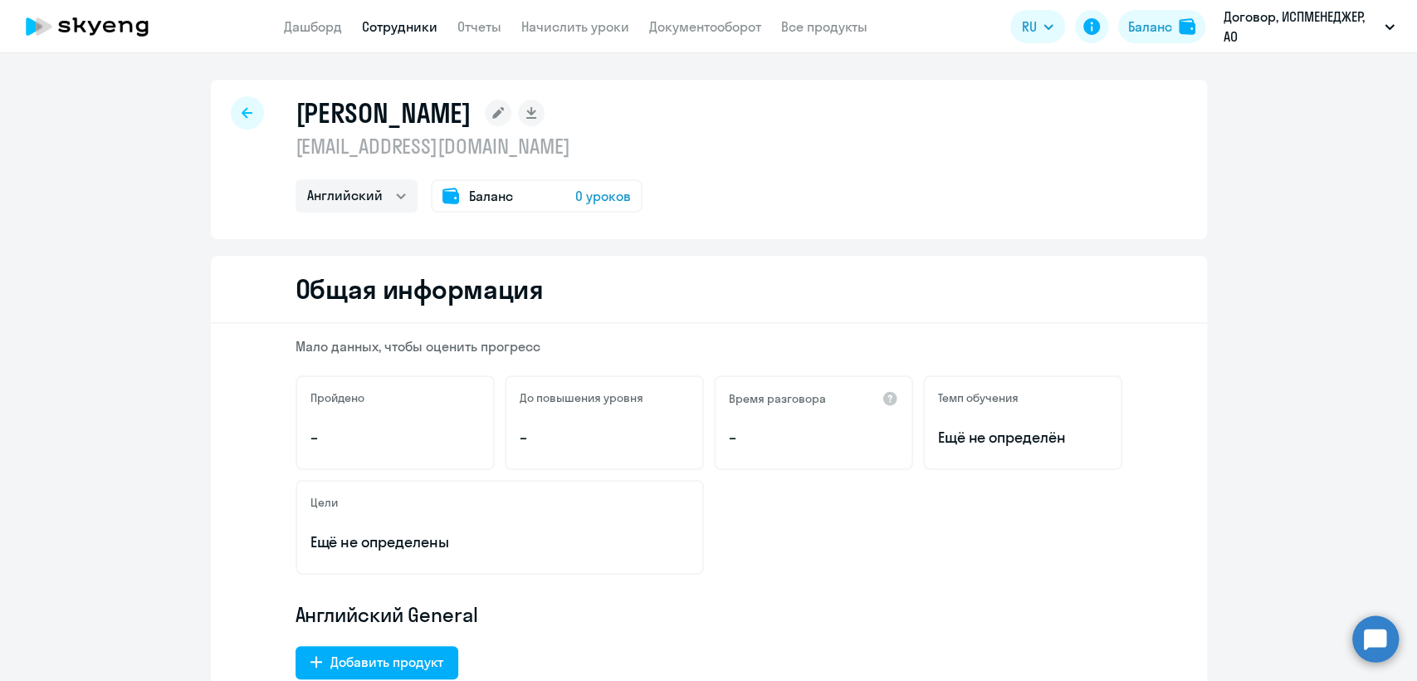
click at [491, 196] on span "Баланс" at bounding box center [491, 196] width 44 height 20
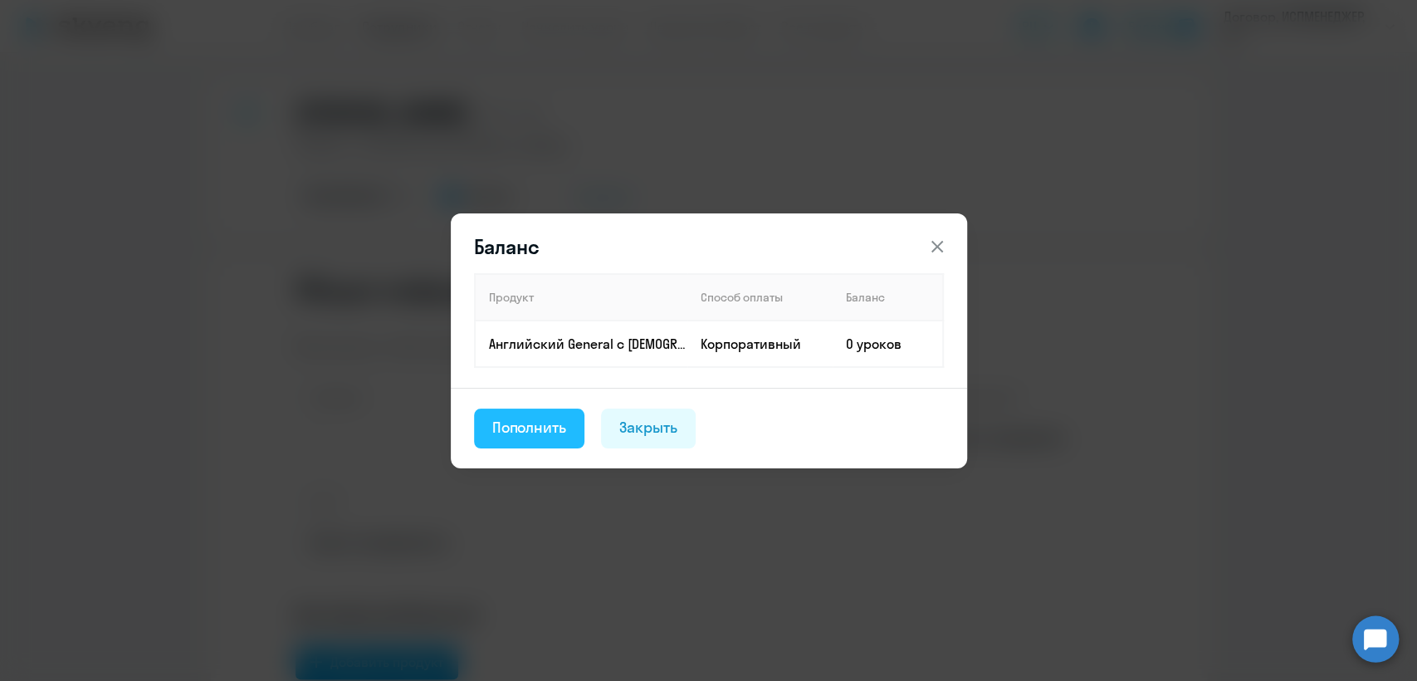
click at [531, 440] on button "Пополнить" at bounding box center [529, 428] width 111 height 40
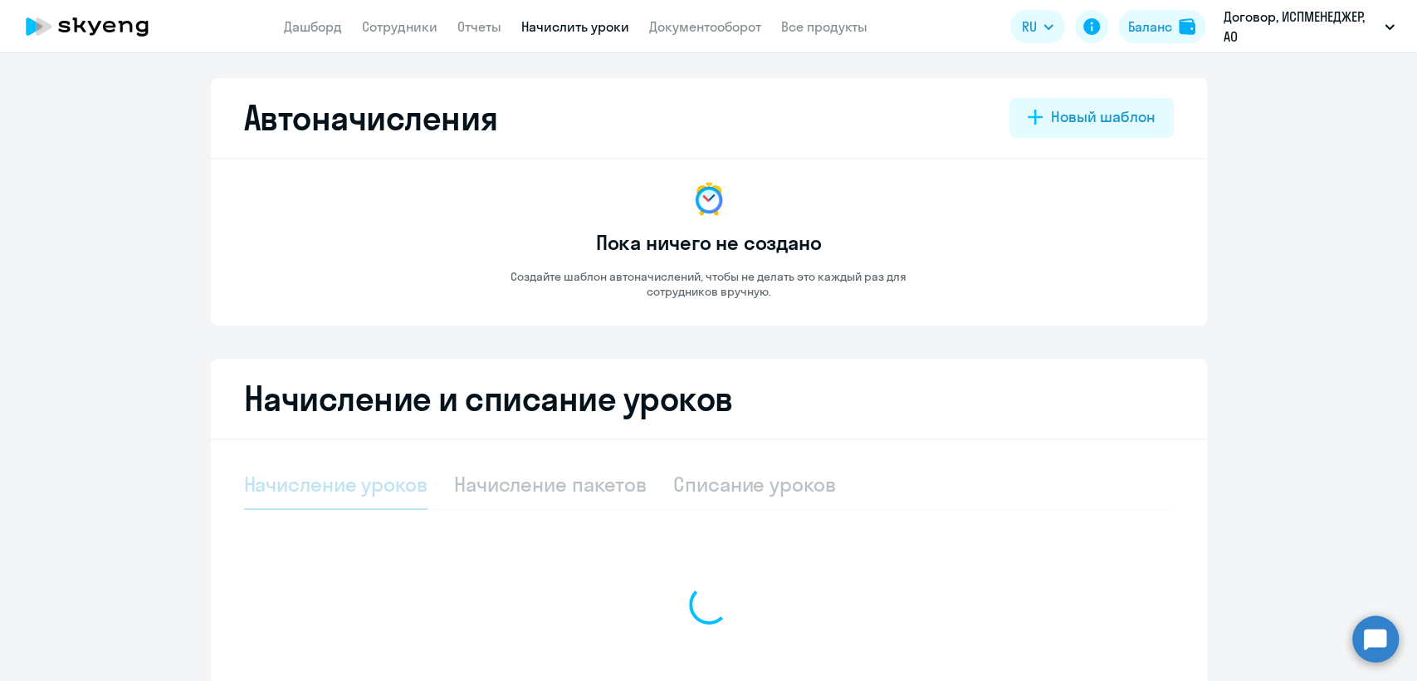
select select "10"
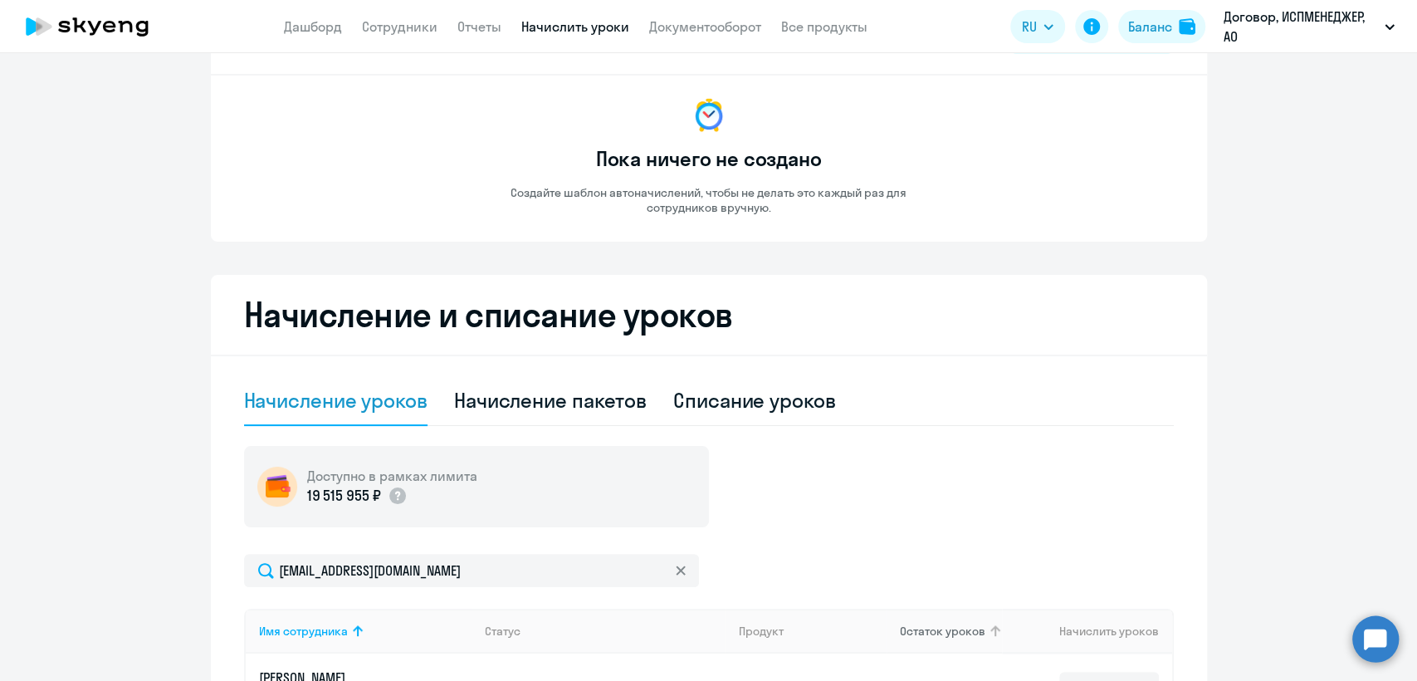
scroll to position [184, 0]
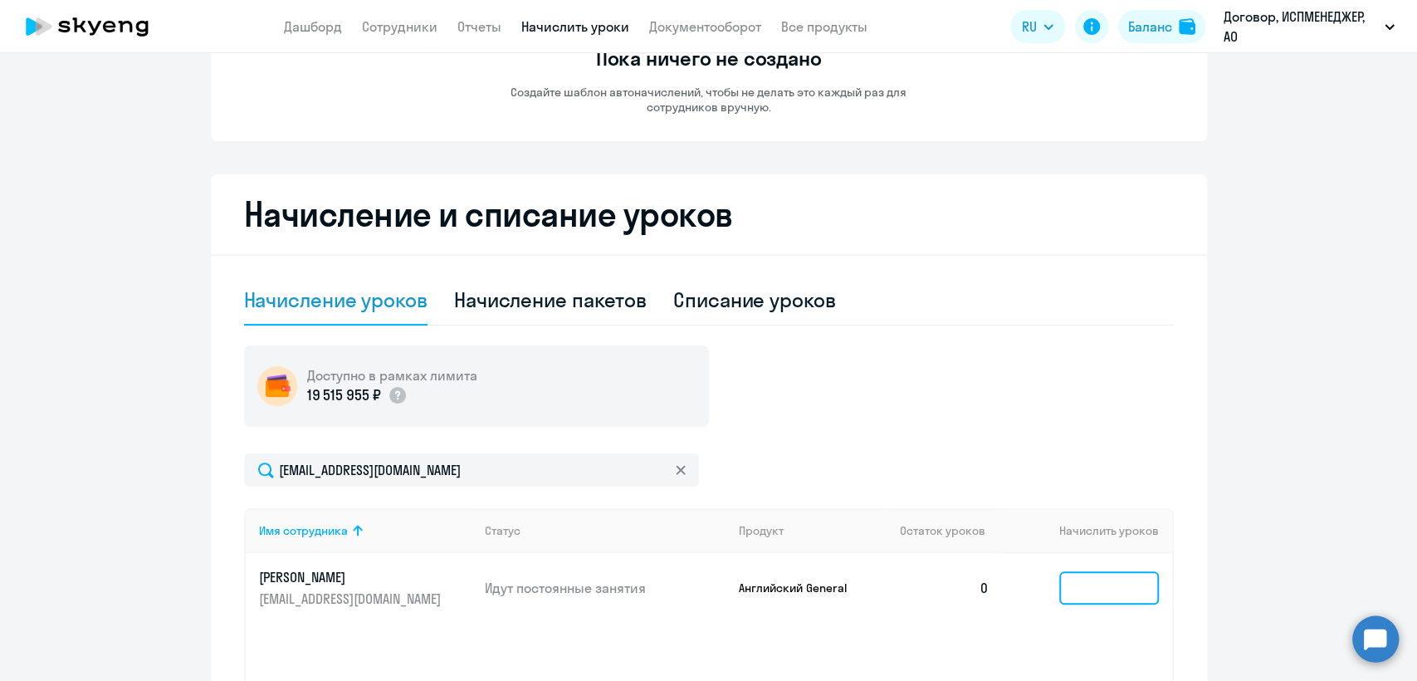
click at [1068, 579] on input at bounding box center [1109, 587] width 100 height 33
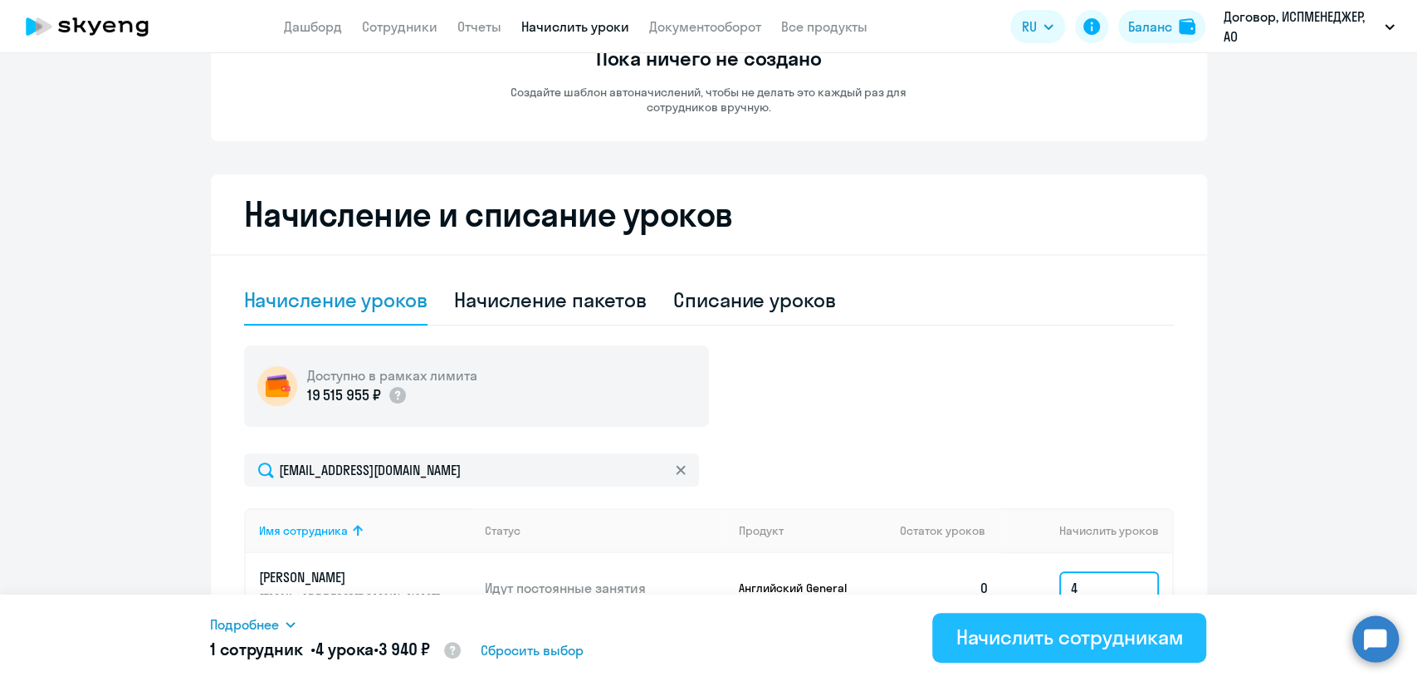
type input "4"
click at [1061, 640] on div "Начислить сотрудникам" at bounding box center [1068, 636] width 227 height 27
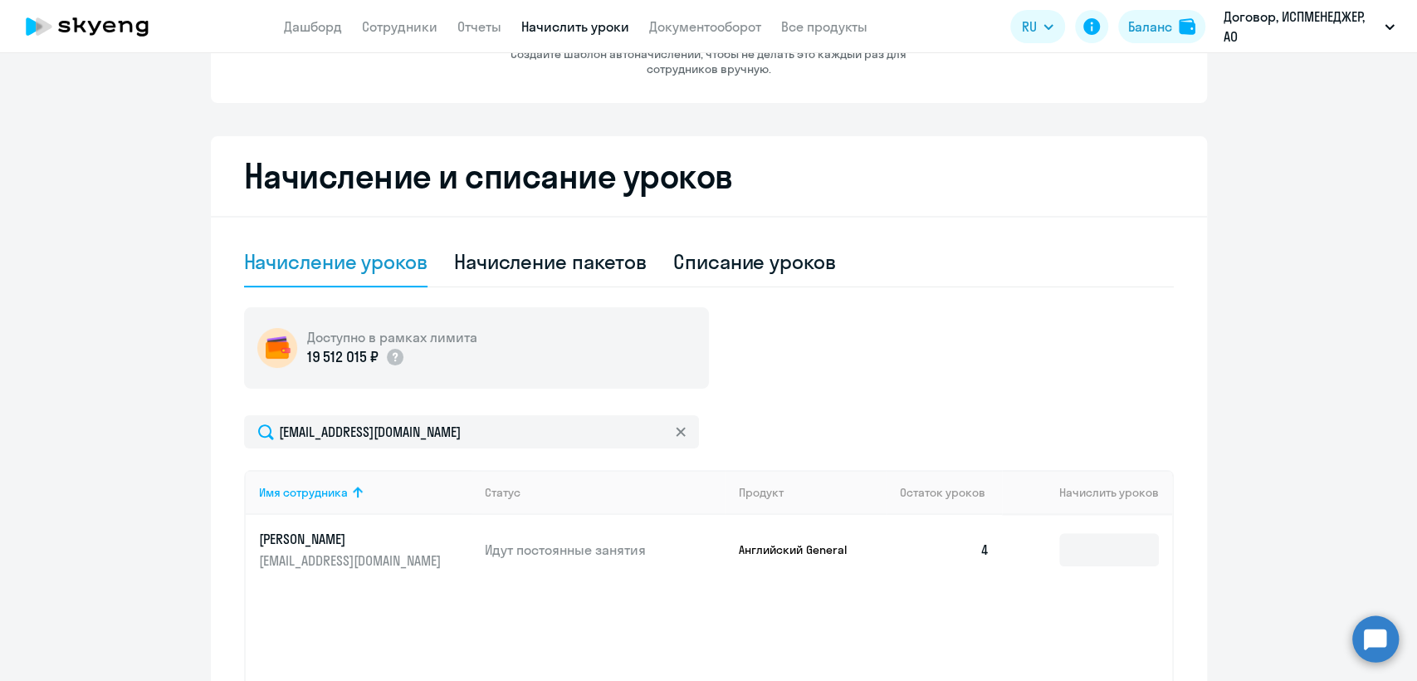
scroll to position [193, 0]
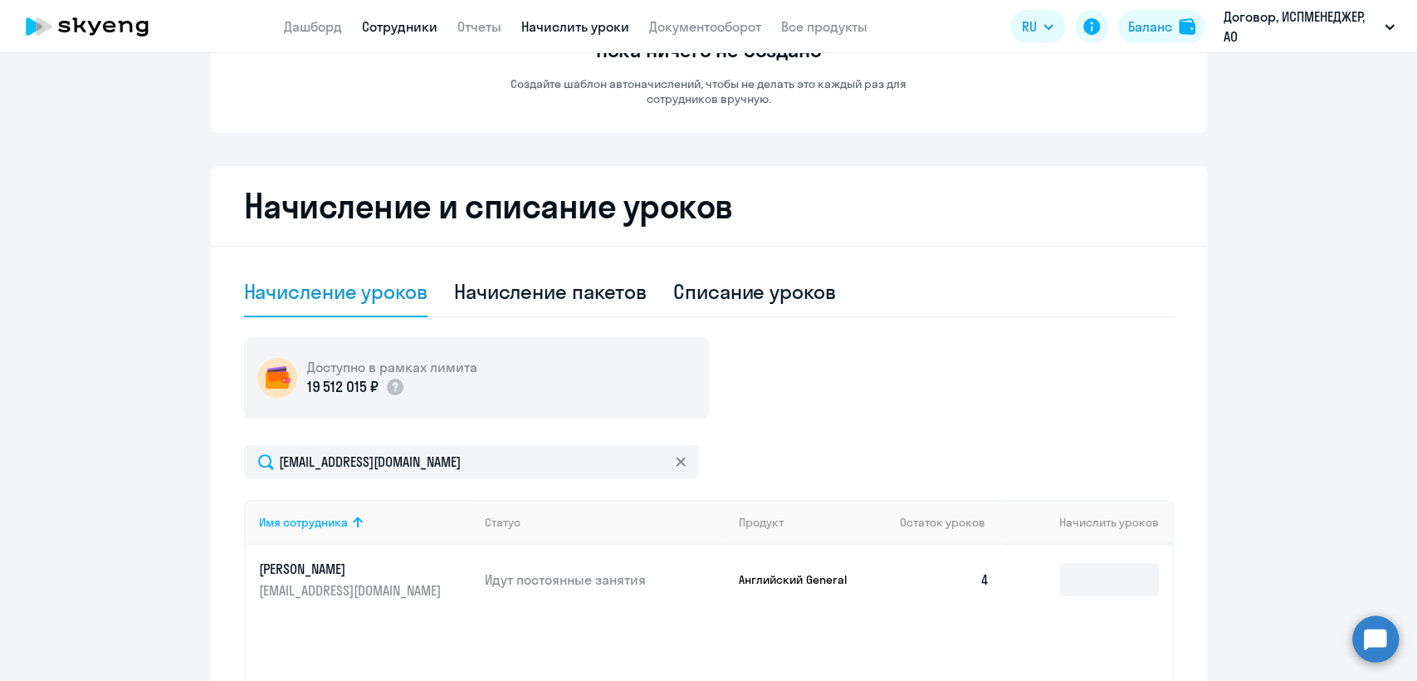
click at [409, 29] on link "Сотрудники" at bounding box center [400, 26] width 76 height 17
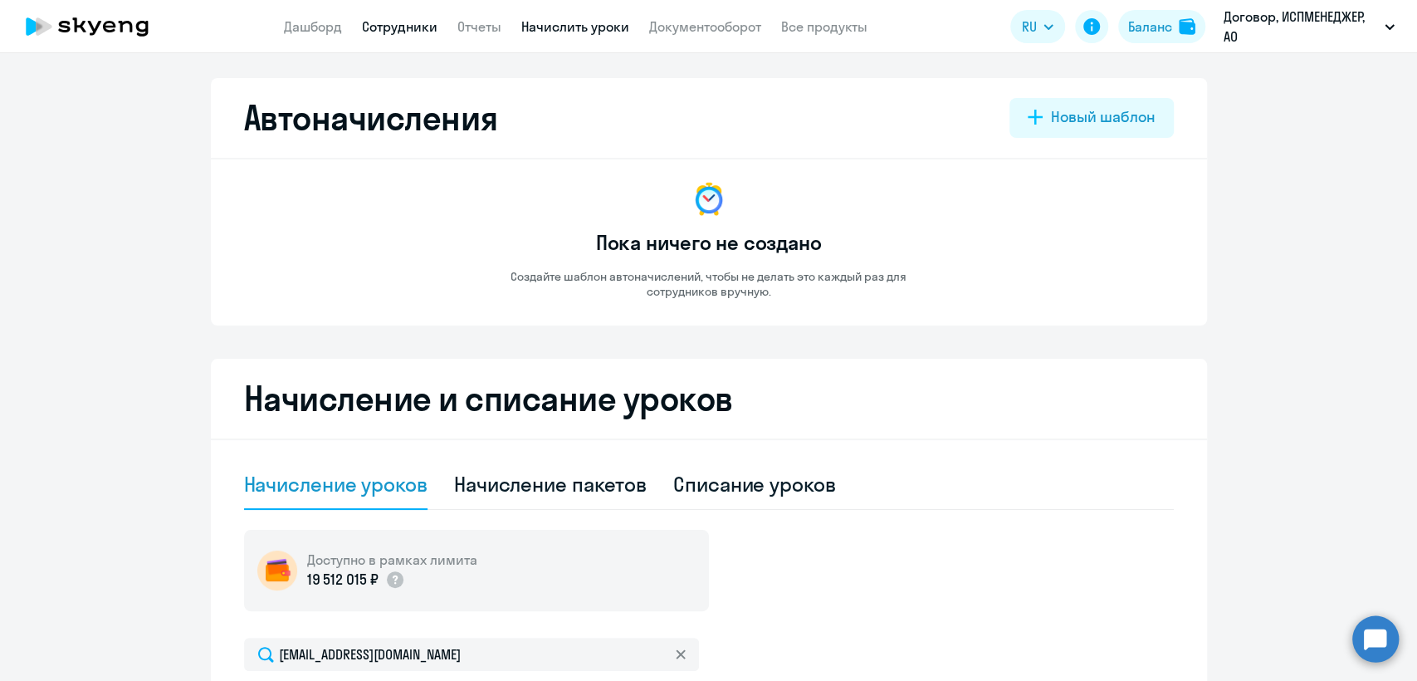
select select "30"
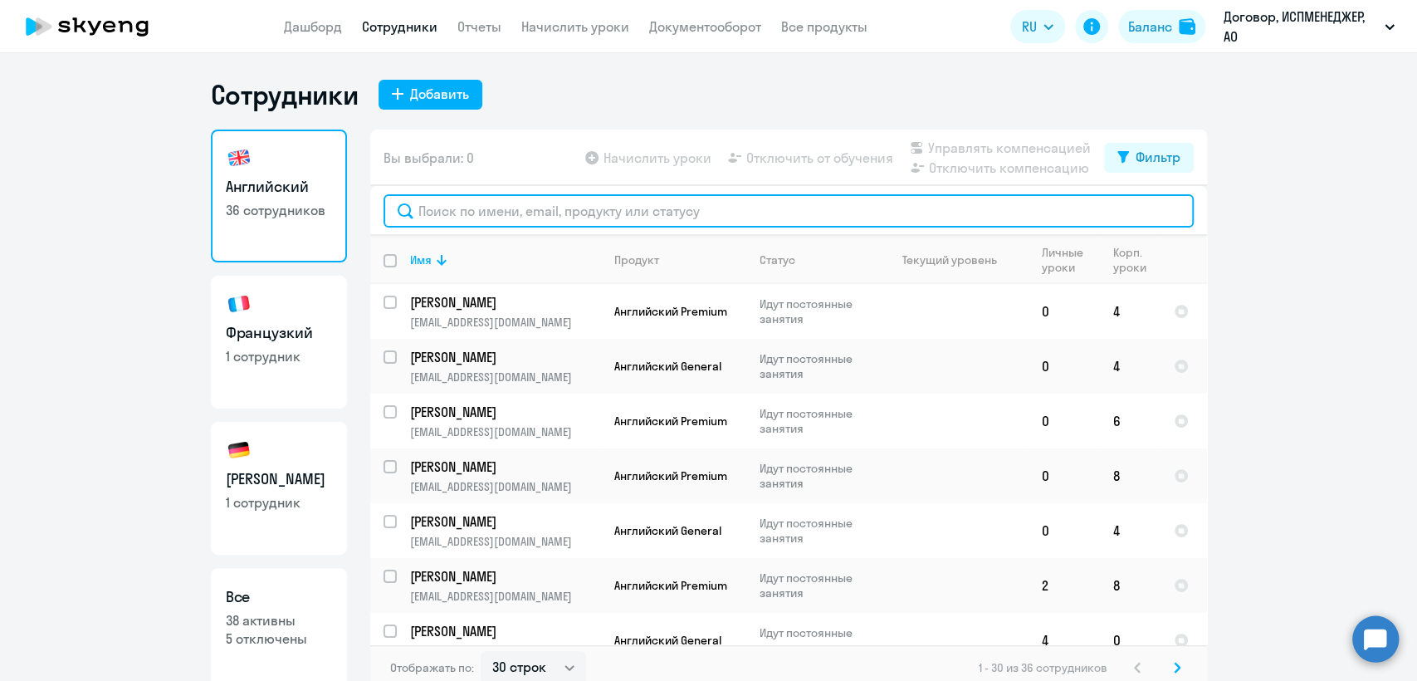
click at [438, 209] on input "text" at bounding box center [789, 210] width 810 height 33
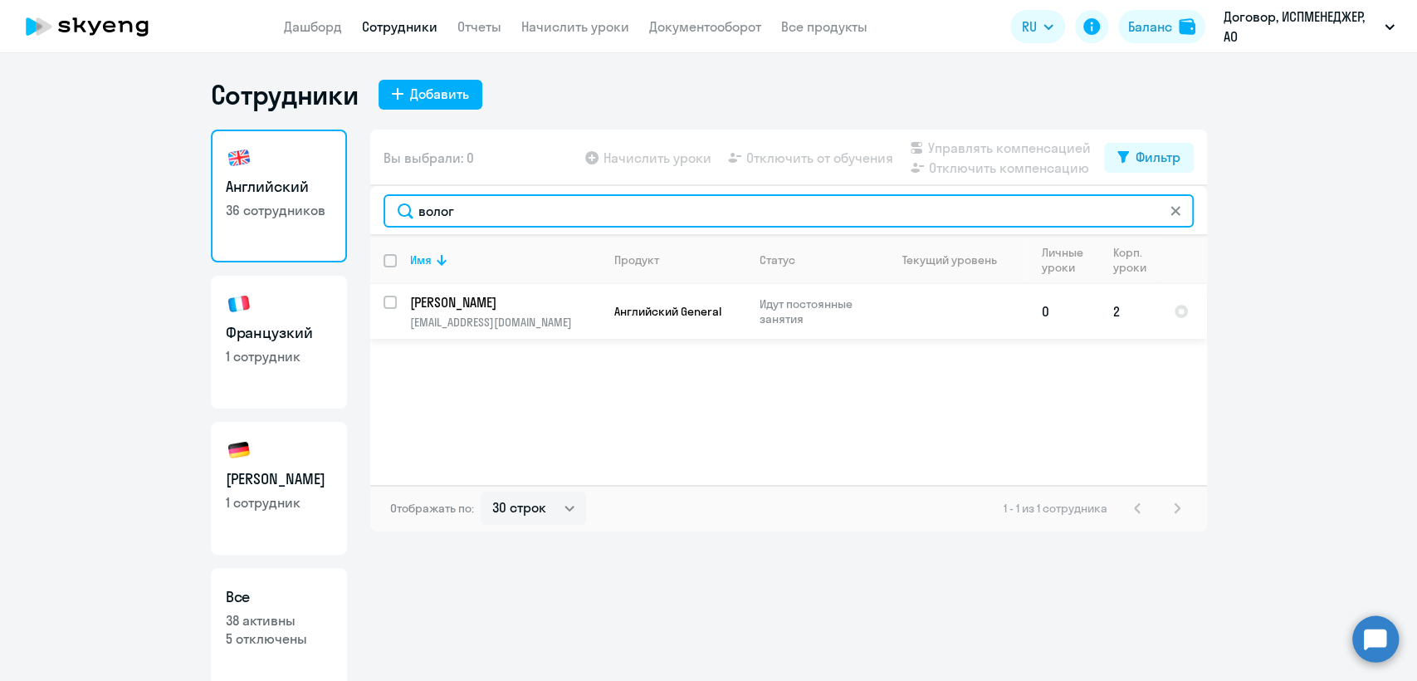
type input "волог"
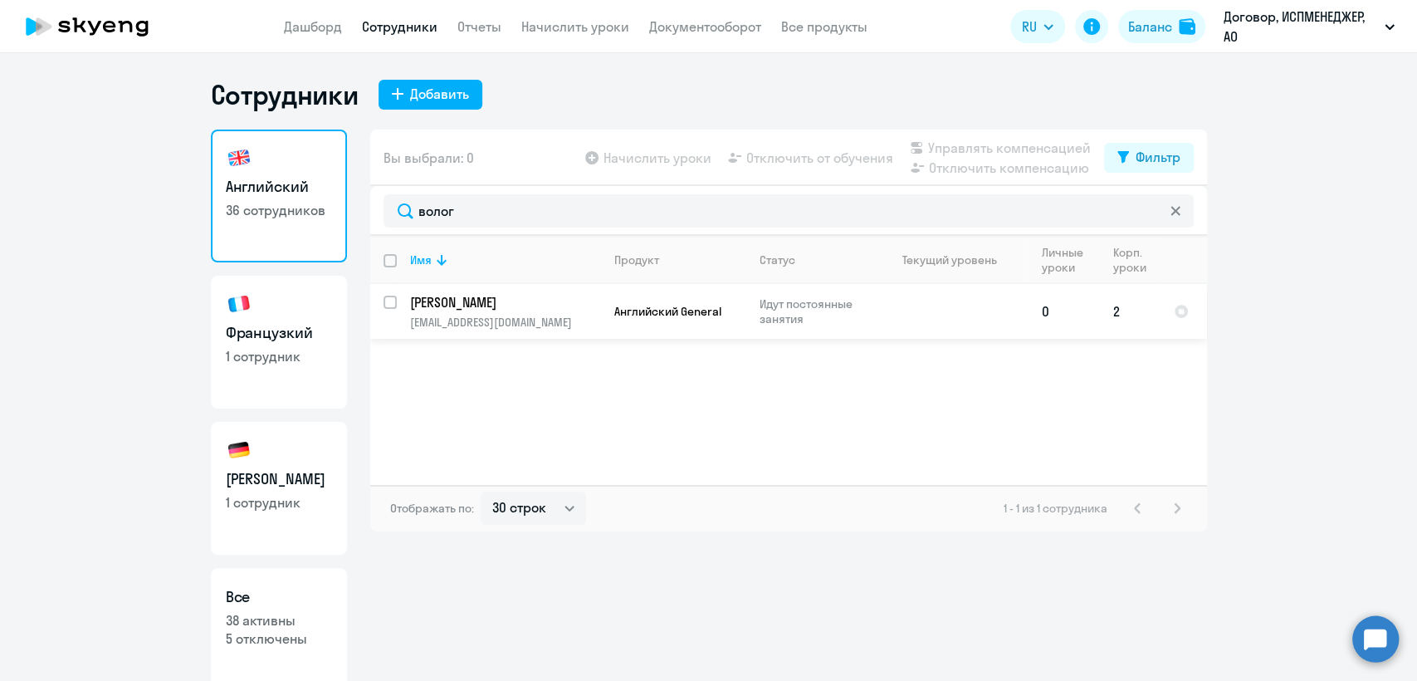
click at [518, 304] on p "[PERSON_NAME]" at bounding box center [504, 302] width 188 height 18
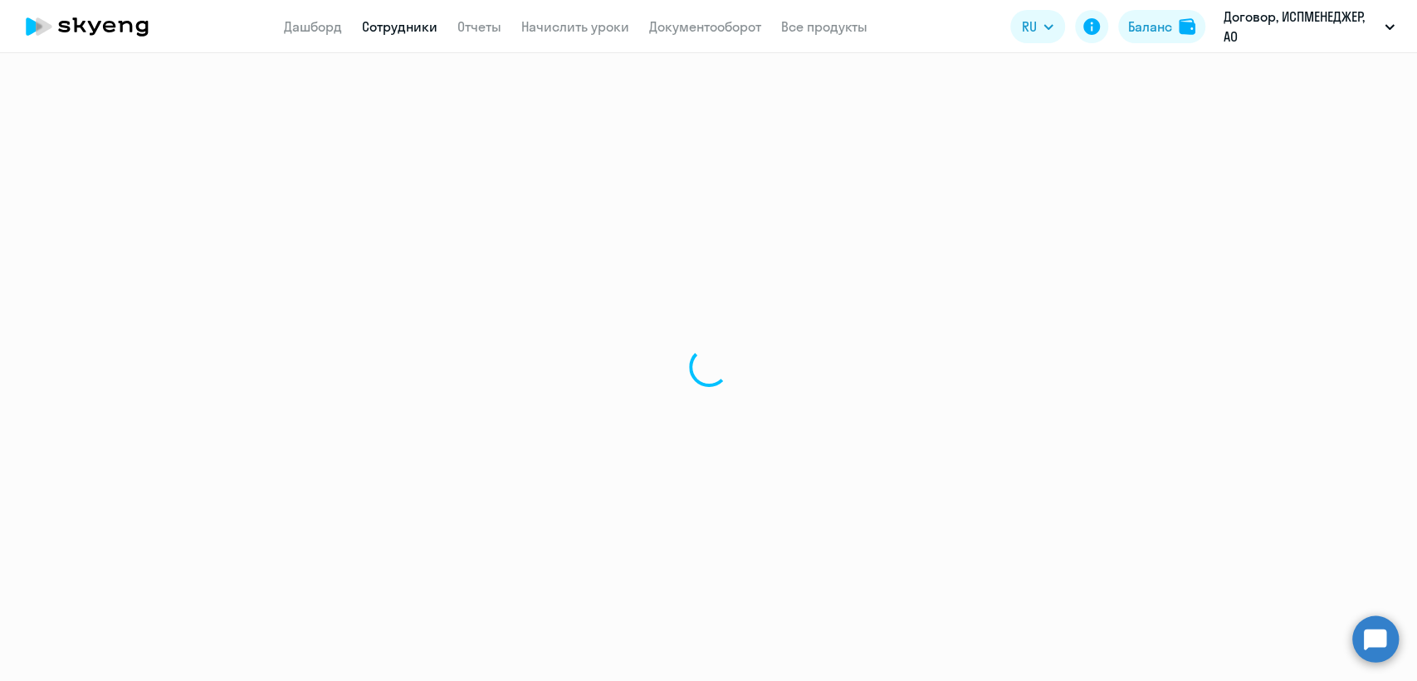
select select "english"
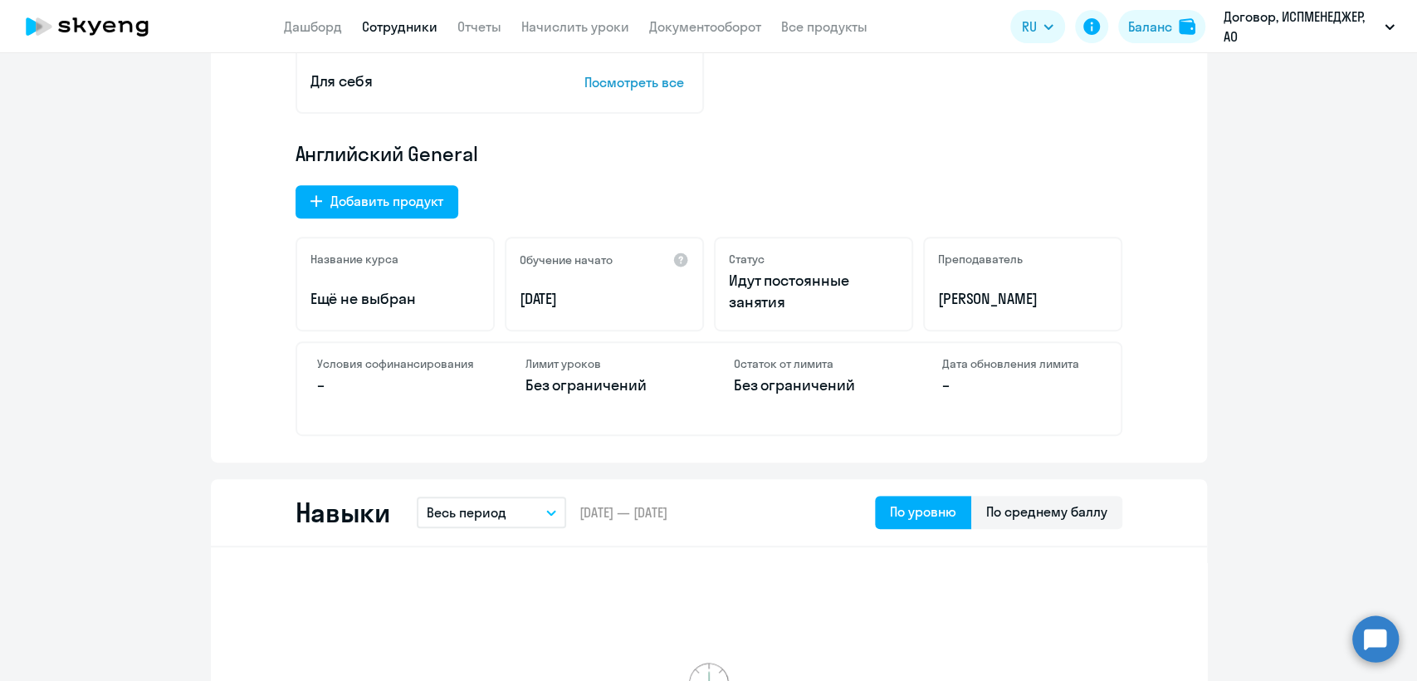
scroll to position [92, 0]
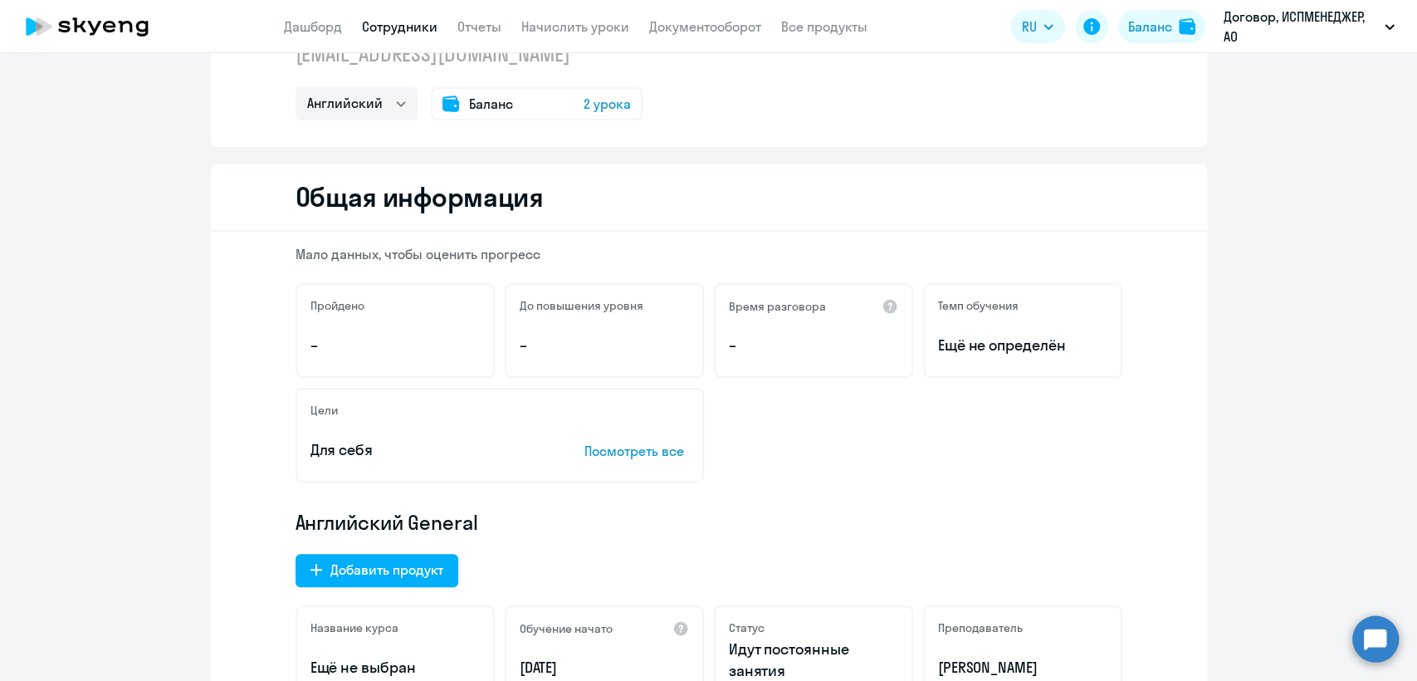
click at [469, 101] on span "Баланс" at bounding box center [491, 104] width 44 height 20
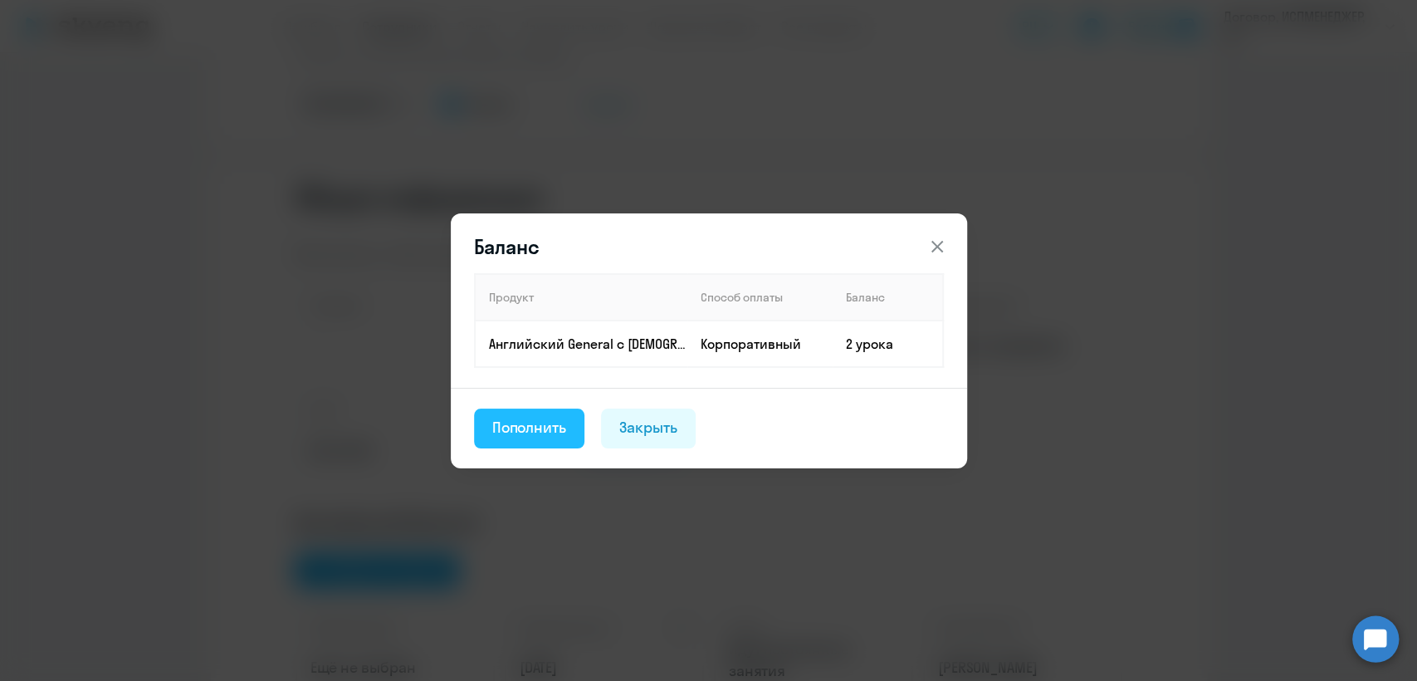
click at [550, 432] on div "Пополнить" at bounding box center [529, 428] width 75 height 22
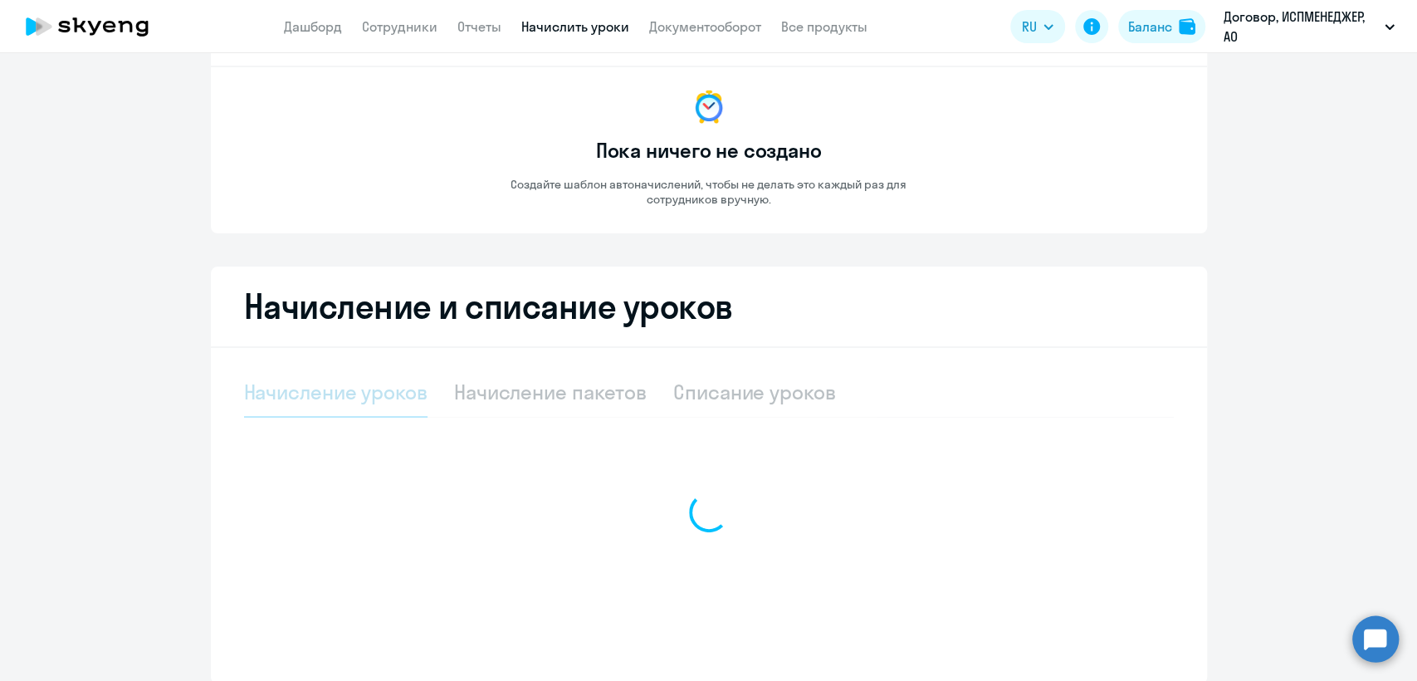
select select "10"
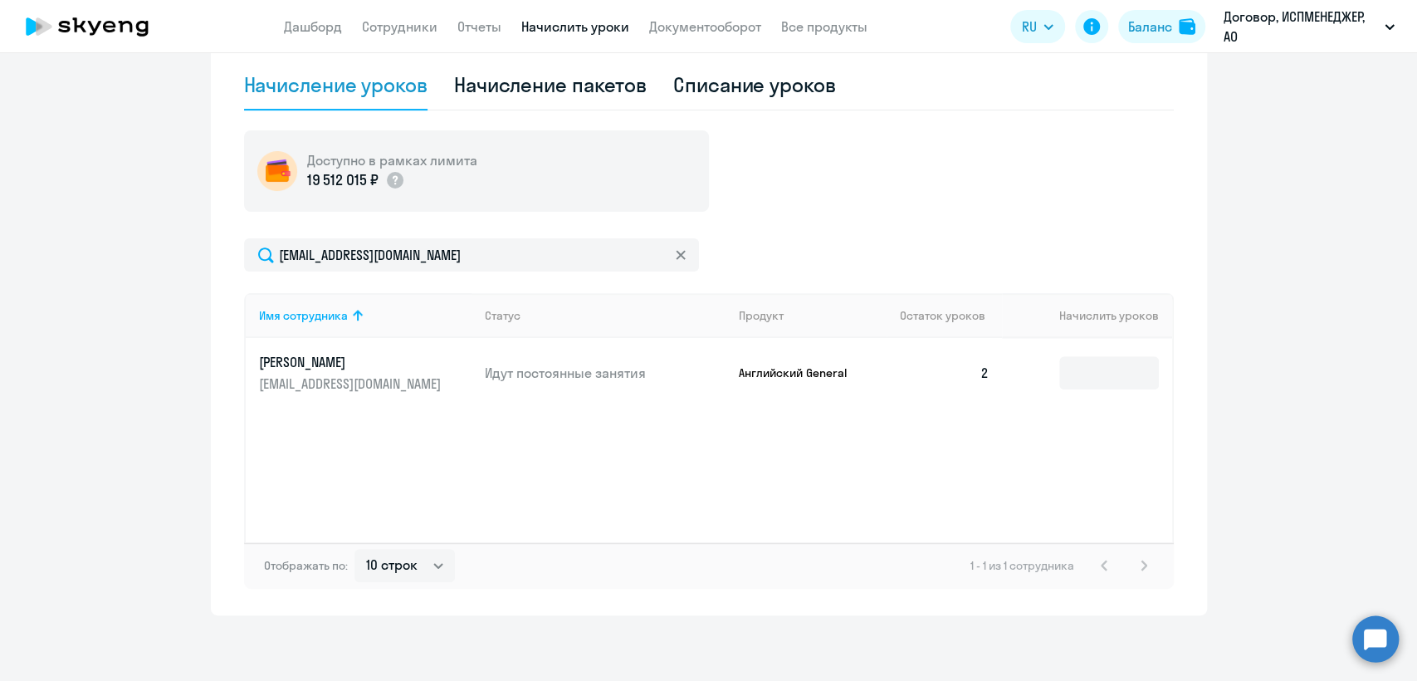
scroll to position [400, 0]
click at [1100, 374] on input at bounding box center [1109, 371] width 100 height 33
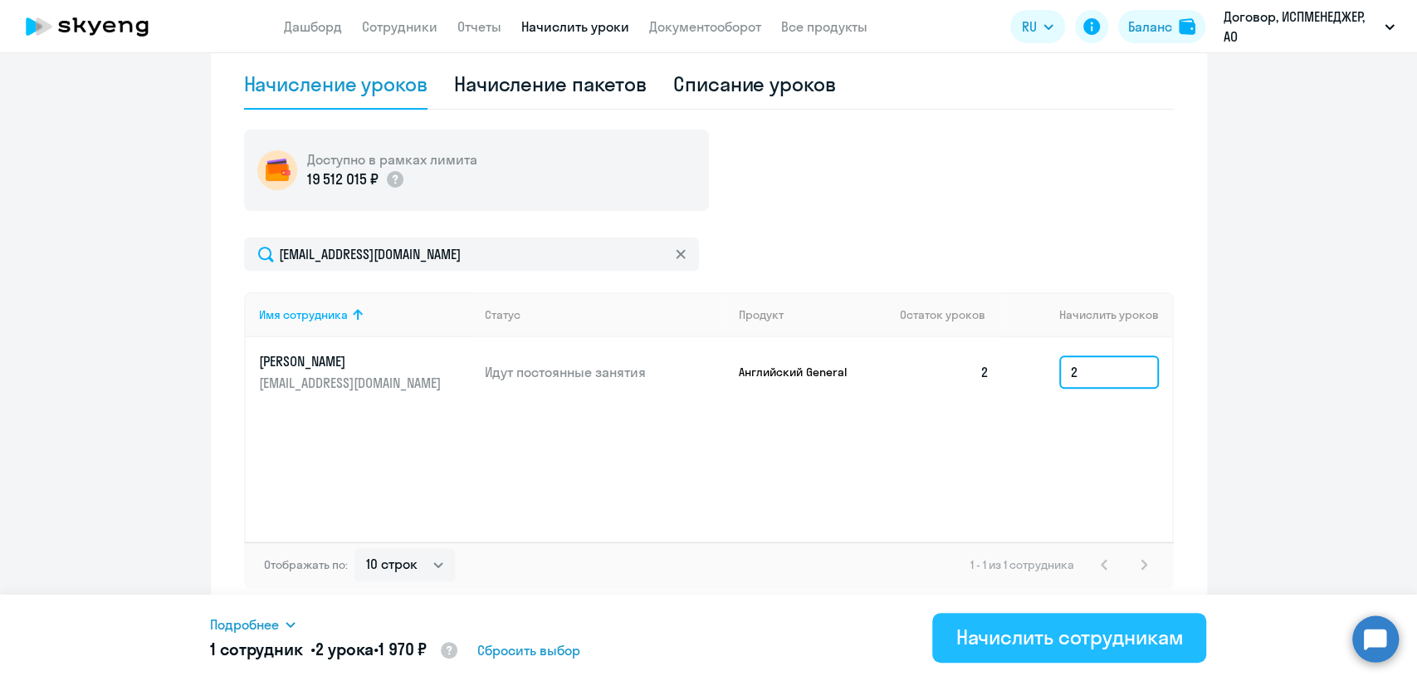
type input "2"
click at [1057, 646] on div "Начислить сотрудникам" at bounding box center [1068, 636] width 227 height 27
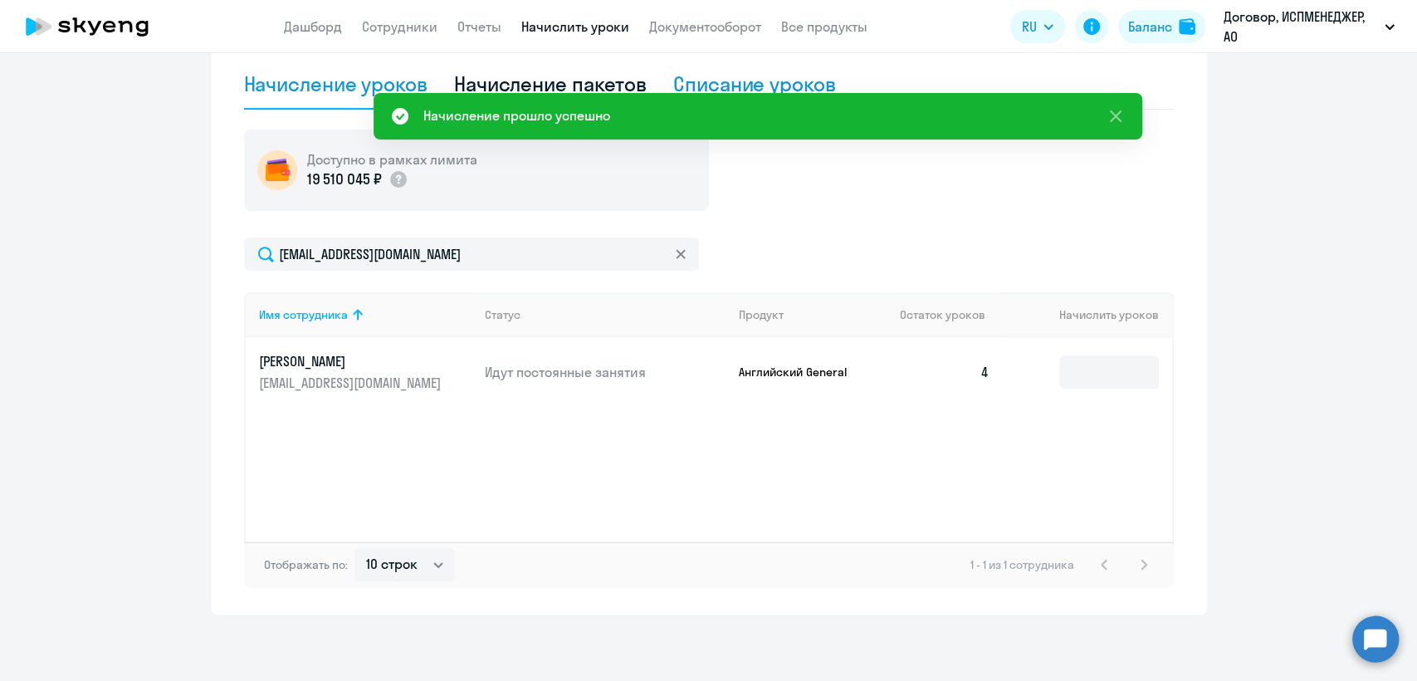
click at [757, 81] on div "Списание уроков" at bounding box center [754, 84] width 163 height 27
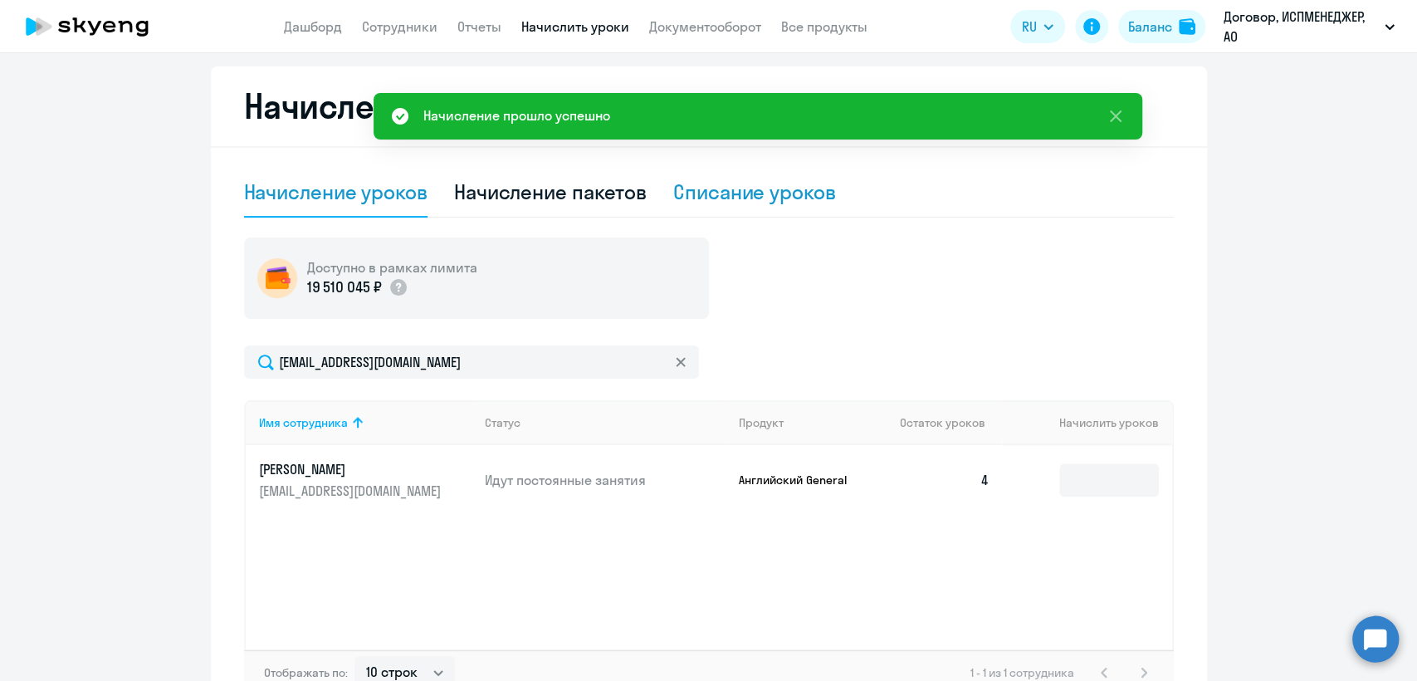
select select "10"
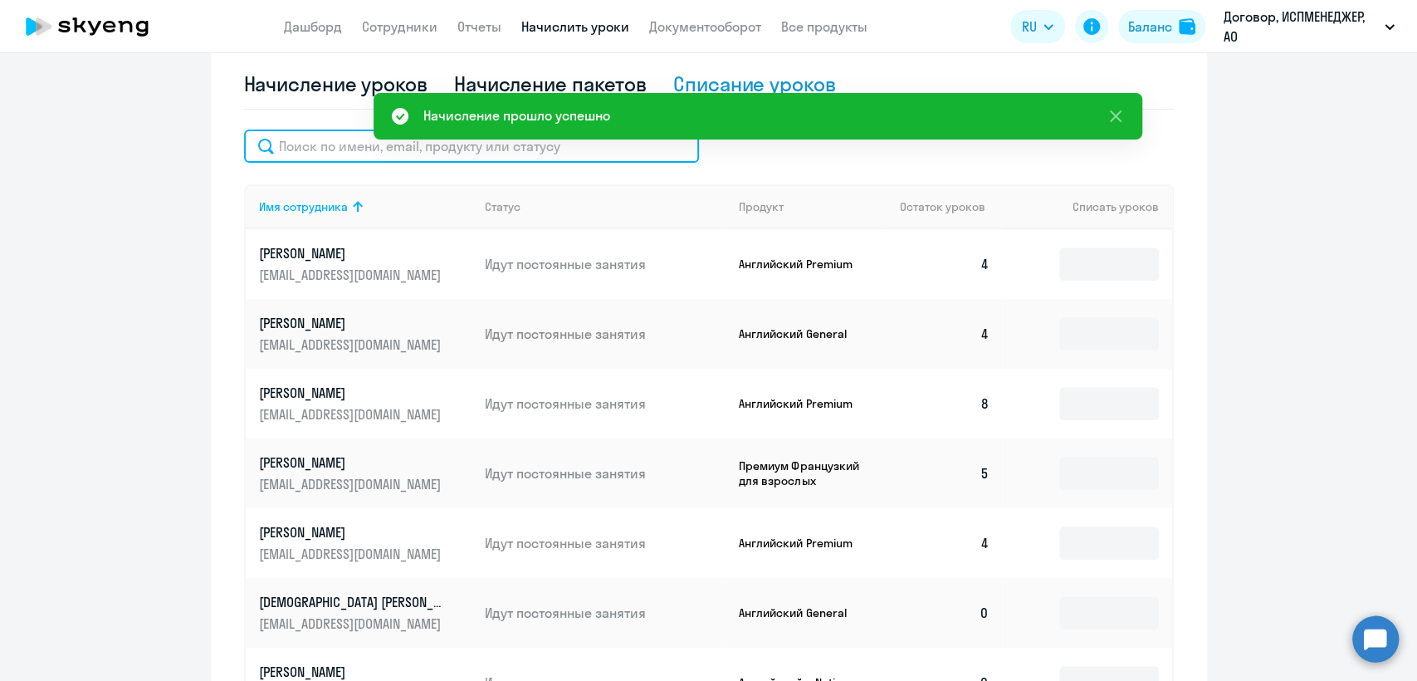
click at [312, 148] on input "text" at bounding box center [471, 145] width 455 height 33
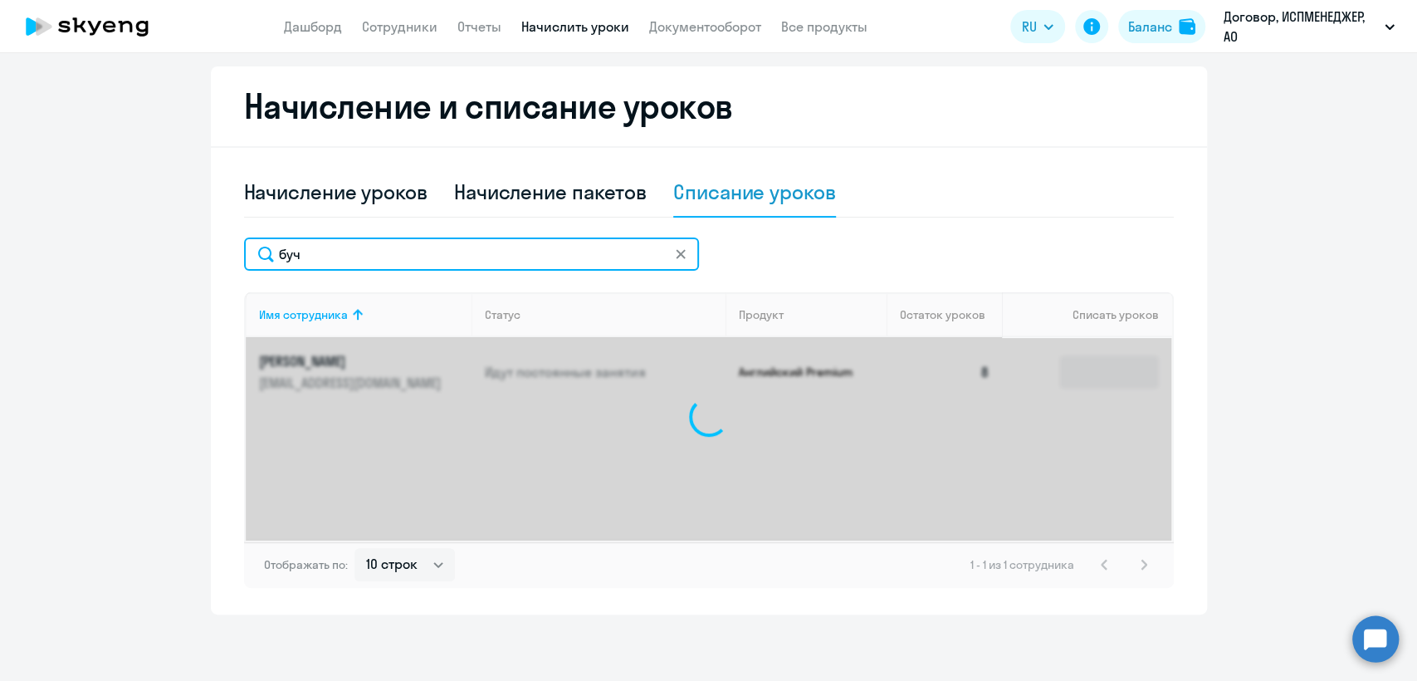
scroll to position [292, 0]
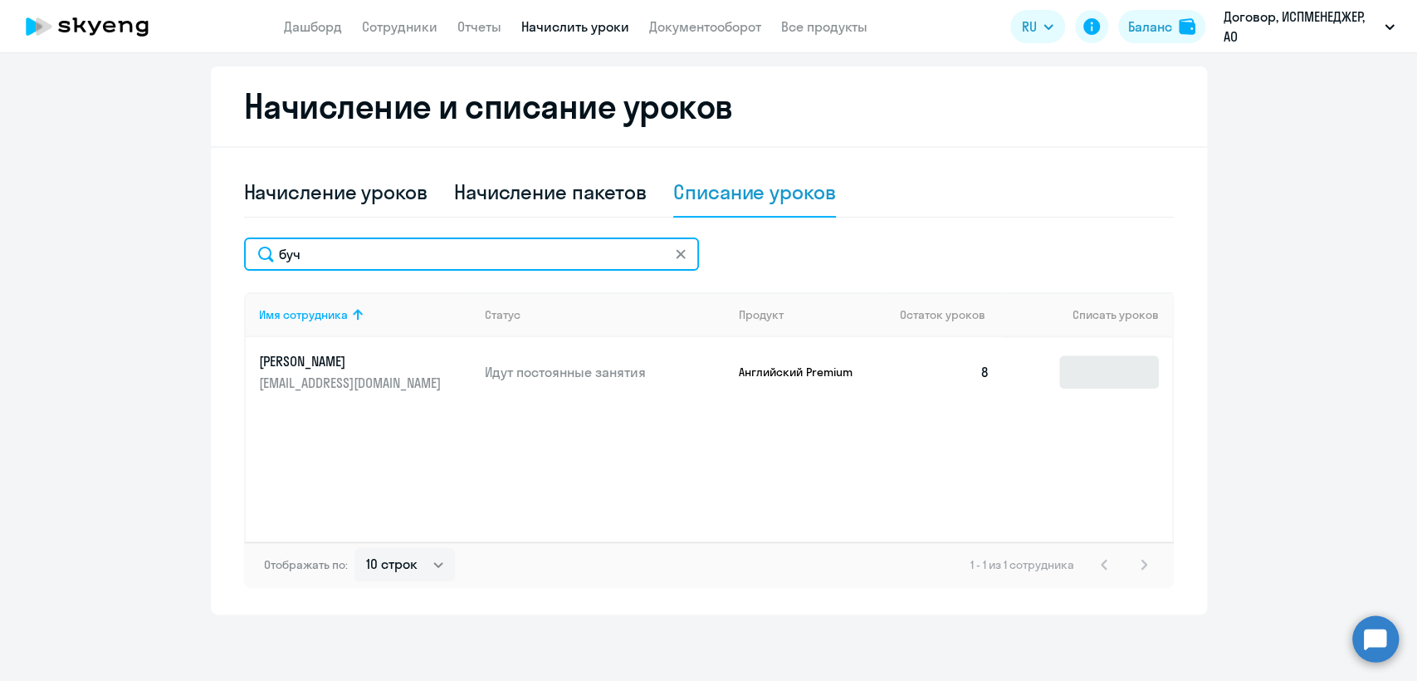
type input "буч"
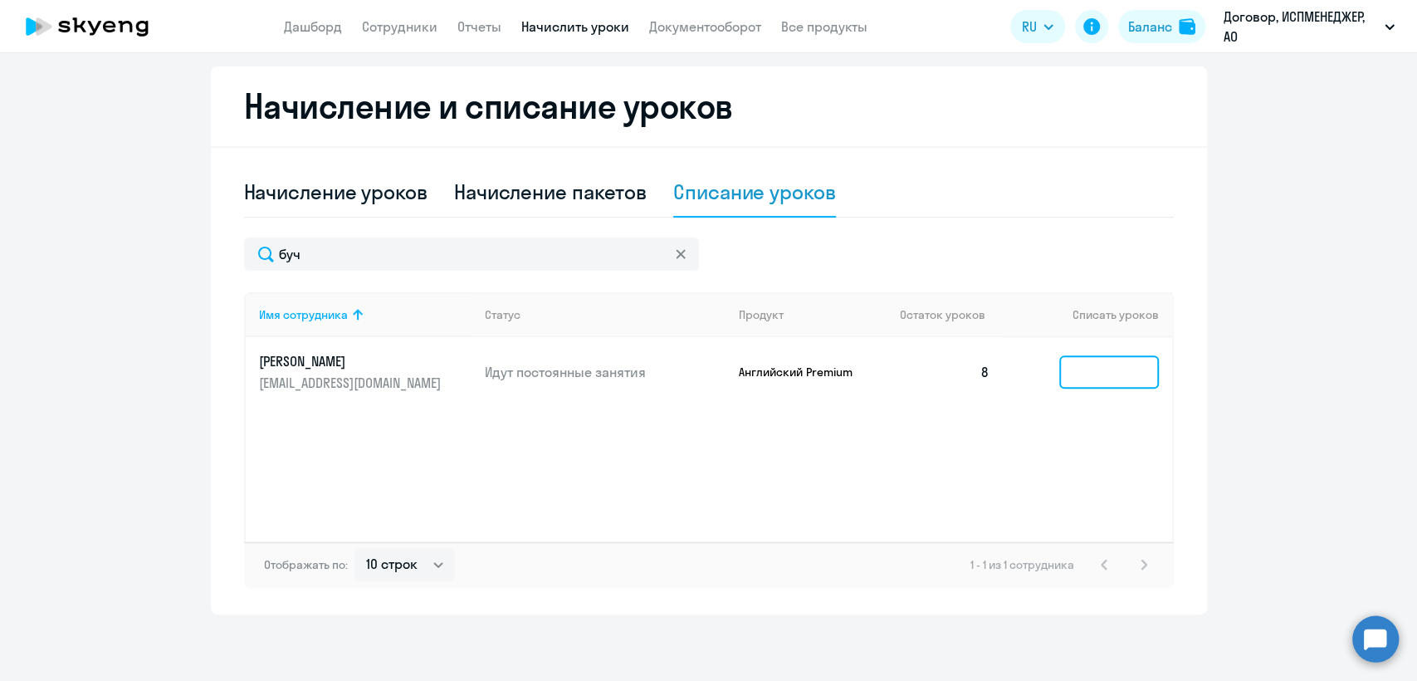
click at [1150, 368] on input at bounding box center [1109, 371] width 100 height 33
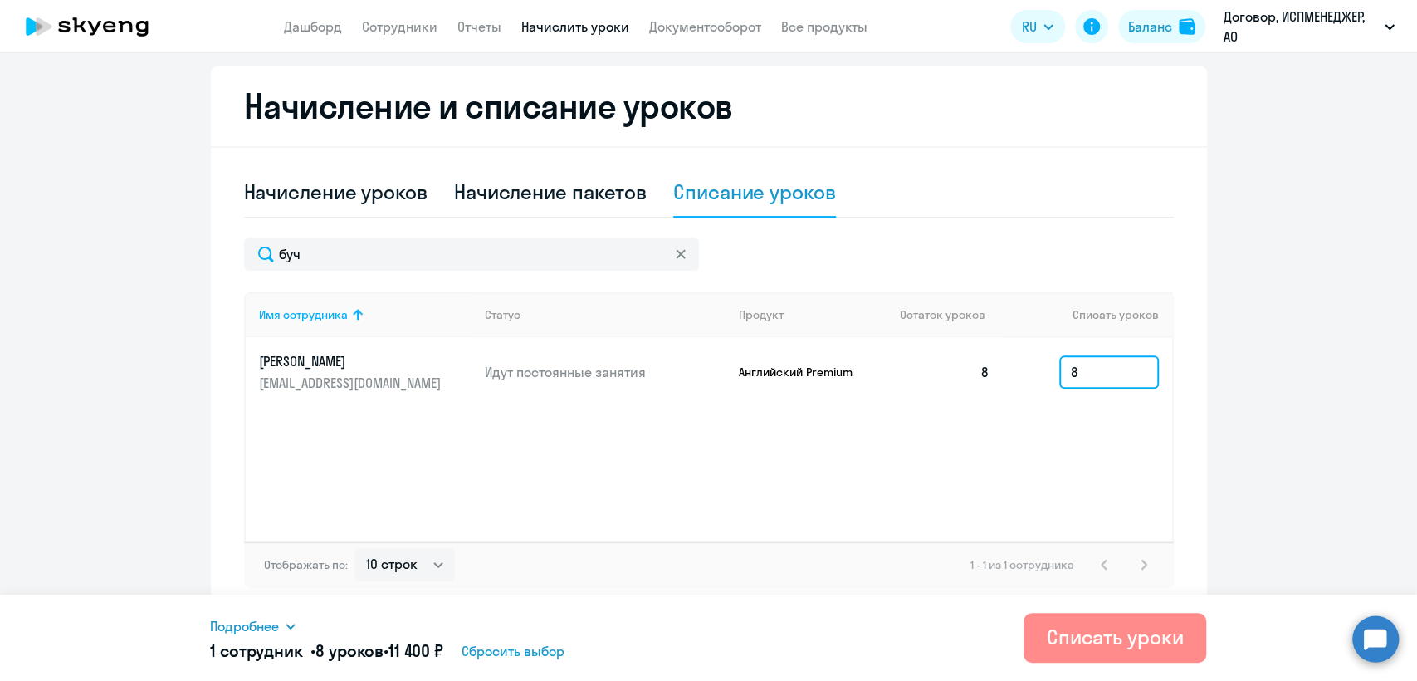
type input "8"
click at [1049, 637] on div "Списать уроки" at bounding box center [1115, 636] width 137 height 27
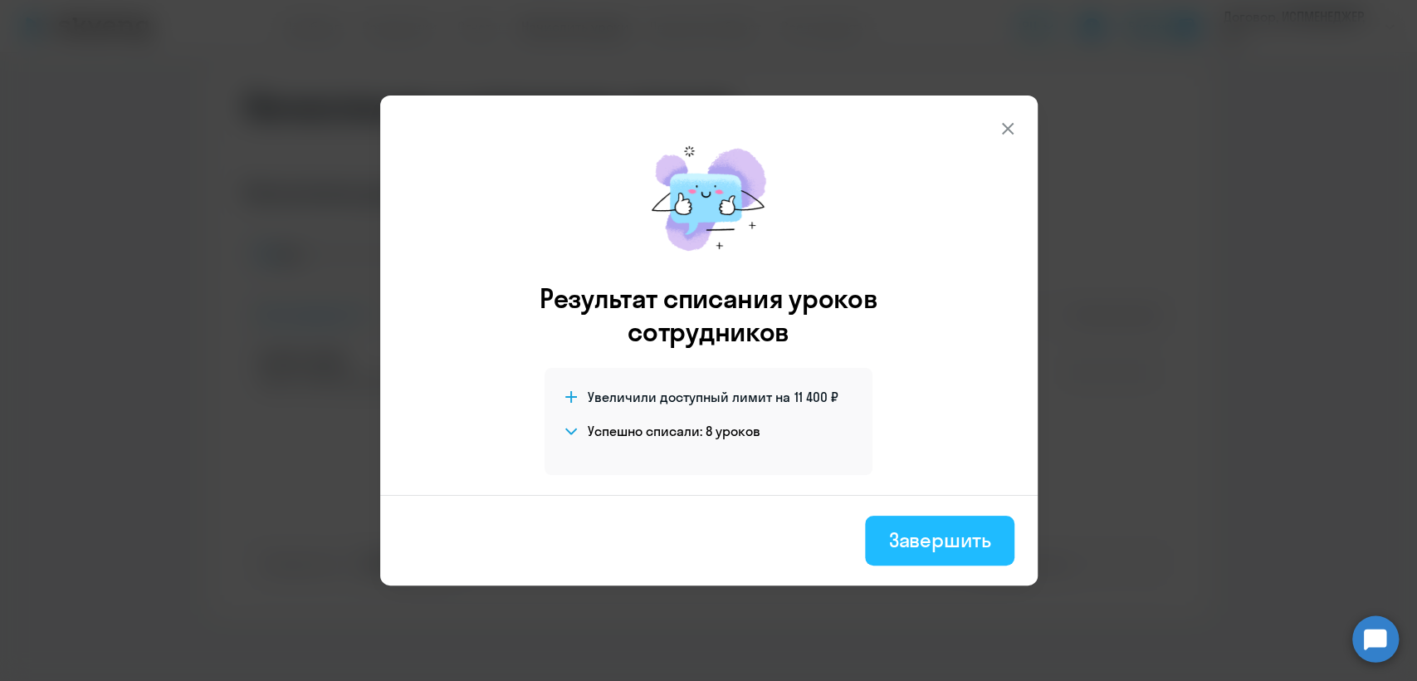
click at [943, 540] on div "Завершить" at bounding box center [939, 539] width 102 height 27
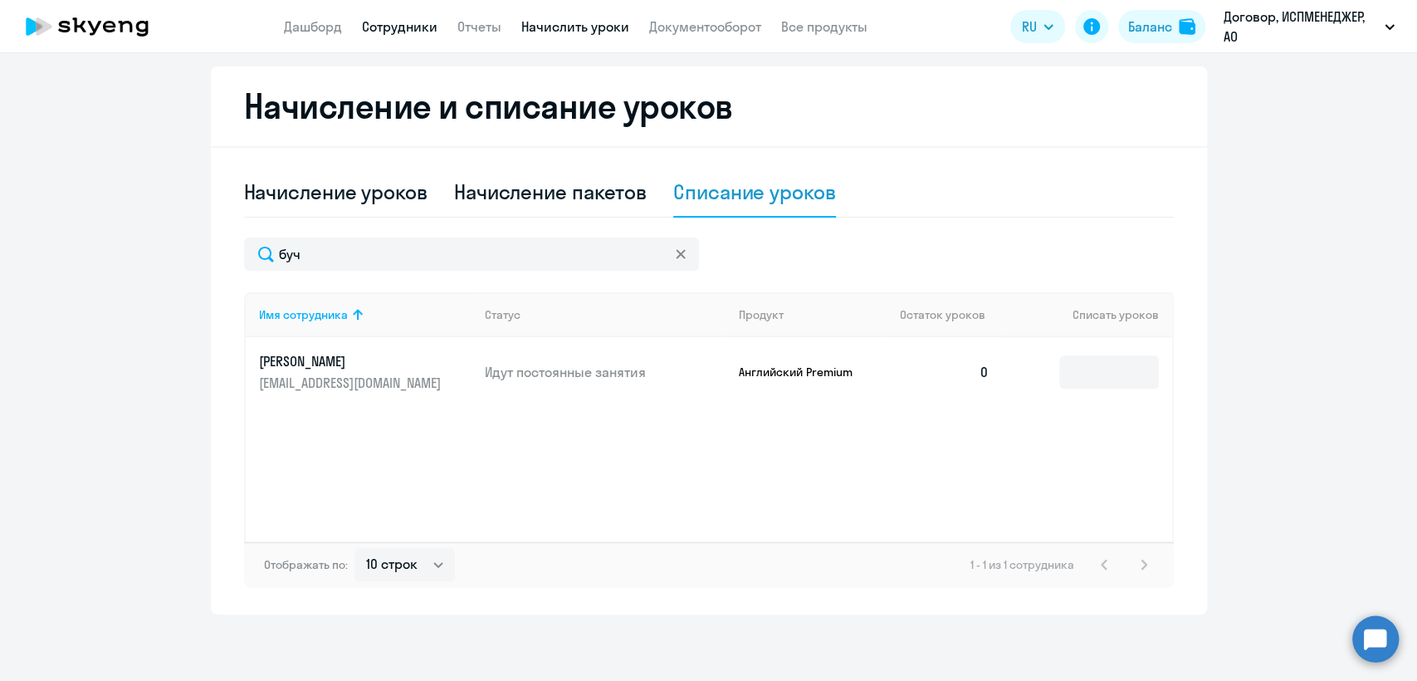
click at [401, 31] on link "Сотрудники" at bounding box center [400, 26] width 76 height 17
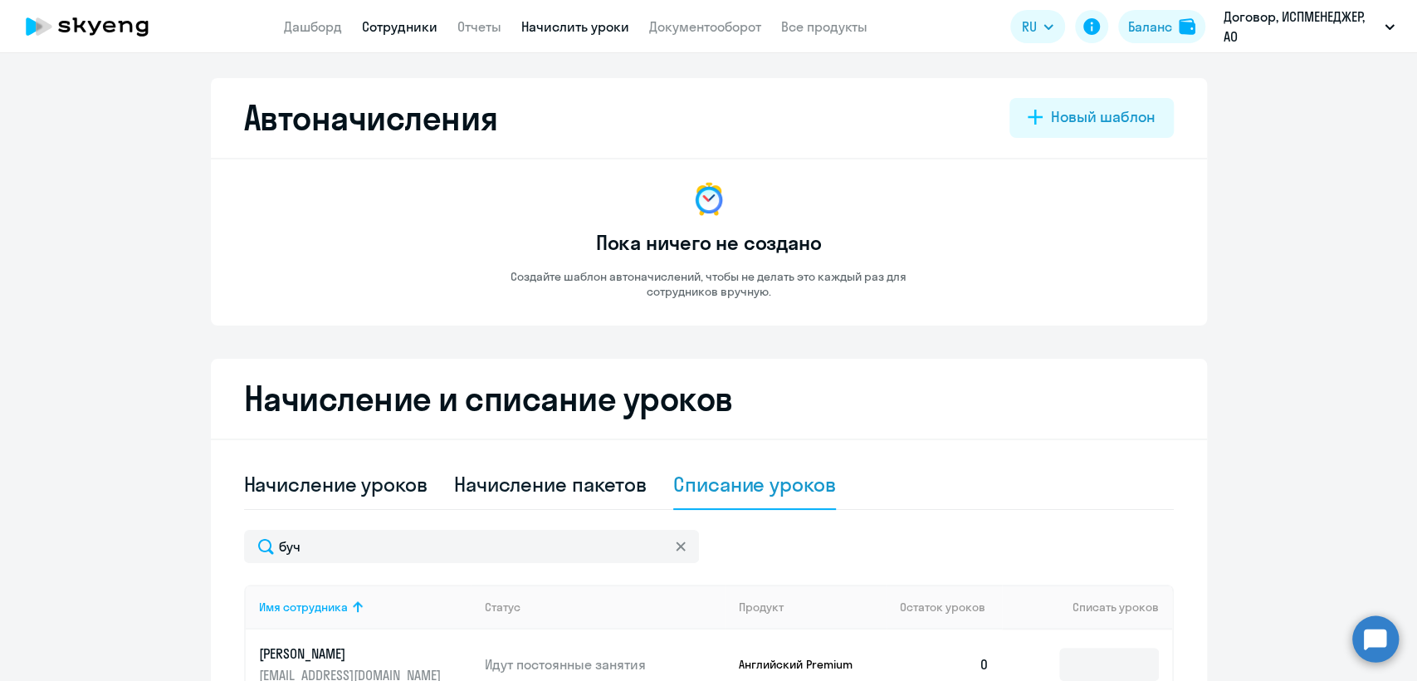
select select "30"
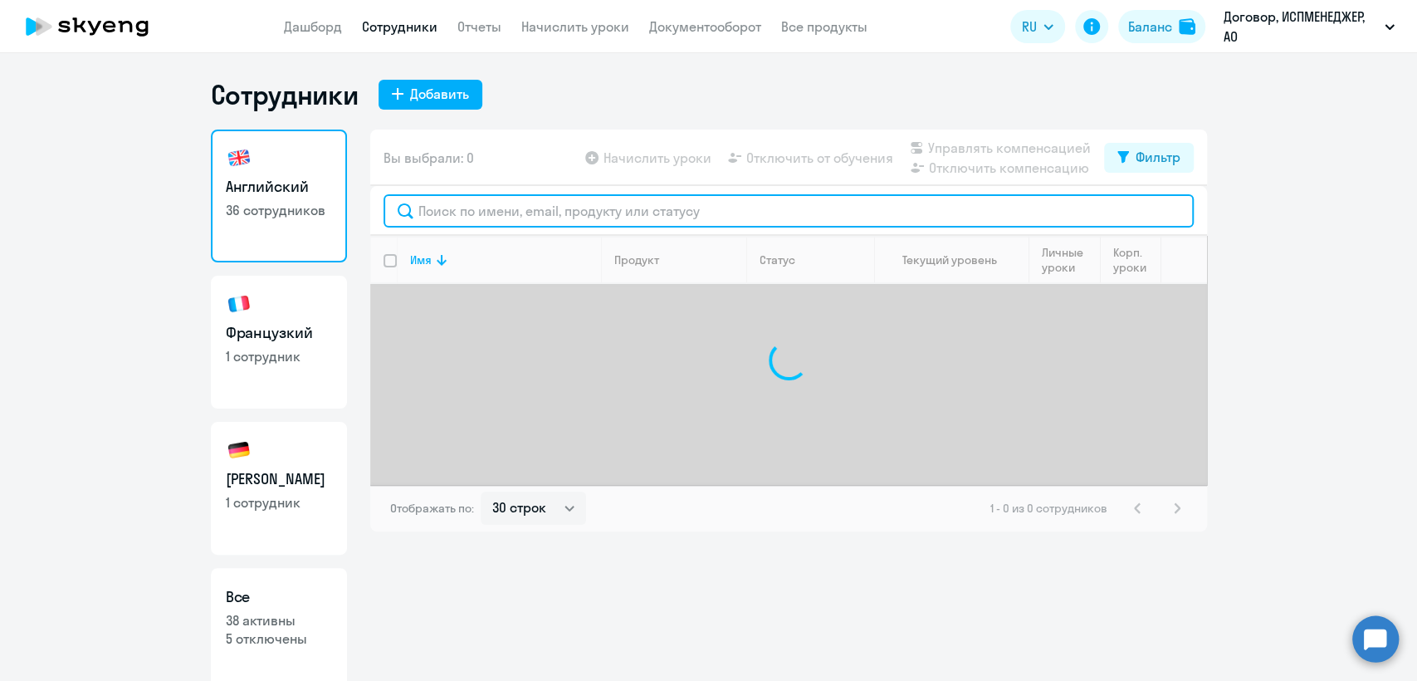
click at [439, 214] on input "text" at bounding box center [789, 210] width 810 height 33
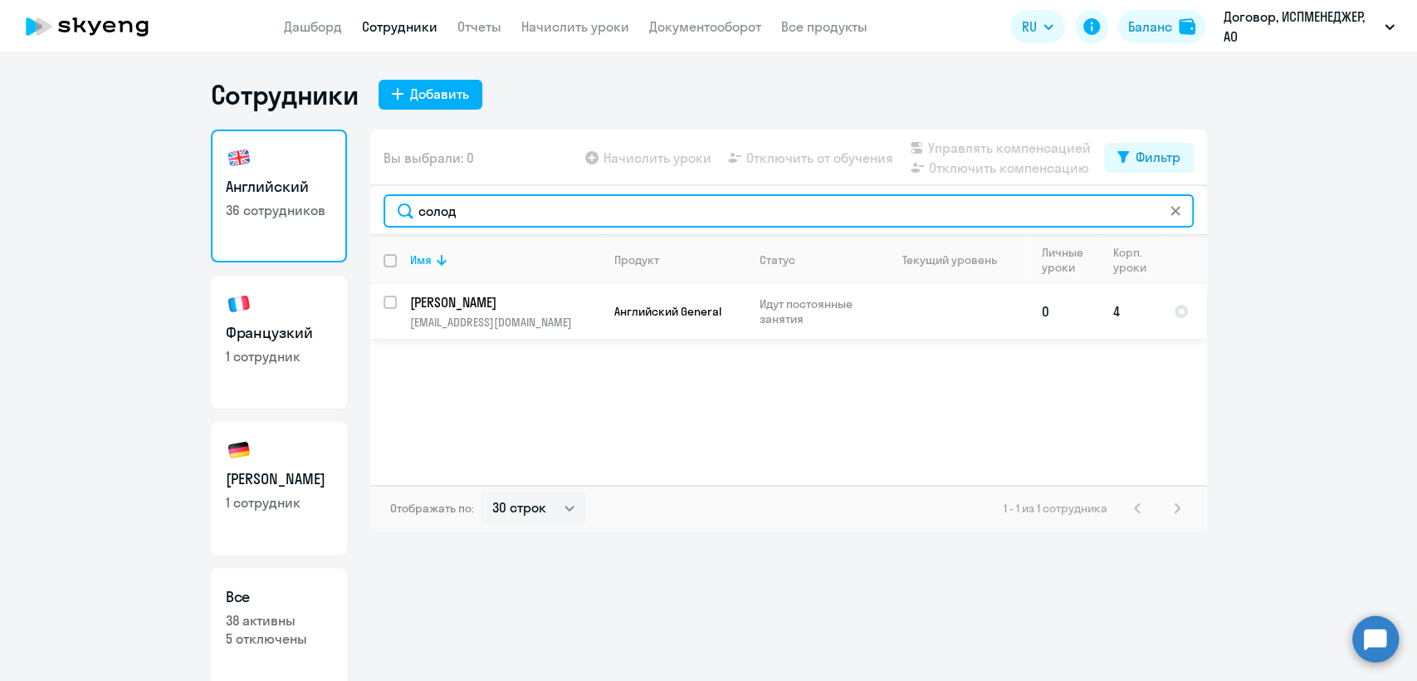
type input "солод"
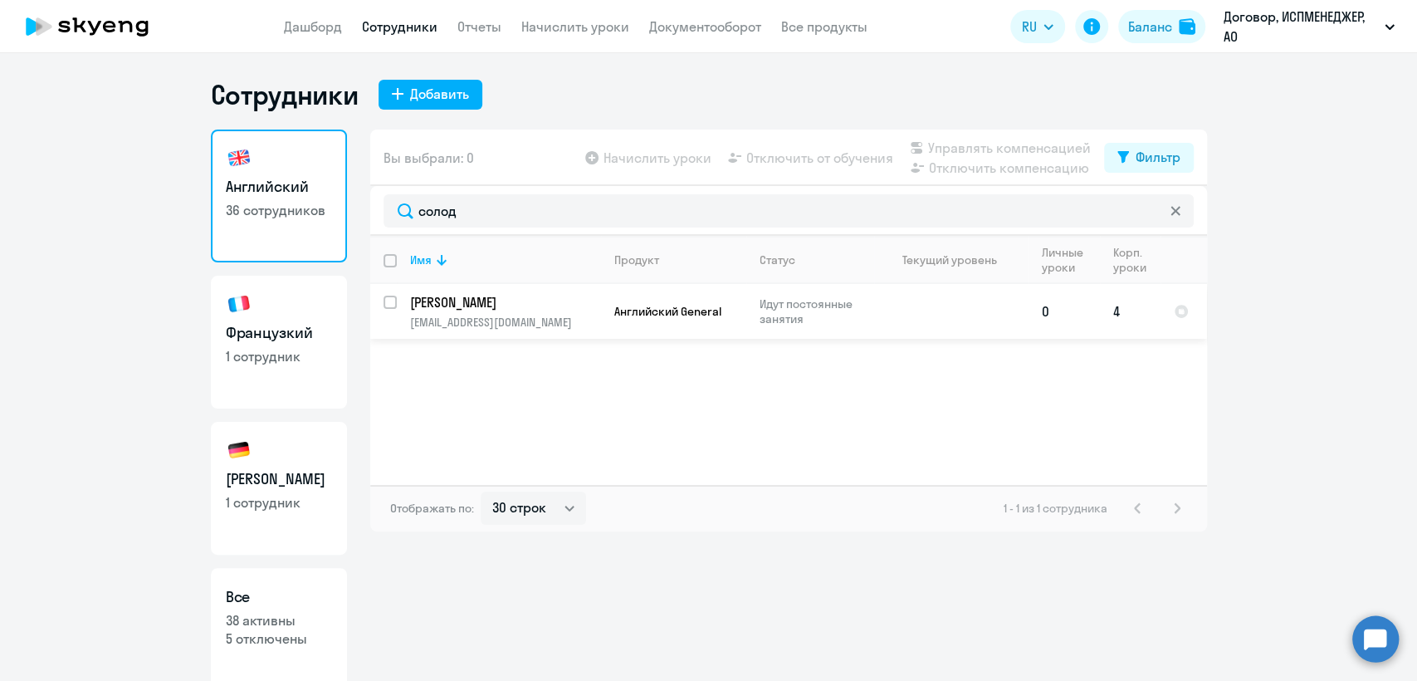
click at [515, 305] on p "[PERSON_NAME]" at bounding box center [504, 302] width 188 height 18
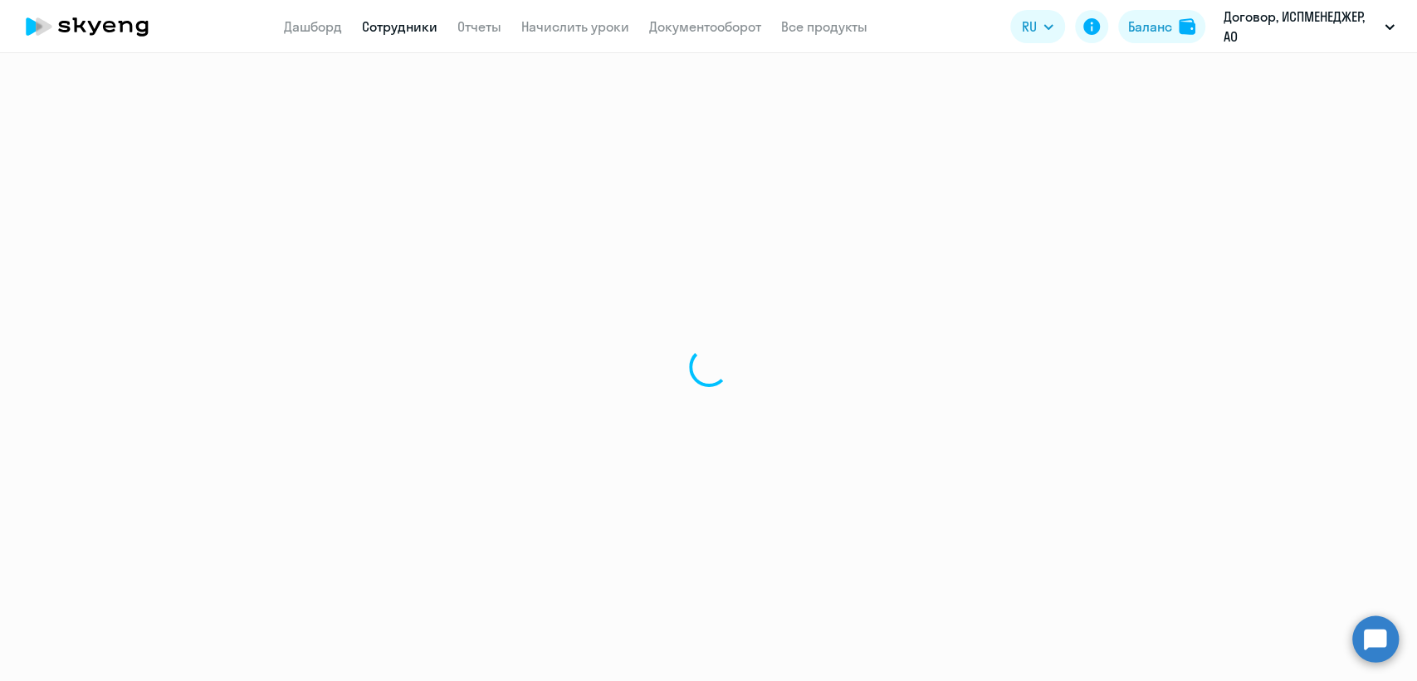
select select "english"
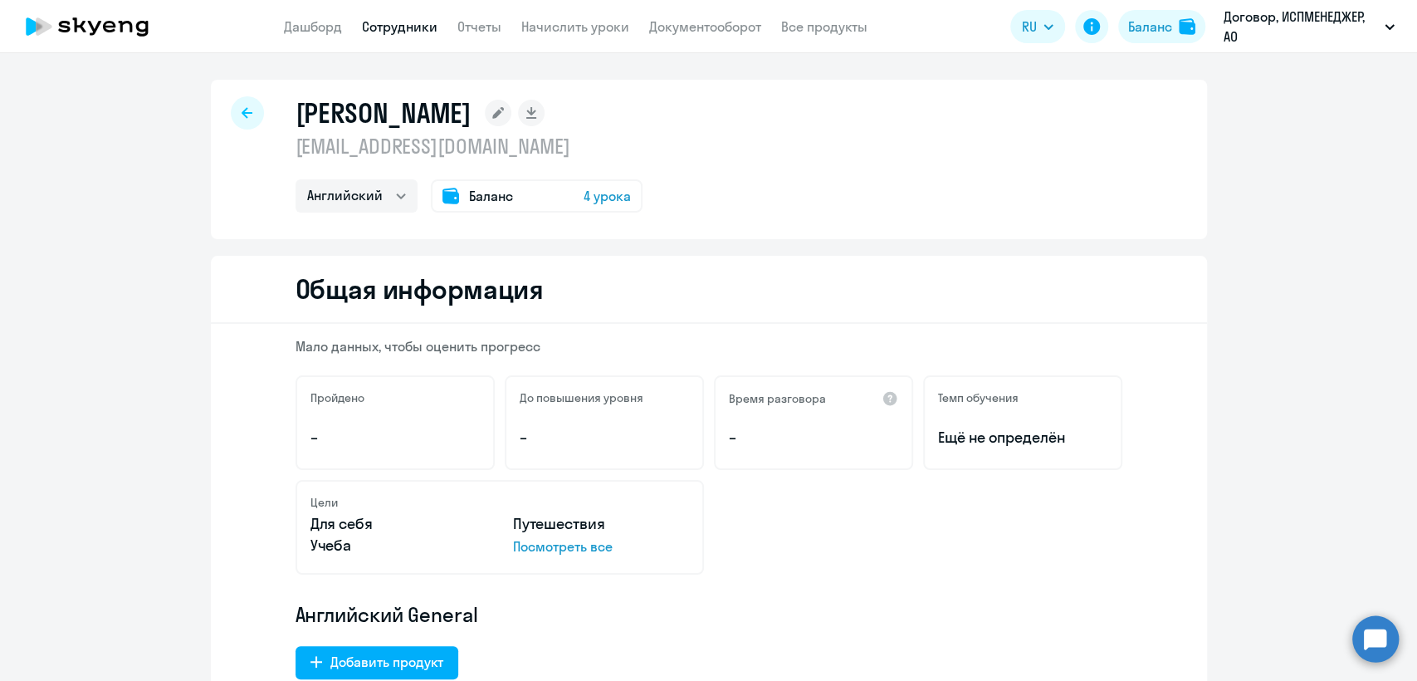
click at [231, 109] on div at bounding box center [247, 112] width 33 height 33
select select "30"
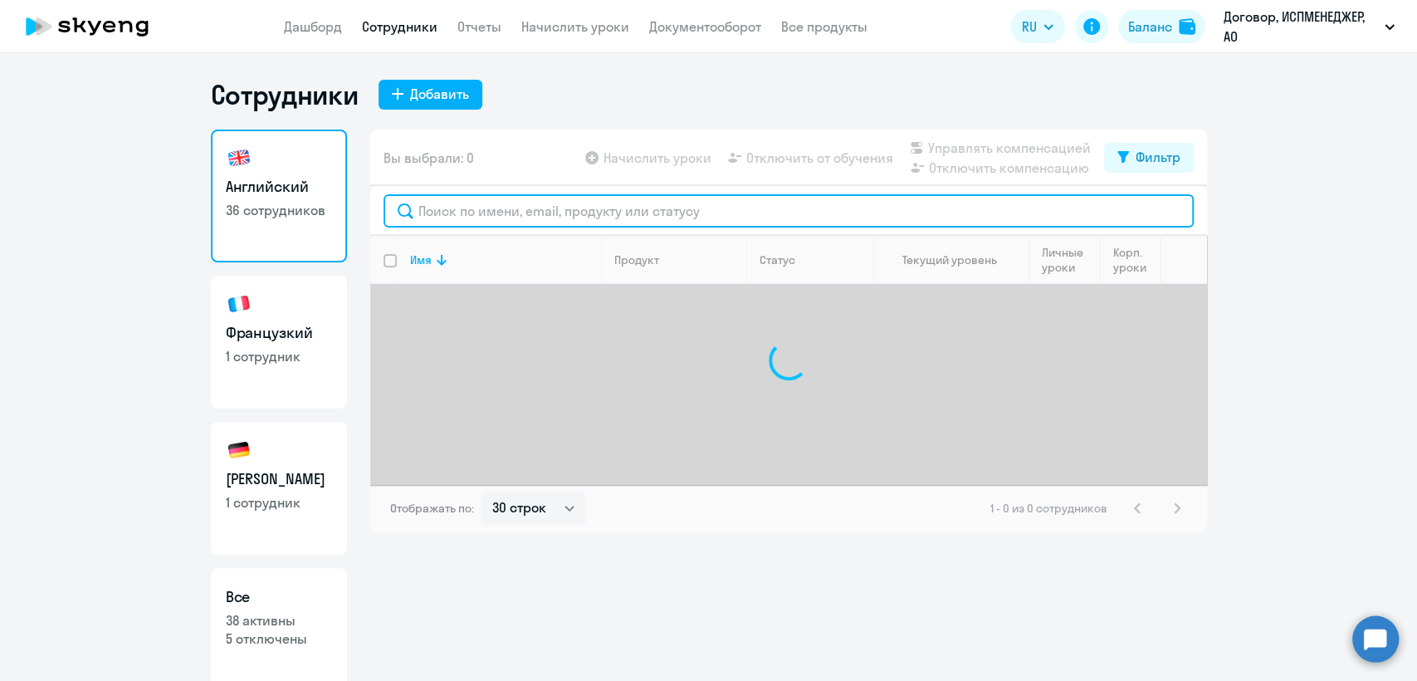
click at [490, 213] on input "text" at bounding box center [789, 210] width 810 height 33
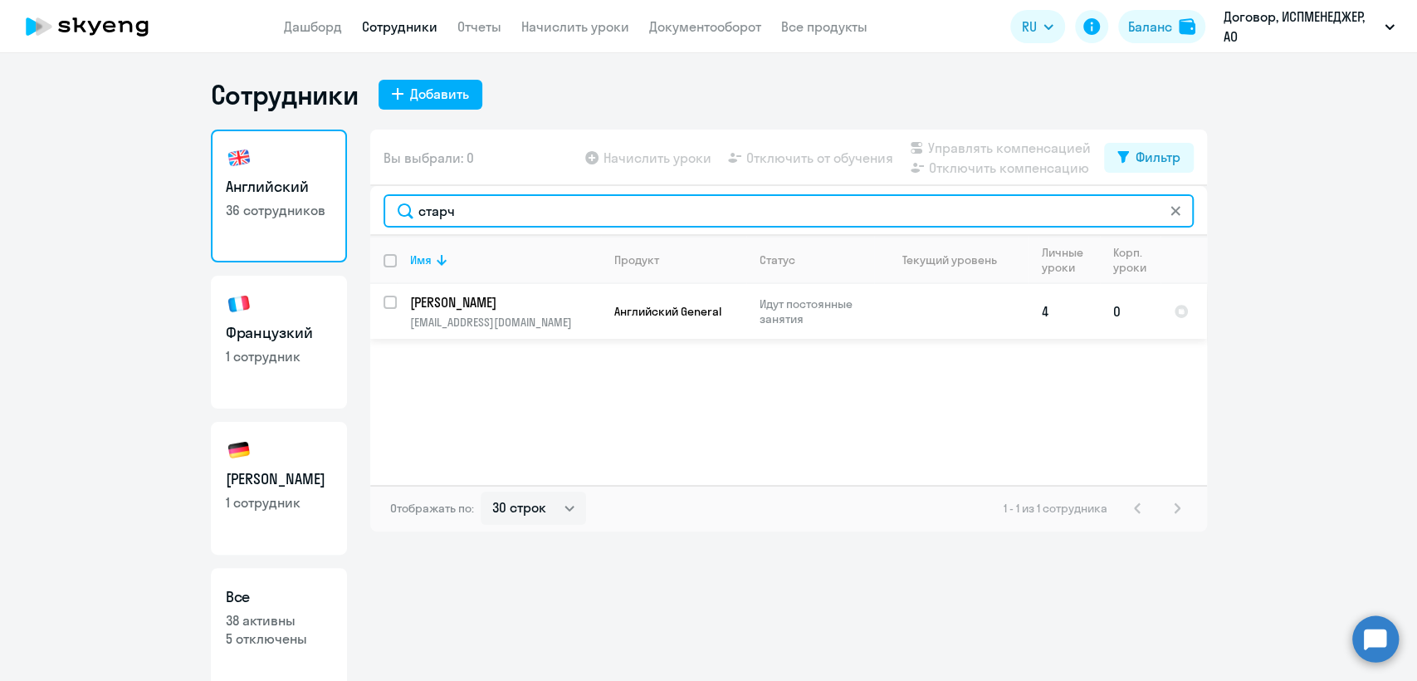
type input "старч"
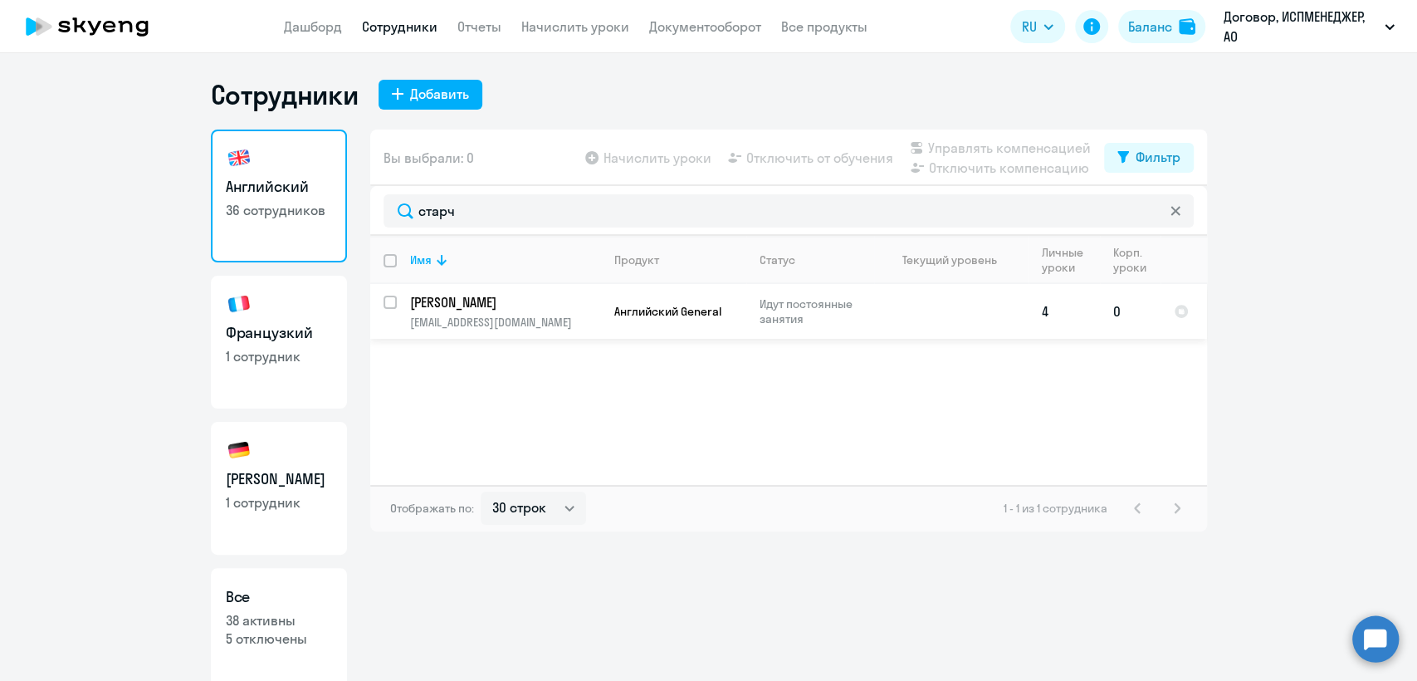
click at [477, 315] on p "[EMAIL_ADDRESS][DOMAIN_NAME]" at bounding box center [505, 322] width 190 height 15
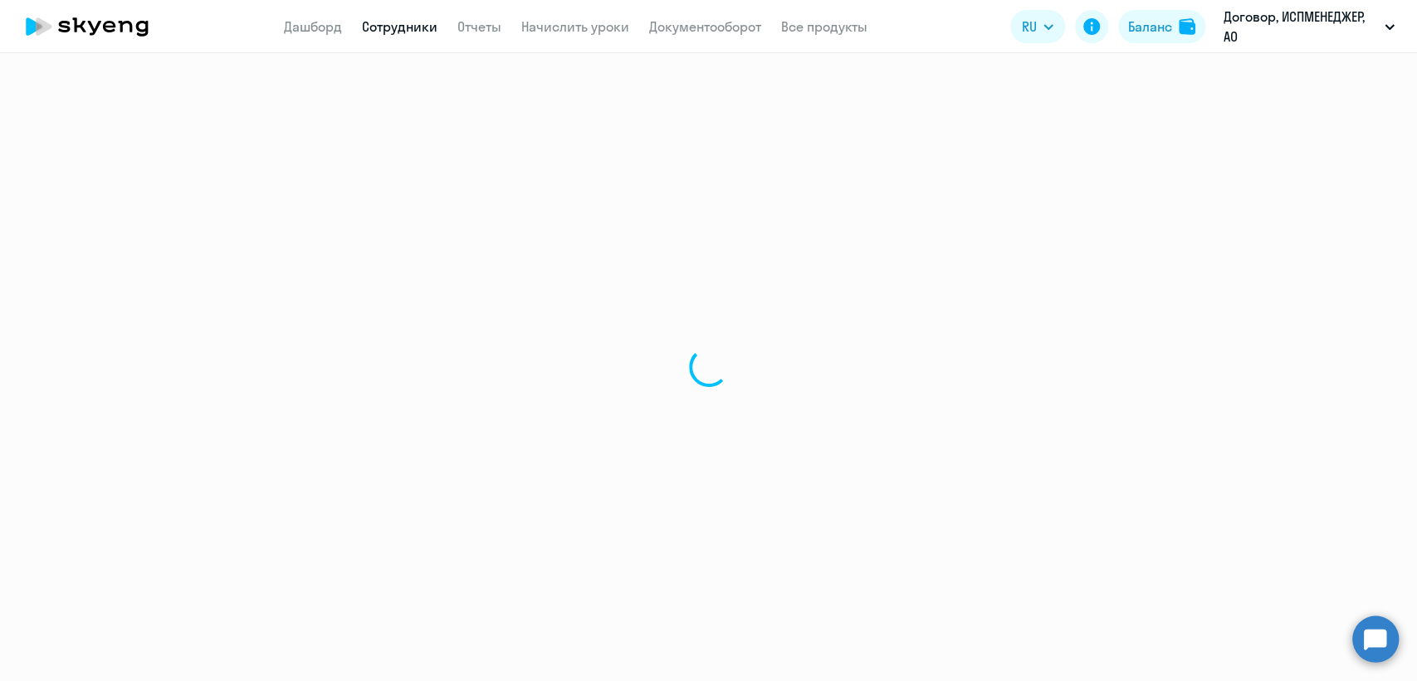
select select "english"
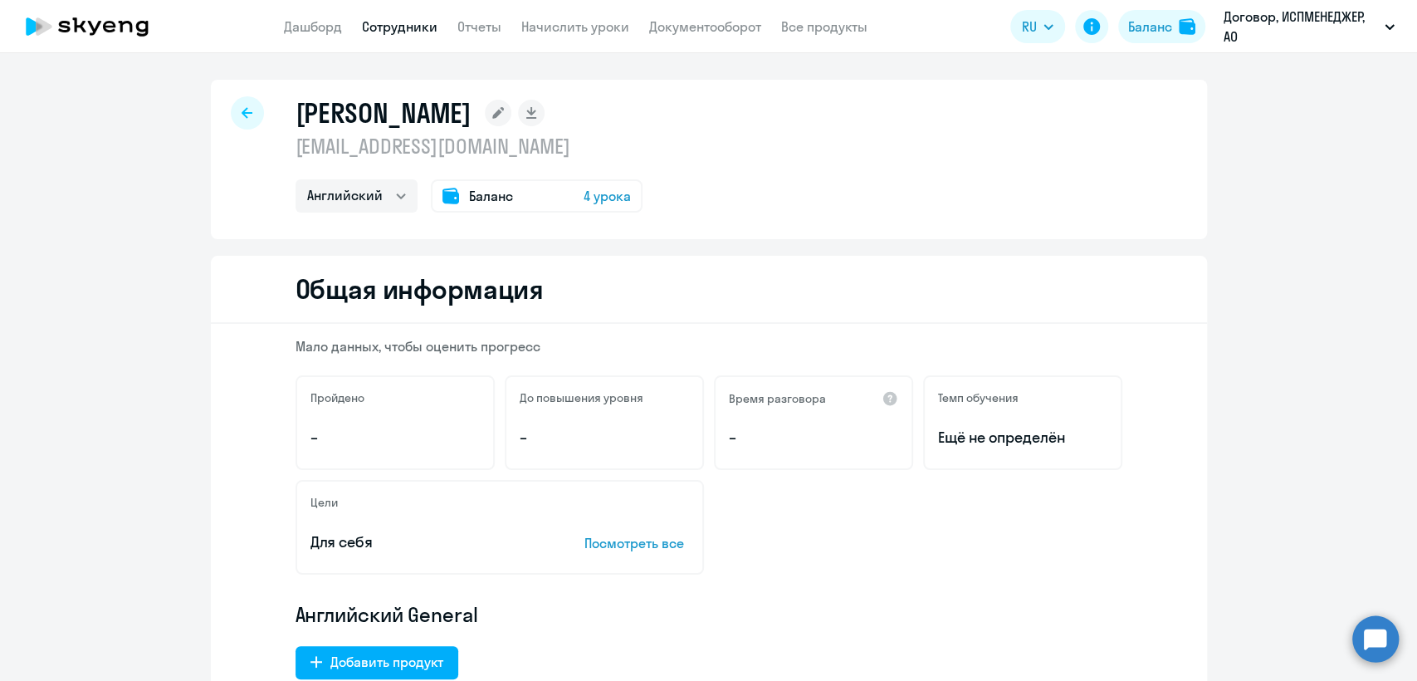
click at [489, 201] on span "Баланс" at bounding box center [491, 196] width 44 height 20
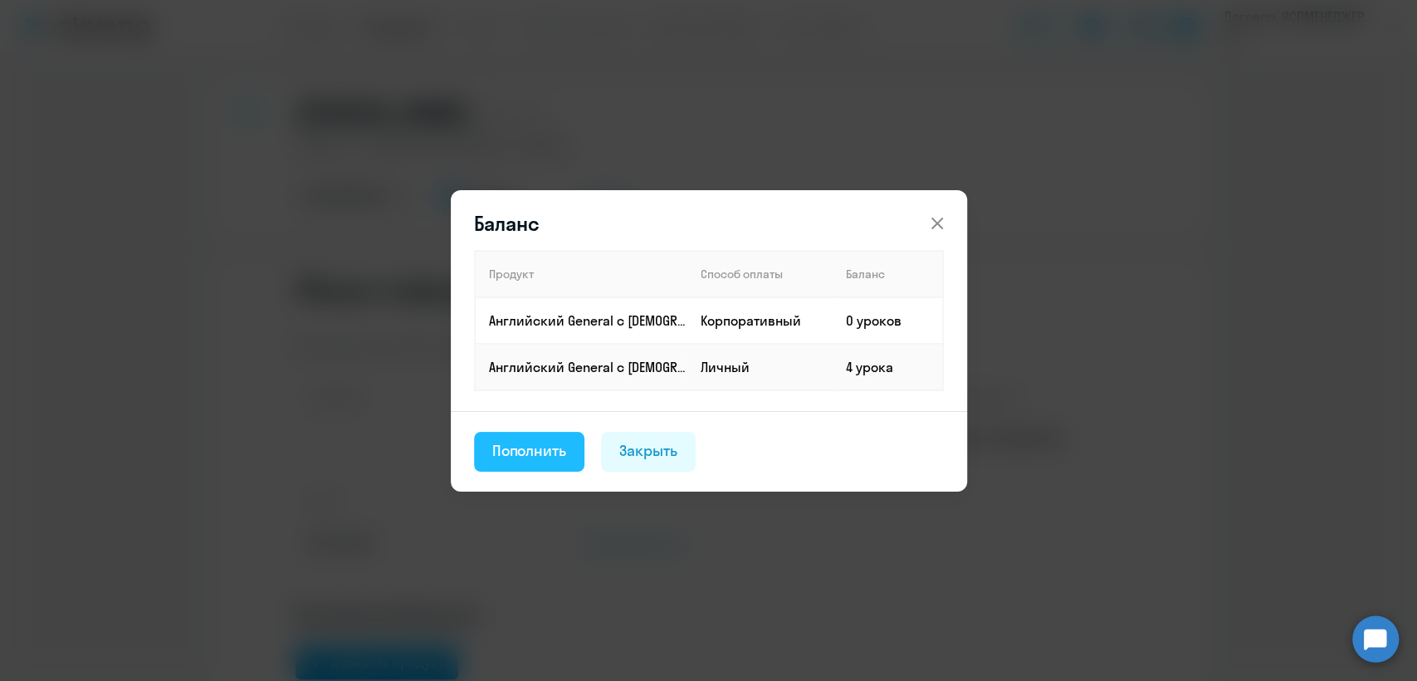
click at [528, 444] on div "Пополнить" at bounding box center [529, 451] width 75 height 22
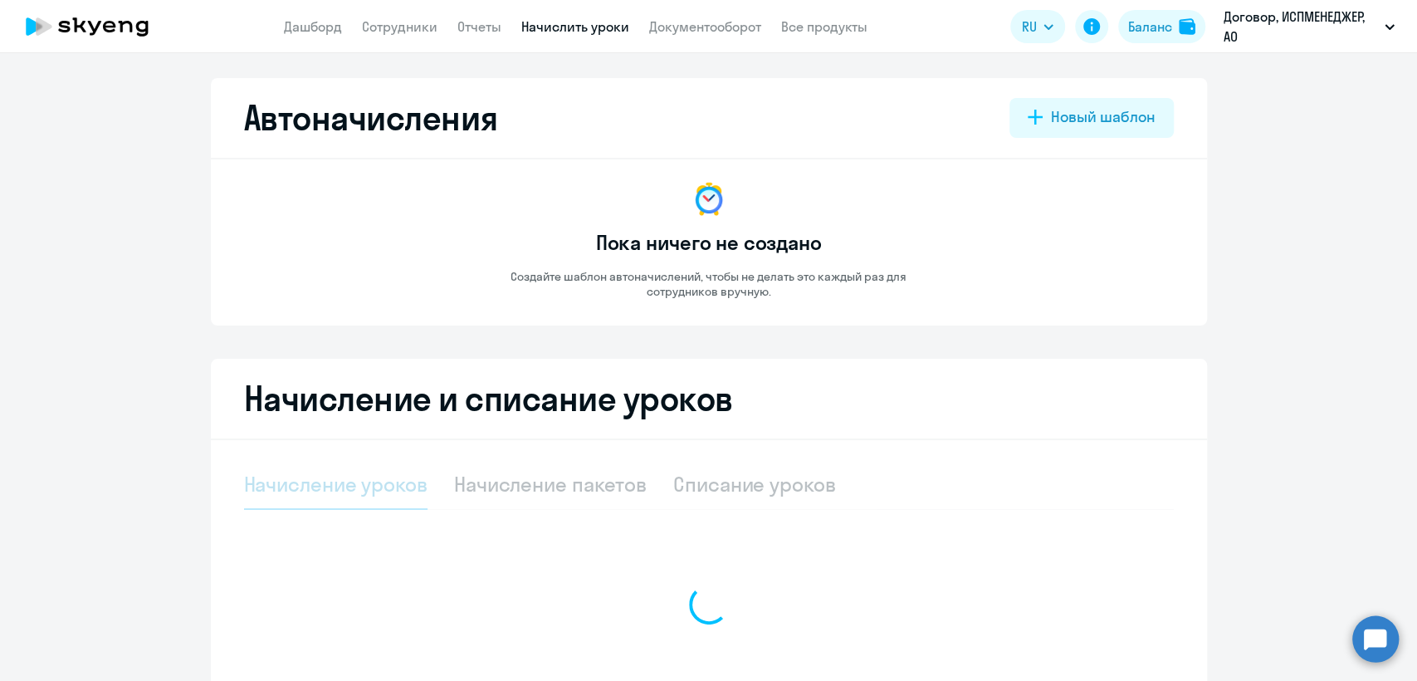
select select "10"
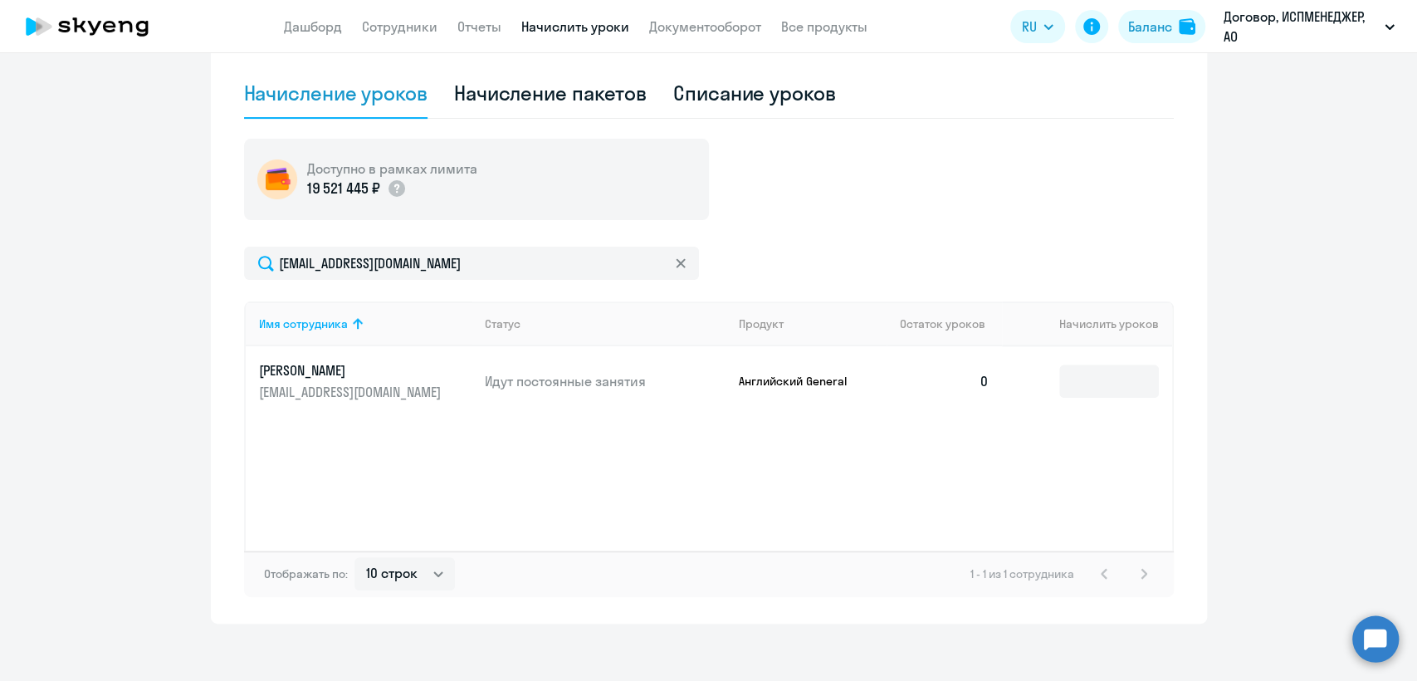
scroll to position [400, 0]
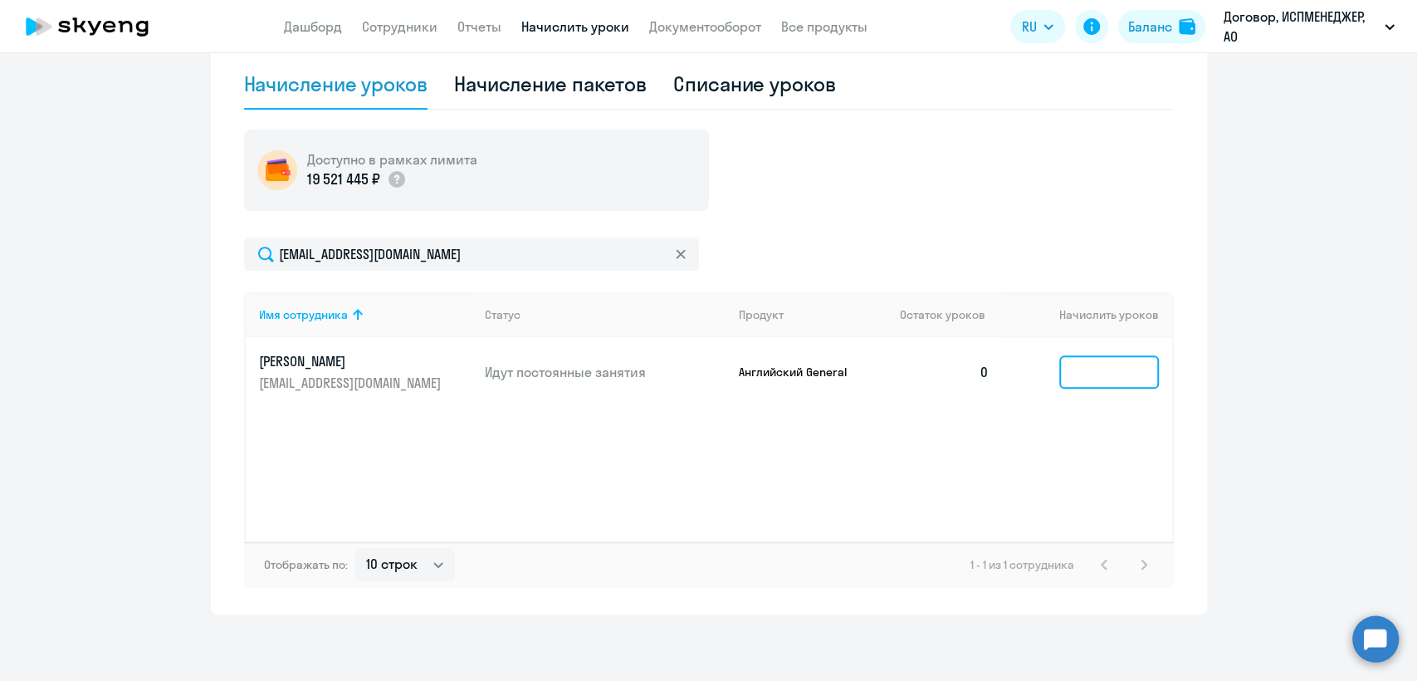
click at [1077, 381] on input at bounding box center [1109, 371] width 100 height 33
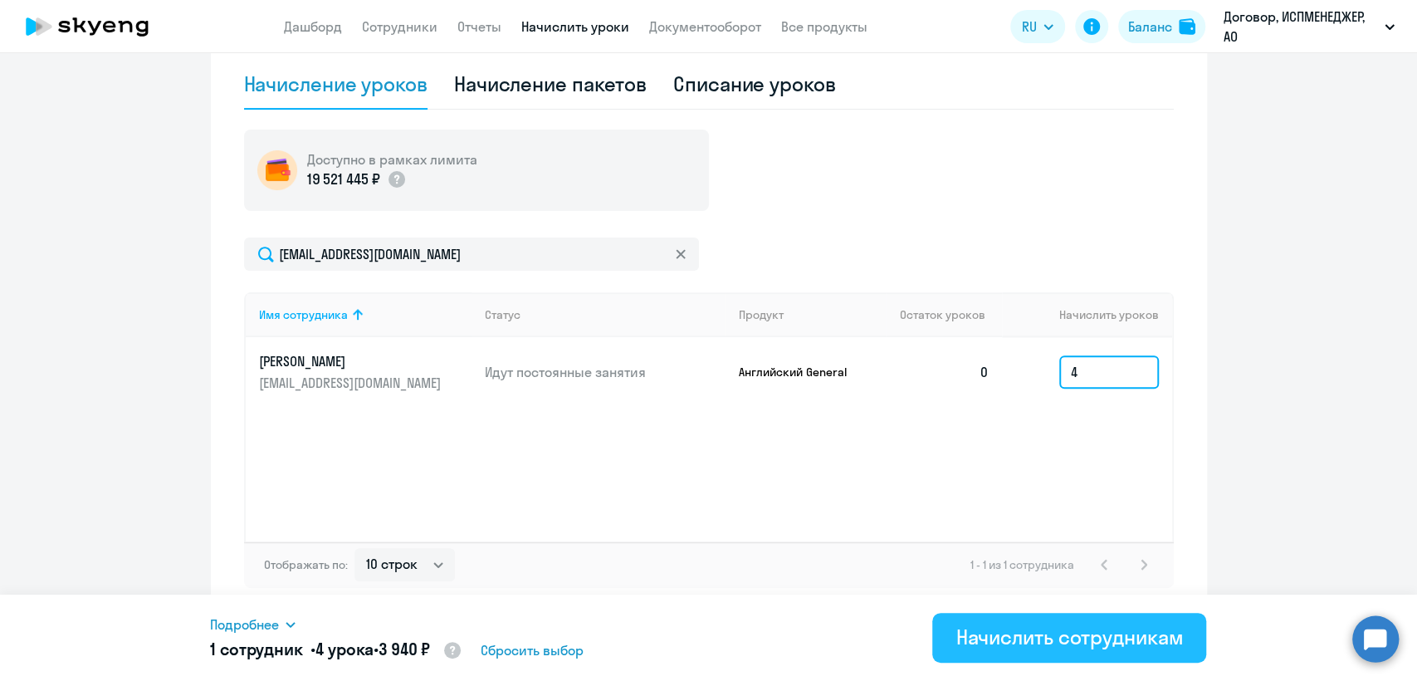
type input "4"
click at [1036, 630] on div "Начислить сотрудникам" at bounding box center [1068, 636] width 227 height 27
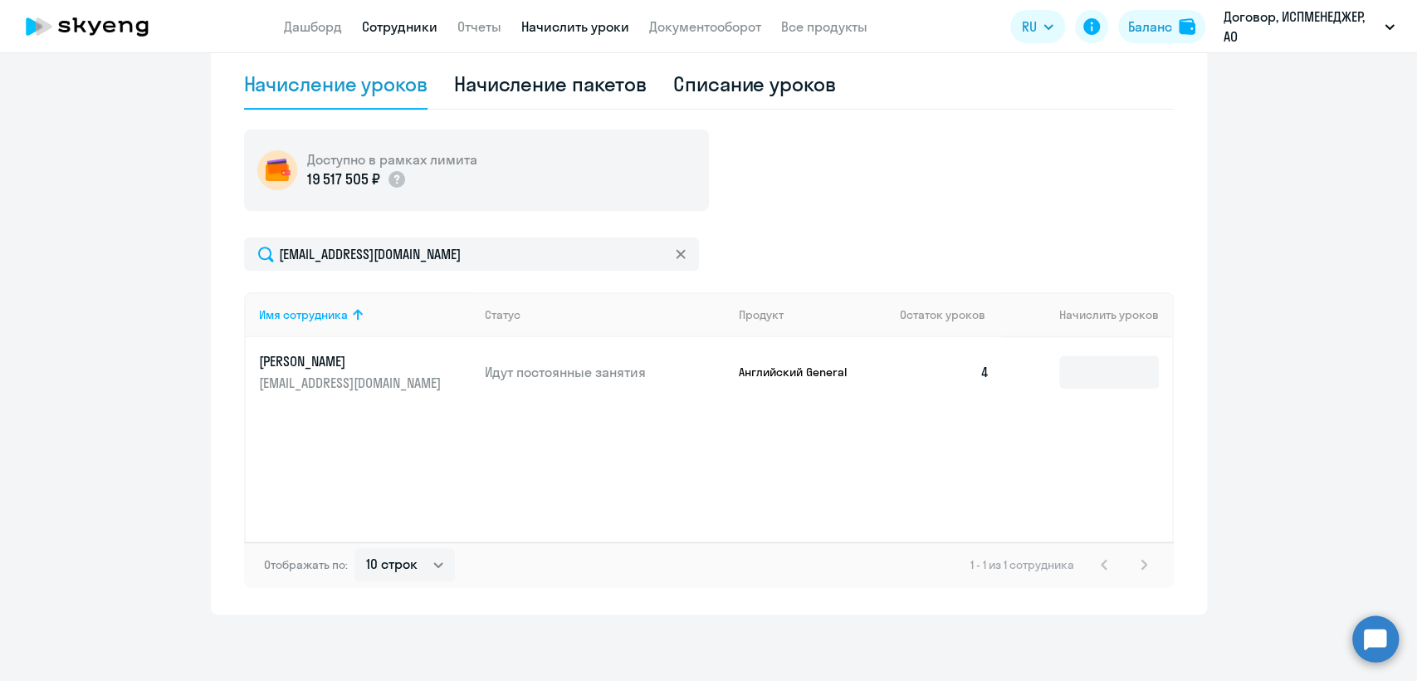
click at [401, 32] on link "Сотрудники" at bounding box center [400, 26] width 76 height 17
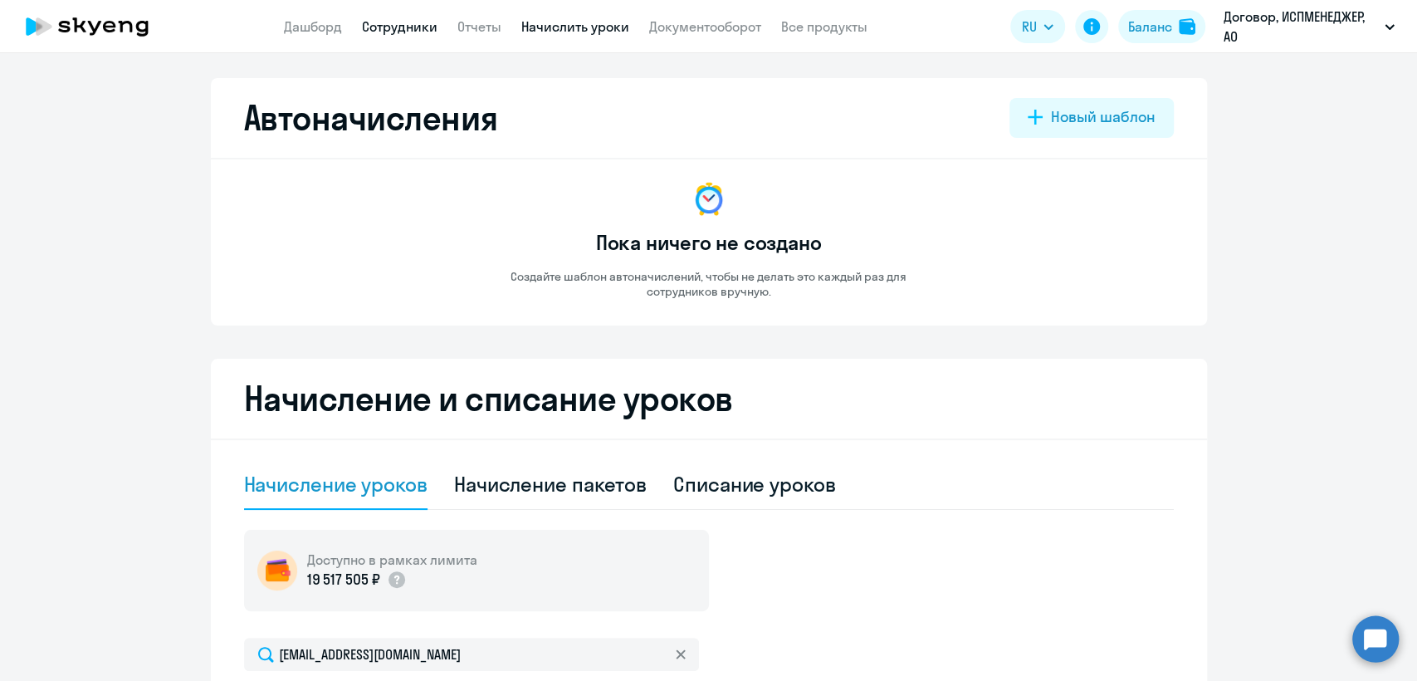
select select "30"
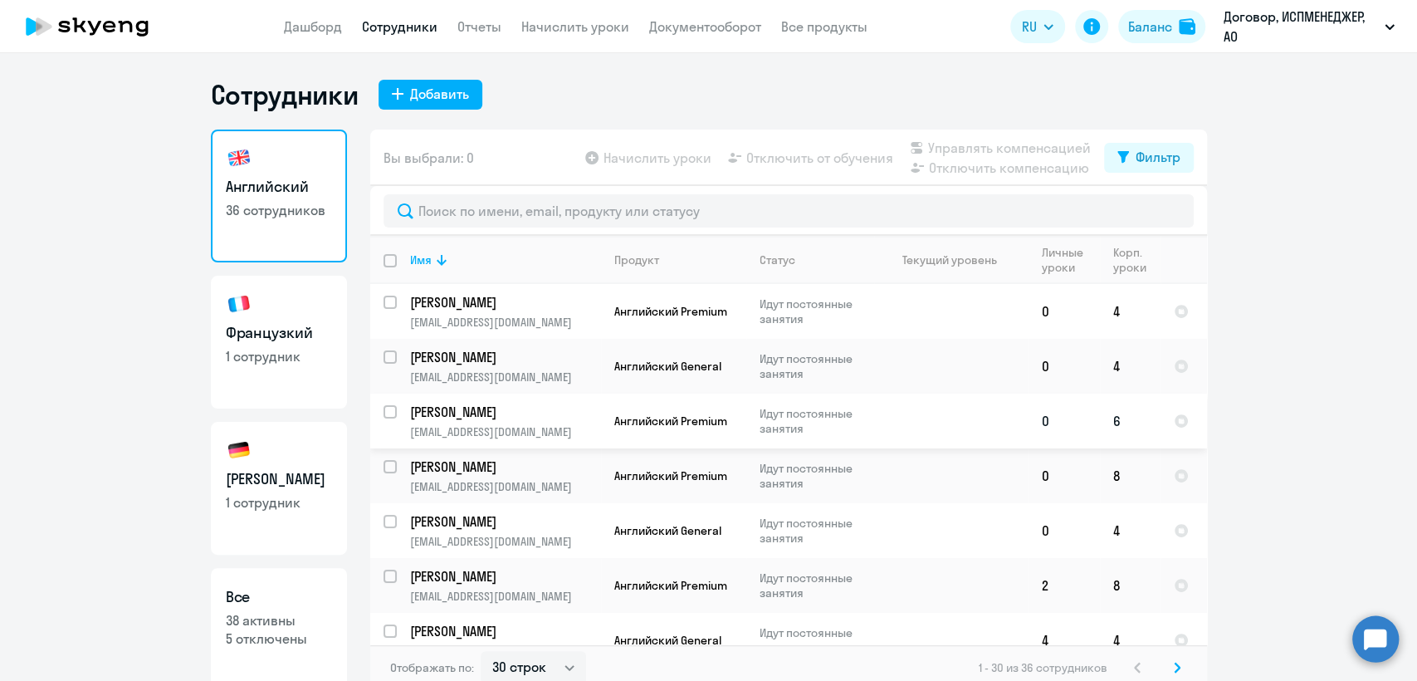
click at [465, 405] on p "[PERSON_NAME]" at bounding box center [504, 412] width 188 height 18
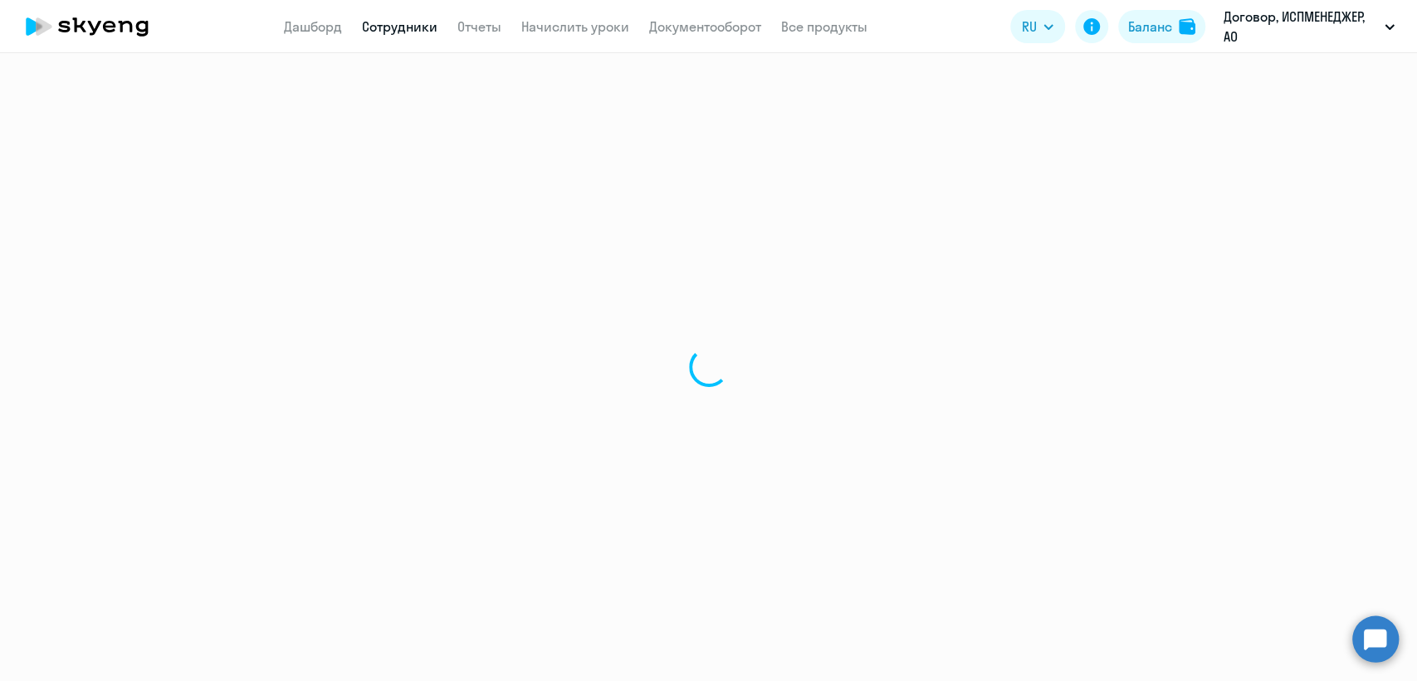
select select "english"
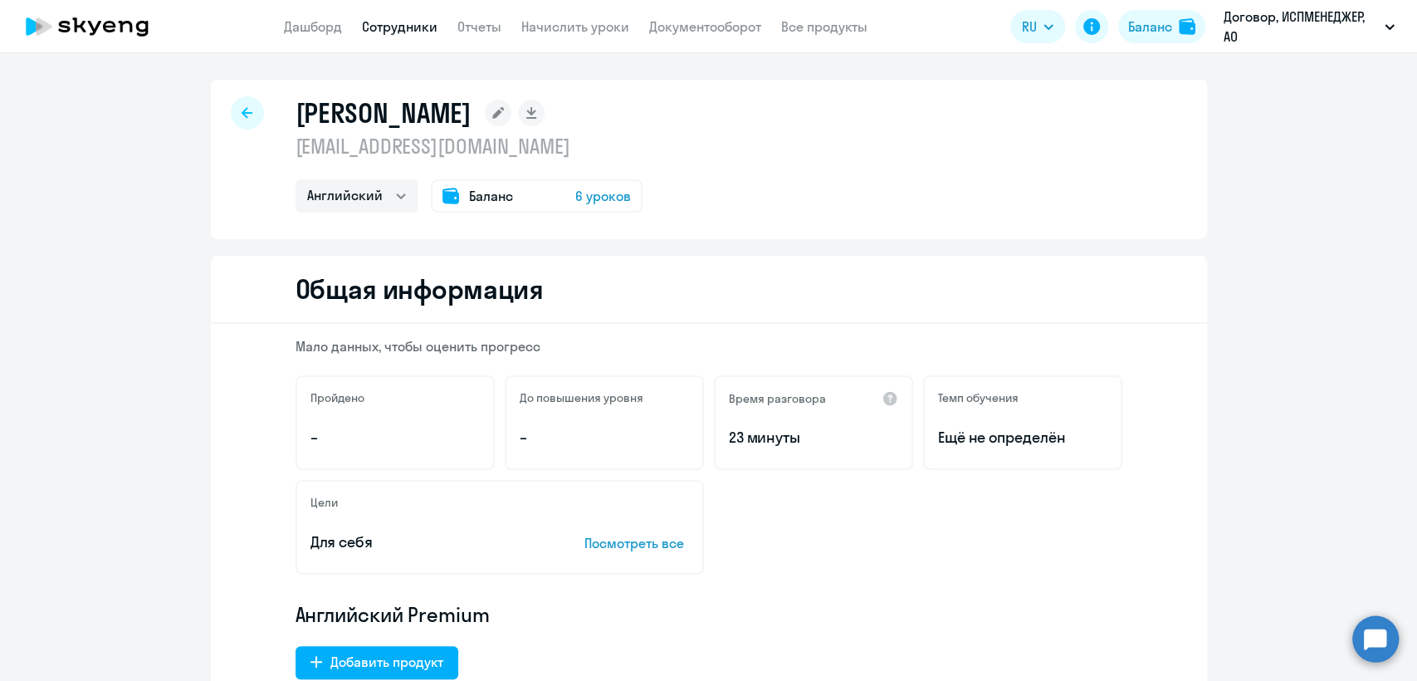
click at [242, 117] on icon at bounding box center [247, 112] width 11 height 11
select select "30"
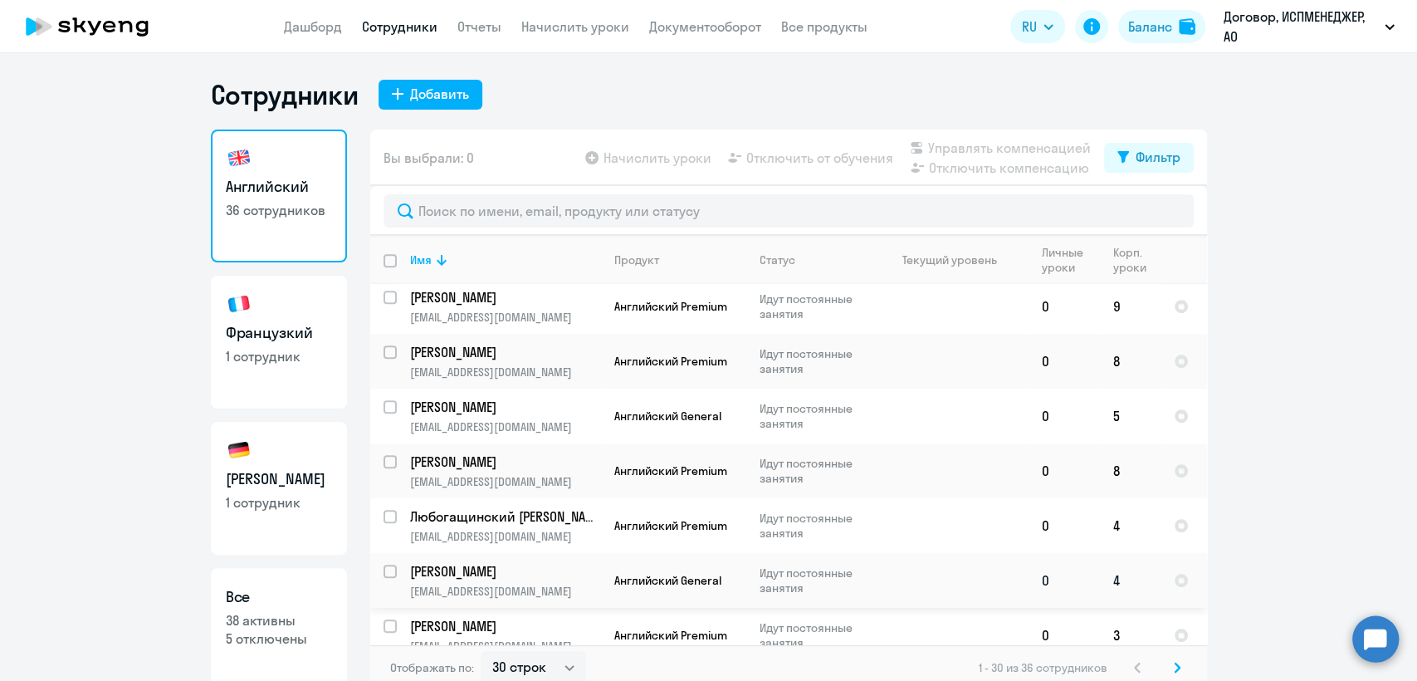
scroll to position [645, 0]
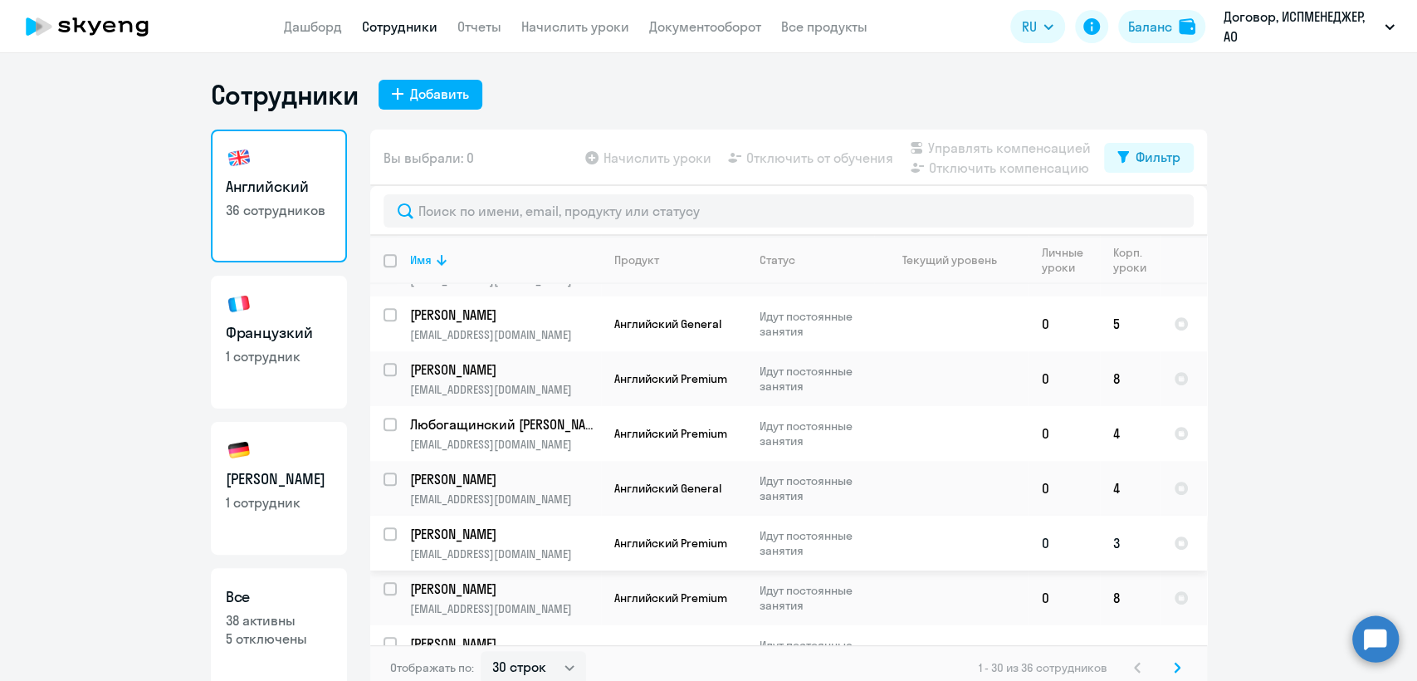
click at [456, 525] on p "[PERSON_NAME]" at bounding box center [504, 534] width 188 height 18
select select "english"
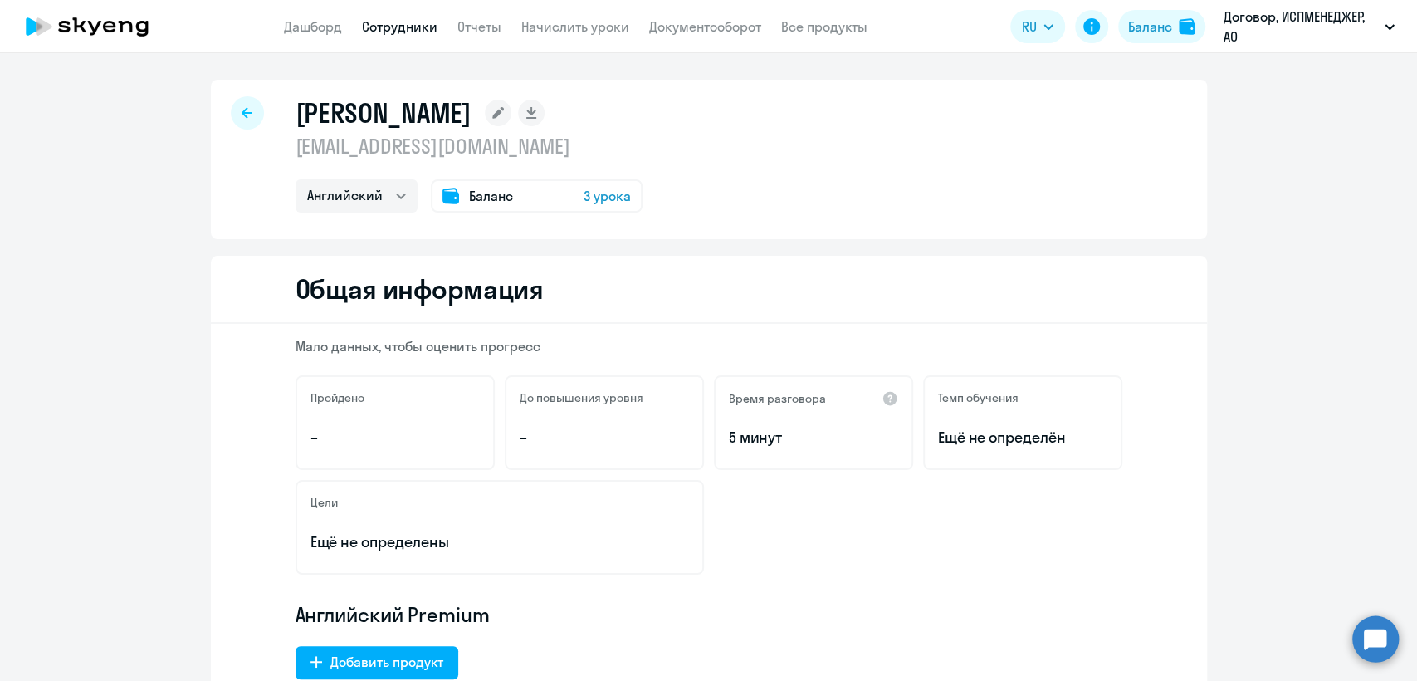
click at [242, 110] on icon at bounding box center [247, 113] width 11 height 12
select select "30"
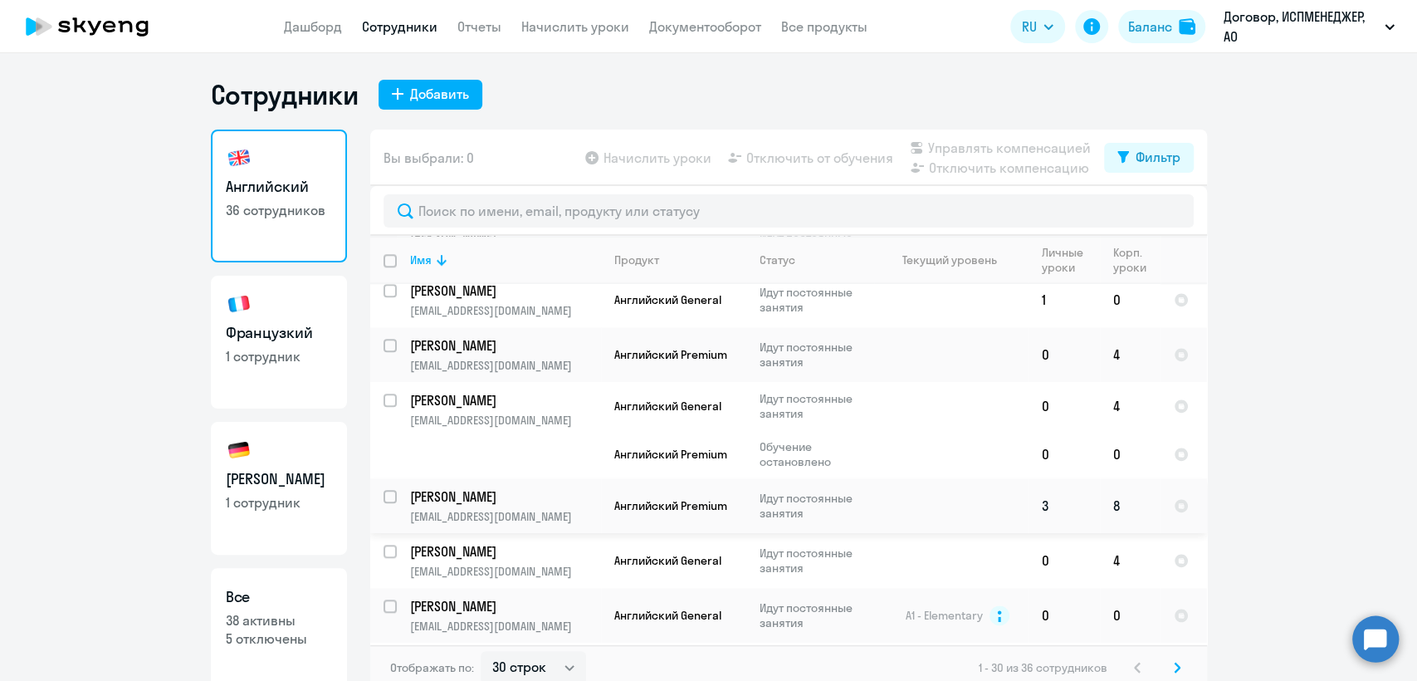
scroll to position [1291, 0]
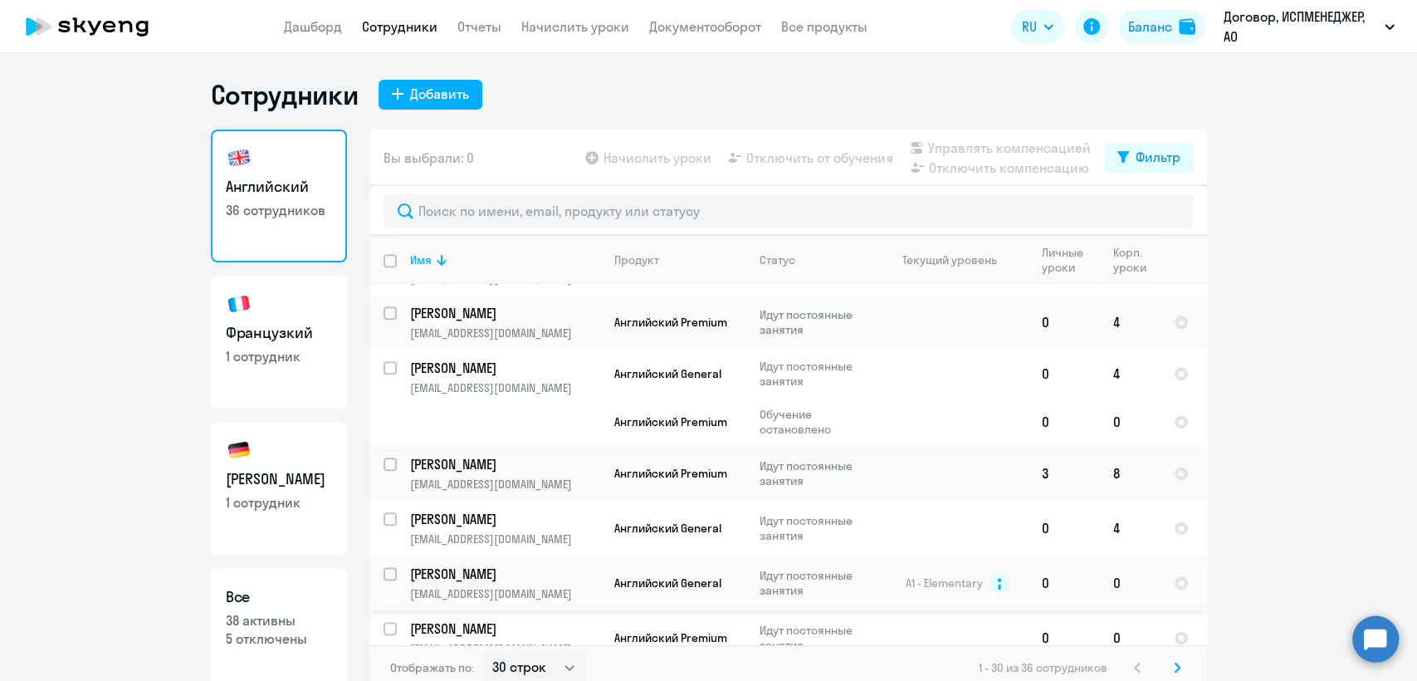
click at [528, 579] on td "[PERSON_NAME] [PERSON_NAME][EMAIL_ADDRESS][DOMAIN_NAME]" at bounding box center [499, 582] width 204 height 55
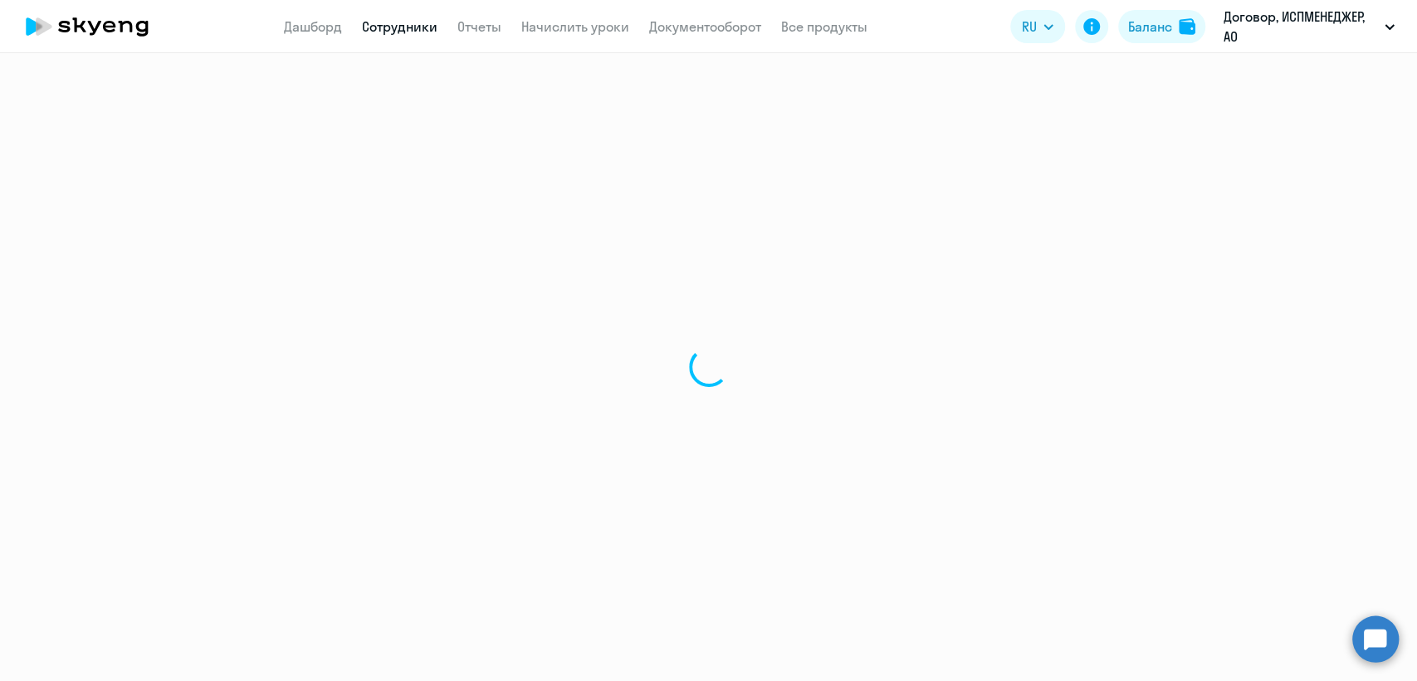
select select "english"
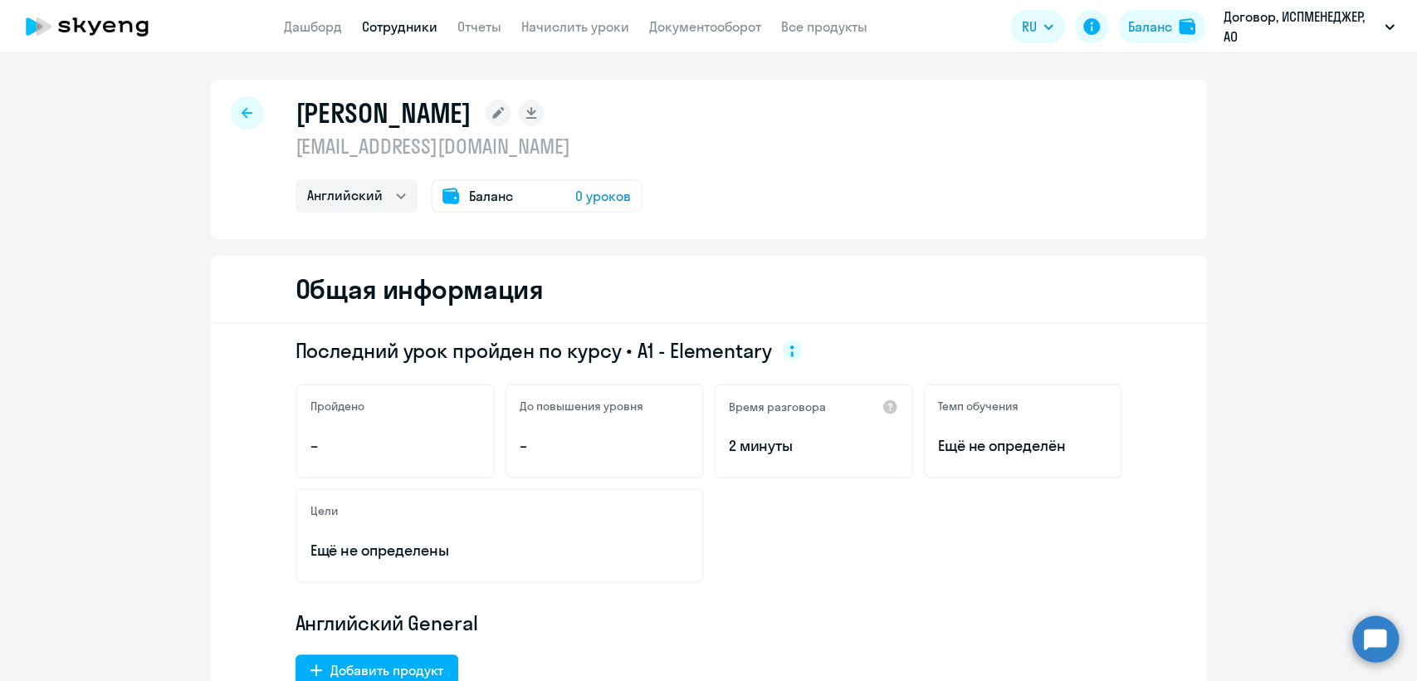
click at [483, 200] on span "Баланс" at bounding box center [491, 196] width 44 height 20
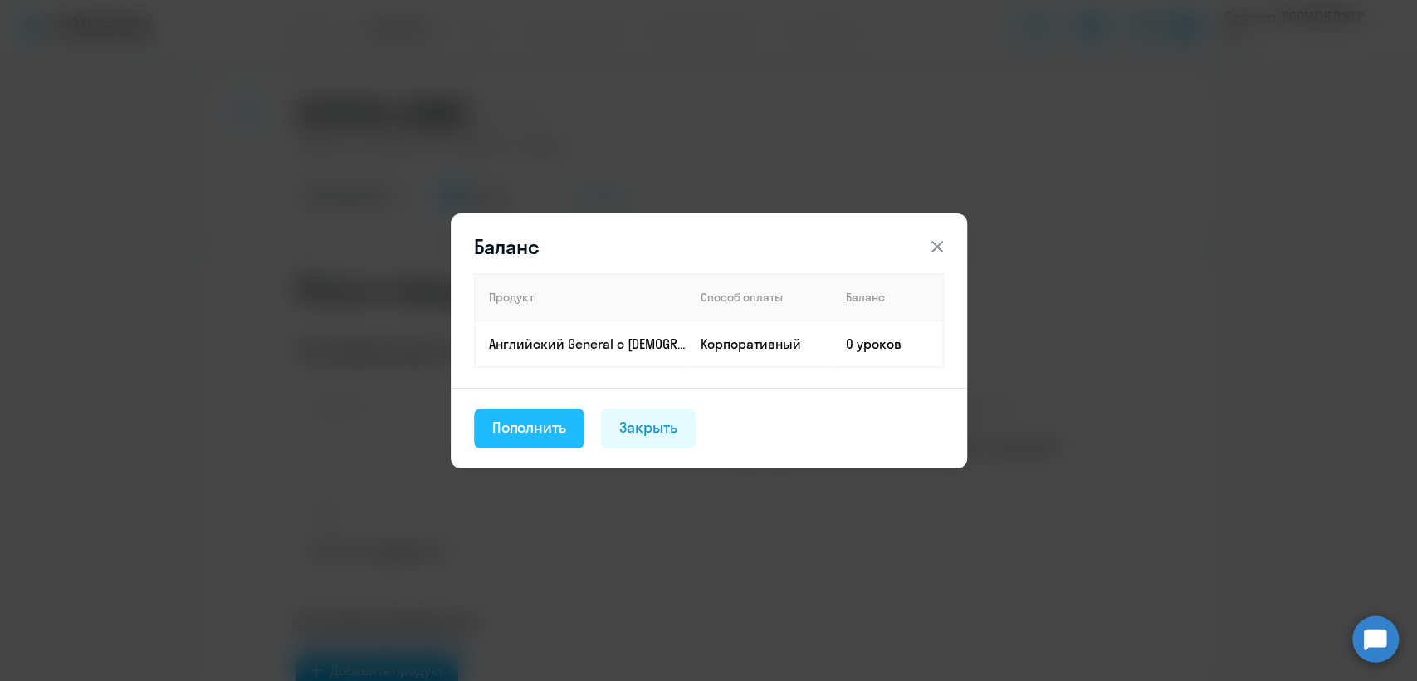
click at [491, 427] on button "Пополнить" at bounding box center [529, 428] width 111 height 40
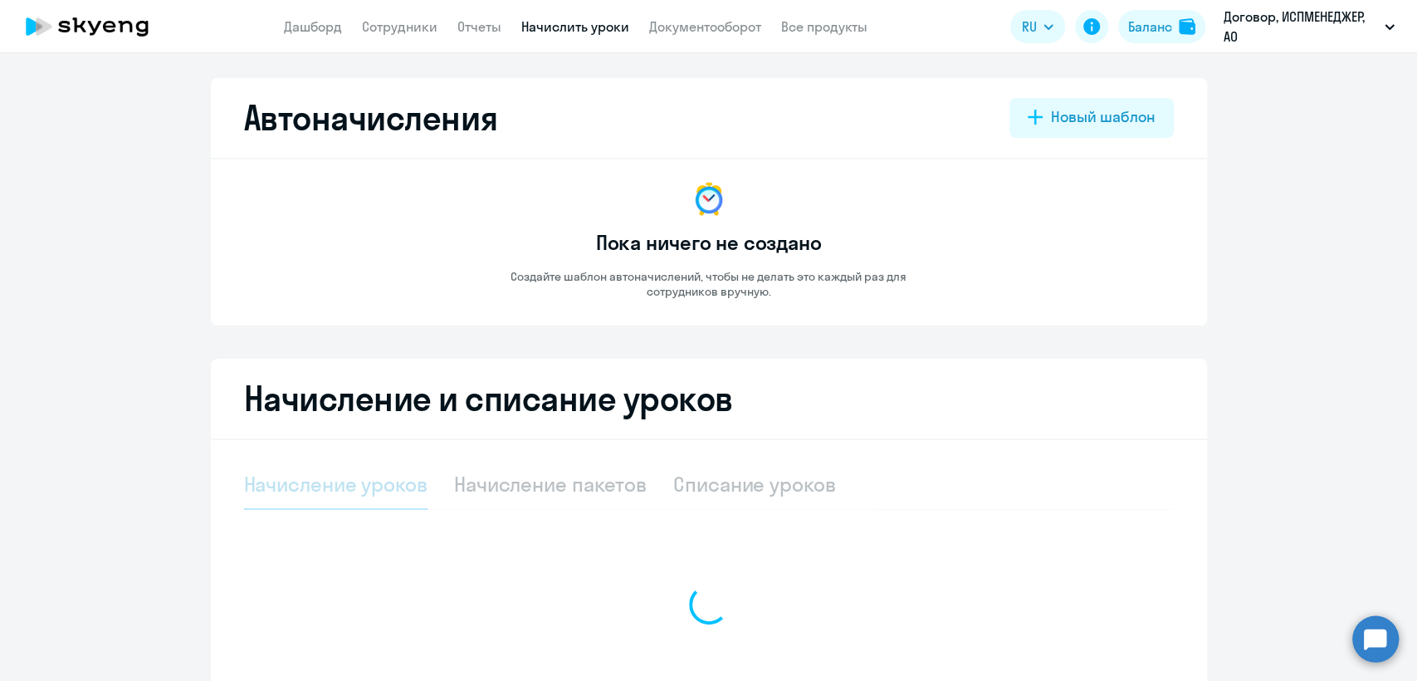
select select "10"
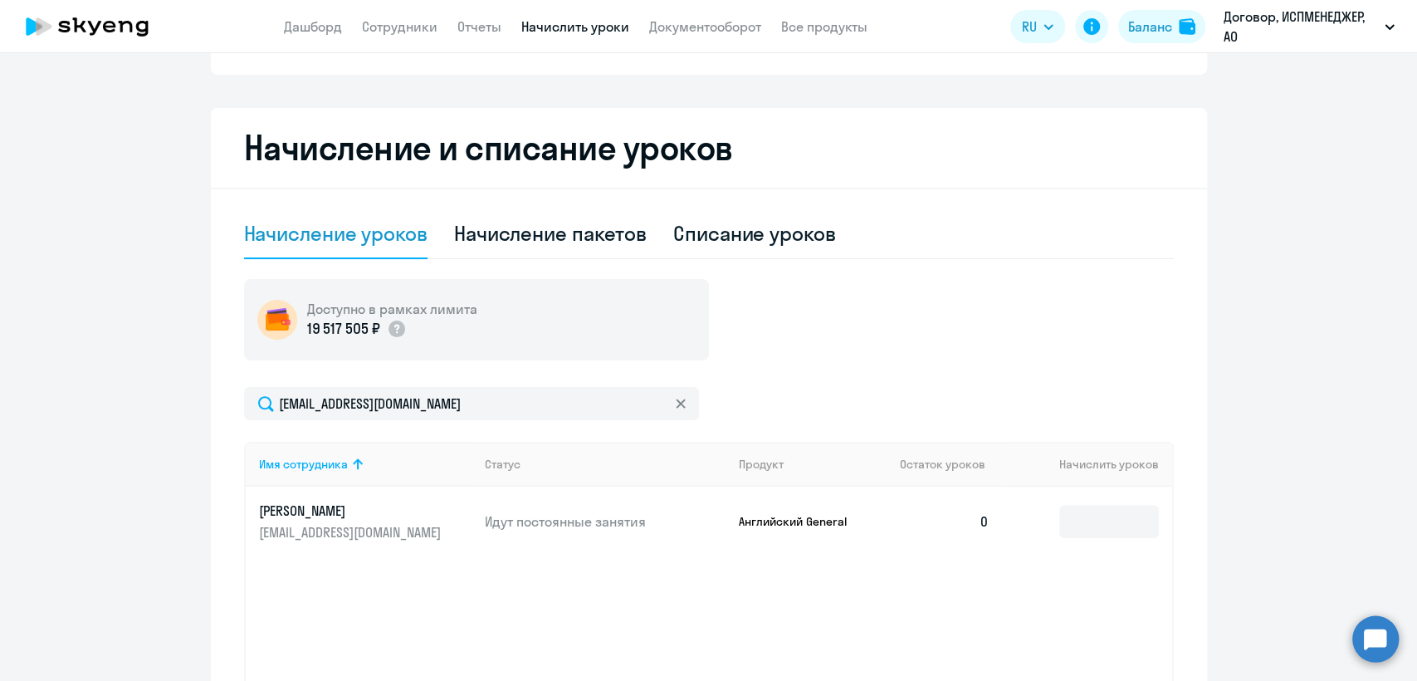
scroll to position [276, 0]
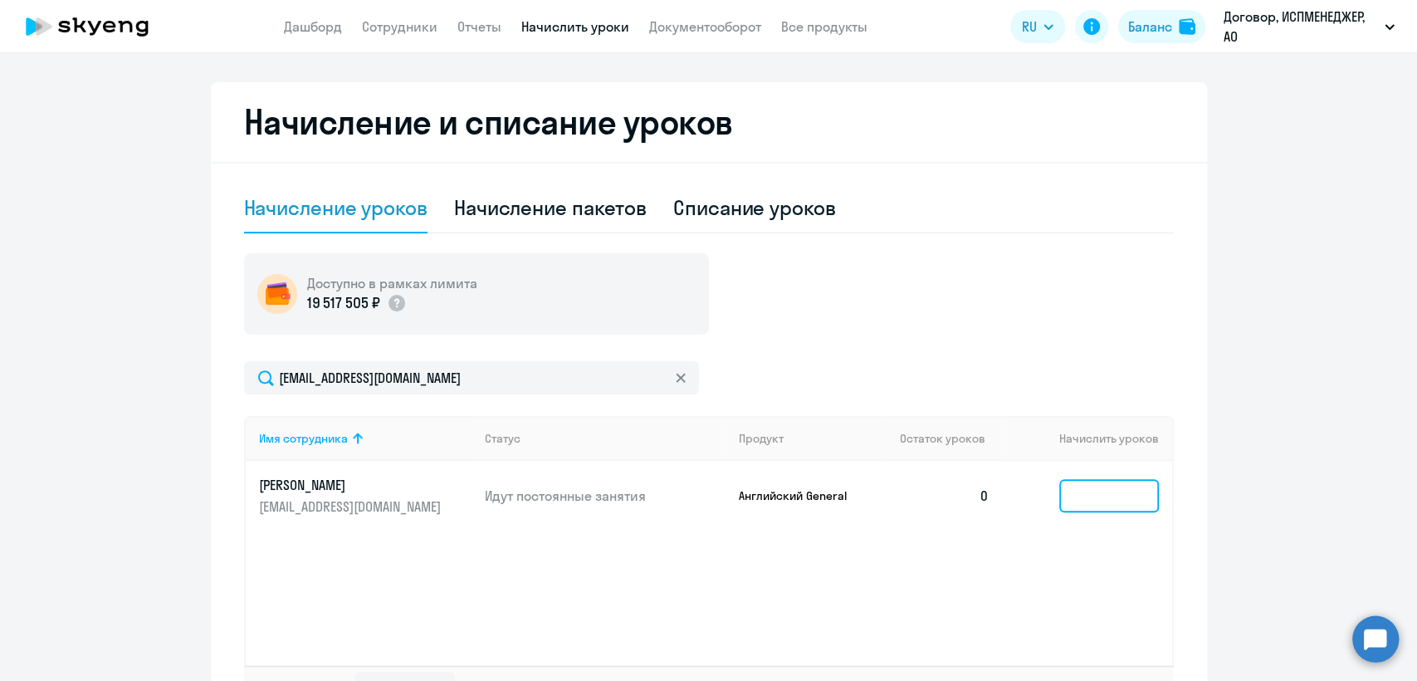
click at [1091, 496] on input at bounding box center [1109, 495] width 100 height 33
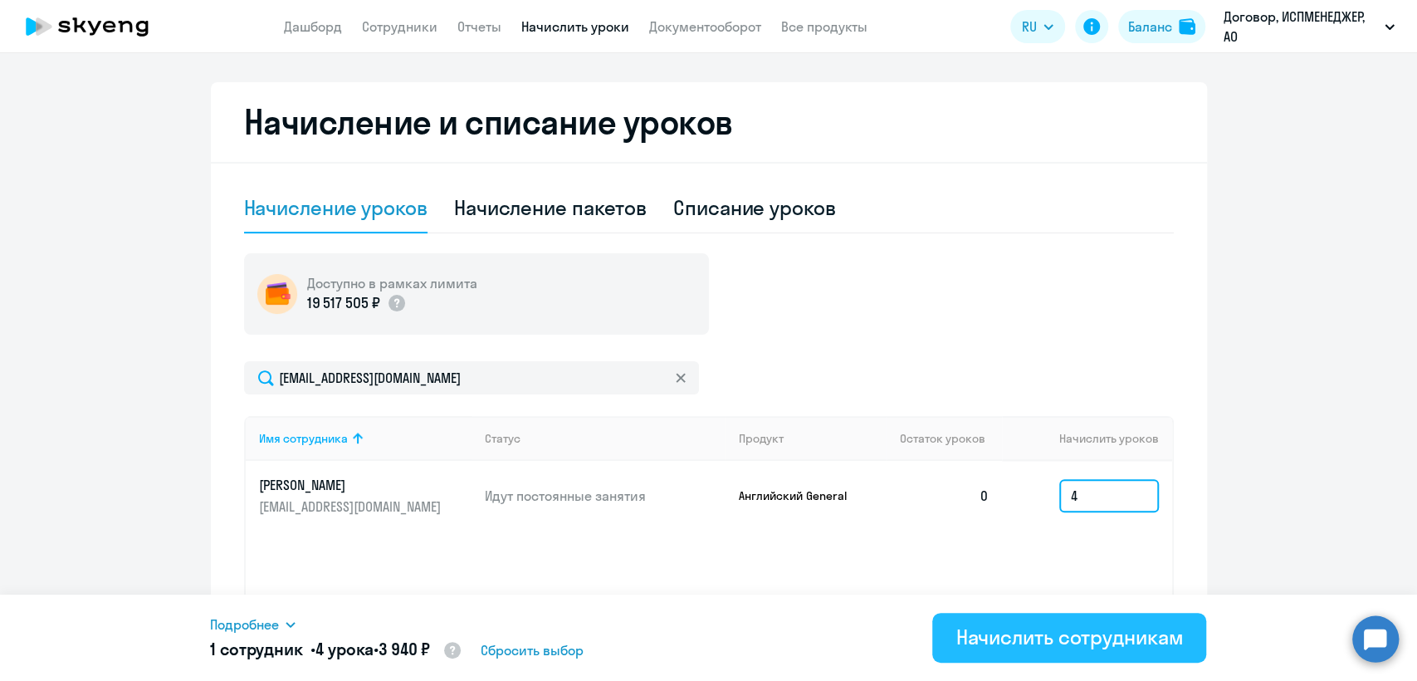
type input "4"
click at [1068, 647] on div "Начислить сотрудникам" at bounding box center [1068, 636] width 227 height 27
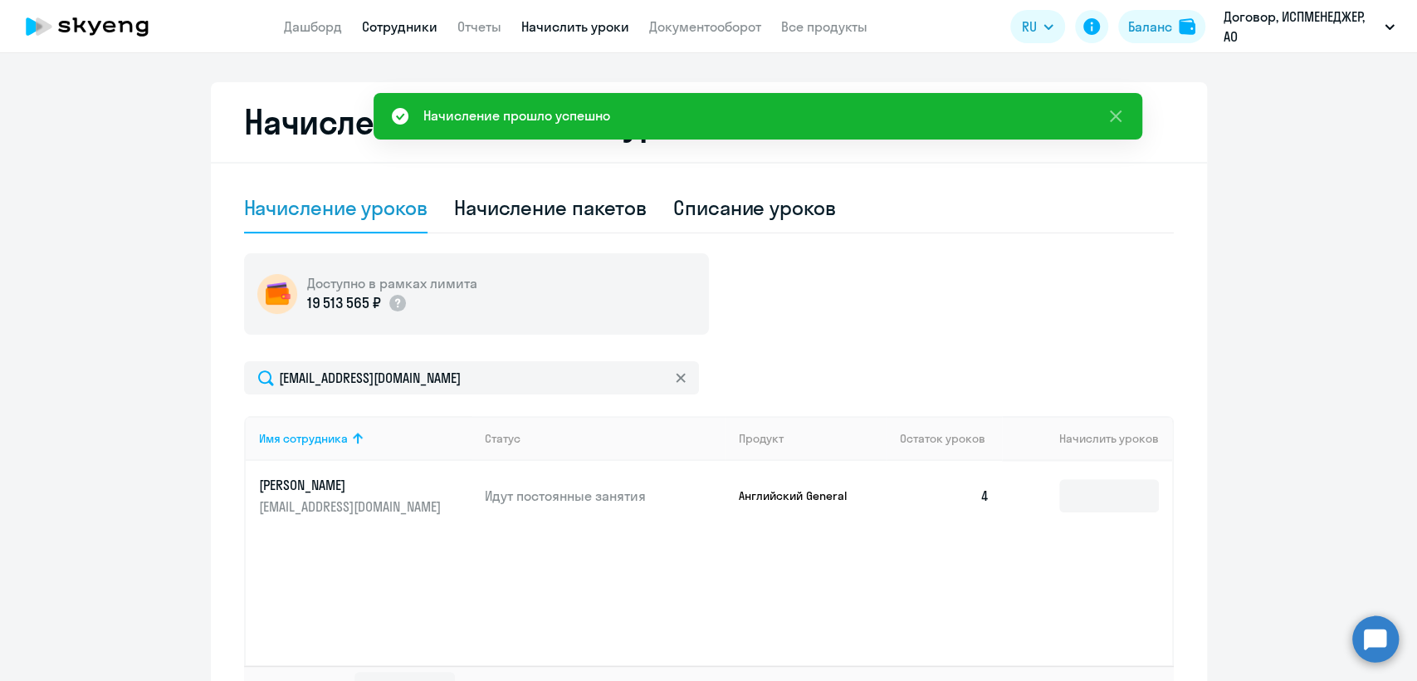
click at [388, 22] on link "Сотрудники" at bounding box center [400, 26] width 76 height 17
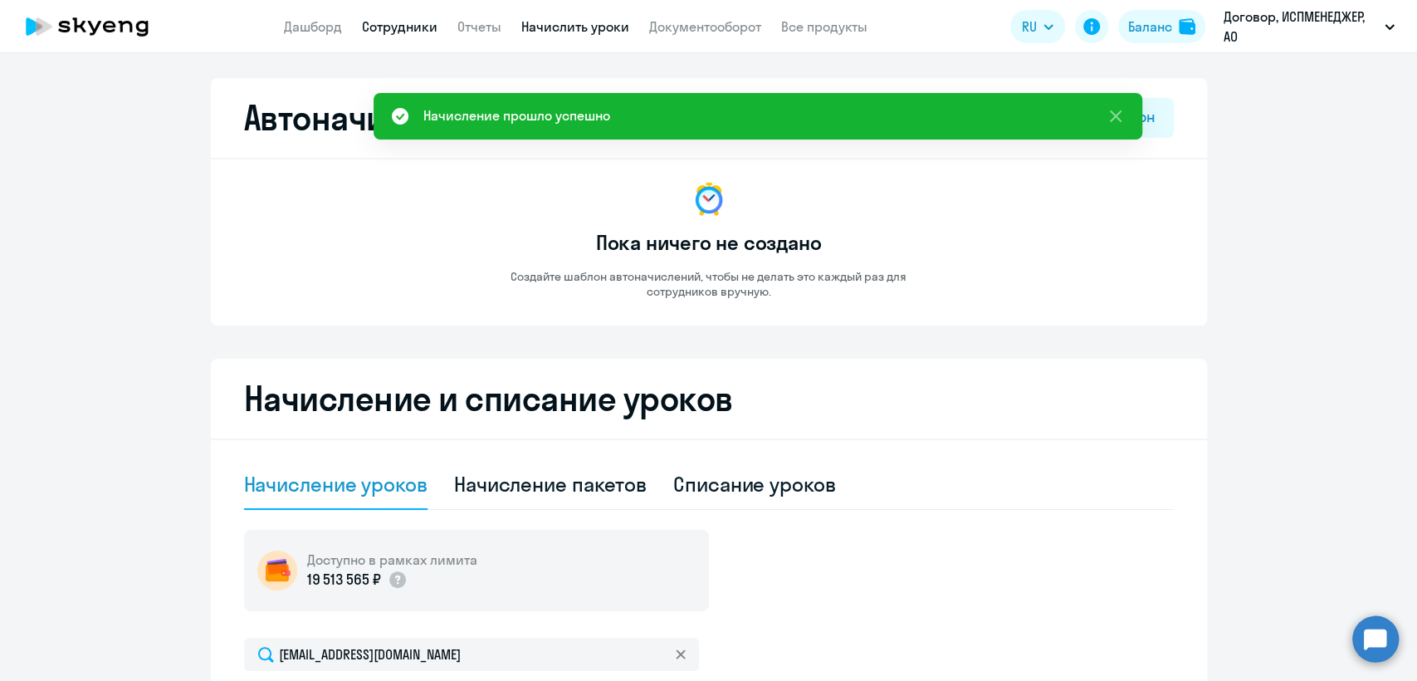
select select "30"
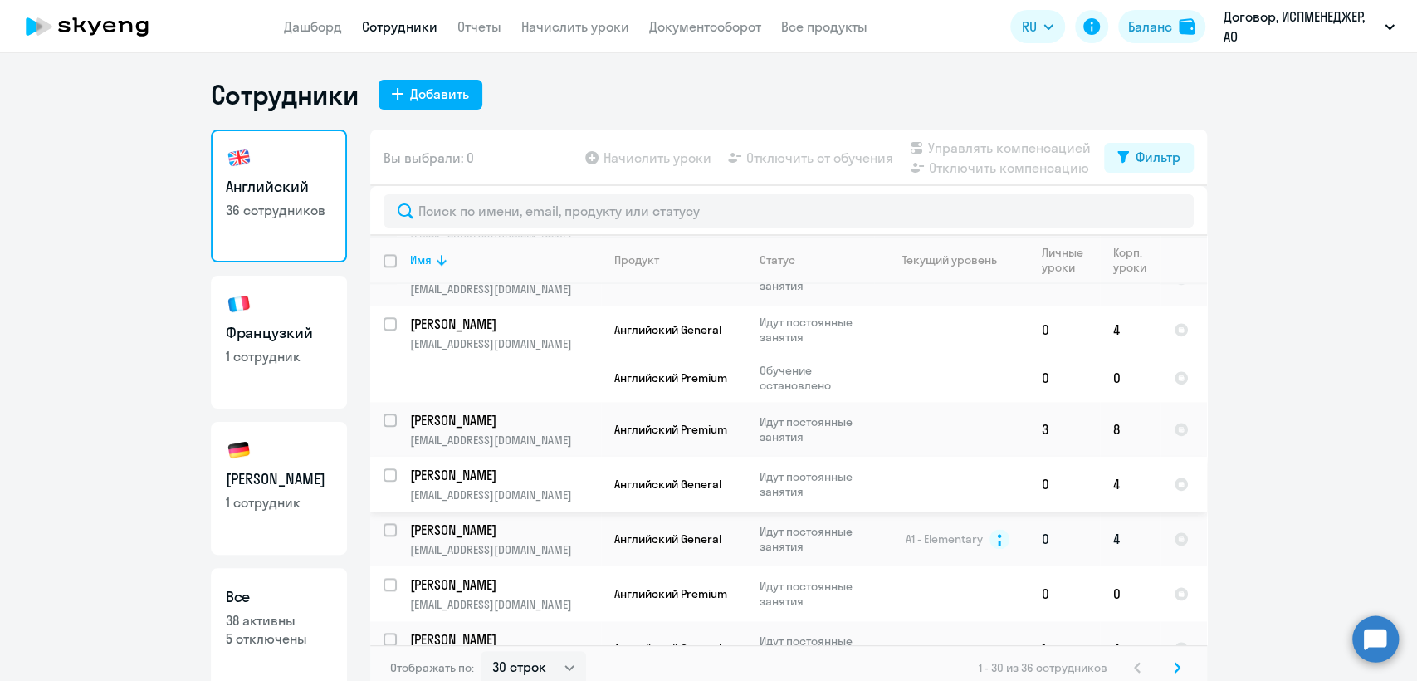
scroll to position [1360, 0]
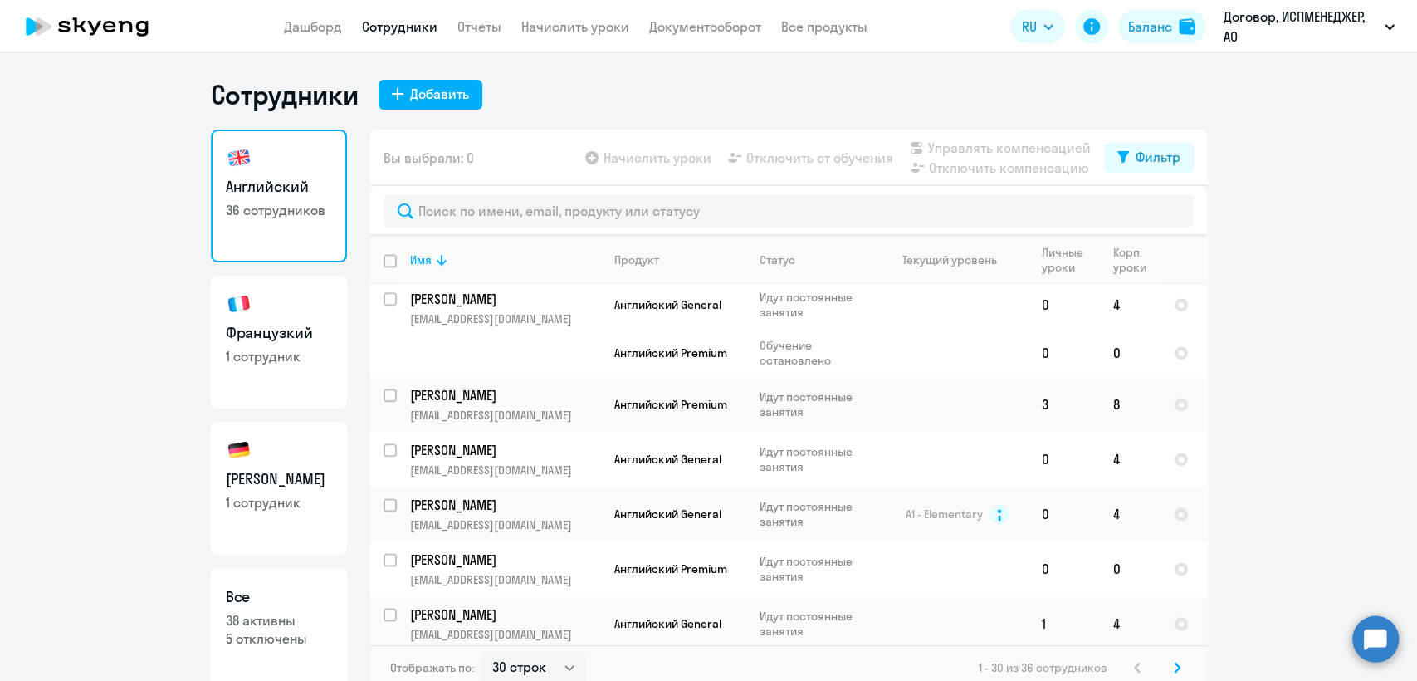
click at [414, 610] on p "[PERSON_NAME]" at bounding box center [504, 614] width 188 height 18
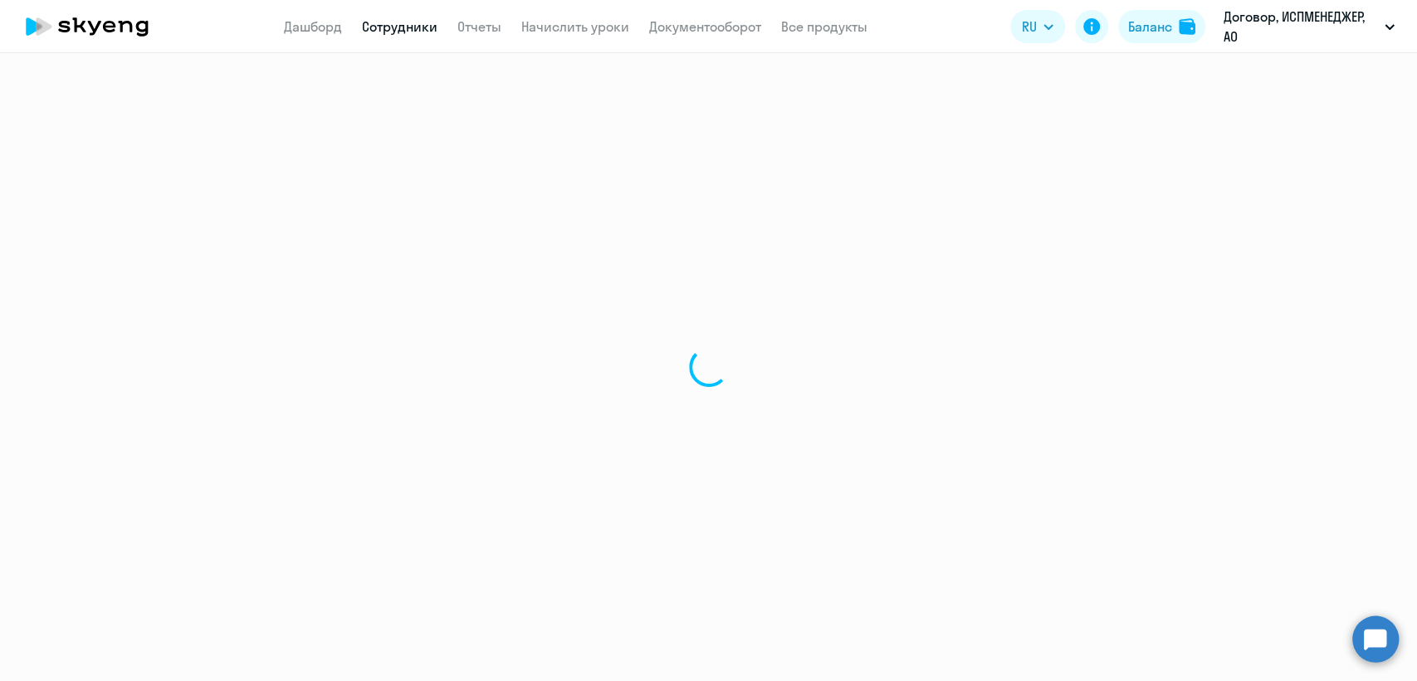
select select "english"
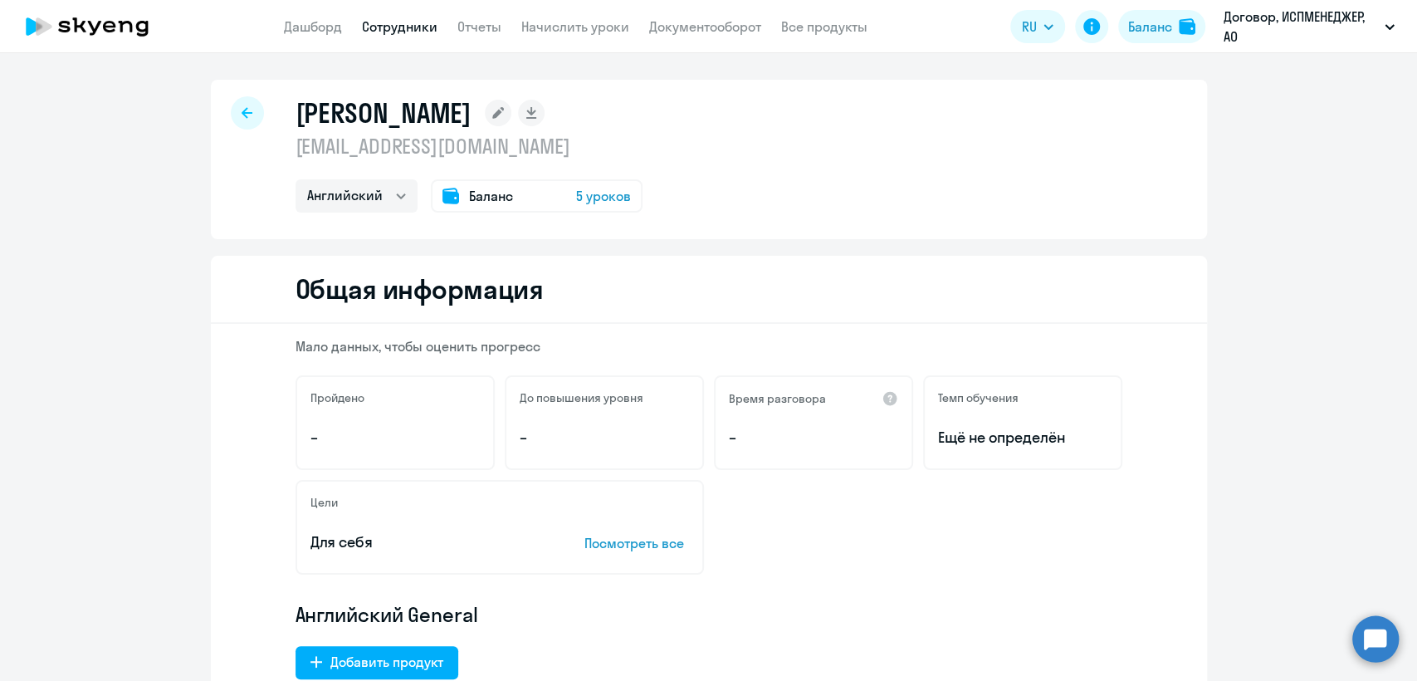
click at [472, 186] on span "Баланс" at bounding box center [491, 196] width 44 height 20
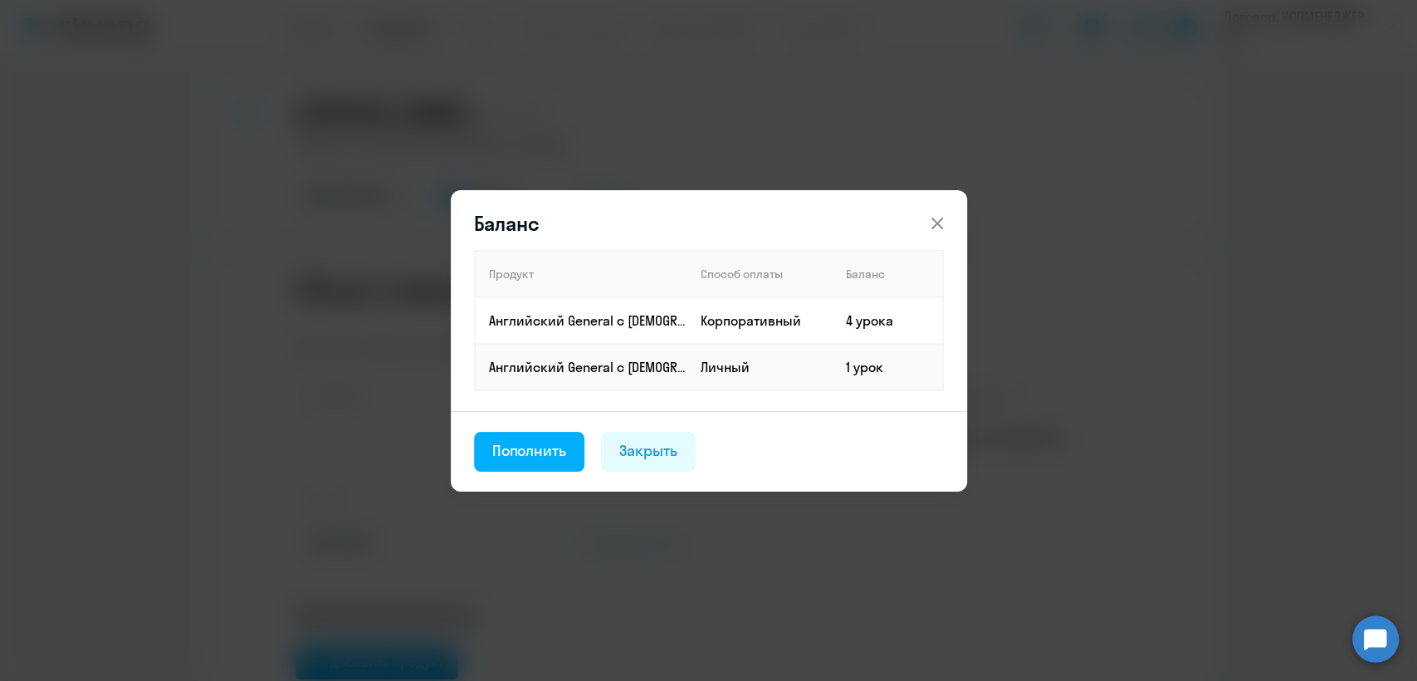
click at [943, 221] on icon at bounding box center [937, 223] width 20 height 20
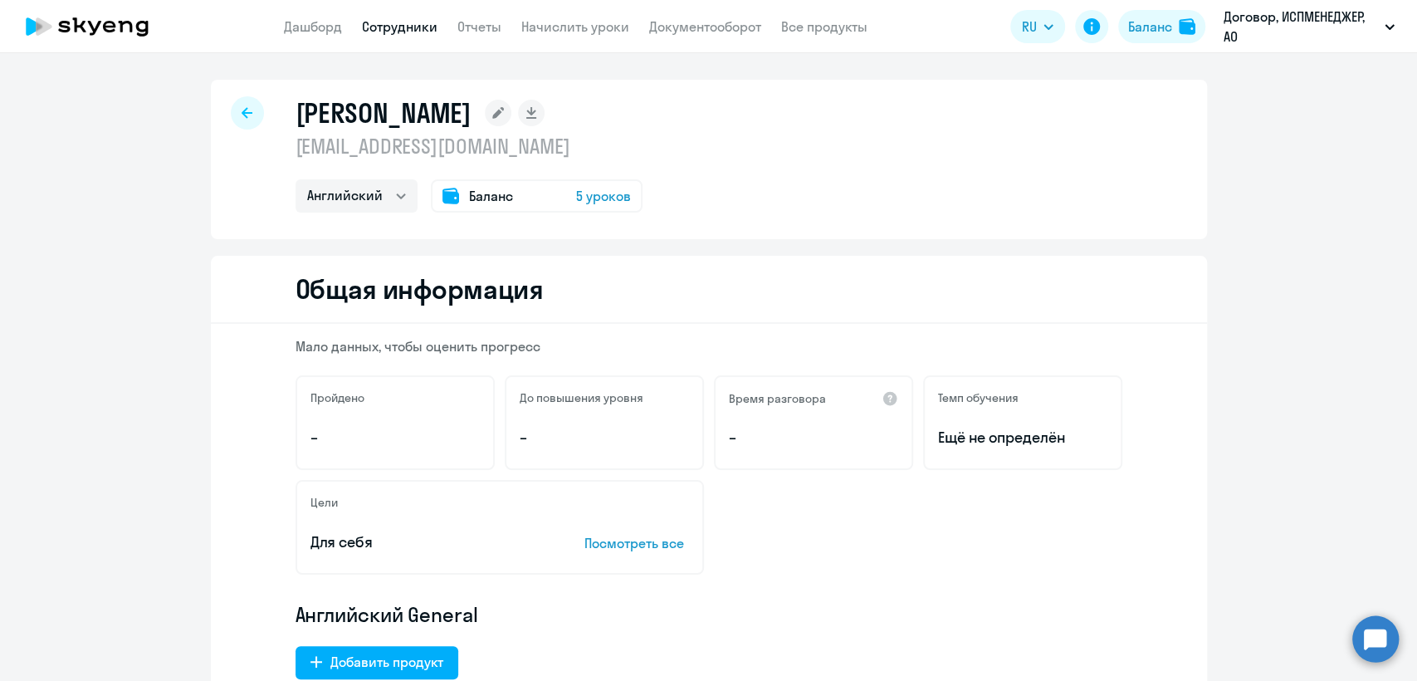
click at [239, 124] on div at bounding box center [247, 112] width 33 height 33
select select "30"
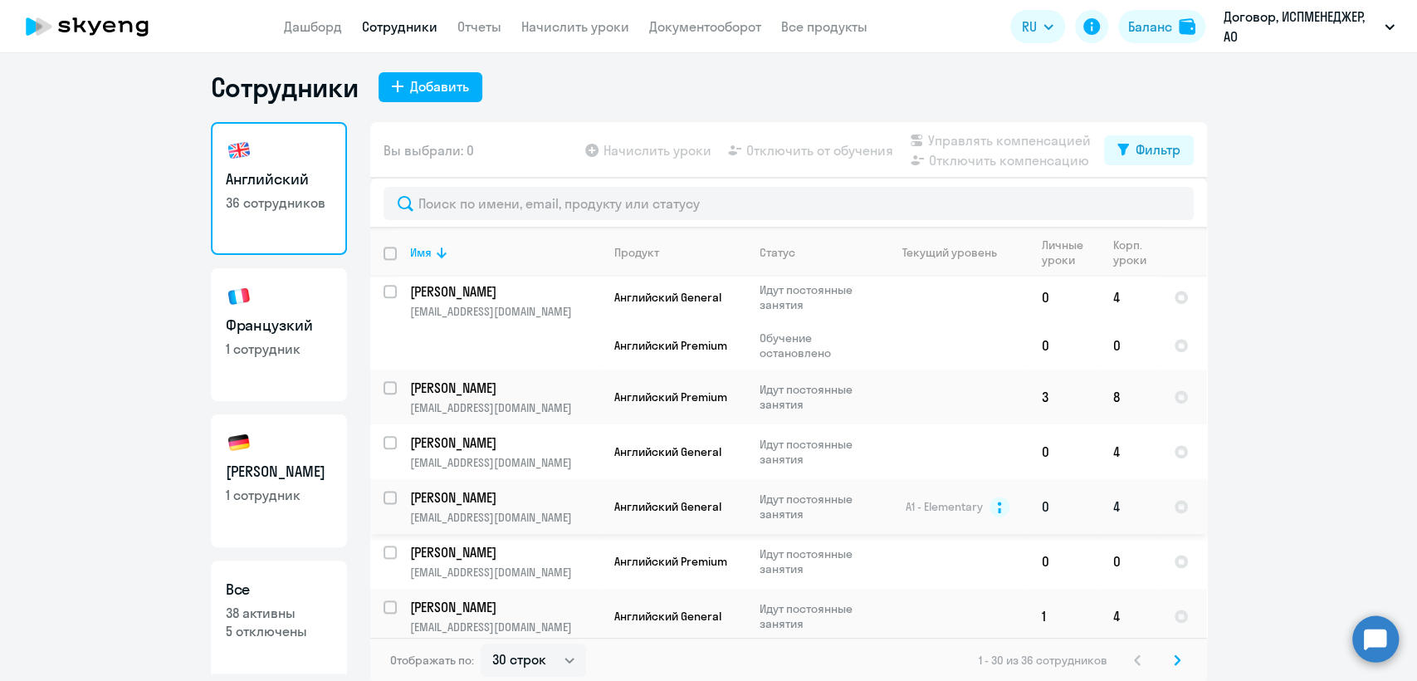
scroll to position [10, 0]
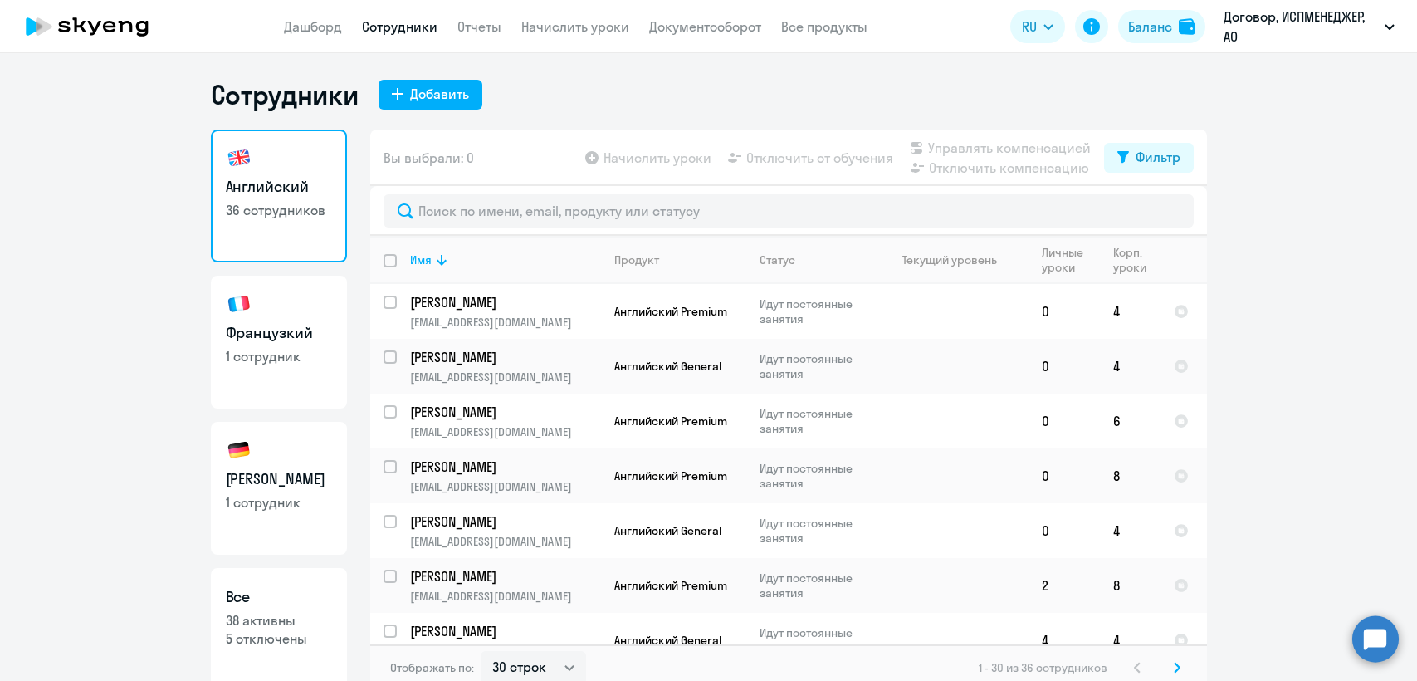
select select "30"
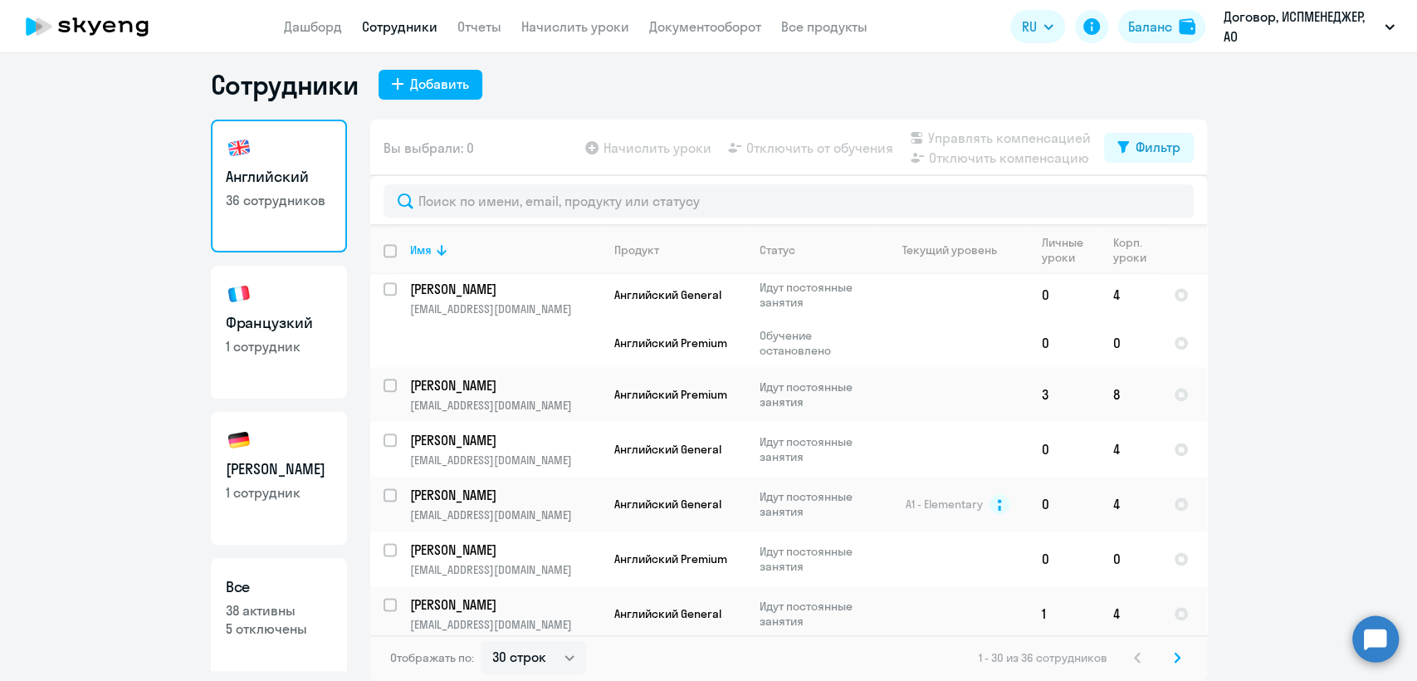
click at [1174, 654] on icon at bounding box center [1177, 658] width 7 height 12
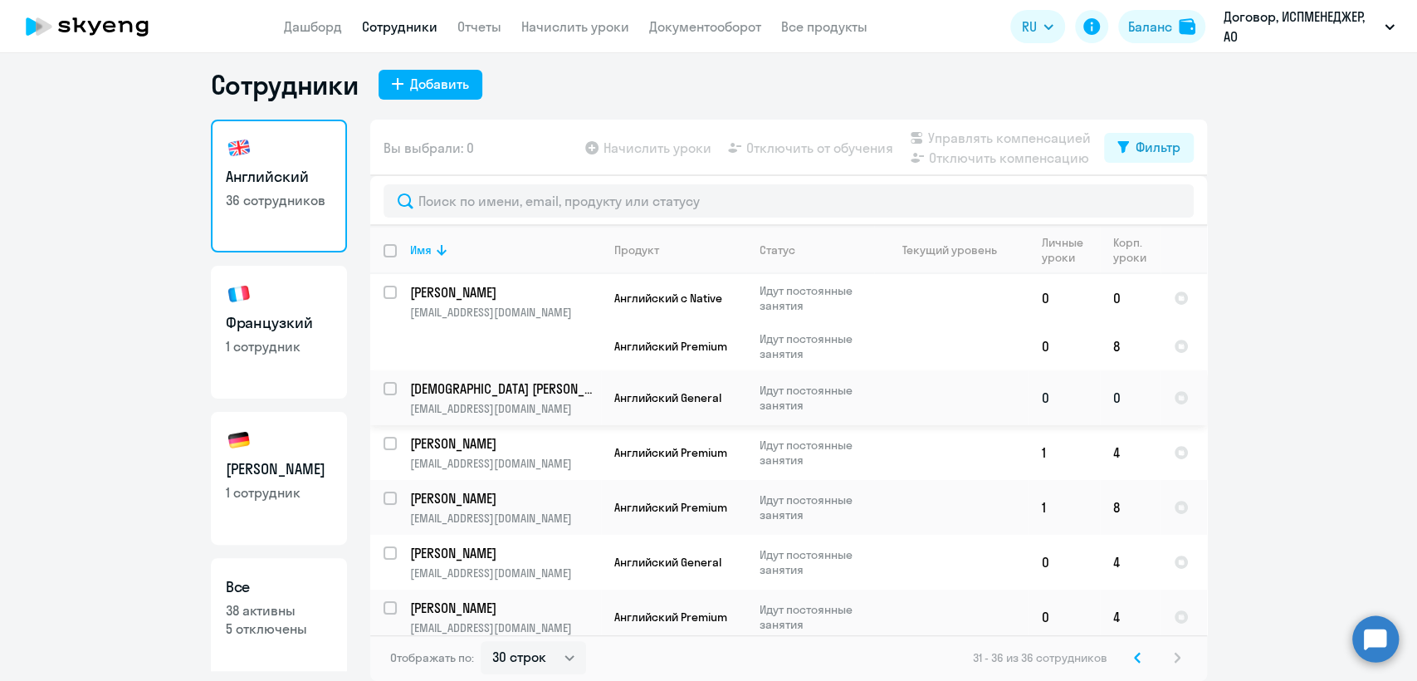
click at [384, 388] on input "select row 38451461" at bounding box center [400, 398] width 33 height 33
checkbox input "true"
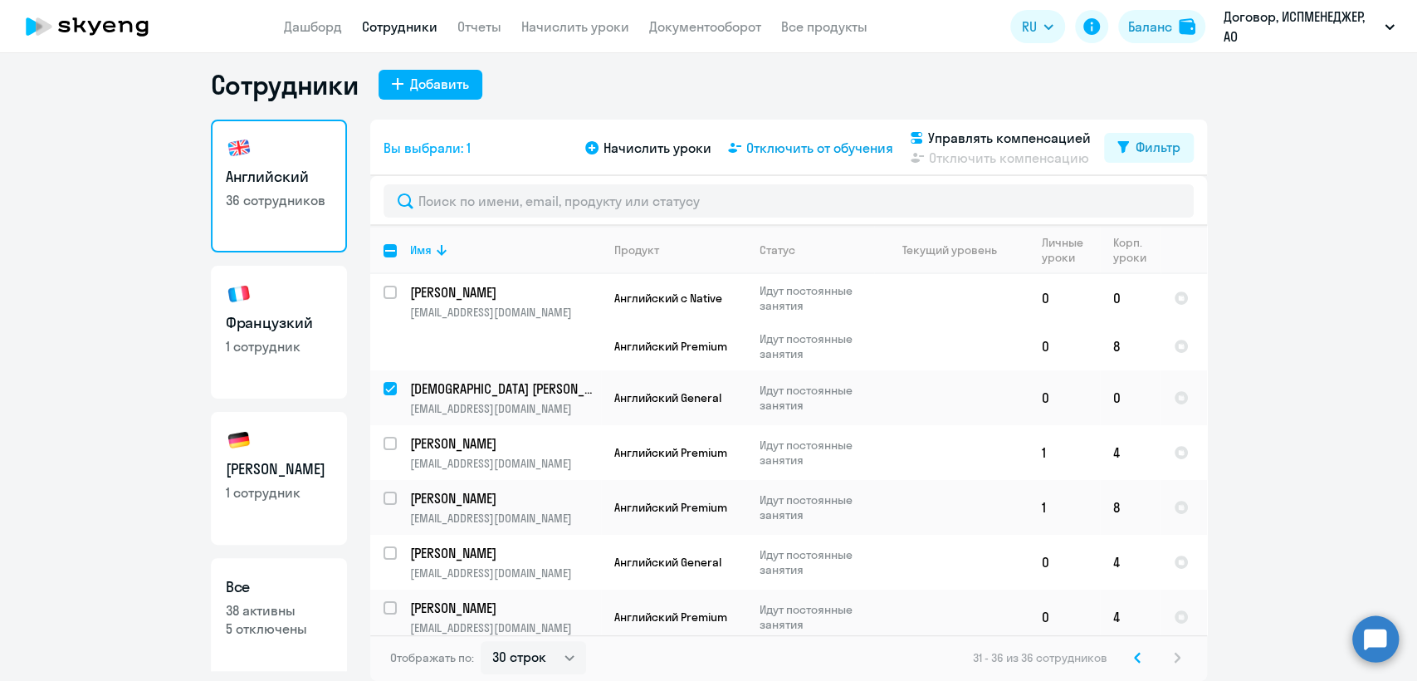
click at [813, 155] on span "Отключить от обучения" at bounding box center [819, 148] width 147 height 20
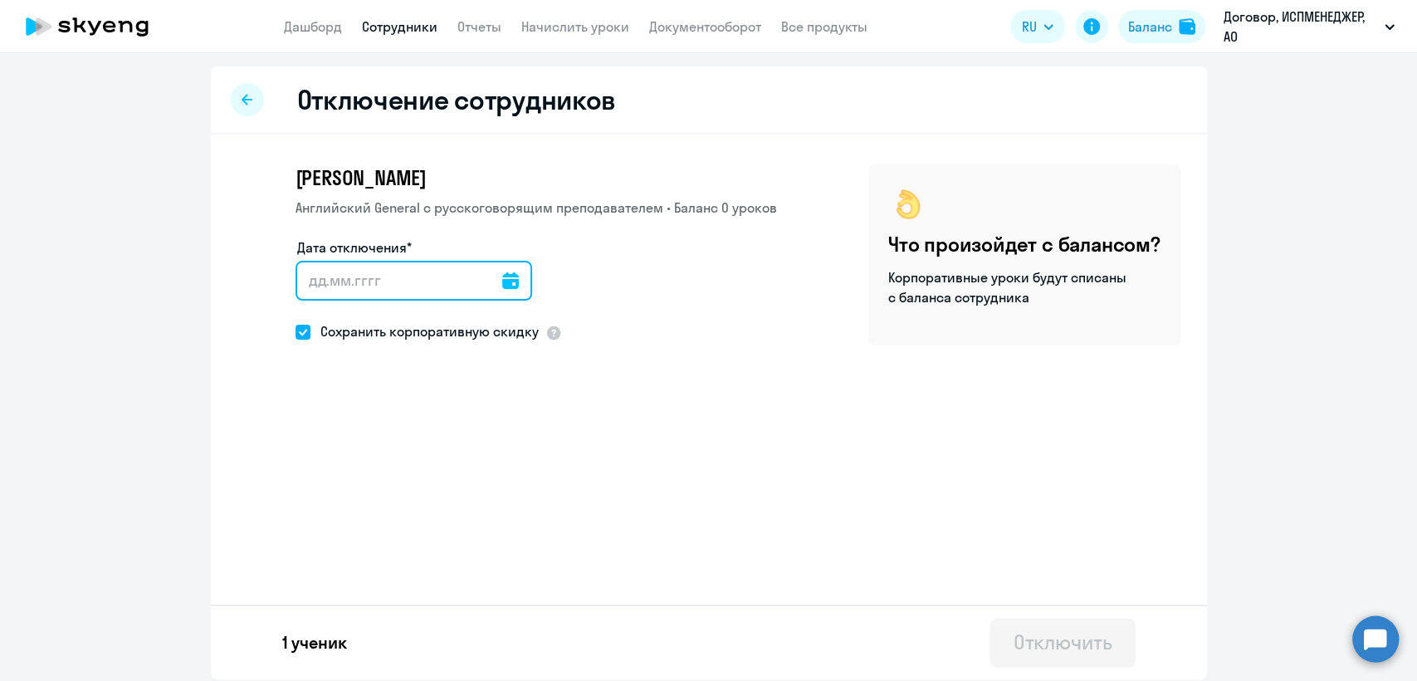
click at [313, 278] on input "Дата отключения*" at bounding box center [414, 281] width 237 height 40
click at [512, 287] on icon at bounding box center [510, 280] width 17 height 17
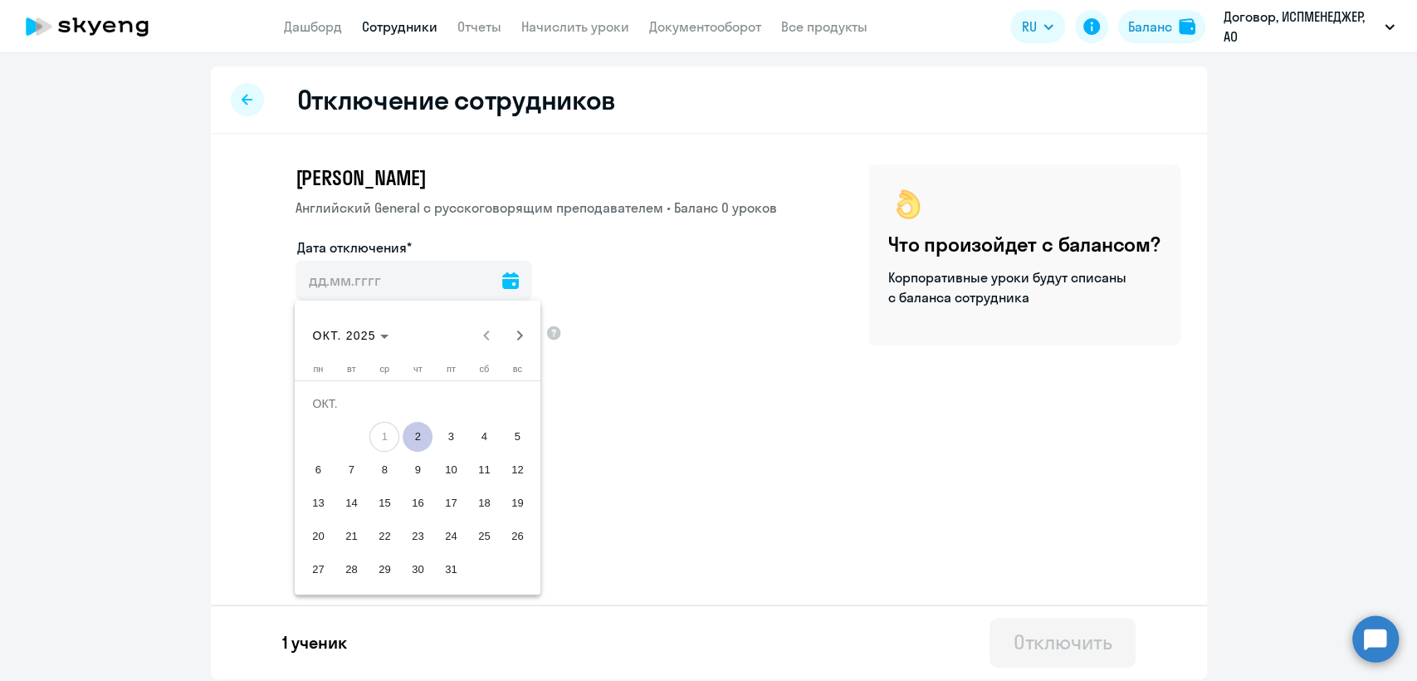
click at [425, 436] on span "2" at bounding box center [418, 437] width 30 height 30
type input "02.10.2025"
type input "2.10.2025"
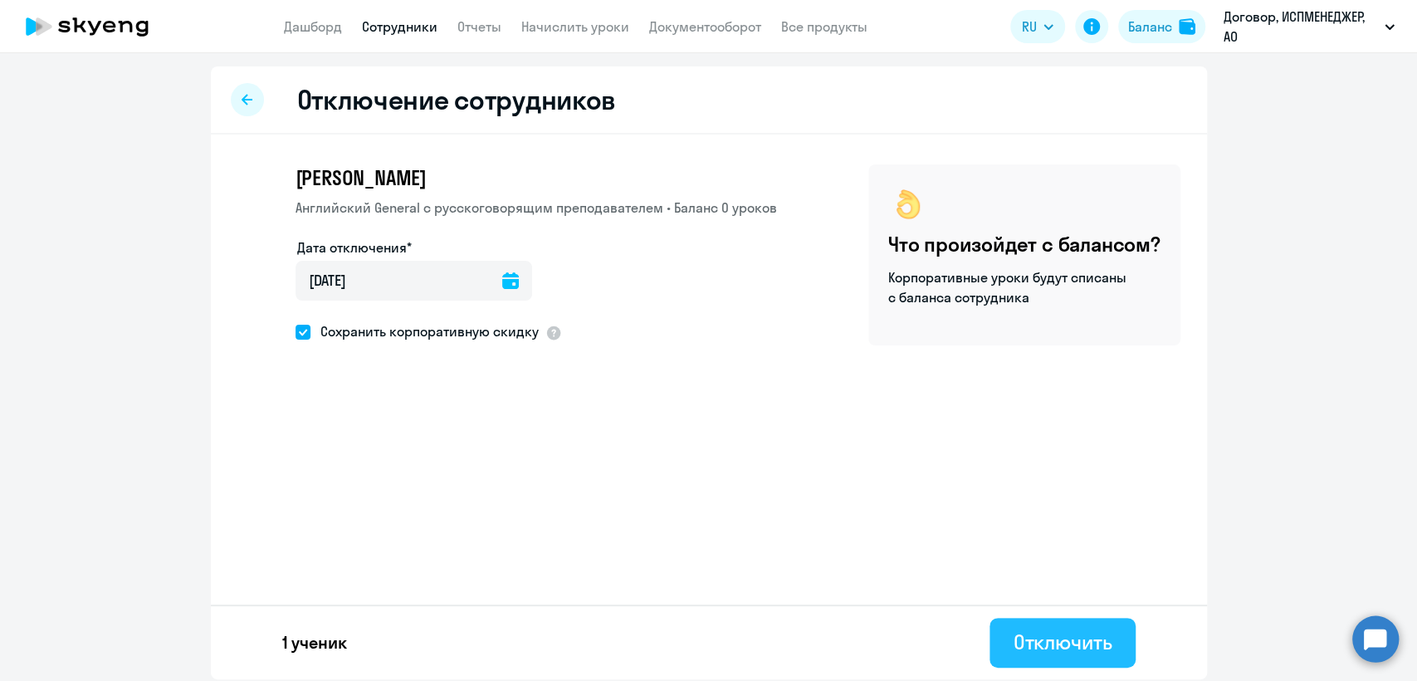
click at [1034, 647] on div "Отключить" at bounding box center [1062, 641] width 99 height 27
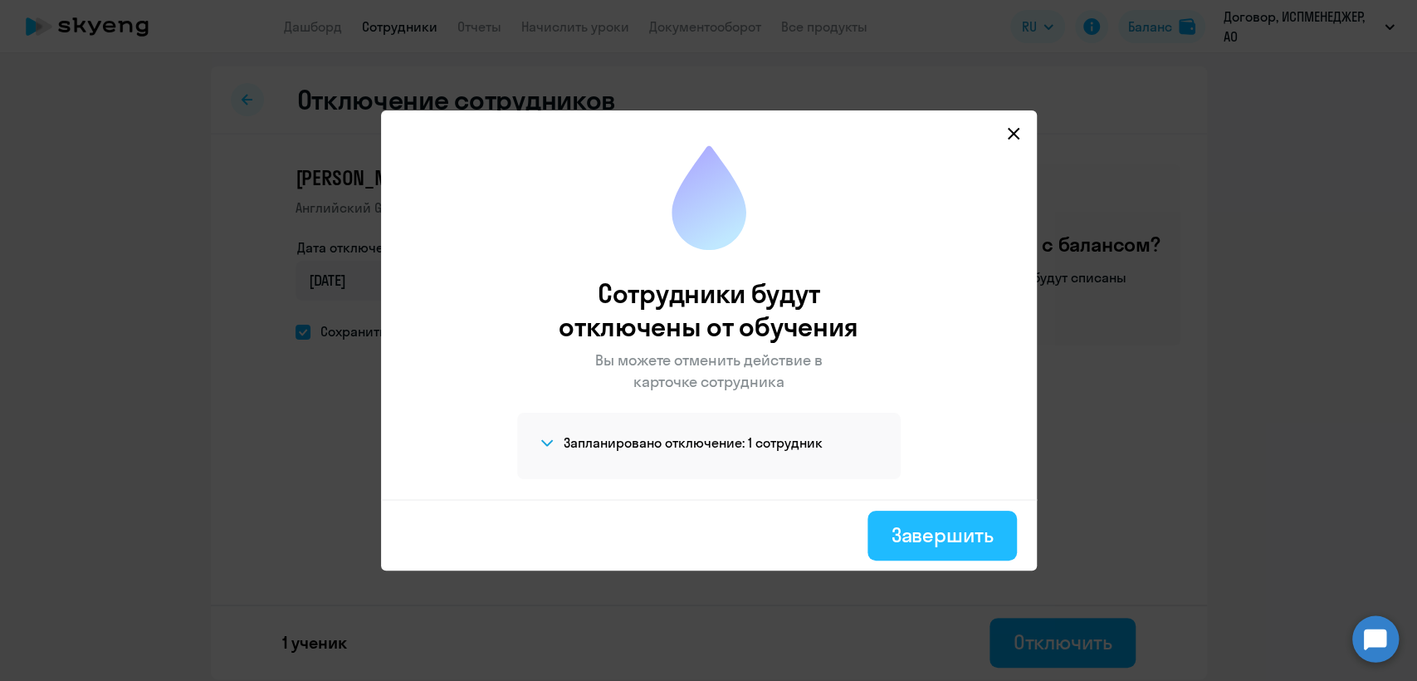
click at [928, 545] on div "Завершить" at bounding box center [942, 534] width 102 height 27
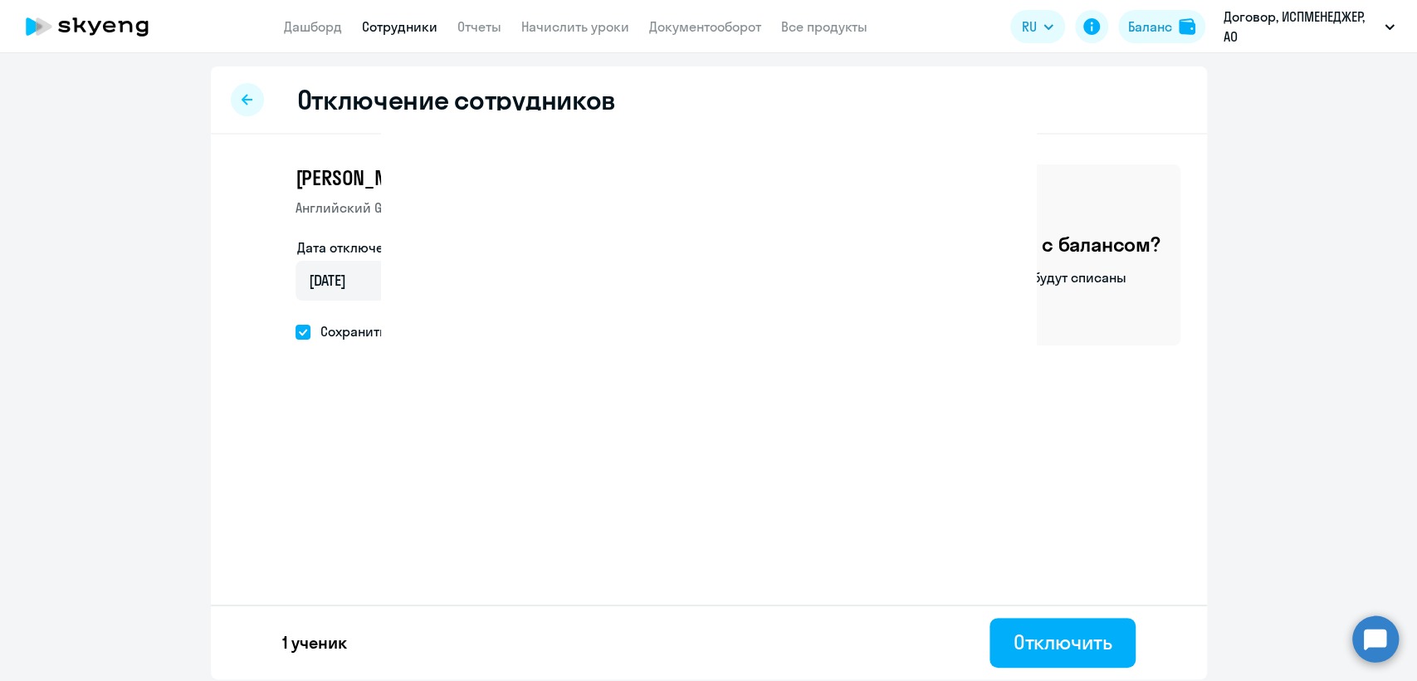
select select "30"
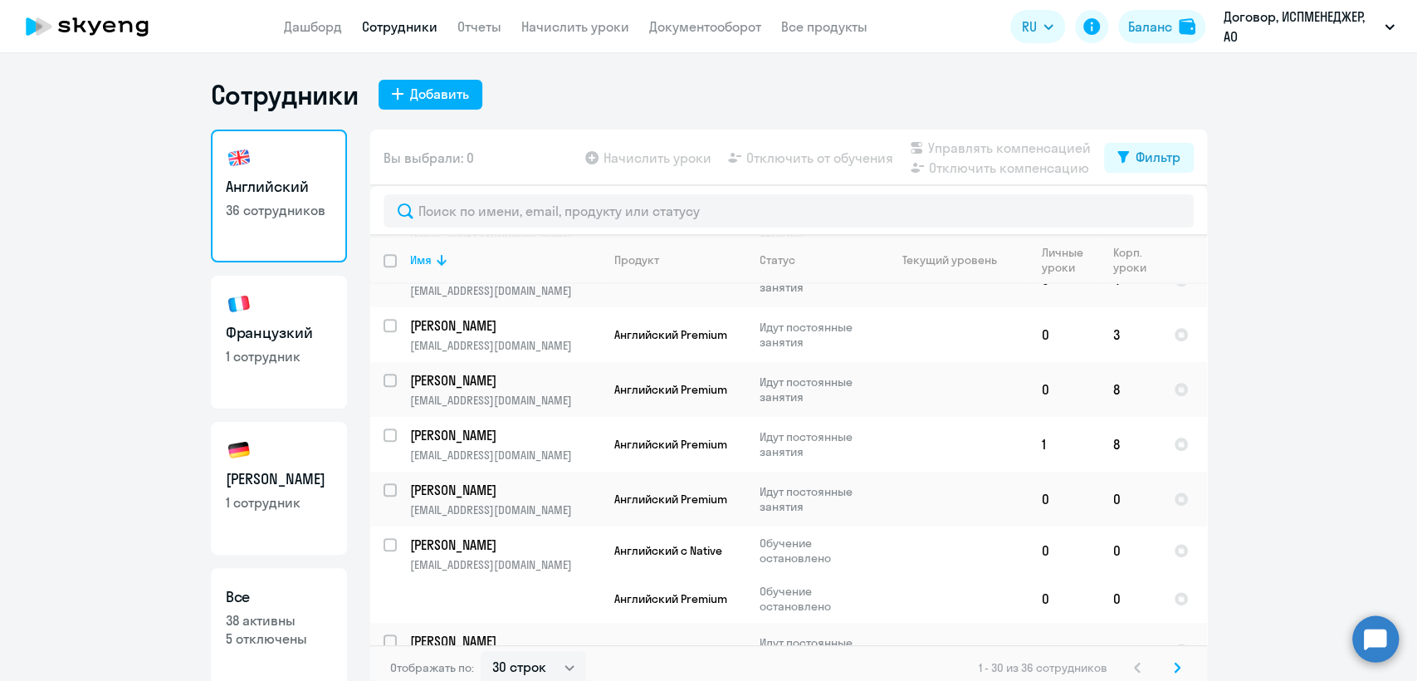
scroll to position [1360, 0]
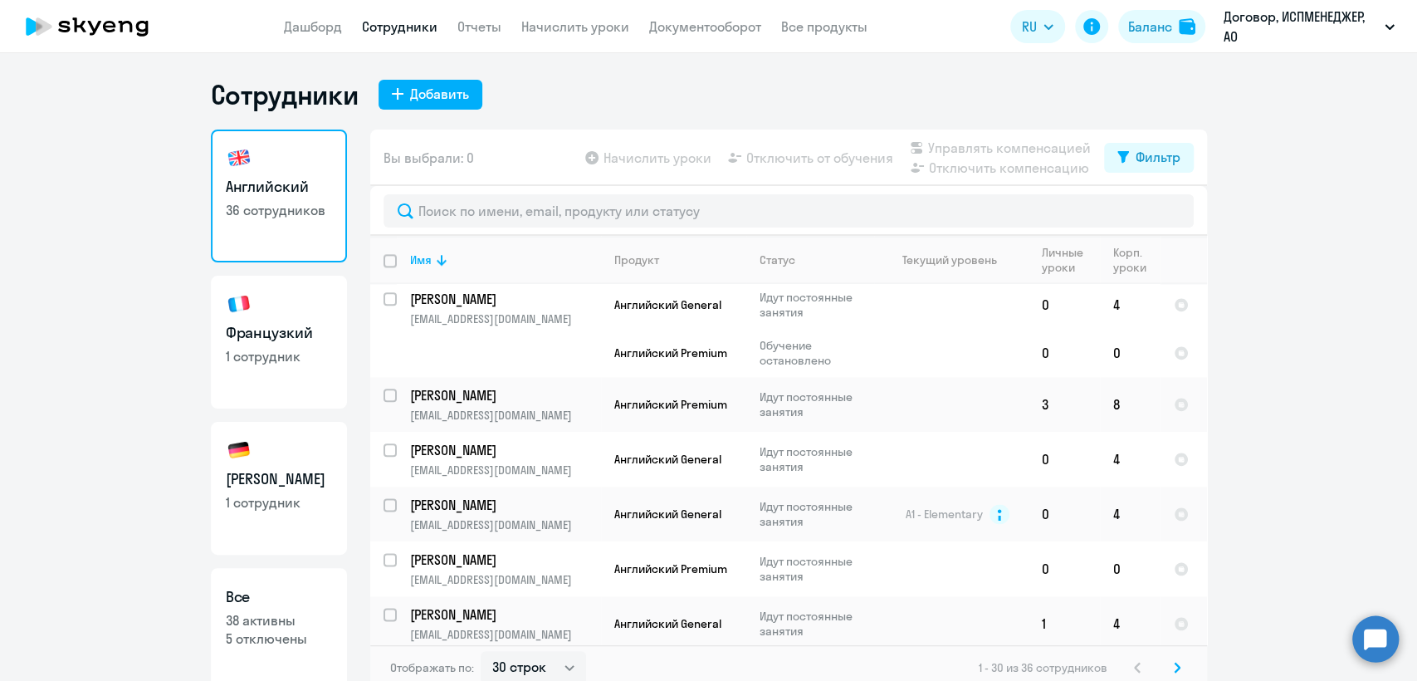
click at [1174, 663] on icon at bounding box center [1177, 668] width 7 height 12
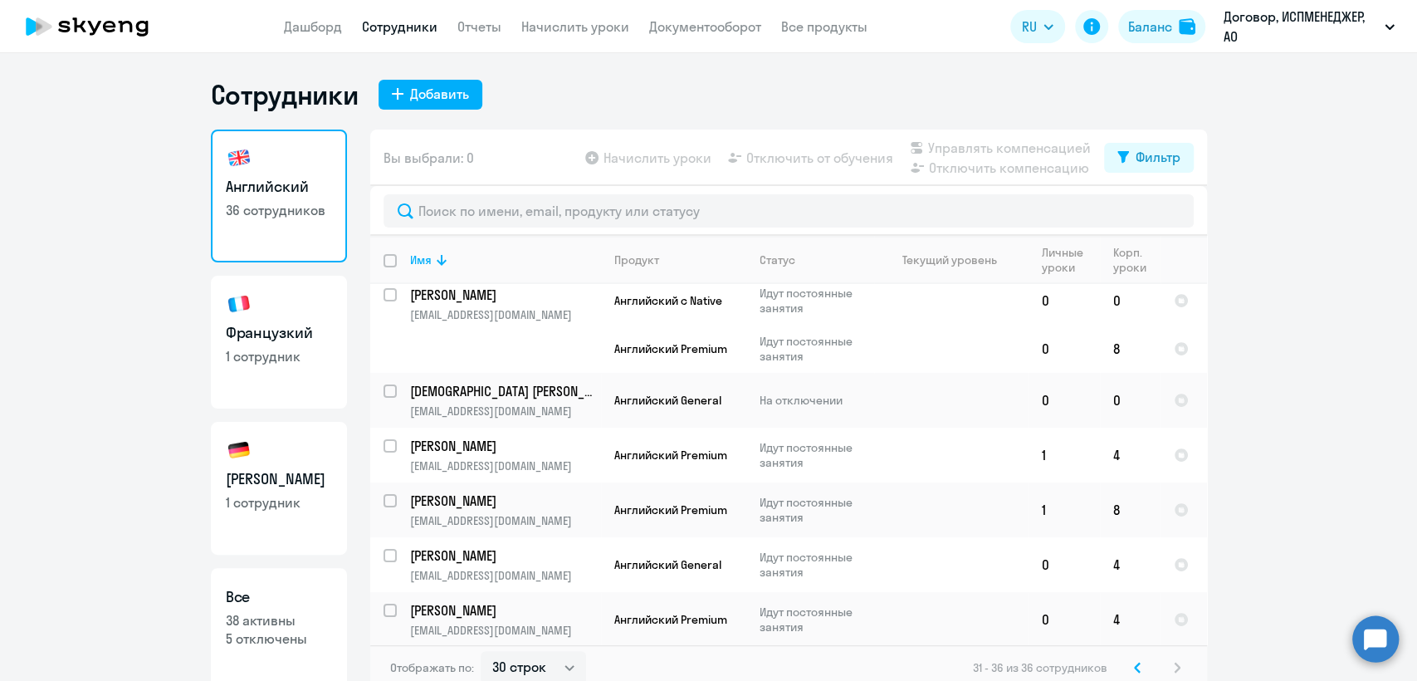
scroll to position [0, 0]
click at [470, 22] on link "Отчеты" at bounding box center [479, 26] width 44 height 17
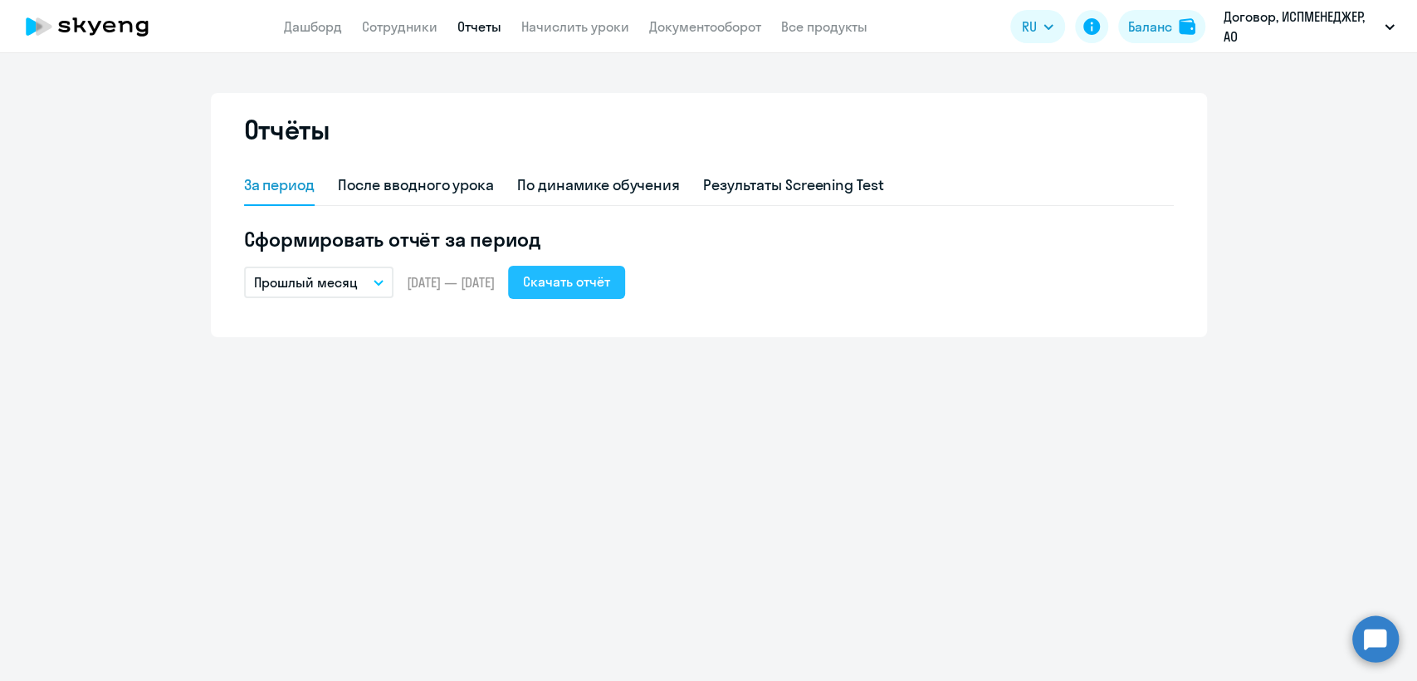
click at [597, 279] on div "Скачать отчёт" at bounding box center [566, 281] width 87 height 20
click at [407, 29] on link "Сотрудники" at bounding box center [400, 26] width 76 height 17
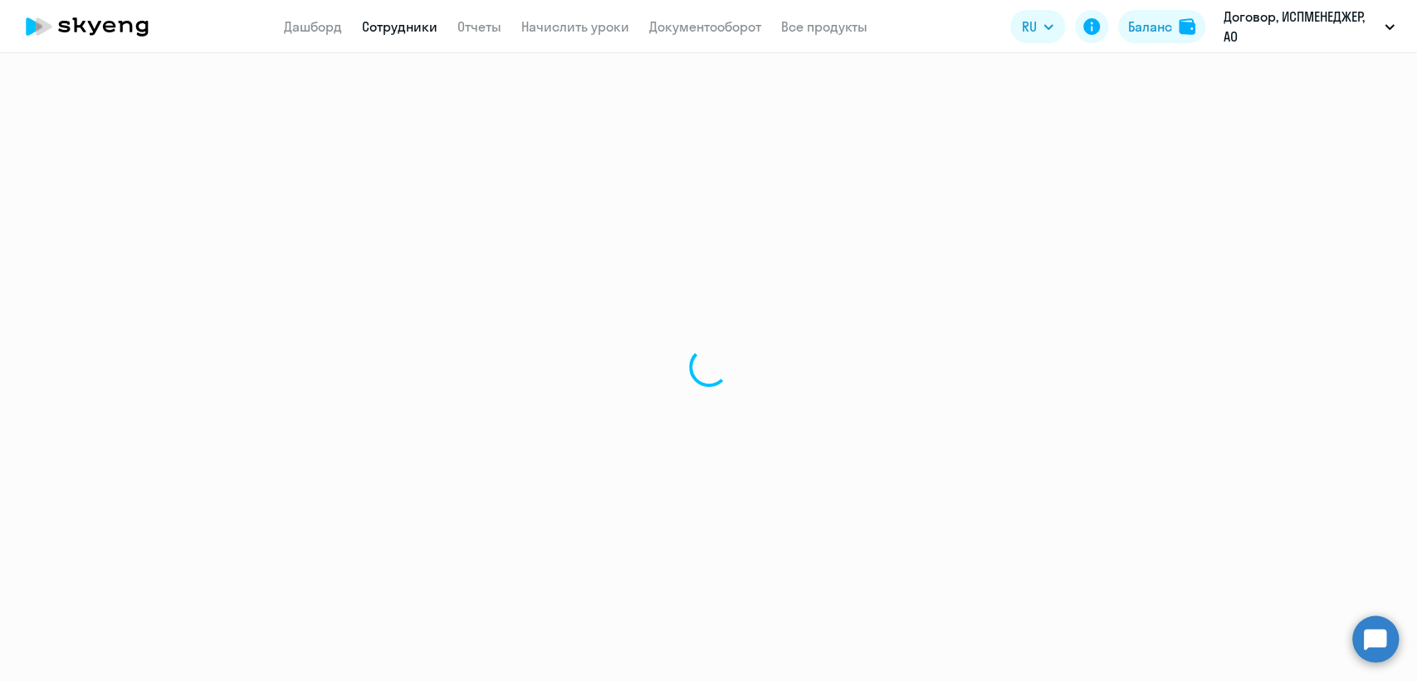
select select "30"
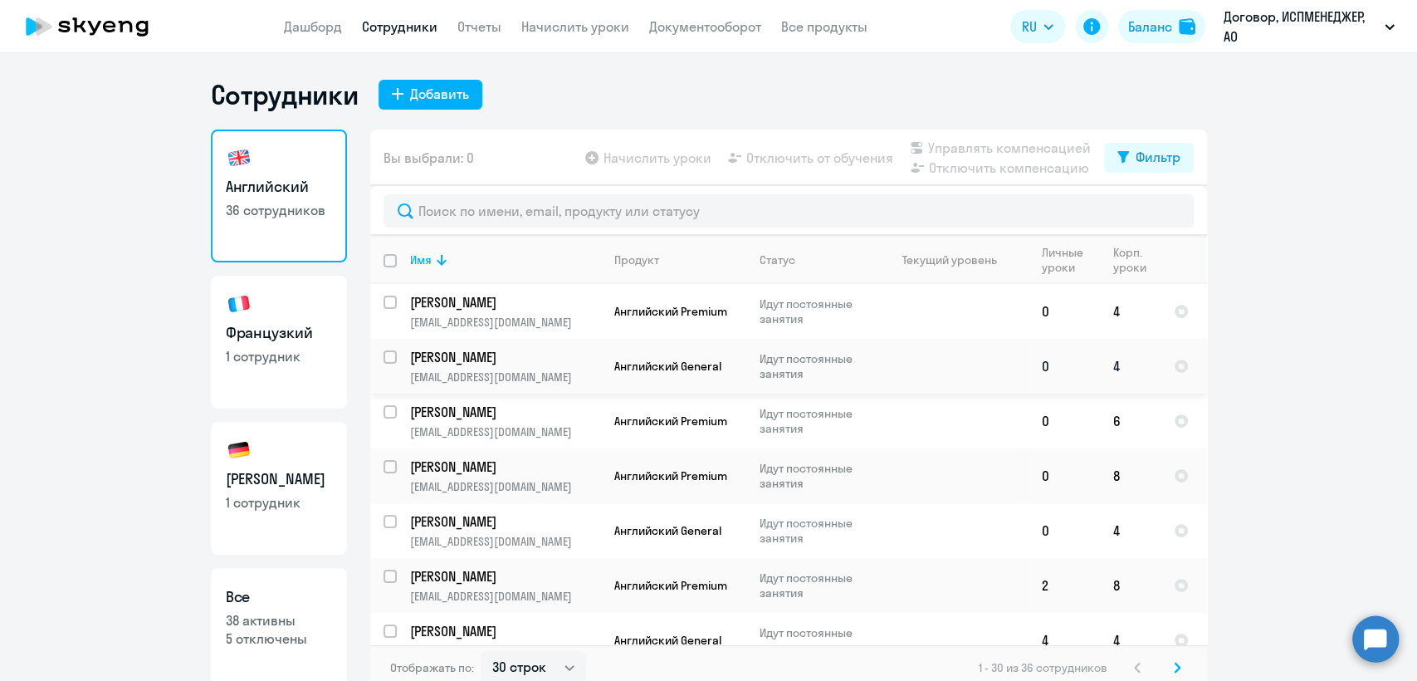
click at [472, 357] on p "[PERSON_NAME]" at bounding box center [504, 357] width 188 height 18
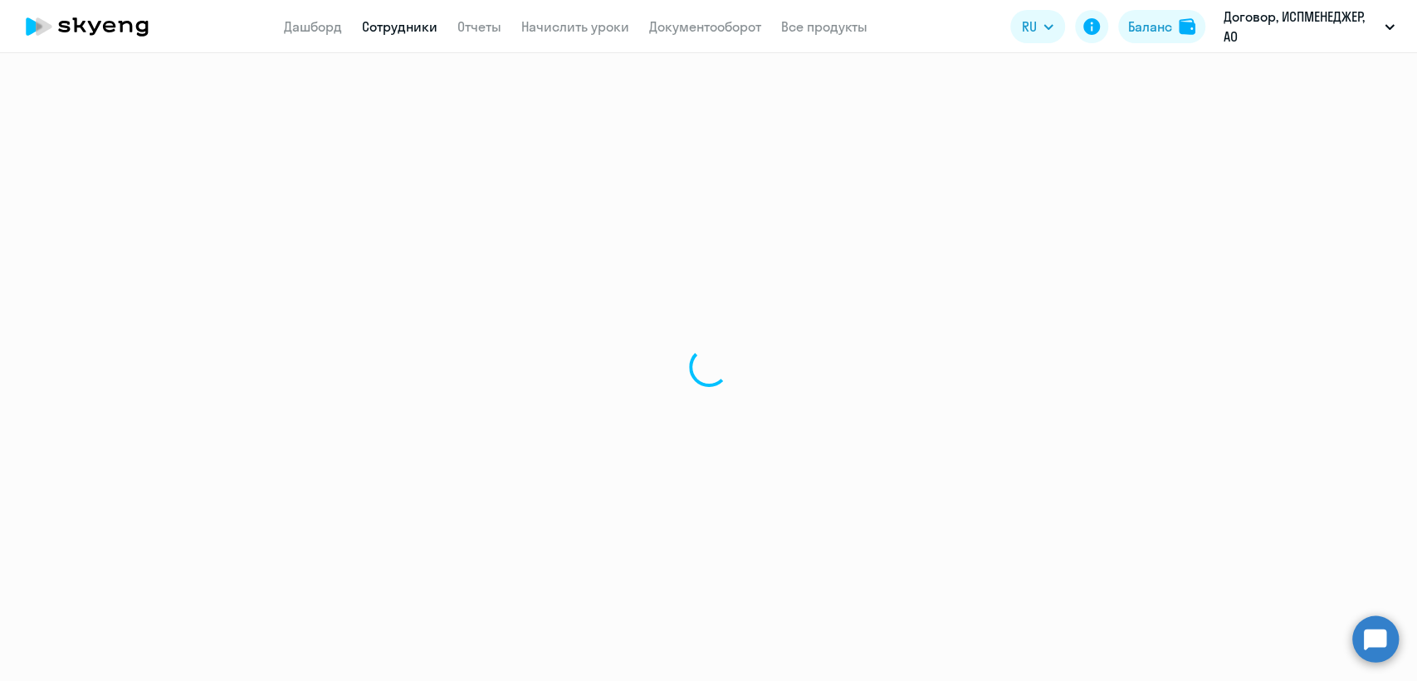
select select "english"
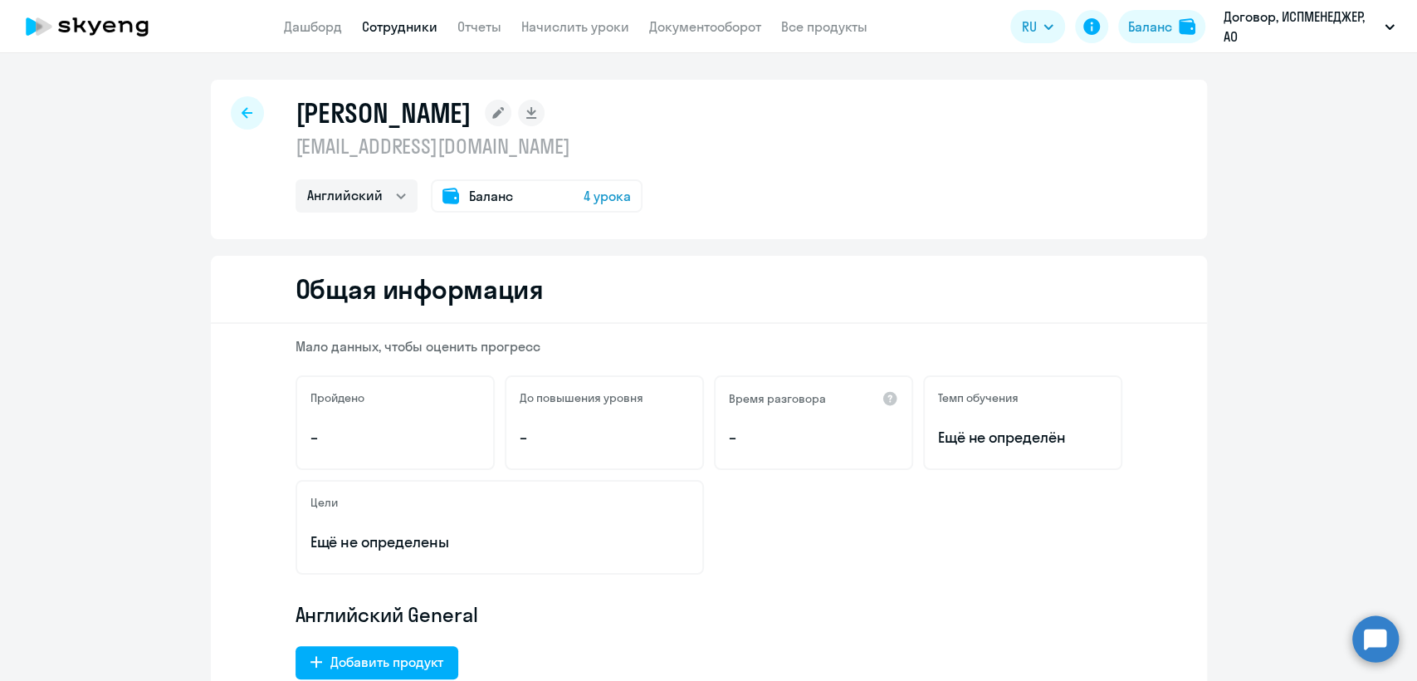
click at [474, 197] on span "Баланс" at bounding box center [491, 196] width 44 height 20
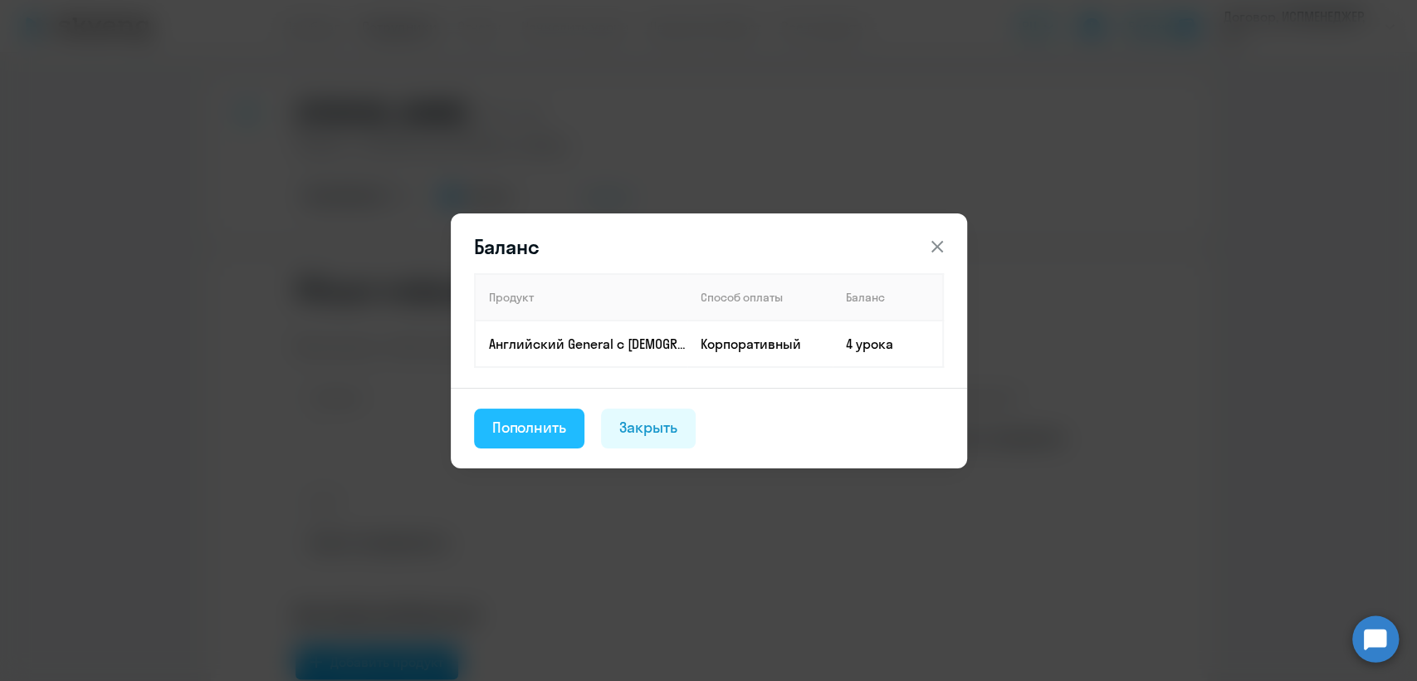
click at [525, 430] on div "Пополнить" at bounding box center [529, 428] width 75 height 22
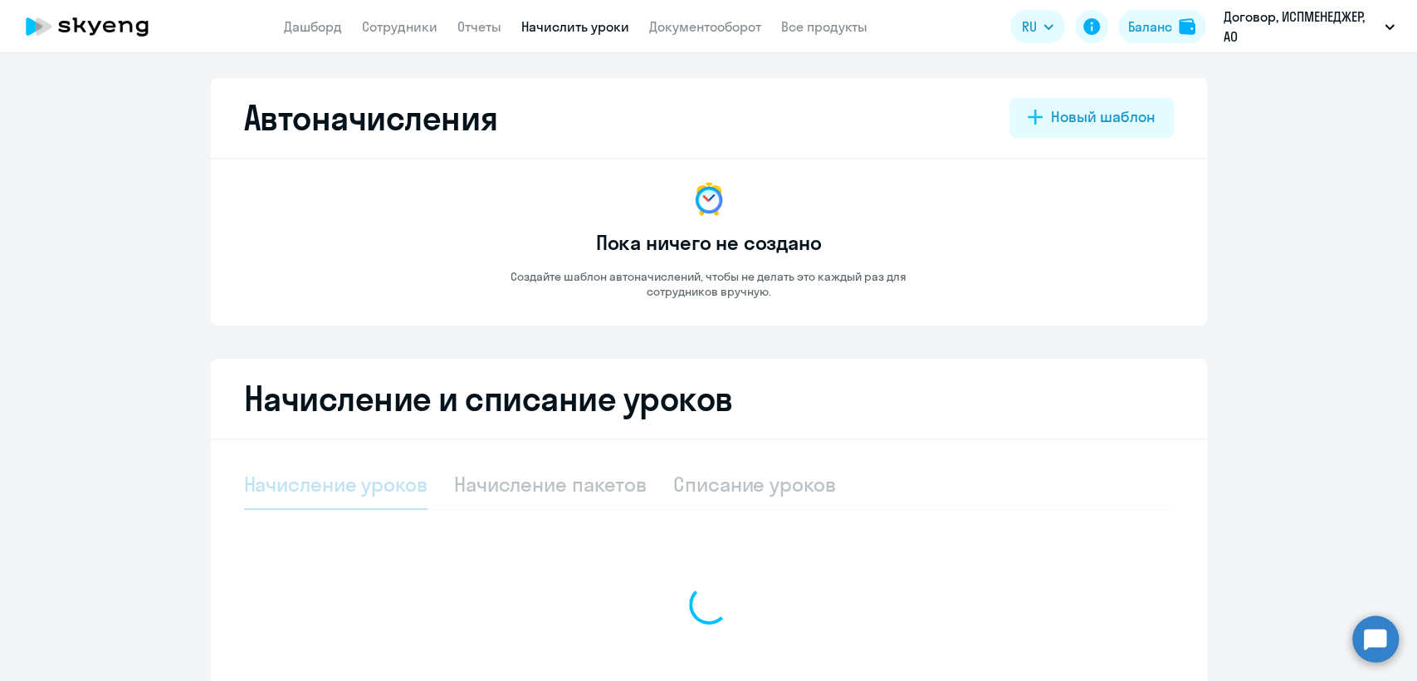
select select "10"
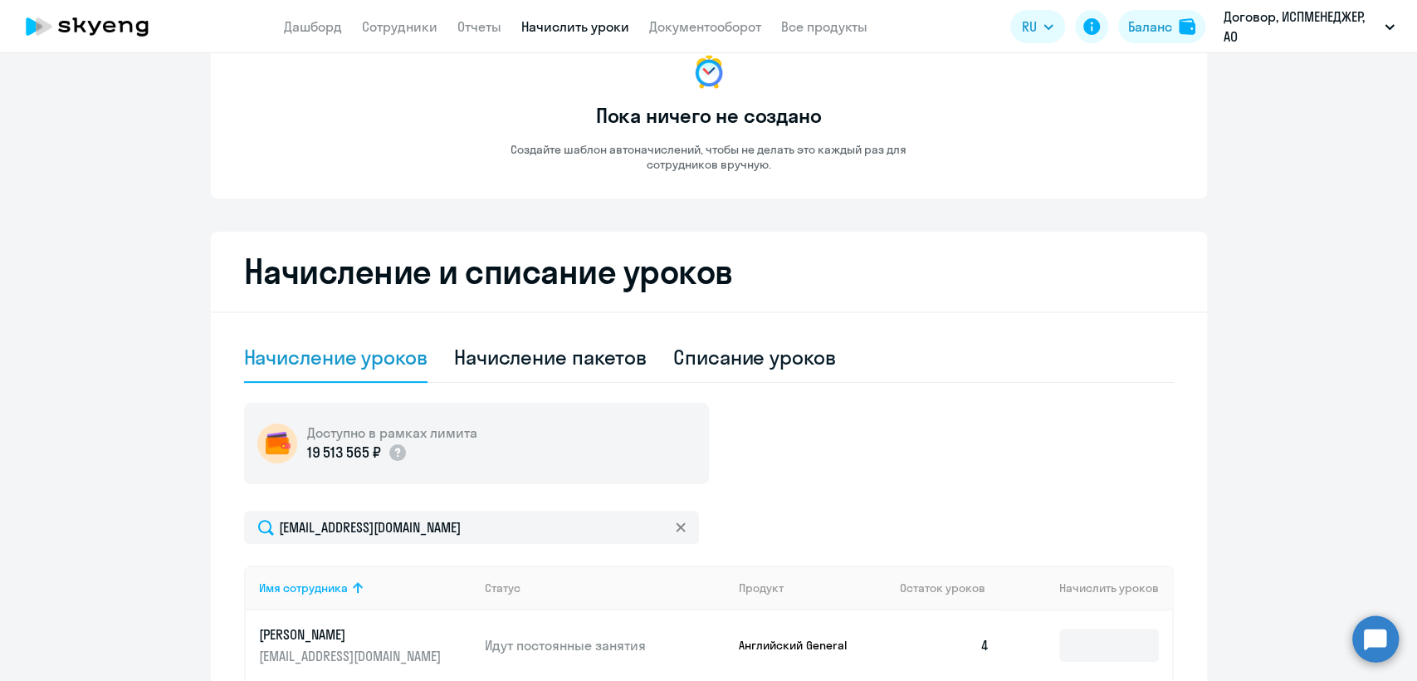
scroll to position [369, 0]
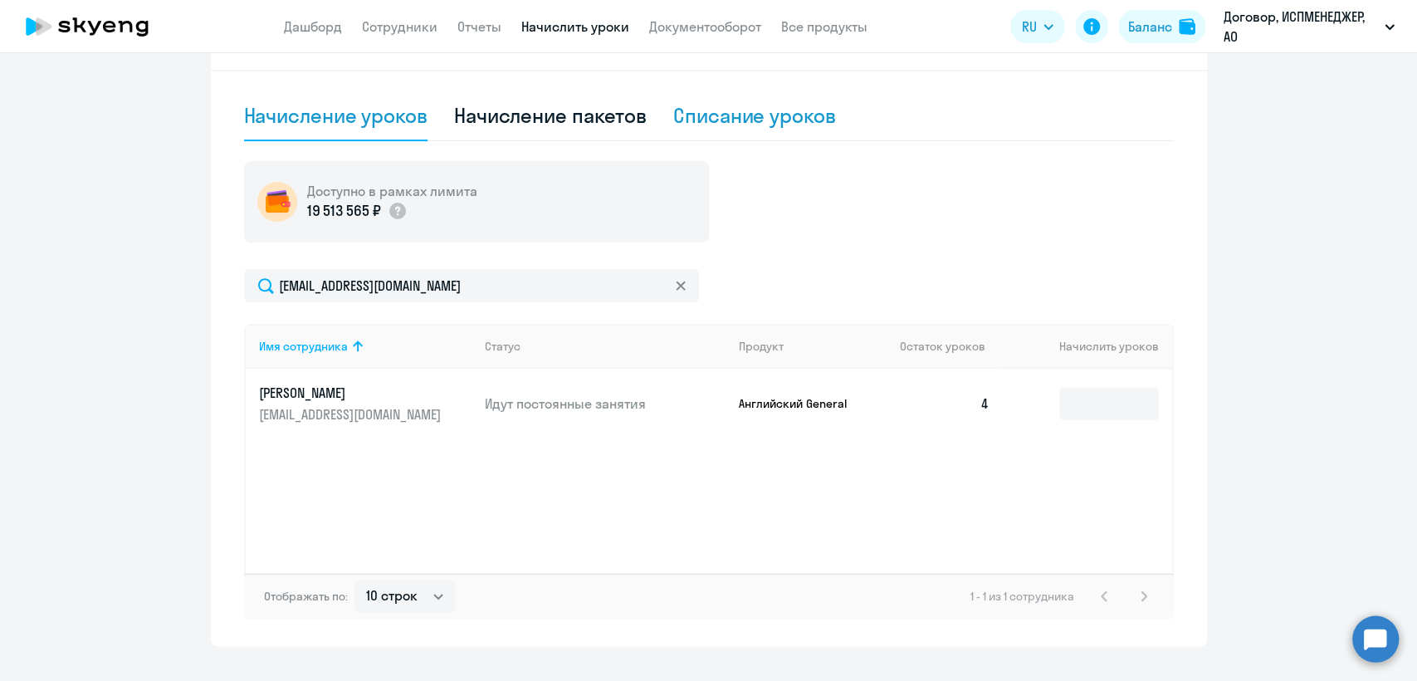
click at [774, 120] on div "Списание уроков" at bounding box center [754, 115] width 163 height 27
select select "10"
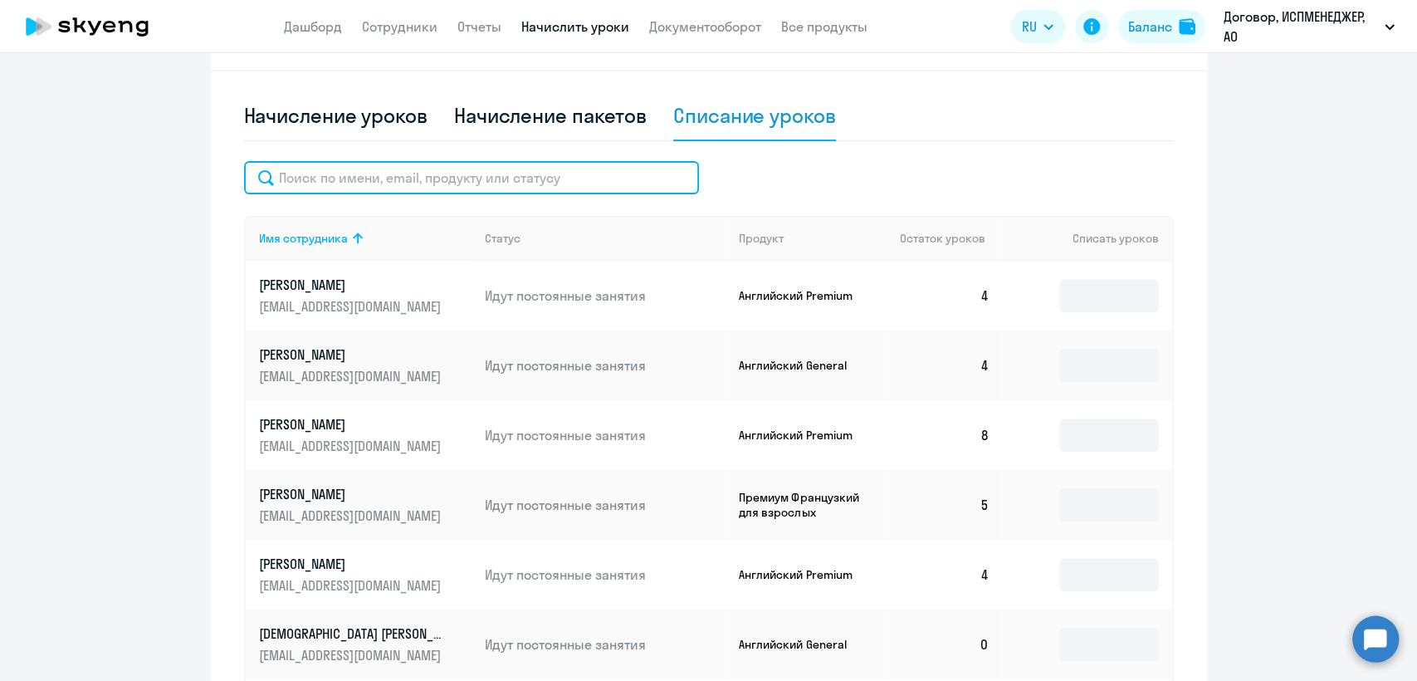
click at [307, 178] on input "text" at bounding box center [471, 177] width 455 height 33
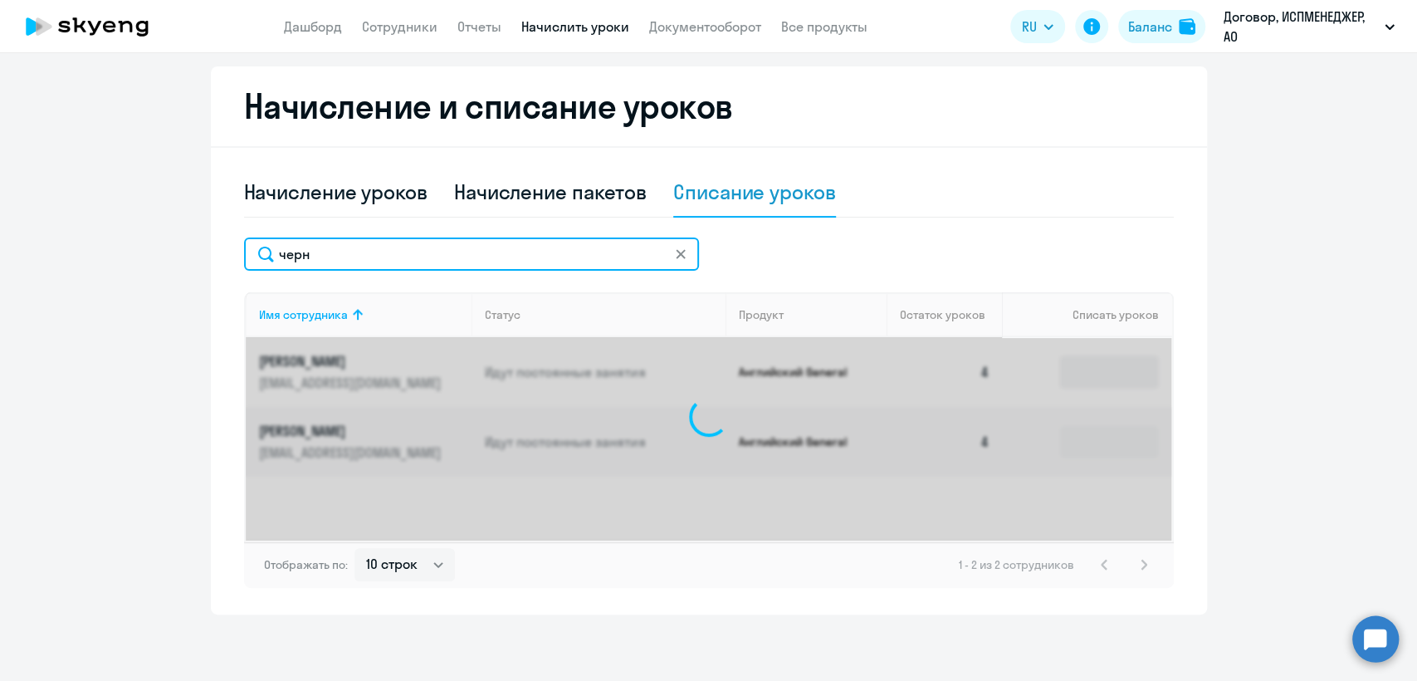
scroll to position [292, 0]
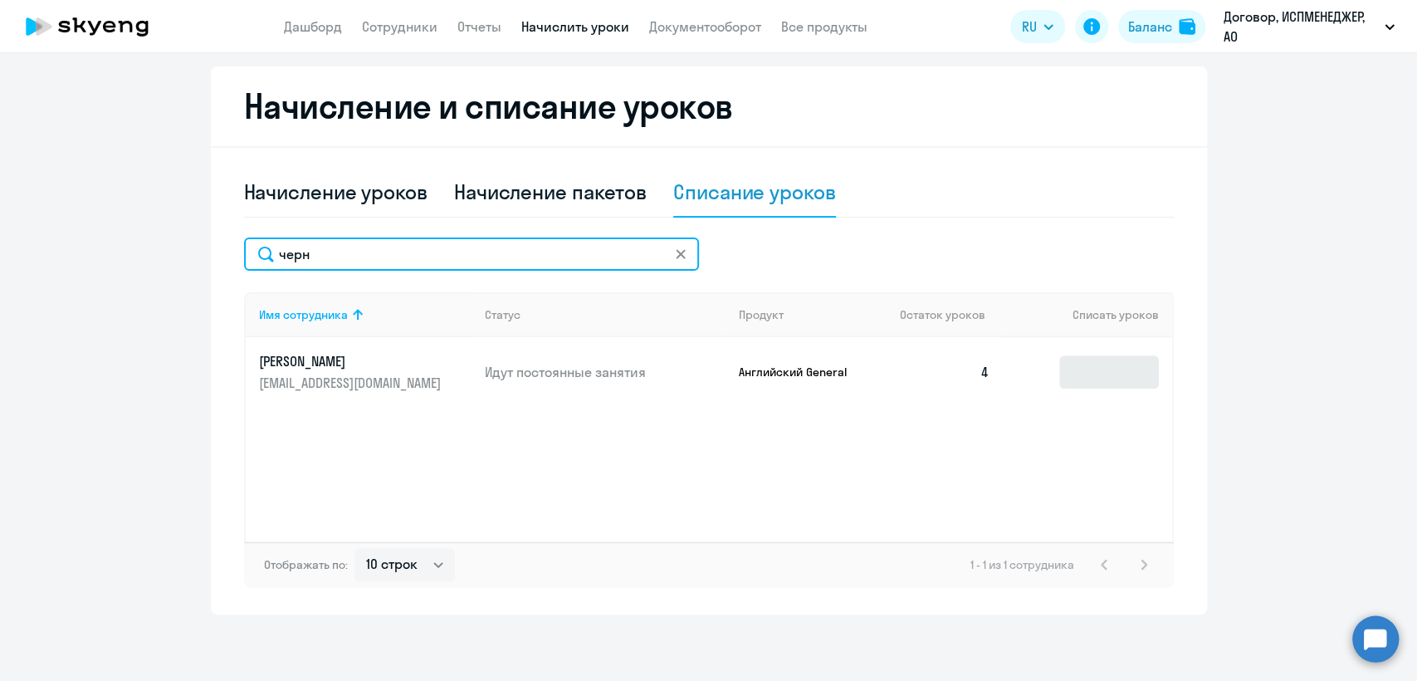
type input "черн"
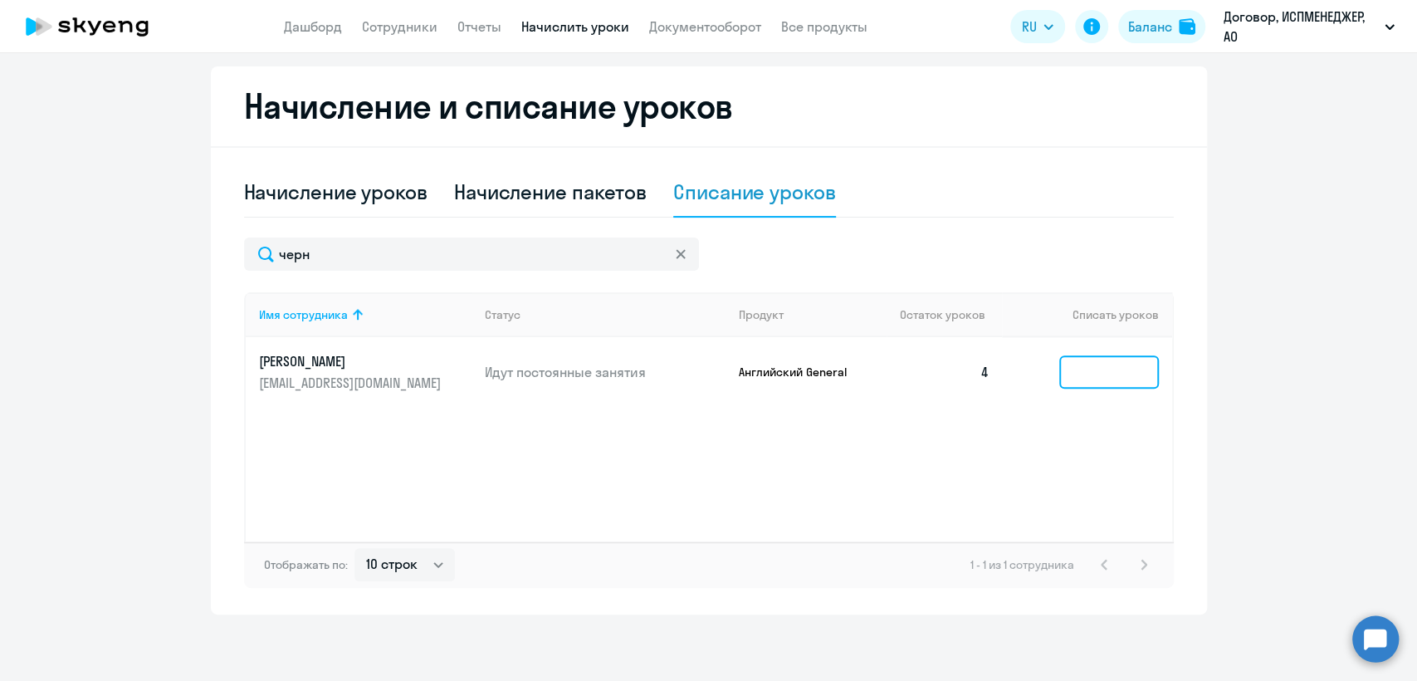
click at [1068, 373] on input at bounding box center [1109, 371] width 100 height 33
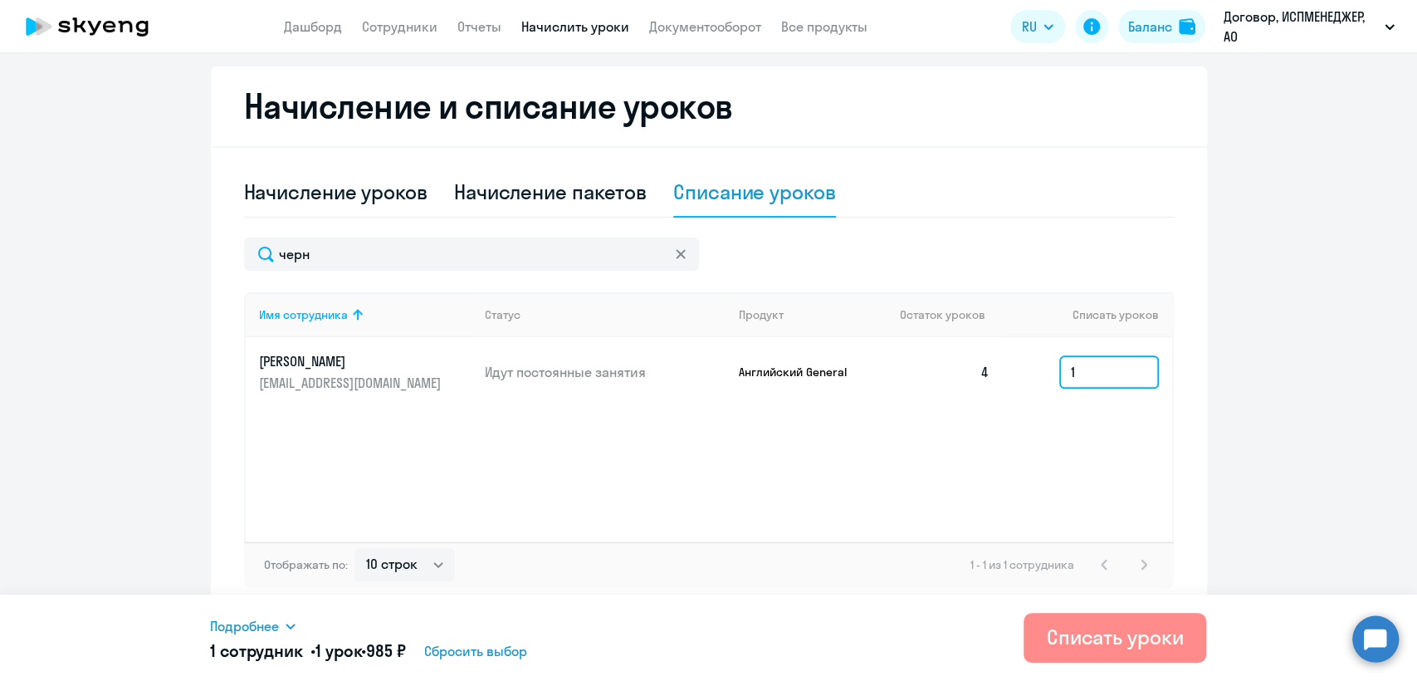
type input "1"
click at [1148, 646] on div "Списать уроки" at bounding box center [1115, 636] width 137 height 27
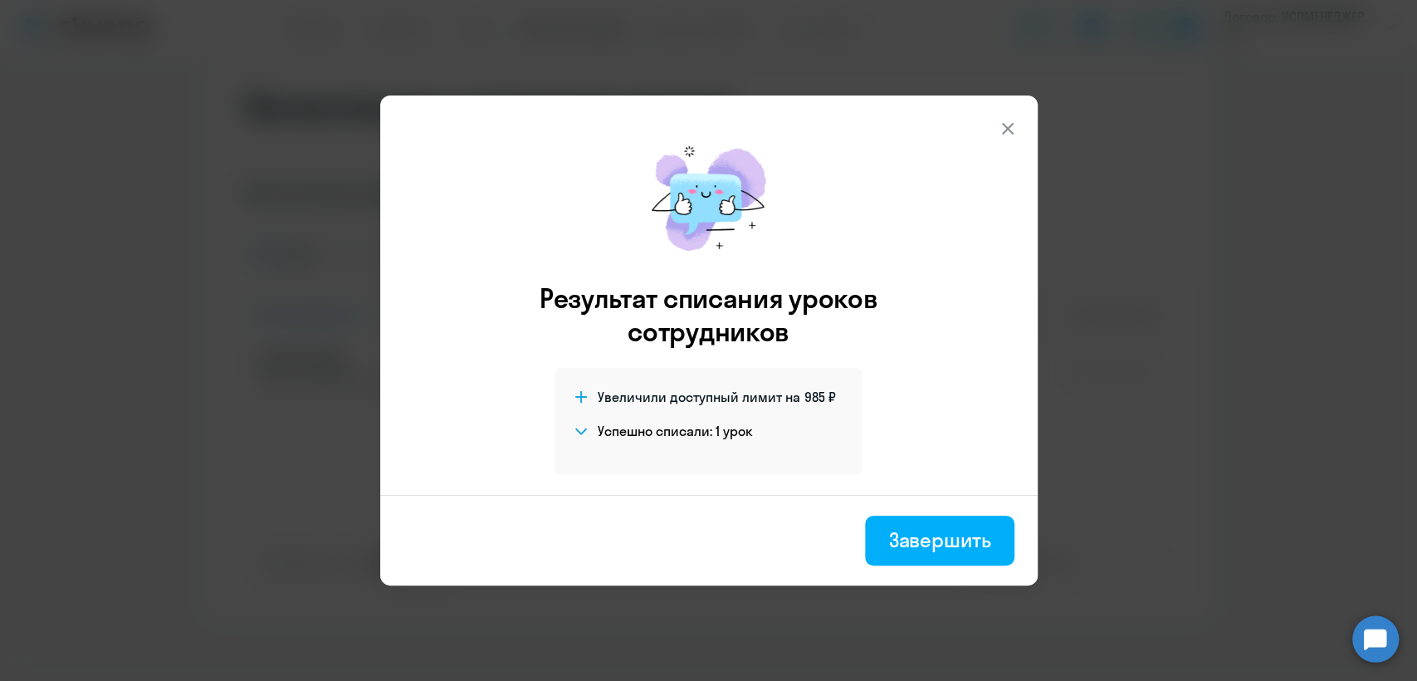
click at [963, 539] on div "Завершить" at bounding box center [939, 539] width 102 height 27
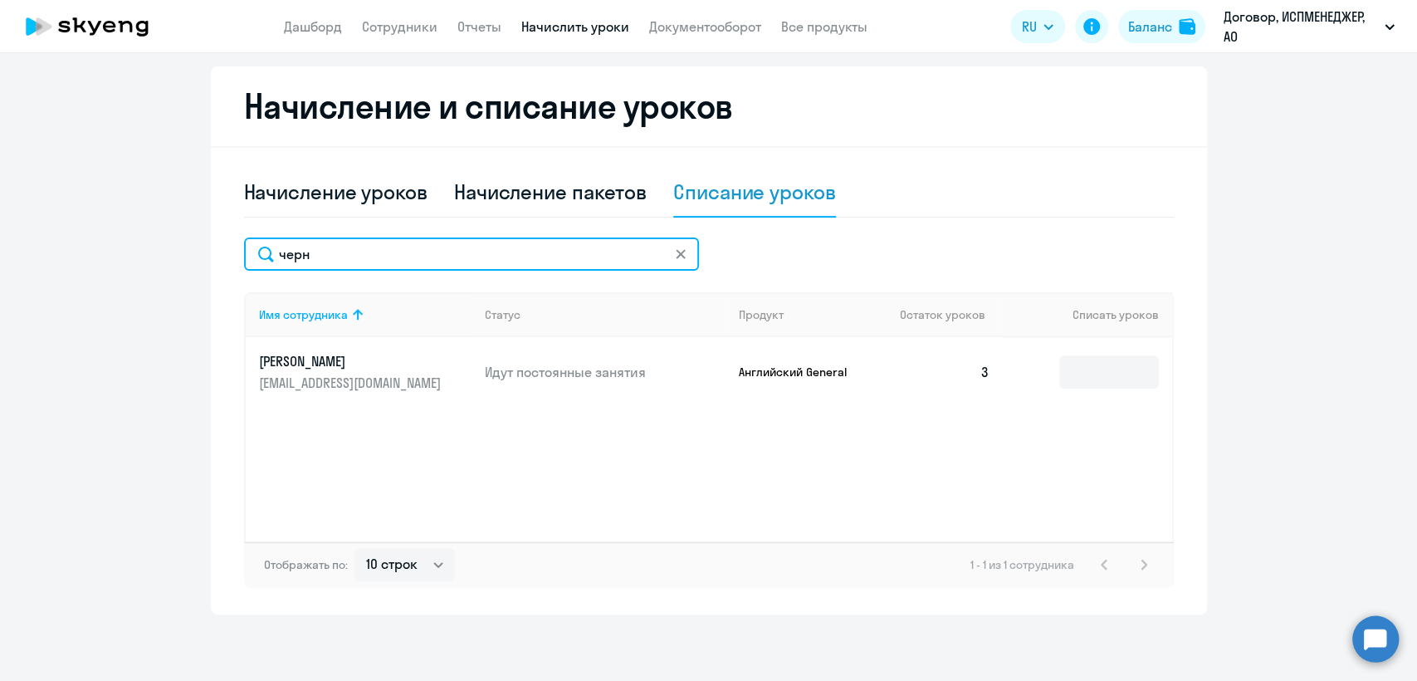
drag, startPoint x: 317, startPoint y: 254, endPoint x: 269, endPoint y: 254, distance: 48.1
click at [269, 254] on input "черн" at bounding box center [471, 253] width 455 height 33
type input "тай"
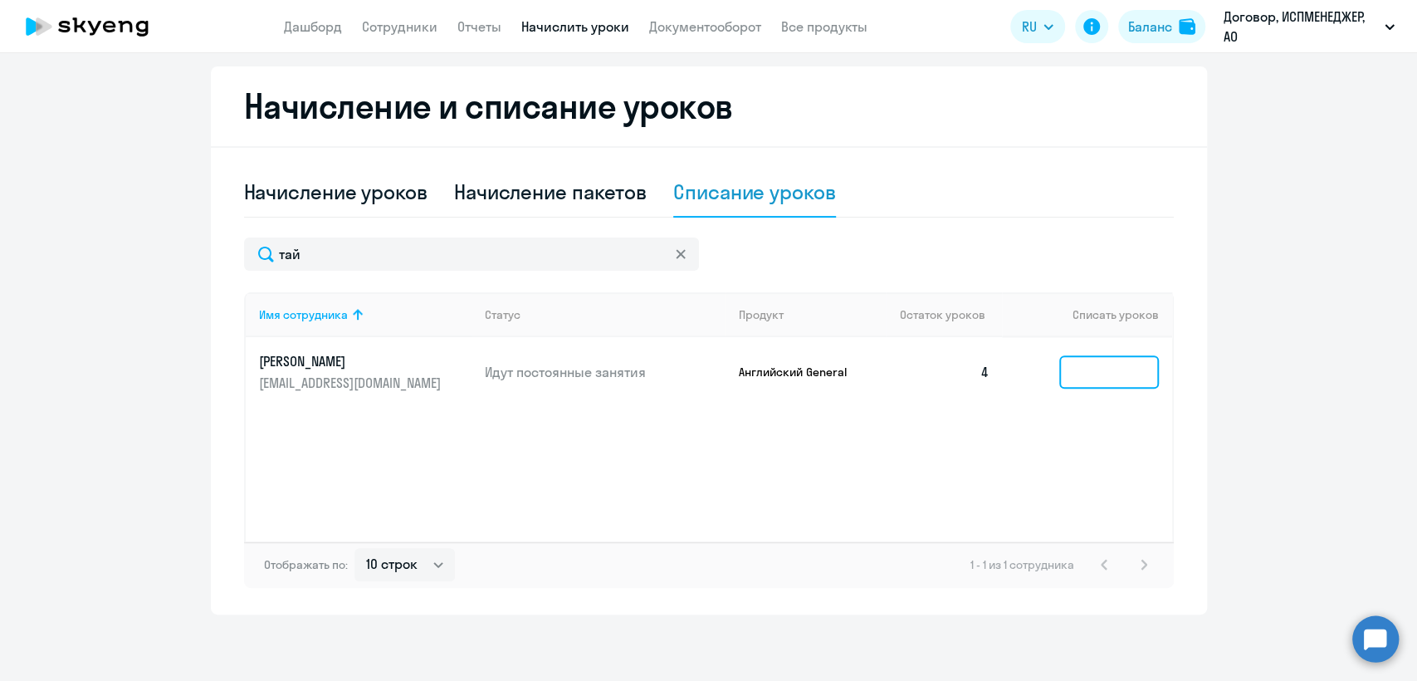
click at [1076, 370] on input at bounding box center [1109, 371] width 100 height 33
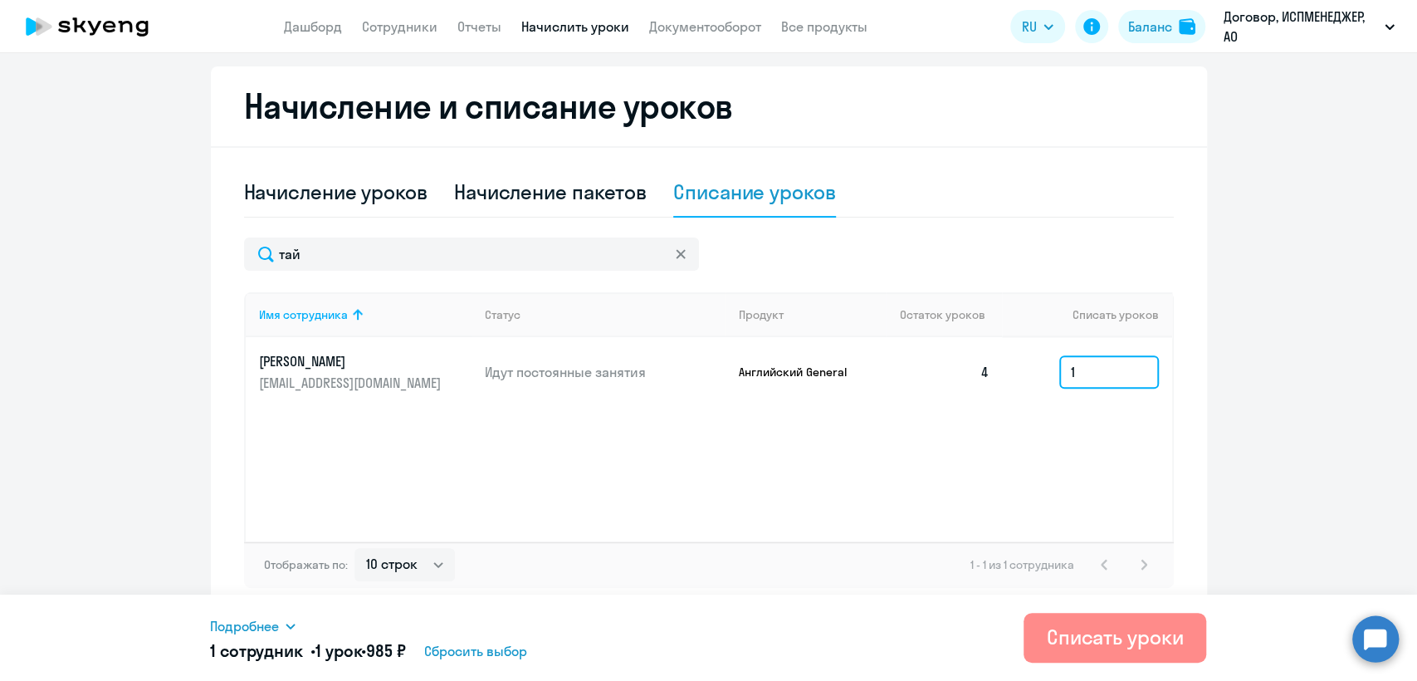
type input "1"
click at [1103, 652] on button "Списать уроки" at bounding box center [1115, 638] width 183 height 50
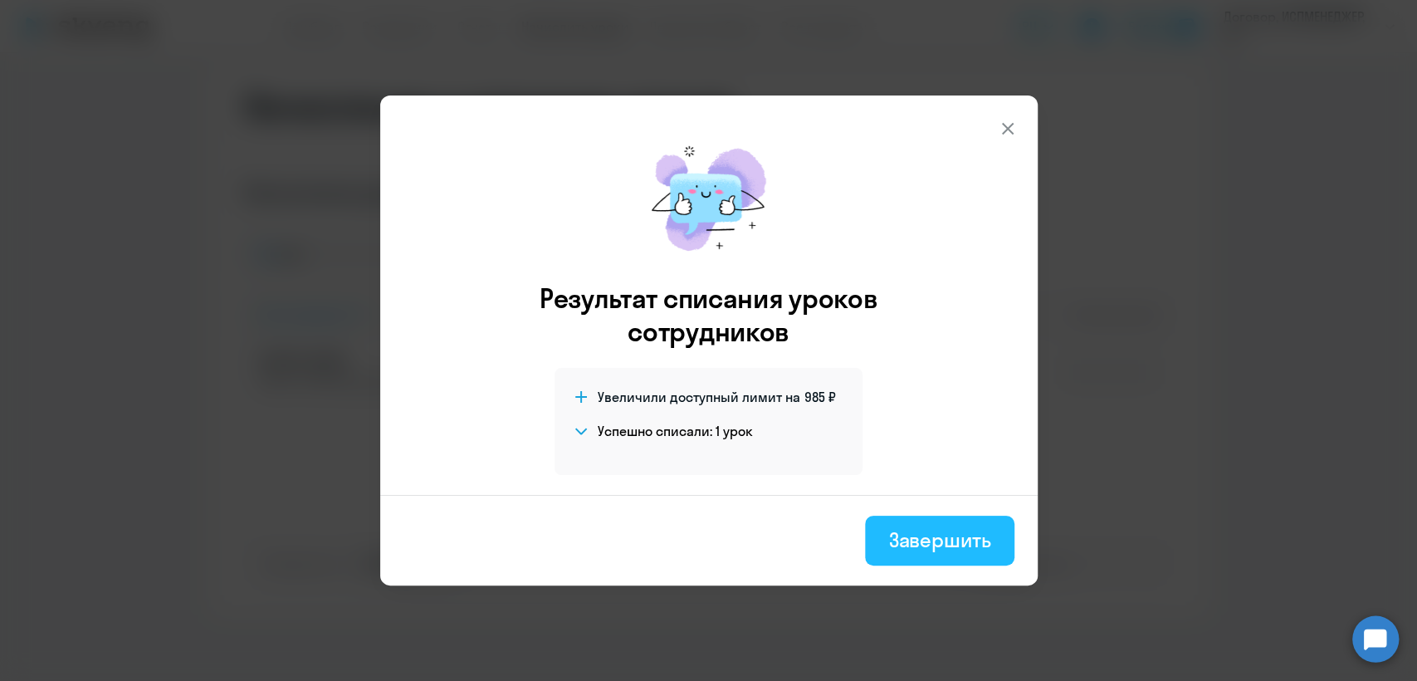
click at [956, 545] on div "Завершить" at bounding box center [939, 539] width 102 height 27
